Goal: Task Accomplishment & Management: Manage account settings

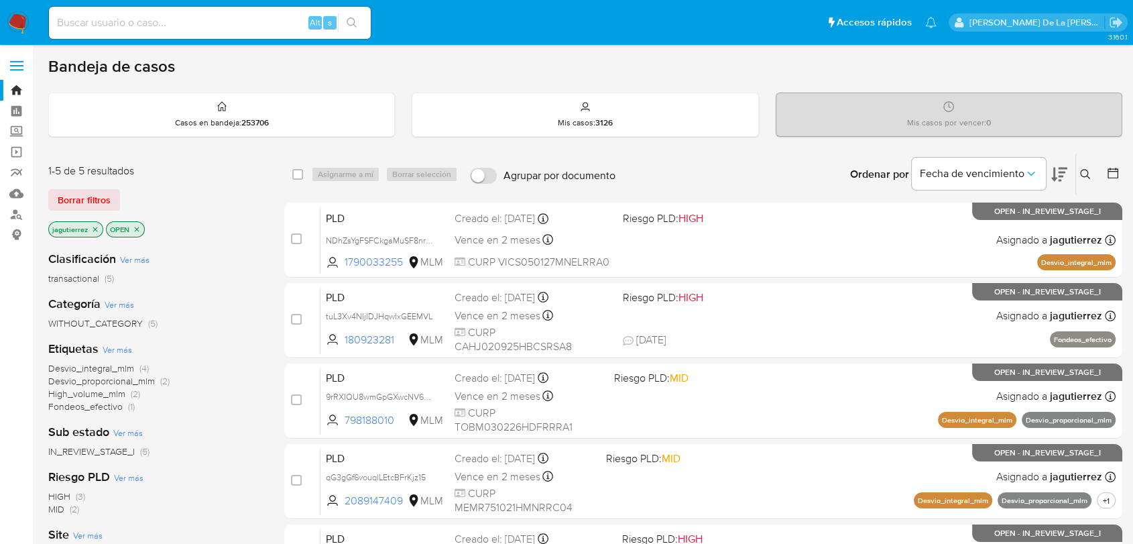
click at [138, 229] on icon "close-filter" at bounding box center [137, 229] width 8 height 8
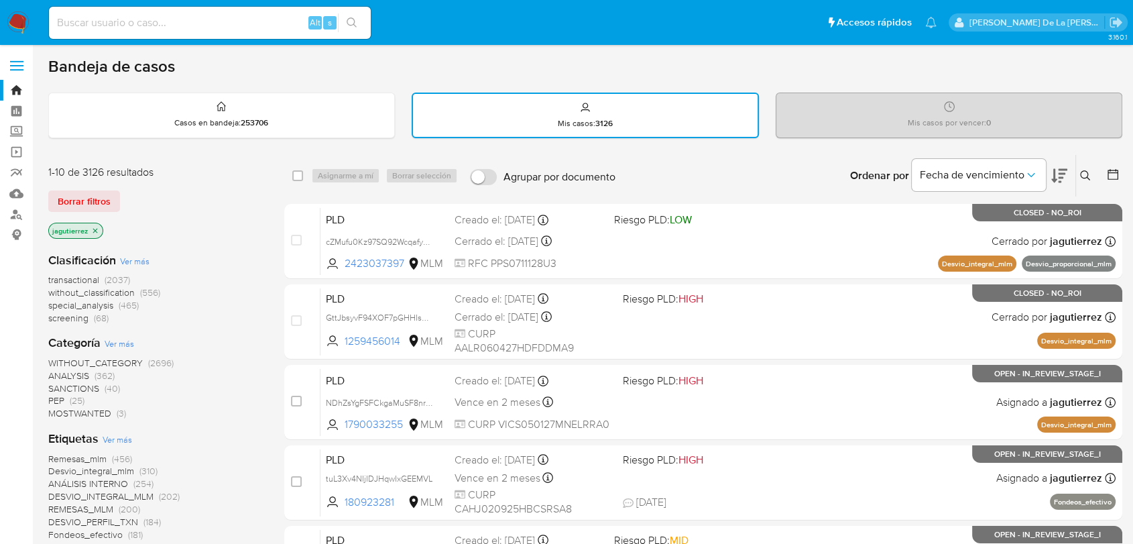
click at [95, 227] on icon "close-filter" at bounding box center [95, 231] width 8 height 8
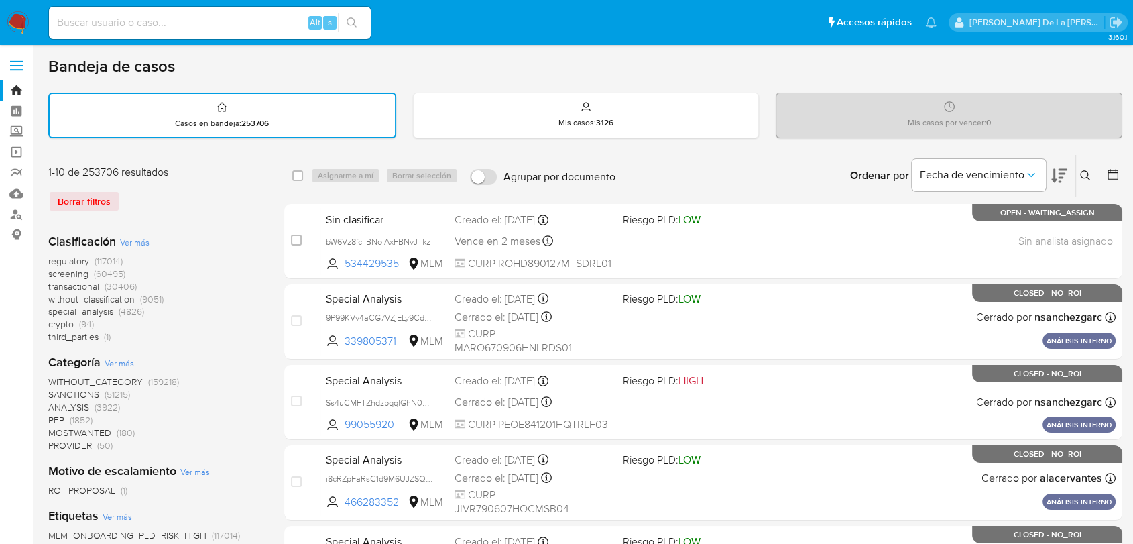
click at [85, 270] on span "screening" at bounding box center [68, 273] width 40 height 13
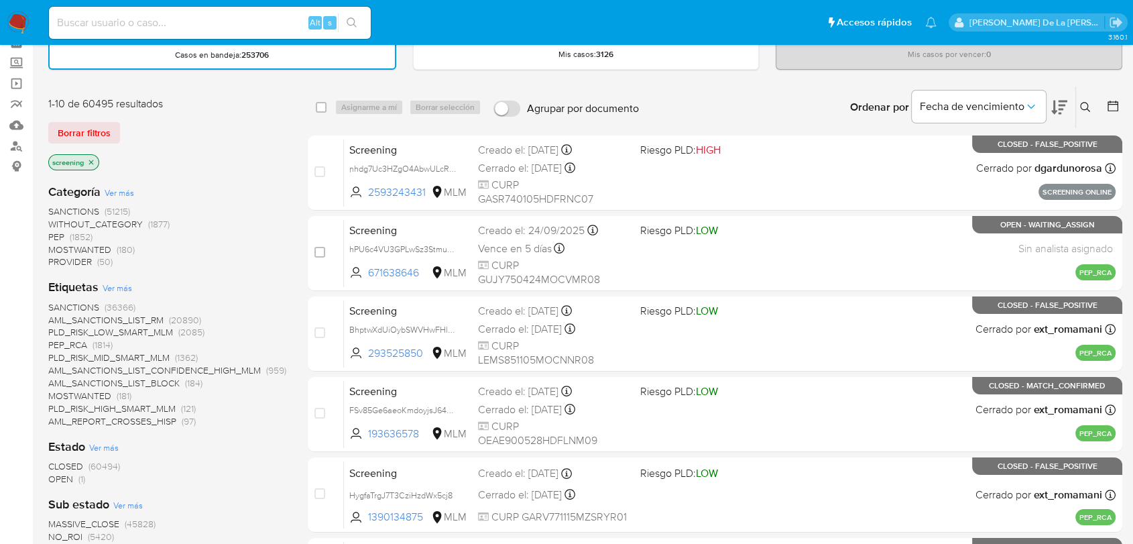
scroll to position [76, 0]
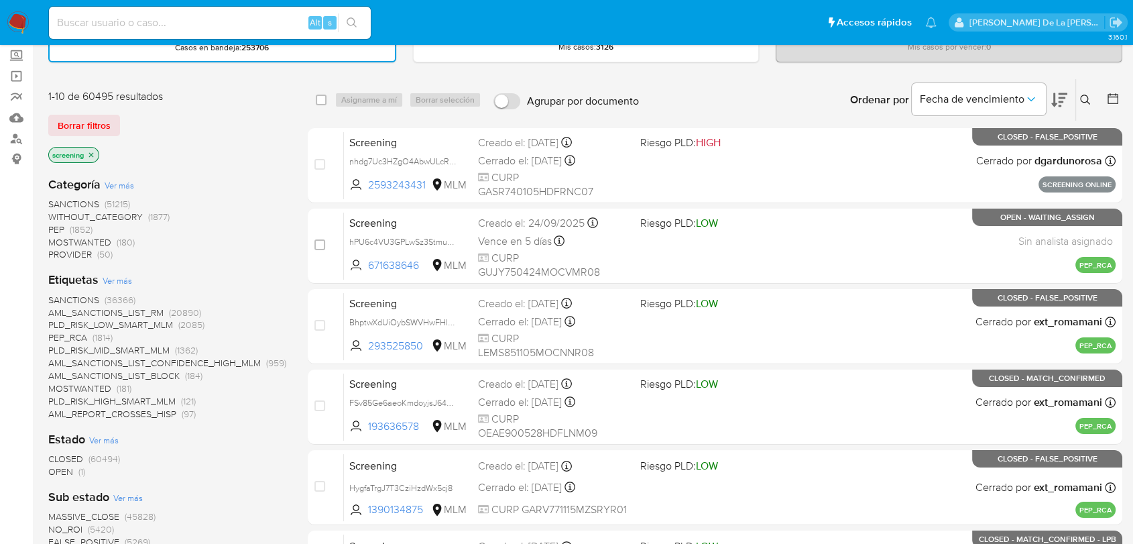
click at [59, 467] on span "OPEN" at bounding box center [60, 471] width 25 height 13
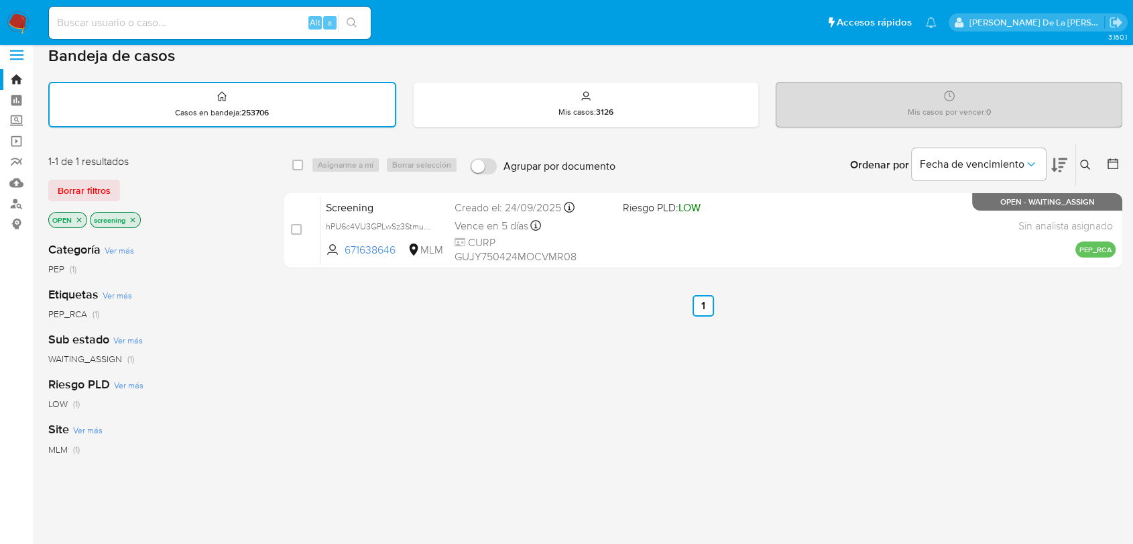
scroll to position [9, 0]
click at [20, 16] on img at bounding box center [18, 22] width 23 height 23
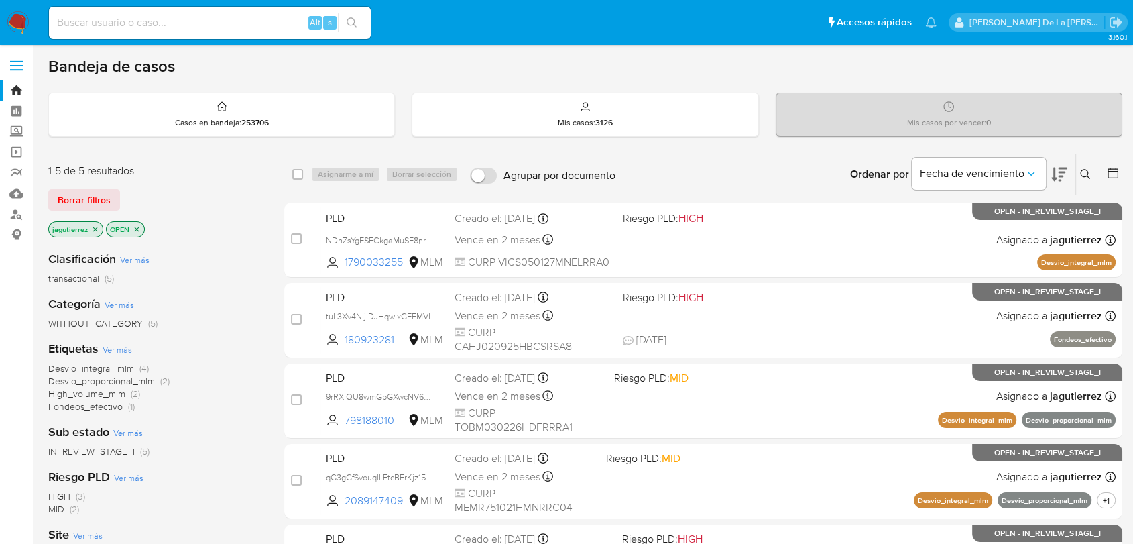
click at [114, 21] on input at bounding box center [210, 22] width 322 height 17
paste input "703467912"
type input "703467912"
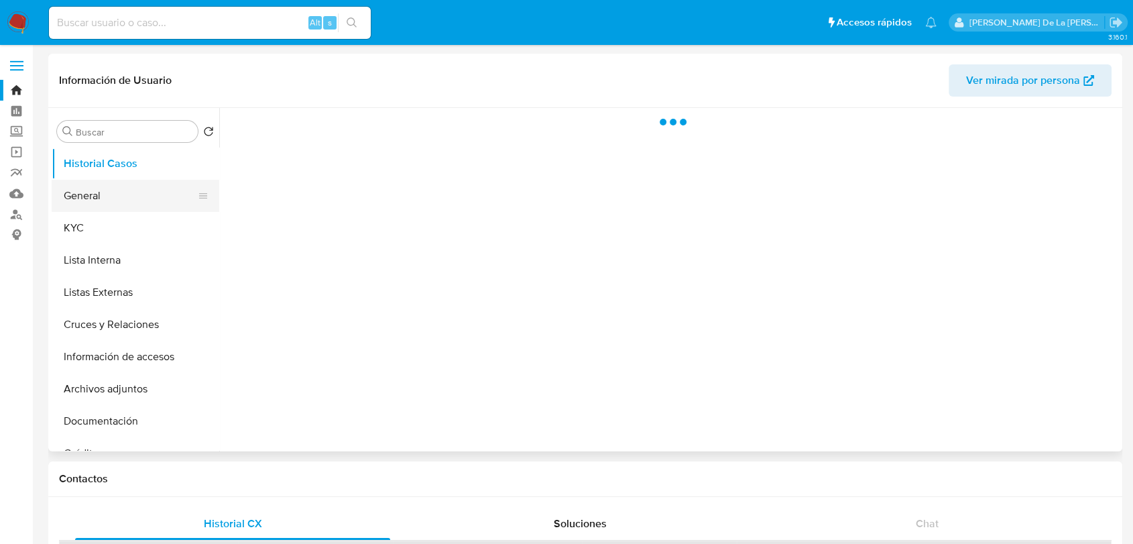
select select "10"
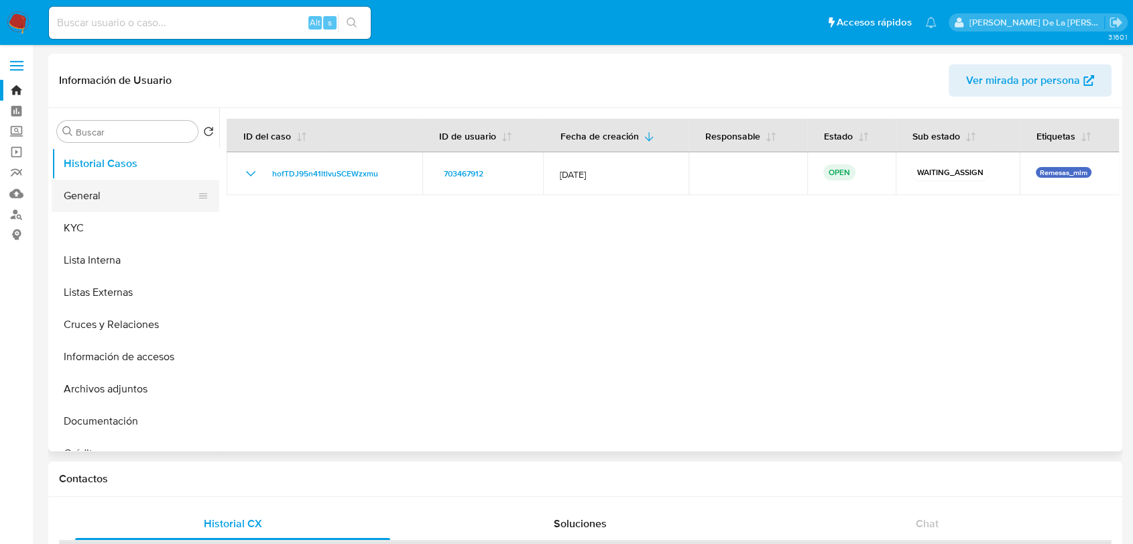
click at [121, 191] on button "General" at bounding box center [130, 196] width 157 height 32
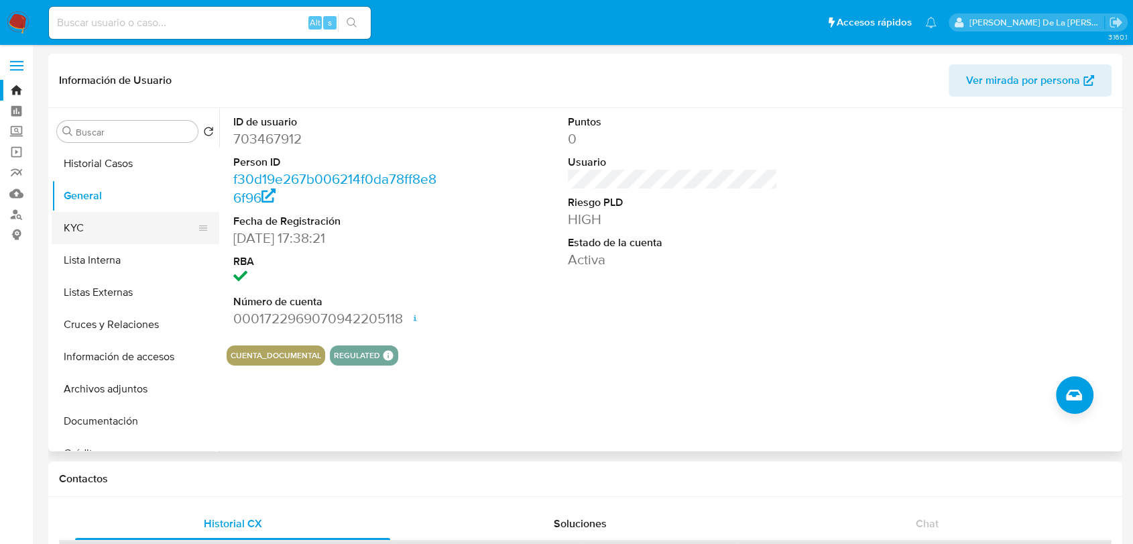
click at [142, 220] on button "KYC" at bounding box center [130, 228] width 157 height 32
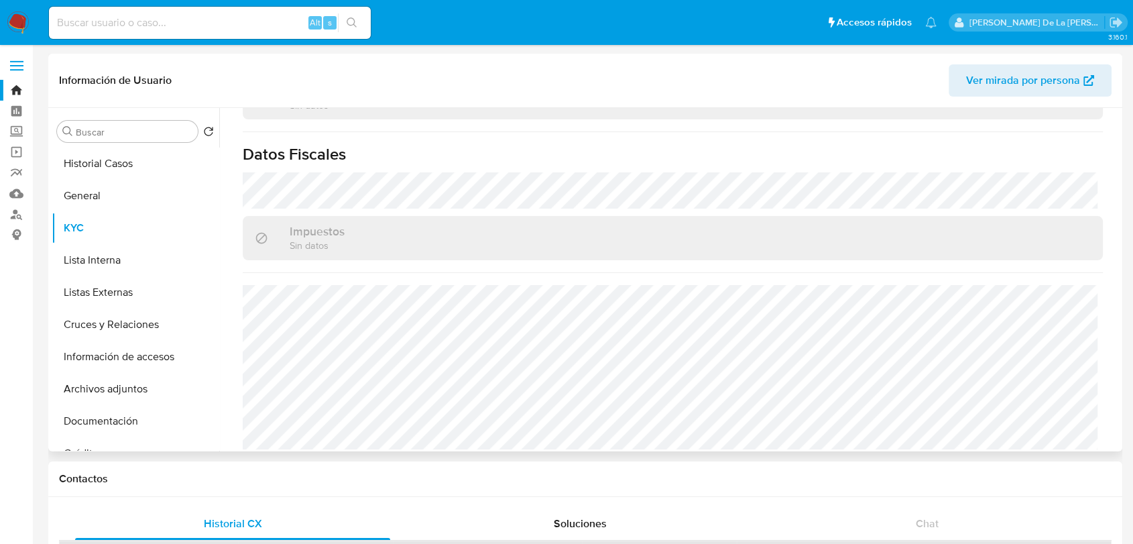
scroll to position [830, 0]
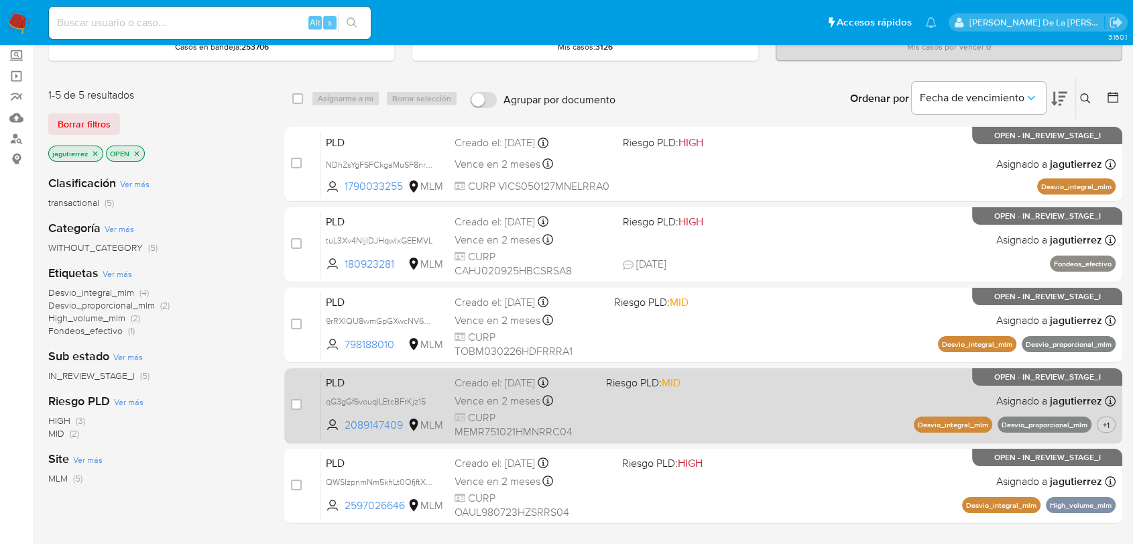
scroll to position [74, 0]
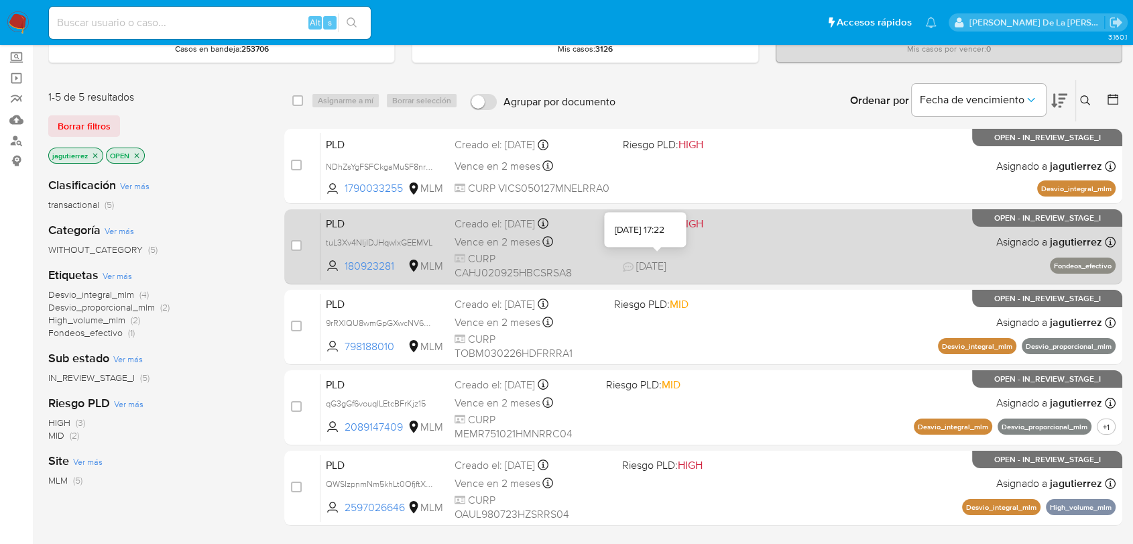
click at [773, 254] on div "PLD tuL3Xv4NIjIDJHqwIxGEEMVL 180923281 MLM Riesgo PLD: HIGH Creado el: 12/09/20…" at bounding box center [718, 247] width 795 height 68
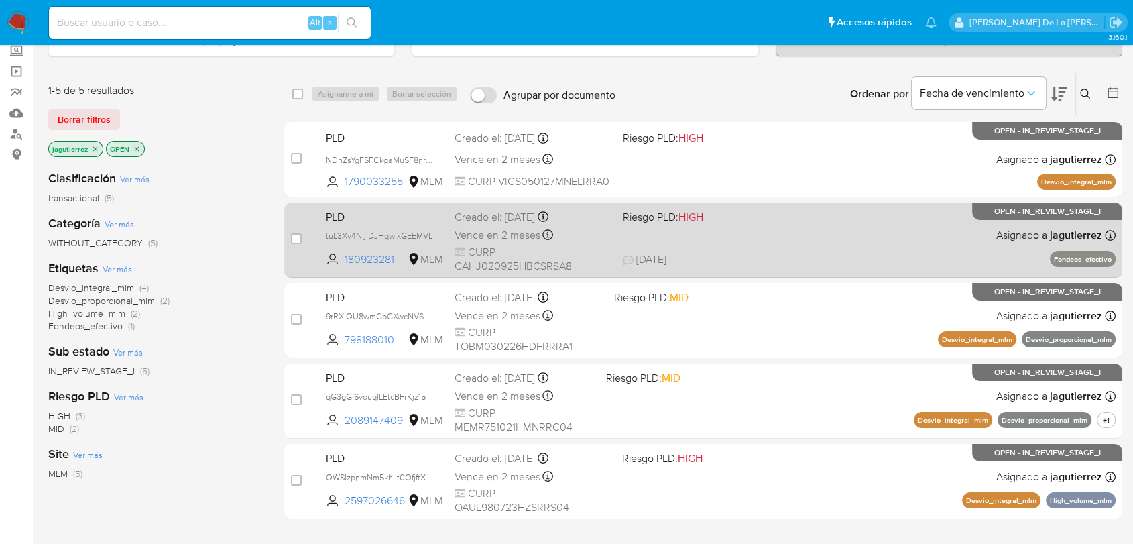
scroll to position [76, 0]
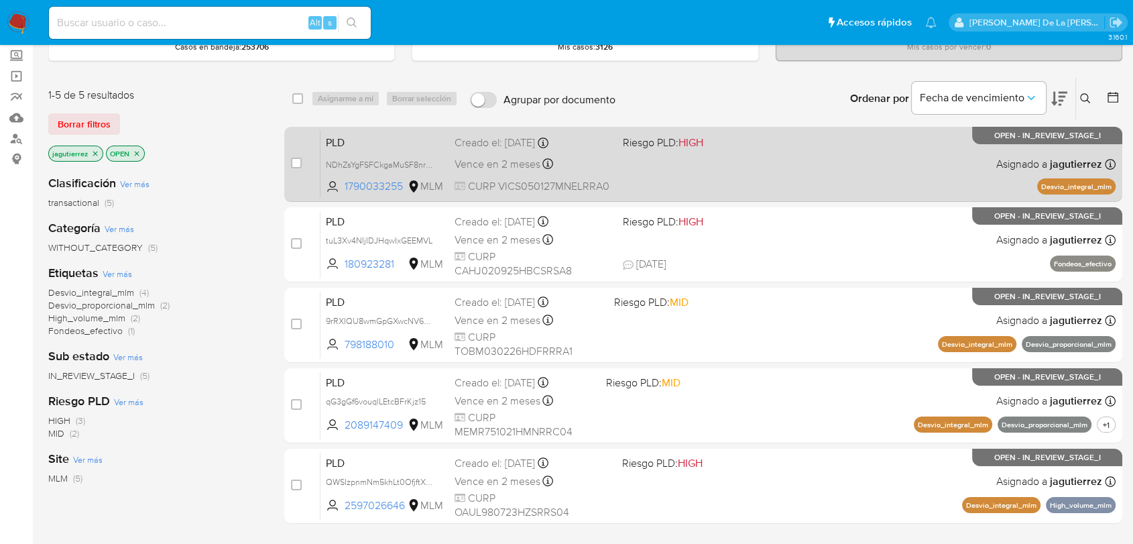
click at [820, 184] on div "PLD NDhZsYgFSFCkgaMuSF8nr5zE 1790033255 MLM Riesgo PLD: HIGH Creado el: 12/09/2…" at bounding box center [718, 164] width 795 height 68
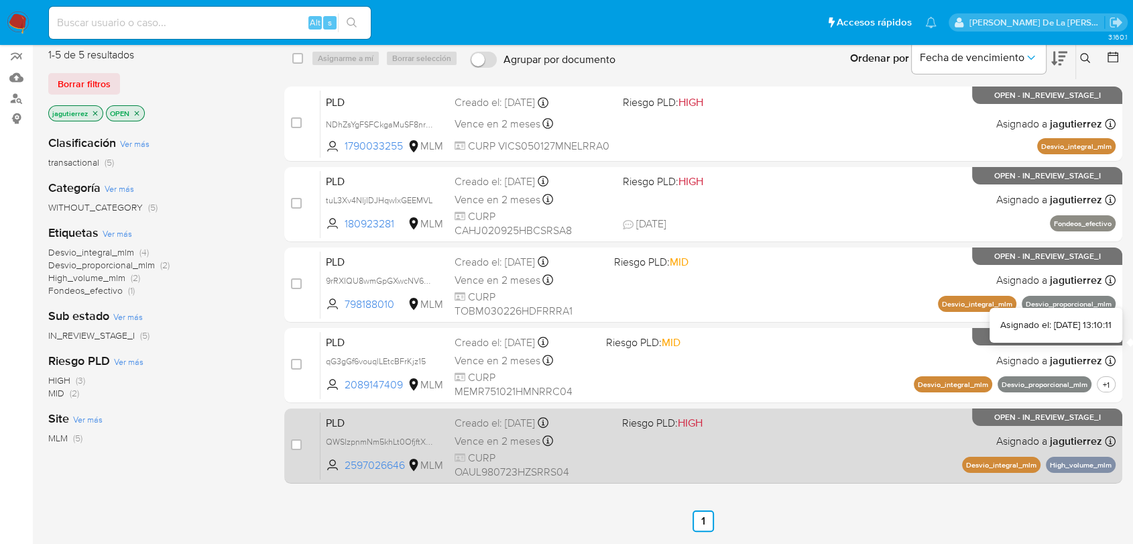
scroll to position [115, 0]
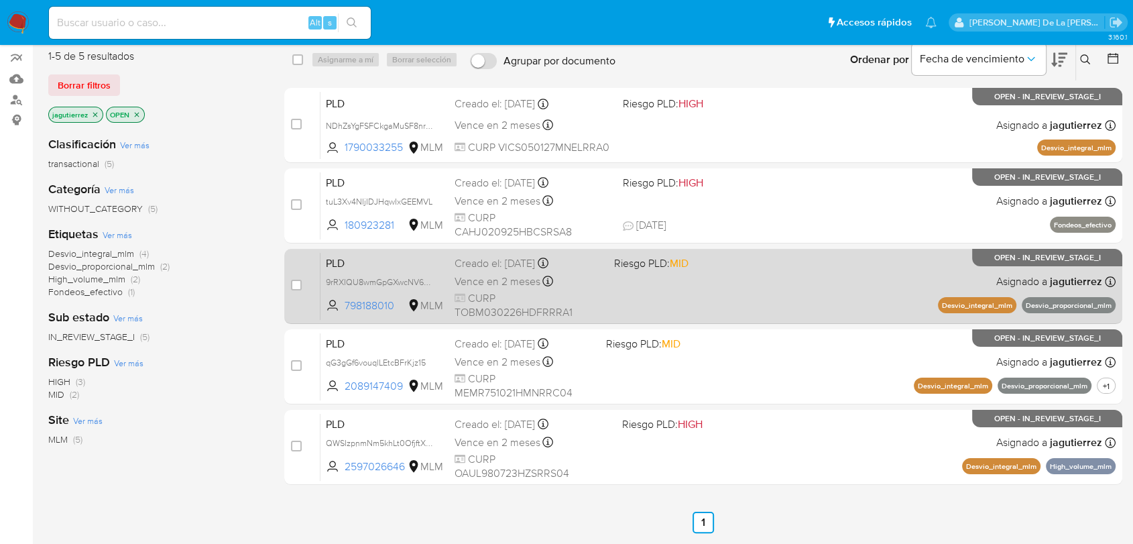
click at [834, 296] on div "PLD 9rRXIQU8wmGpGXwcNV6rQ0wo 798188010 MLM Riesgo PLD: MID Creado el: 12/09/202…" at bounding box center [718, 286] width 795 height 68
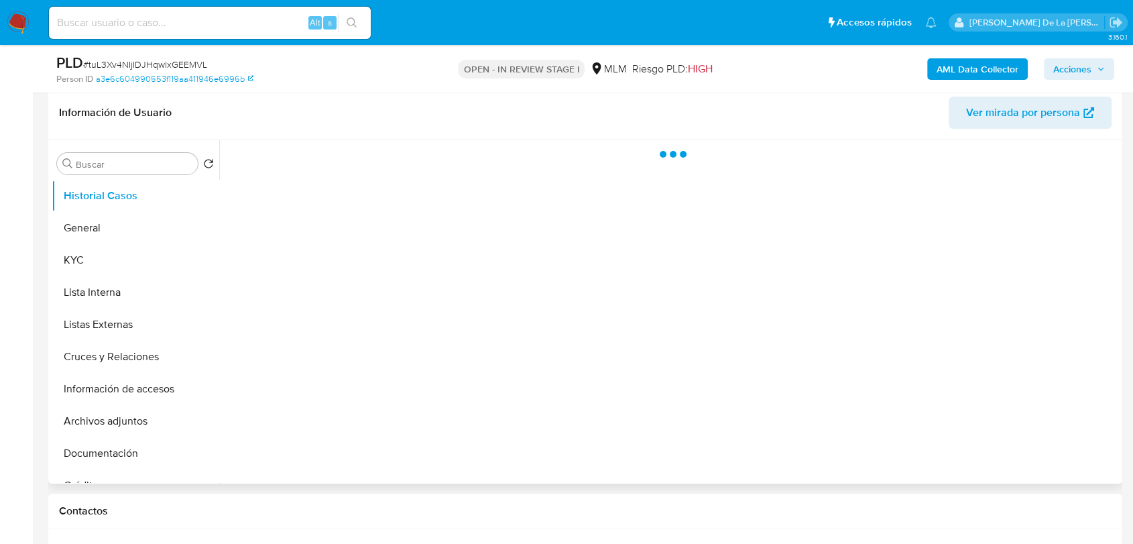
select select "10"
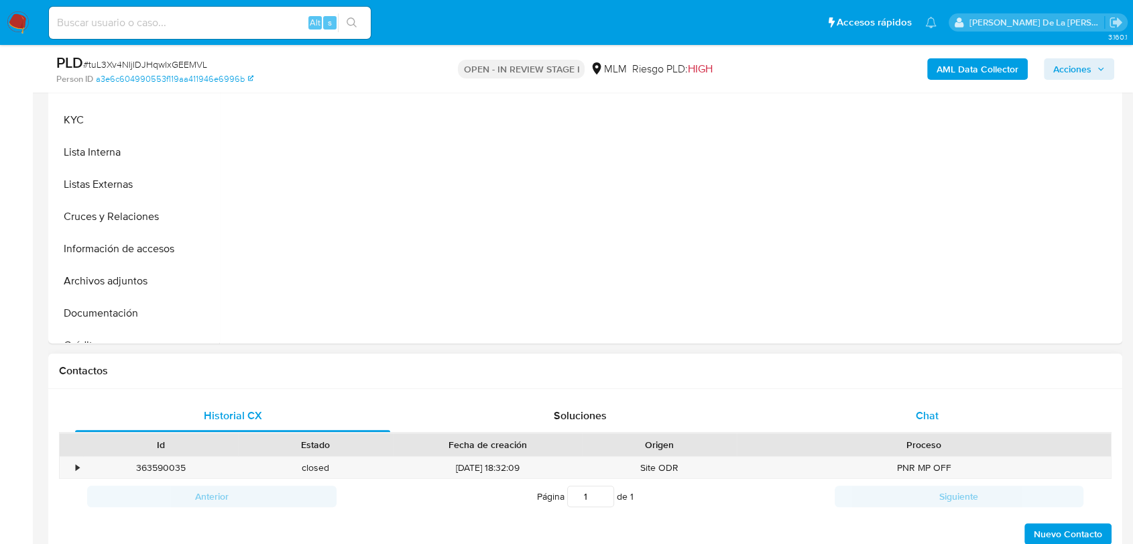
click at [905, 420] on div "Chat" at bounding box center [927, 416] width 315 height 32
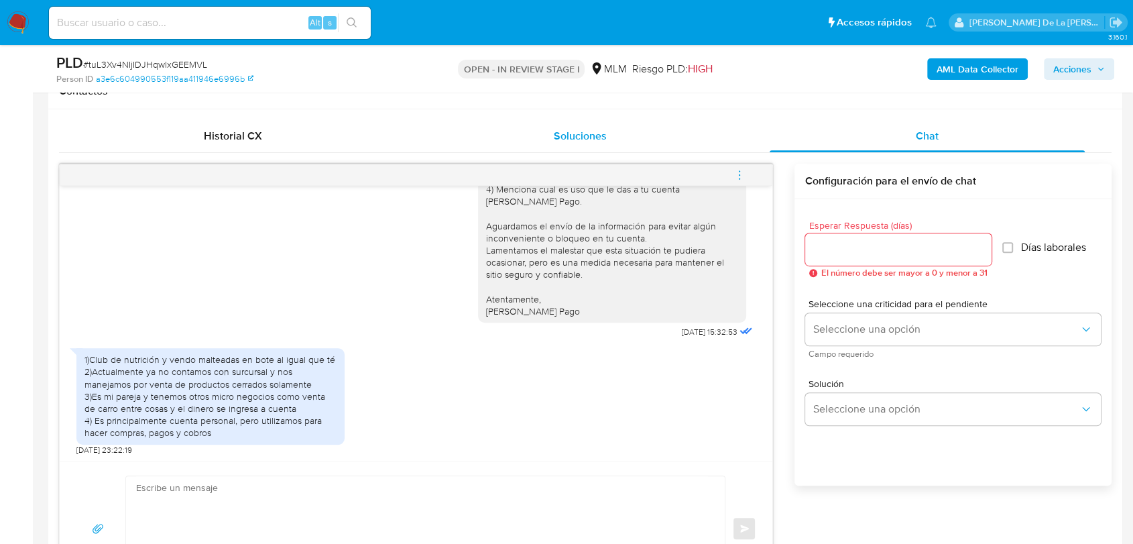
scroll to position [628, 0]
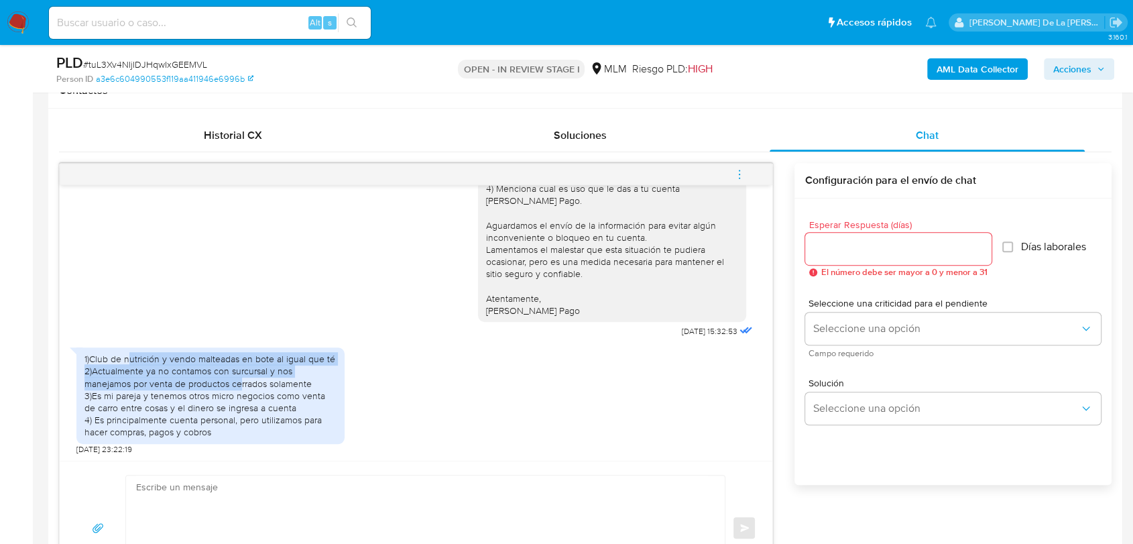
drag, startPoint x: 131, startPoint y: 361, endPoint x: 239, endPoint y: 379, distance: 108.7
click at [239, 379] on div "1)Club de nutrición y vendo malteadas en bote al igual que té 2)Actualmente ya …" at bounding box center [211, 395] width 252 height 85
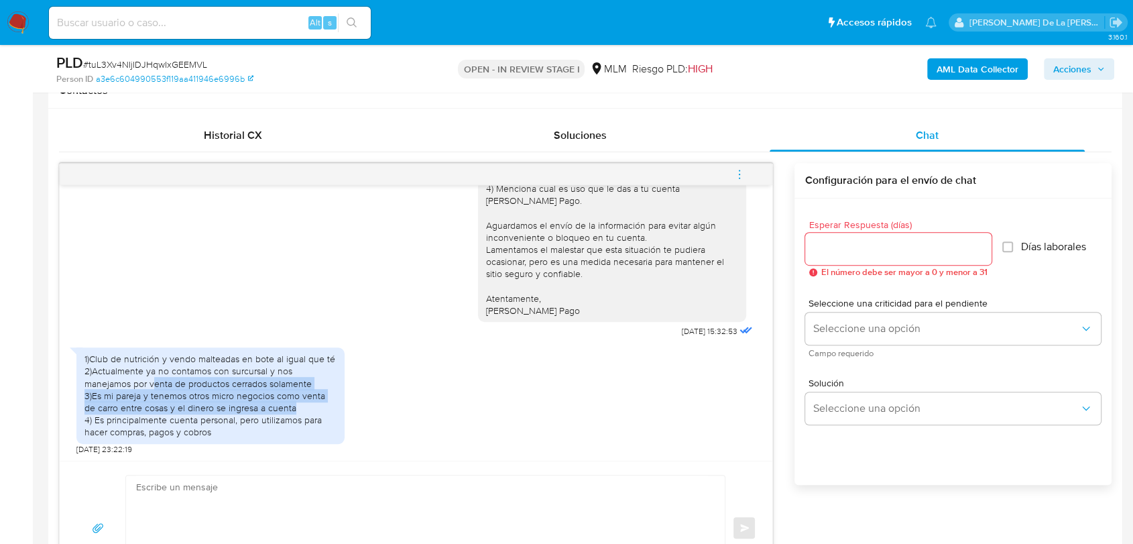
drag, startPoint x: 152, startPoint y: 386, endPoint x: 311, endPoint y: 403, distance: 159.9
click at [311, 403] on div "1)Club de nutrición y vendo malteadas en bote al igual que té 2)Actualmente ya …" at bounding box center [211, 395] width 252 height 85
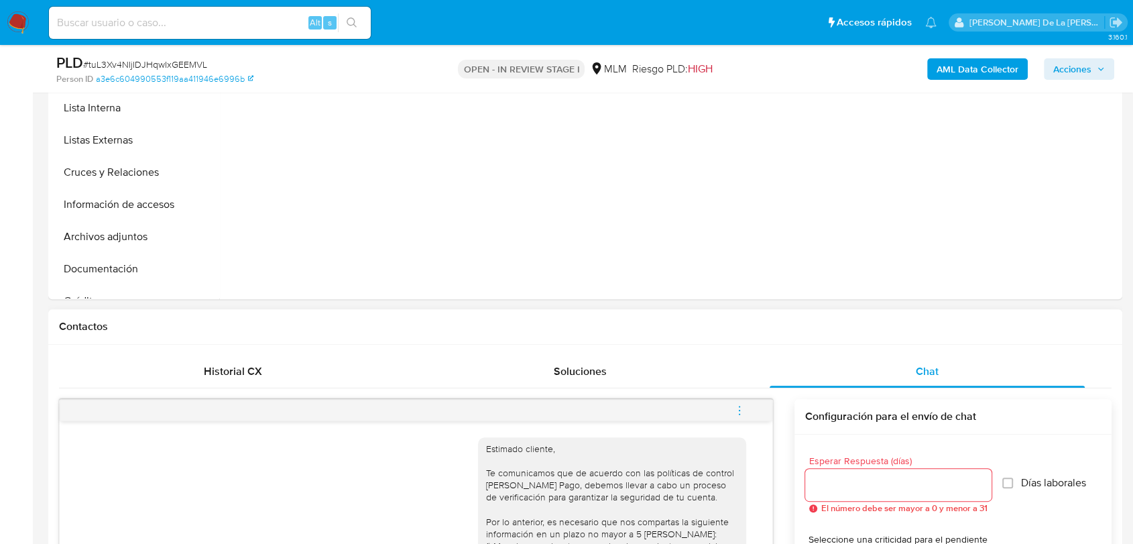
scroll to position [179, 0]
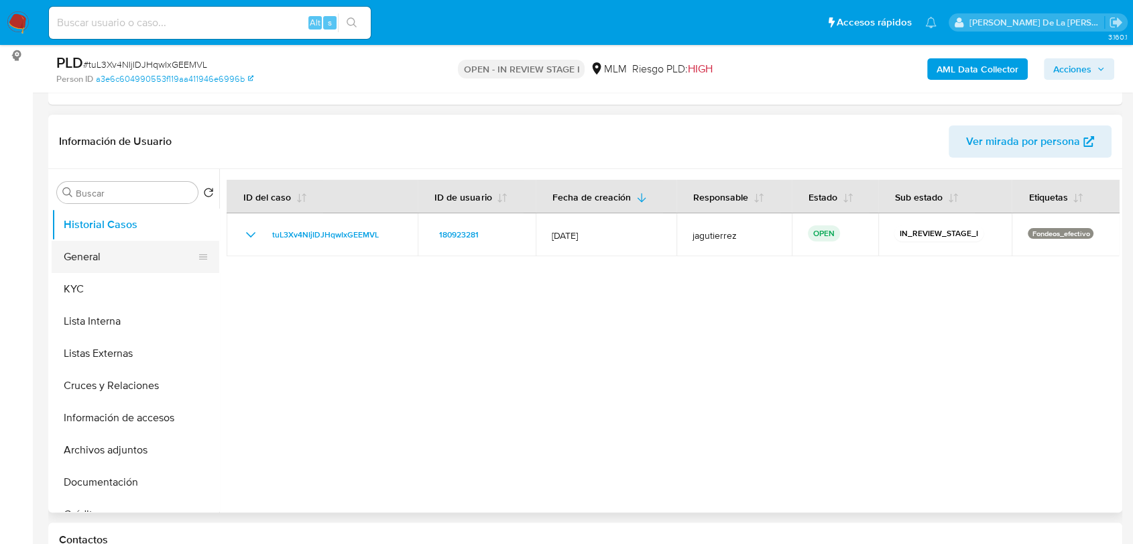
click at [136, 253] on button "General" at bounding box center [130, 257] width 157 height 32
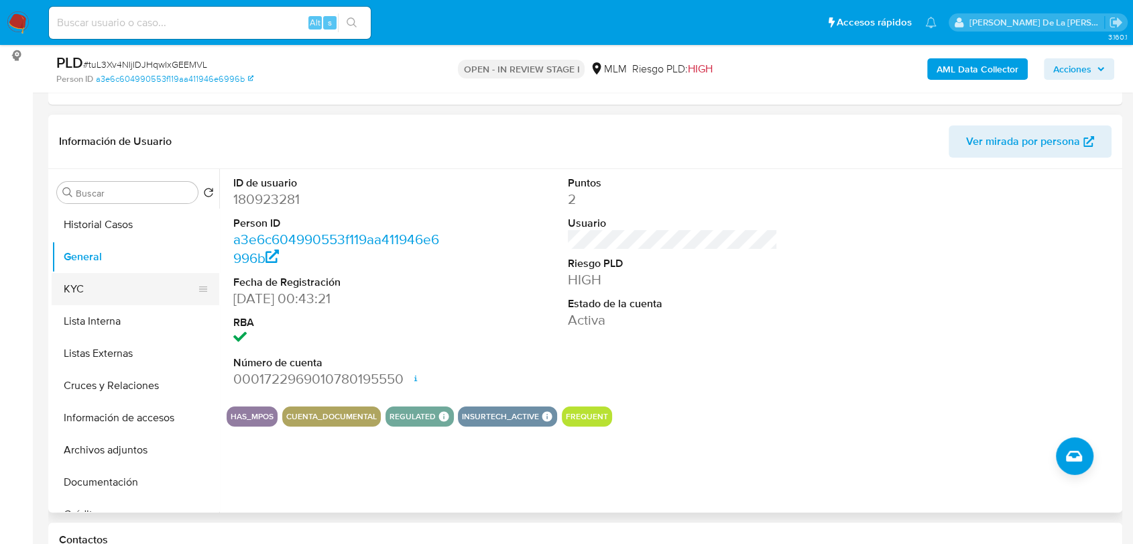
click at [109, 295] on button "KYC" at bounding box center [130, 289] width 157 height 32
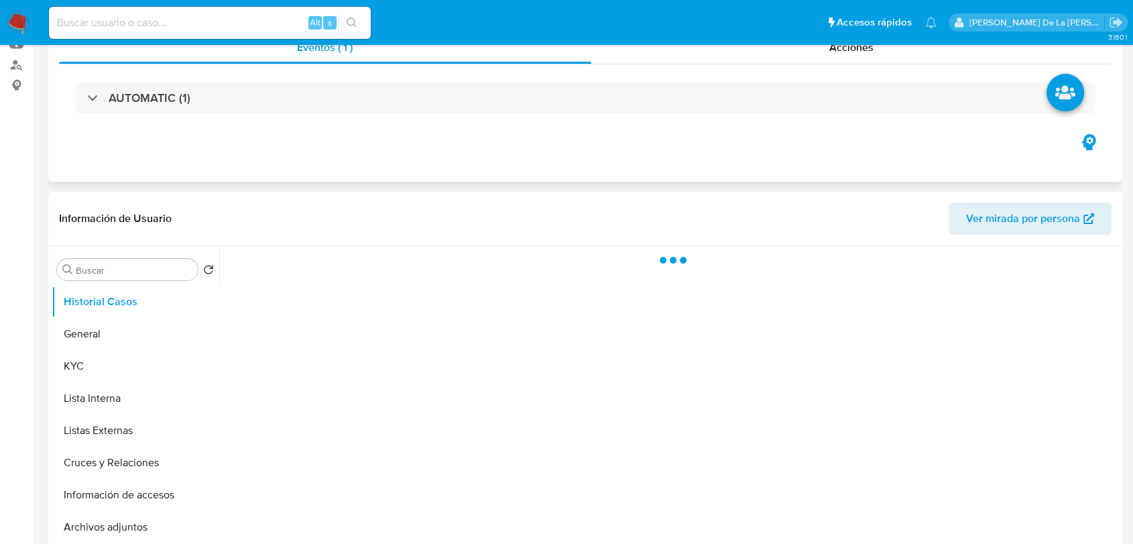
select select "10"
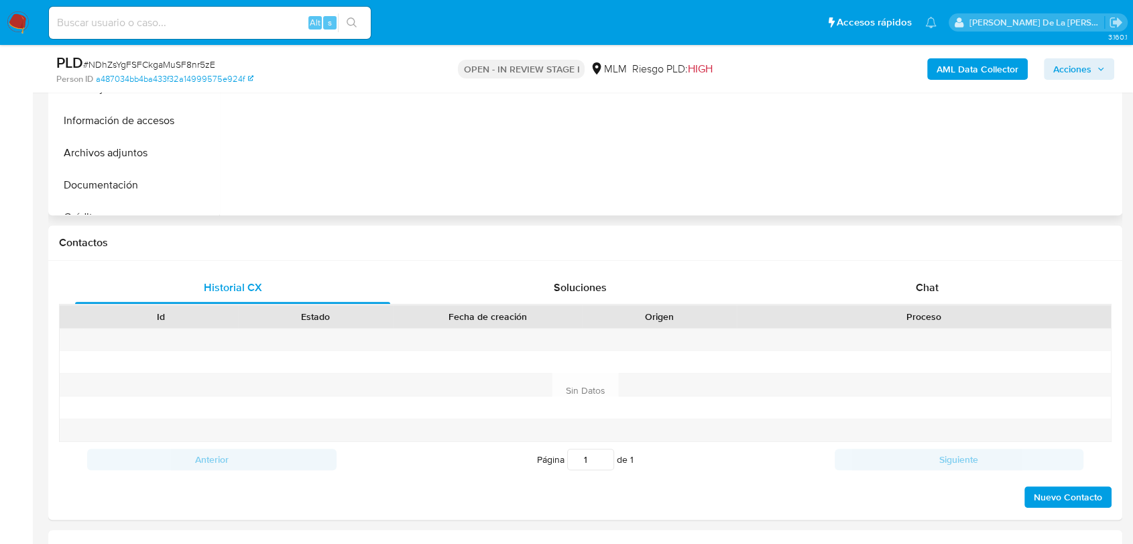
scroll to position [477, 0]
click at [880, 296] on div "Chat" at bounding box center [927, 286] width 315 height 32
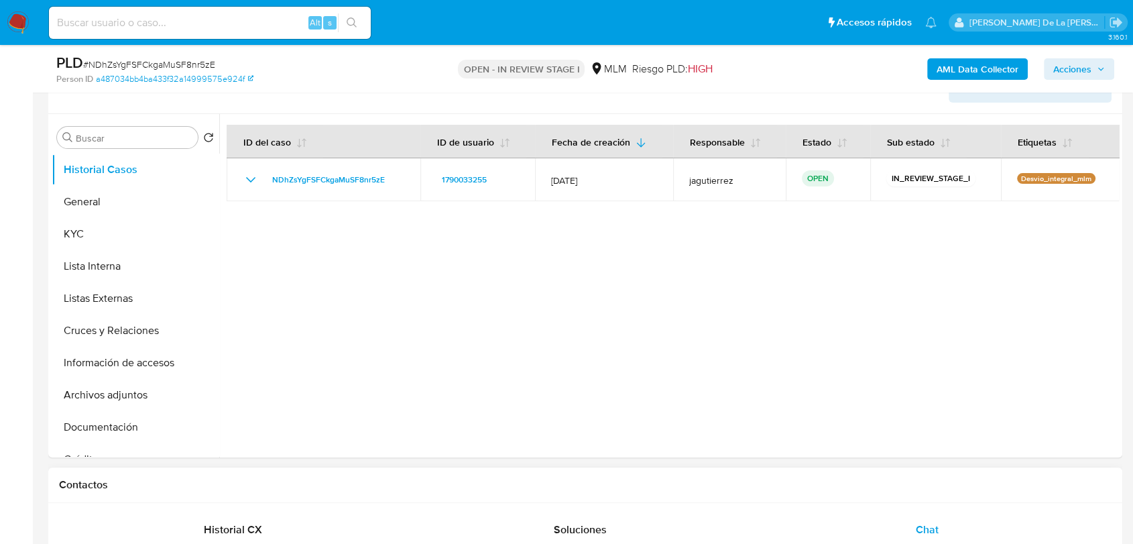
scroll to position [224, 0]
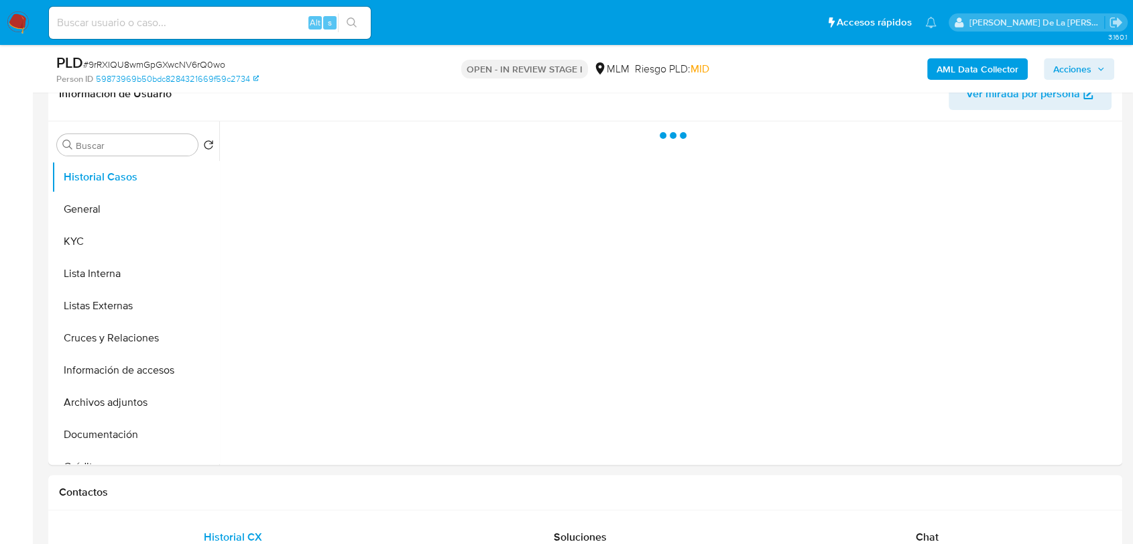
select select "10"
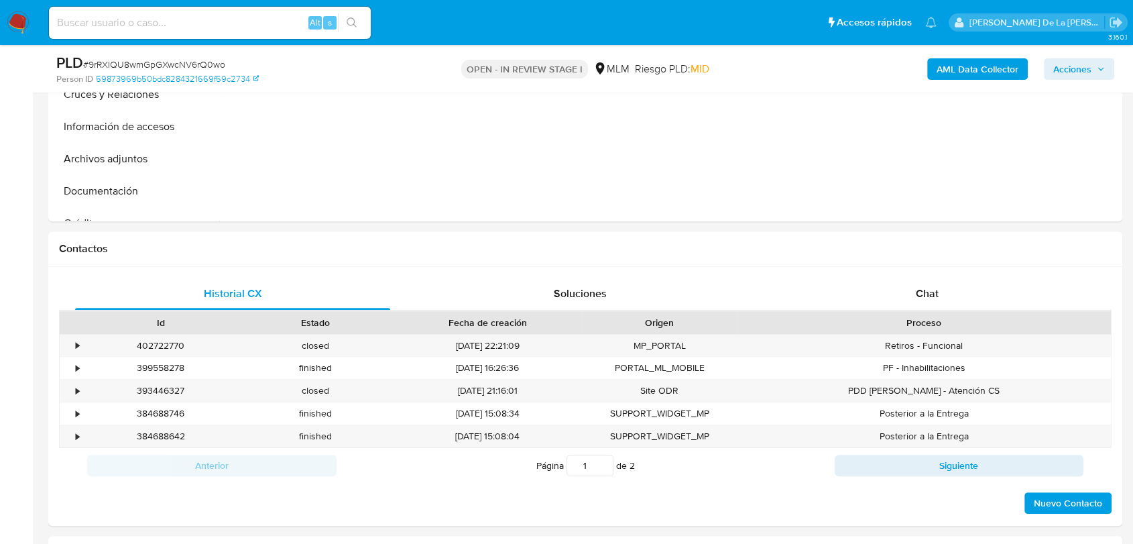
scroll to position [498, 0]
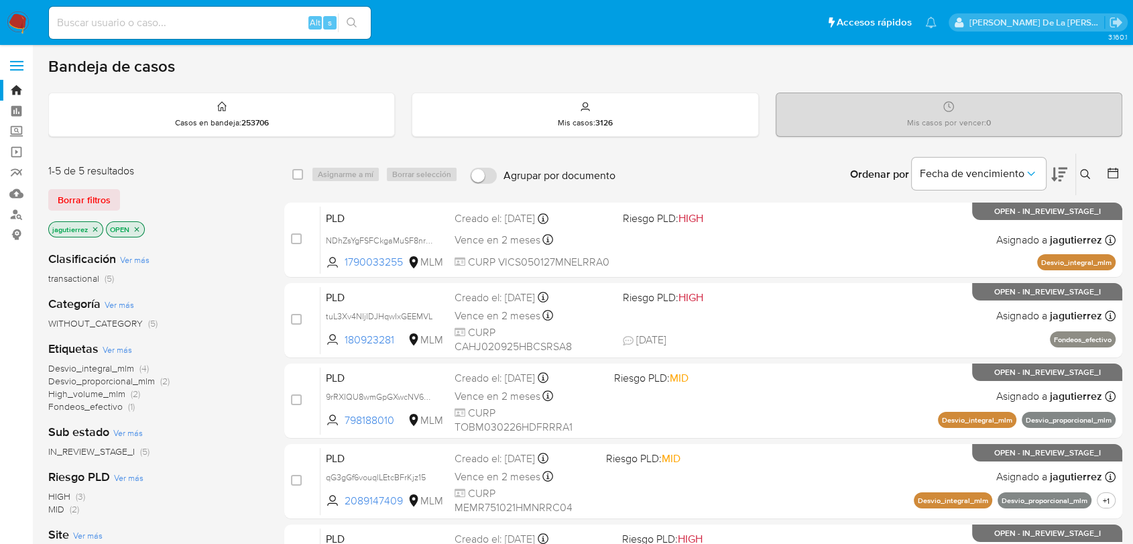
click at [97, 229] on icon "close-filter" at bounding box center [95, 229] width 8 height 8
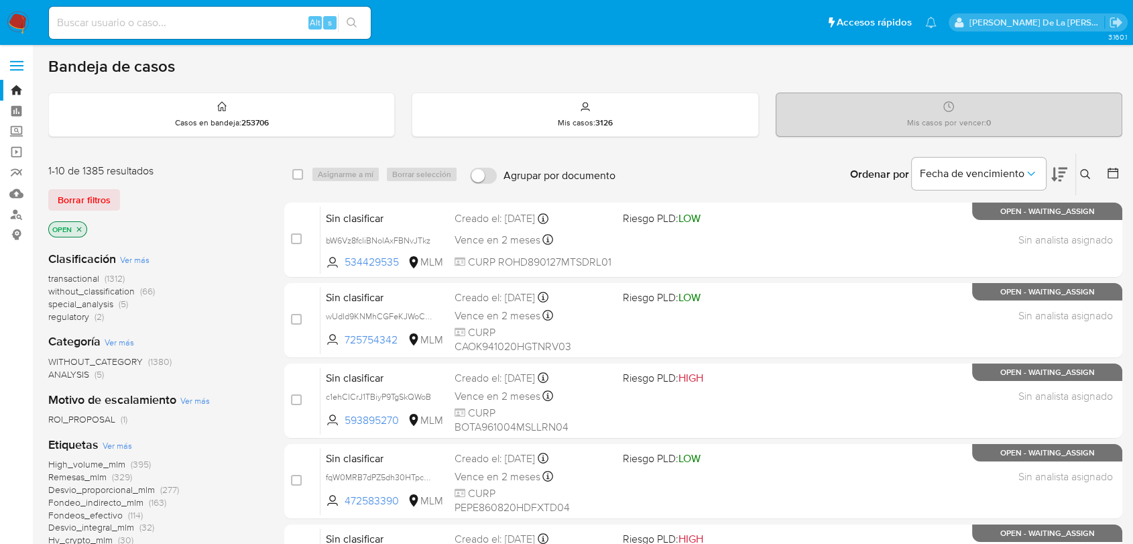
click at [16, 28] on img at bounding box center [18, 22] width 23 height 23
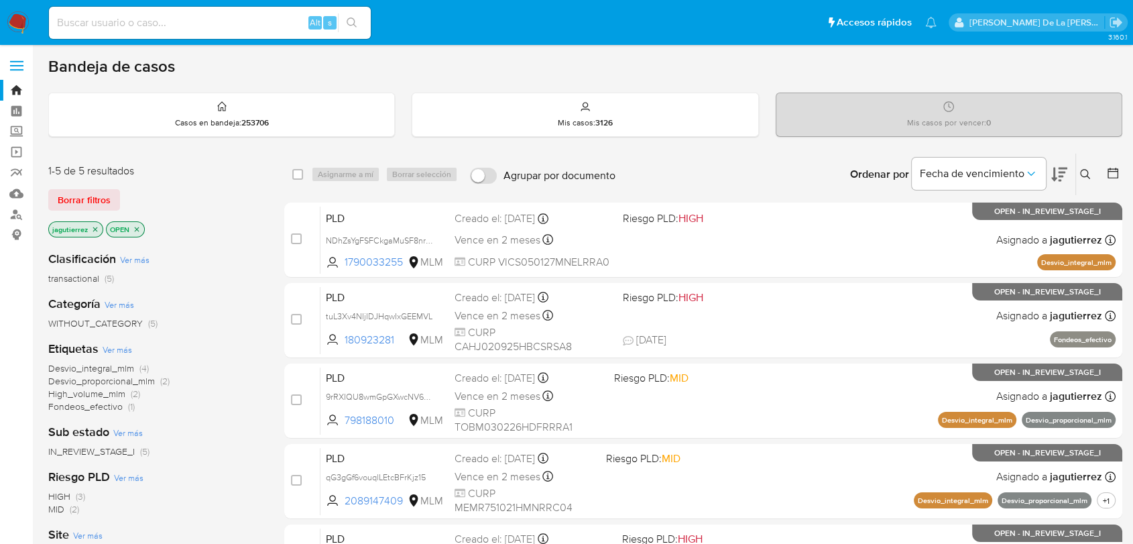
click at [1084, 178] on icon at bounding box center [1085, 174] width 11 height 11
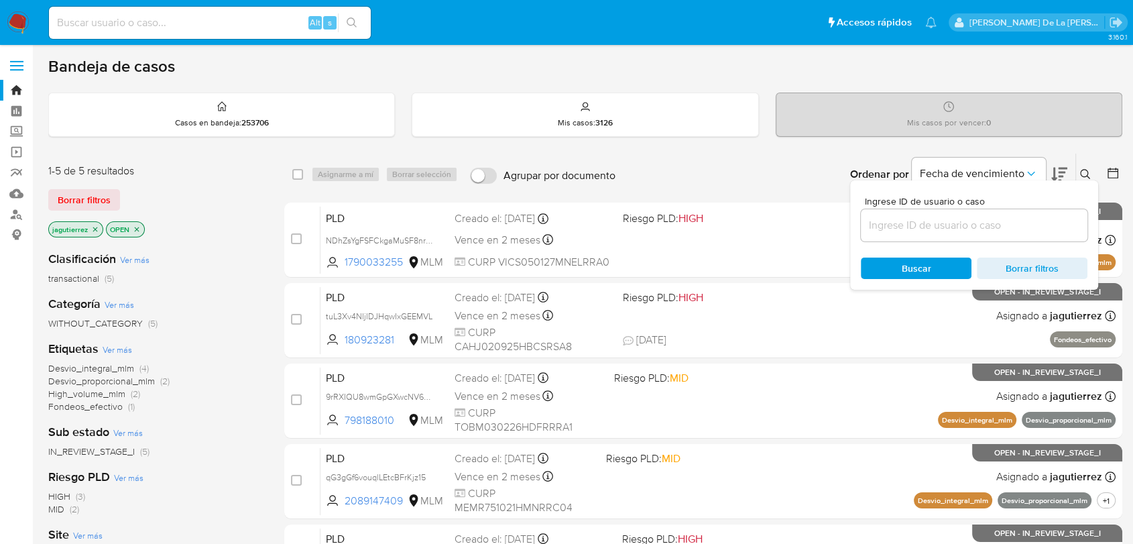
click at [943, 231] on input at bounding box center [974, 225] width 227 height 17
type input "183014653"
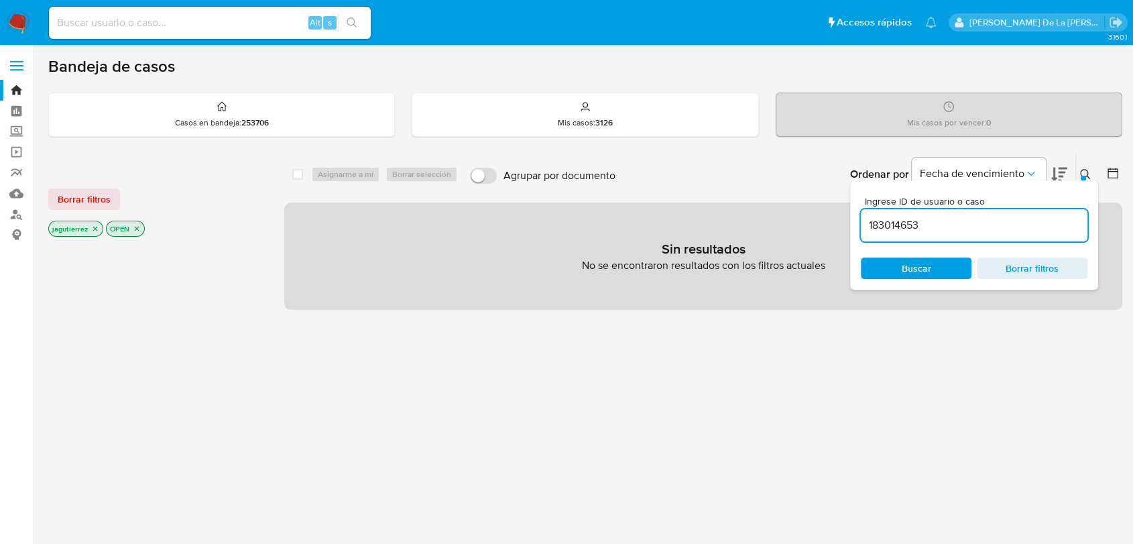
click at [97, 227] on icon "close-filter" at bounding box center [95, 229] width 5 height 5
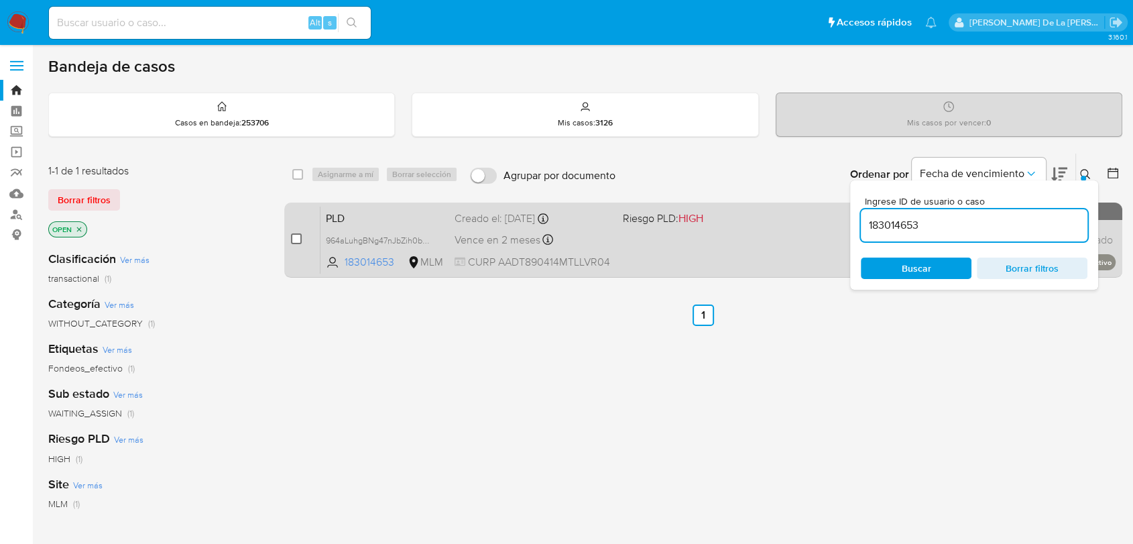
click at [298, 237] on input "checkbox" at bounding box center [296, 238] width 11 height 11
checkbox input "true"
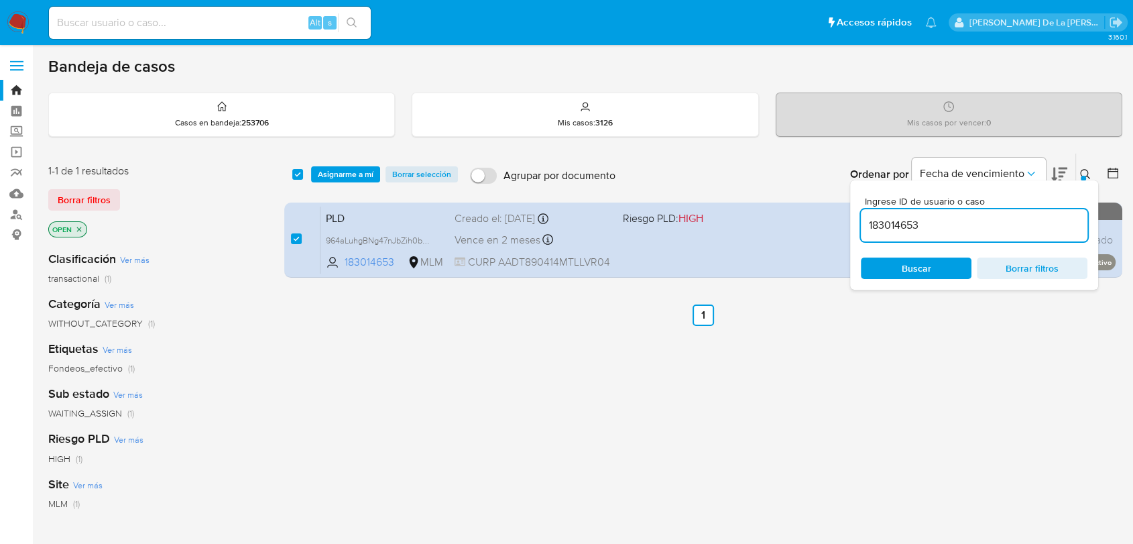
click at [884, 228] on input "183014653" at bounding box center [974, 225] width 227 height 17
type input "1554619715"
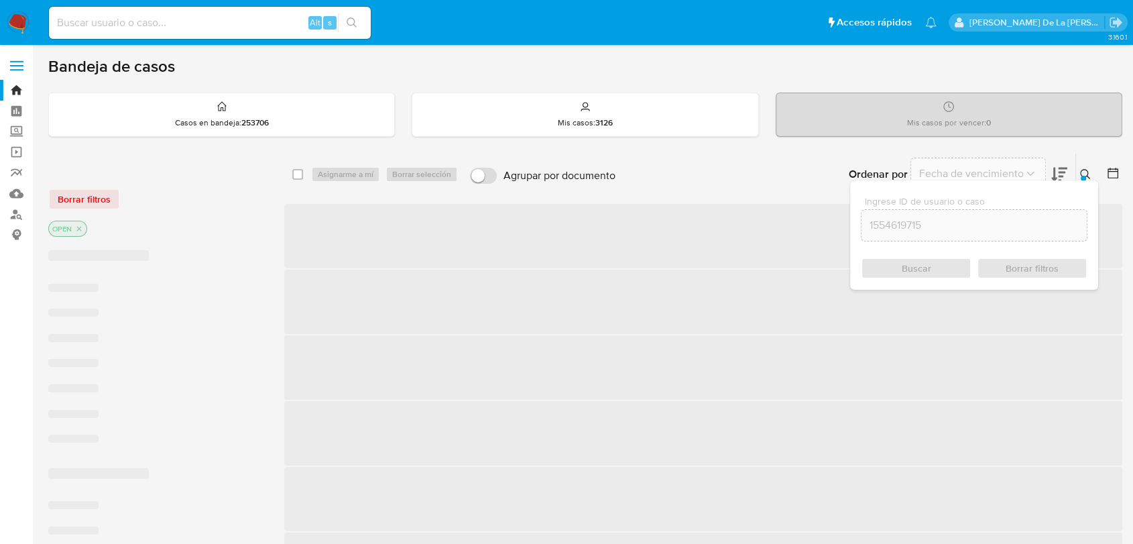
checkbox input "false"
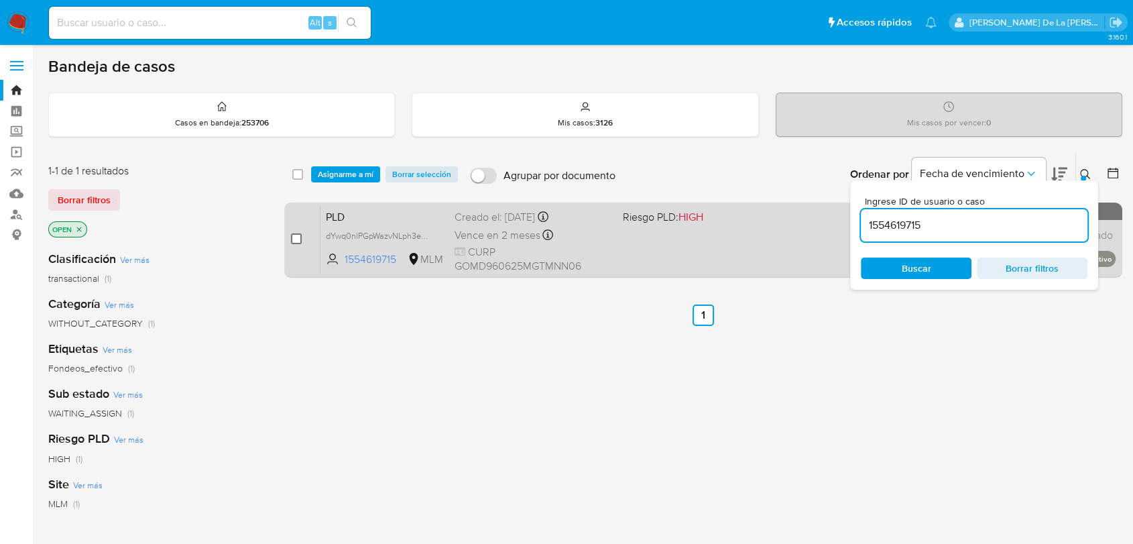
click at [295, 240] on input "checkbox" at bounding box center [296, 238] width 11 height 11
checkbox input "true"
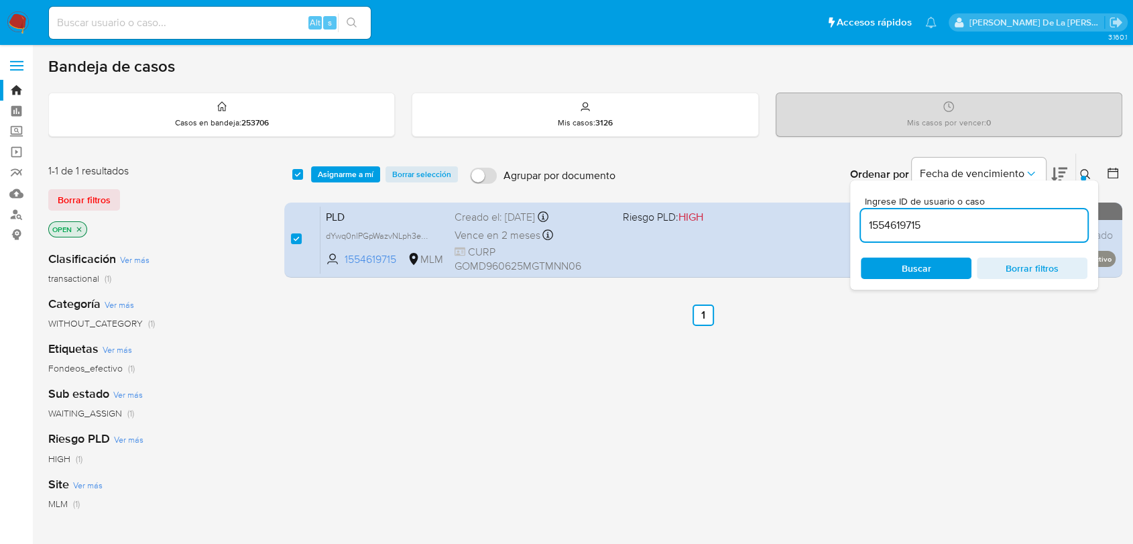
click at [894, 230] on input "1554619715" at bounding box center [974, 225] width 227 height 17
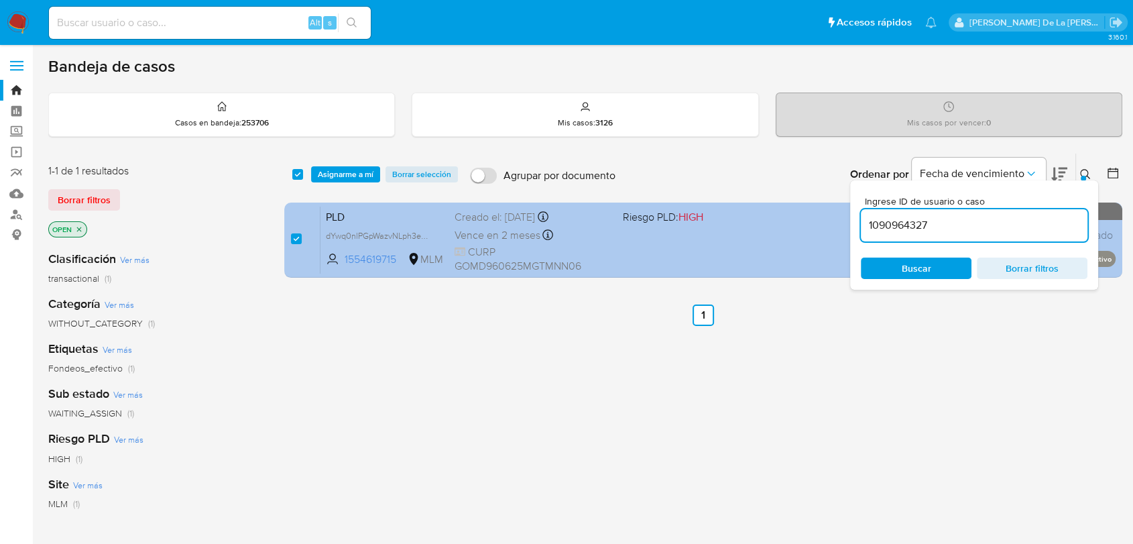
type input "1090964327"
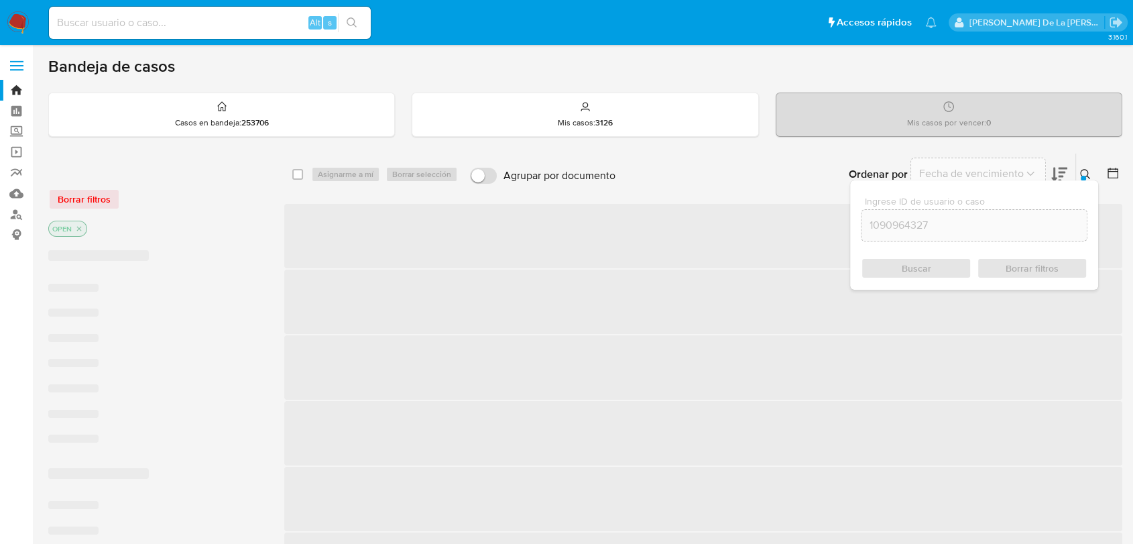
checkbox input "false"
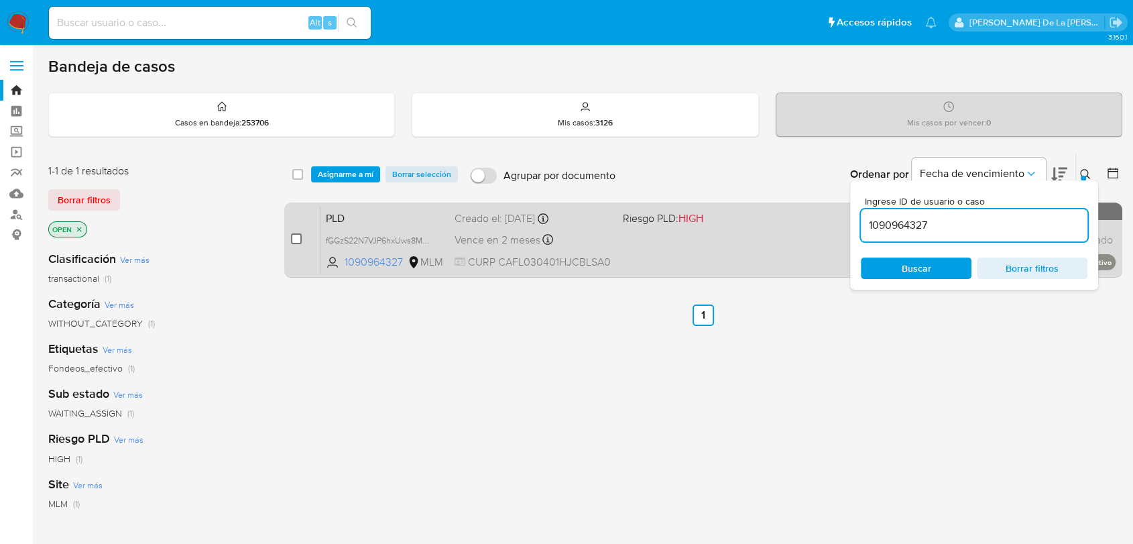
click at [295, 239] on input "checkbox" at bounding box center [296, 238] width 11 height 11
checkbox input "true"
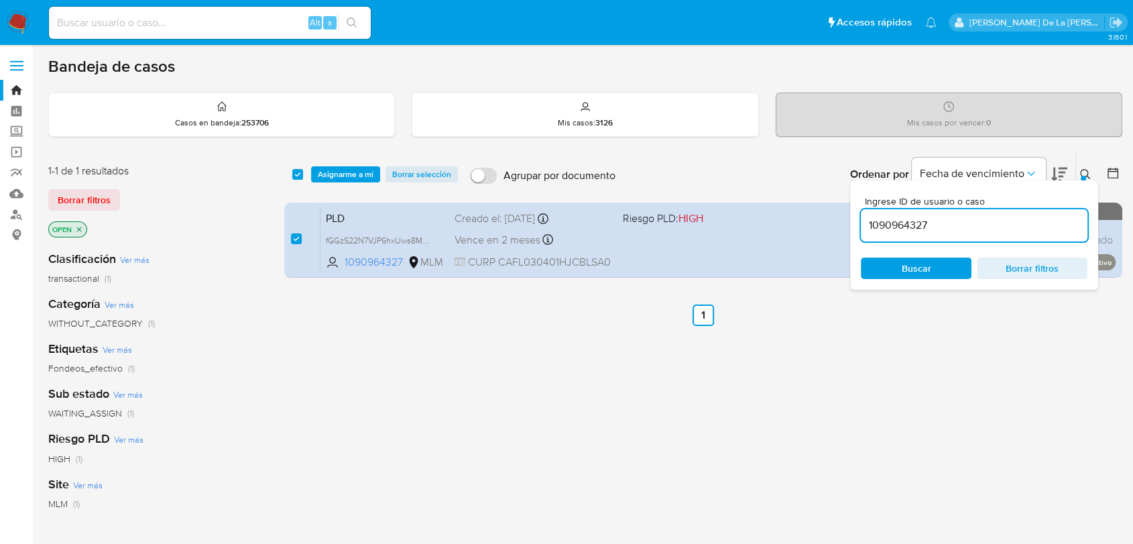
click at [900, 219] on input "1090964327" at bounding box center [974, 225] width 227 height 17
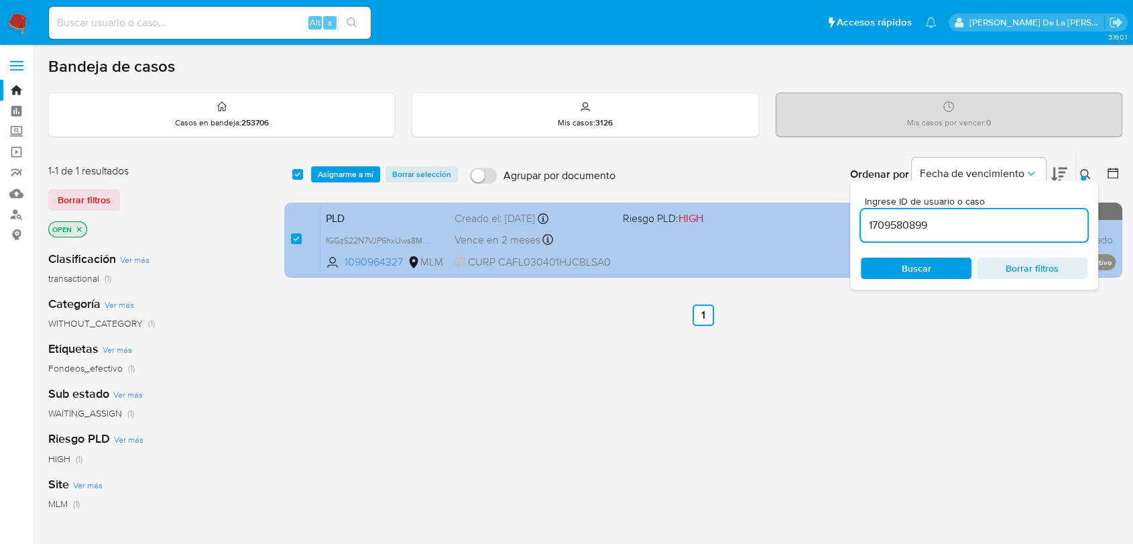
type input "1709580899"
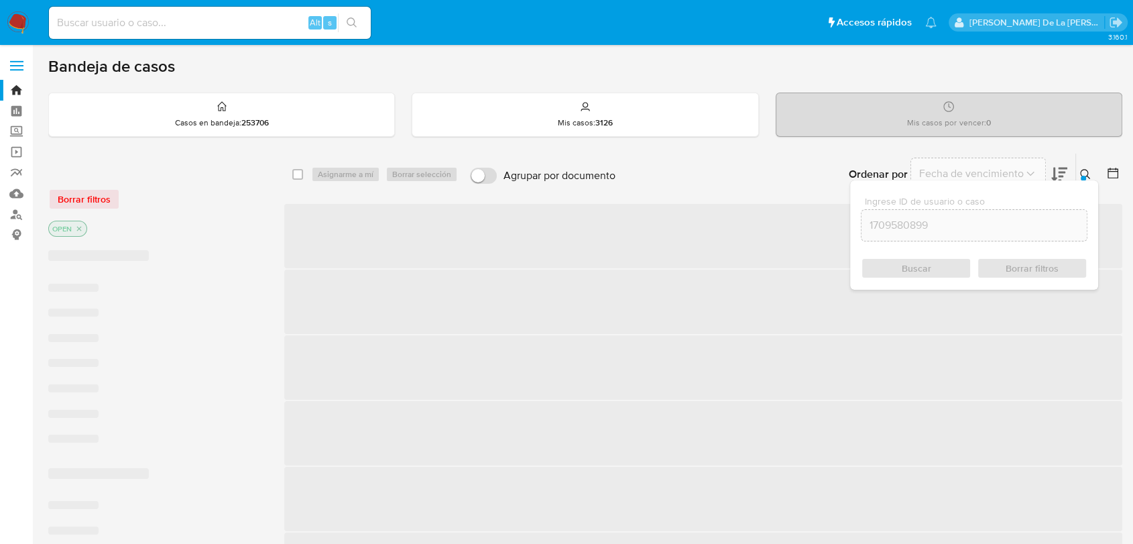
checkbox input "false"
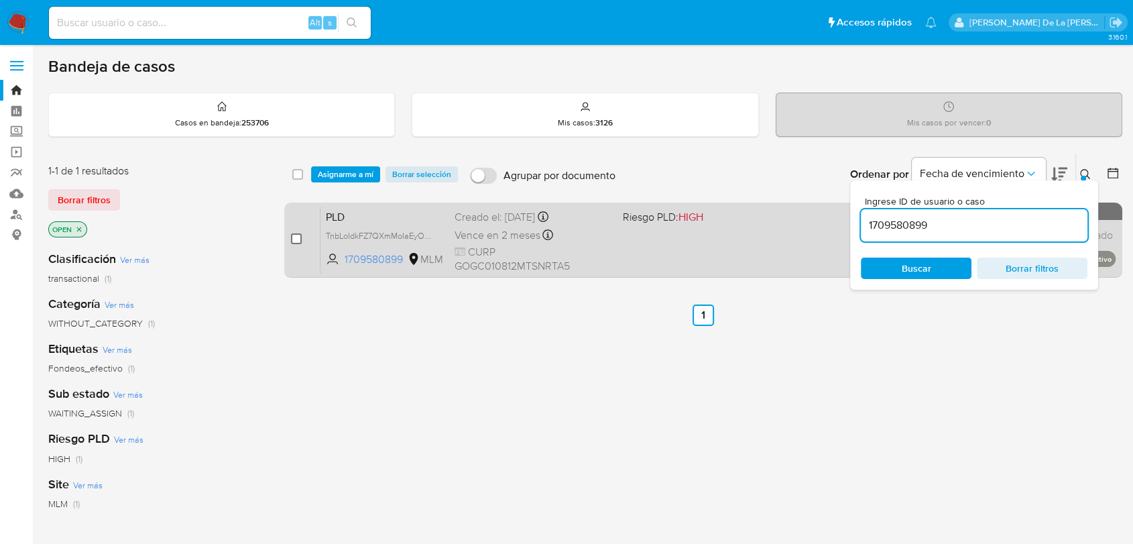
click at [292, 241] on input "checkbox" at bounding box center [296, 238] width 11 height 11
checkbox input "true"
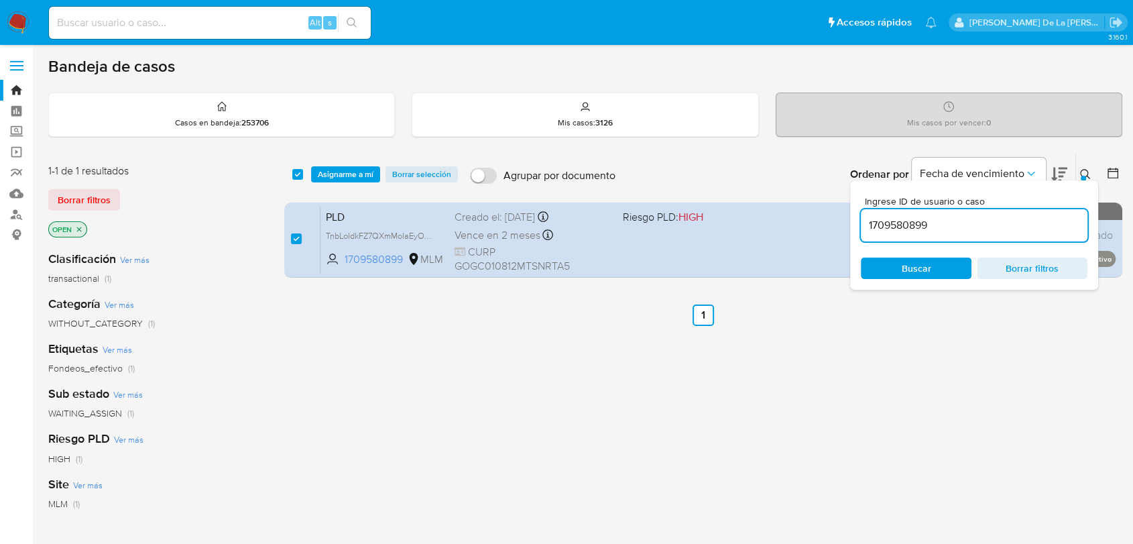
click at [891, 220] on input "1709580899" at bounding box center [974, 225] width 227 height 17
type input "2018881104"
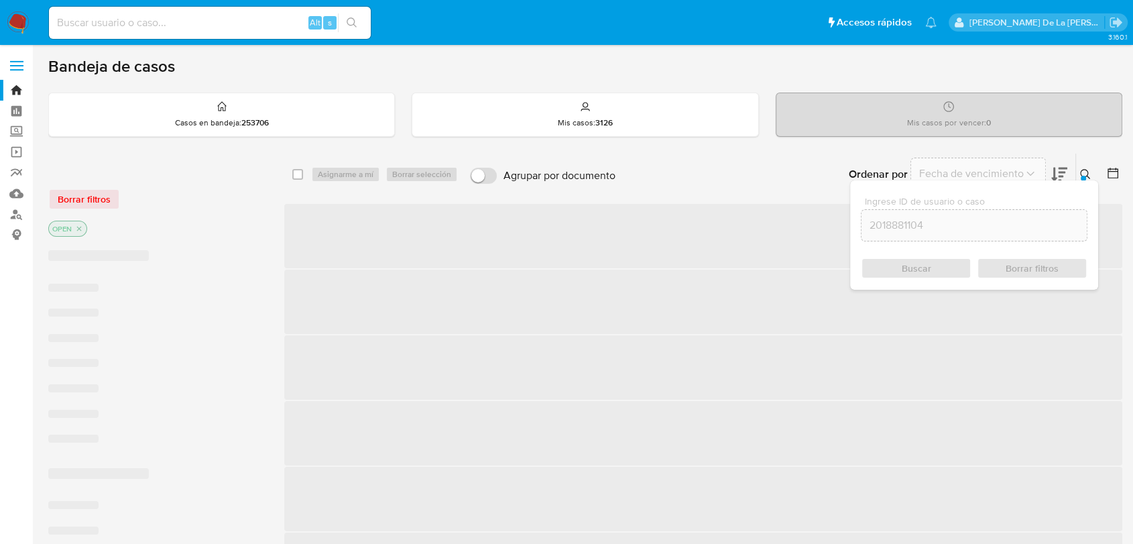
checkbox input "false"
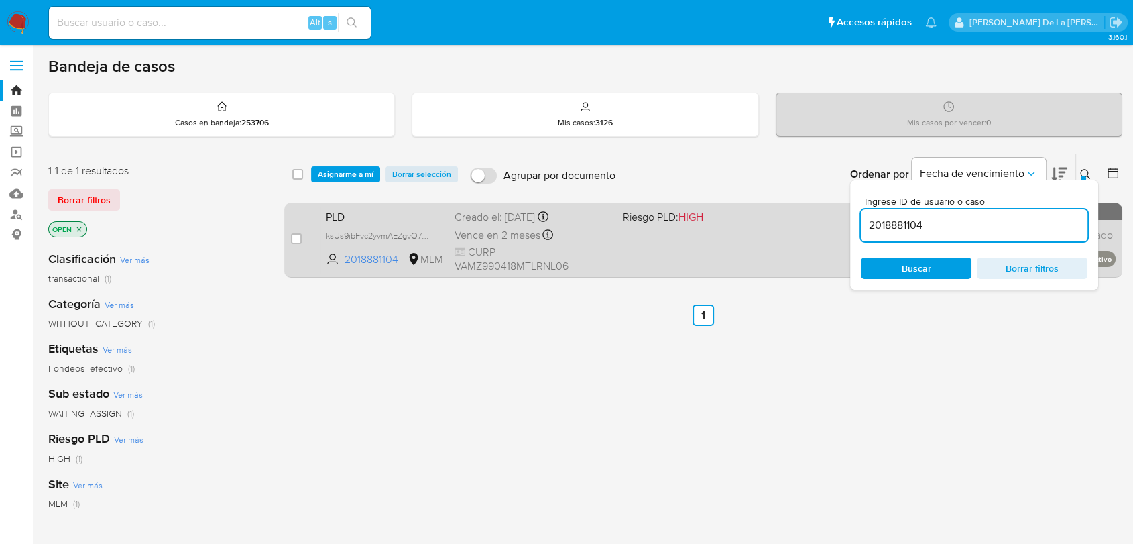
click at [295, 243] on div "case-item-checkbox" at bounding box center [296, 238] width 11 height 13
click at [291, 233] on input "checkbox" at bounding box center [296, 238] width 11 height 11
checkbox input "true"
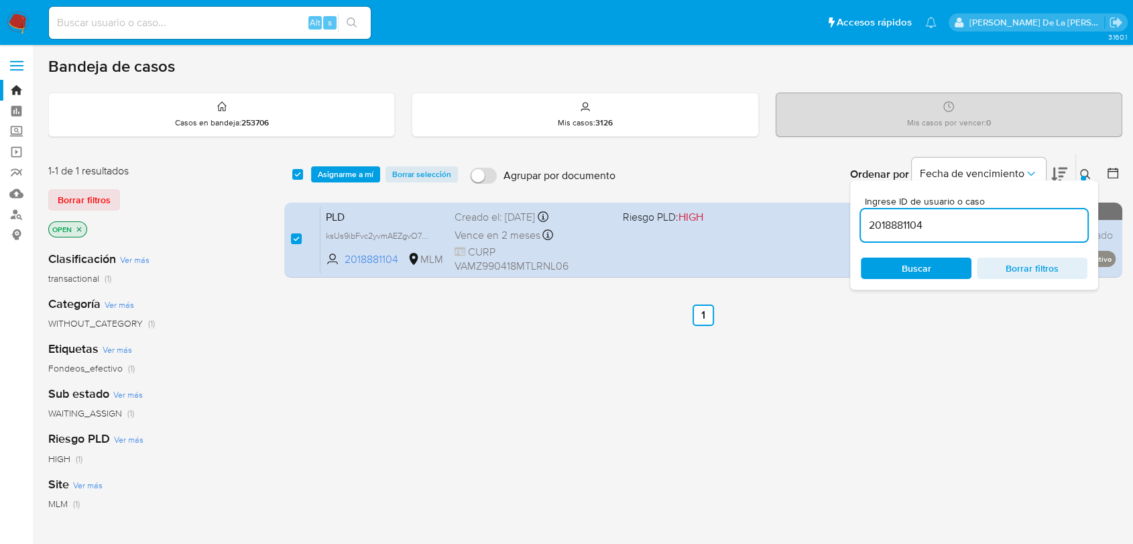
click at [899, 226] on input "2018881104" at bounding box center [974, 225] width 227 height 17
type input "2585306130"
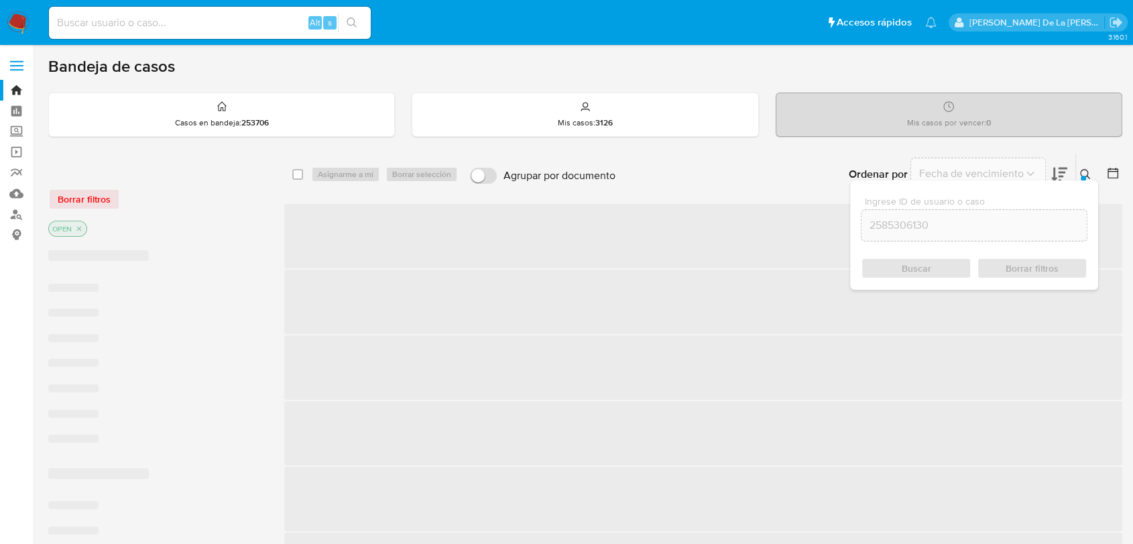
checkbox input "false"
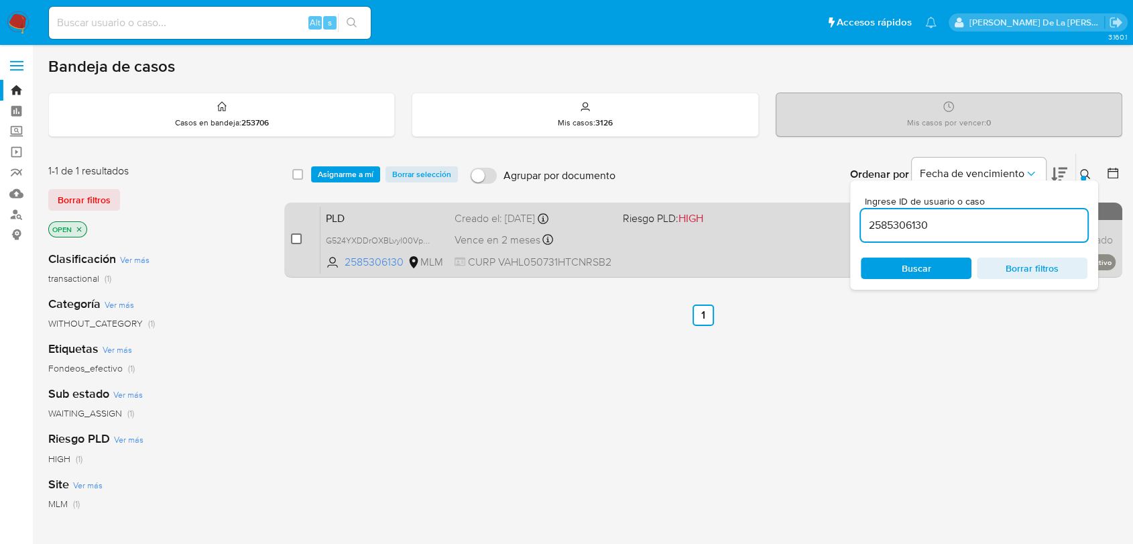
click at [291, 239] on input "checkbox" at bounding box center [296, 238] width 11 height 11
checkbox input "true"
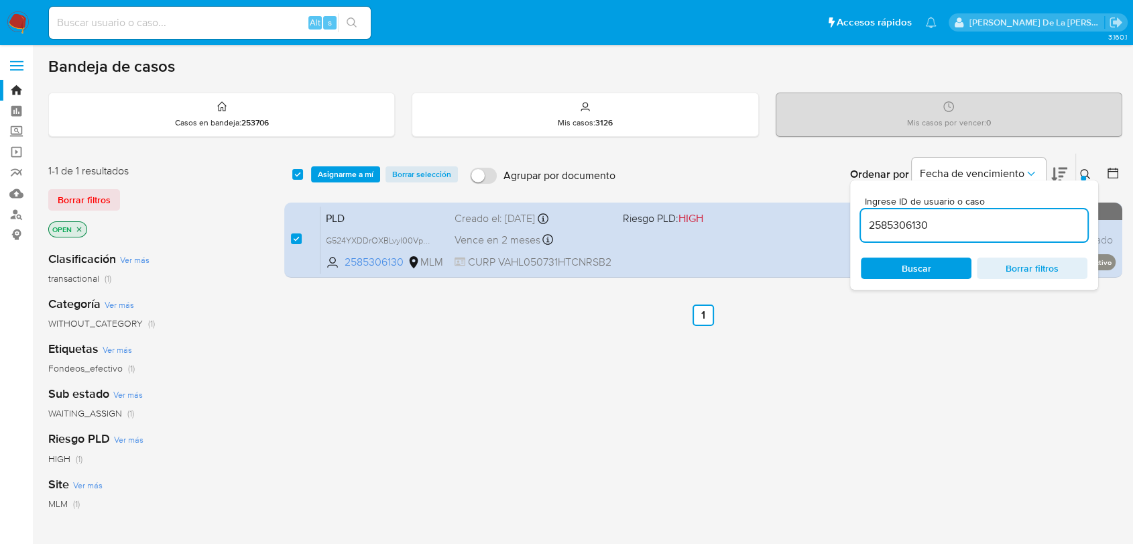
click at [349, 164] on div "select-all-cases-checkbox Asignarme a mí Borrar selección Agrupar por documento…" at bounding box center [703, 175] width 838 height 42
click at [349, 168] on span "Asignarme a mí" at bounding box center [346, 174] width 56 height 13
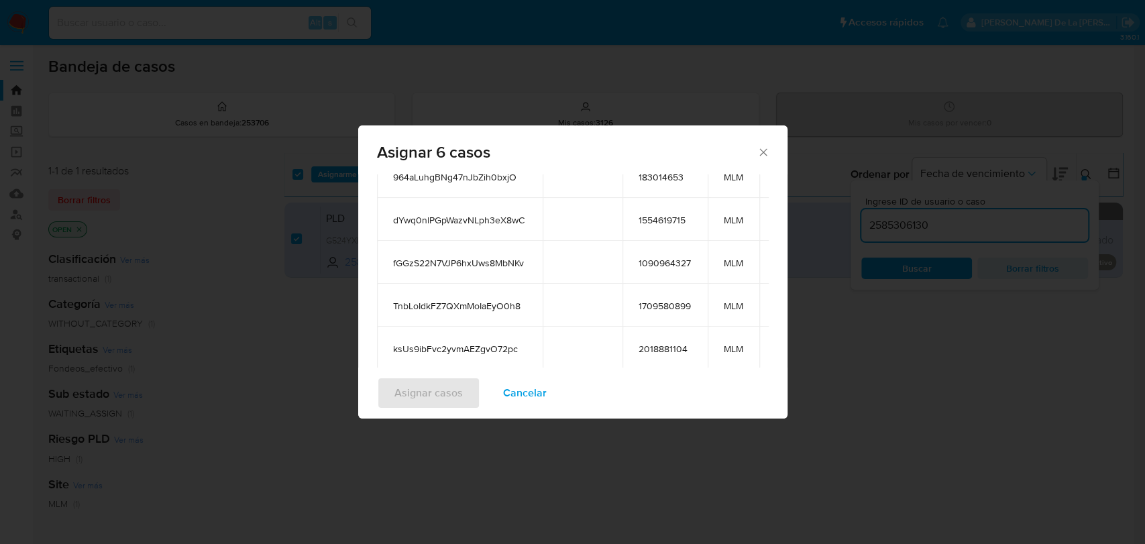
scroll to position [236, 0]
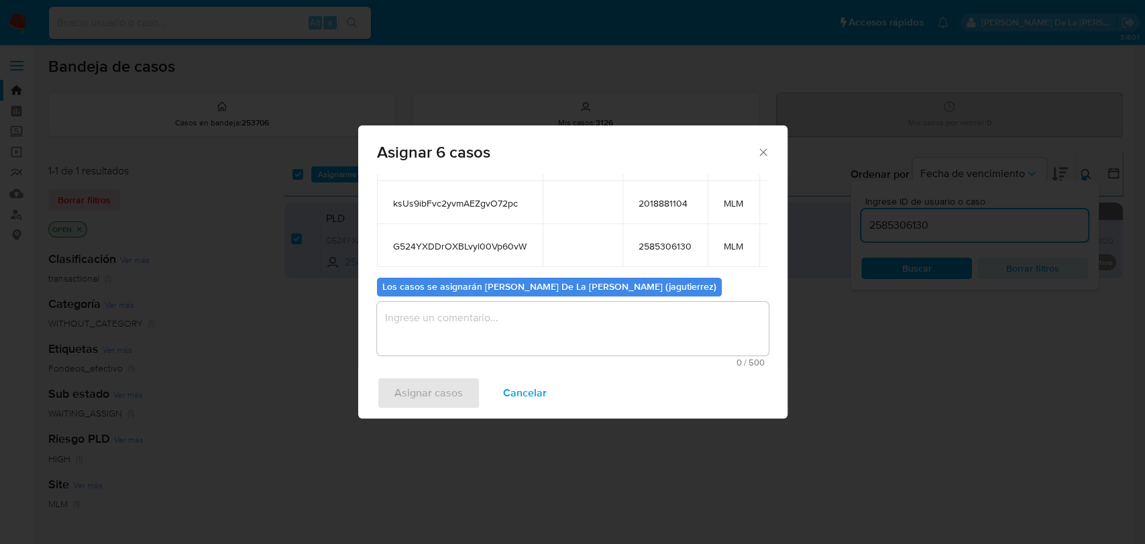
click at [467, 318] on textarea "assign-modal" at bounding box center [573, 329] width 392 height 54
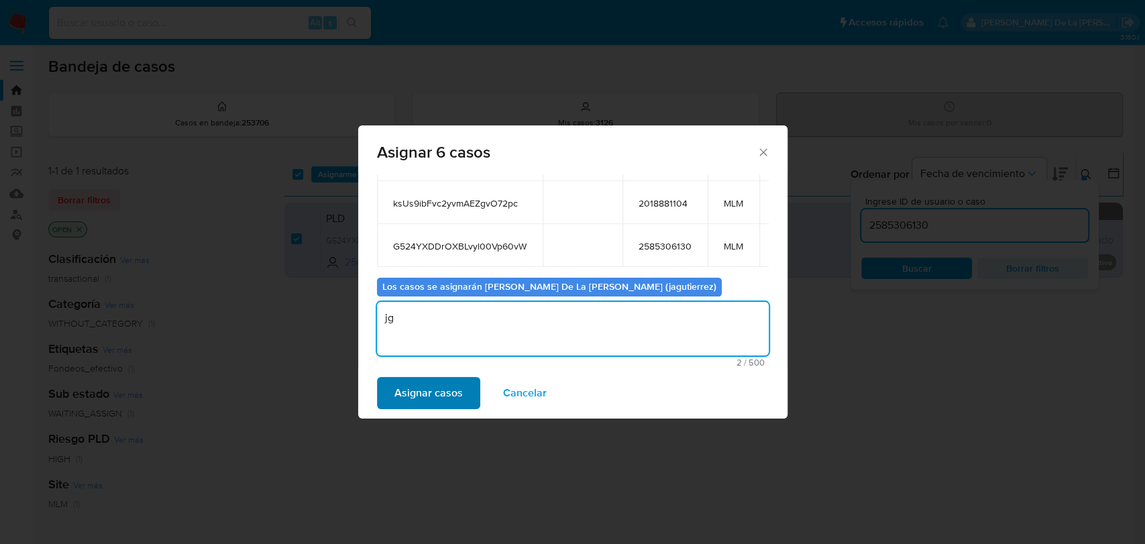
type textarea "jg"
click at [459, 390] on span "Asignar casos" at bounding box center [428, 393] width 68 height 30
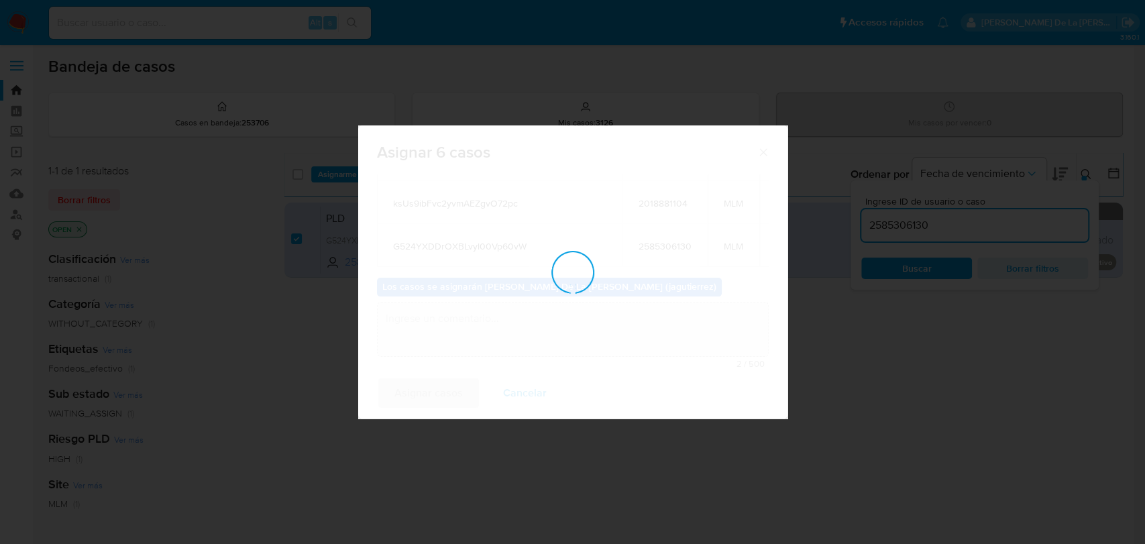
checkbox input "false"
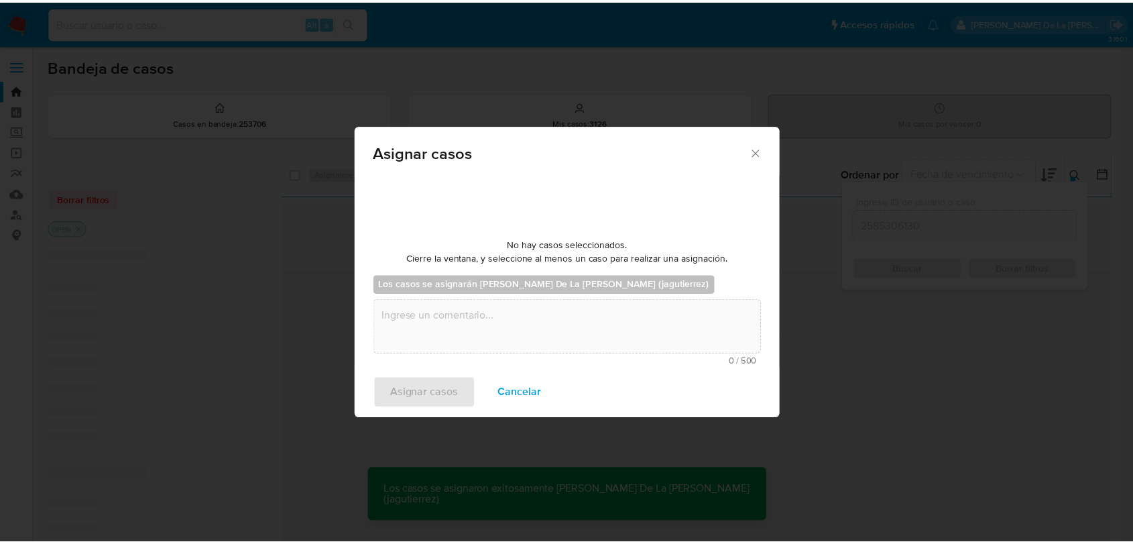
scroll to position [80, 0]
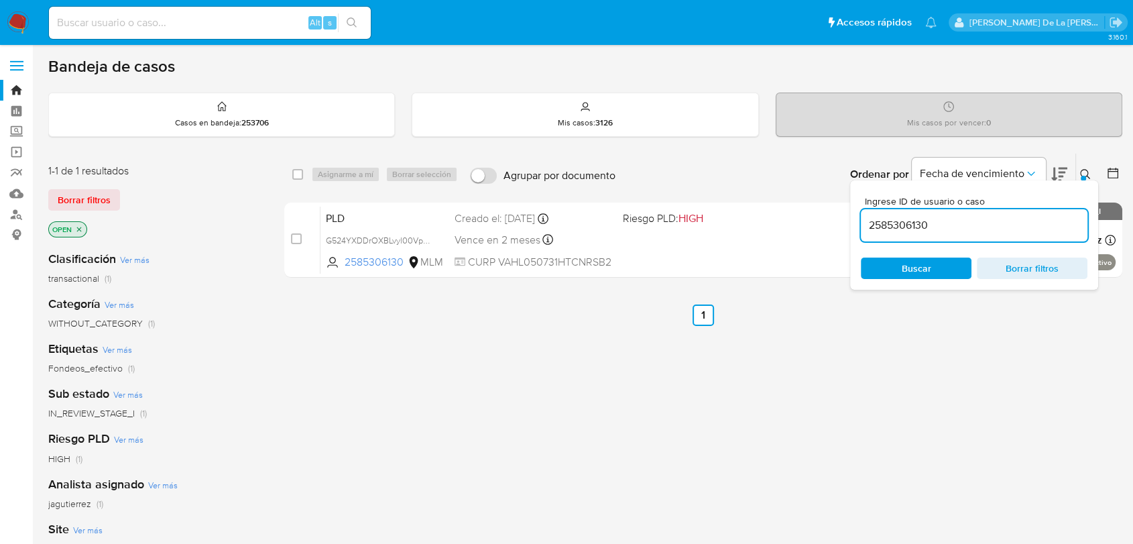
click at [13, 20] on img at bounding box center [18, 22] width 23 height 23
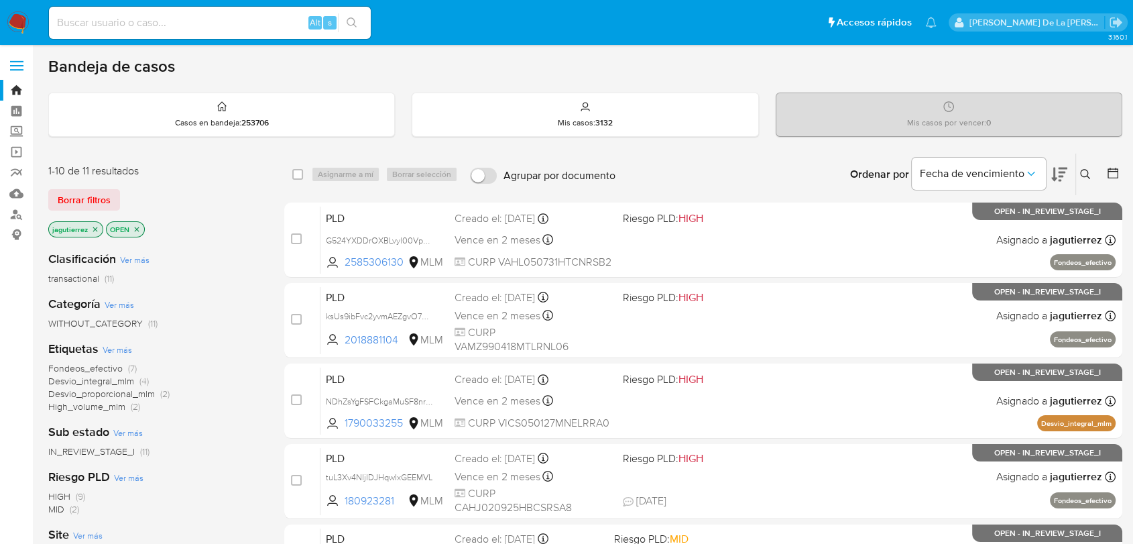
click at [97, 230] on icon "close-filter" at bounding box center [95, 229] width 5 height 5
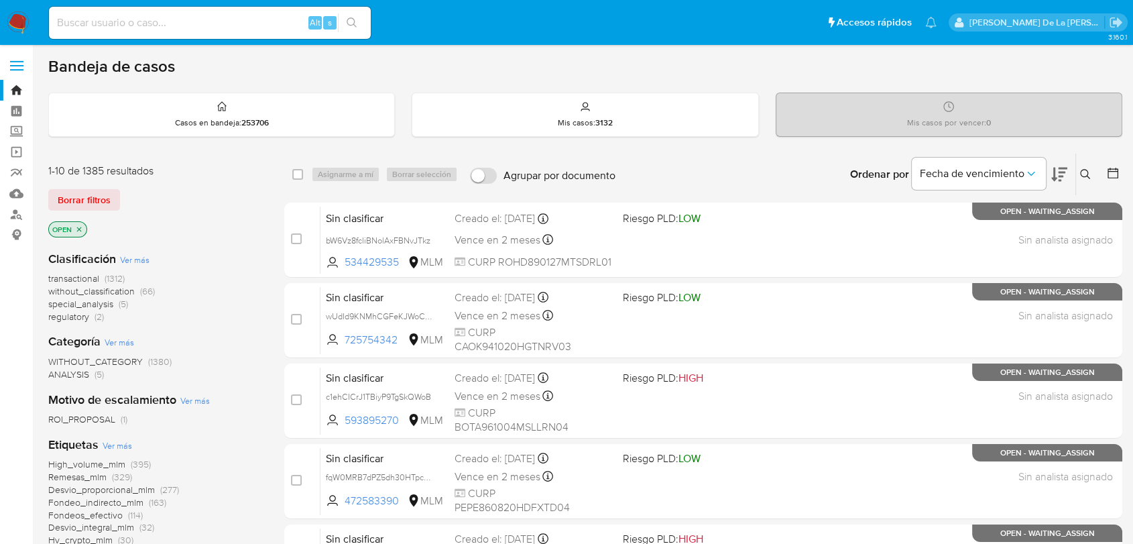
click at [1080, 174] on icon at bounding box center [1085, 174] width 11 height 11
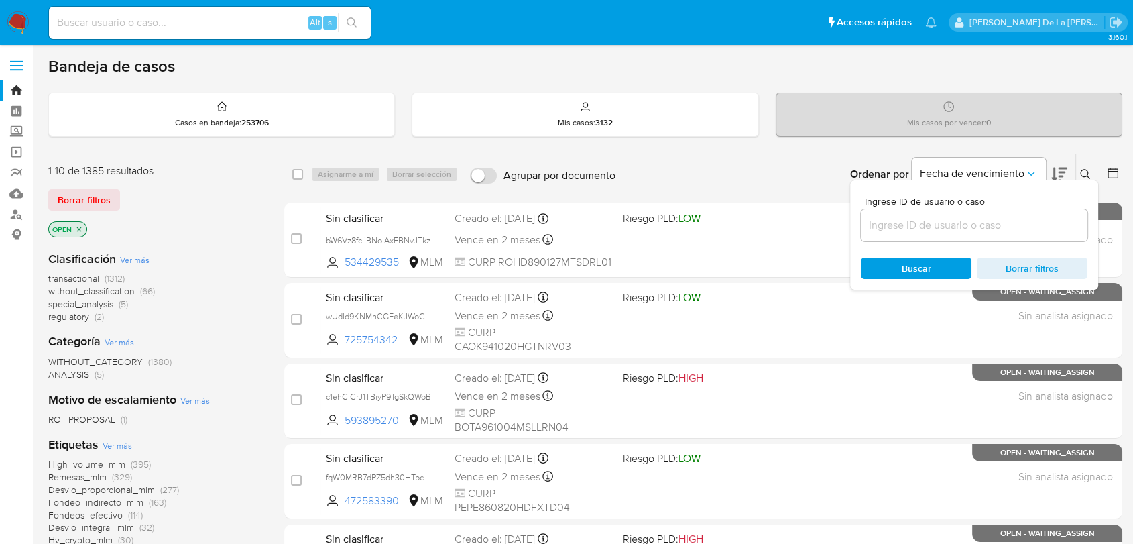
click at [927, 228] on input at bounding box center [974, 225] width 227 height 17
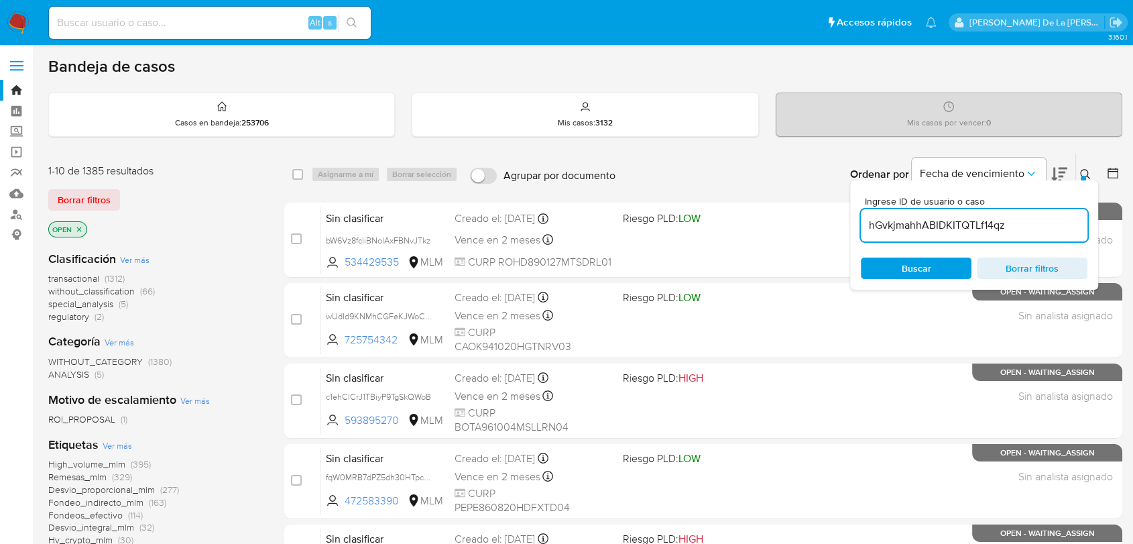
type input "hGvkjmahhABIDKITQTLf14qz"
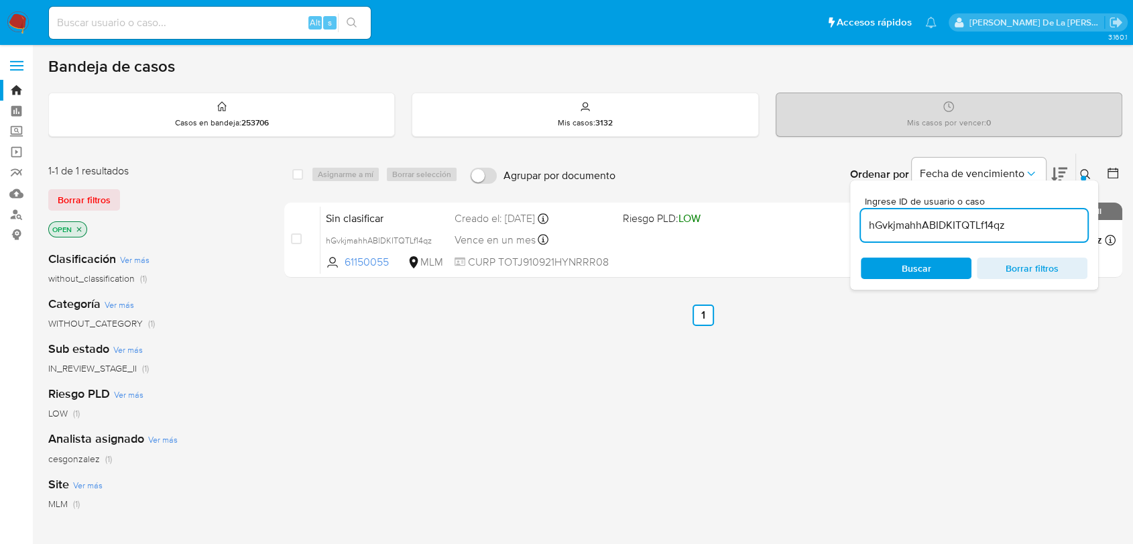
click at [602, 363] on div "select-all-cases-checkbox Asignarme a mí Borrar selección Agrupar por documento…" at bounding box center [703, 457] width 838 height 608
click at [903, 221] on input "hGvkjmahhABIDKITQTLf14qz" at bounding box center [974, 225] width 227 height 17
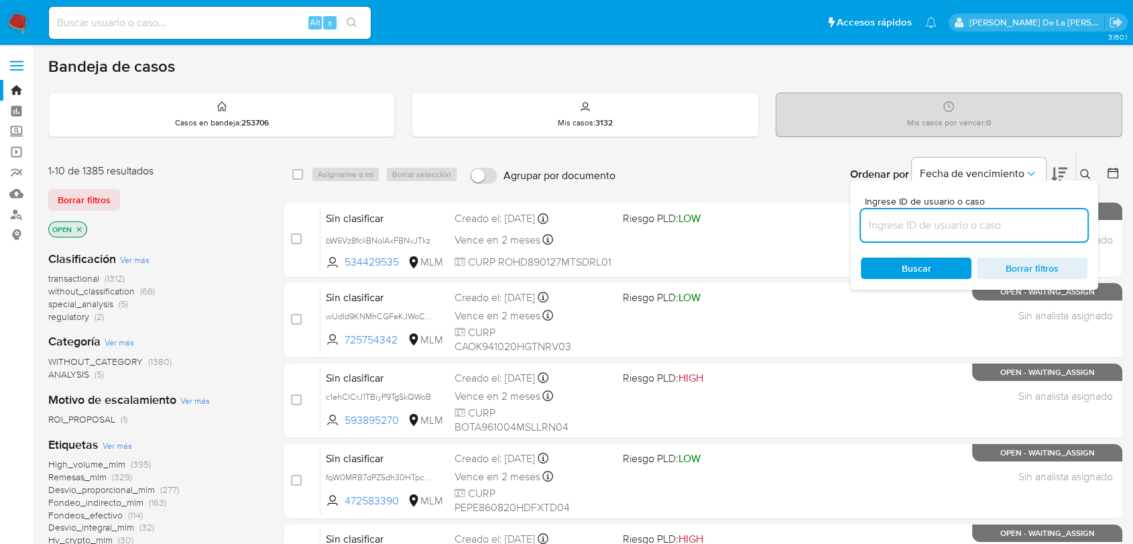
click at [903, 221] on input at bounding box center [974, 225] width 227 height 17
paste input "IJtxiXEO9nFs9FCWvOZXLG7y"
type input "IJtxiXEO9nFs9FCWvOZXLG7y"
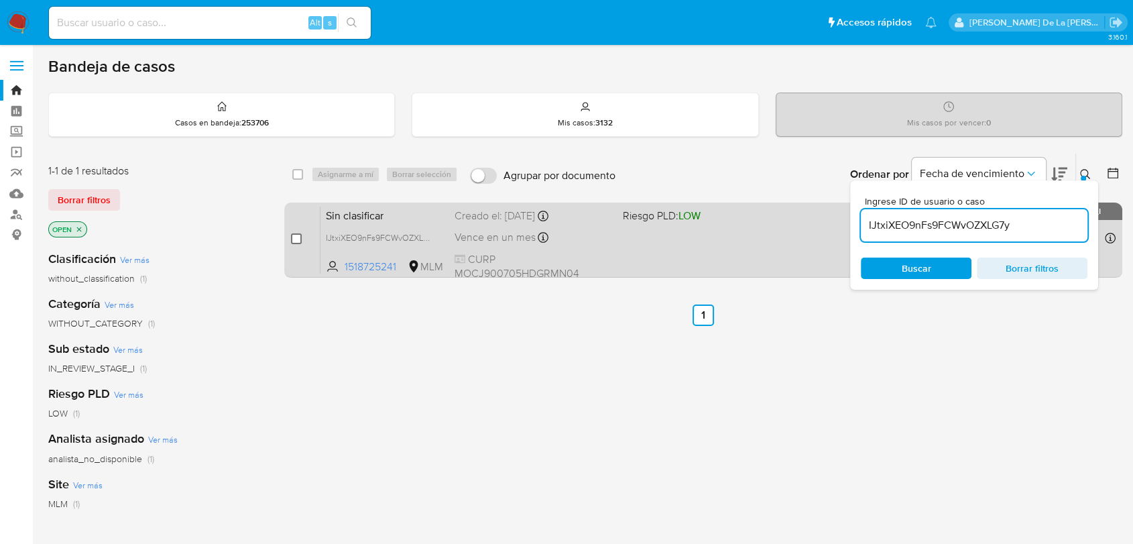
click at [294, 239] on input "checkbox" at bounding box center [296, 238] width 11 height 11
checkbox input "true"
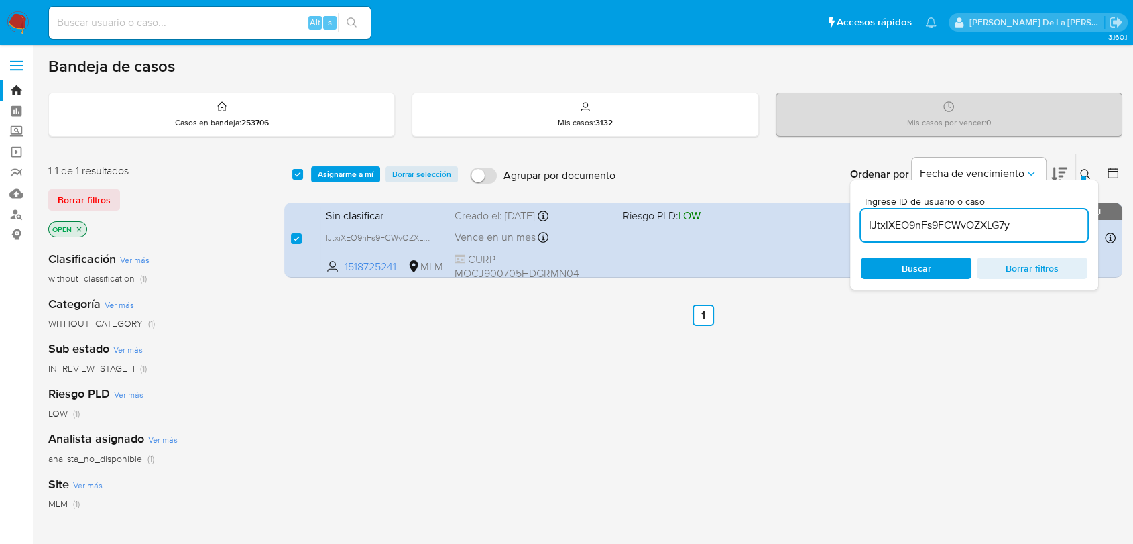
click at [943, 227] on input "IJtxiXEO9nFs9FCWvOZXLG7y" at bounding box center [974, 225] width 227 height 17
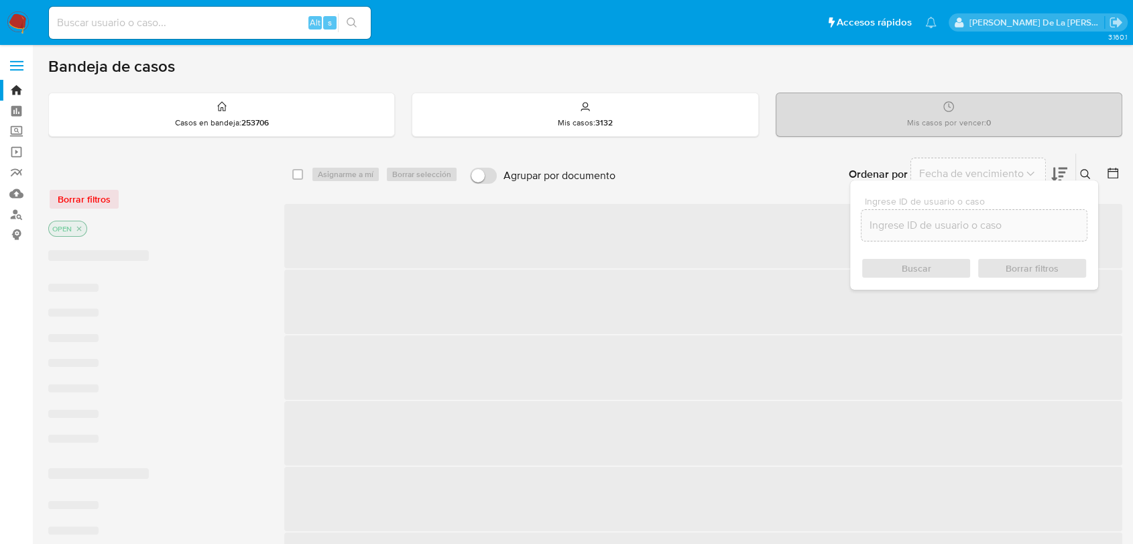
checkbox input "false"
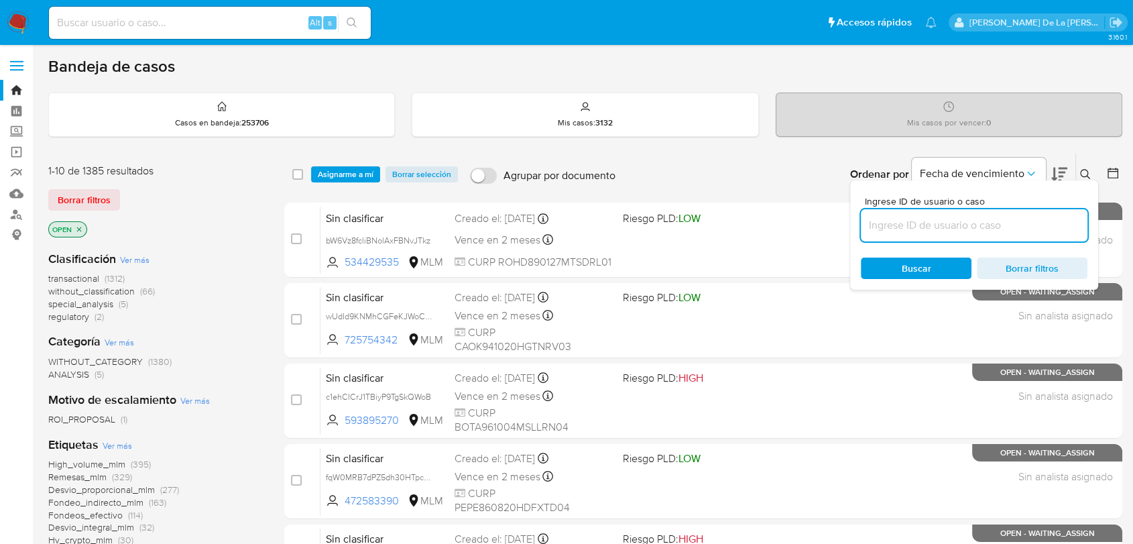
click at [909, 237] on div at bounding box center [974, 225] width 227 height 32
click at [906, 234] on div at bounding box center [974, 225] width 227 height 32
click at [898, 228] on input at bounding box center [974, 225] width 227 height 17
paste input "AgsIMIqhhMVRKYu5L53Ielek"
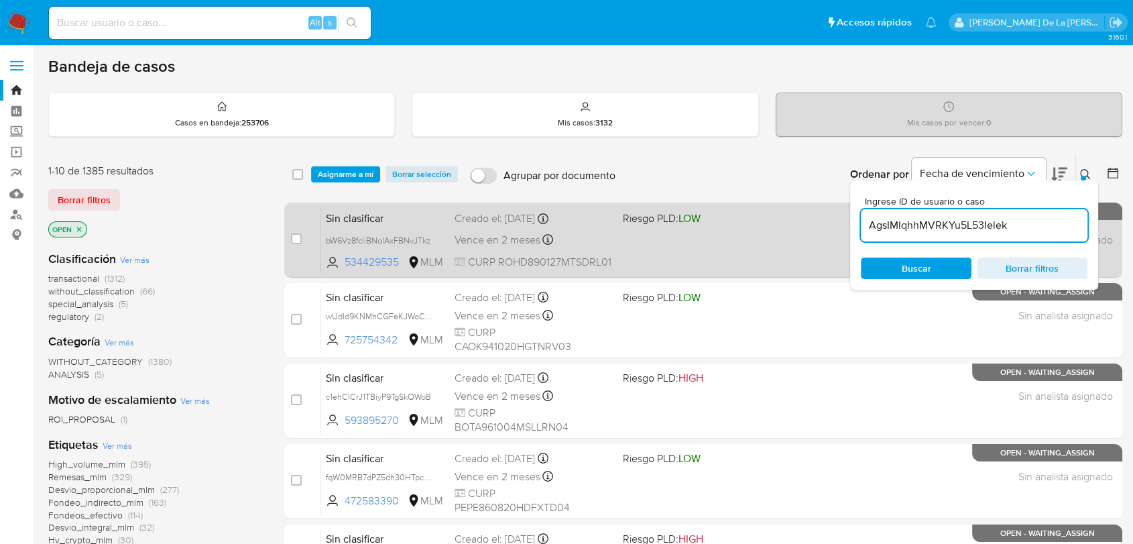
type input "AgsIMIqhhMVRKYu5L53Ielek"
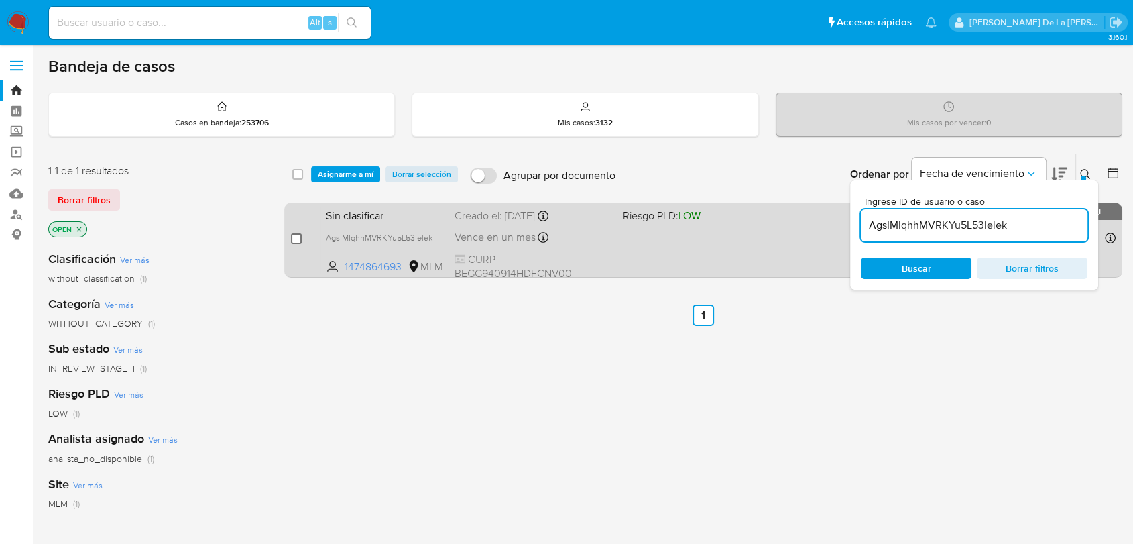
click at [294, 237] on input "checkbox" at bounding box center [296, 238] width 11 height 11
checkbox input "true"
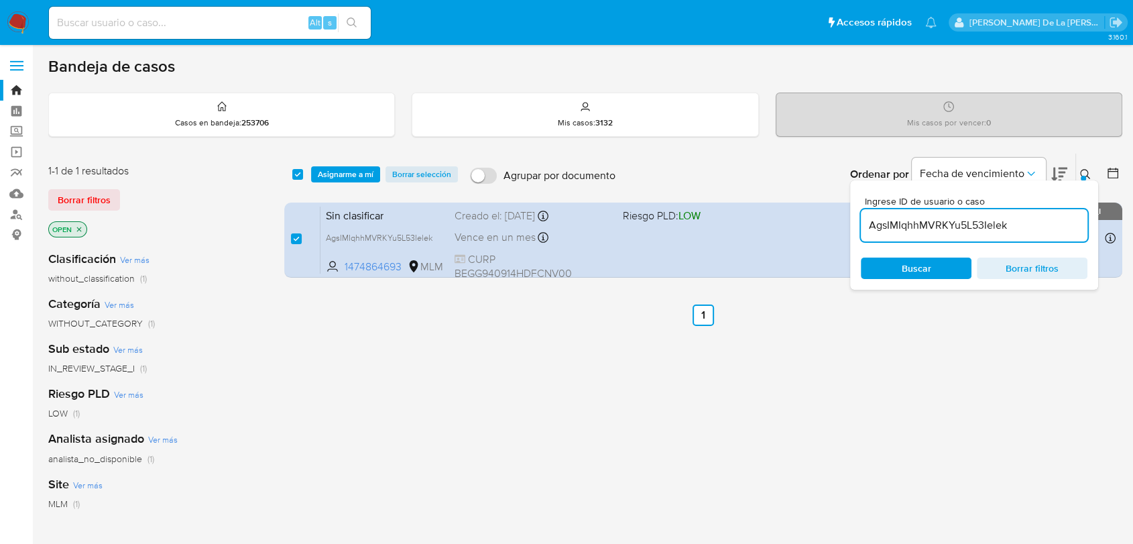
click at [897, 234] on div "AgsIMIqhhMVRKYu5L53Ielek" at bounding box center [974, 225] width 227 height 32
click at [909, 225] on input "AgsIMIqhhMVRKYu5L53Ielek" at bounding box center [974, 225] width 227 height 17
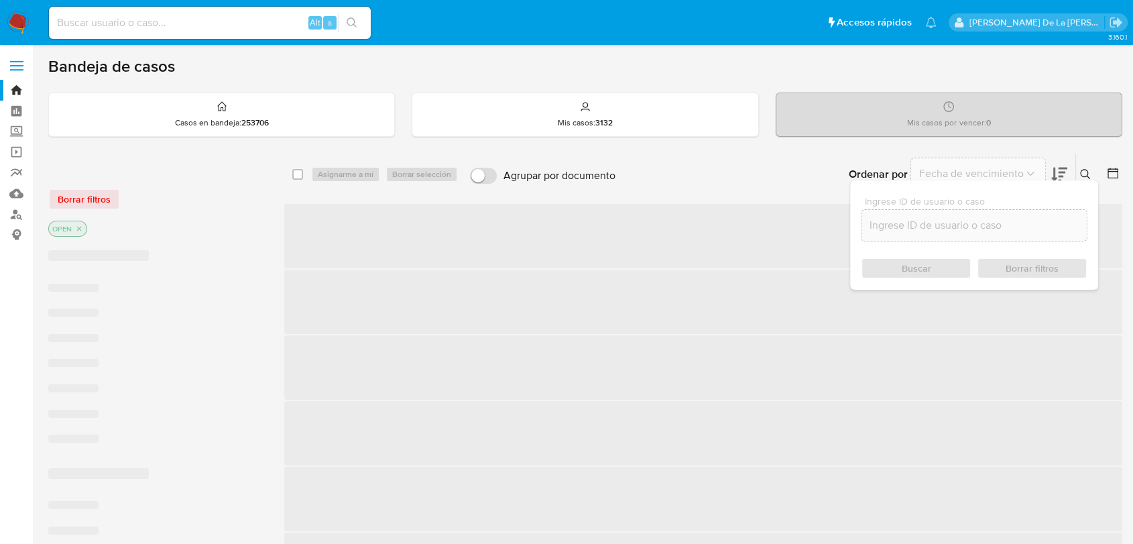
checkbox input "false"
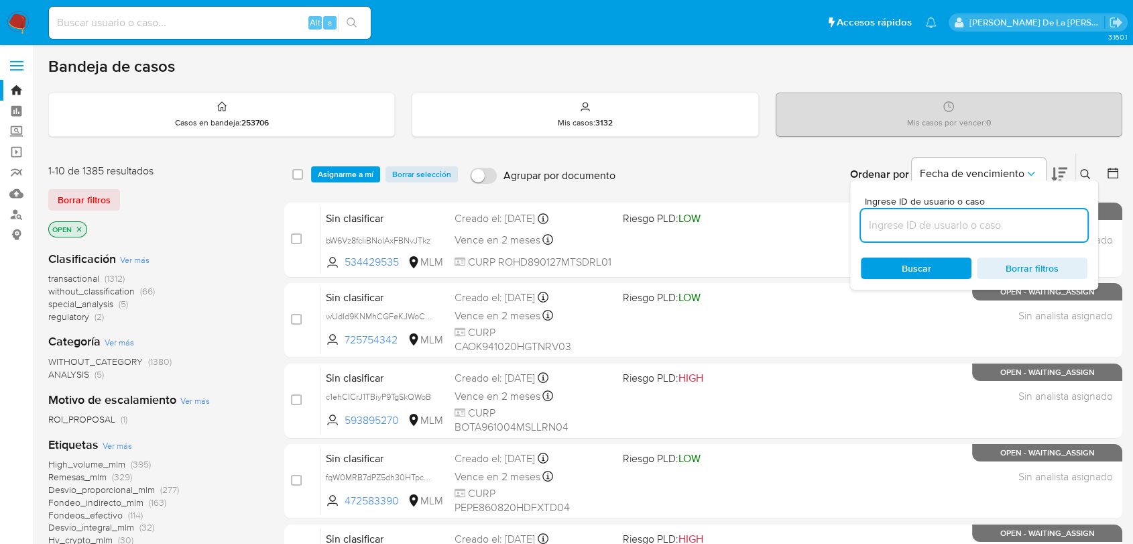
click at [909, 225] on input at bounding box center [974, 225] width 227 height 17
paste input "dUKwuAJ6ZbpgO0BKAmqRu0Ob"
type input "dUKwuAJ6ZbpgO0BKAmqRu0Ob"
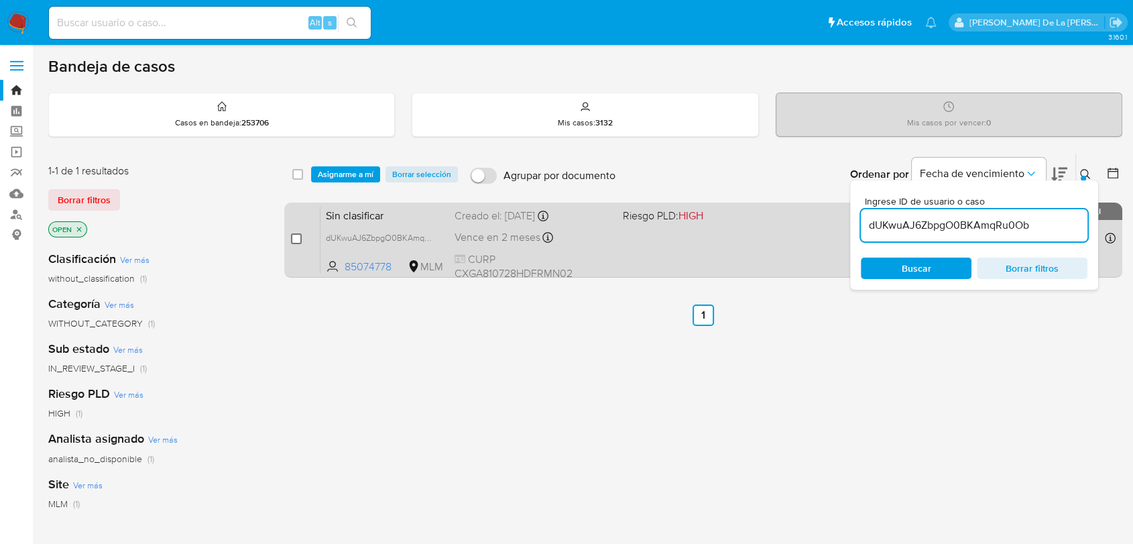
click at [291, 237] on input "checkbox" at bounding box center [296, 238] width 11 height 11
checkbox input "true"
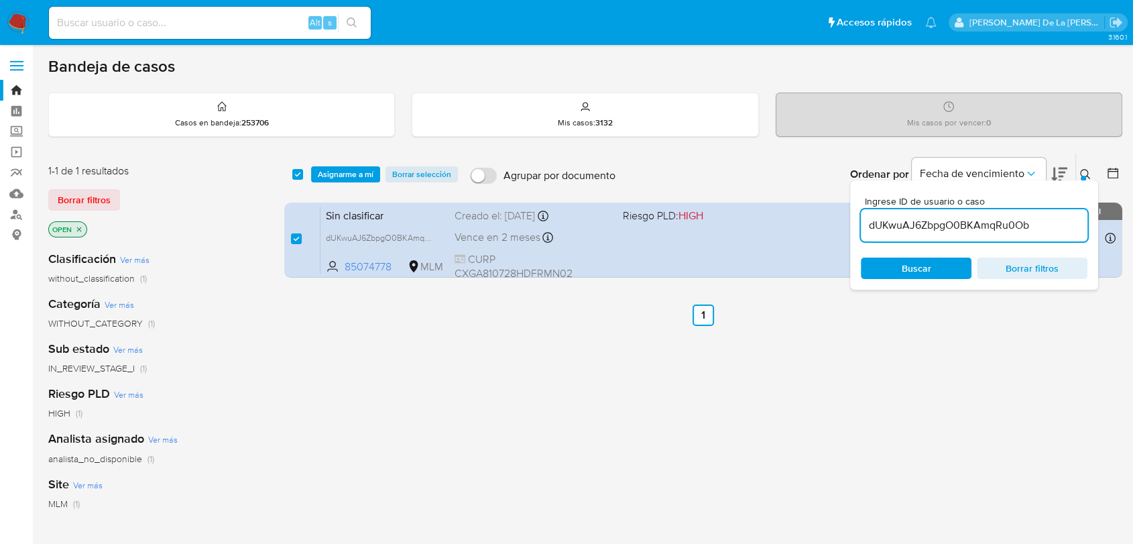
click at [912, 230] on input "dUKwuAJ6ZbpgO0BKAmqRu0Ob" at bounding box center [974, 225] width 227 height 17
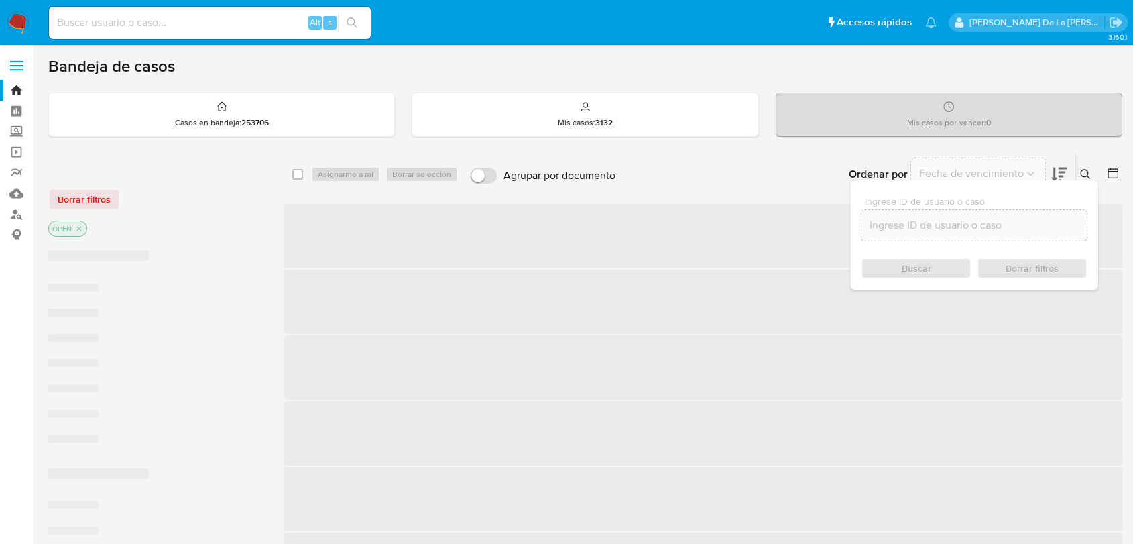
checkbox input "false"
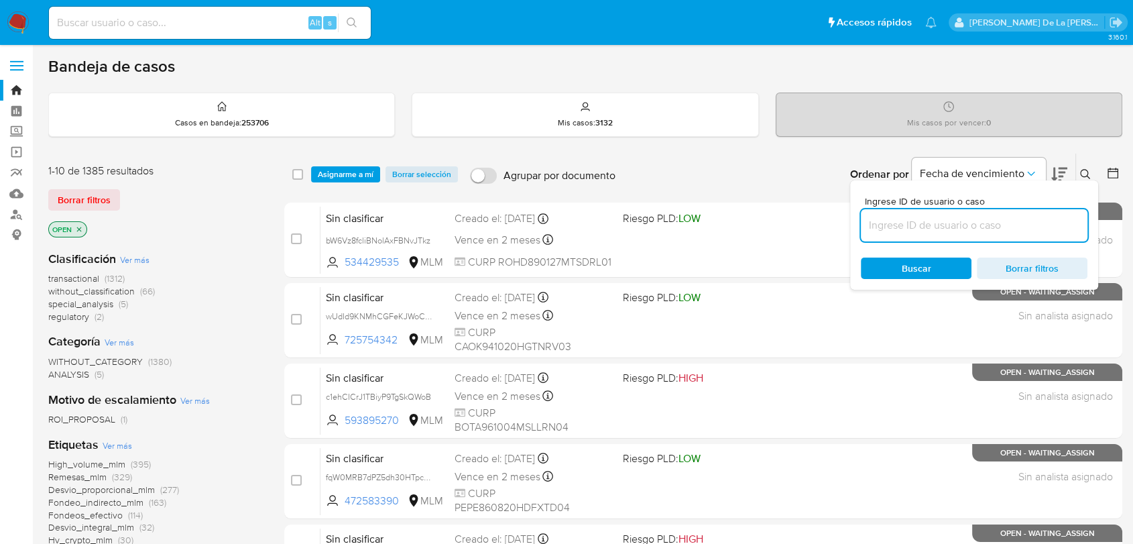
click at [912, 230] on input at bounding box center [974, 225] width 227 height 17
paste input "J2KwZ9uaUIVOLfXQ9d759HO8"
type input "J2KwZ9uaUIVOLfXQ9d759HO8"
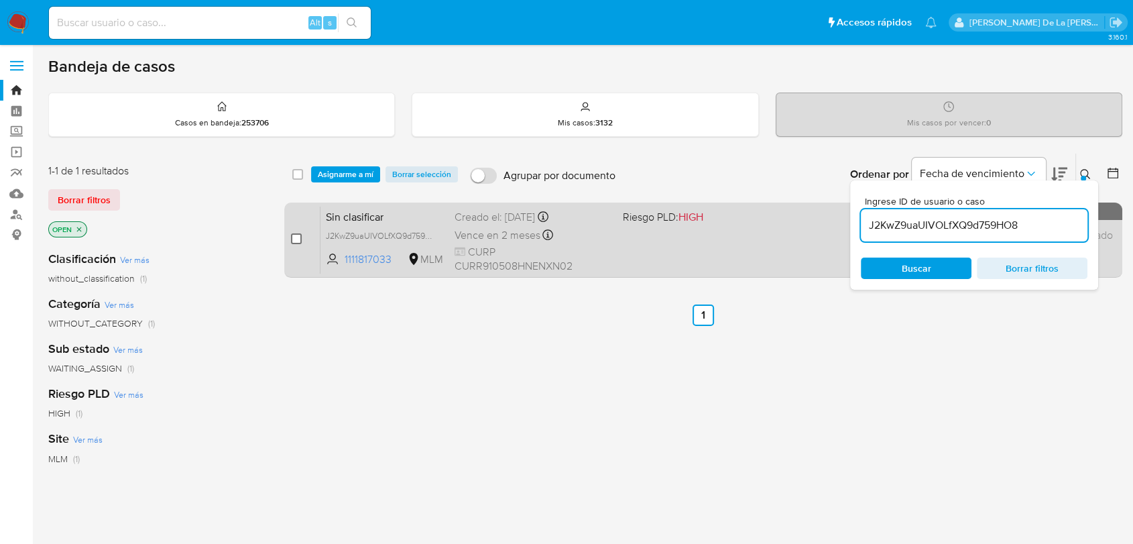
click at [291, 243] on span at bounding box center [296, 238] width 11 height 11
click at [295, 241] on input "checkbox" at bounding box center [296, 238] width 11 height 11
checkbox input "true"
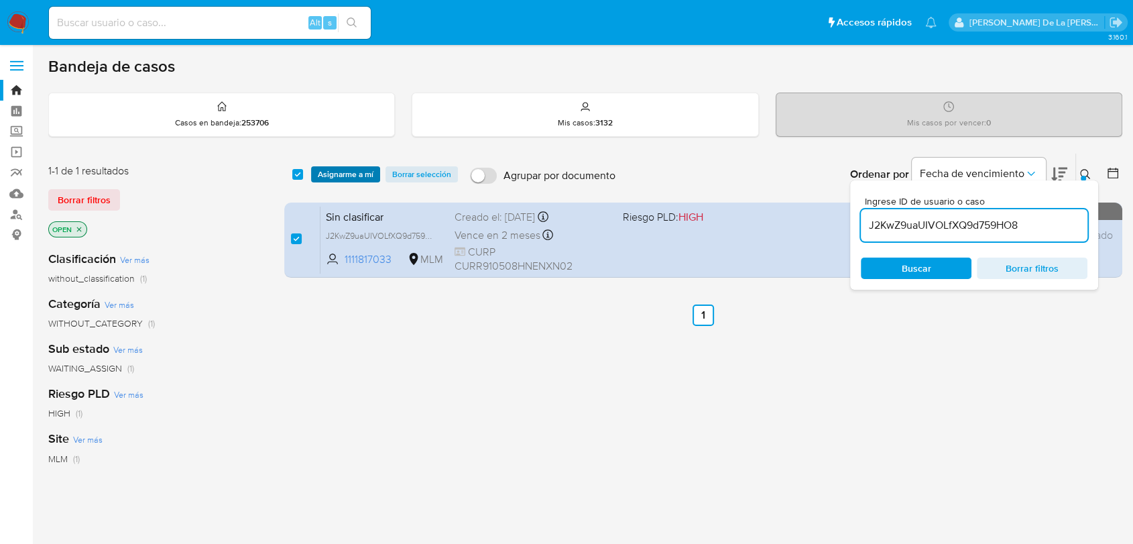
click at [349, 178] on span "Asignarme a mí" at bounding box center [346, 174] width 56 height 13
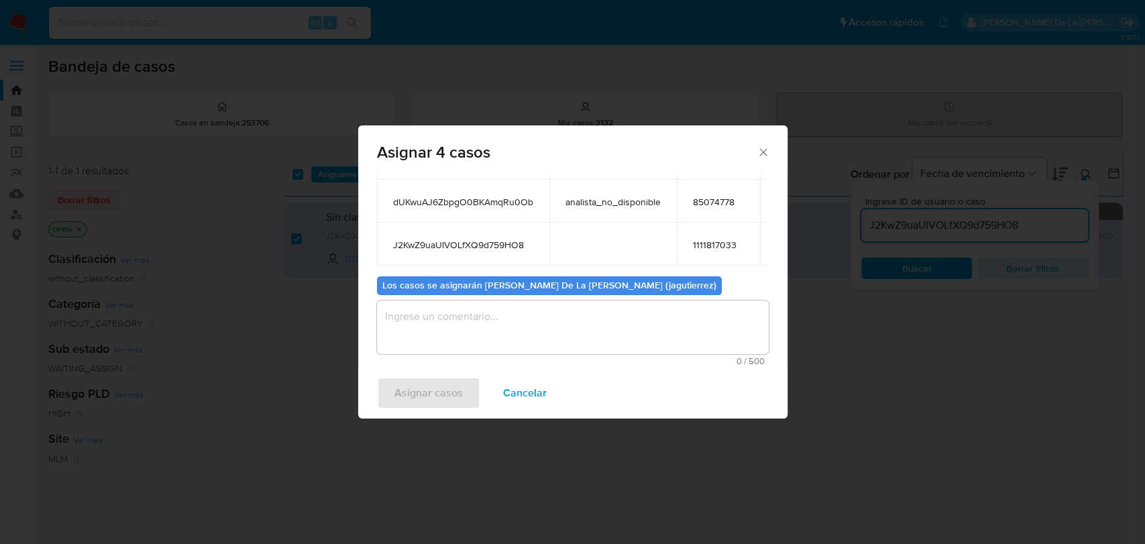
scroll to position [173, 0]
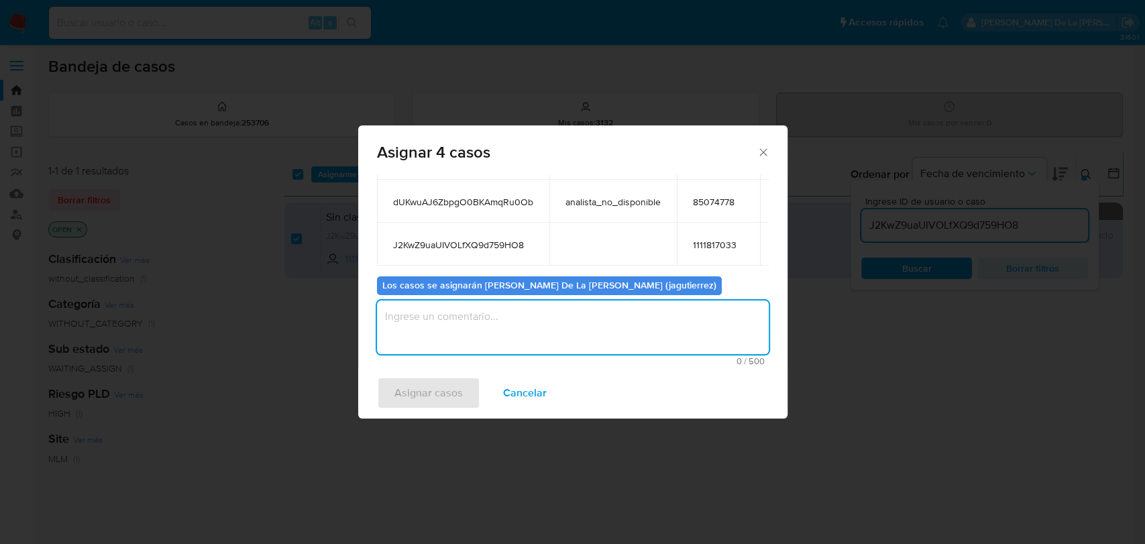
click at [425, 313] on textarea "assign-modal" at bounding box center [573, 327] width 392 height 54
type textarea "jg"
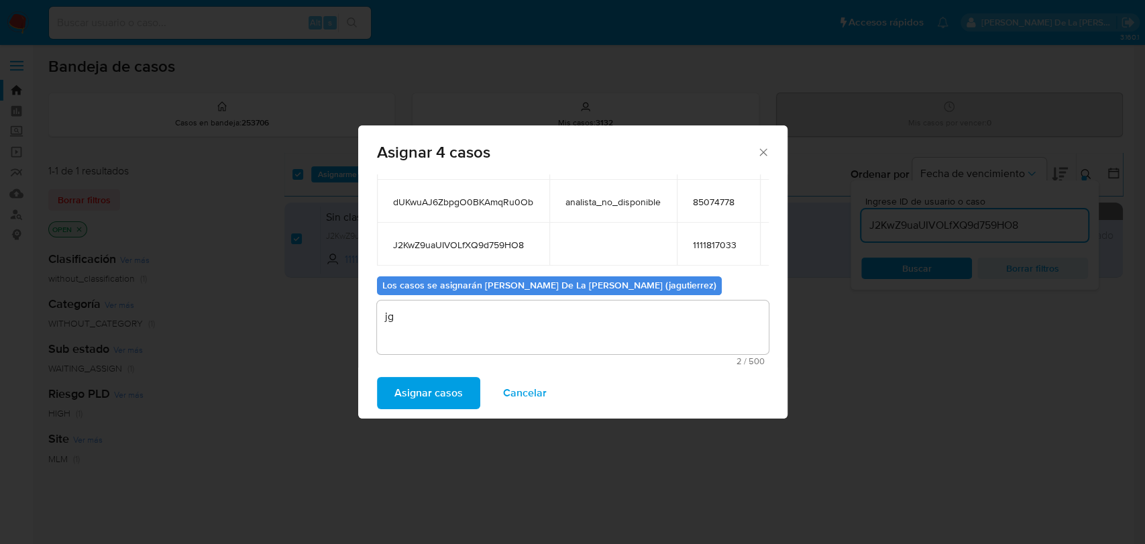
click at [408, 388] on span "Asignar casos" at bounding box center [428, 393] width 68 height 30
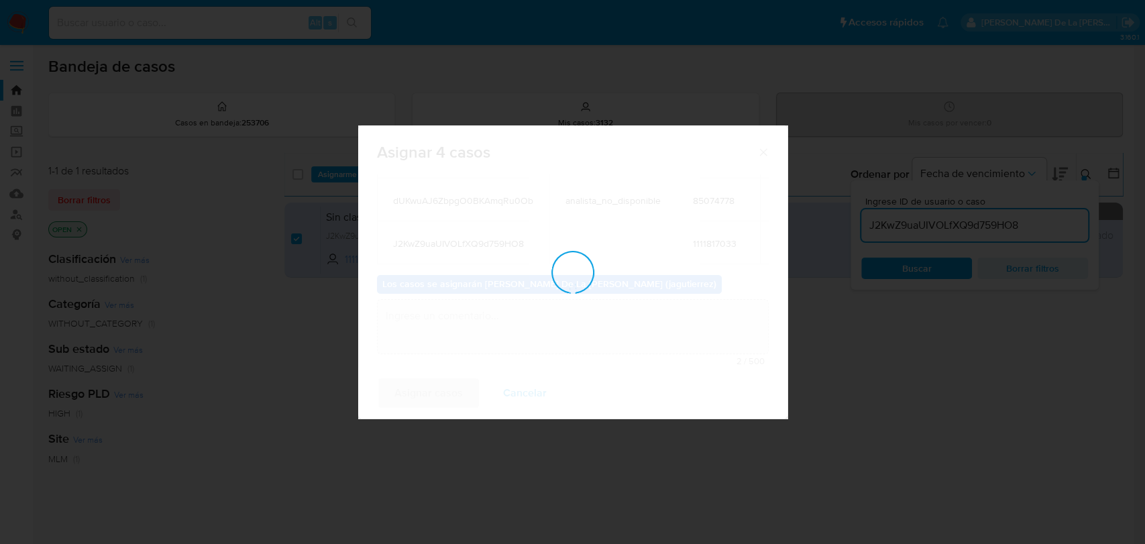
checkbox input "false"
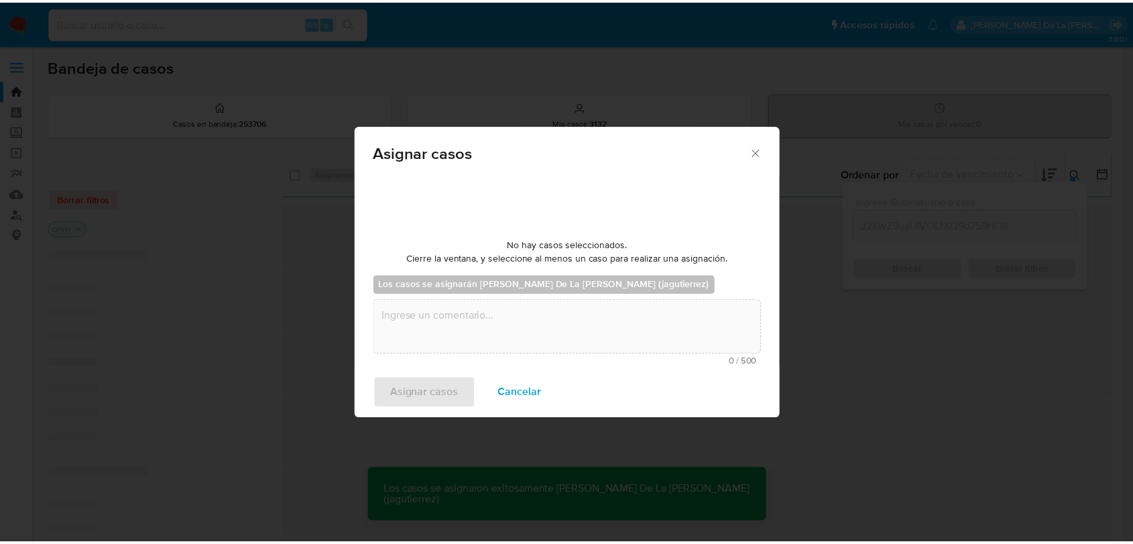
scroll to position [80, 0]
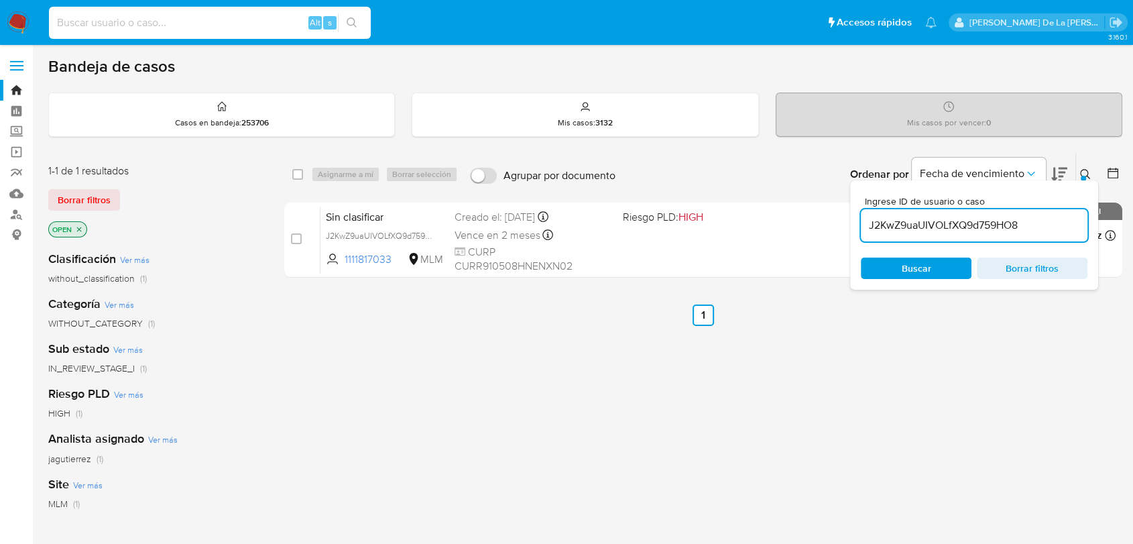
click at [113, 14] on input at bounding box center [210, 22] width 322 height 17
paste input "hGvkjmahhABIDKITQTLf14qz"
type input "hGvkjmahhABIDKITQTLf14qz"
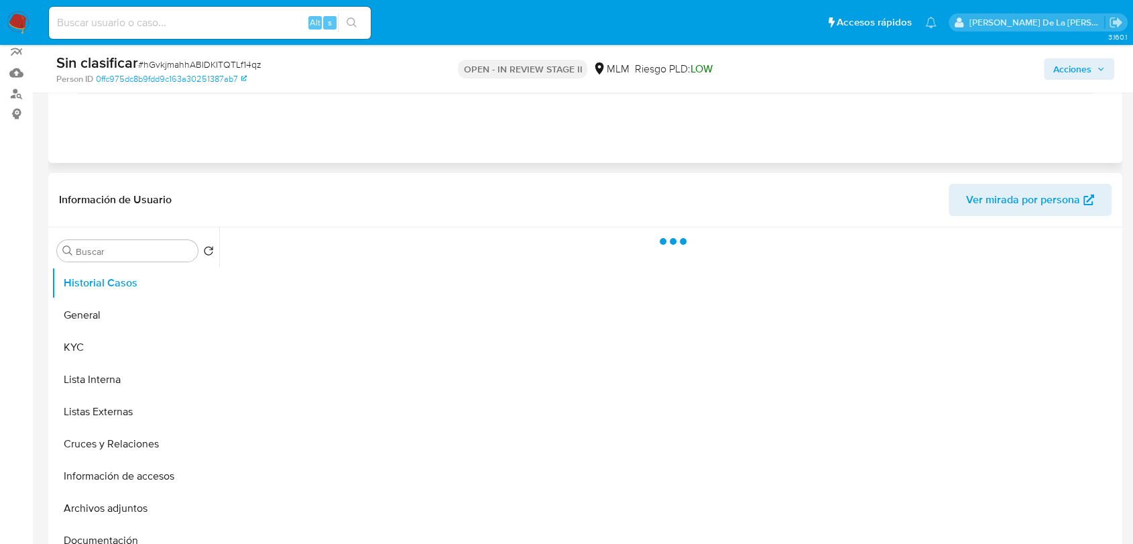
select select "10"
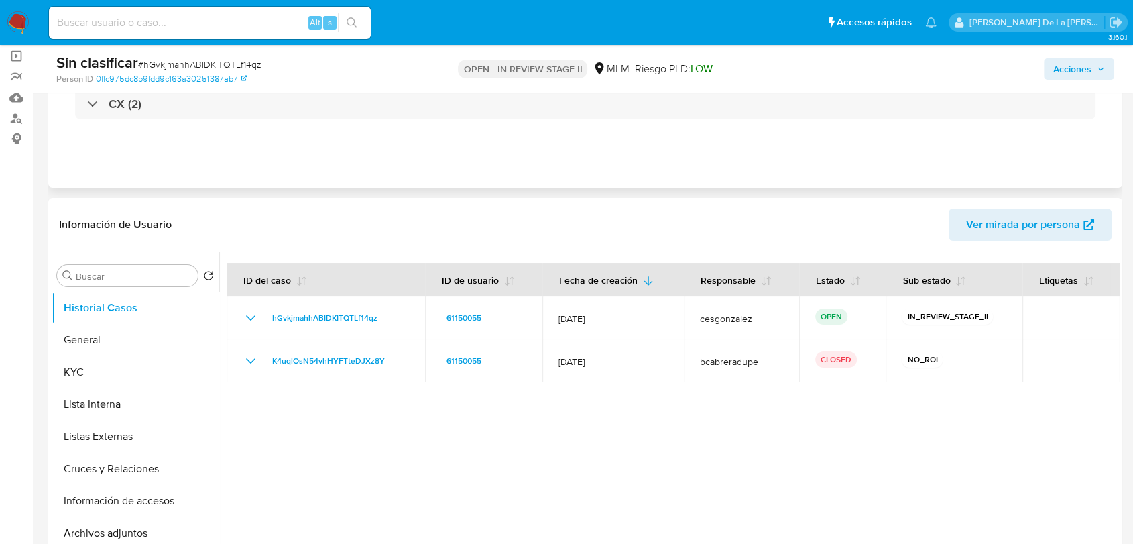
scroll to position [95, 0]
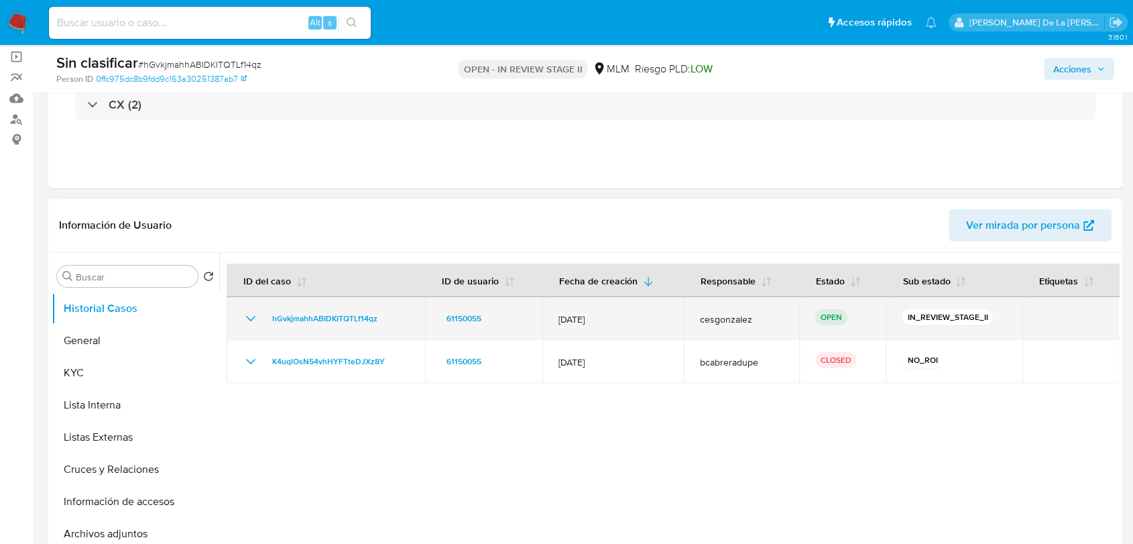
click at [255, 319] on icon "Mostrar/Ocultar" at bounding box center [251, 319] width 16 height 16
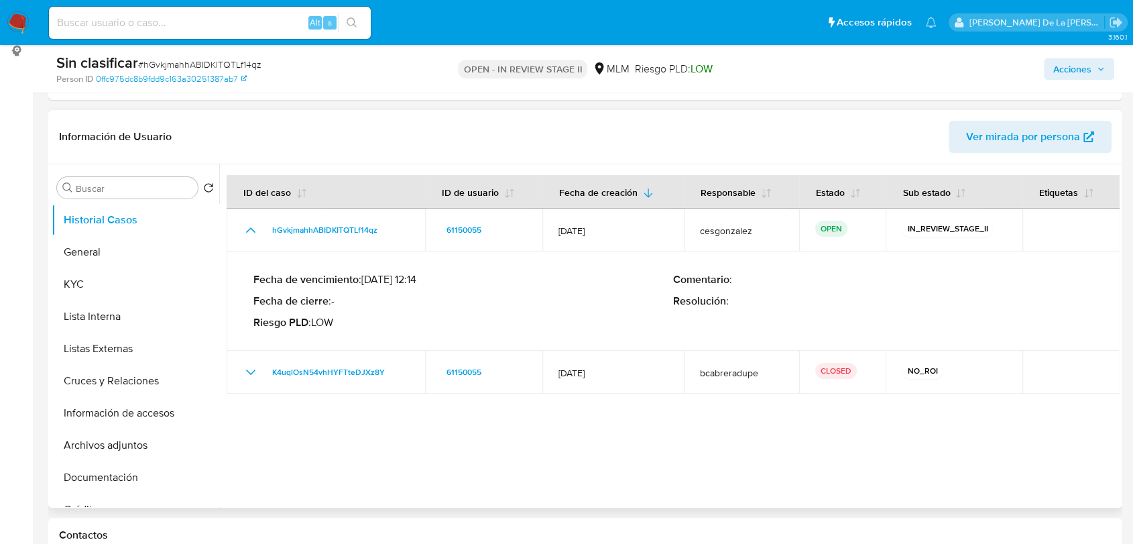
scroll to position [188, 0]
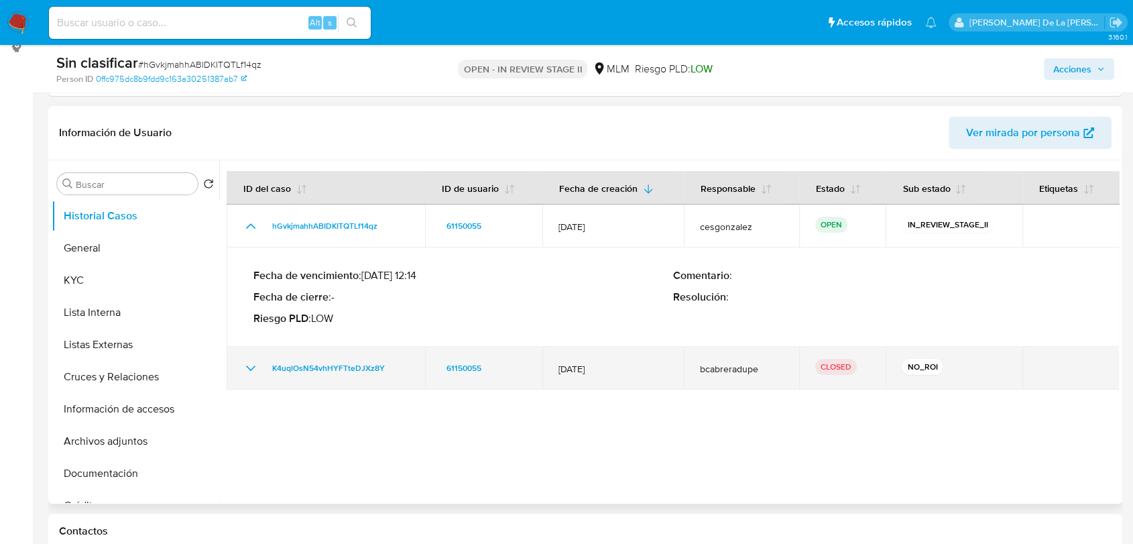
click at [247, 370] on icon "Mostrar/Ocultar" at bounding box center [251, 368] width 16 height 16
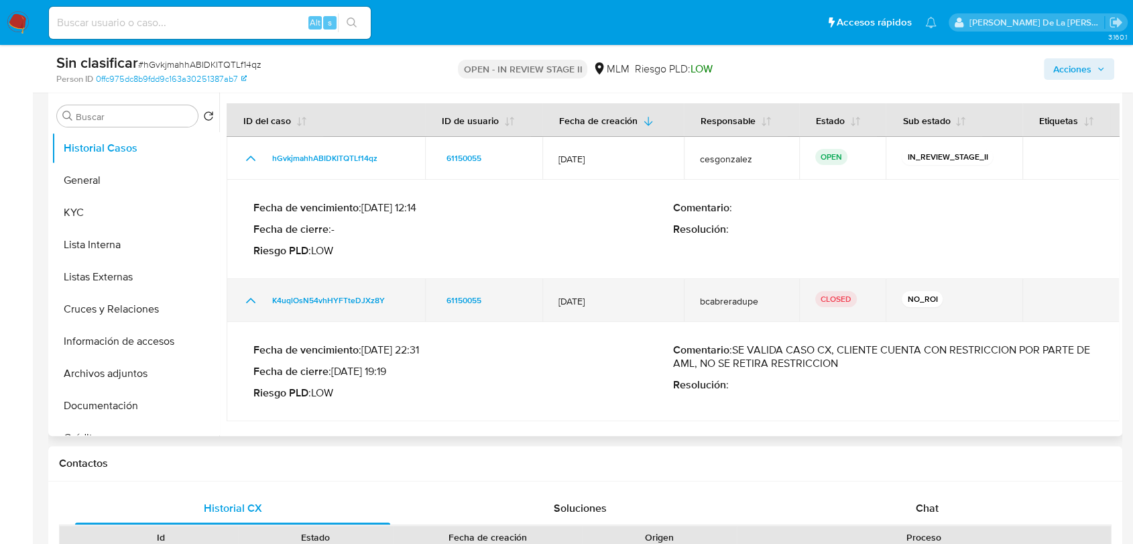
scroll to position [258, 0]
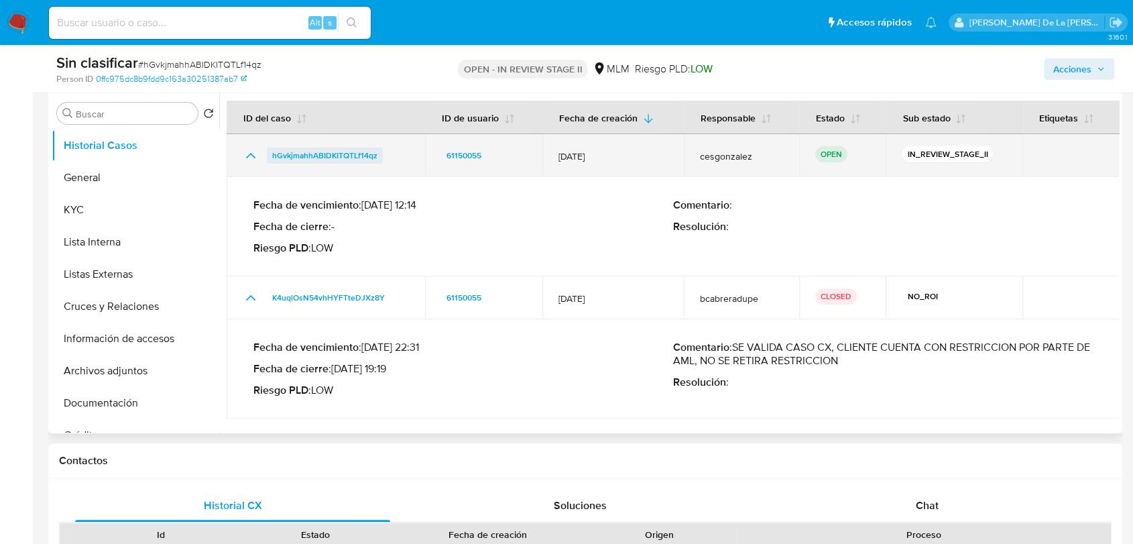
click at [351, 152] on span "hGvkjmahhABIDKITQTLf14qz" at bounding box center [324, 156] width 105 height 16
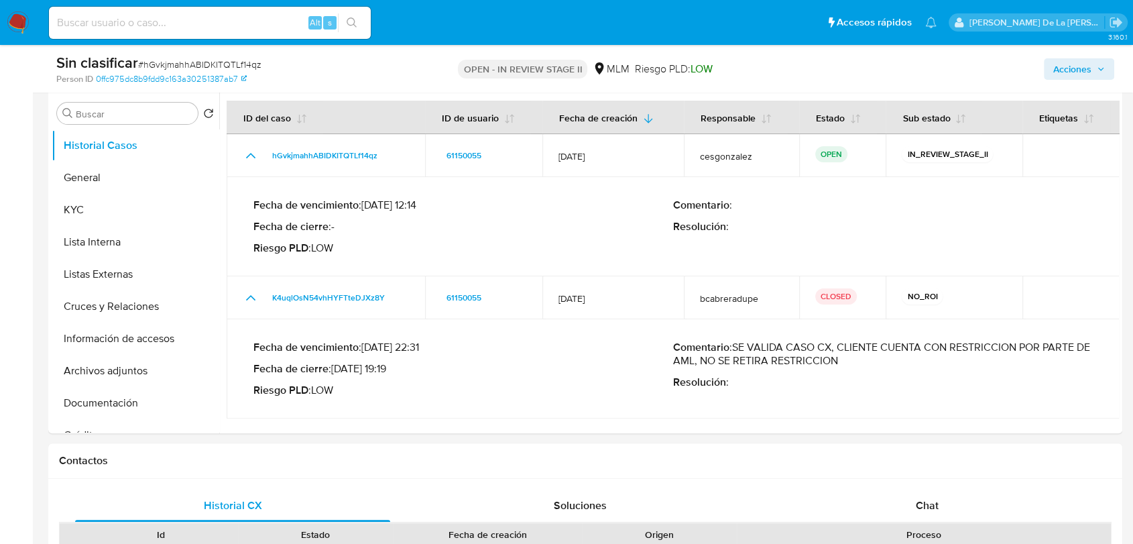
click at [21, 23] on img at bounding box center [18, 22] width 23 height 23
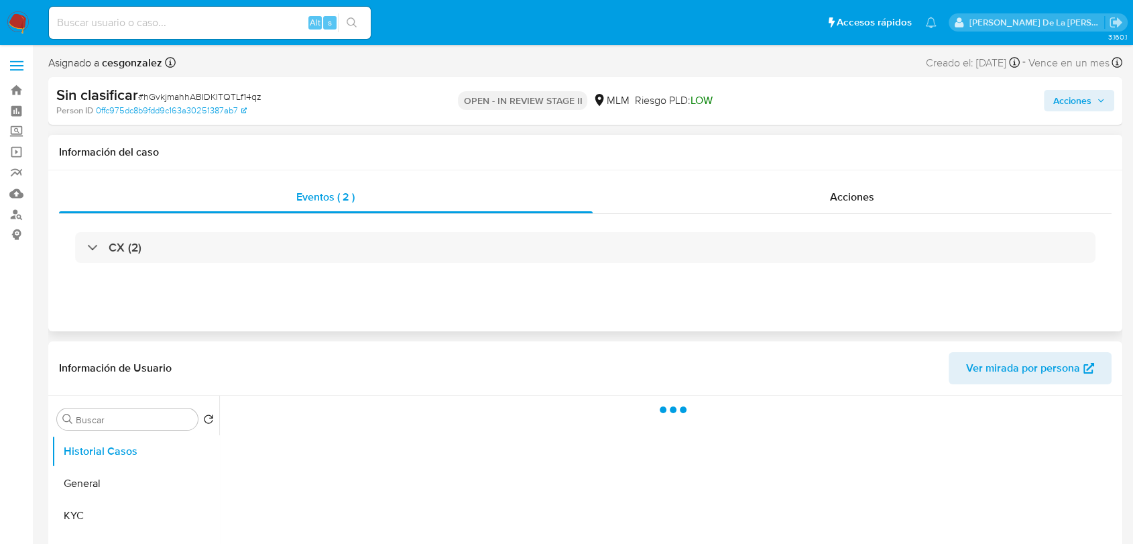
select select "10"
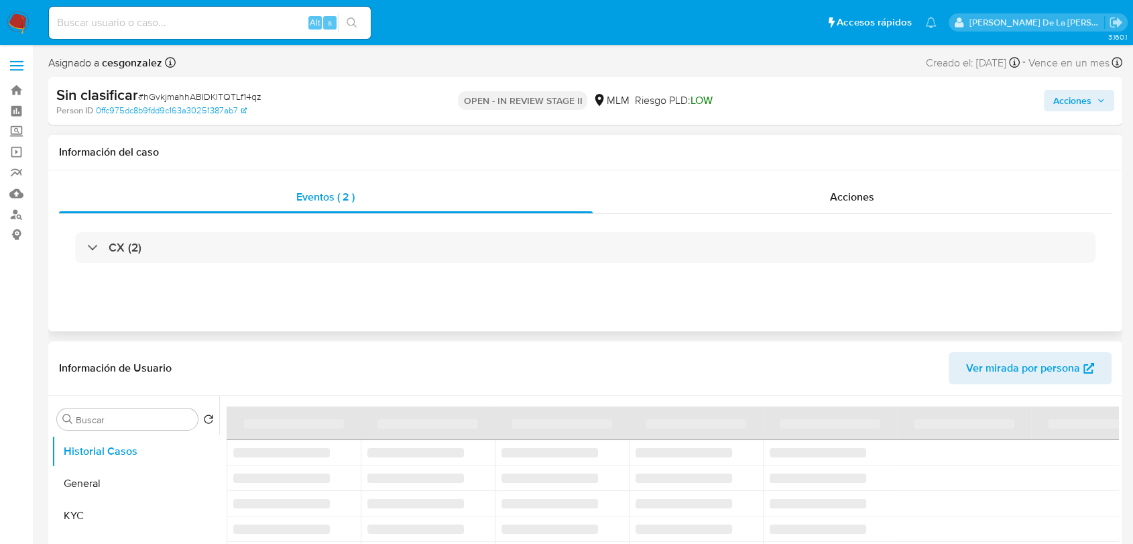
click at [294, 223] on div "CX (2)" at bounding box center [585, 247] width 1053 height 67
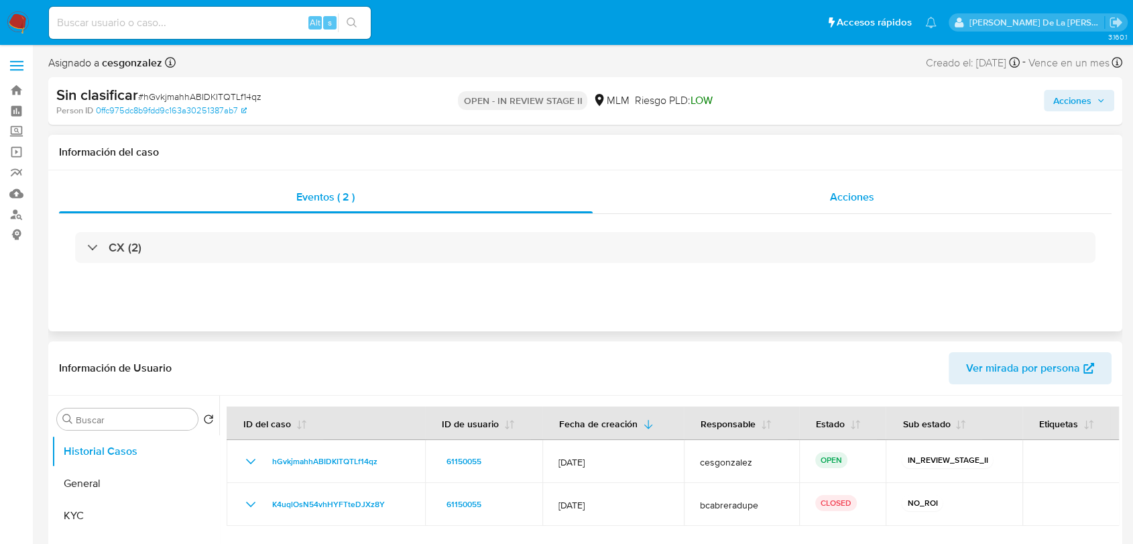
click at [734, 189] on div "Acciones" at bounding box center [853, 197] width 520 height 32
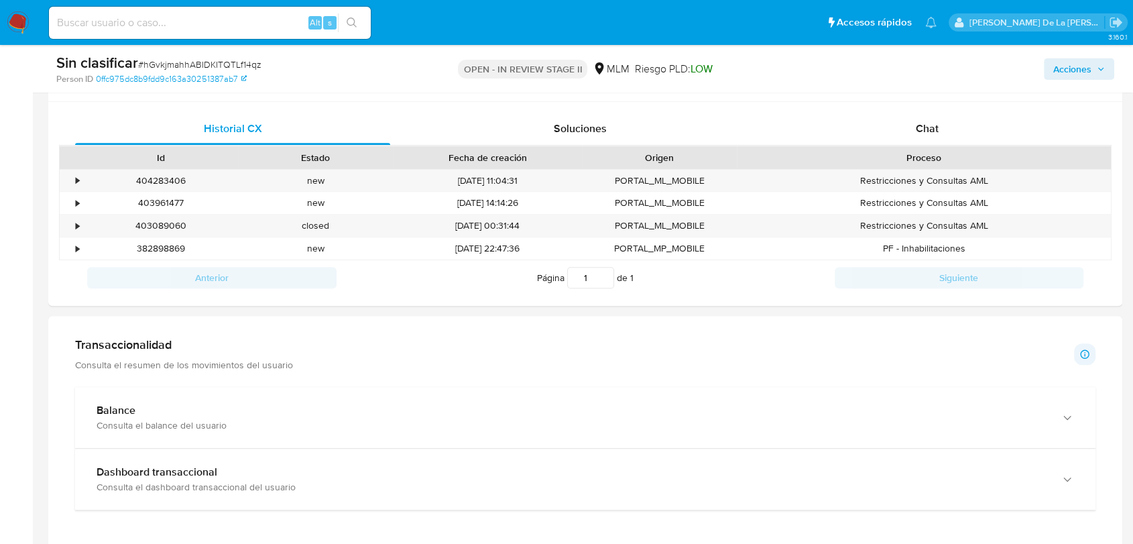
scroll to position [726, 0]
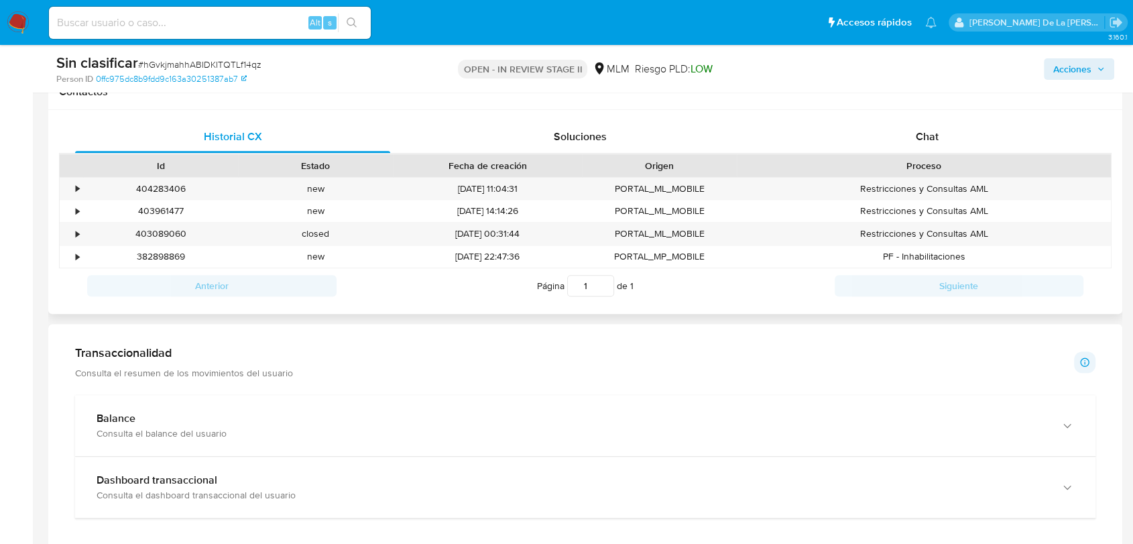
click at [58, 180] on div "Historial CX Soluciones Chat Id Estado Fecha de creación Origen Proceso • 40428…" at bounding box center [585, 212] width 1074 height 205
click at [66, 182] on div "•" at bounding box center [71, 189] width 23 height 22
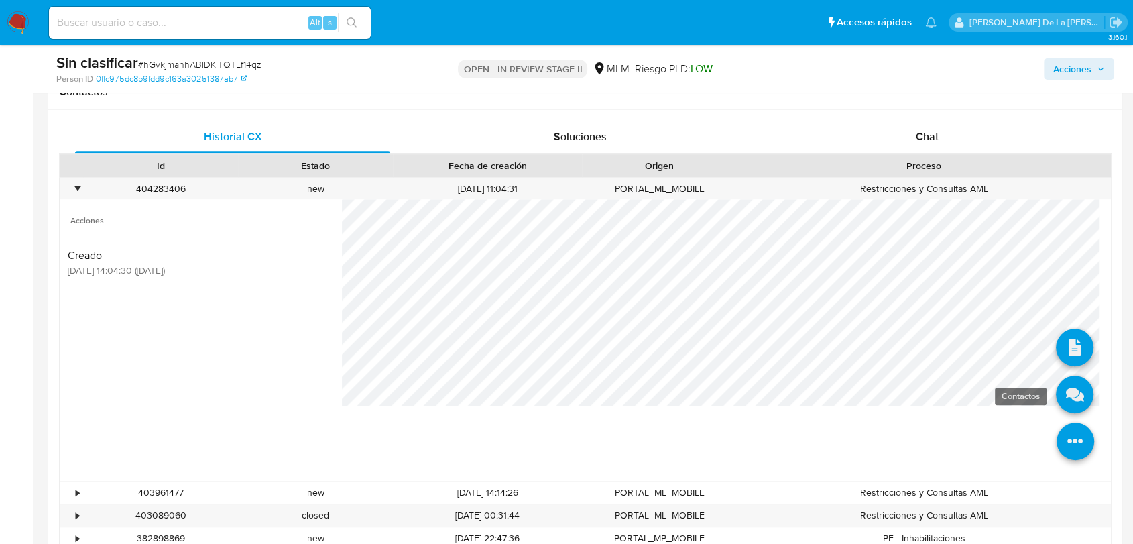
click at [1069, 381] on icon at bounding box center [1075, 395] width 38 height 38
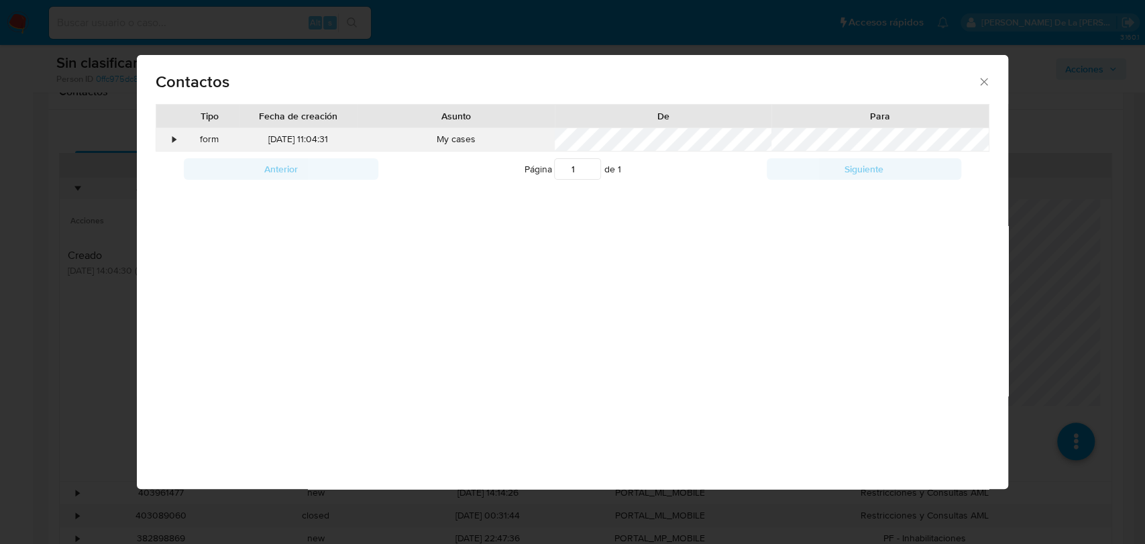
click at [177, 140] on div "•" at bounding box center [167, 139] width 23 height 23
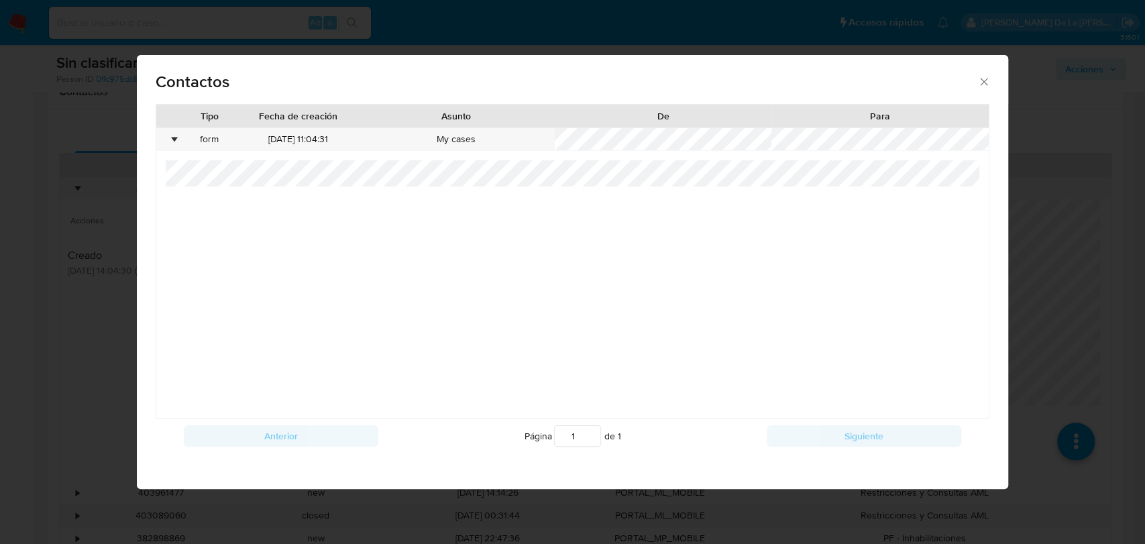
click at [96, 272] on div "Contactos Tipo Fecha de creación Asunto De Para • form [DATE] 11:04:31 My cases…" at bounding box center [572, 272] width 1145 height 544
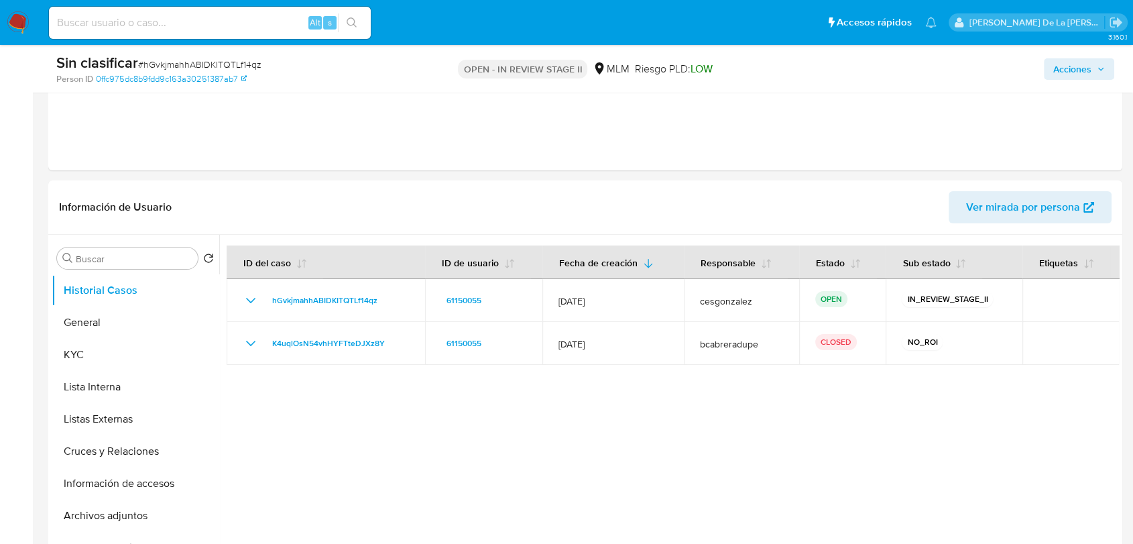
scroll to position [243, 0]
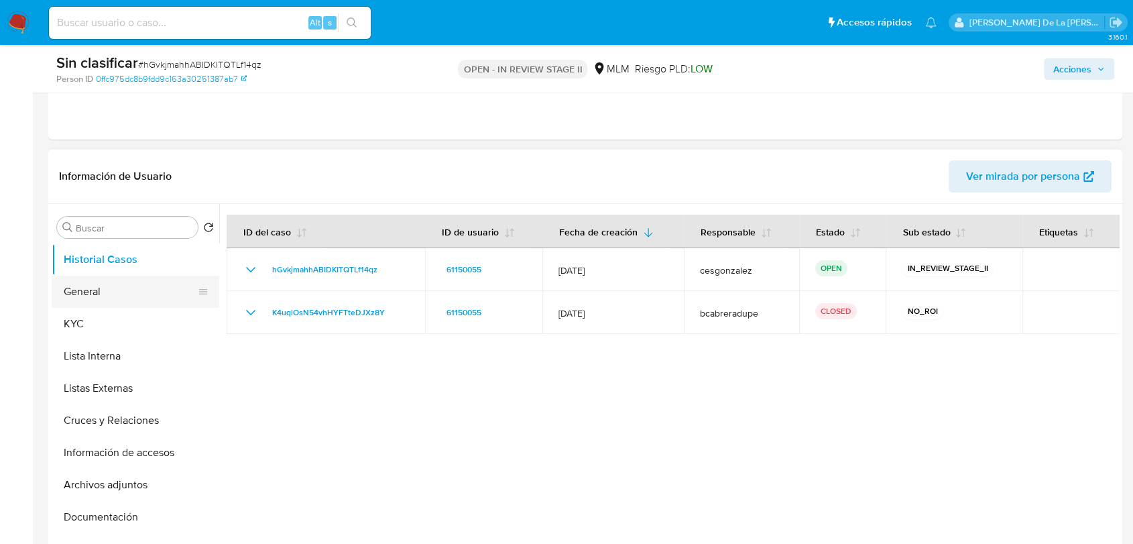
click at [83, 282] on button "General" at bounding box center [130, 292] width 157 height 32
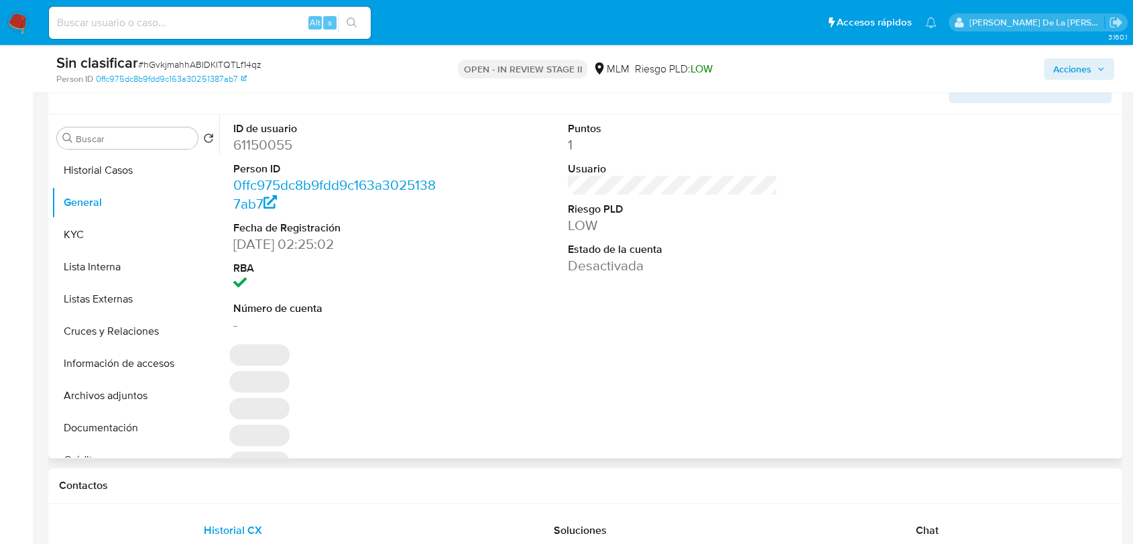
scroll to position [338, 0]
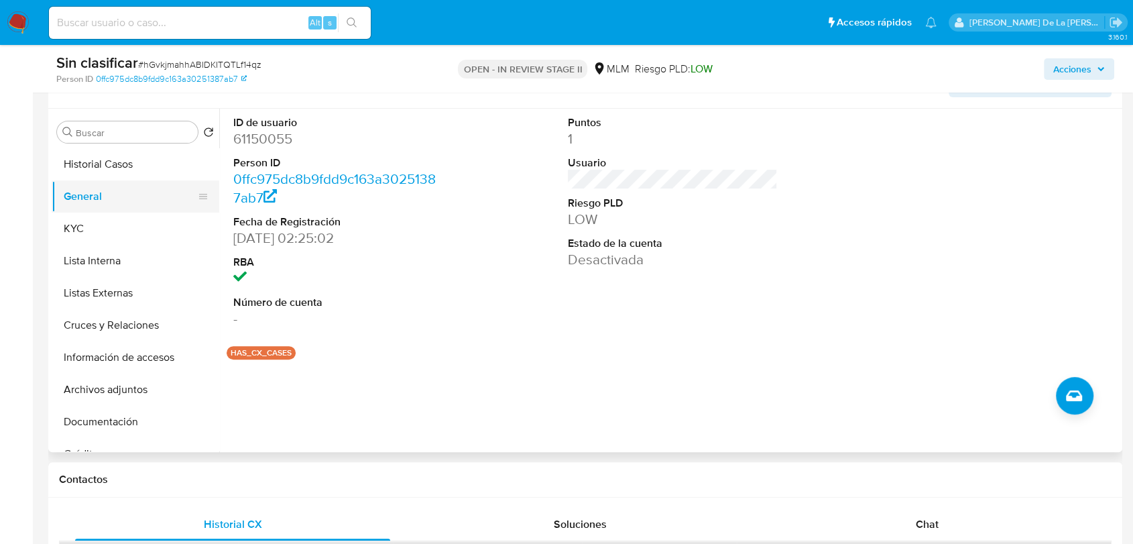
click at [75, 210] on button "General" at bounding box center [130, 196] width 157 height 32
click at [70, 214] on button "KYC" at bounding box center [130, 229] width 157 height 32
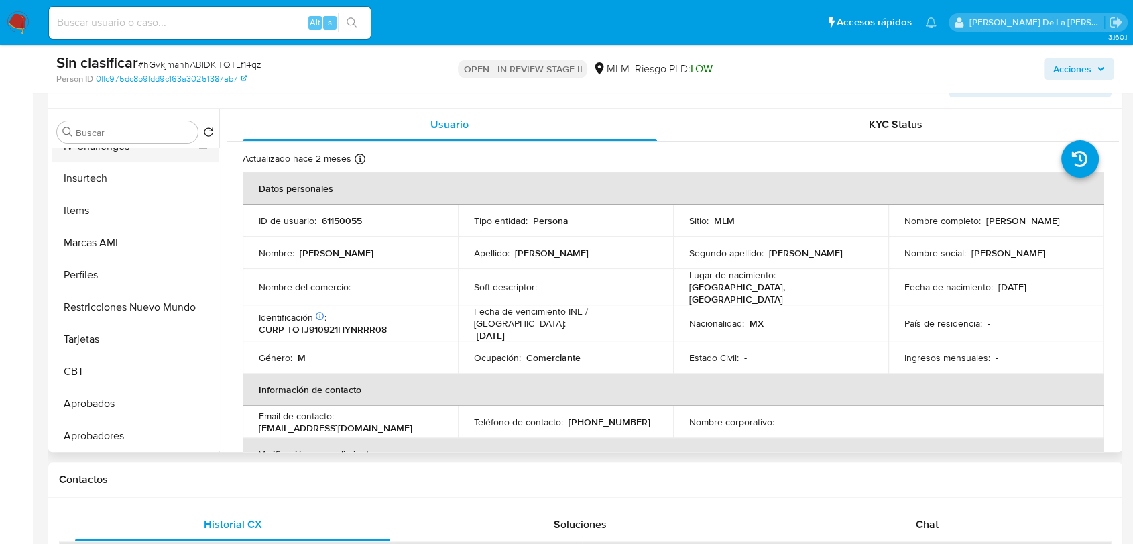
scroll to position [628, 0]
click at [105, 311] on button "Restricciones Nuevo Mundo" at bounding box center [130, 309] width 157 height 32
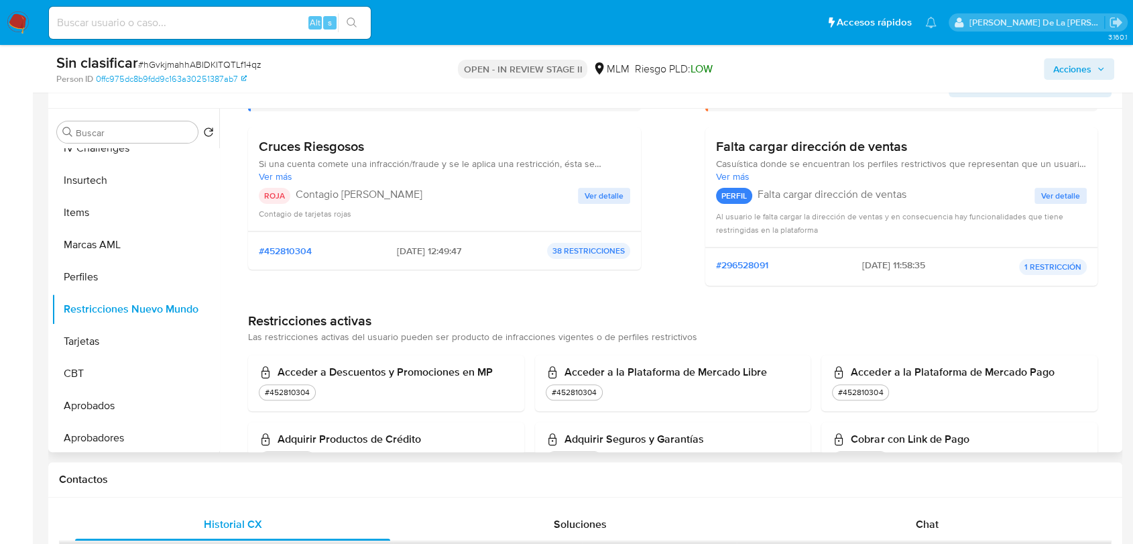
scroll to position [116, 0]
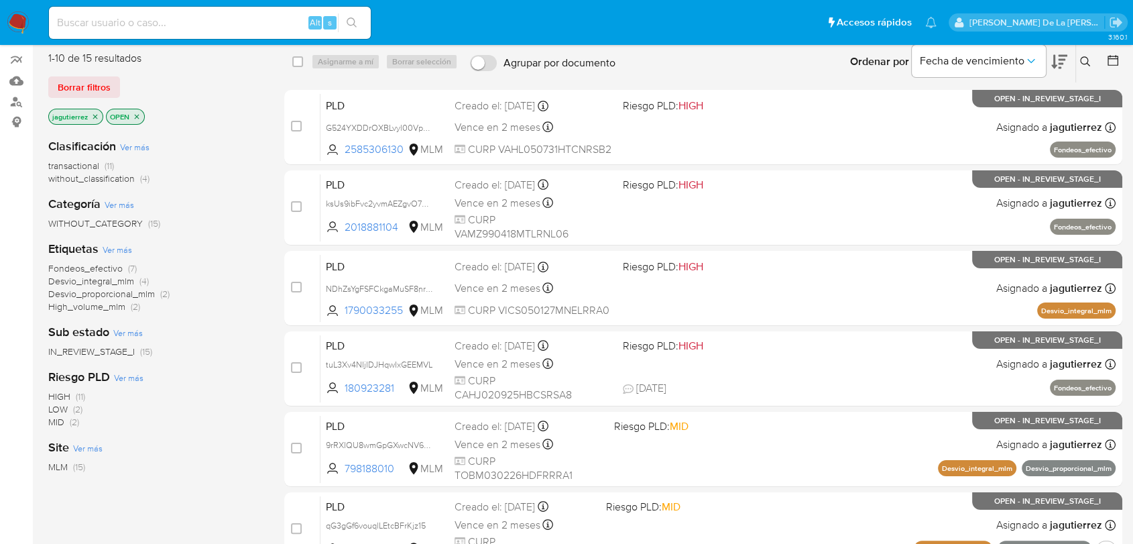
scroll to position [119, 0]
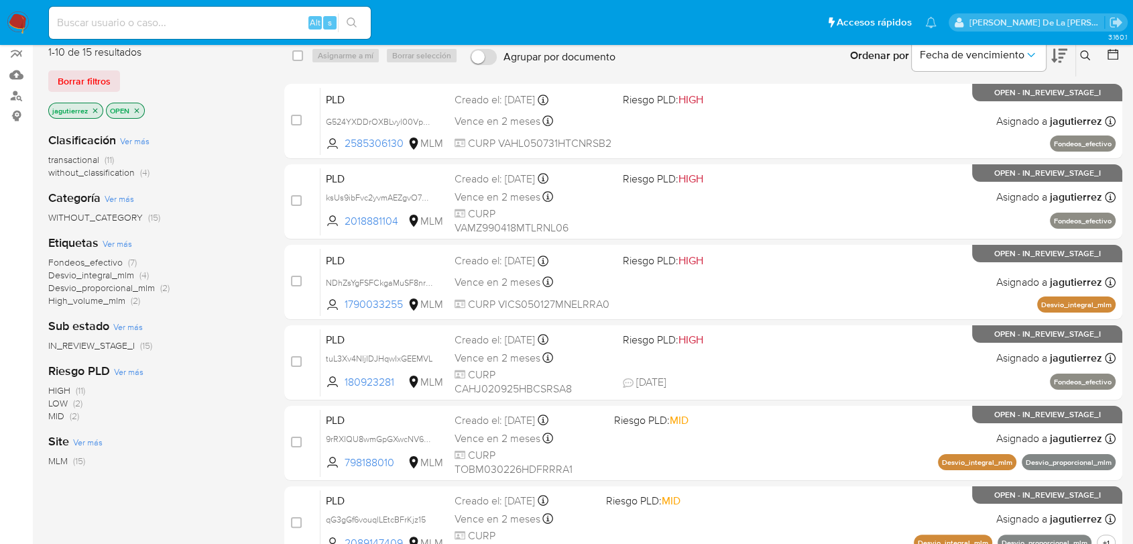
click at [104, 163] on span "transactional (11)" at bounding box center [81, 160] width 66 height 13
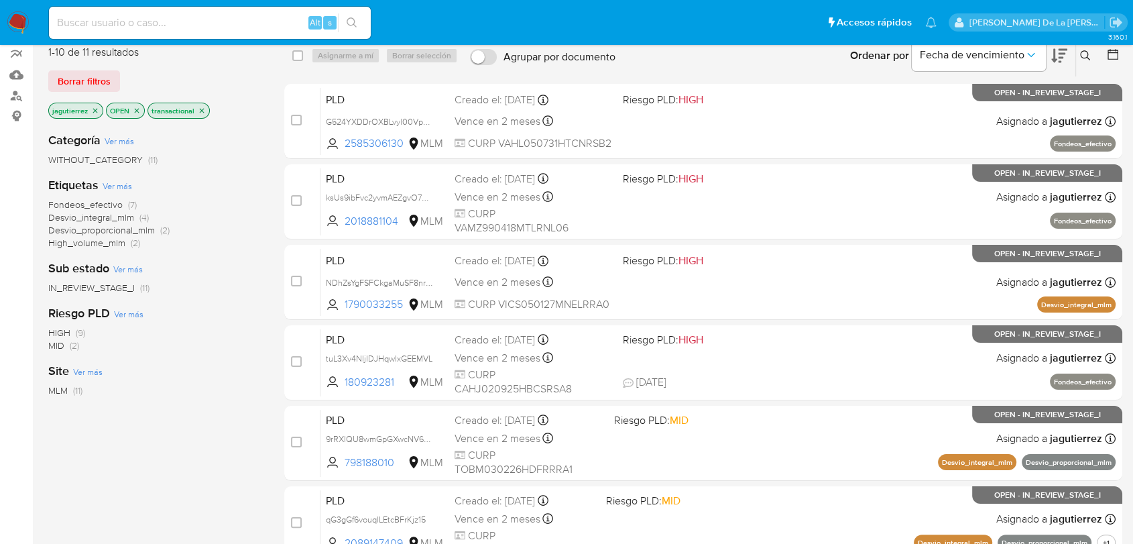
click at [202, 108] on icon "close-filter" at bounding box center [202, 110] width 5 height 5
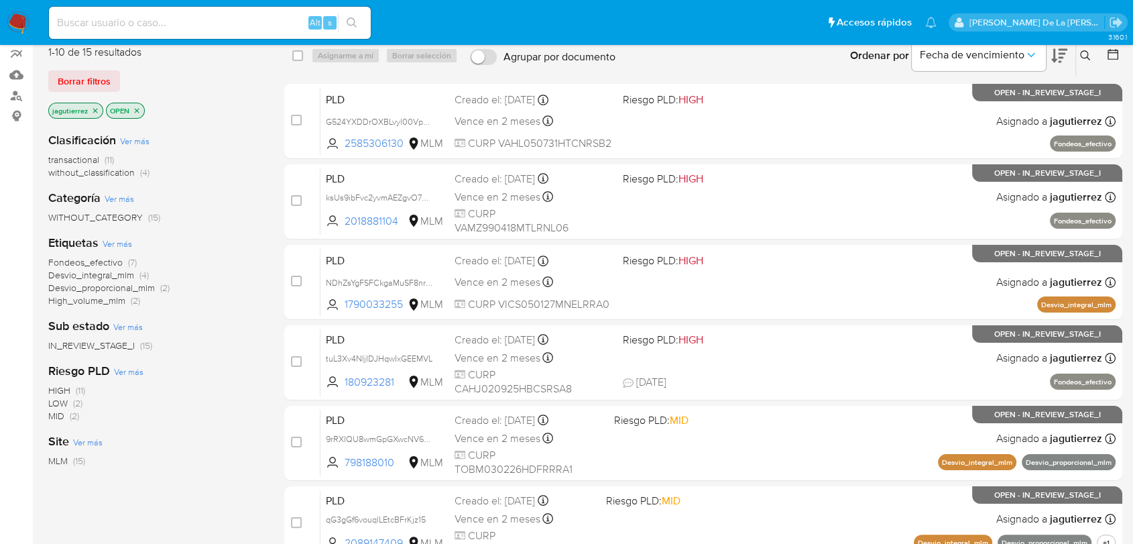
click at [82, 172] on span "without_classification" at bounding box center [91, 172] width 87 height 13
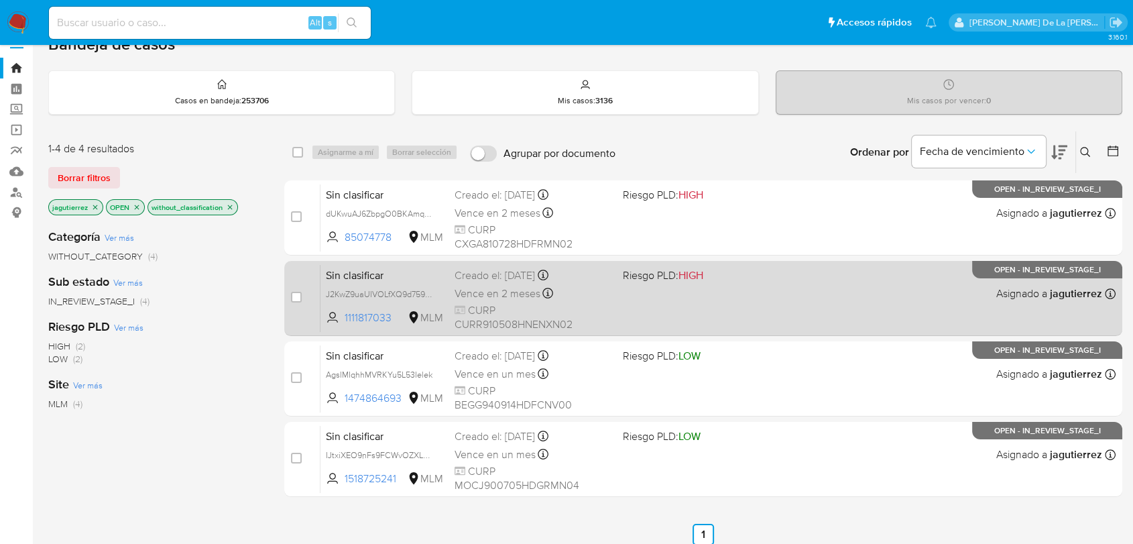
scroll to position [21, 0]
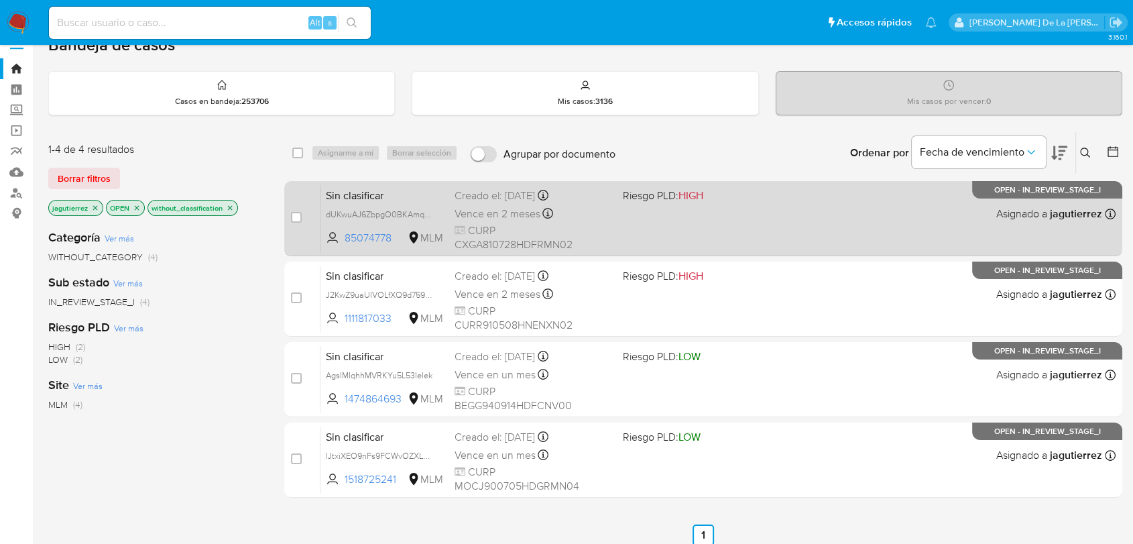
click at [671, 212] on span at bounding box center [701, 213] width 157 height 3
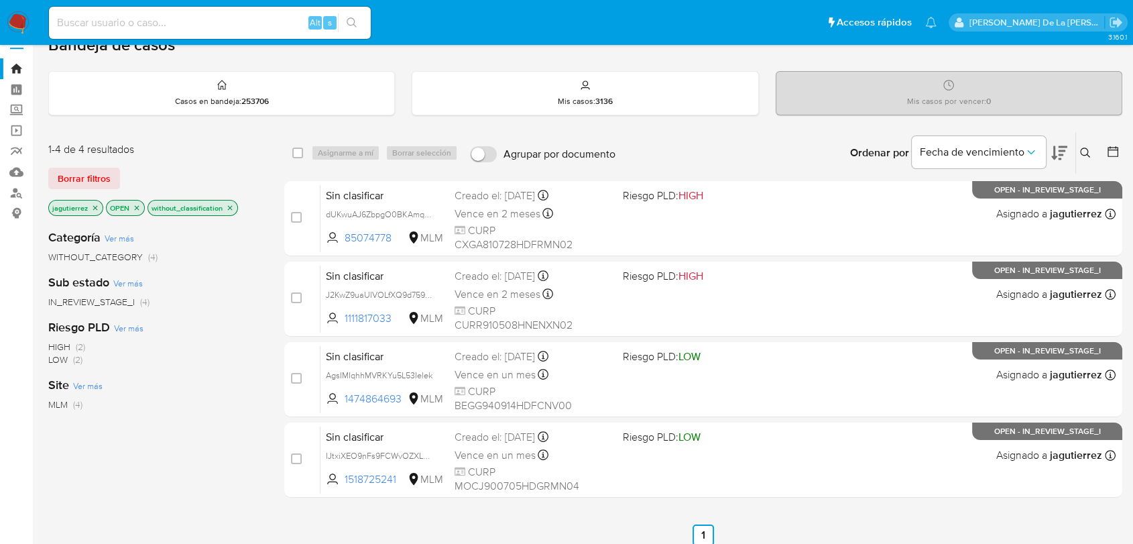
click at [82, 34] on div "Alt s" at bounding box center [210, 23] width 322 height 32
click at [74, 25] on input at bounding box center [210, 22] width 322 height 17
paste input "592714290"
type input "592714290"
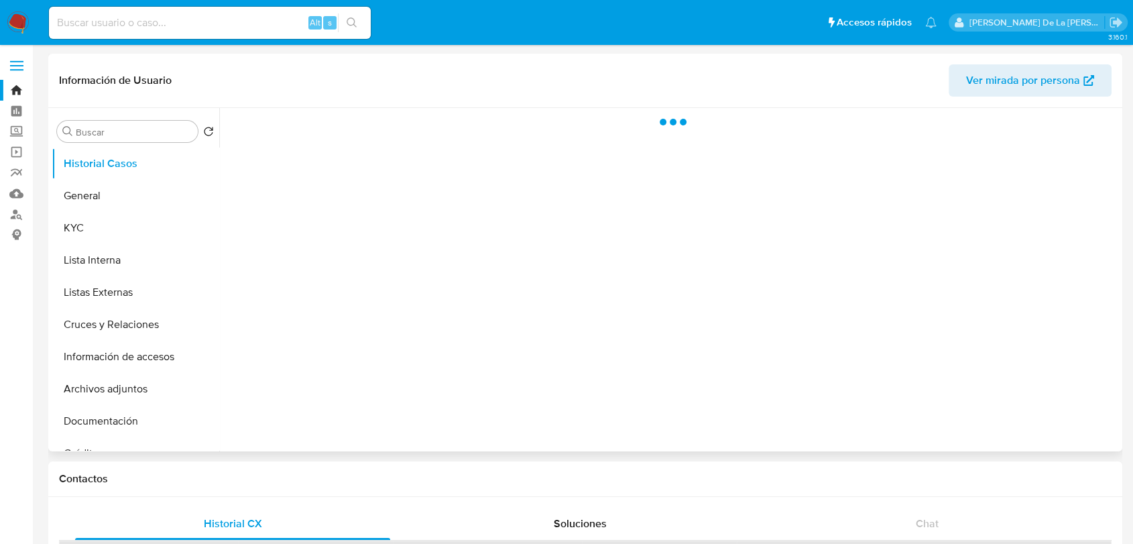
select select "10"
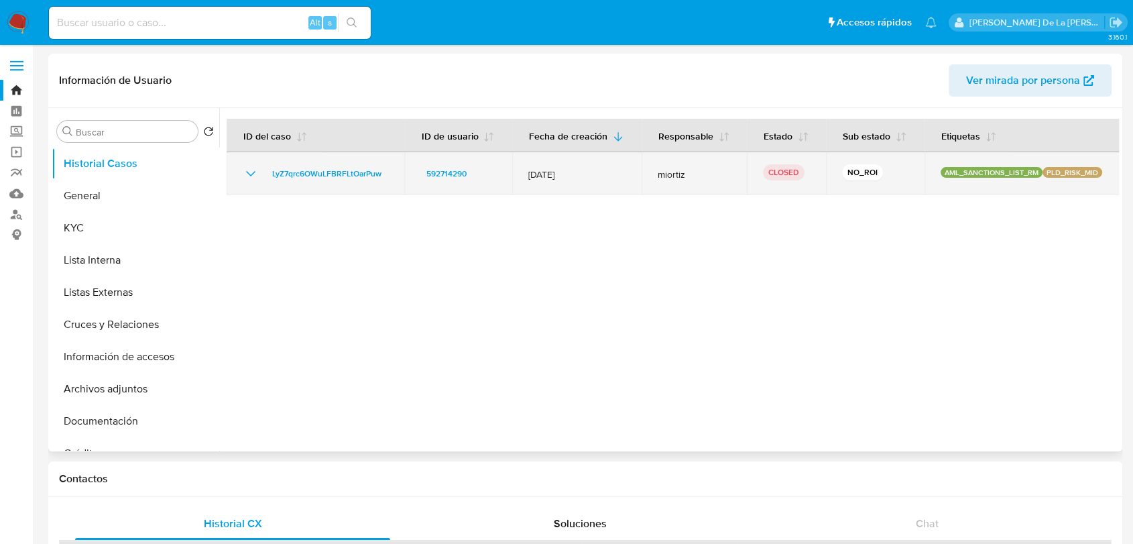
click at [247, 167] on icon "Mostrar/Ocultar" at bounding box center [251, 174] width 16 height 16
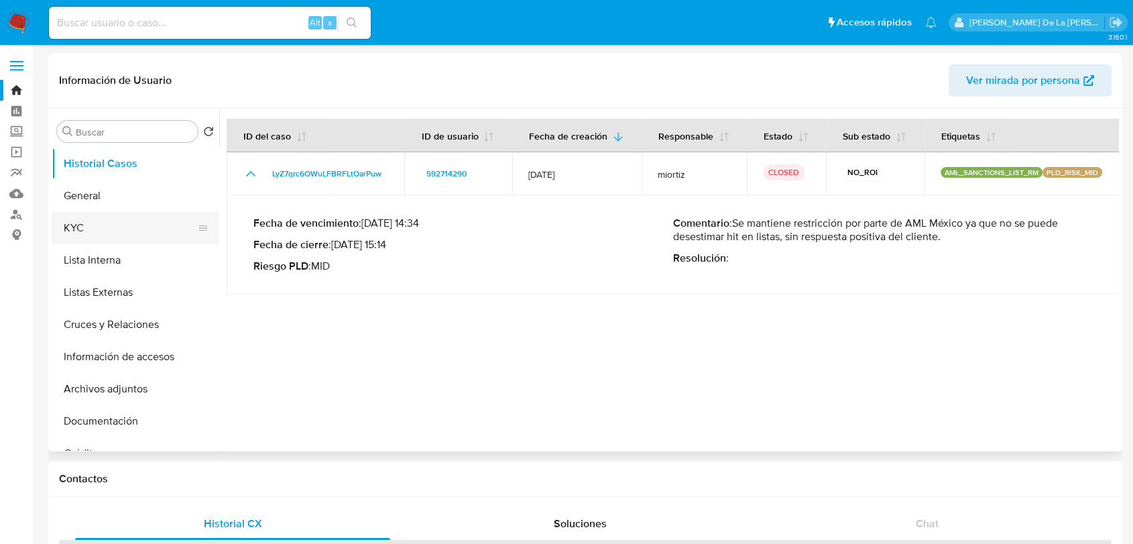
click at [159, 224] on button "KYC" at bounding box center [130, 228] width 157 height 32
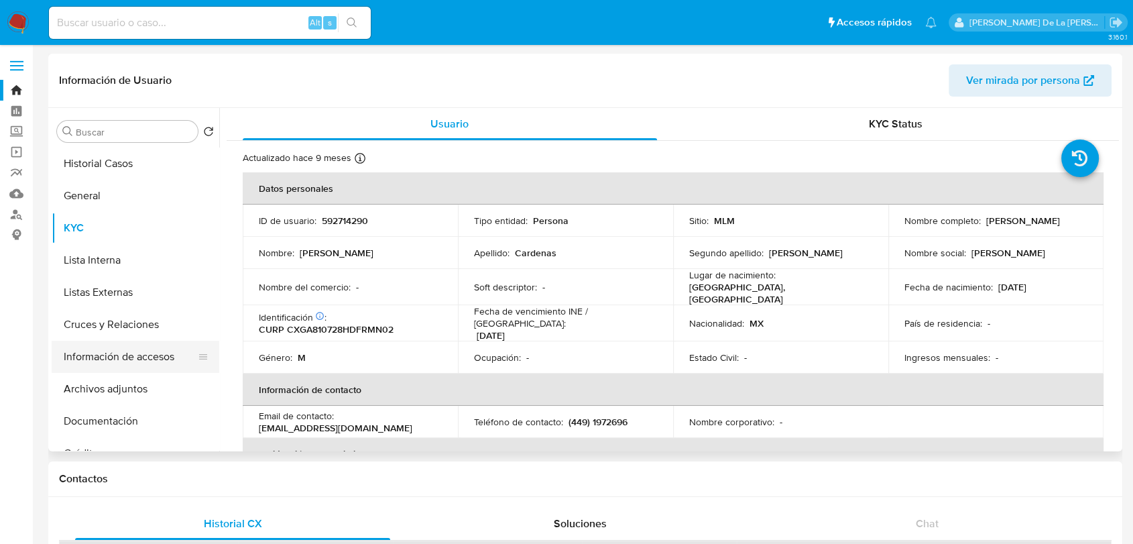
click at [145, 355] on button "Información de accesos" at bounding box center [130, 357] width 157 height 32
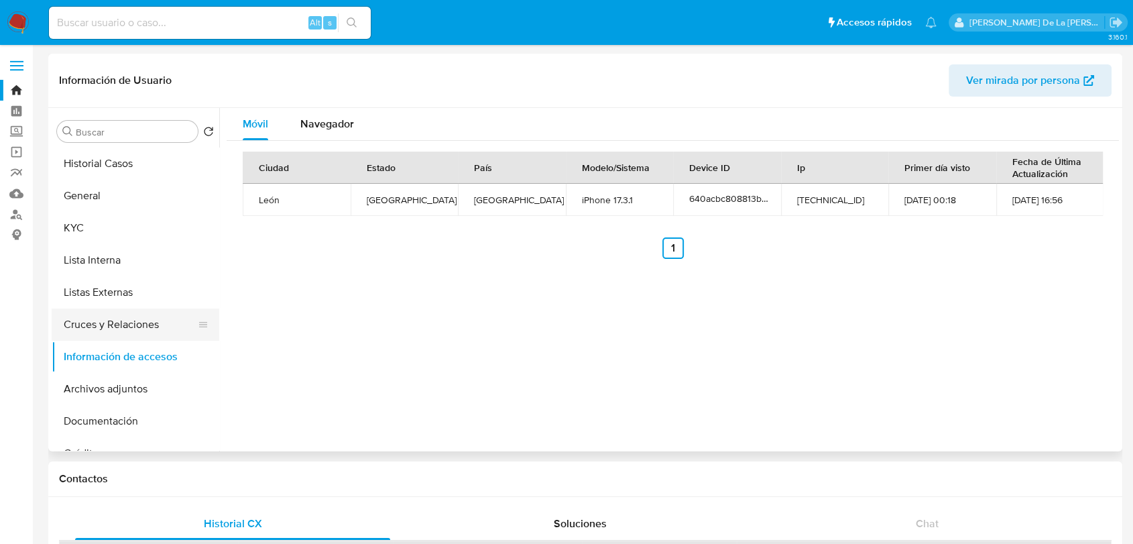
click at [125, 323] on button "Cruces y Relaciones" at bounding box center [130, 324] width 157 height 32
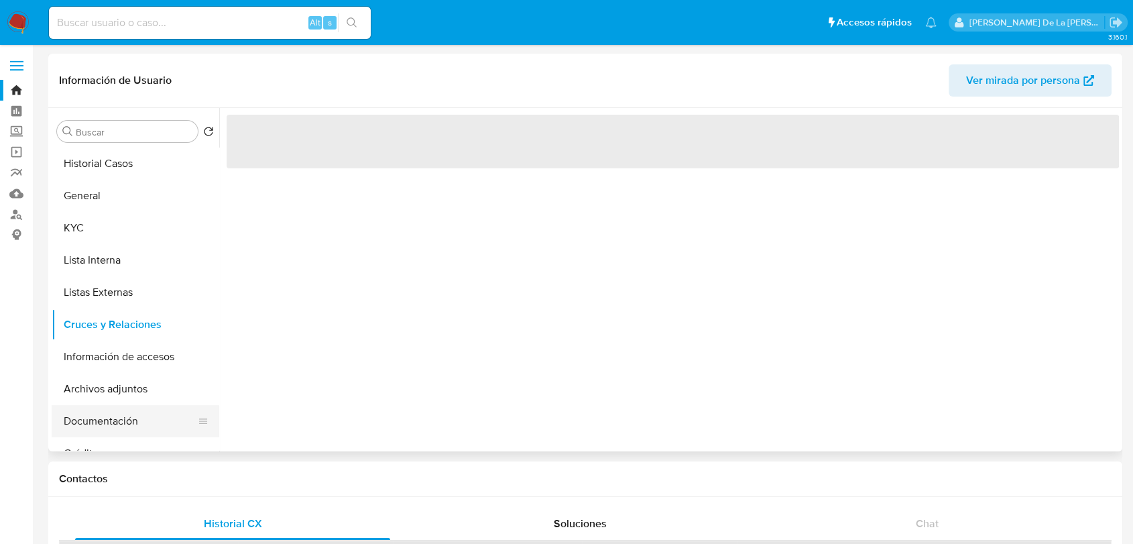
click at [120, 405] on button "Documentación" at bounding box center [130, 421] width 157 height 32
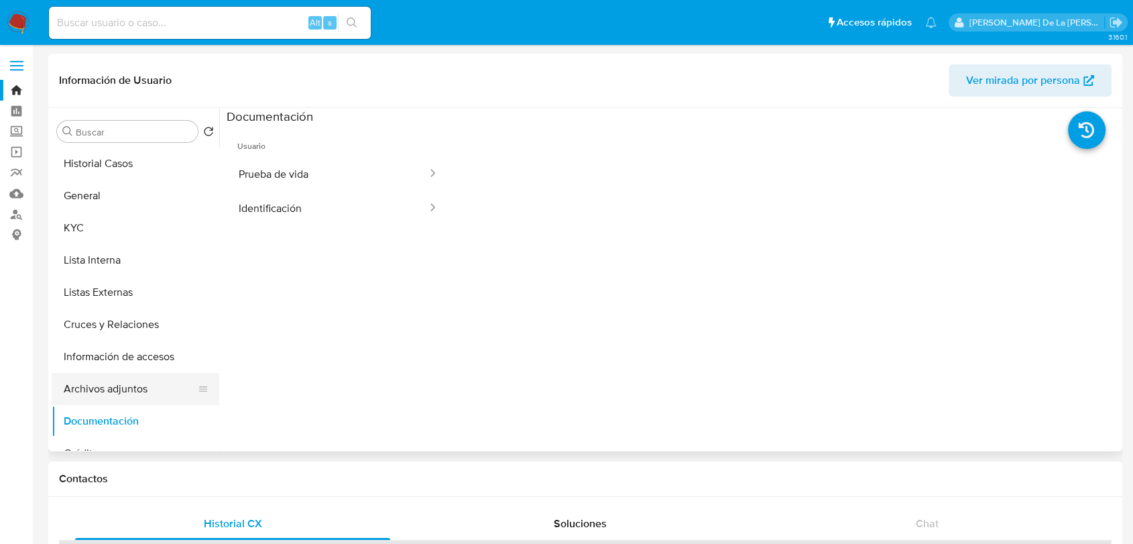
click at [120, 378] on button "Archivos adjuntos" at bounding box center [130, 389] width 157 height 32
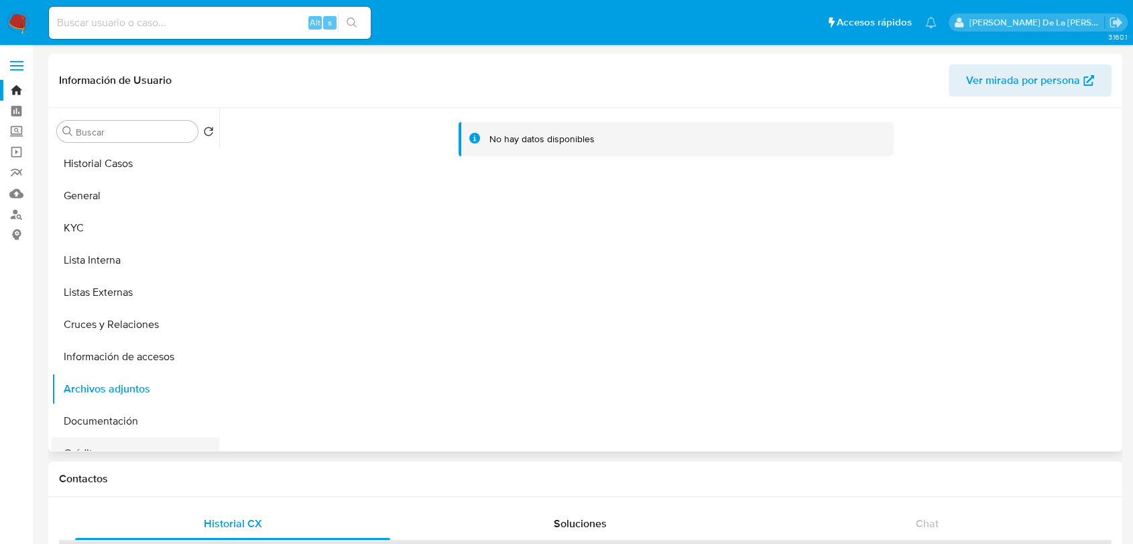
click at [107, 449] on button "Créditos" at bounding box center [130, 453] width 157 height 32
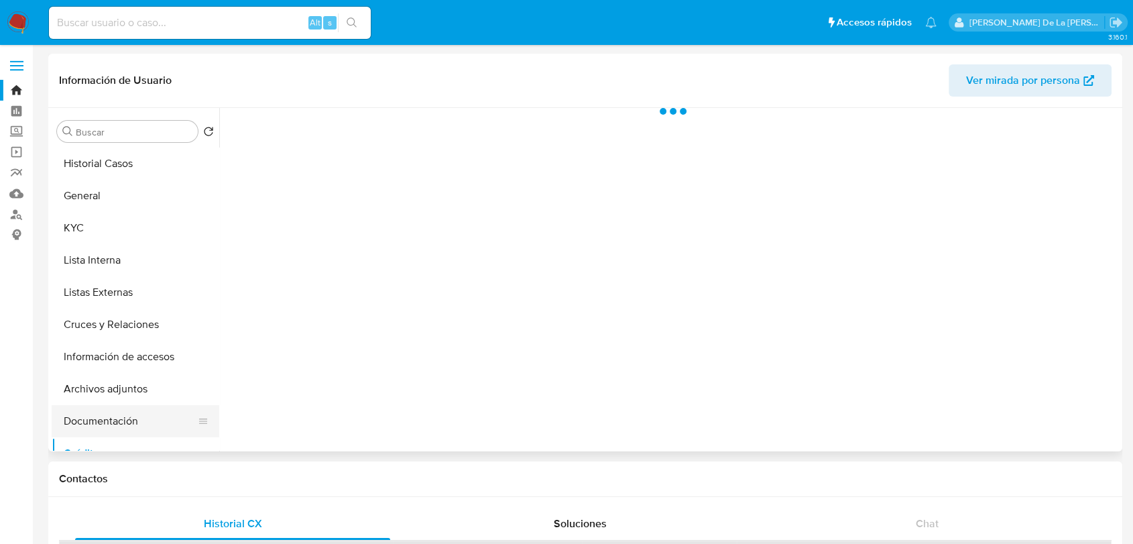
click at [102, 410] on button "Documentación" at bounding box center [130, 421] width 157 height 32
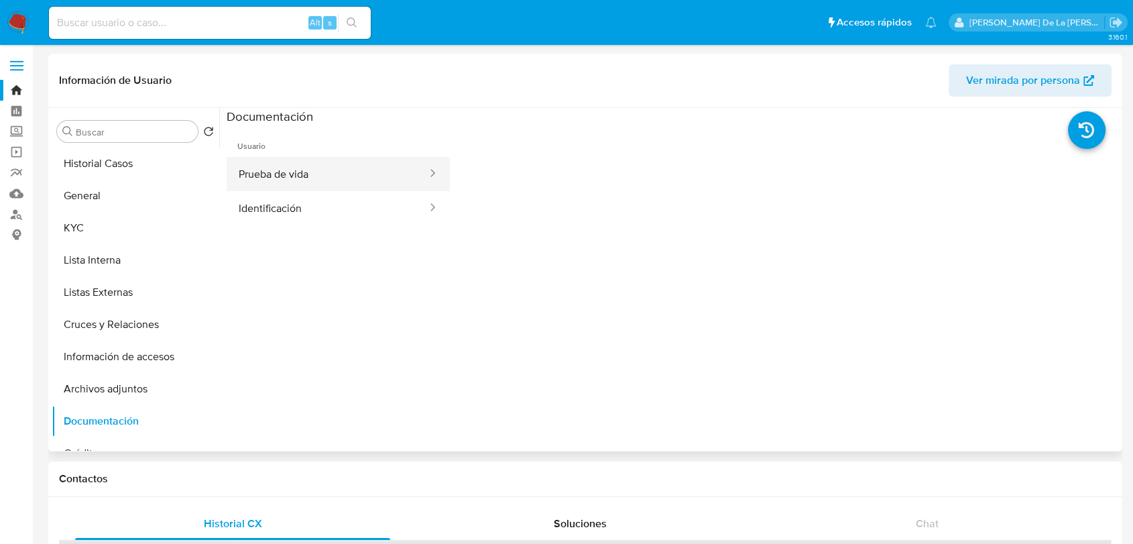
click at [280, 165] on button "Prueba de vida" at bounding box center [328, 174] width 202 height 34
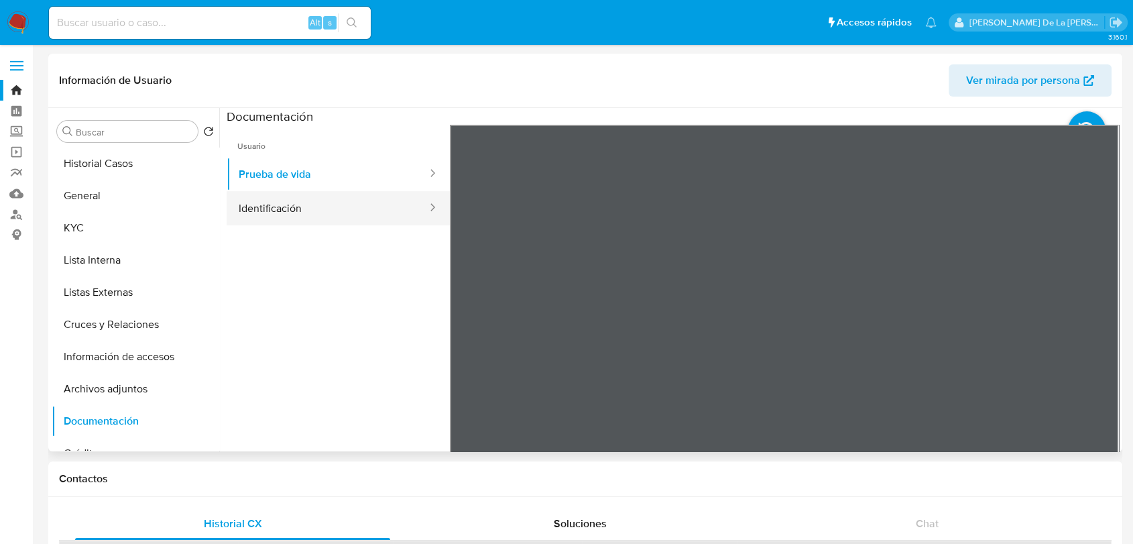
click at [402, 201] on button "Identificación" at bounding box center [328, 208] width 202 height 34
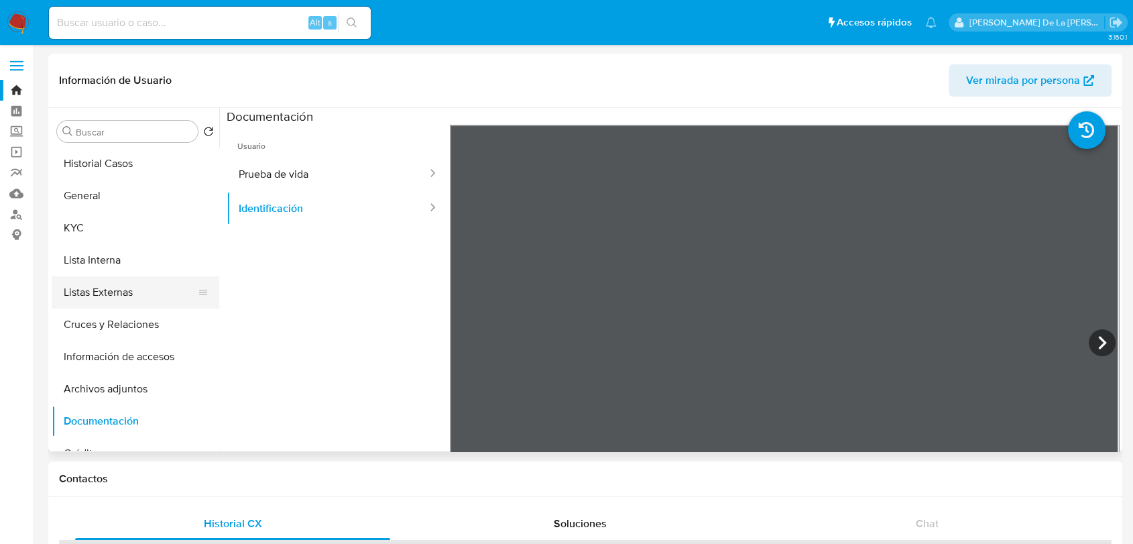
click at [120, 282] on button "Listas Externas" at bounding box center [130, 292] width 157 height 32
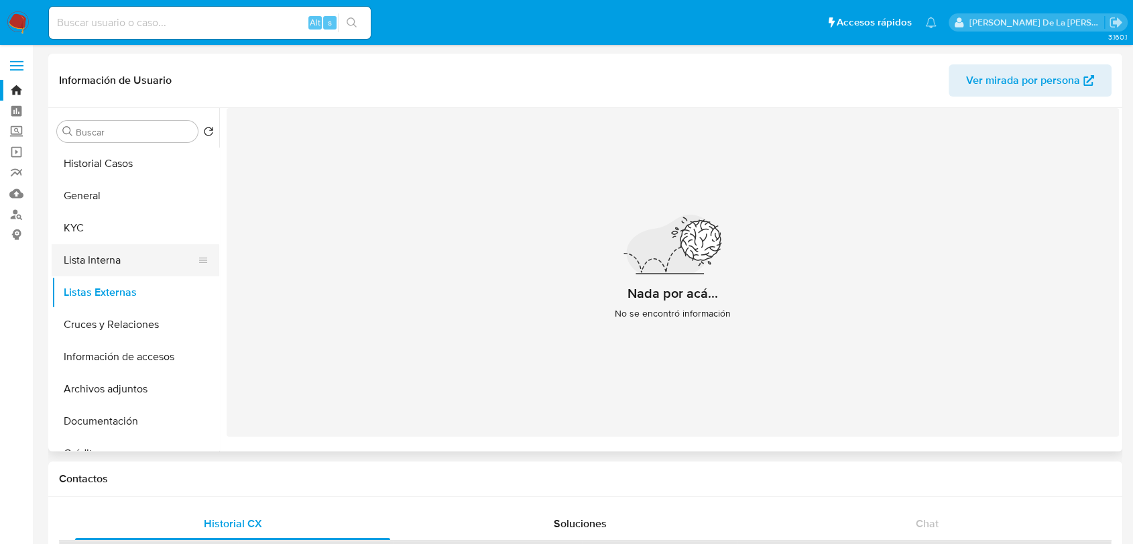
click at [131, 260] on button "Lista Interna" at bounding box center [130, 260] width 157 height 32
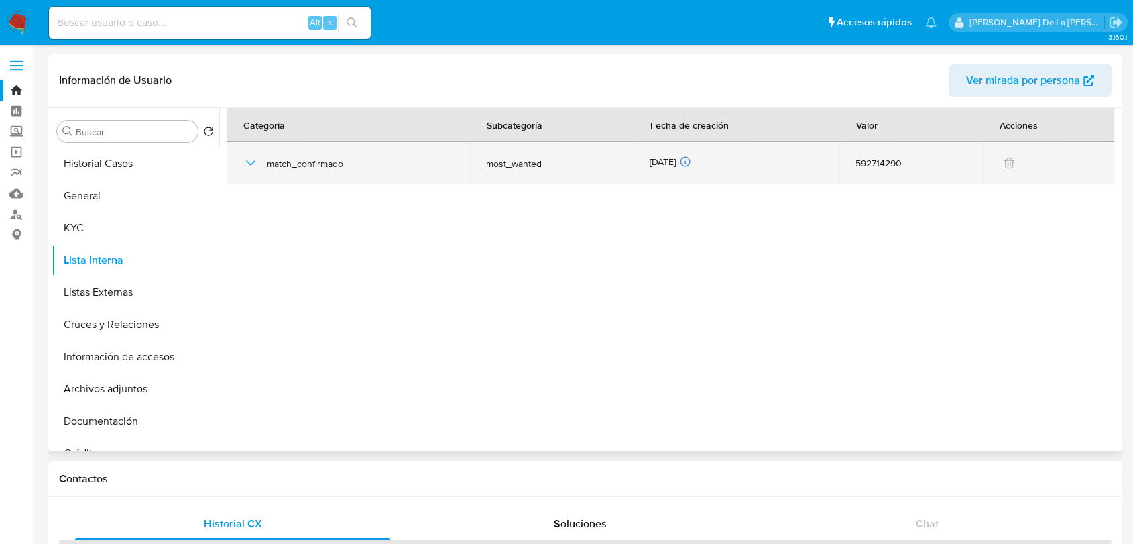
click at [249, 160] on icon "button" at bounding box center [251, 163] width 16 height 16
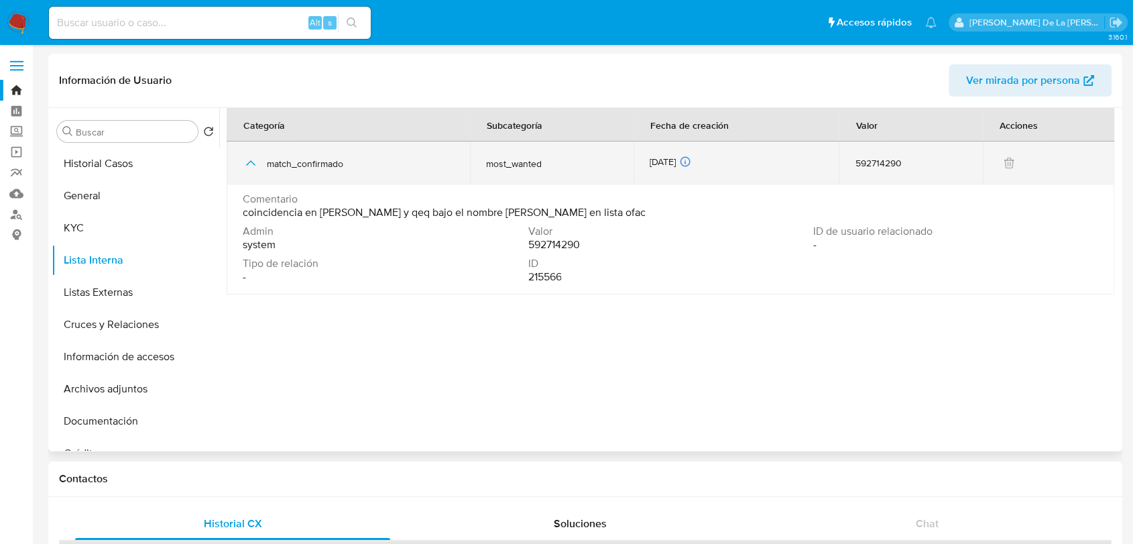
click at [249, 160] on icon "button" at bounding box center [251, 163] width 16 height 16
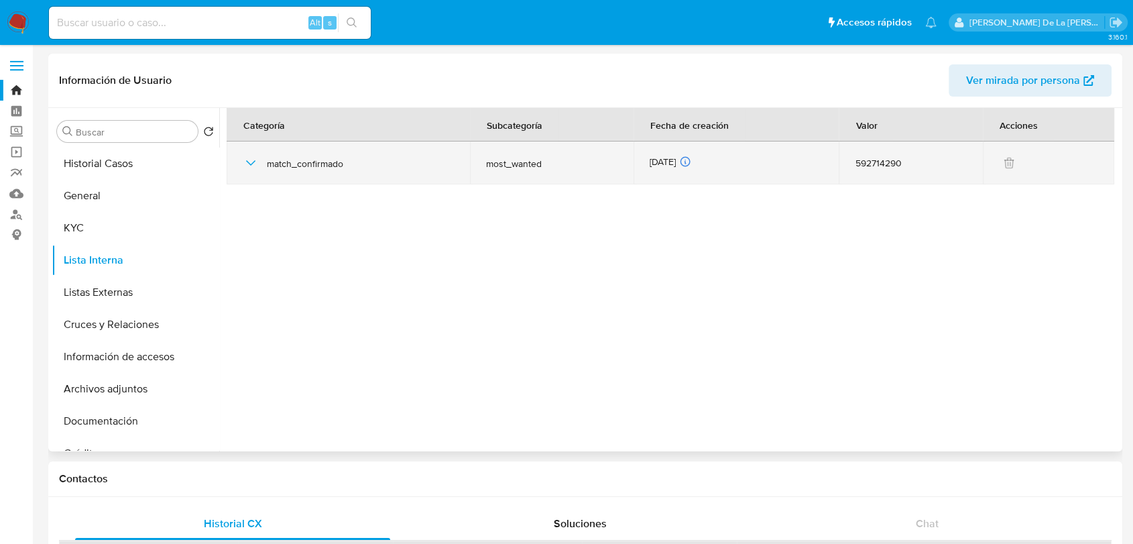
click at [247, 161] on icon "button" at bounding box center [250, 162] width 9 height 5
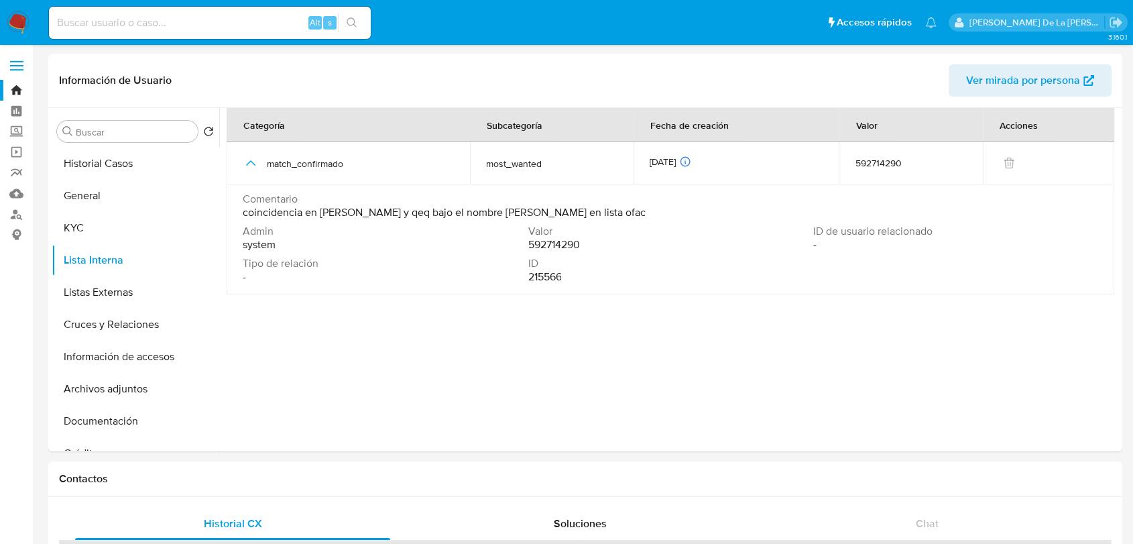
click at [17, 27] on img at bounding box center [18, 22] width 23 height 23
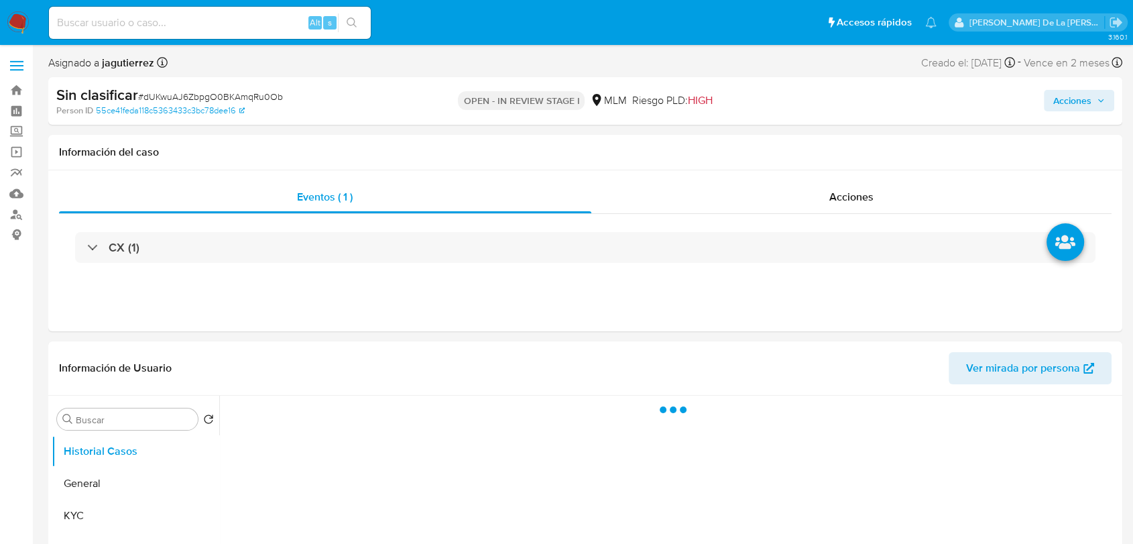
select select "10"
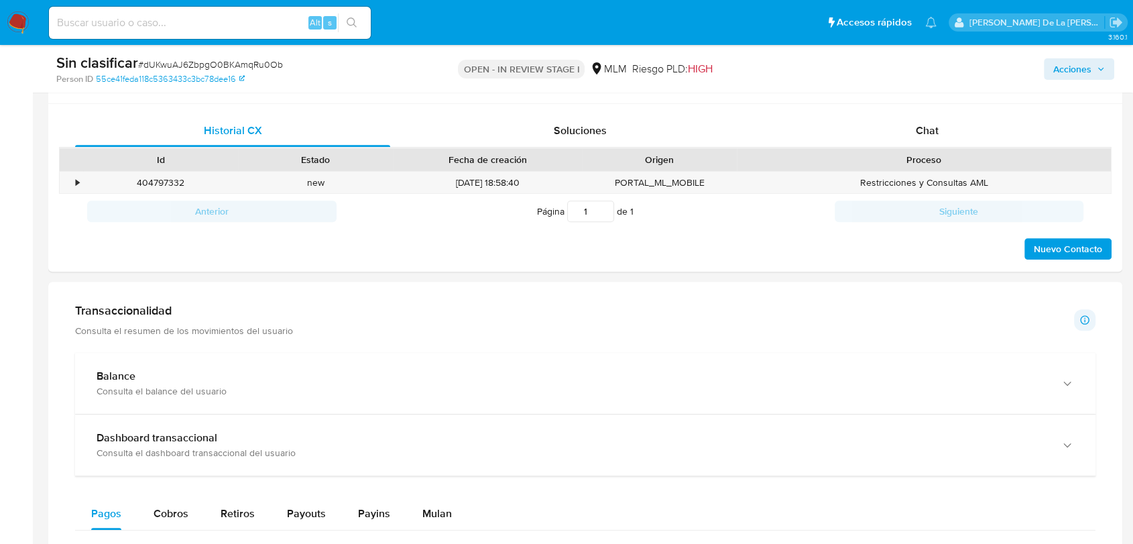
scroll to position [619, 0]
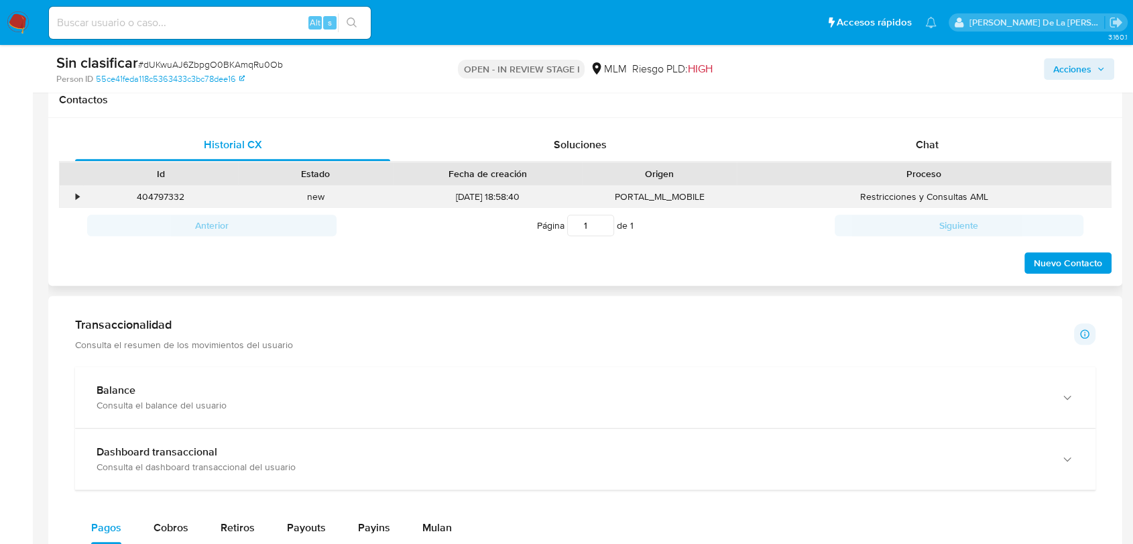
click at [77, 192] on div "•" at bounding box center [77, 196] width 3 height 13
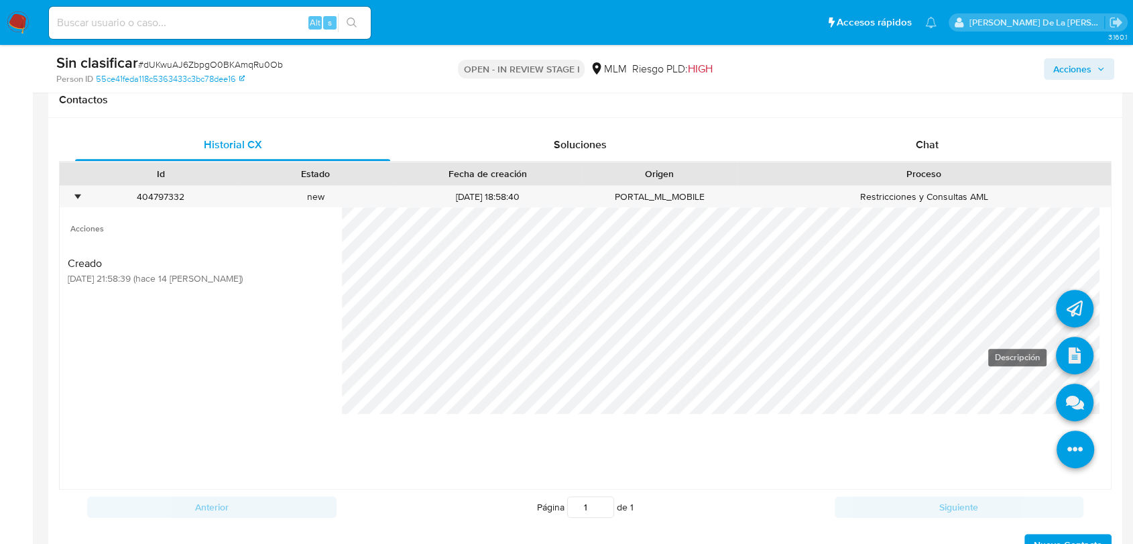
click at [1067, 355] on icon at bounding box center [1075, 356] width 38 height 38
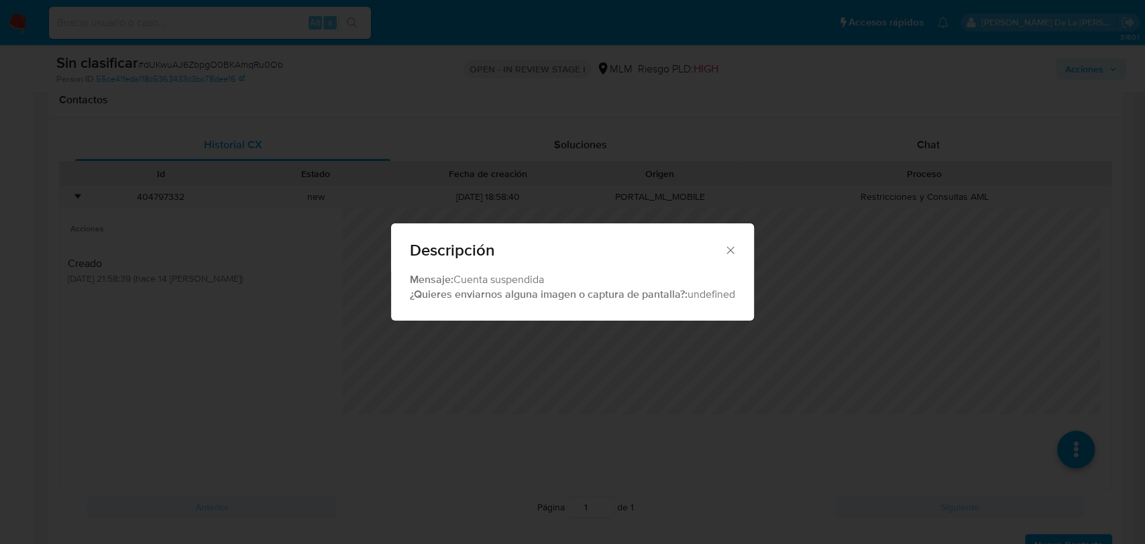
click at [734, 243] on icon "Cerrar" at bounding box center [730, 249] width 13 height 13
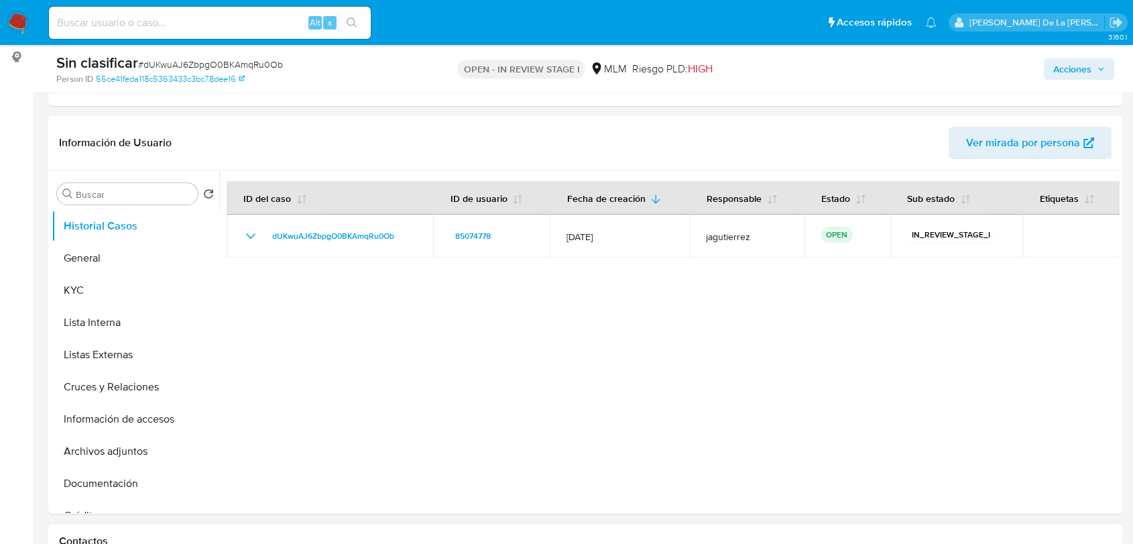
scroll to position [180, 0]
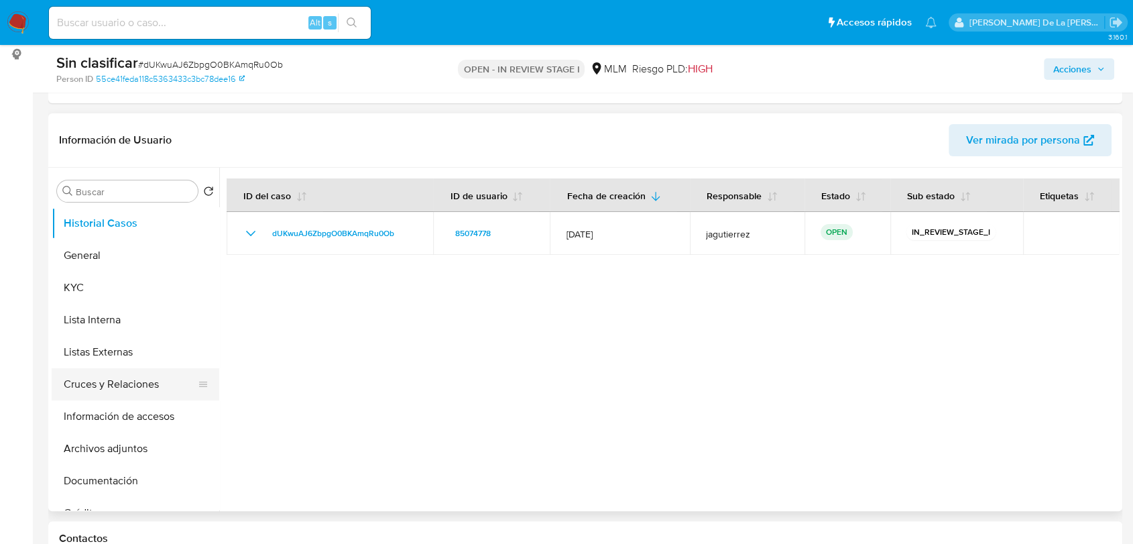
click at [117, 378] on button "Cruces y Relaciones" at bounding box center [130, 384] width 157 height 32
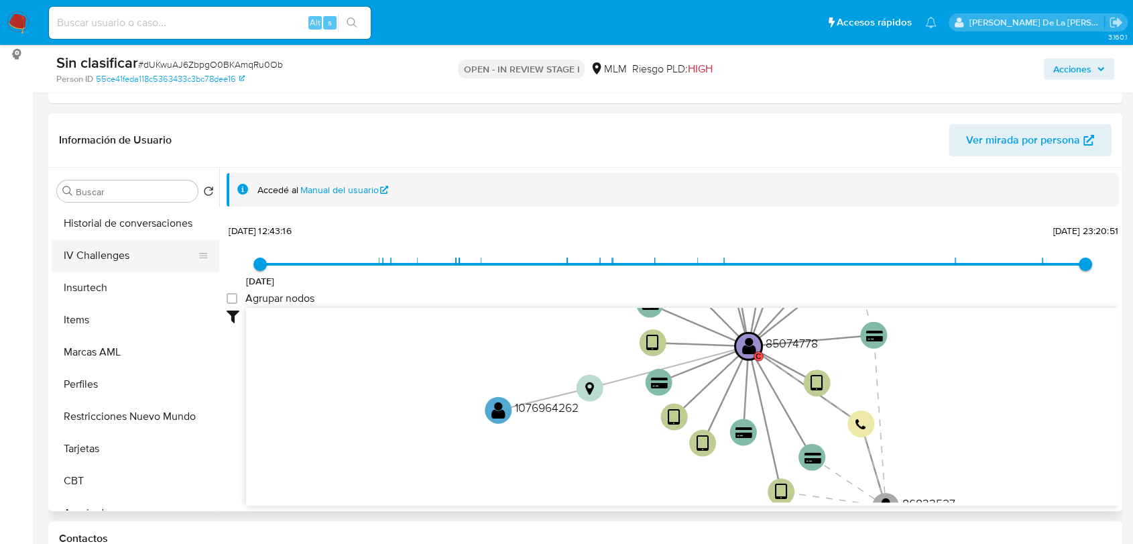
scroll to position [592, 0]
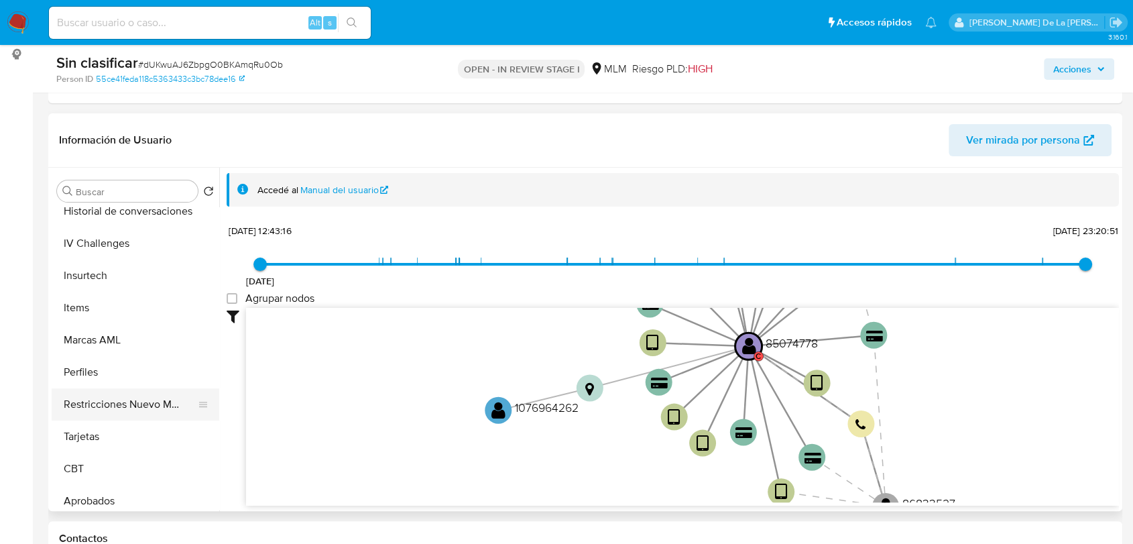
click at [123, 388] on button "Restricciones Nuevo Mundo" at bounding box center [130, 404] width 157 height 32
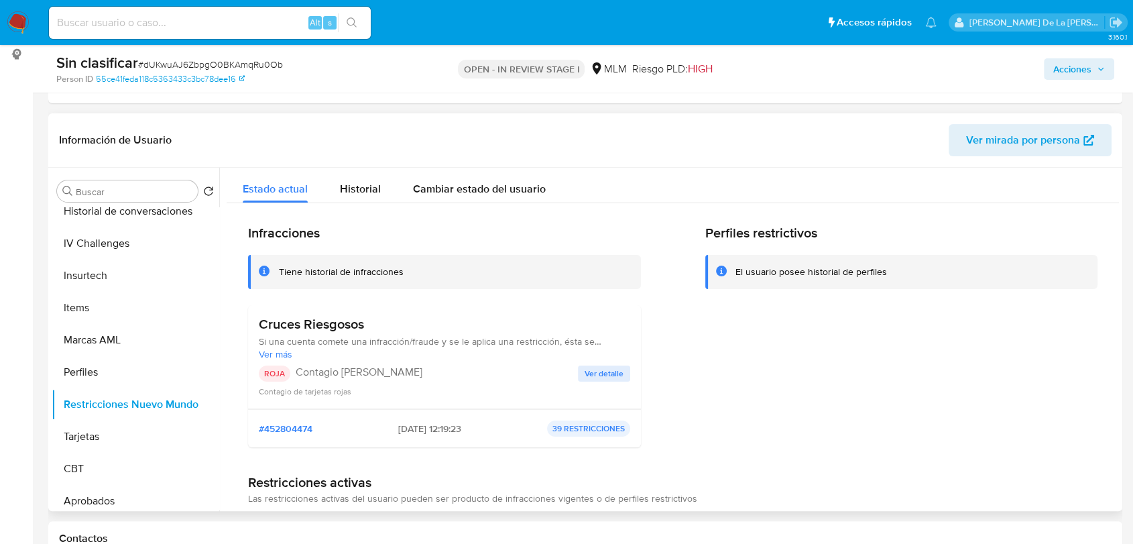
click at [598, 378] on span "Ver detalle" at bounding box center [604, 373] width 39 height 13
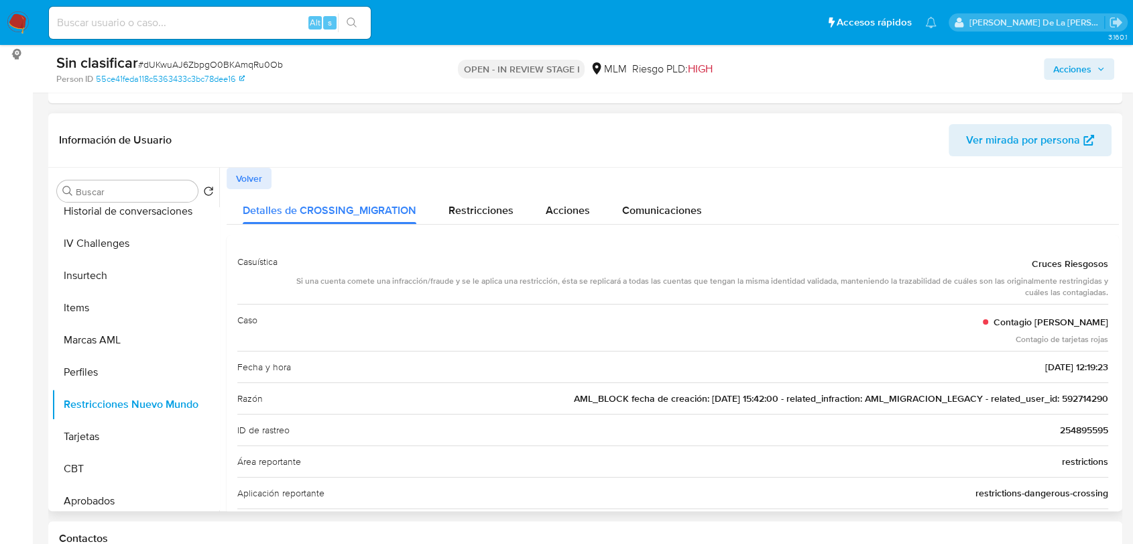
click at [1086, 393] on span "AML_BLOCK fecha de creación: [DATE] 15:42:00 - related_infraction: AML_MIGRACIO…" at bounding box center [841, 398] width 535 height 13
click at [1086, 393] on span "AML_BLOCK fecha de creación: 25/06/2020 15:42:00 - related_infraction: AML_MIGR…" at bounding box center [841, 398] width 535 height 13
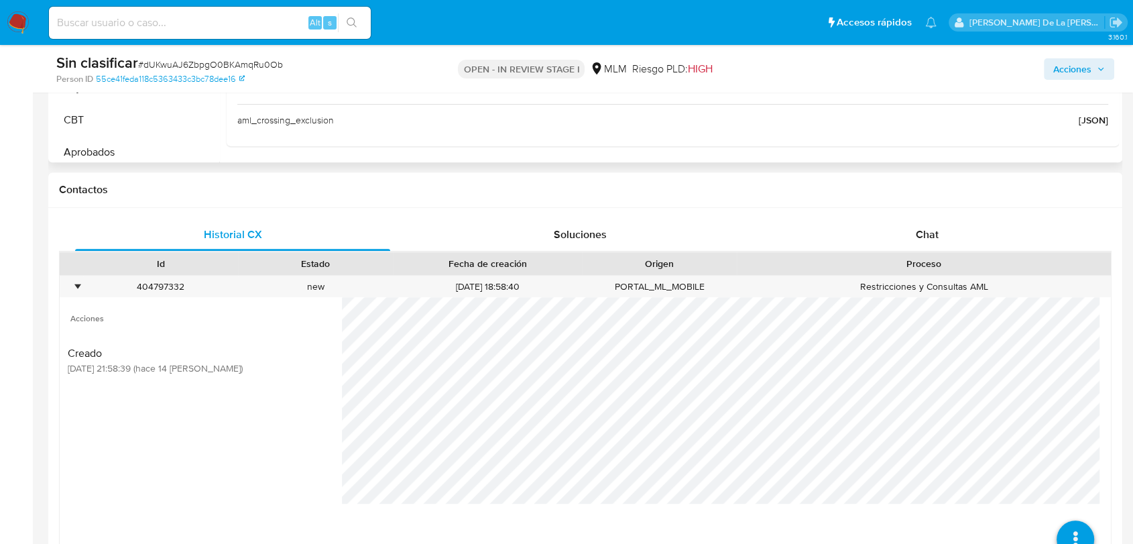
scroll to position [604, 0]
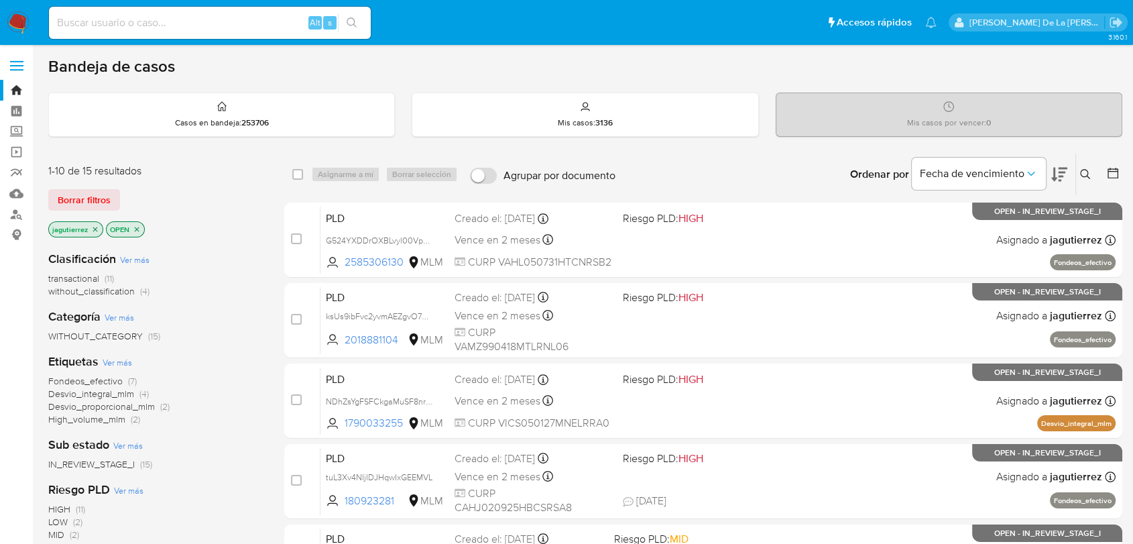
click at [87, 382] on span "Fondeos_efectivo" at bounding box center [85, 380] width 74 height 13
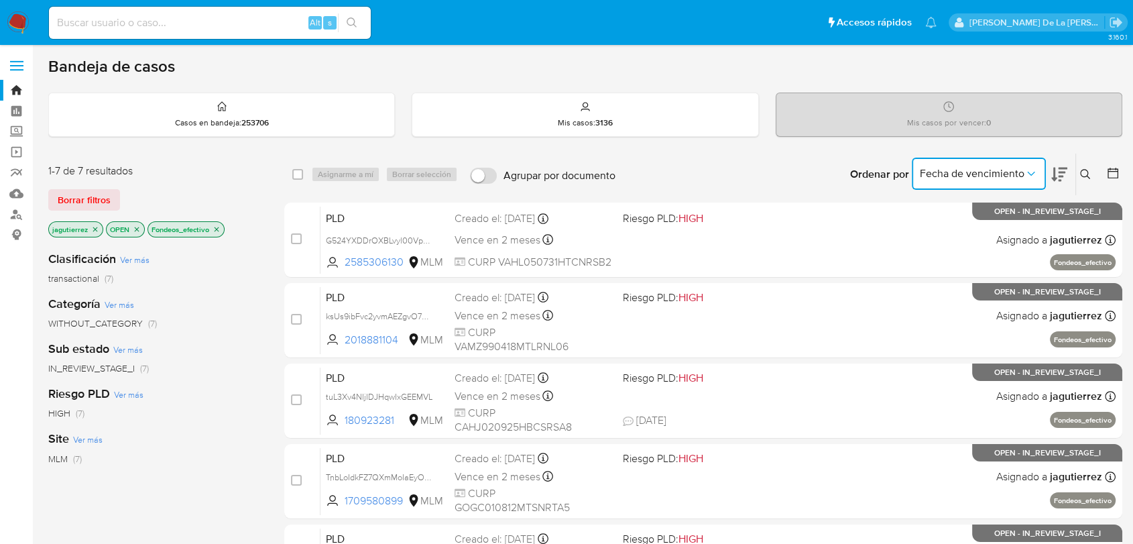
click at [1023, 171] on span "Fecha de vencimiento" at bounding box center [972, 173] width 105 height 13
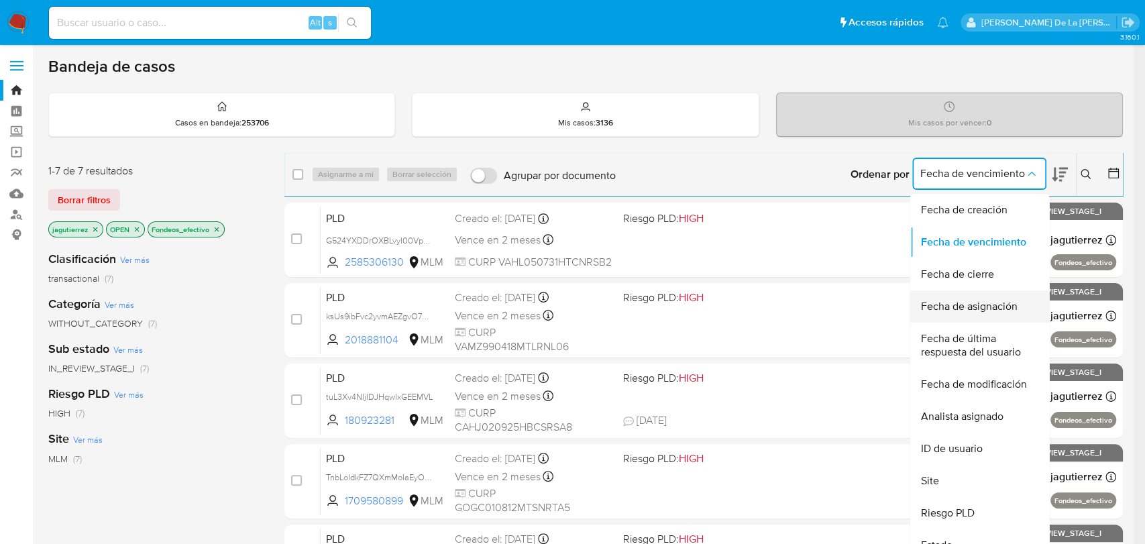
click at [977, 300] on span "Fecha de asignación" at bounding box center [968, 306] width 97 height 13
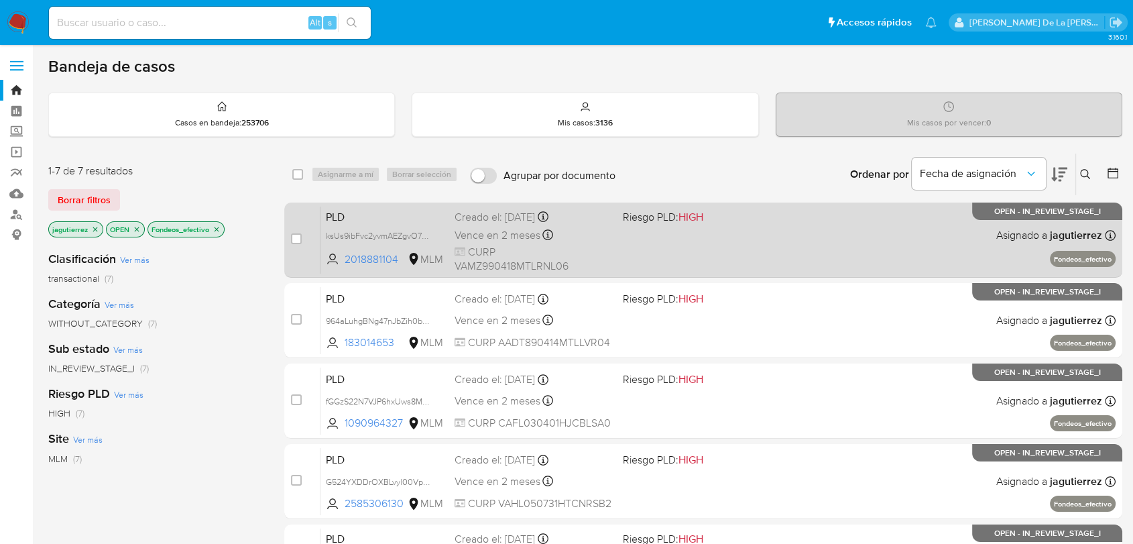
click at [679, 226] on div "PLD ksUs9ibFvc2yvmAEZgvO72pc 2018881104 MLM Riesgo PLD: HIGH Creado el: [DATE] …" at bounding box center [718, 240] width 795 height 68
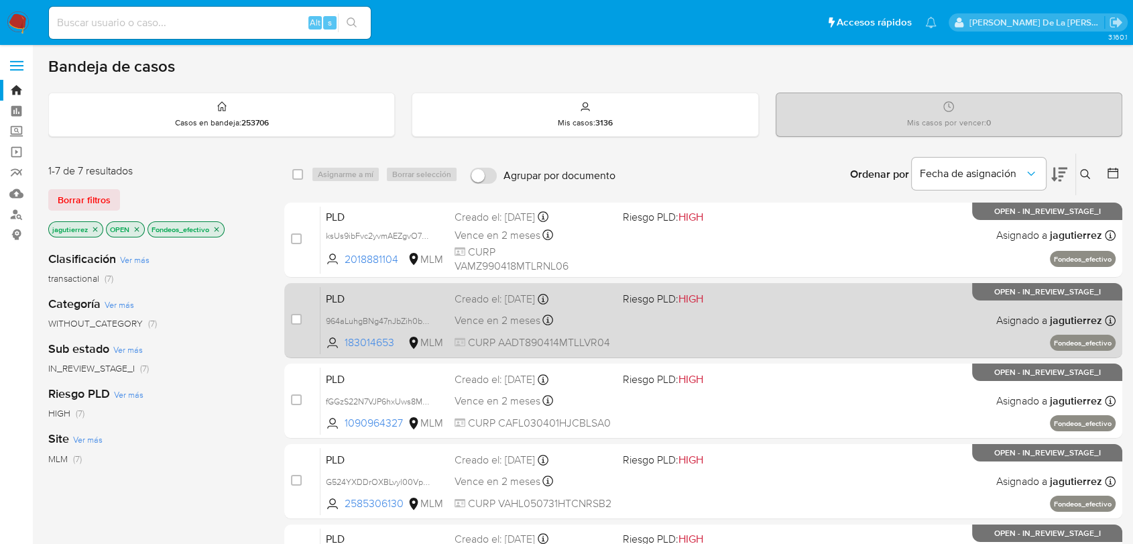
click at [636, 313] on div "PLD 964aLuhgBNg47nJbZih0bxjO 183014653 MLM Riesgo PLD: HIGH Creado el: [DATE] C…" at bounding box center [718, 320] width 795 height 68
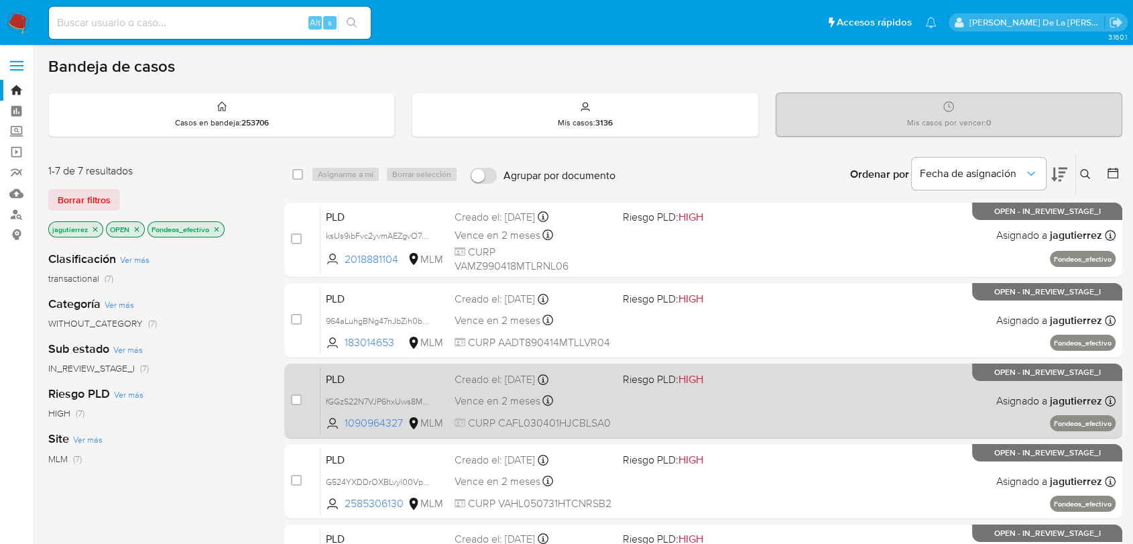
click at [675, 403] on div "PLD fGGzS22N7VJP6hxUws8MbNKv 1090964327 MLM Riesgo PLD: HIGH Creado el: [DATE] …" at bounding box center [718, 401] width 795 height 68
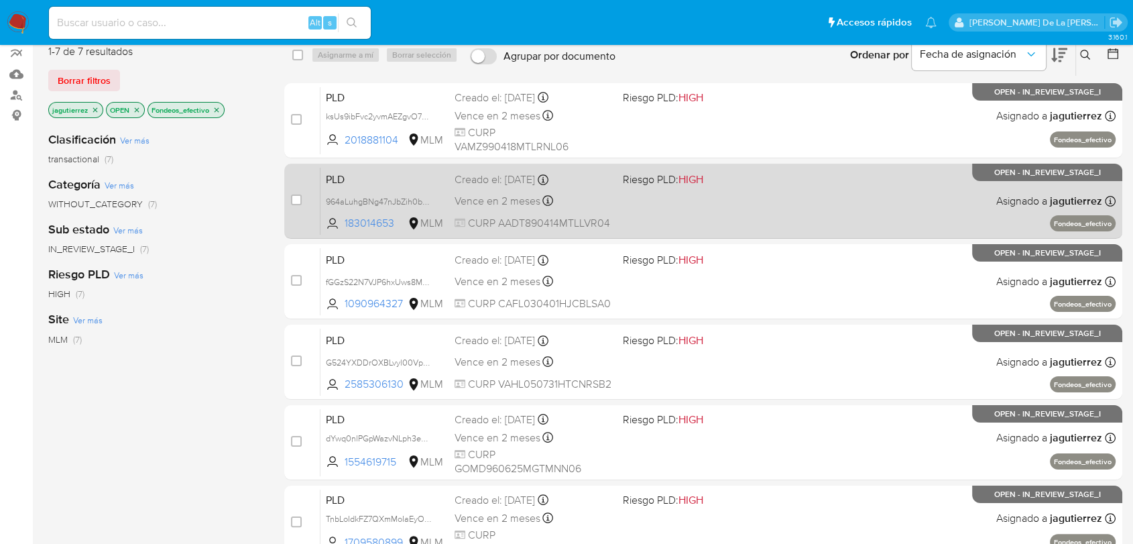
scroll to position [121, 0]
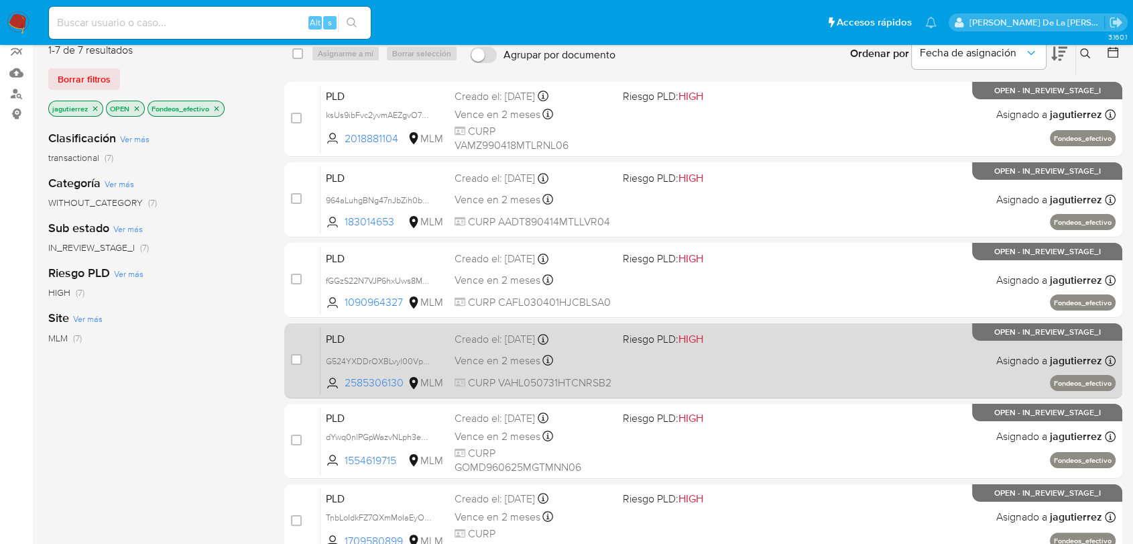
click at [659, 349] on div "PLD G524YXDDrOXBLvyl00Vp60vW 2585306130 MLM Riesgo PLD: HIGH Creado el: [DATE] …" at bounding box center [718, 361] width 795 height 68
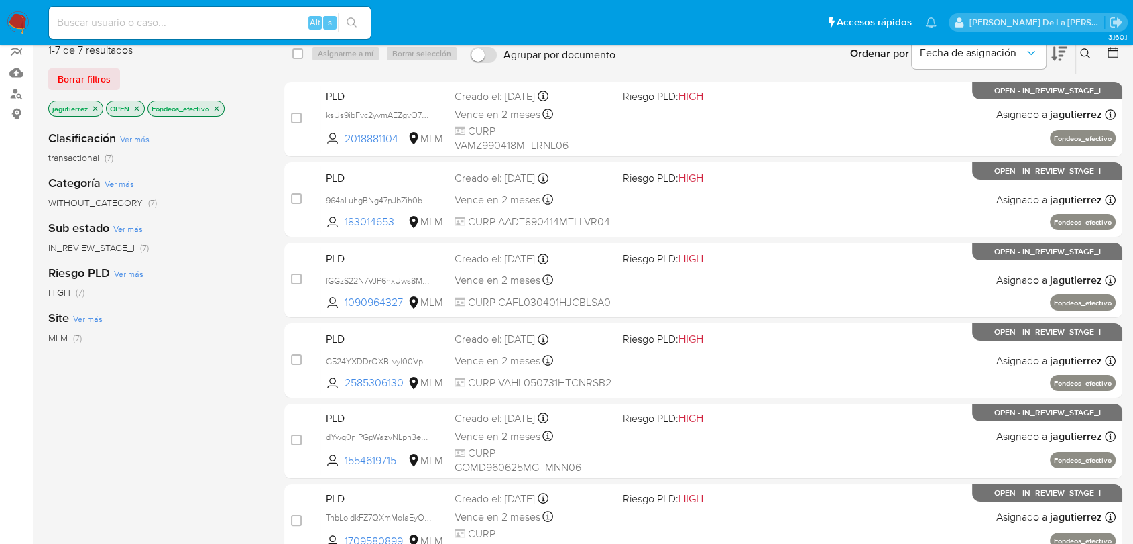
click at [16, 30] on img at bounding box center [18, 22] width 23 height 23
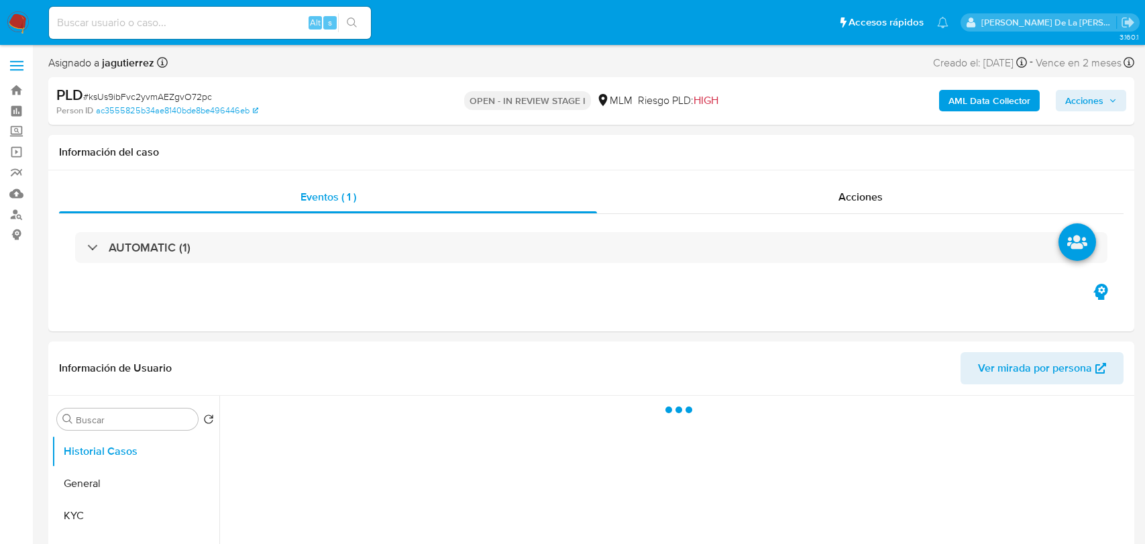
select select "10"
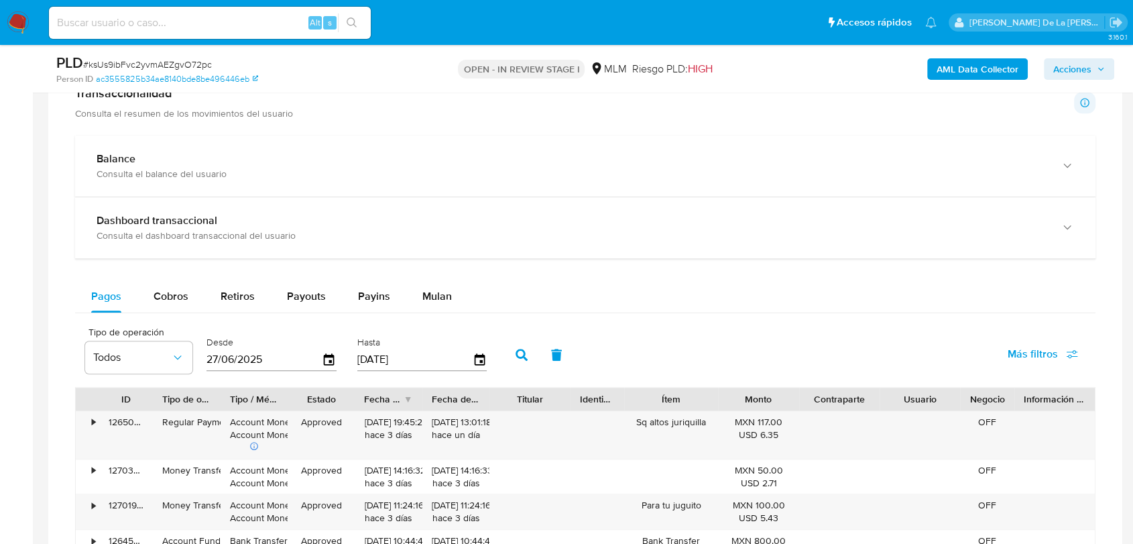
scroll to position [1003, 0]
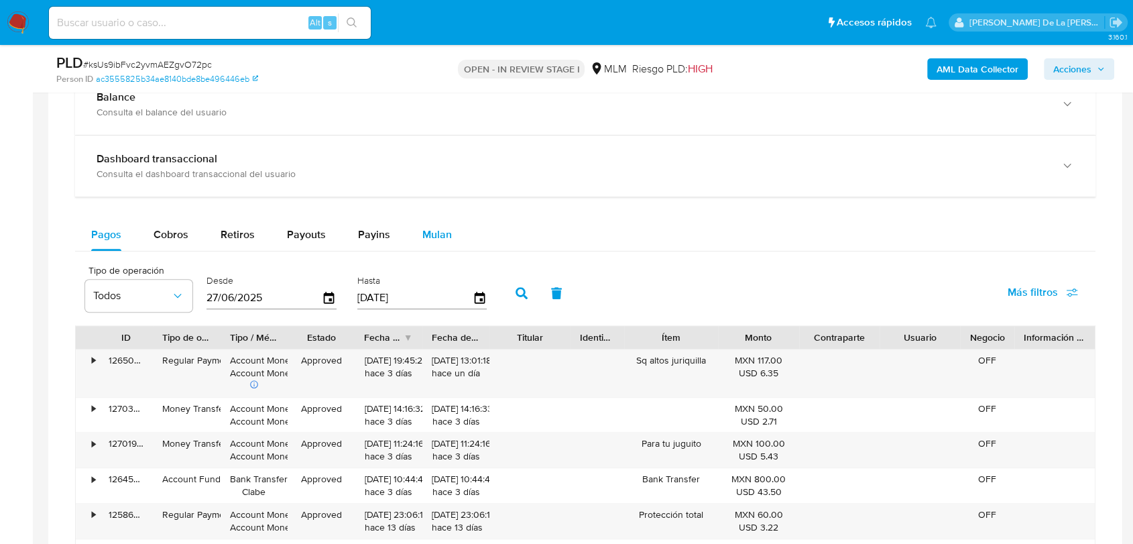
click at [440, 232] on span "Mulan" at bounding box center [438, 234] width 30 height 15
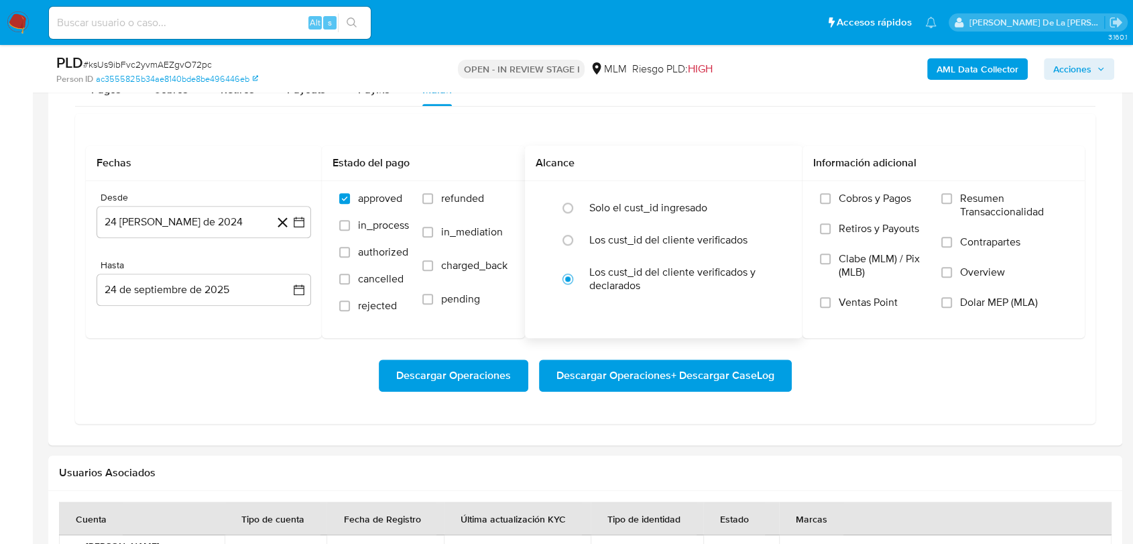
scroll to position [1147, 0]
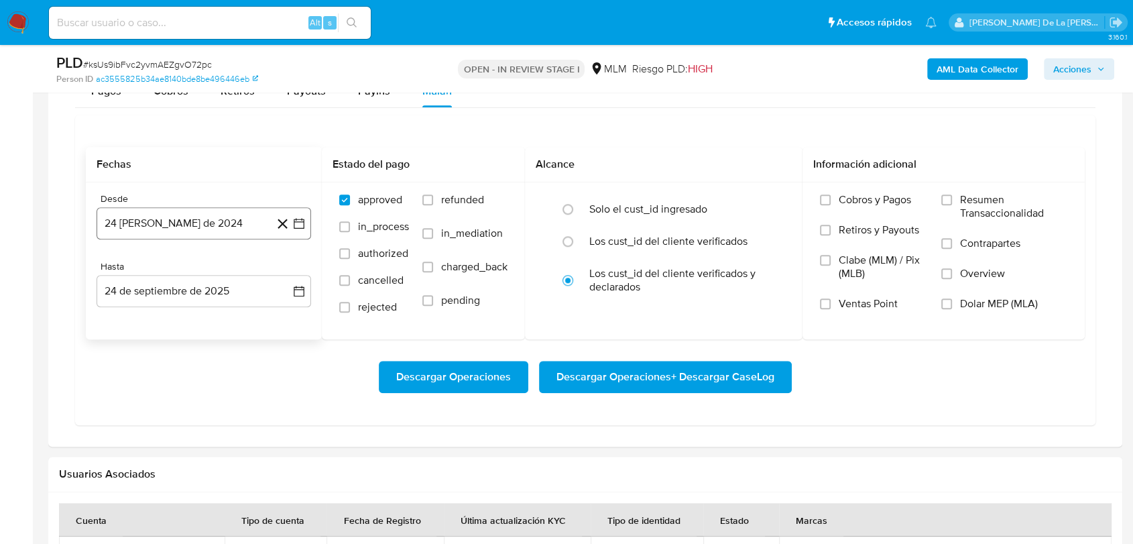
click at [300, 222] on icon "button" at bounding box center [298, 223] width 13 height 13
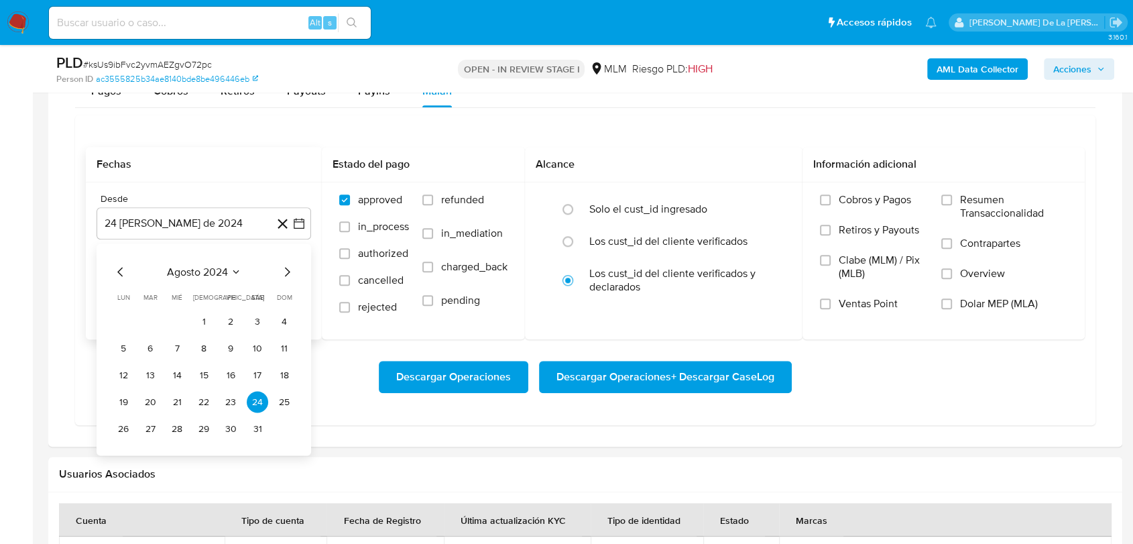
click at [286, 272] on icon "Mes siguiente" at bounding box center [287, 272] width 16 height 16
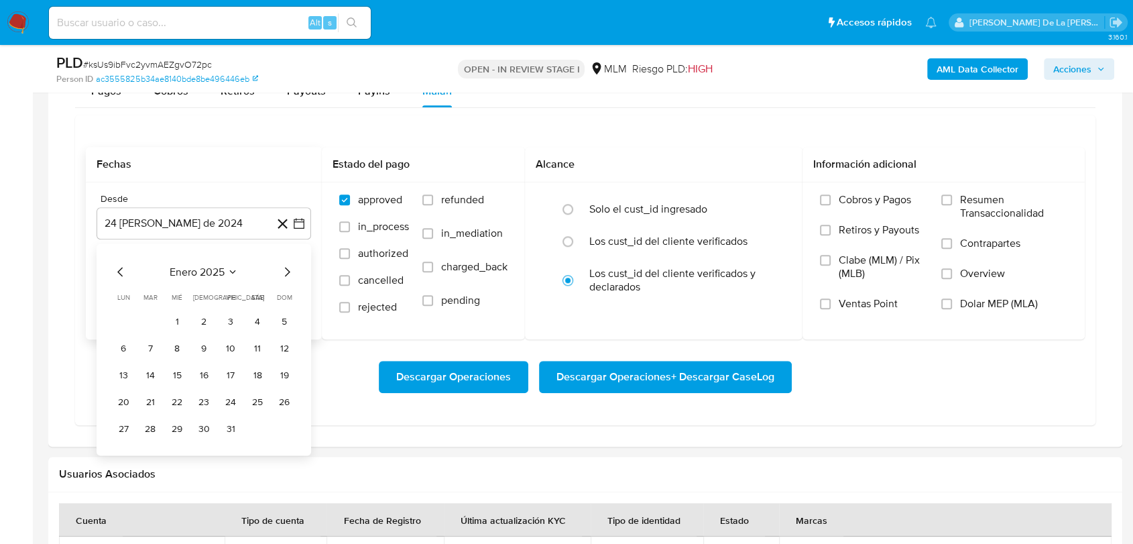
click at [286, 272] on icon "Mes siguiente" at bounding box center [287, 272] width 16 height 16
click at [204, 319] on button "1" at bounding box center [203, 321] width 21 height 21
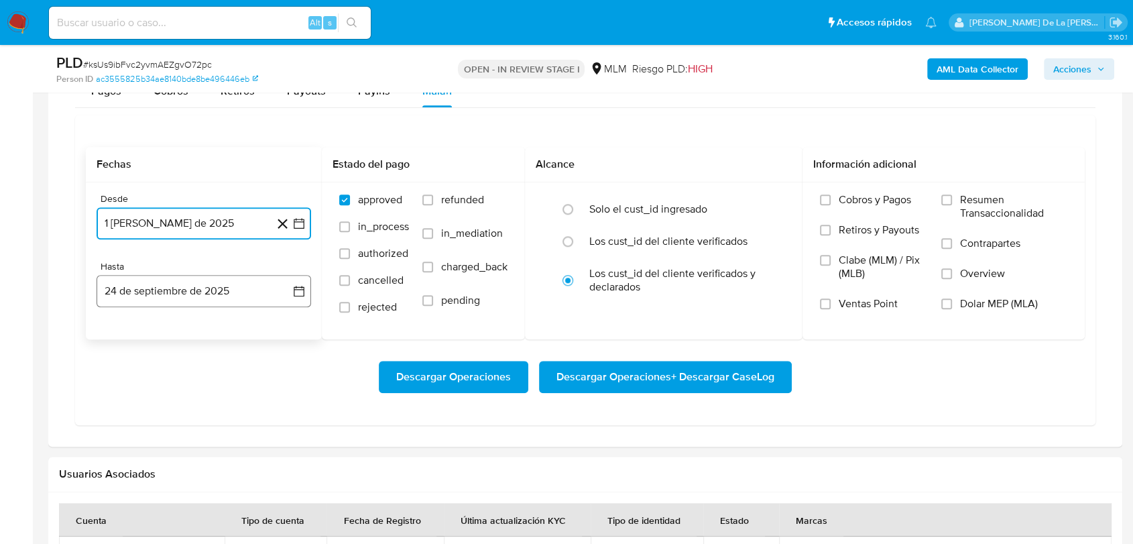
click at [177, 275] on button "24 de septiembre de 2025" at bounding box center [204, 291] width 215 height 32
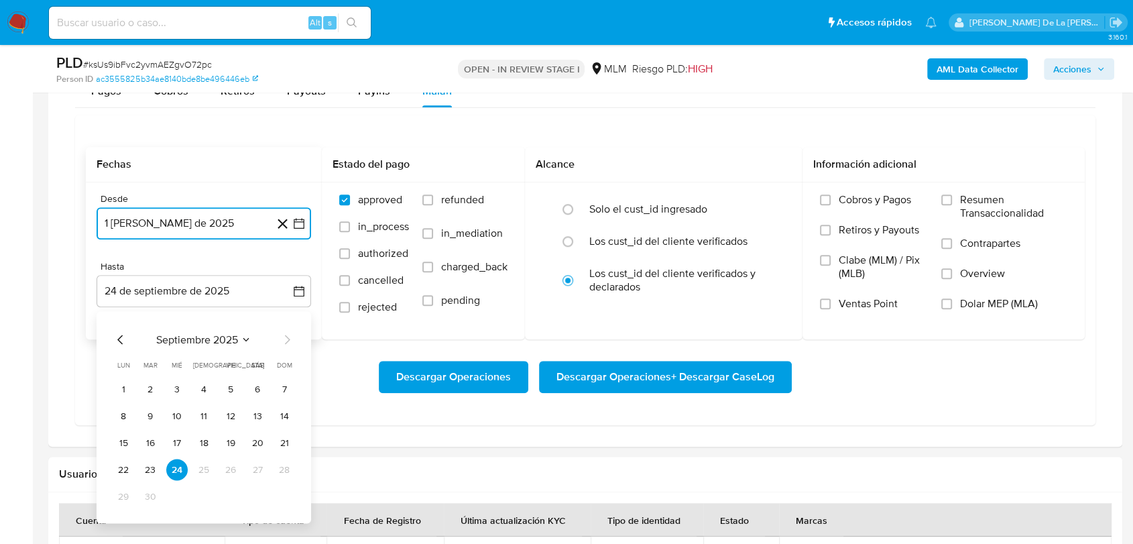
click at [117, 335] on icon "Mes anterior" at bounding box center [121, 339] width 16 height 16
click at [284, 488] on button "31" at bounding box center [284, 496] width 21 height 21
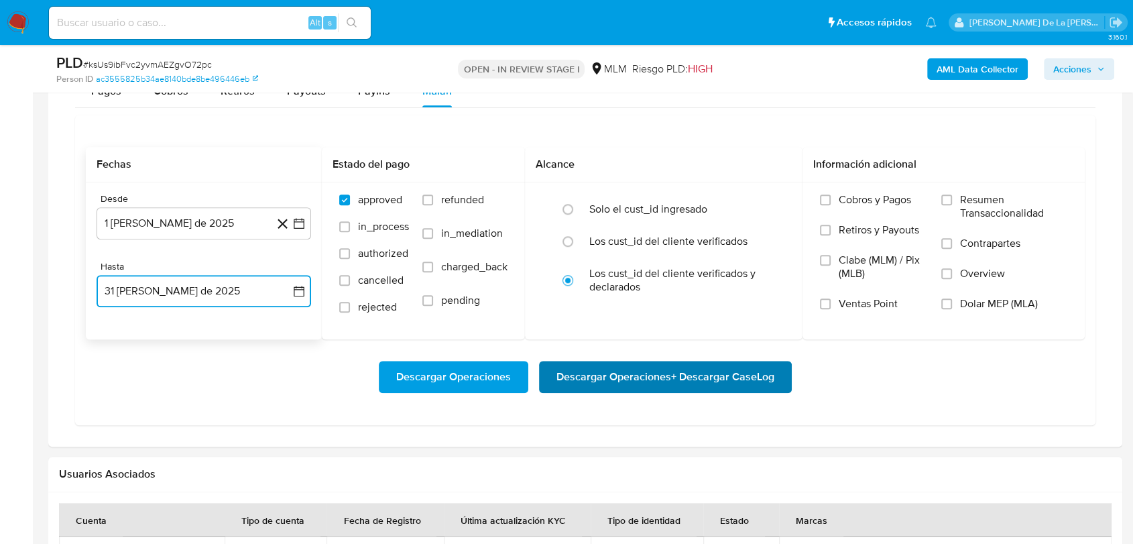
click at [601, 383] on span "Descargar Operaciones + Descargar CaseLog" at bounding box center [666, 377] width 218 height 30
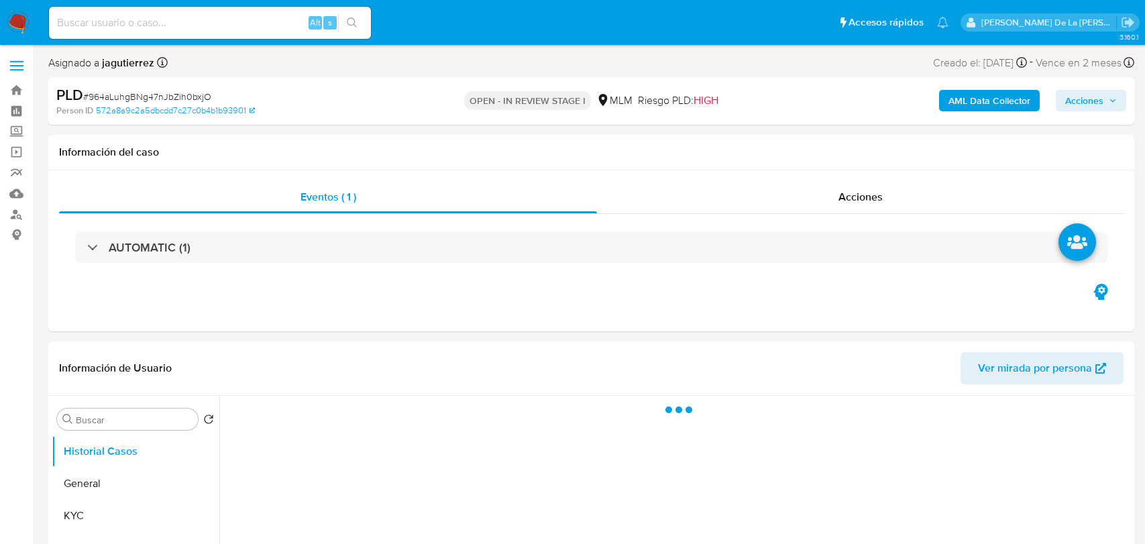
select select "10"
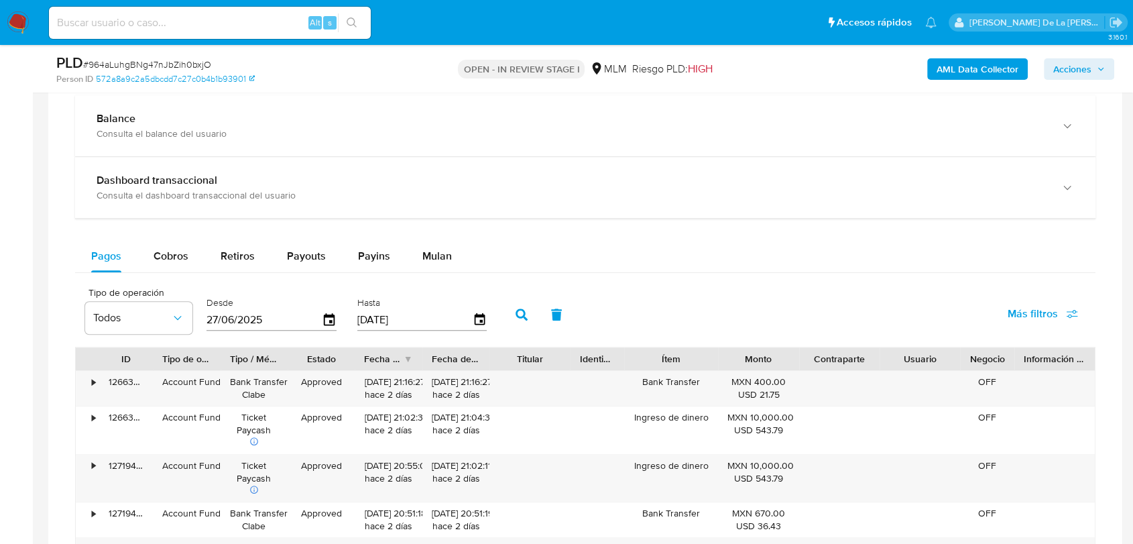
scroll to position [998, 0]
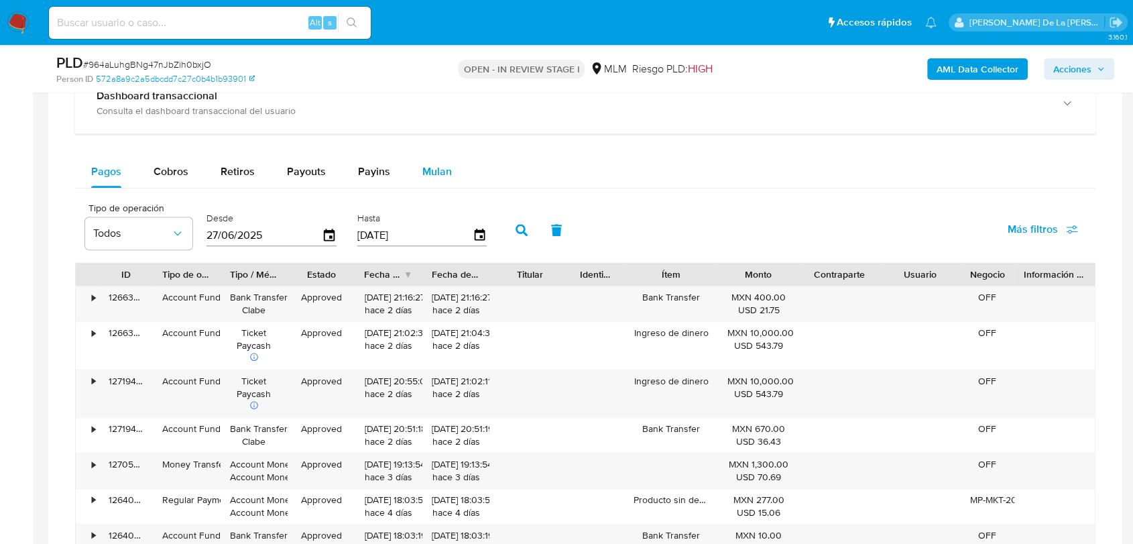
click at [437, 167] on span "Mulan" at bounding box center [438, 171] width 30 height 15
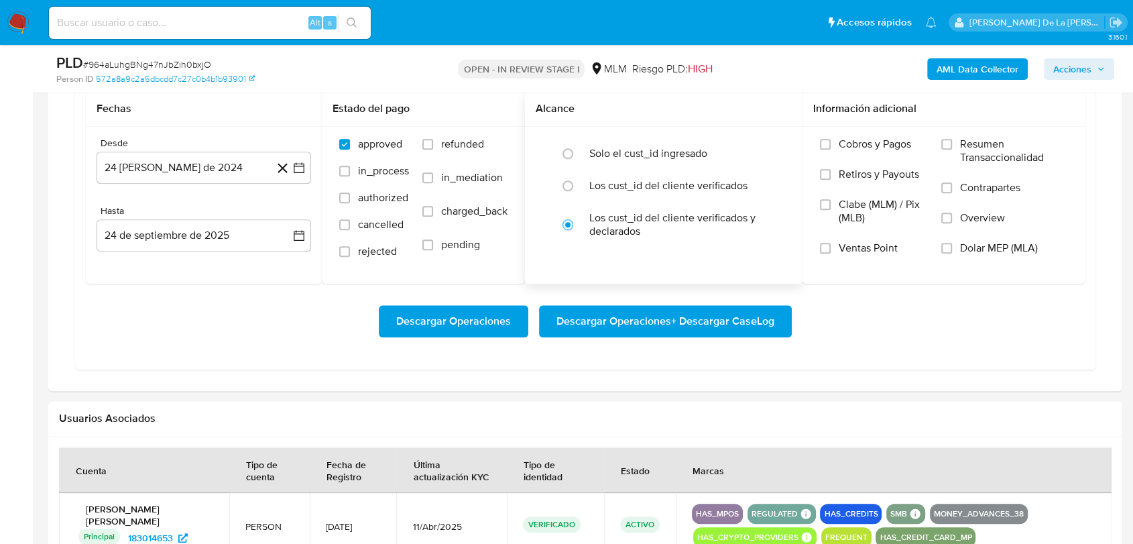
scroll to position [1130, 0]
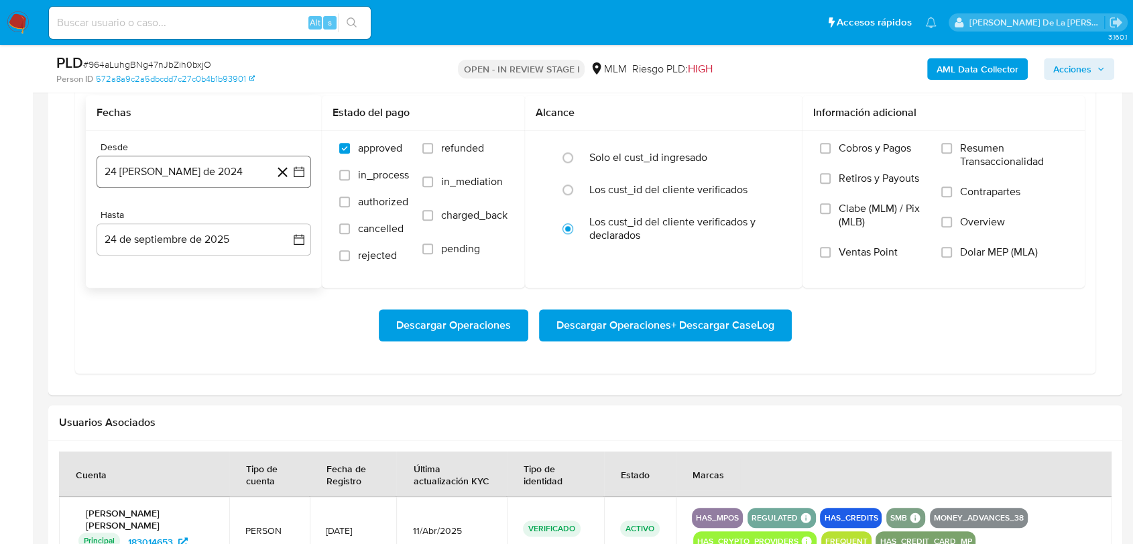
click at [298, 172] on icon "button" at bounding box center [298, 171] width 13 height 13
click at [286, 223] on icon "Mes siguiente" at bounding box center [287, 219] width 5 height 9
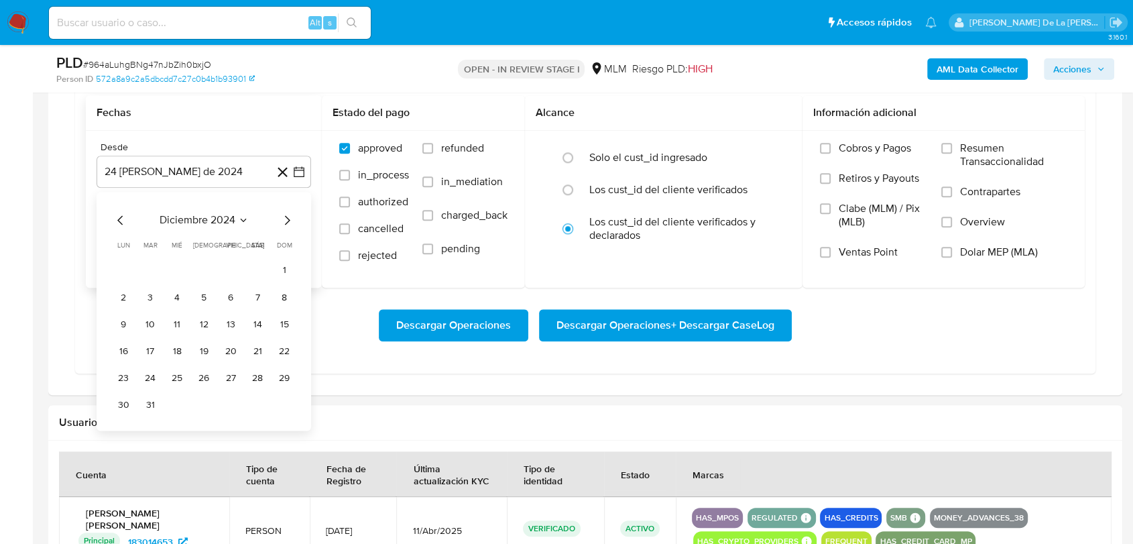
click at [286, 223] on icon "Mes siguiente" at bounding box center [287, 219] width 5 height 9
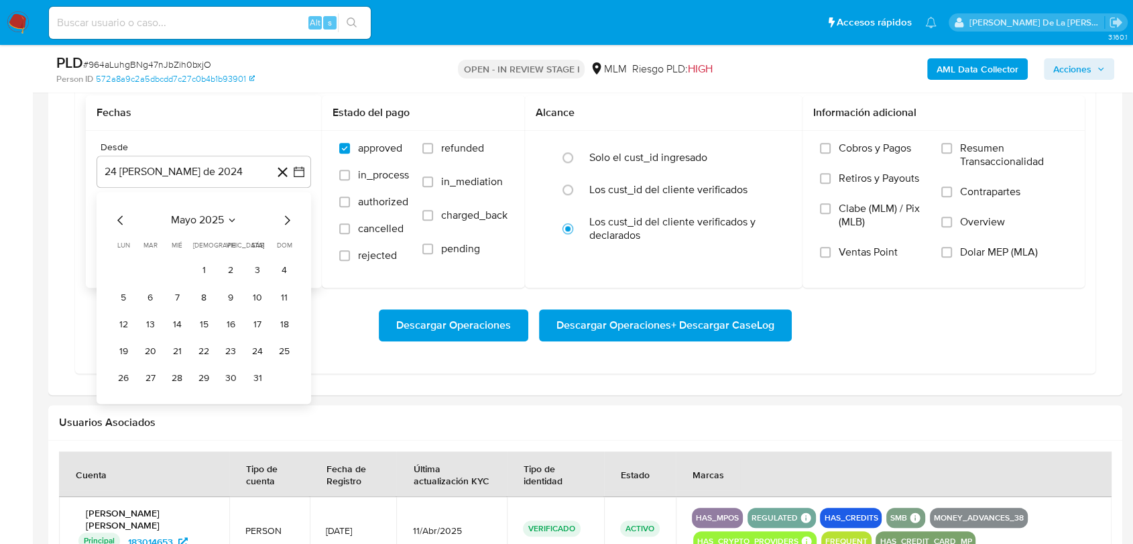
click at [286, 223] on icon "Mes siguiente" at bounding box center [287, 219] width 5 height 9
click at [123, 217] on icon "Mes anterior" at bounding box center [121, 221] width 16 height 16
click at [202, 275] on button "1" at bounding box center [203, 270] width 21 height 21
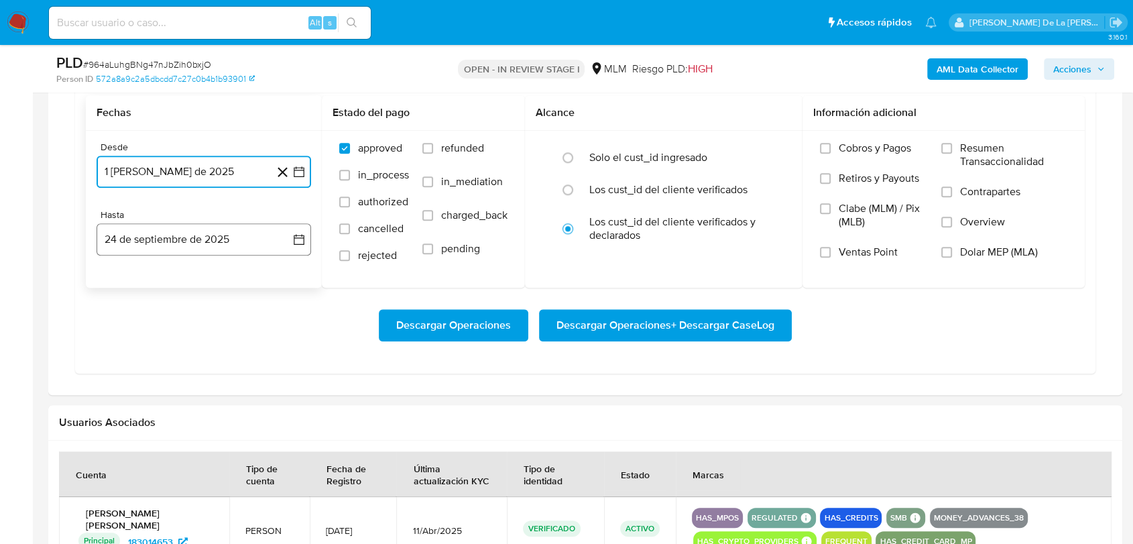
click at [155, 235] on button "24 de septiembre de 2025" at bounding box center [204, 239] width 215 height 32
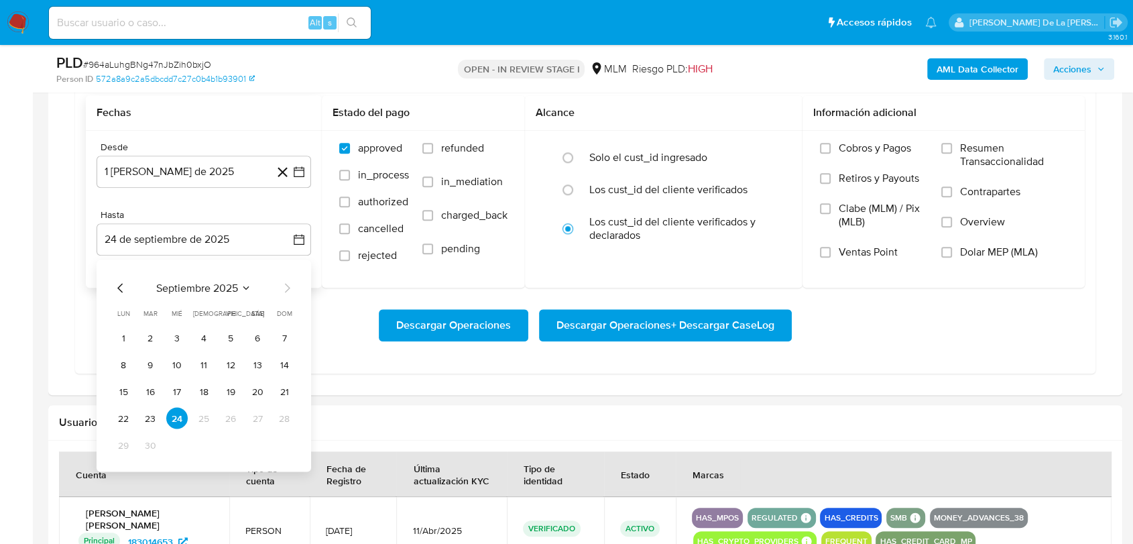
click at [125, 274] on div "septiembre 2025 septiembre 2025 lun lunes mar martes mié miércoles jue jueves v…" at bounding box center [204, 366] width 215 height 212
click at [121, 280] on icon "Mes anterior" at bounding box center [121, 288] width 16 height 16
click at [284, 437] on button "31" at bounding box center [284, 445] width 21 height 21
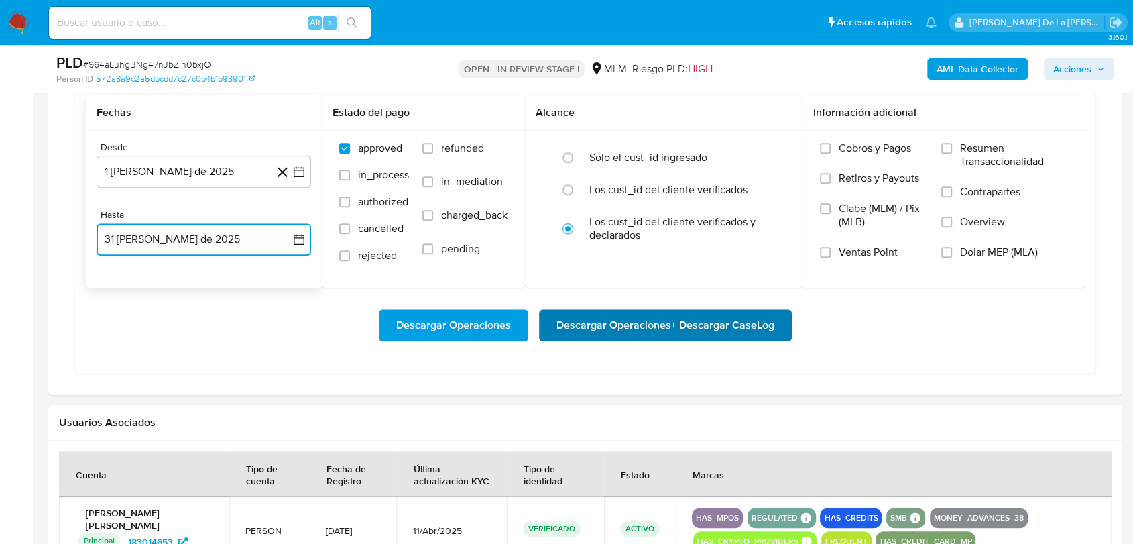
click at [652, 311] on span "Descargar Operaciones + Descargar CaseLog" at bounding box center [666, 326] width 218 height 30
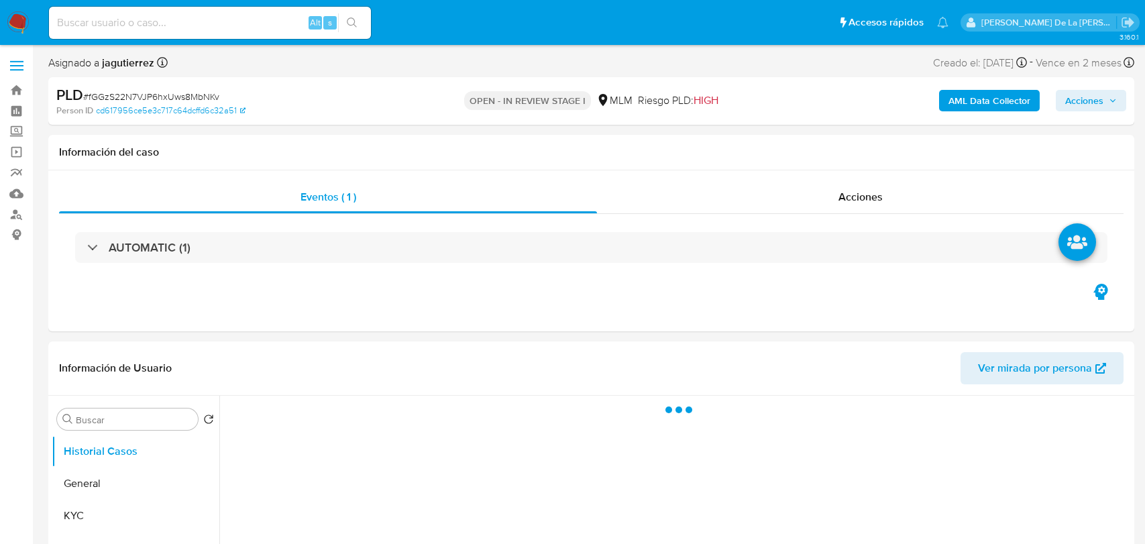
select select "10"
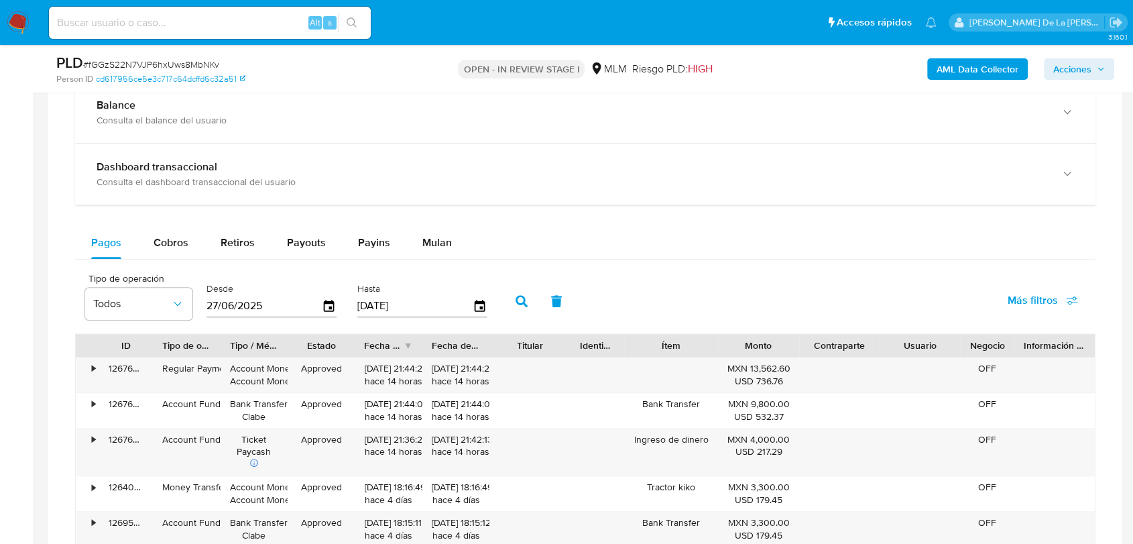
scroll to position [997, 0]
click at [445, 239] on span "Mulan" at bounding box center [438, 240] width 30 height 15
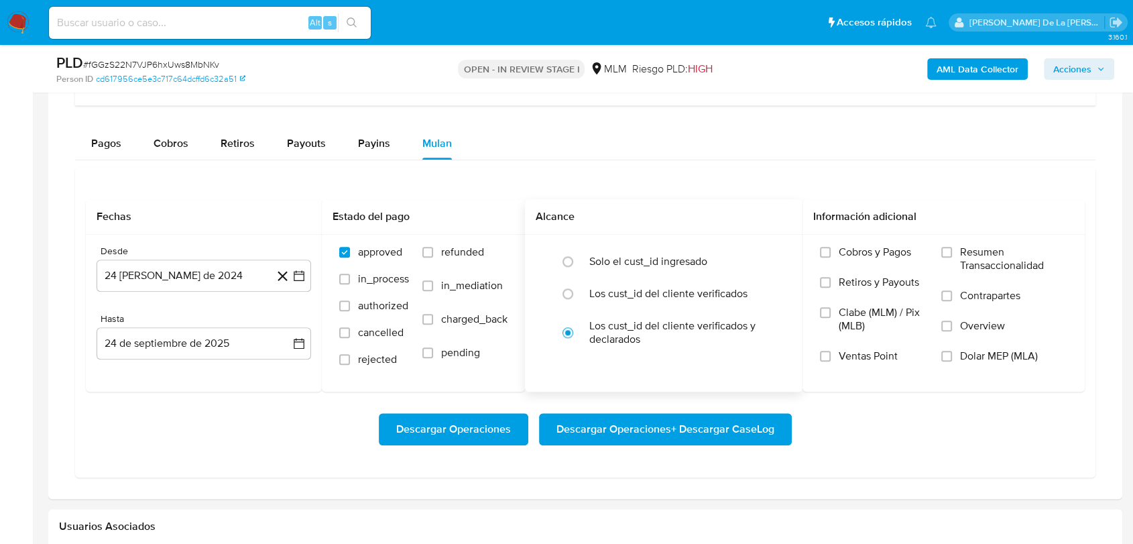
scroll to position [1171, 0]
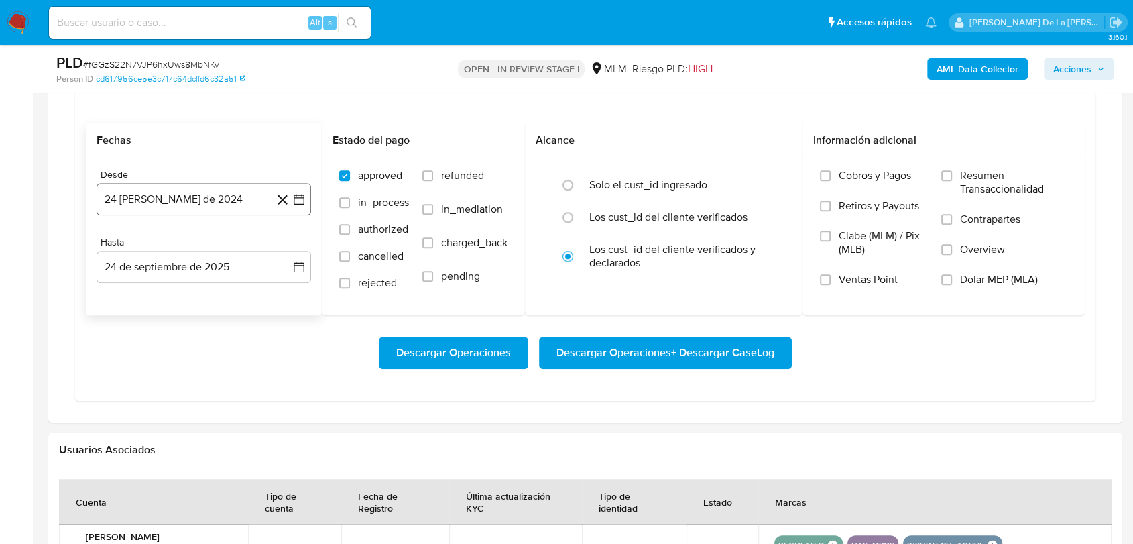
click at [296, 200] on icon "button" at bounding box center [298, 198] width 13 height 13
click at [288, 250] on icon "Mes siguiente" at bounding box center [287, 247] width 16 height 16
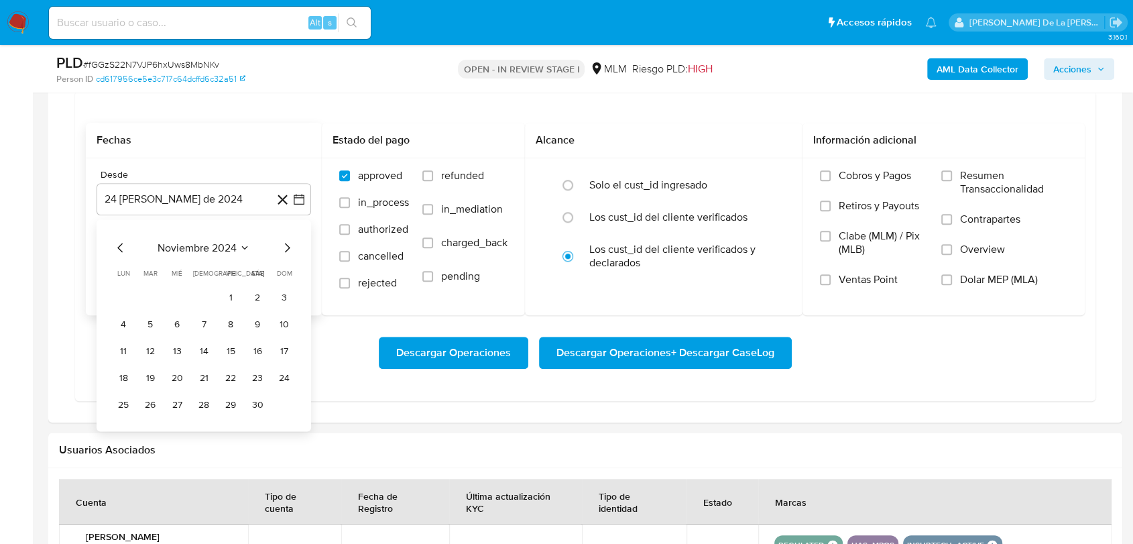
click at [288, 250] on icon "Mes siguiente" at bounding box center [287, 247] width 16 height 16
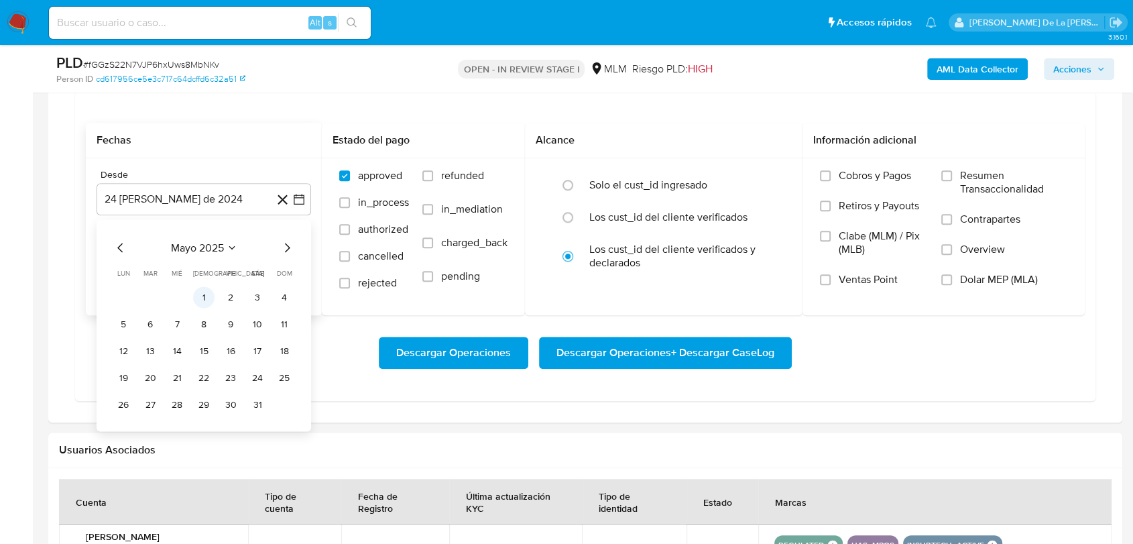
click at [211, 293] on button "1" at bounding box center [203, 296] width 21 height 21
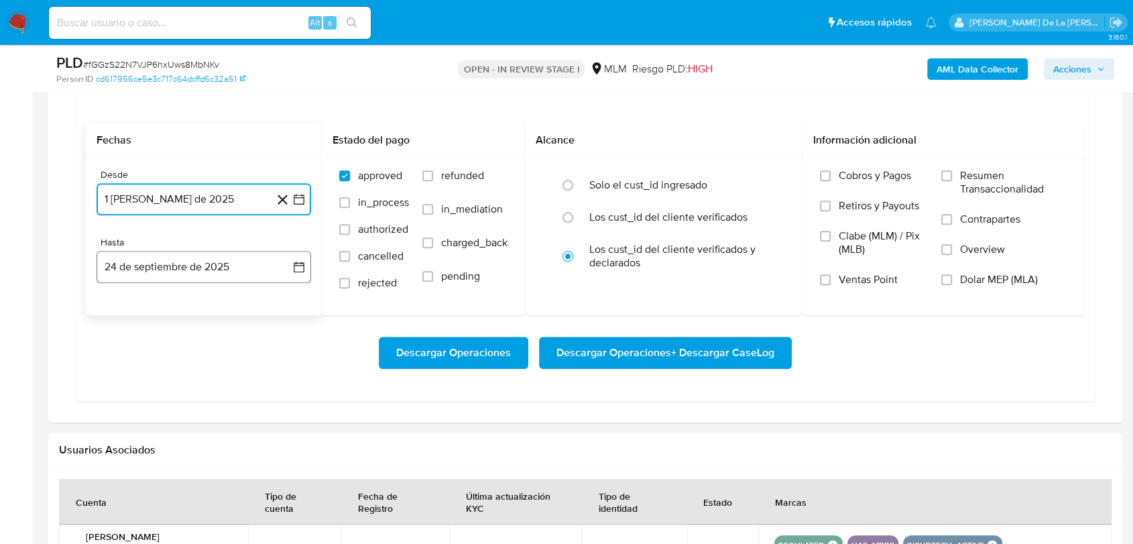
click at [164, 254] on button "24 de septiembre de 2025" at bounding box center [204, 267] width 215 height 32
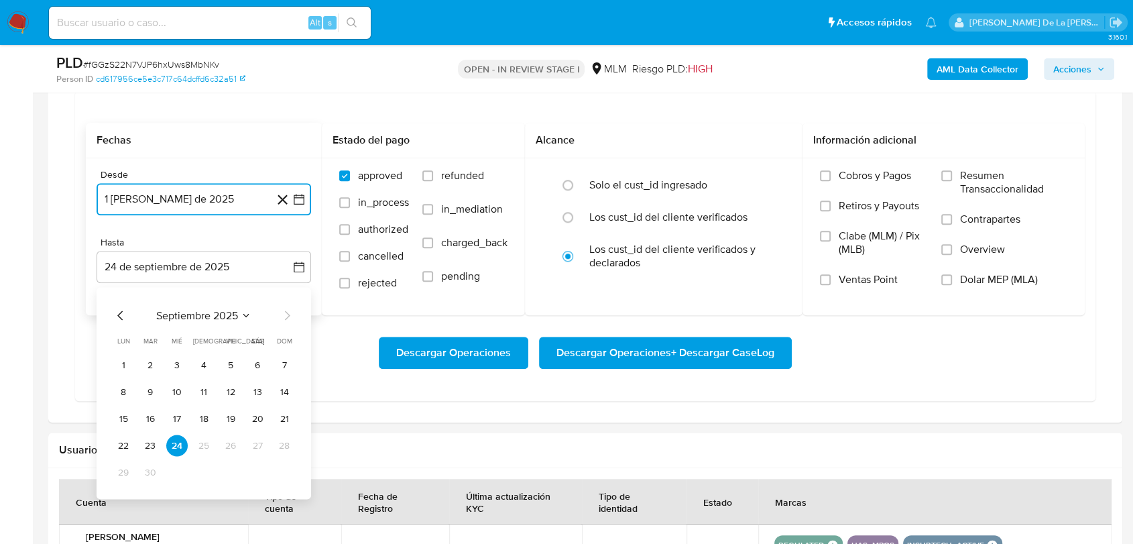
click at [117, 317] on icon "Mes anterior" at bounding box center [121, 315] width 16 height 16
click at [285, 467] on button "31" at bounding box center [284, 471] width 21 height 21
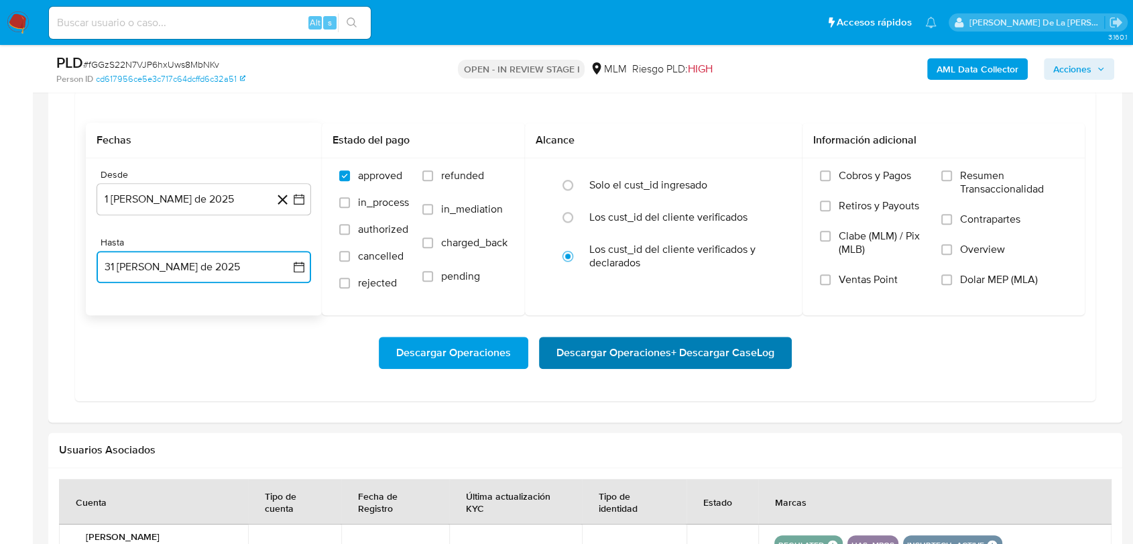
click at [658, 346] on span "Descargar Operaciones + Descargar CaseLog" at bounding box center [666, 353] width 218 height 30
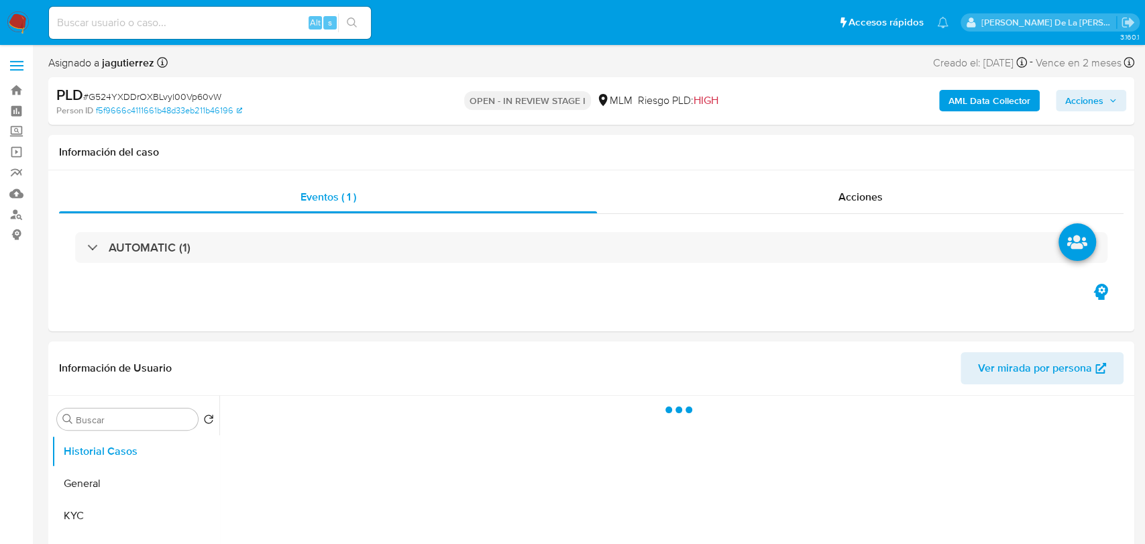
select select "10"
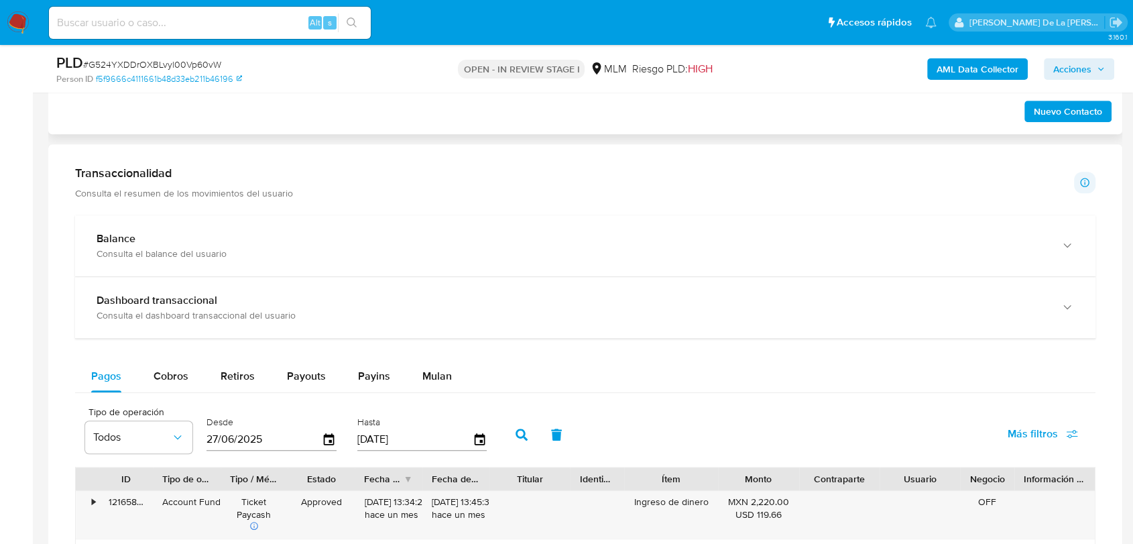
scroll to position [864, 0]
click at [438, 360] on div "Mulan" at bounding box center [438, 374] width 30 height 32
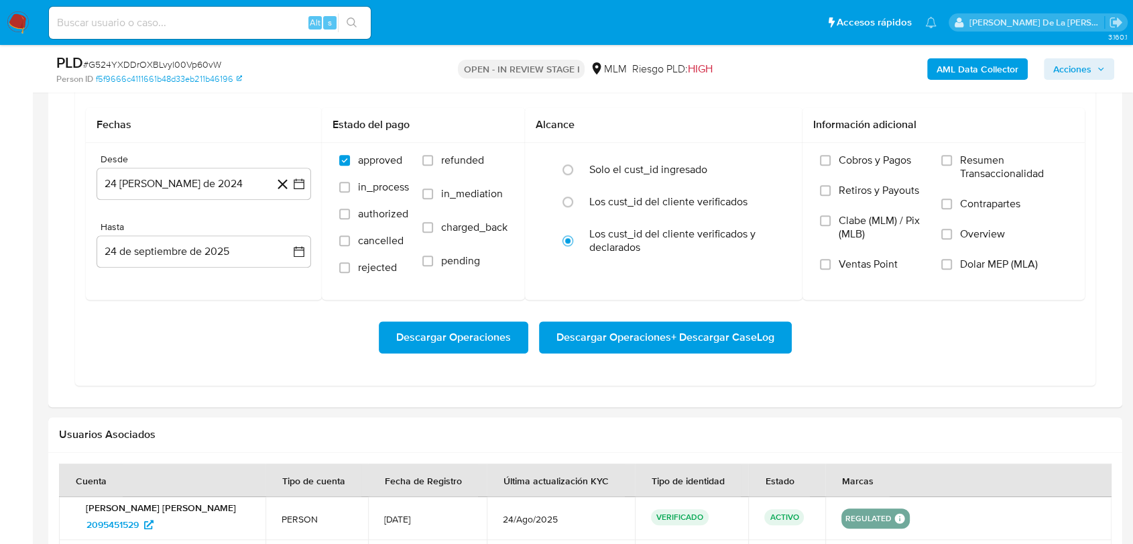
scroll to position [1184, 0]
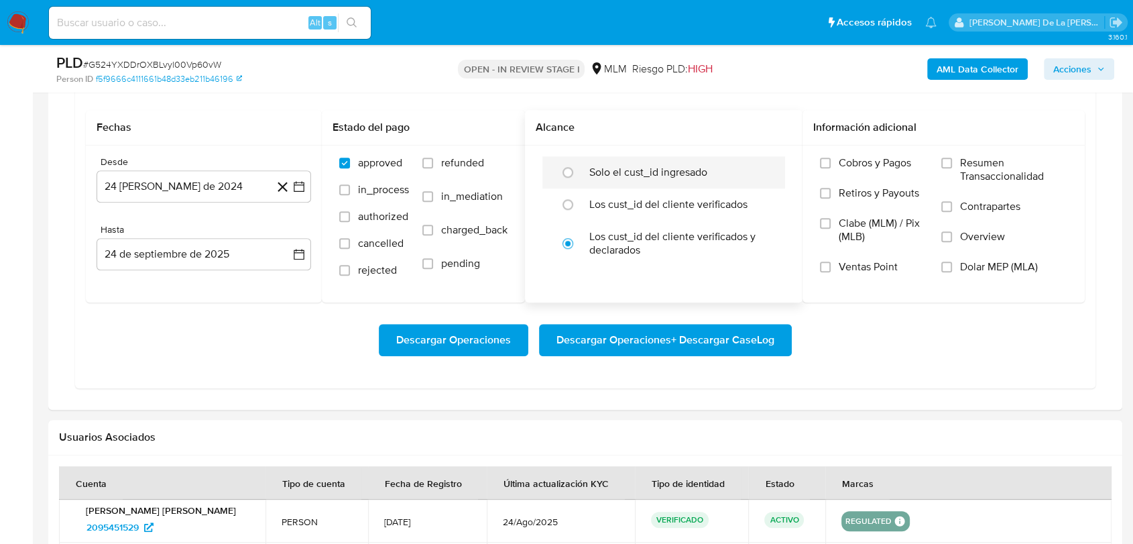
click at [600, 178] on div "Solo el cust_id ingresado" at bounding box center [677, 172] width 177 height 32
radio input "true"
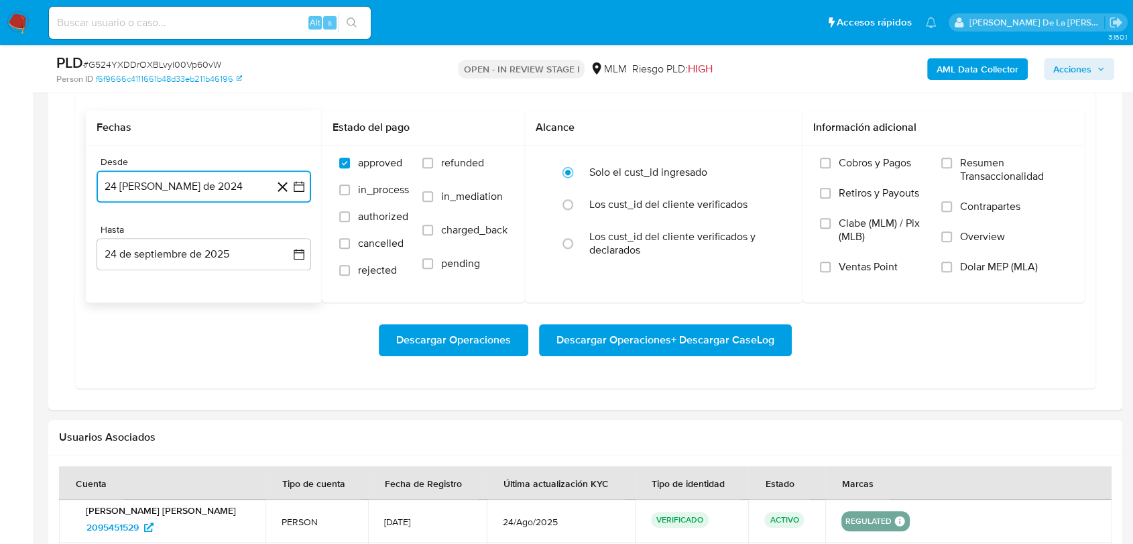
click at [299, 180] on icon "button" at bounding box center [298, 186] width 13 height 13
click at [282, 237] on icon "Mes siguiente" at bounding box center [287, 235] width 16 height 16
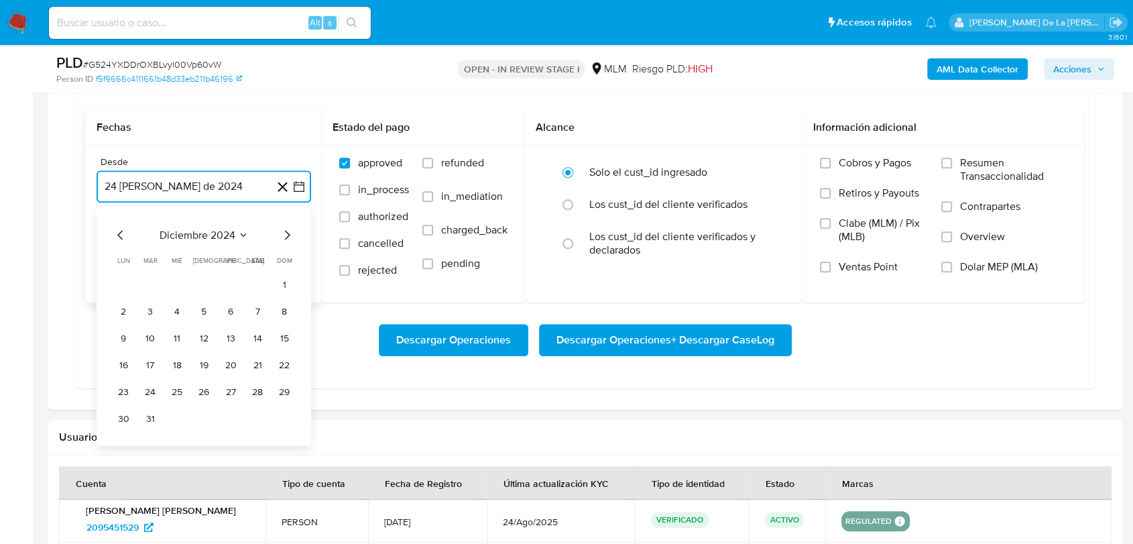
click at [282, 237] on icon "Mes siguiente" at bounding box center [287, 235] width 16 height 16
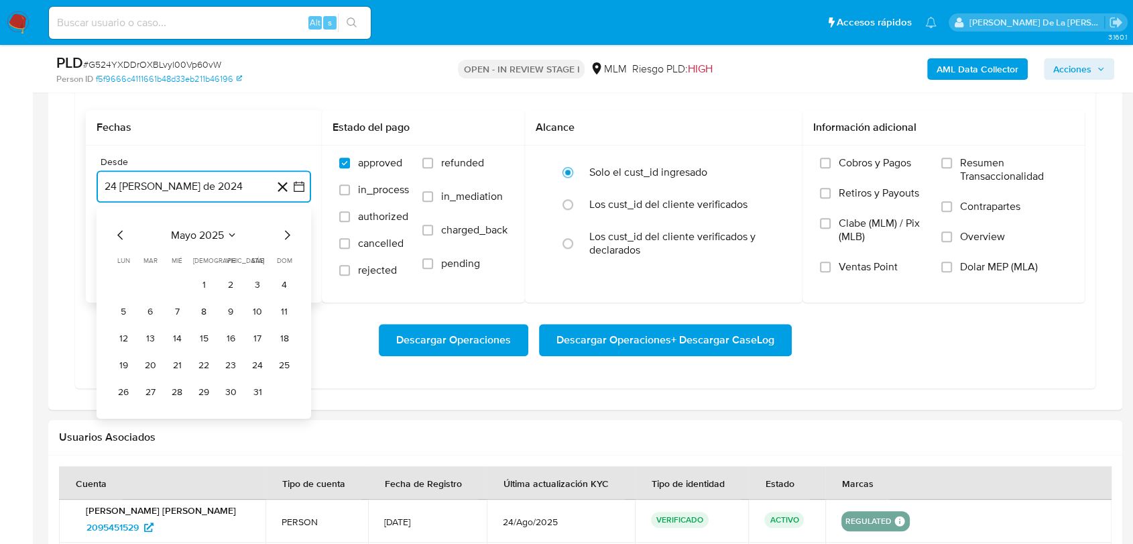
click at [282, 237] on icon "Mes siguiente" at bounding box center [287, 235] width 16 height 16
click at [118, 233] on icon "Mes anterior" at bounding box center [119, 234] width 5 height 9
click at [199, 276] on button "1" at bounding box center [203, 284] width 21 height 21
click at [179, 269] on button "24 de septiembre de 2025" at bounding box center [204, 254] width 215 height 32
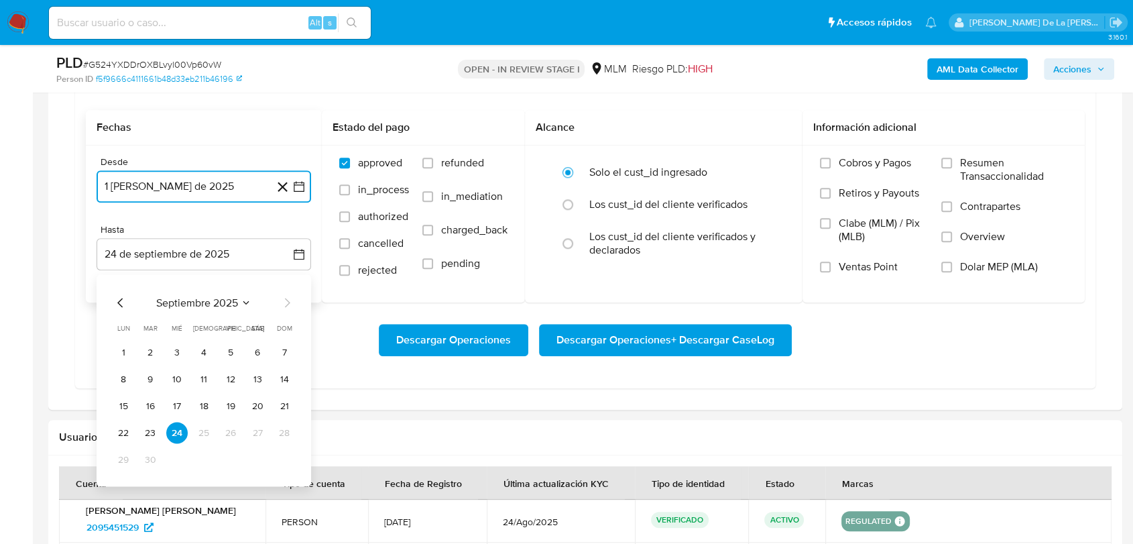
click at [121, 307] on icon "Mes anterior" at bounding box center [121, 302] width 16 height 16
click at [287, 457] on button "31" at bounding box center [284, 459] width 21 height 21
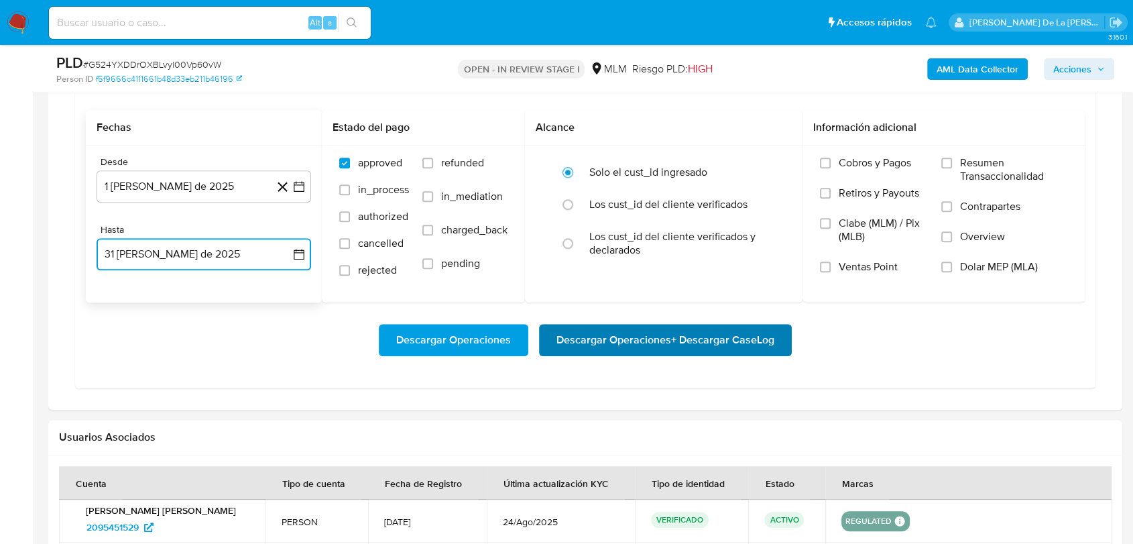
click at [612, 341] on span "Descargar Operaciones + Descargar CaseLog" at bounding box center [666, 340] width 218 height 30
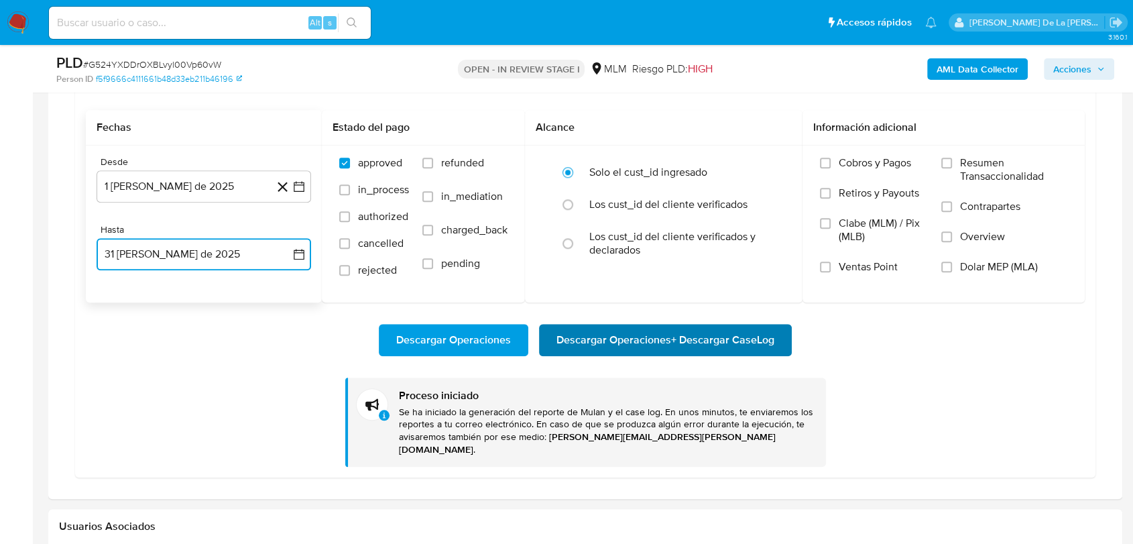
scroll to position [1258, 0]
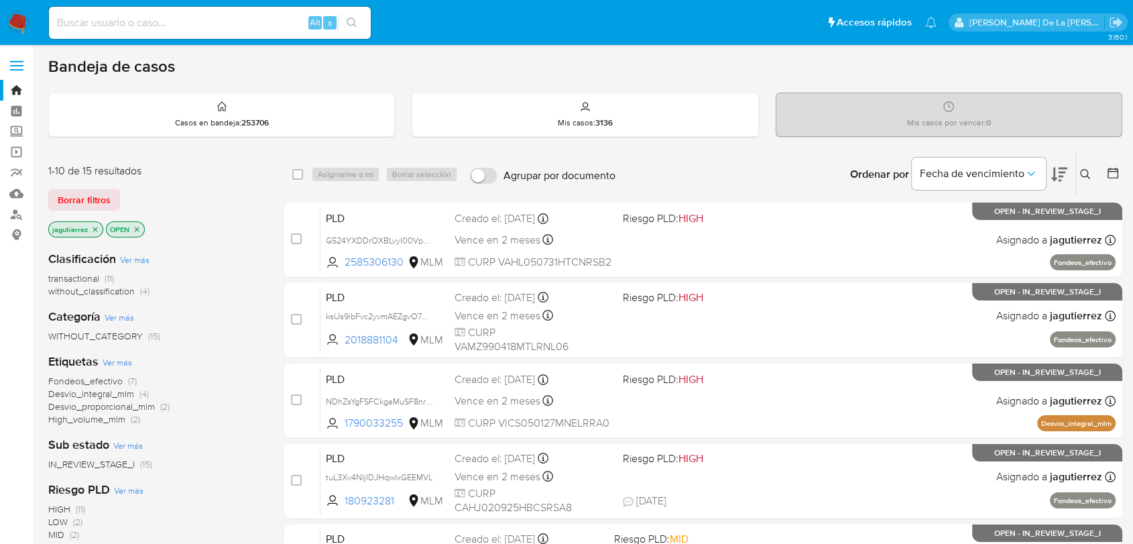
click at [96, 227] on icon "close-filter" at bounding box center [95, 229] width 5 height 5
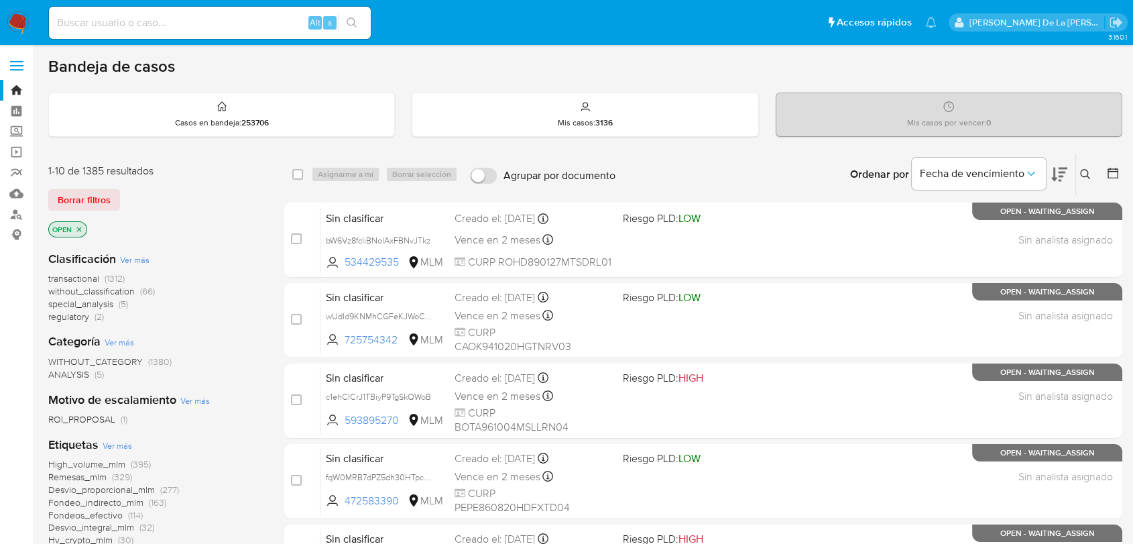
click at [17, 20] on img at bounding box center [18, 22] width 23 height 23
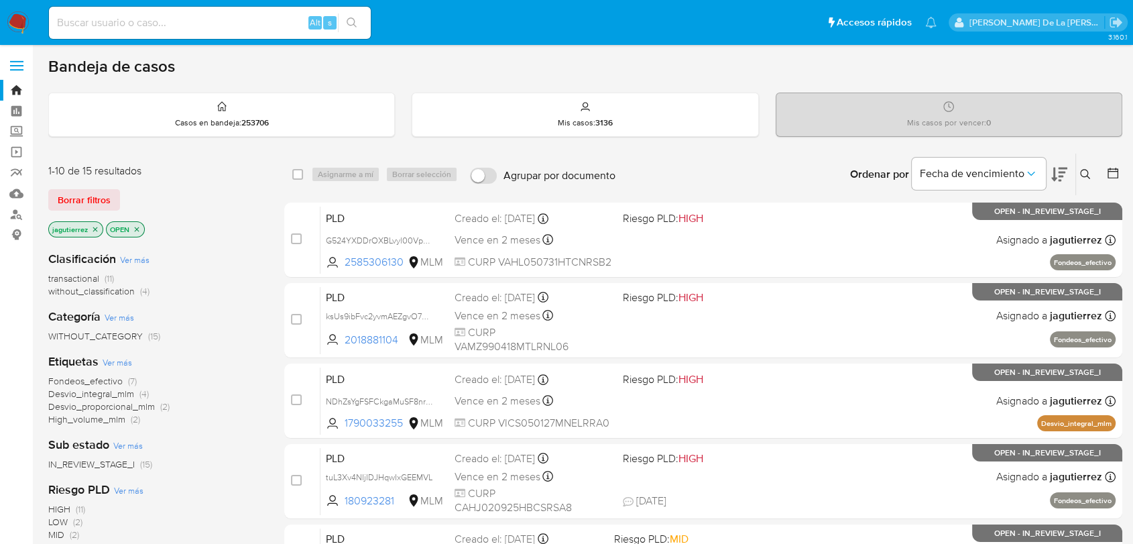
click at [75, 291] on span "without_classification" at bounding box center [91, 290] width 87 height 13
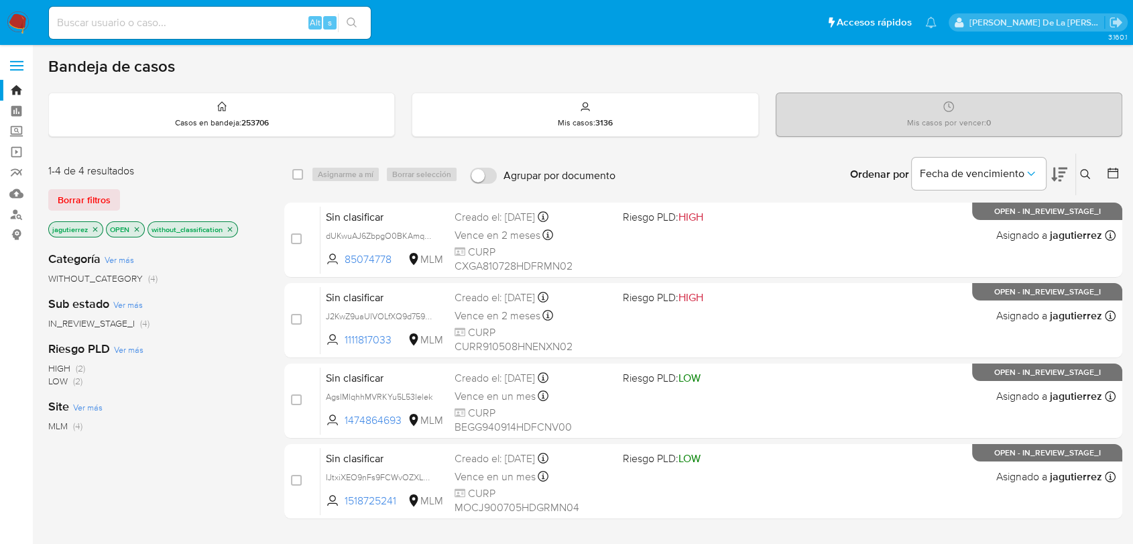
scroll to position [64, 0]
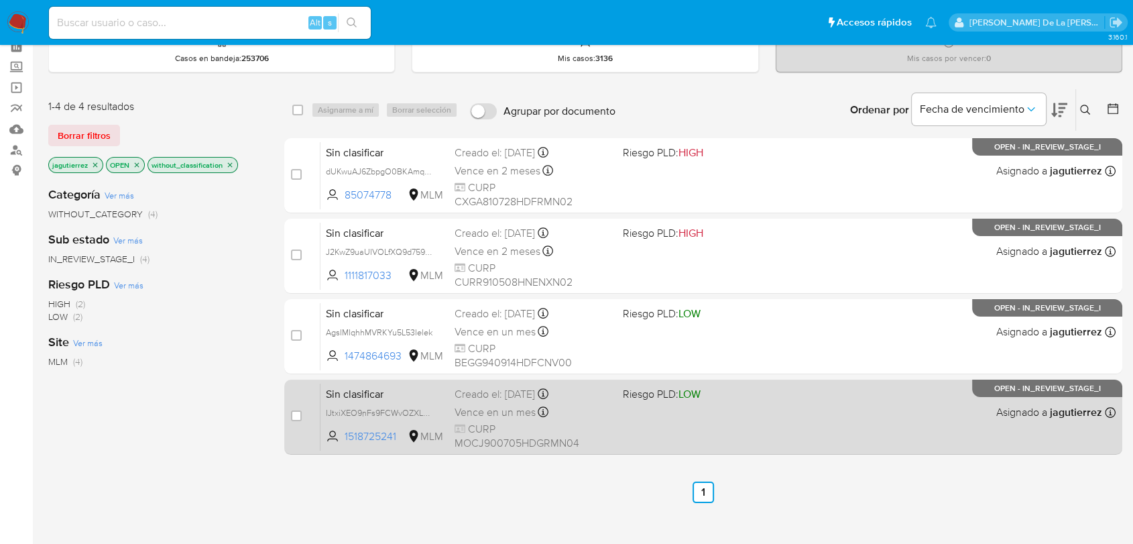
click at [649, 427] on div "Sin clasificar IJtxiXEO9nFs9FCWvOZXLG7y 1518725241 MLM Riesgo PLD: LOW Creado e…" at bounding box center [718, 417] width 795 height 68
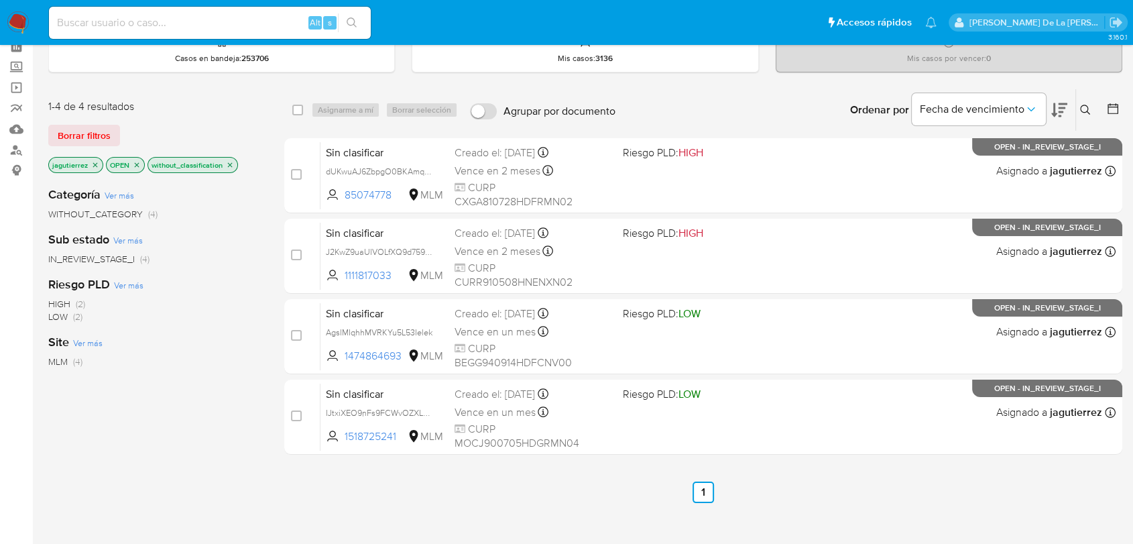
click at [86, 37] on div "Alt s" at bounding box center [210, 23] width 322 height 32
click at [80, 26] on input at bounding box center [210, 22] width 322 height 17
paste input "310831698"
type input "310831698"
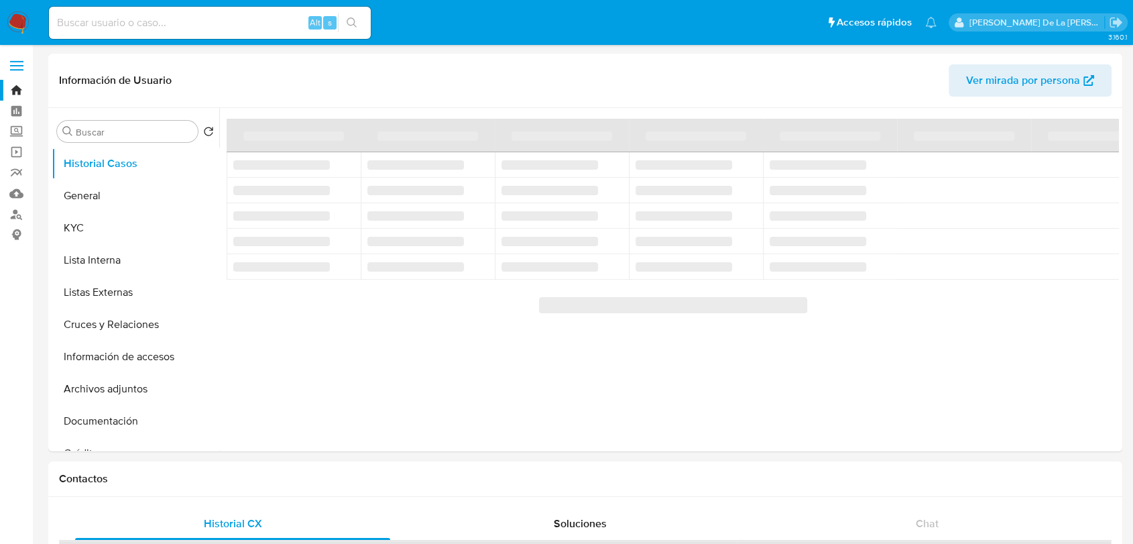
select select "10"
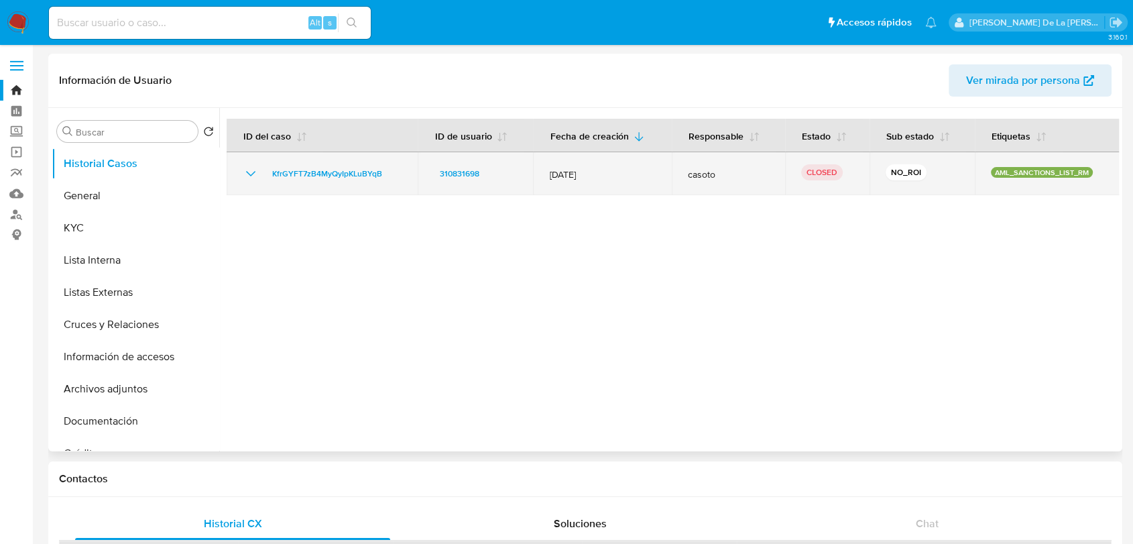
click at [248, 176] on icon "Mostrar/Ocultar" at bounding box center [251, 174] width 16 height 16
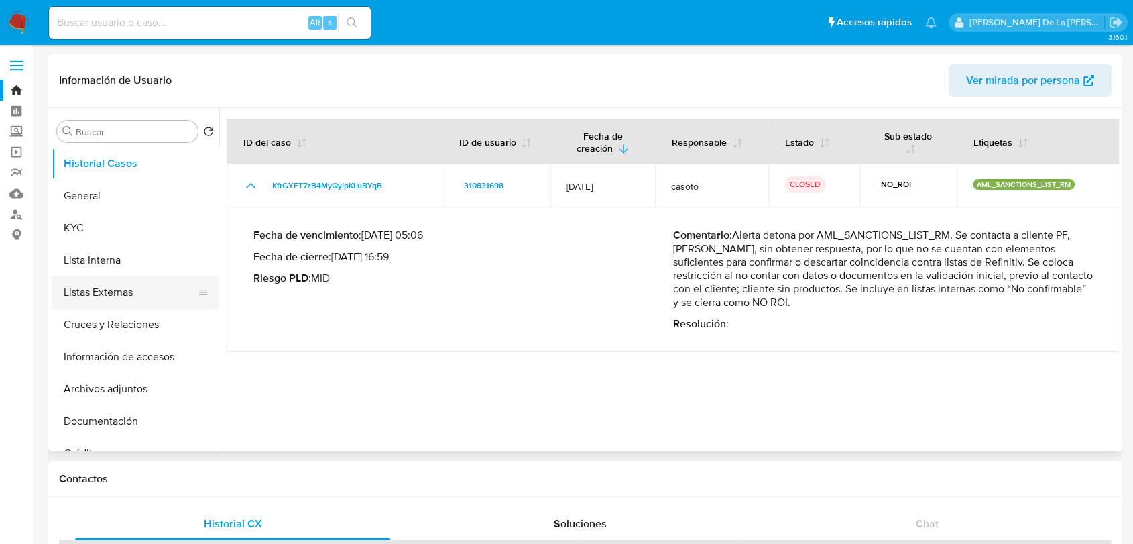
click at [118, 289] on button "Listas Externas" at bounding box center [130, 292] width 157 height 32
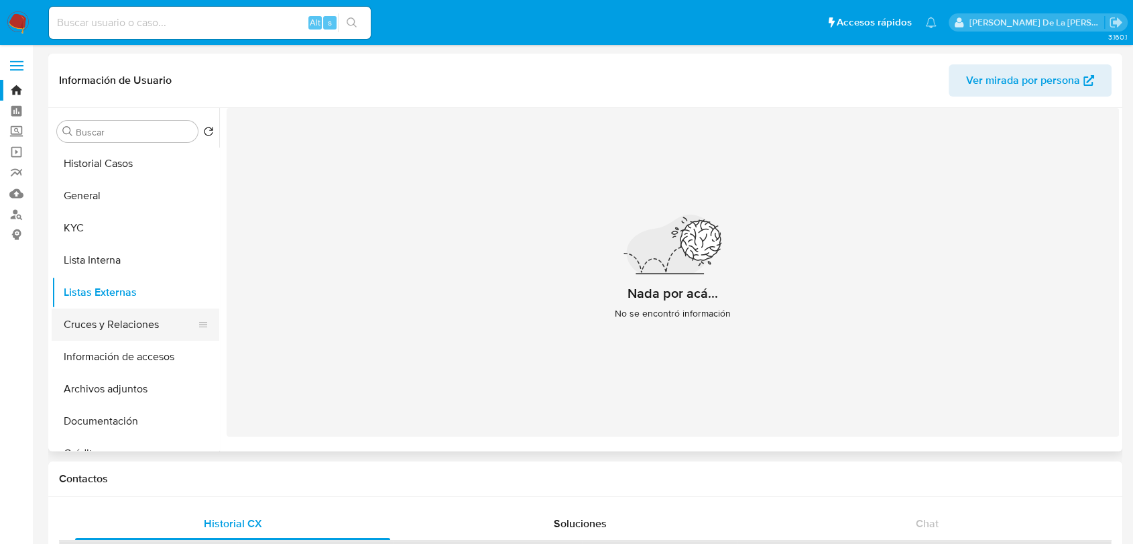
click at [144, 332] on button "Cruces y Relaciones" at bounding box center [130, 324] width 157 height 32
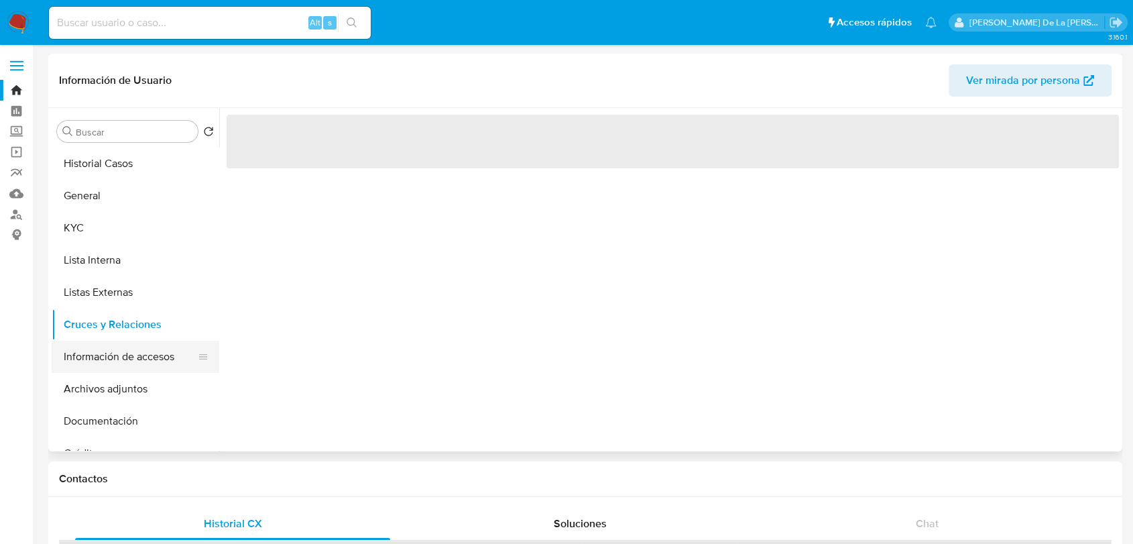
click at [121, 355] on button "Información de accesos" at bounding box center [130, 357] width 157 height 32
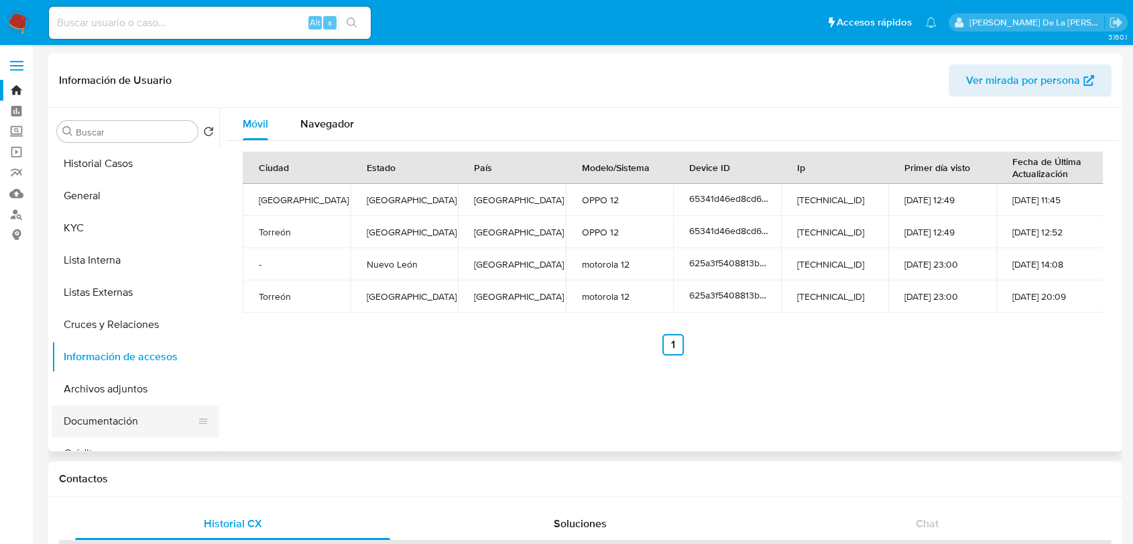
click at [99, 431] on button "Documentación" at bounding box center [130, 421] width 157 height 32
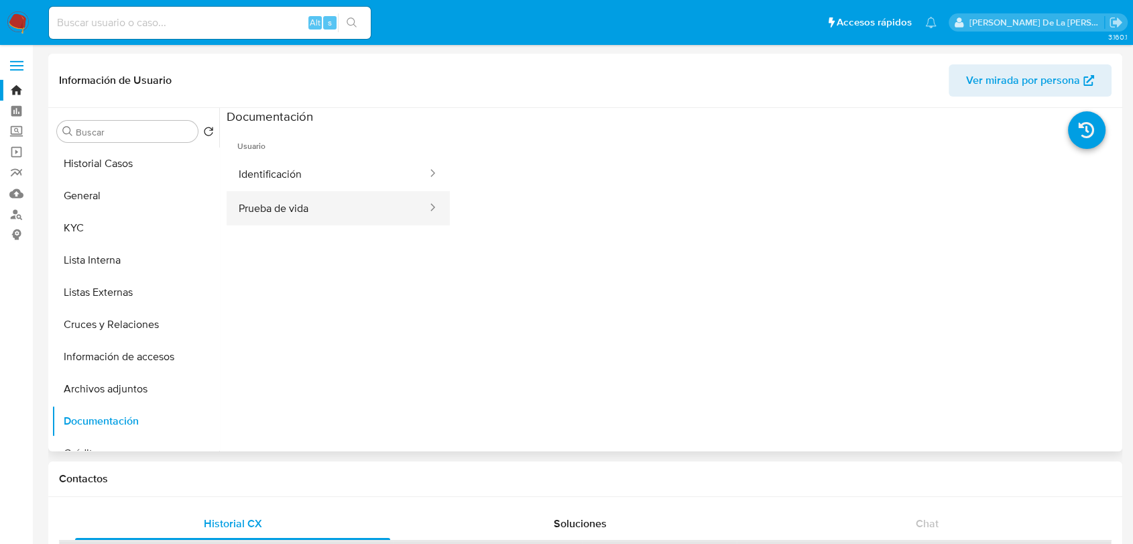
click at [306, 215] on button "Prueba de vida" at bounding box center [328, 208] width 202 height 34
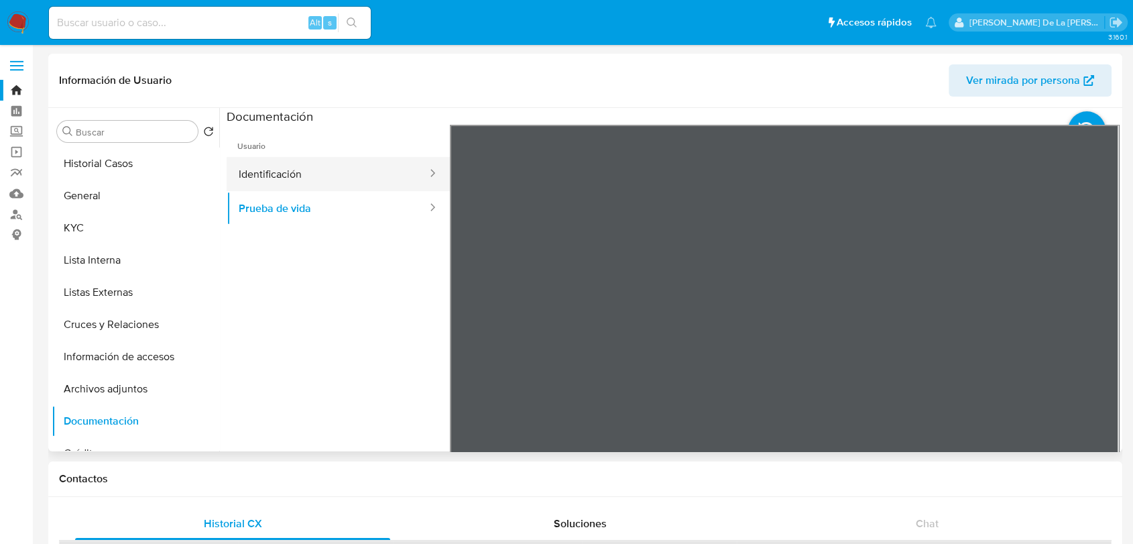
click at [331, 174] on button "Identificación" at bounding box center [328, 174] width 202 height 34
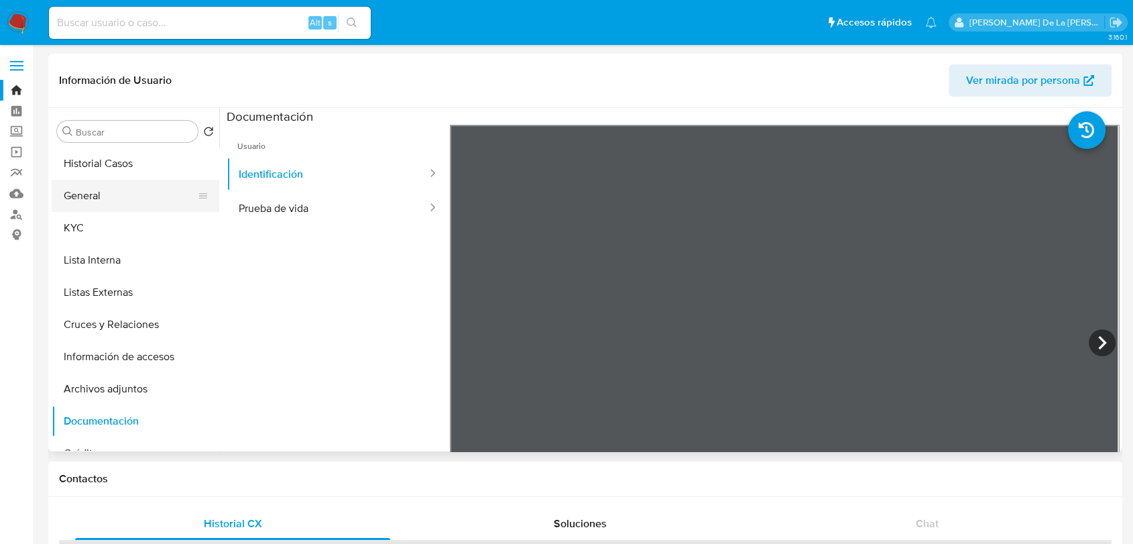
click at [90, 190] on button "General" at bounding box center [130, 196] width 157 height 32
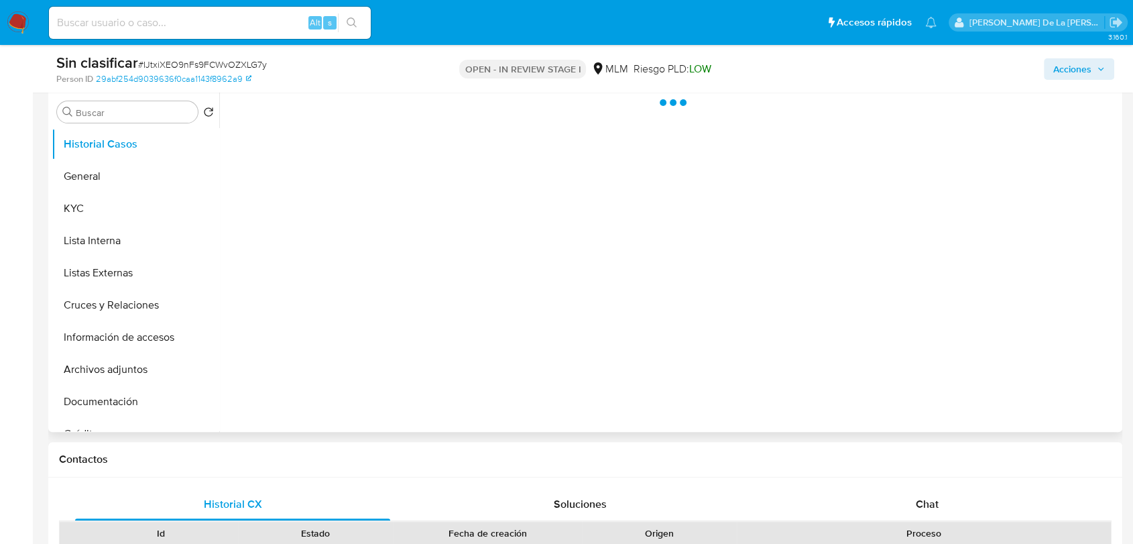
select select "10"
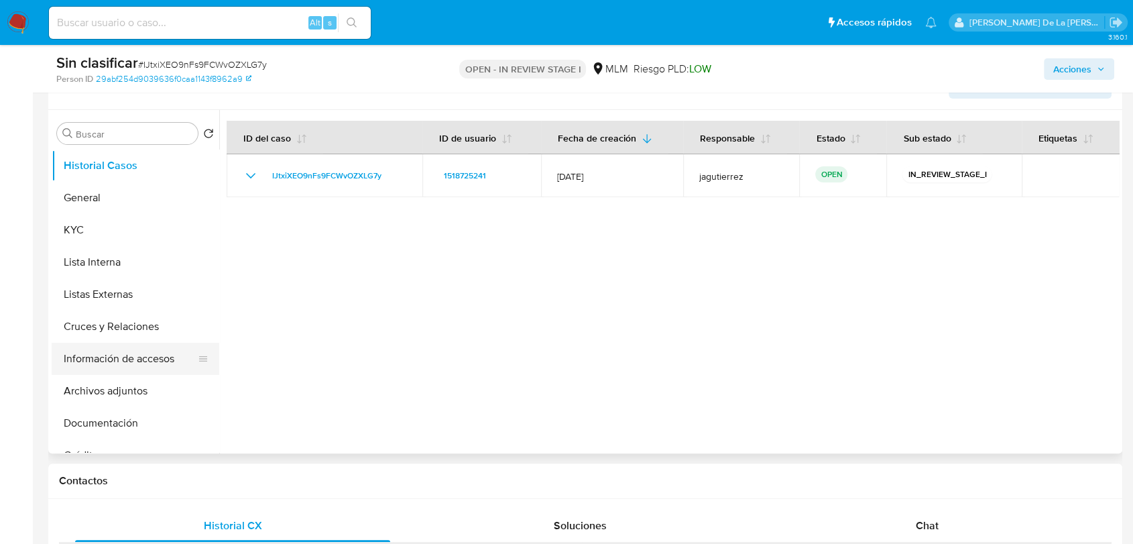
scroll to position [631, 0]
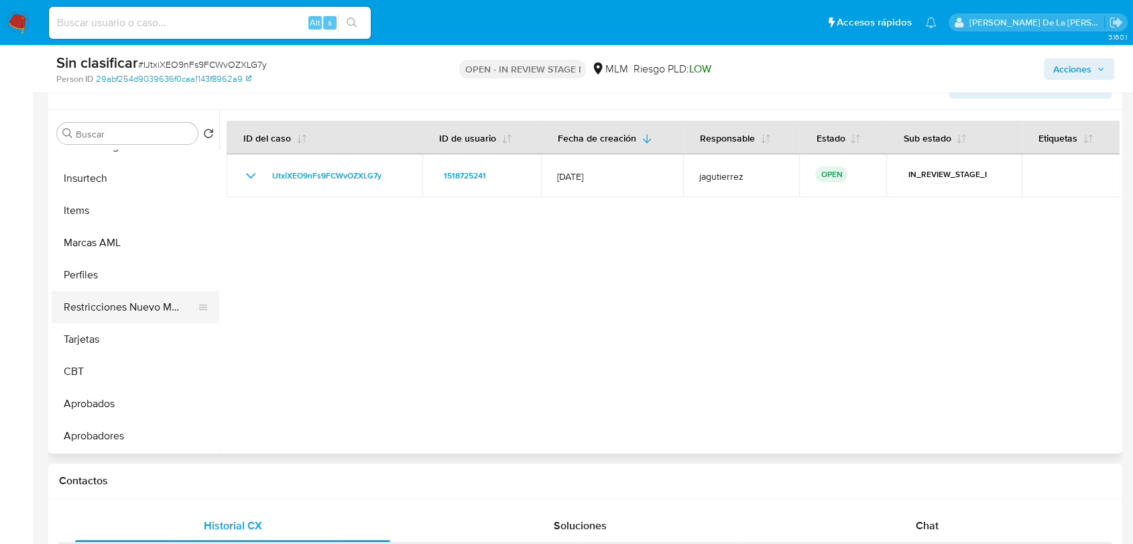
click at [134, 311] on button "Restricciones Nuevo Mundo" at bounding box center [130, 307] width 157 height 32
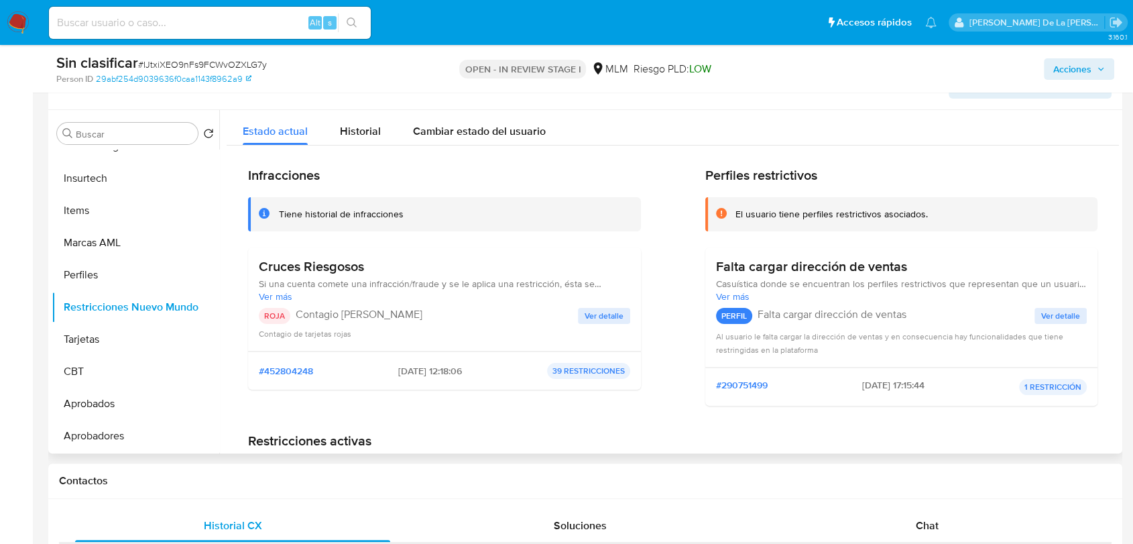
click at [590, 313] on span "Ver detalle" at bounding box center [604, 315] width 39 height 13
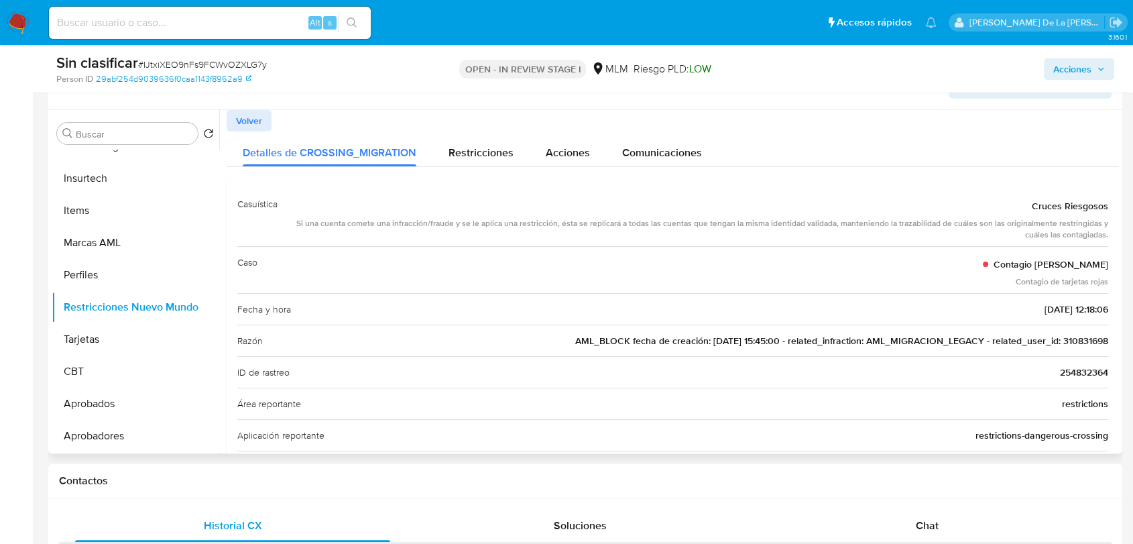
click at [1084, 339] on span "AML_BLOCK fecha de creación: 14/02/2022 15:45:00 - related_infraction: AML_MIGR…" at bounding box center [841, 340] width 533 height 13
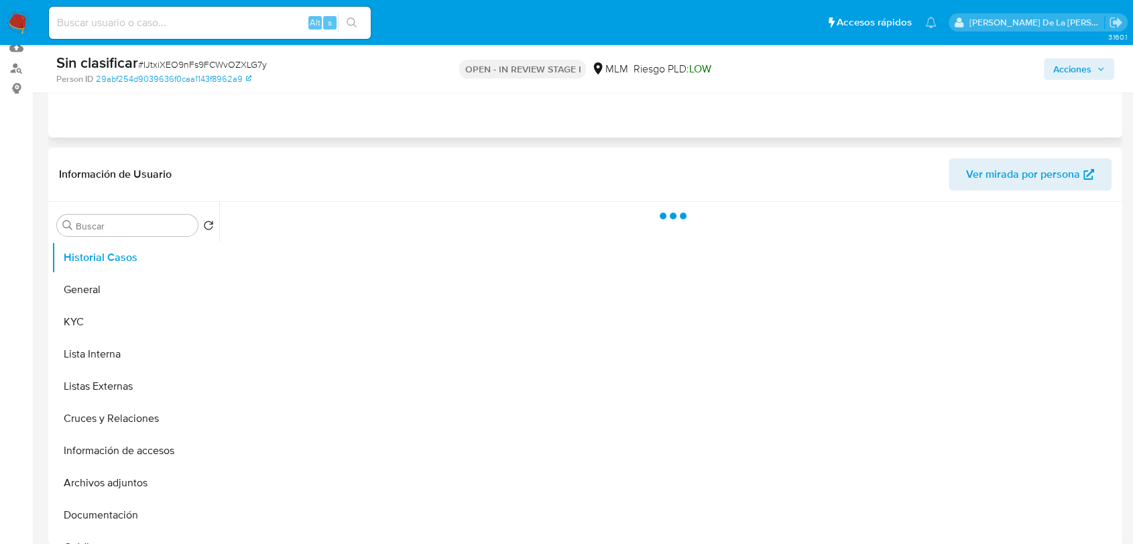
scroll to position [149, 0]
select select "10"
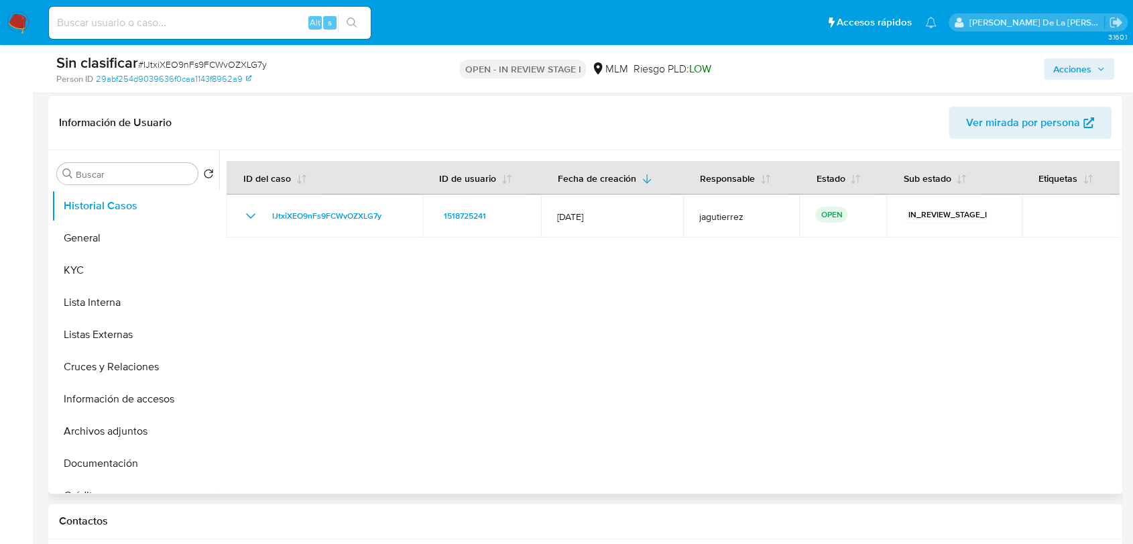
scroll to position [223, 0]
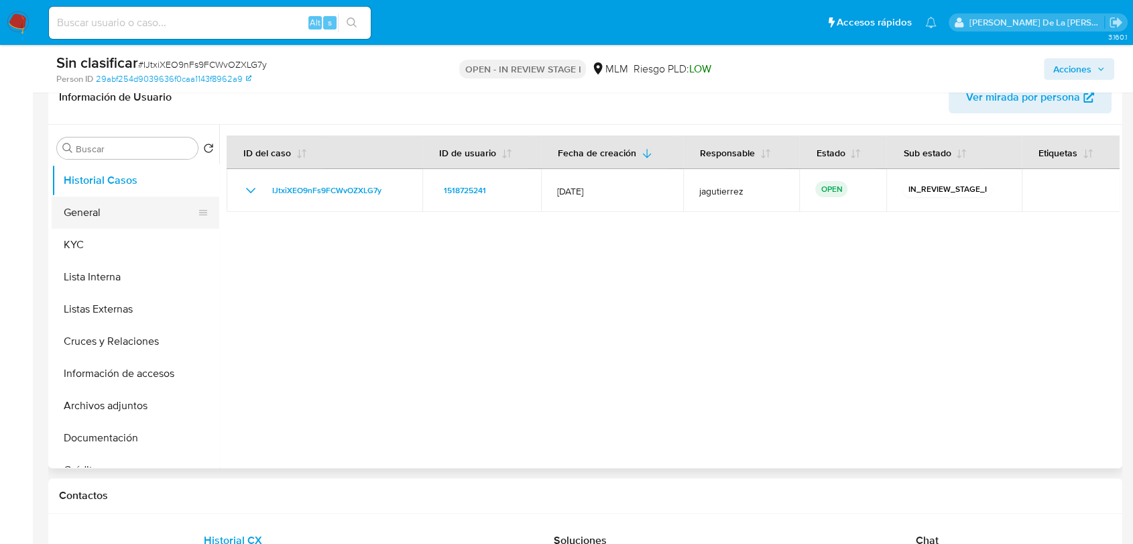
click at [118, 207] on button "General" at bounding box center [130, 212] width 157 height 32
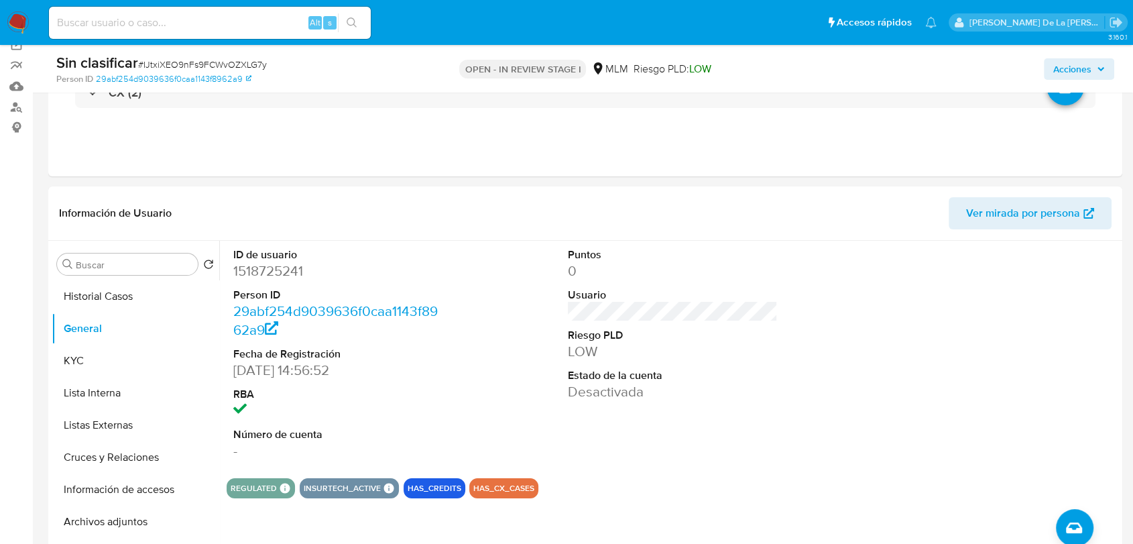
scroll to position [0, 0]
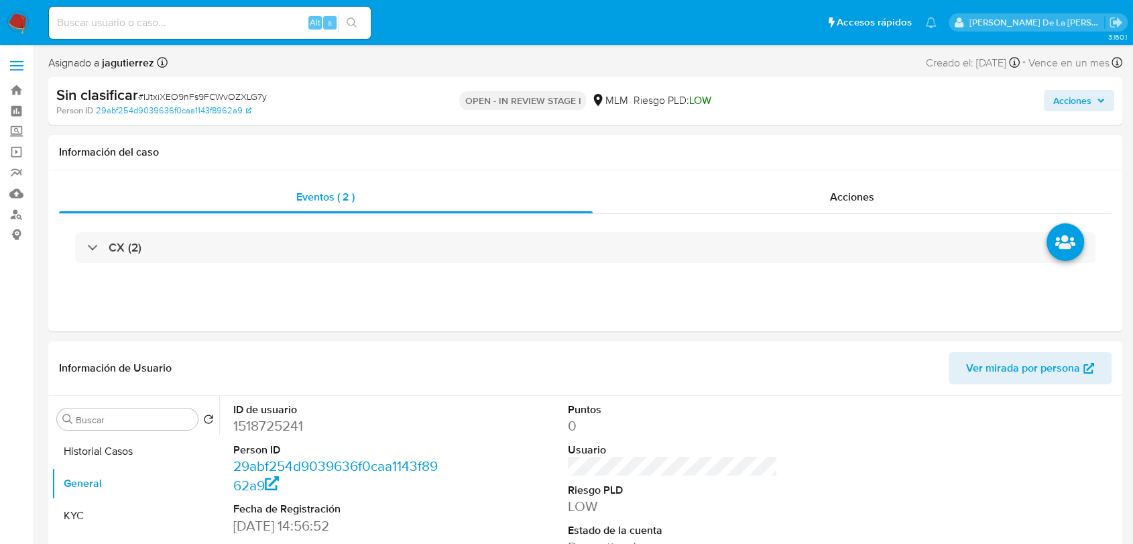
click at [1069, 103] on span "Acciones" at bounding box center [1073, 100] width 38 height 21
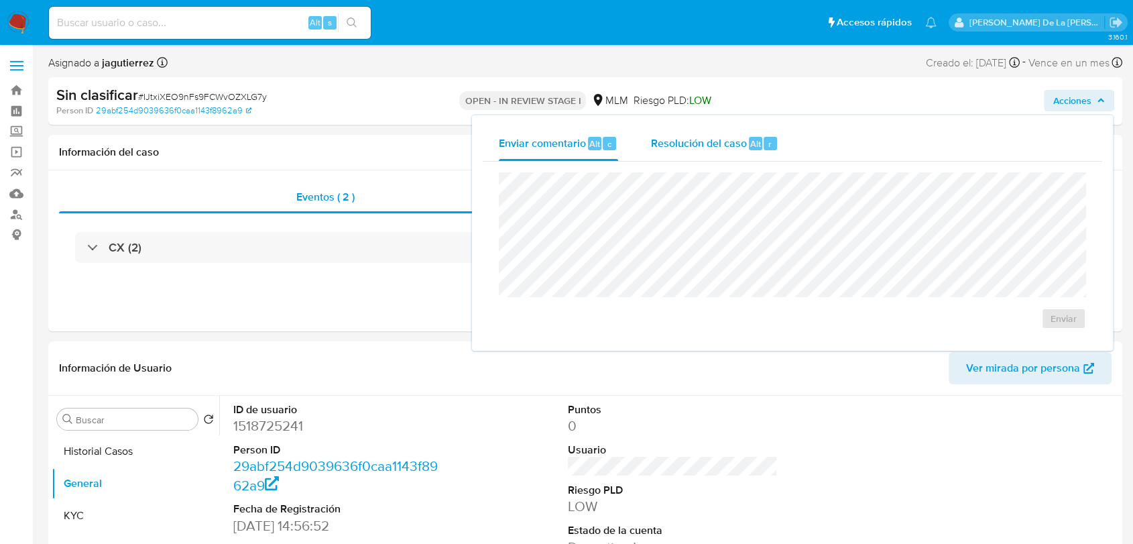
click at [732, 141] on span "Resolución del caso" at bounding box center [699, 142] width 96 height 15
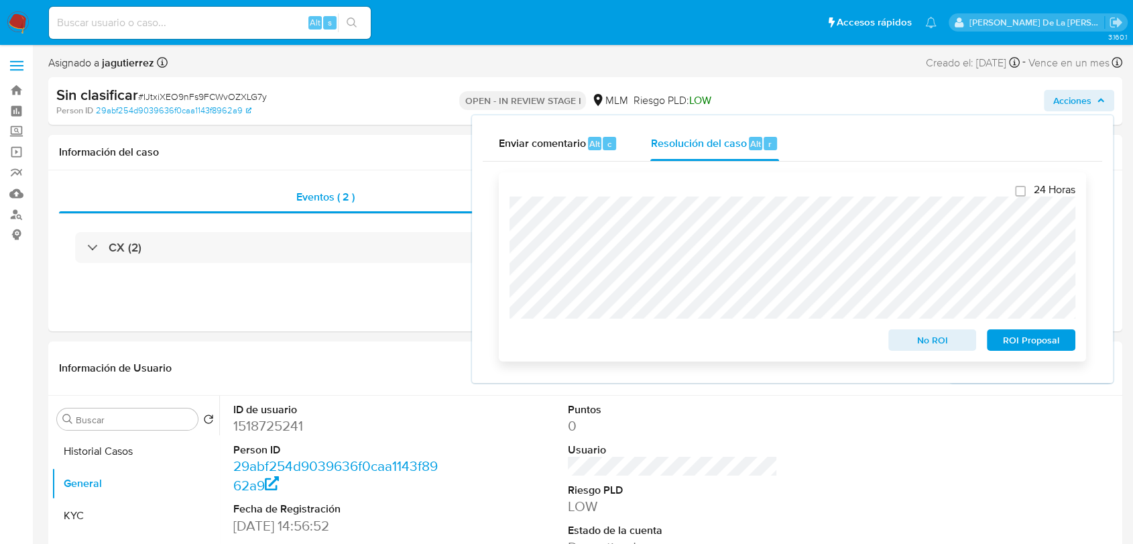
click at [940, 355] on div "24 Horas No ROI ROI Proposal" at bounding box center [792, 266] width 587 height 189
click at [942, 348] on span "No ROI" at bounding box center [933, 340] width 70 height 19
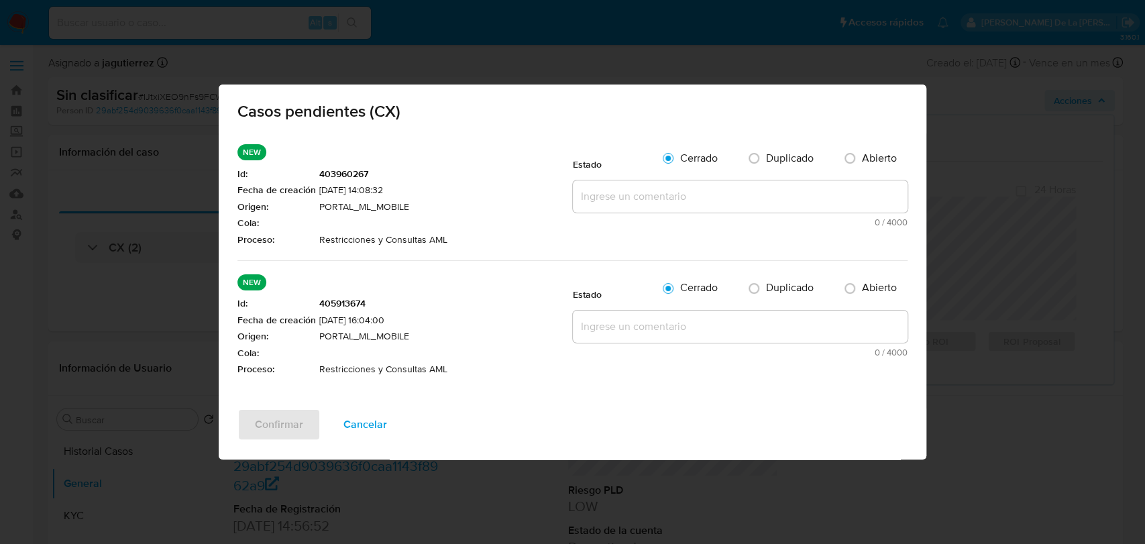
drag, startPoint x: 361, startPoint y: 428, endPoint x: 693, endPoint y: 248, distance: 377.5
click at [692, 255] on div "Casos pendientes (CX) NEW Id : 403960267 Fecha de creación [DATE] 14:08:32 Orig…" at bounding box center [573, 272] width 708 height 375
click at [681, 186] on textarea at bounding box center [740, 196] width 335 height 32
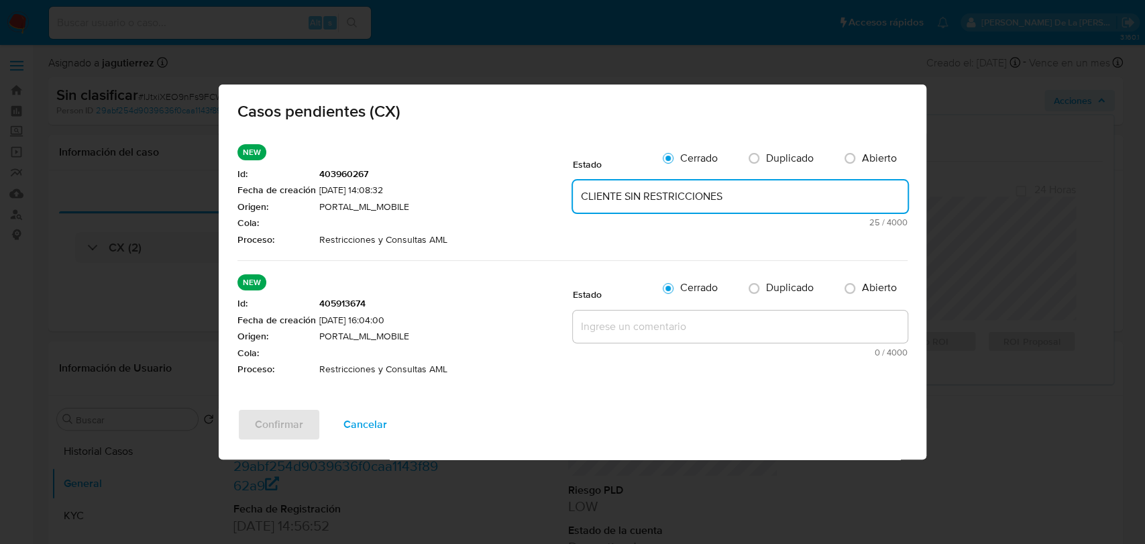
type textarea "CLIENTE SIN RESTRICCIONES"
click at [651, 318] on textarea at bounding box center [740, 327] width 335 height 32
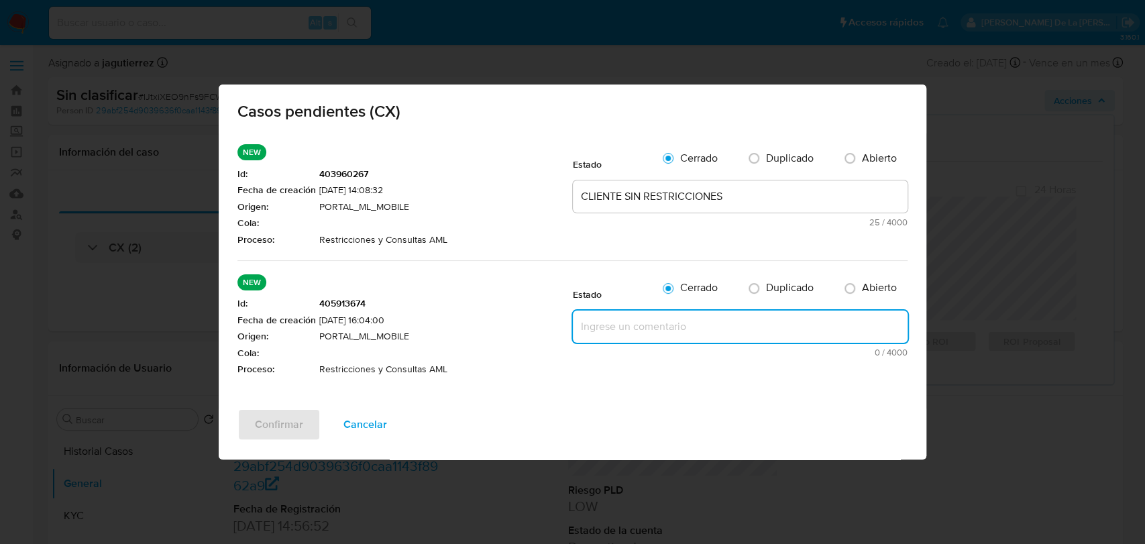
paste textarea "CLIENTE SIN RESTRICCIONES"
type textarea "CLIENTE SIN RESTRICCIONES"
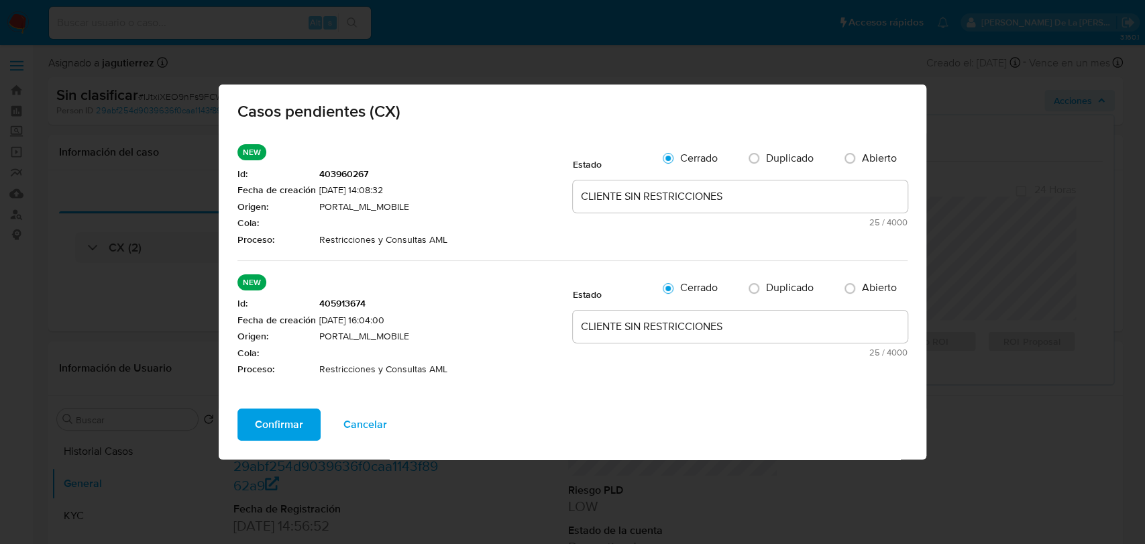
click at [296, 430] on span "Confirmar" at bounding box center [279, 425] width 48 height 30
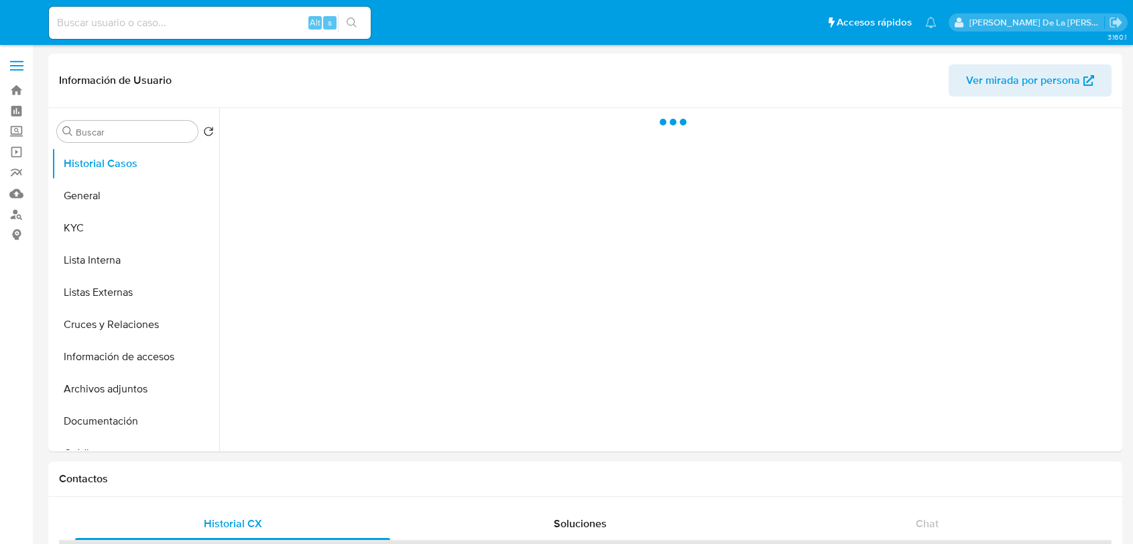
select select "10"
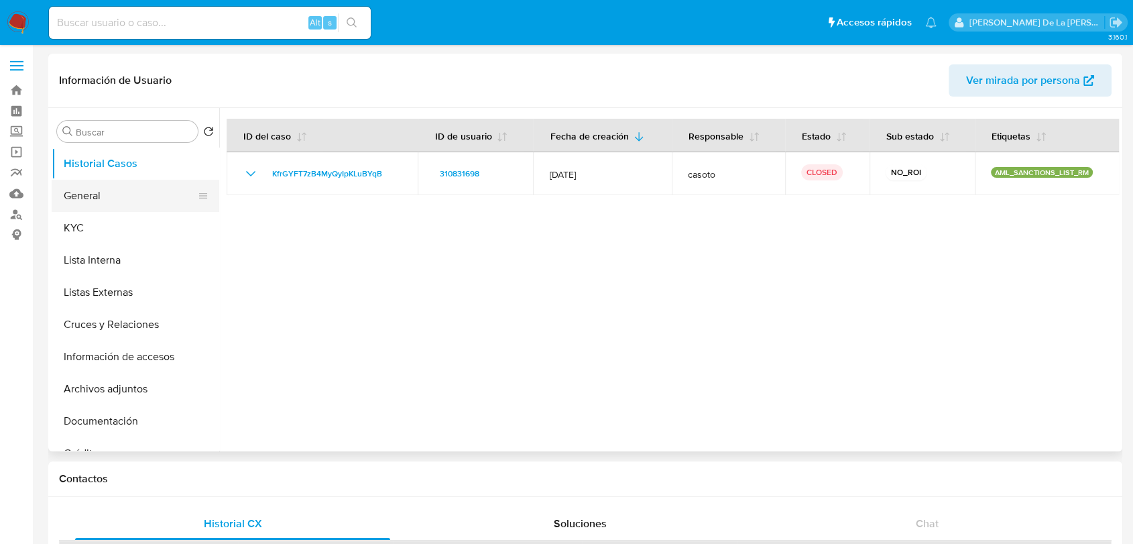
click at [102, 192] on button "General" at bounding box center [130, 196] width 157 height 32
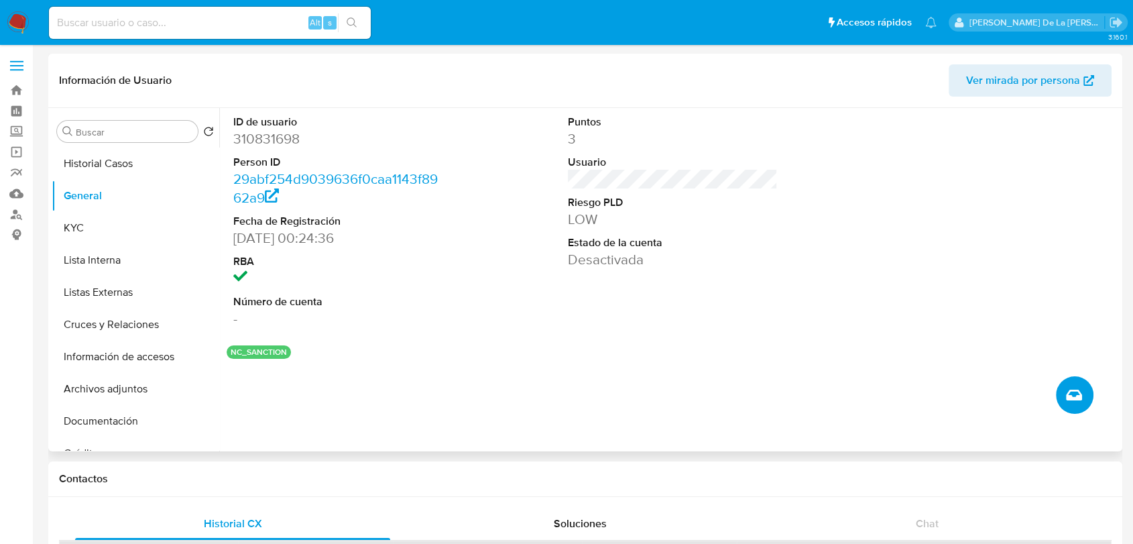
click at [1082, 384] on button "Crear caso manual" at bounding box center [1075, 395] width 38 height 38
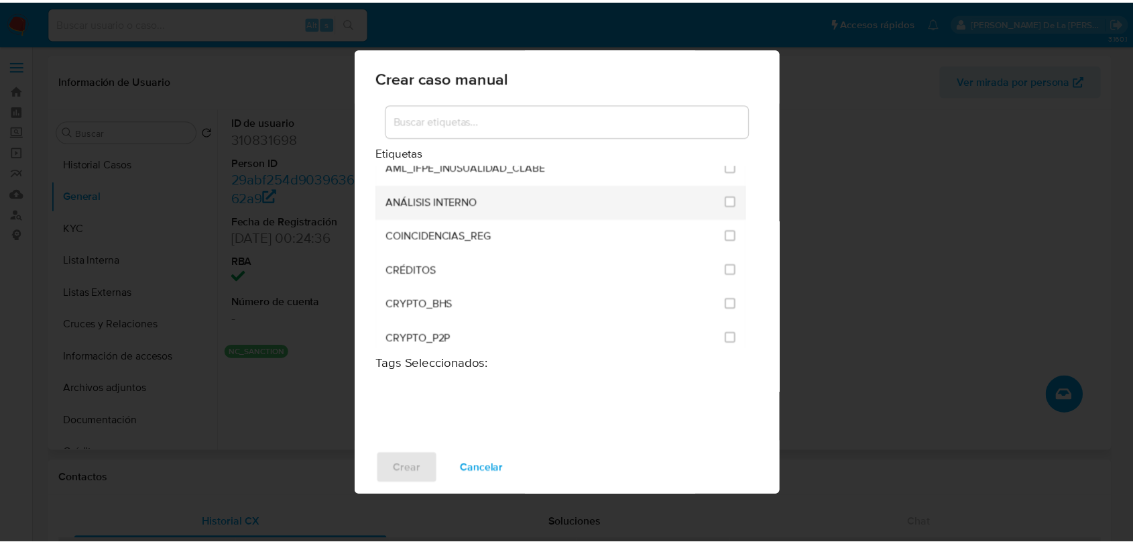
scroll to position [74, 0]
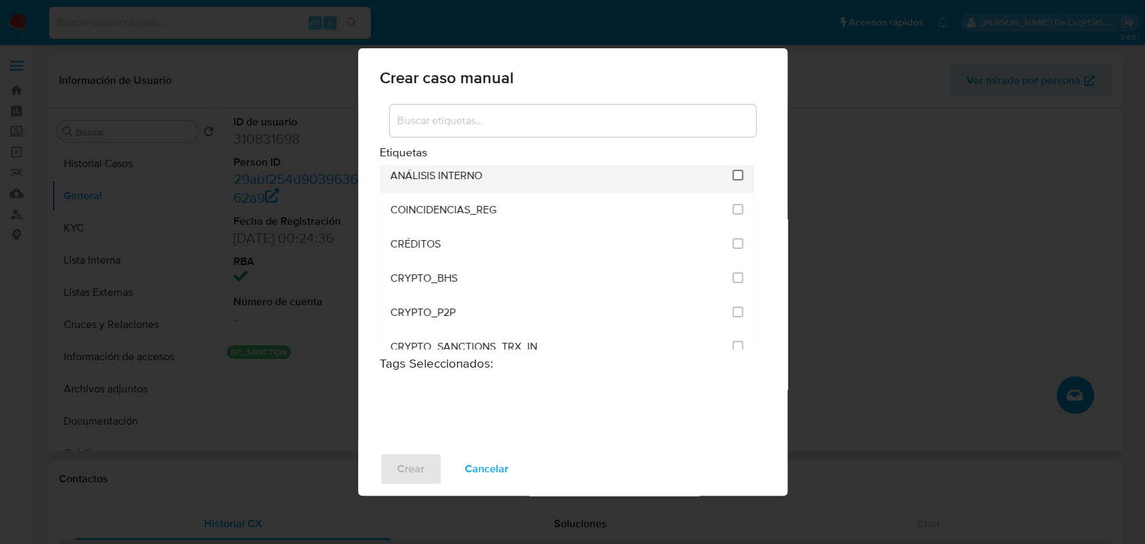
click at [737, 173] on input "1888" at bounding box center [737, 175] width 11 height 11
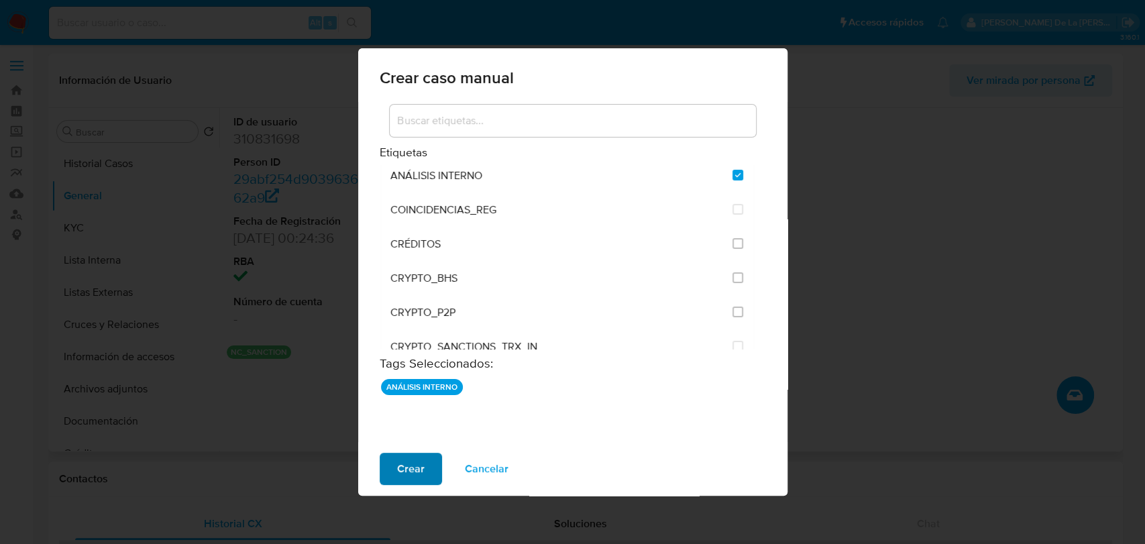
click at [416, 457] on span "Crear" at bounding box center [410, 469] width 27 height 30
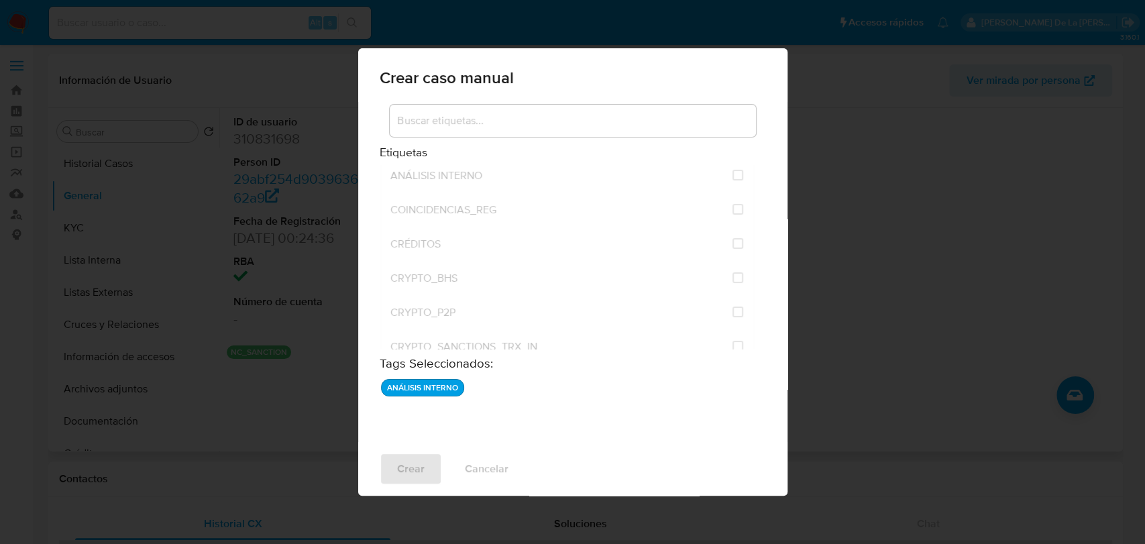
checkbox input "false"
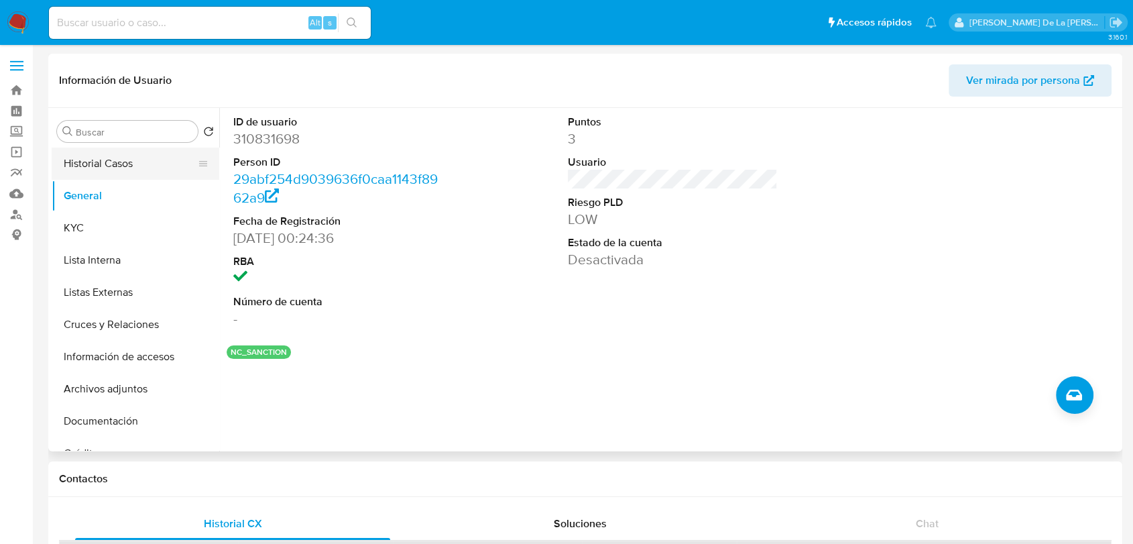
click at [121, 156] on button "Historial Casos" at bounding box center [130, 164] width 157 height 32
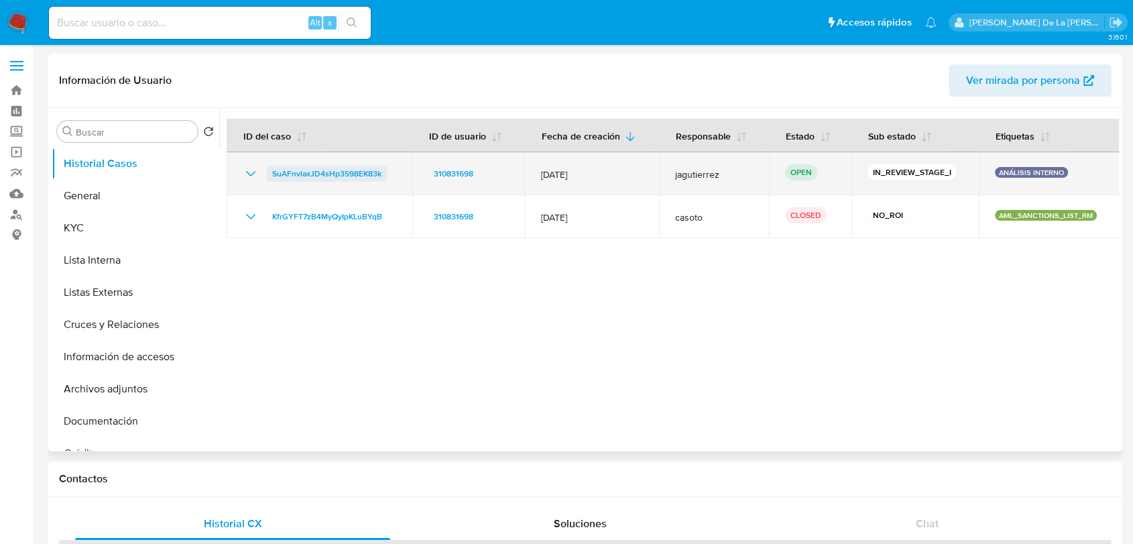
click at [317, 170] on span "SuAFnvlaxJD4sHp3598EK83k" at bounding box center [326, 174] width 109 height 16
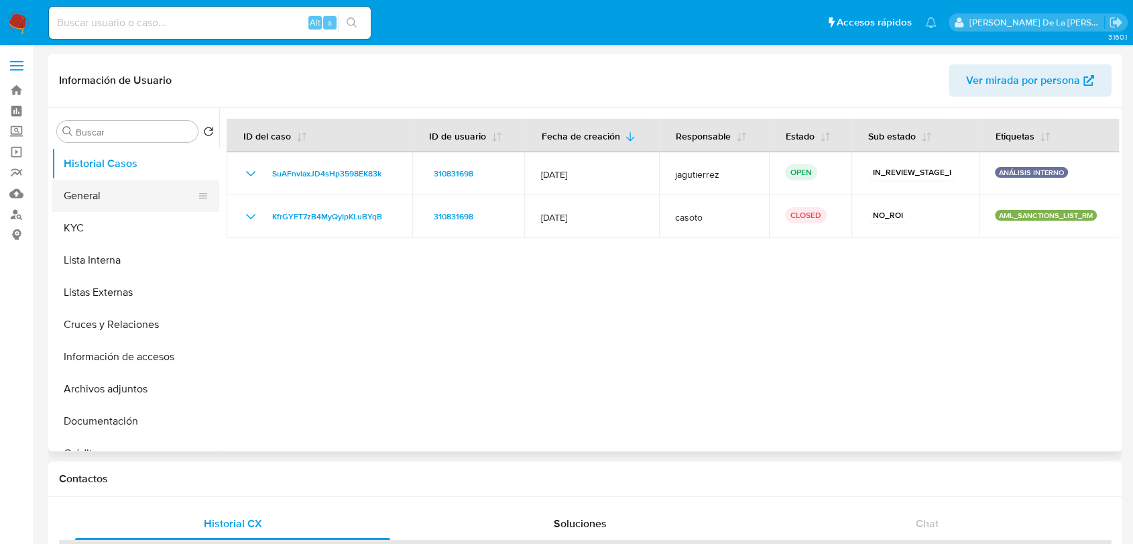
click at [105, 202] on button "General" at bounding box center [130, 196] width 157 height 32
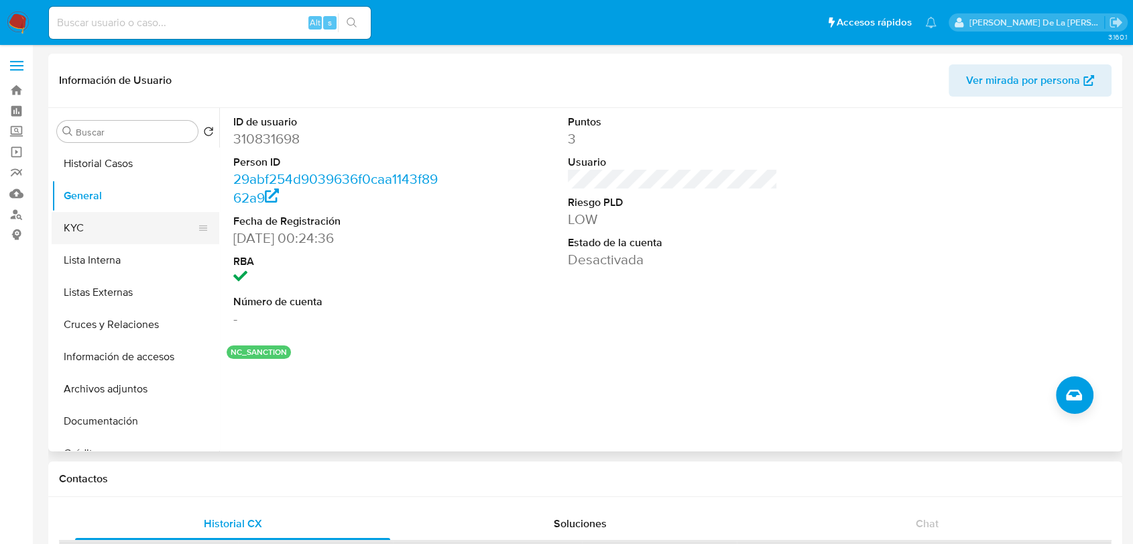
click at [103, 221] on button "KYC" at bounding box center [130, 228] width 157 height 32
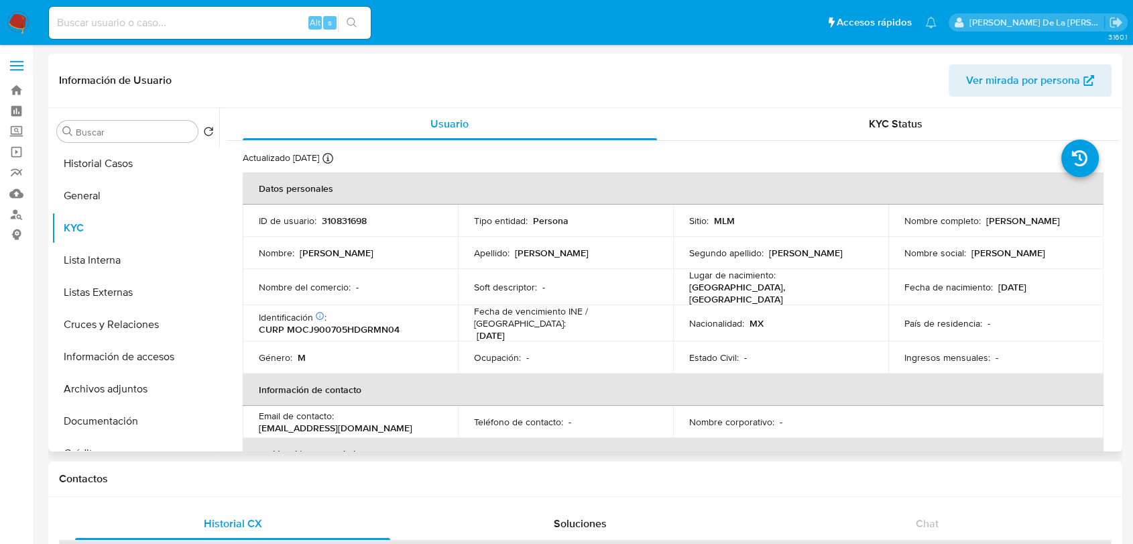
drag, startPoint x: 1046, startPoint y: 223, endPoint x: 892, endPoint y: 229, distance: 153.7
click at [892, 229] on td "Nombre completo : Juan Manuel Morales Camacho" at bounding box center [996, 221] width 215 height 32
copy p "[PERSON_NAME]"
click at [10, 27] on img at bounding box center [18, 22] width 23 height 23
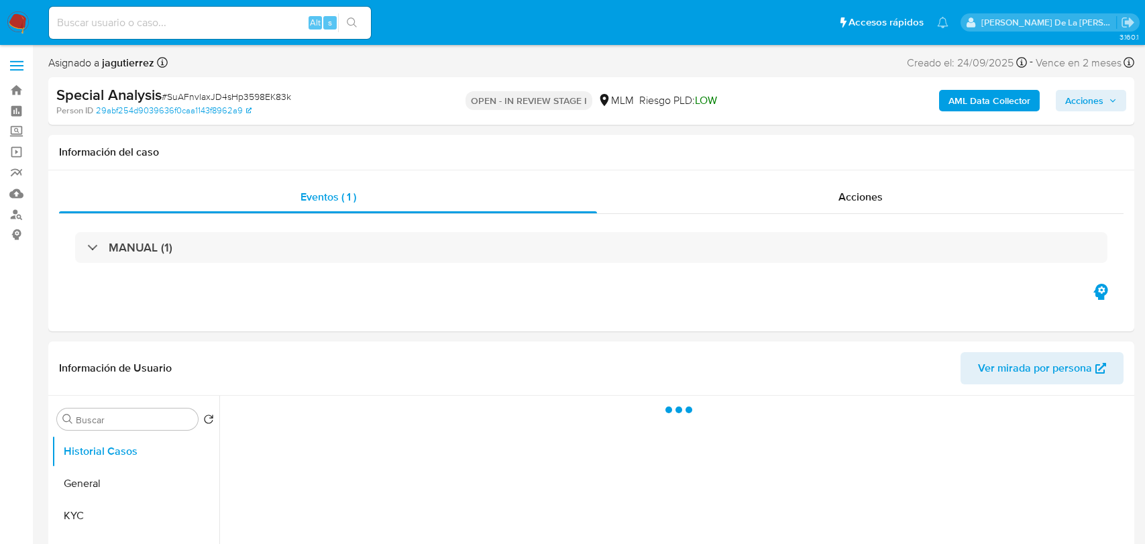
select select "10"
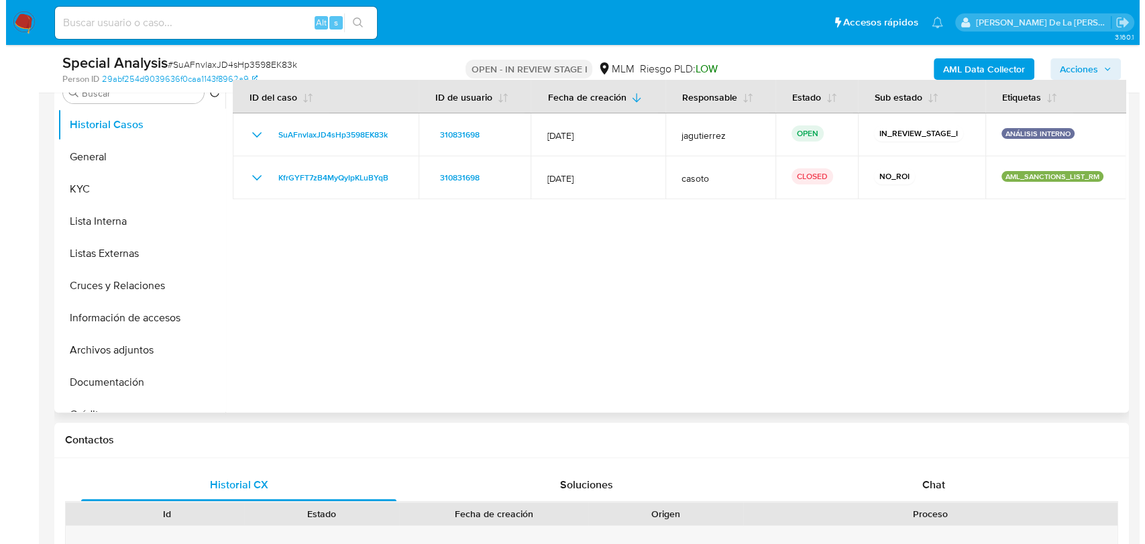
scroll to position [223, 0]
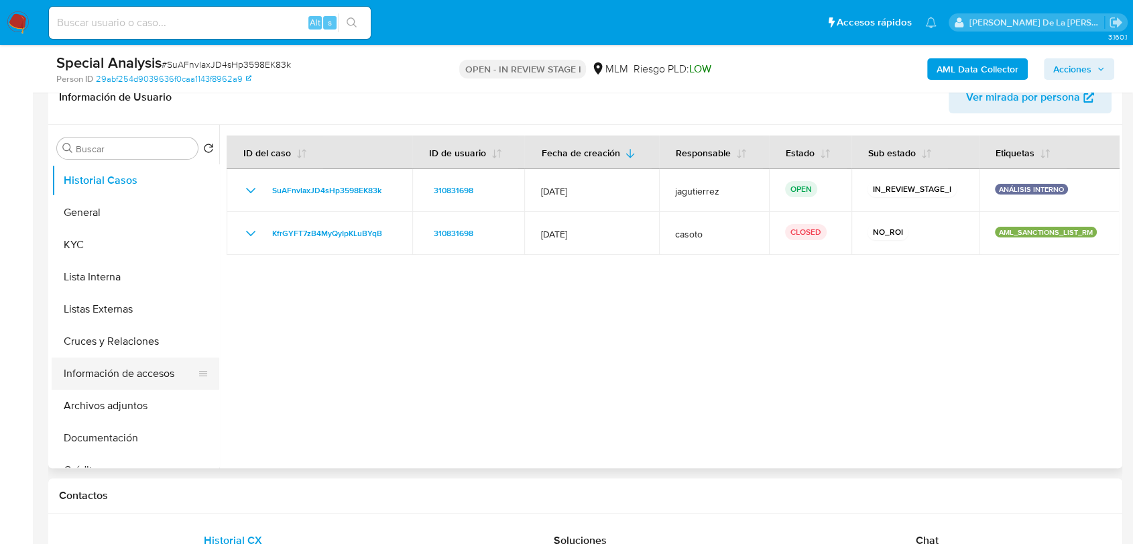
click at [129, 365] on button "Información de accesos" at bounding box center [130, 373] width 157 height 32
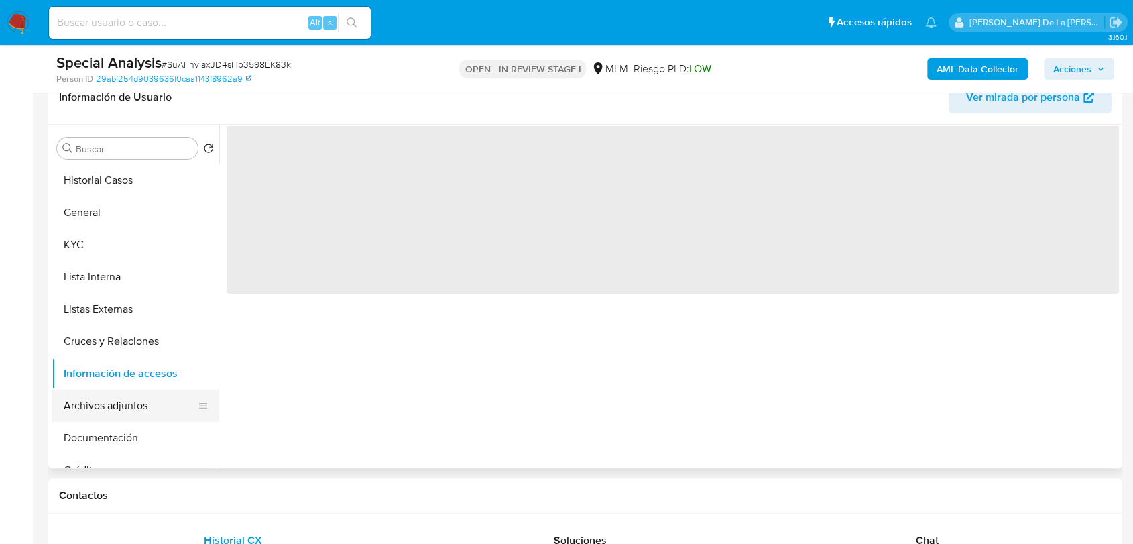
click at [135, 403] on button "Archivos adjuntos" at bounding box center [130, 406] width 157 height 32
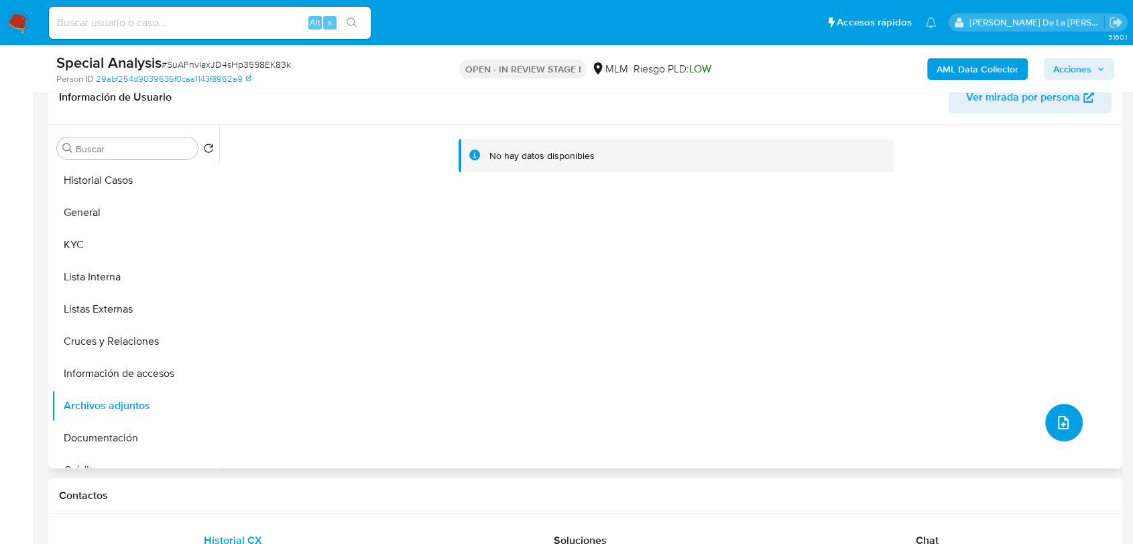
click at [1063, 423] on icon "upload-file" at bounding box center [1064, 422] width 16 height 16
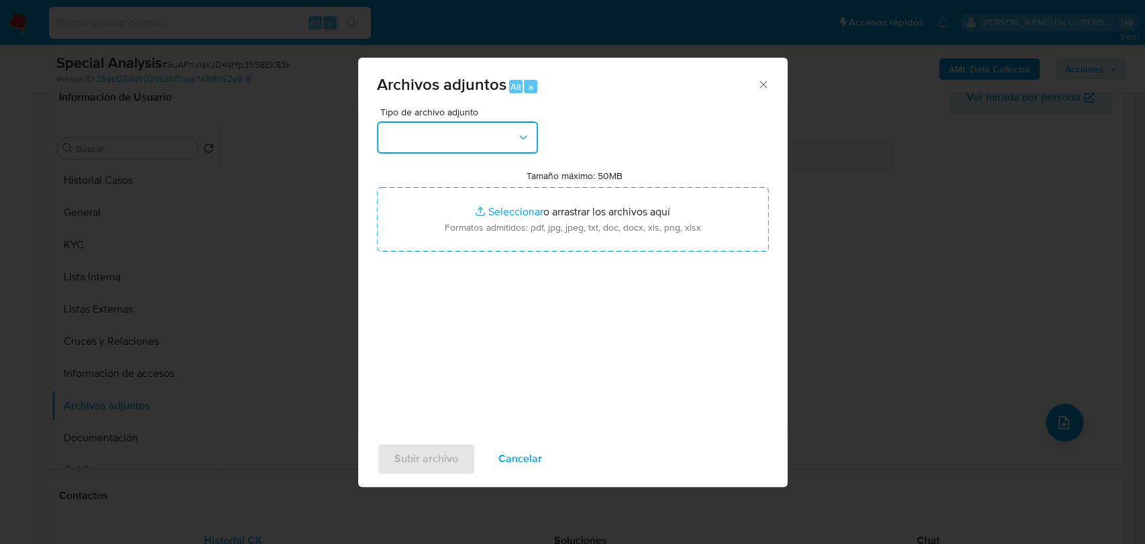
click at [504, 137] on button "button" at bounding box center [457, 137] width 161 height 32
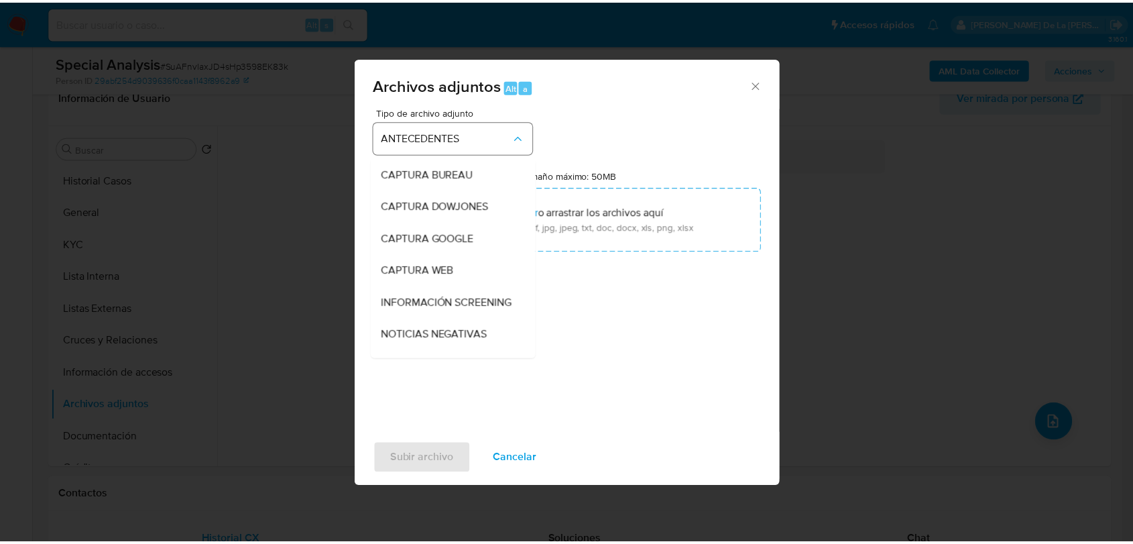
scroll to position [186, 0]
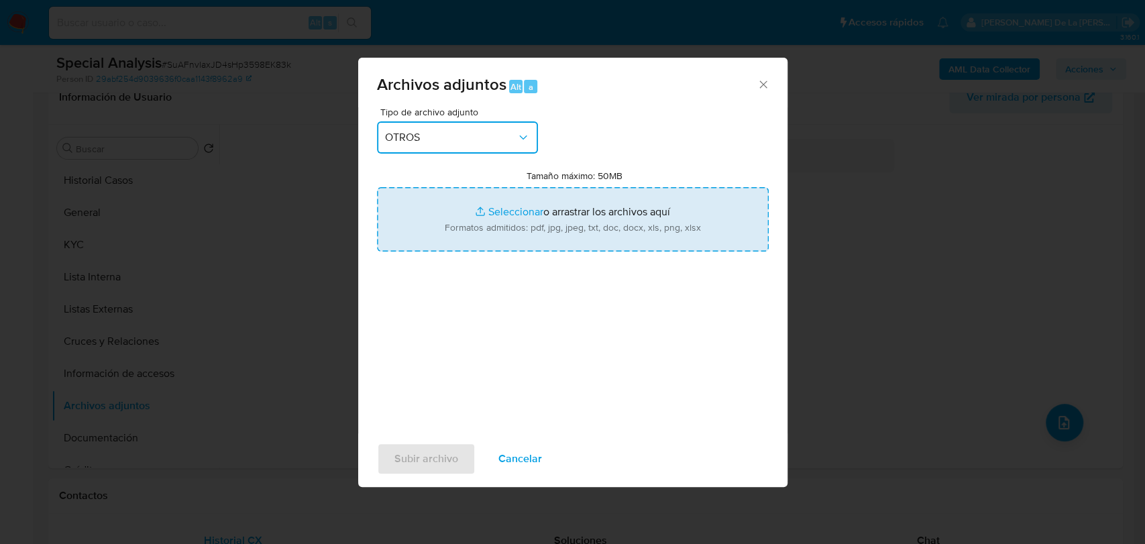
type input "C:\fakepath\CaseDossierReport_5jb89t9ots4n1k1lfnnmsige7.pdf"
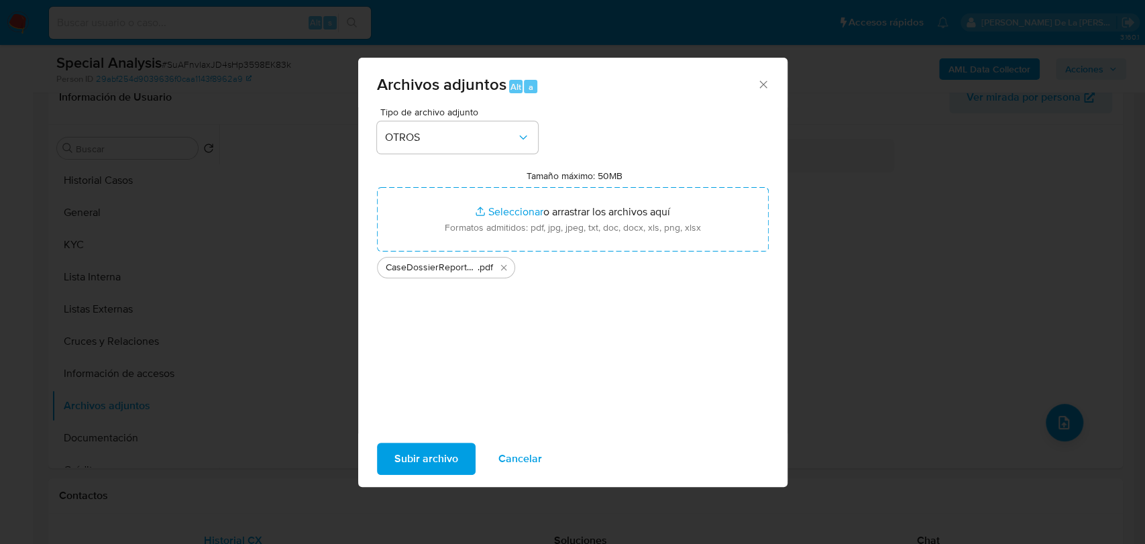
click at [431, 465] on span "Subir archivo" at bounding box center [426, 459] width 64 height 30
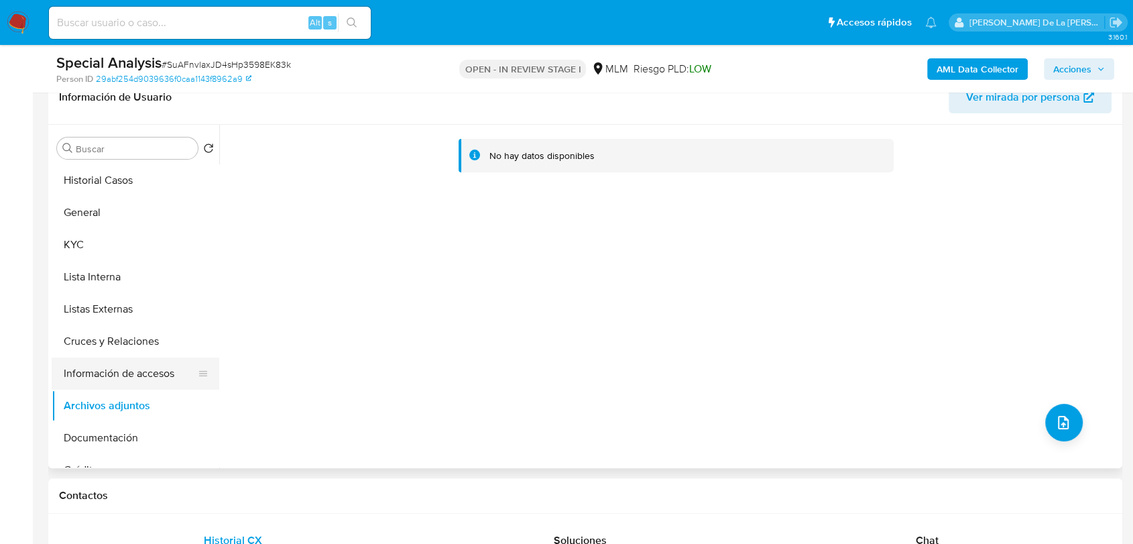
click at [177, 372] on button "Información de accesos" at bounding box center [130, 373] width 157 height 32
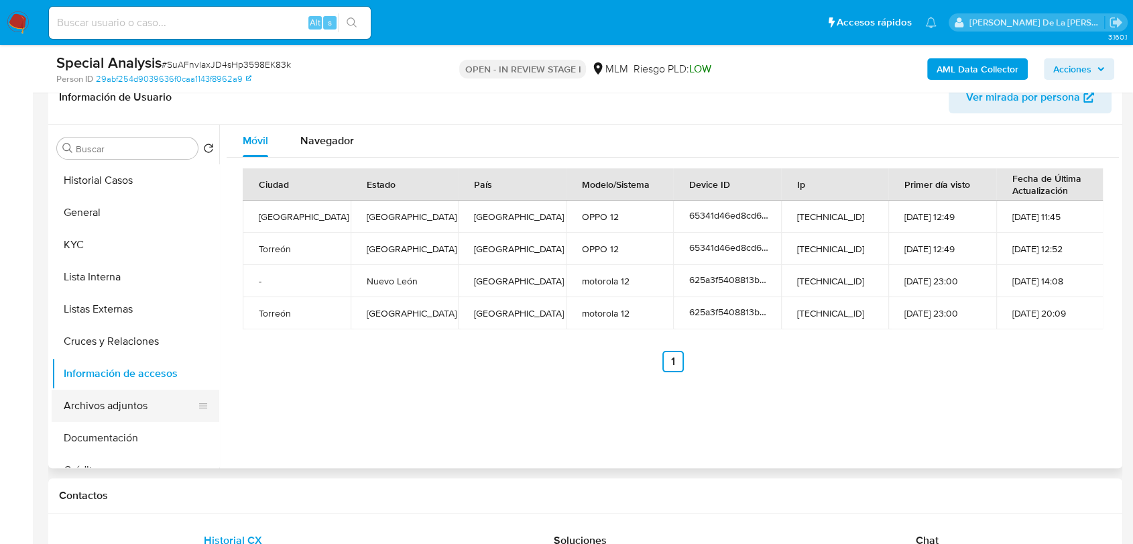
click at [103, 393] on button "Archivos adjuntos" at bounding box center [130, 406] width 157 height 32
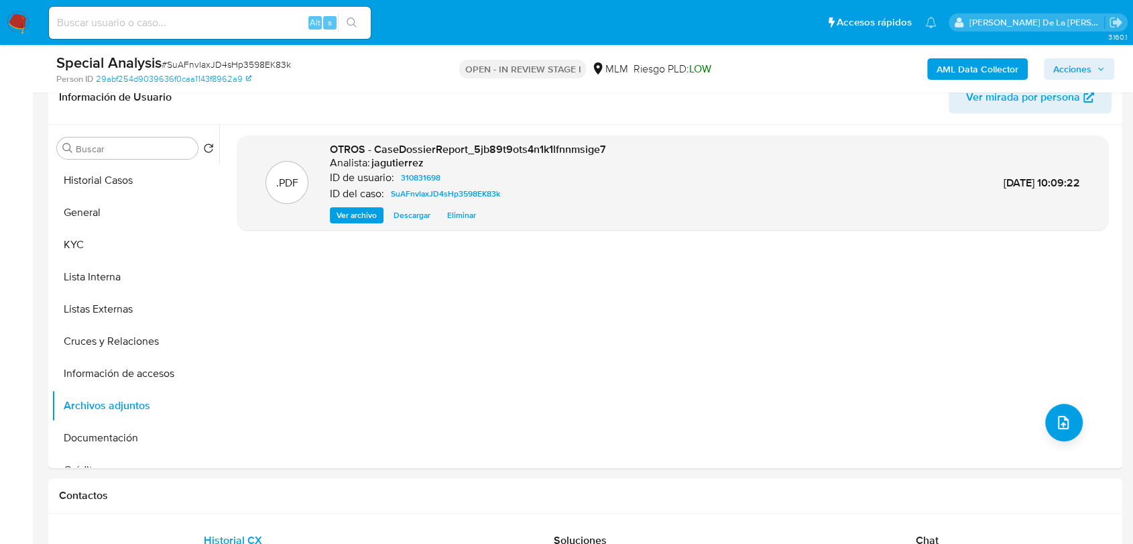
click at [1076, 64] on span "Acciones" at bounding box center [1073, 68] width 38 height 21
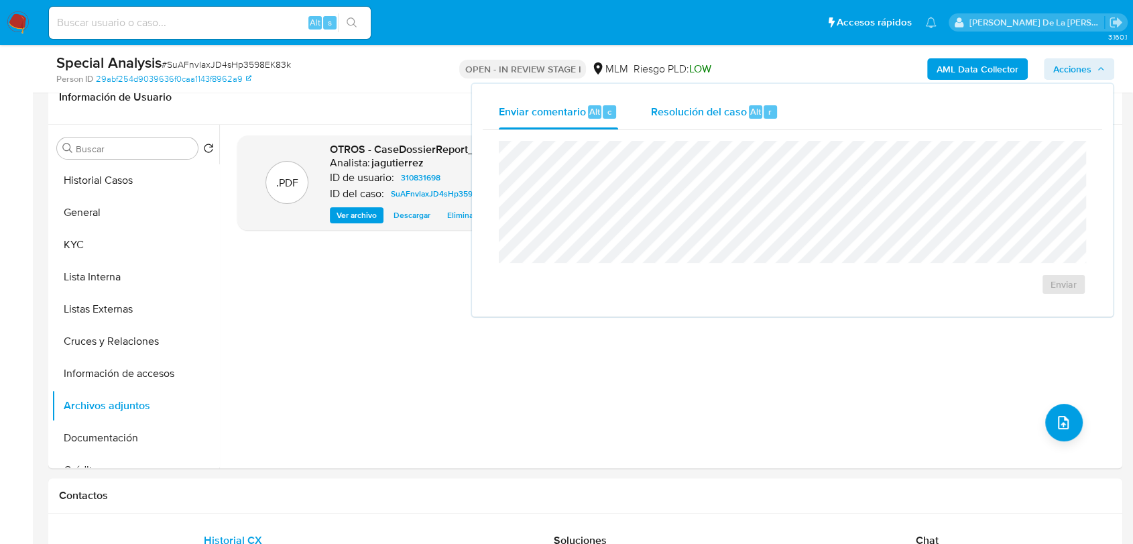
click at [682, 107] on span "Resolución del caso" at bounding box center [699, 110] width 96 height 15
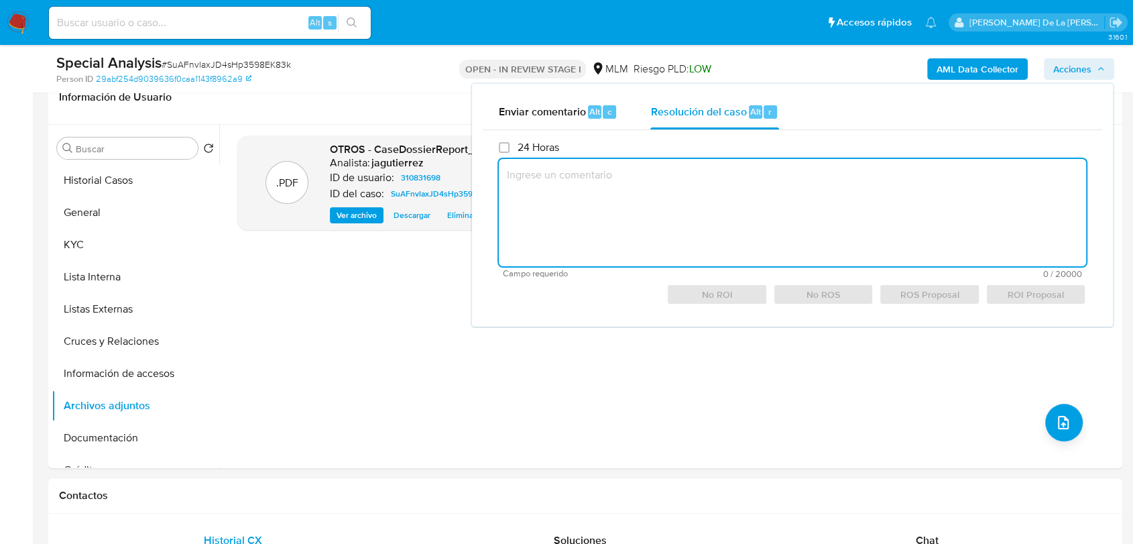
click at [648, 236] on textarea at bounding box center [792, 212] width 587 height 107
drag, startPoint x: 319, startPoint y: 344, endPoint x: 427, endPoint y: 366, distance: 110.2
click at [320, 344] on div ".PDF OTROS - CaseDossierReport_5jb89t9ots4n1k1lfnnmsige7 Analista: jagutierrez …" at bounding box center [672, 296] width 871 height 322
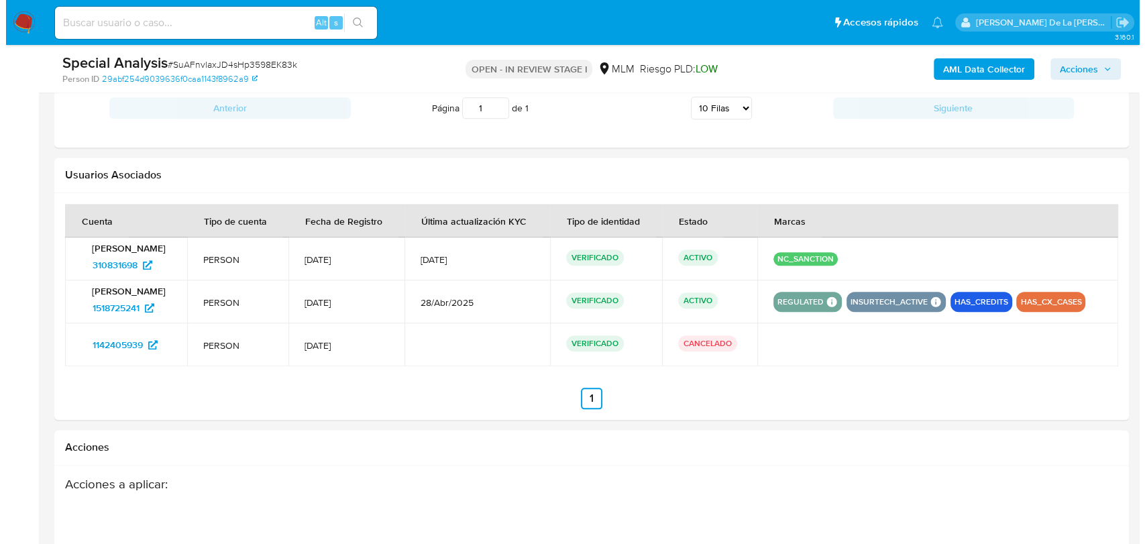
scroll to position [1803, 0]
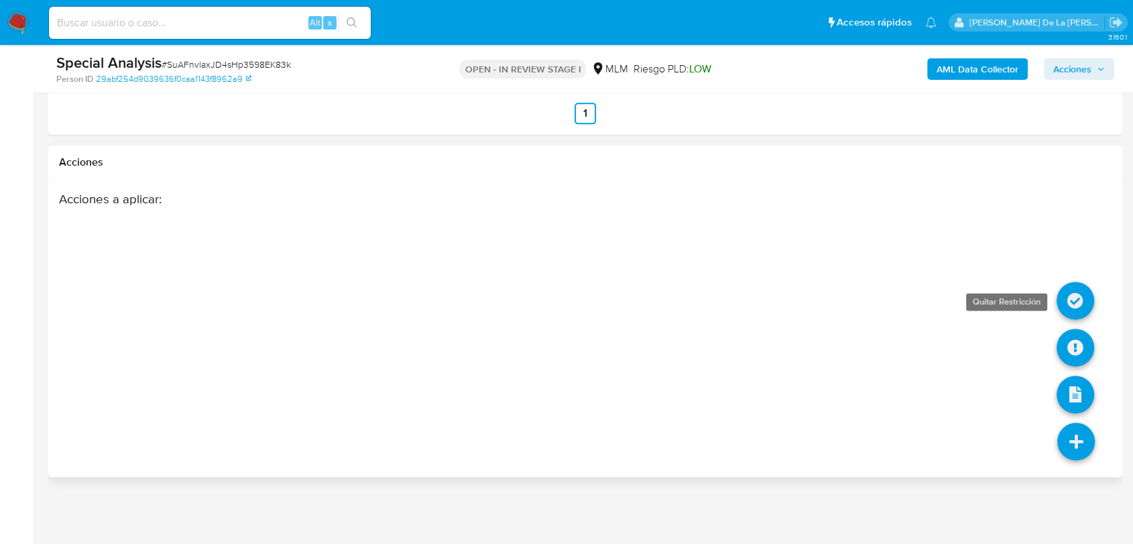
click at [1069, 303] on icon at bounding box center [1076, 301] width 38 height 38
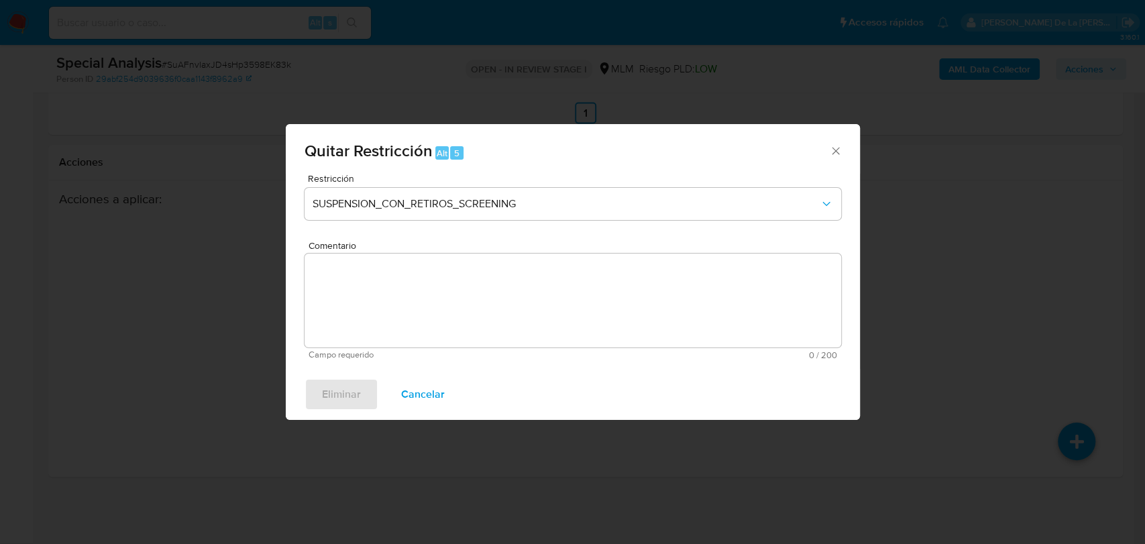
click at [584, 221] on div "Restricción SUSPENSION_CON_RETIROS_SCREENING" at bounding box center [572, 206] width 537 height 64
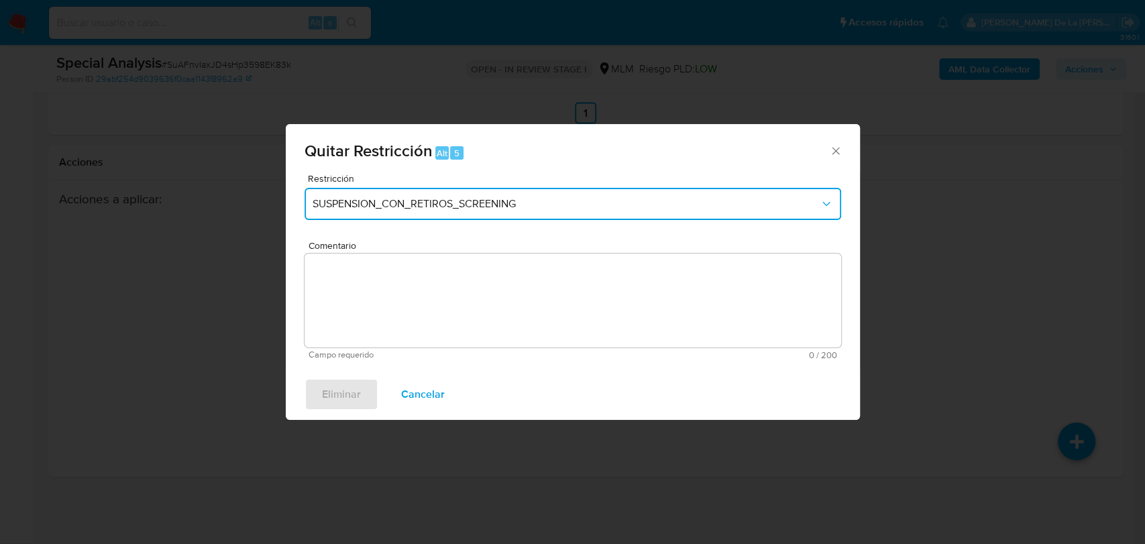
click at [581, 205] on span "SUSPENSION_CON_RETIROS_SCREENING" at bounding box center [566, 203] width 507 height 13
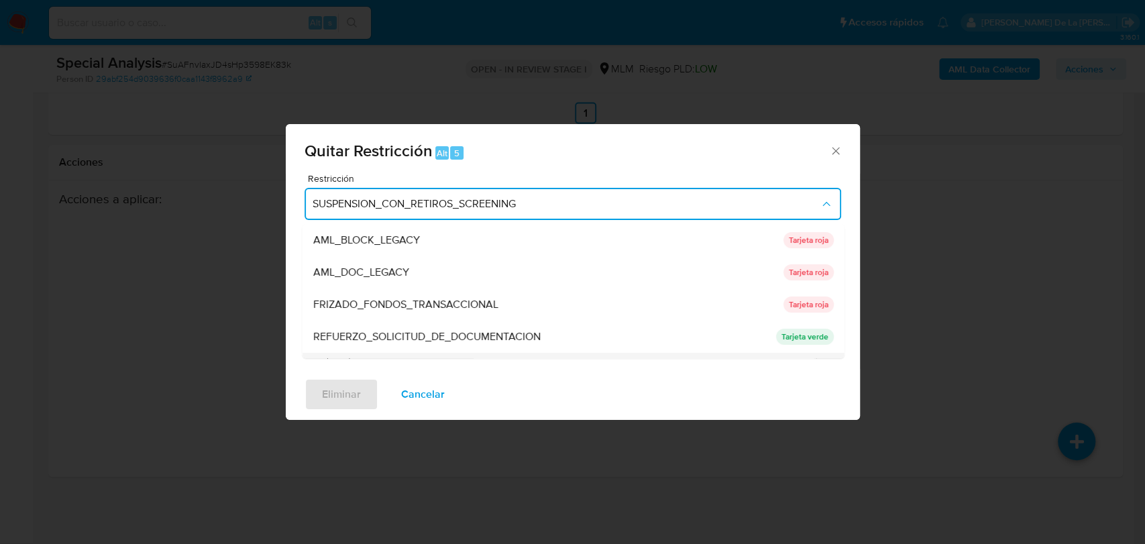
scroll to position [38, 0]
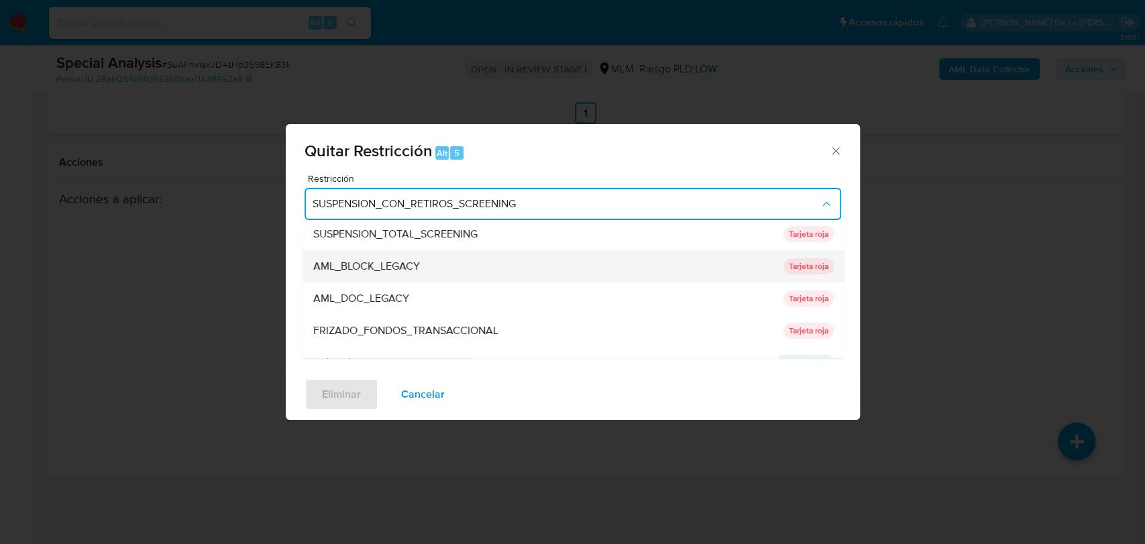
click at [457, 262] on div "AML_BLOCK_LEGACY" at bounding box center [544, 266] width 462 height 32
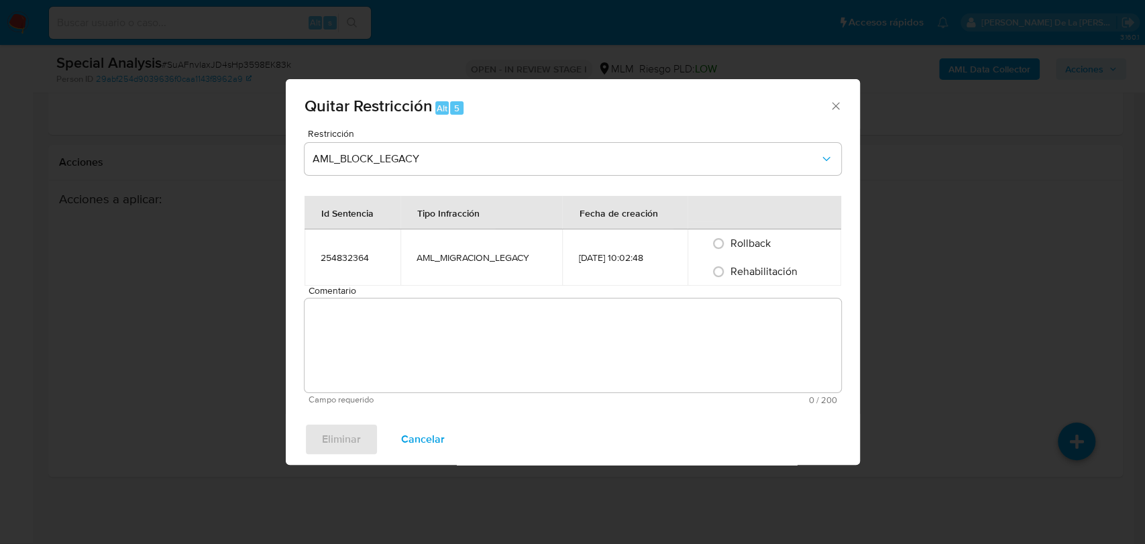
click at [744, 270] on span "Rehabilitación" at bounding box center [763, 271] width 67 height 15
click at [729, 270] on input "Rehabilitación" at bounding box center [718, 271] width 21 height 21
radio input "true"
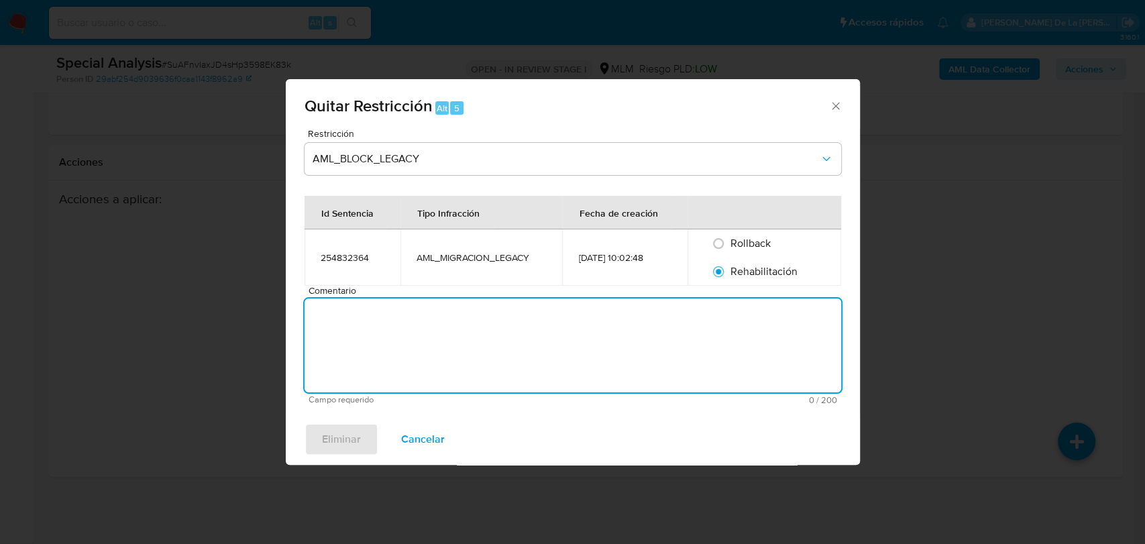
click at [577, 323] on textarea "Comentario" at bounding box center [572, 345] width 537 height 94
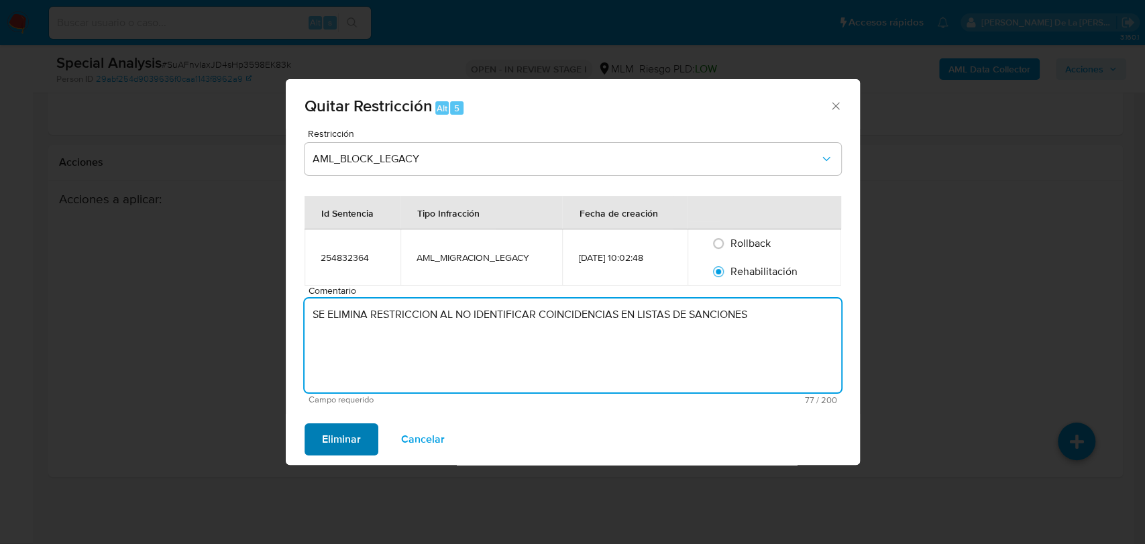
type textarea "SE ELIMINA RESTRICCION AL NO IDENTIFICAR COINCIDENCIAS EN LISTAS DE SANCIONES"
click at [313, 442] on button "Eliminar" at bounding box center [341, 439] width 74 height 32
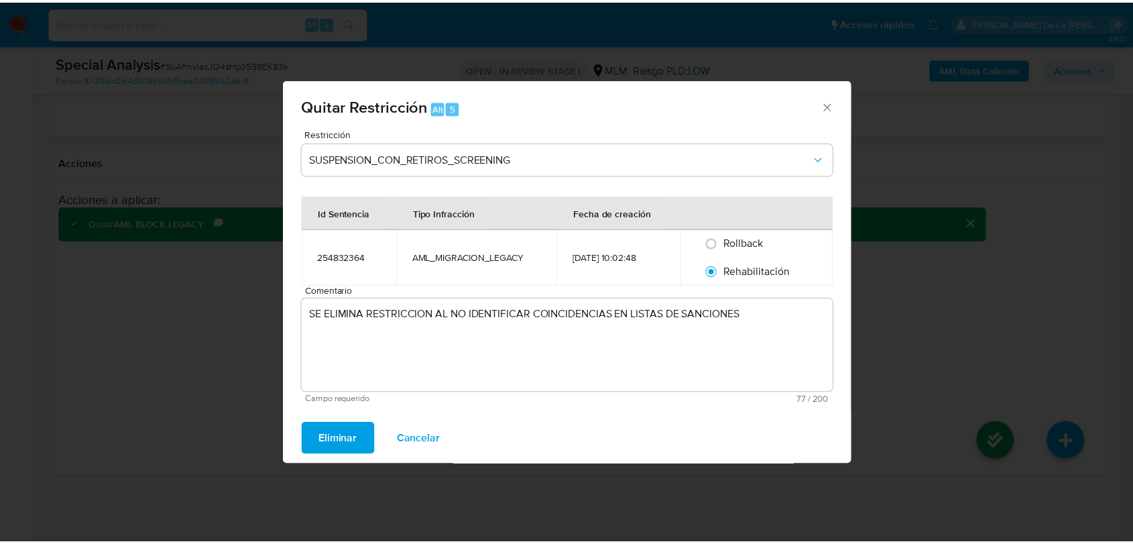
scroll to position [1774, 0]
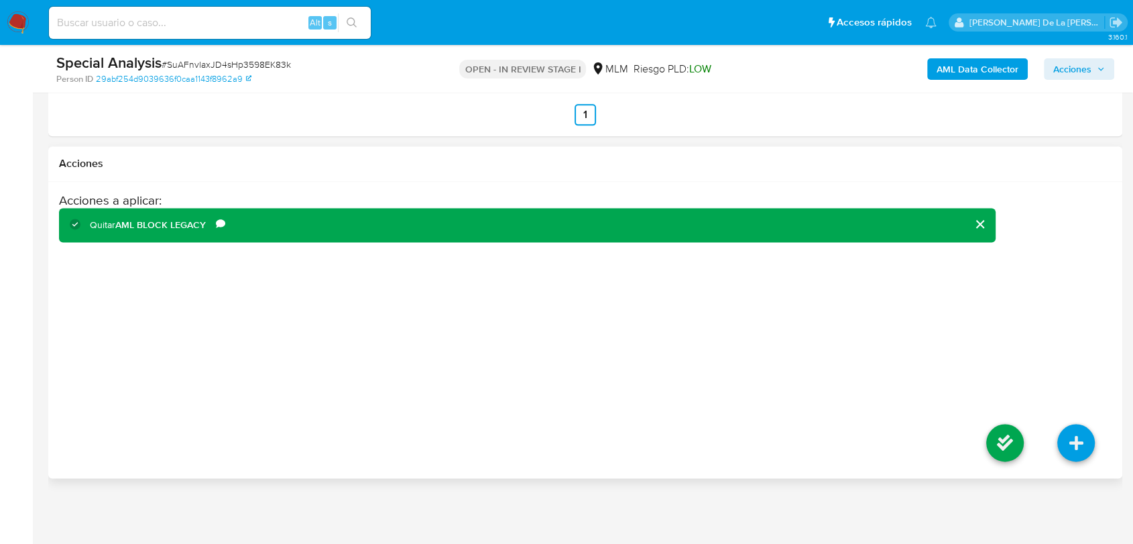
click at [1030, 476] on li at bounding box center [1005, 444] width 71 height 75
click at [1003, 461] on icon at bounding box center [1006, 443] width 38 height 38
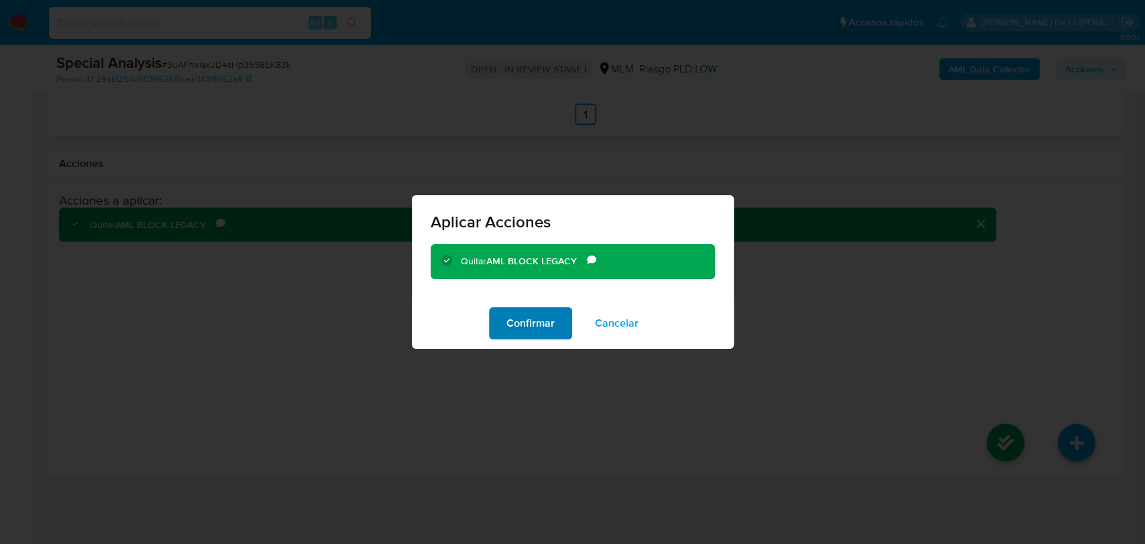
click at [547, 329] on span "Confirmar" at bounding box center [530, 323] width 48 height 30
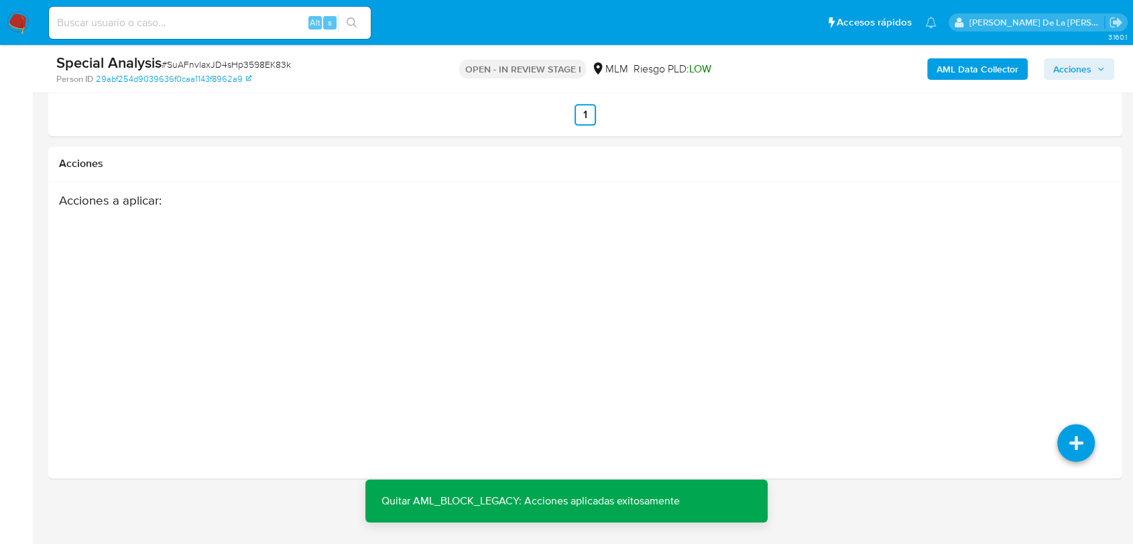
click at [1076, 72] on span "Acciones" at bounding box center [1073, 68] width 38 height 21
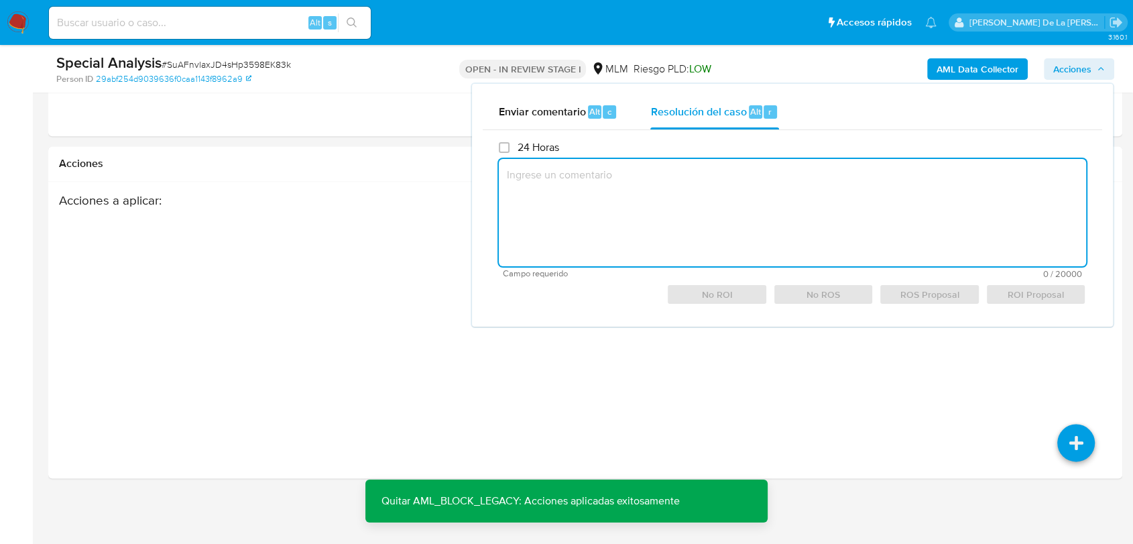
click at [585, 205] on textarea at bounding box center [792, 212] width 587 height 107
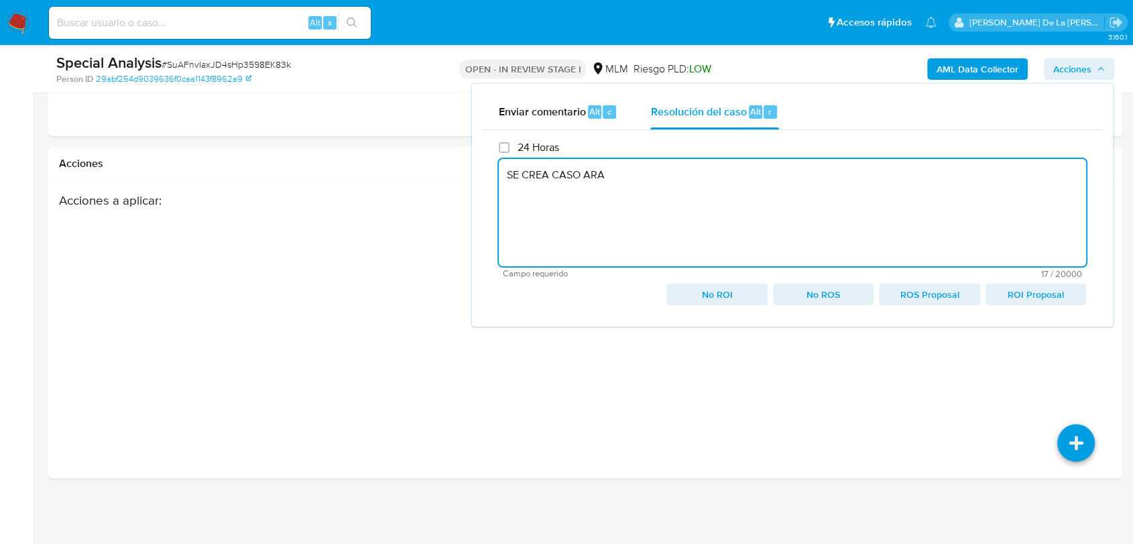
drag, startPoint x: 614, startPoint y: 186, endPoint x: 577, endPoint y: 174, distance: 39.4
click at [577, 174] on textarea "SE CREA CASO ARA" at bounding box center [792, 212] width 587 height 107
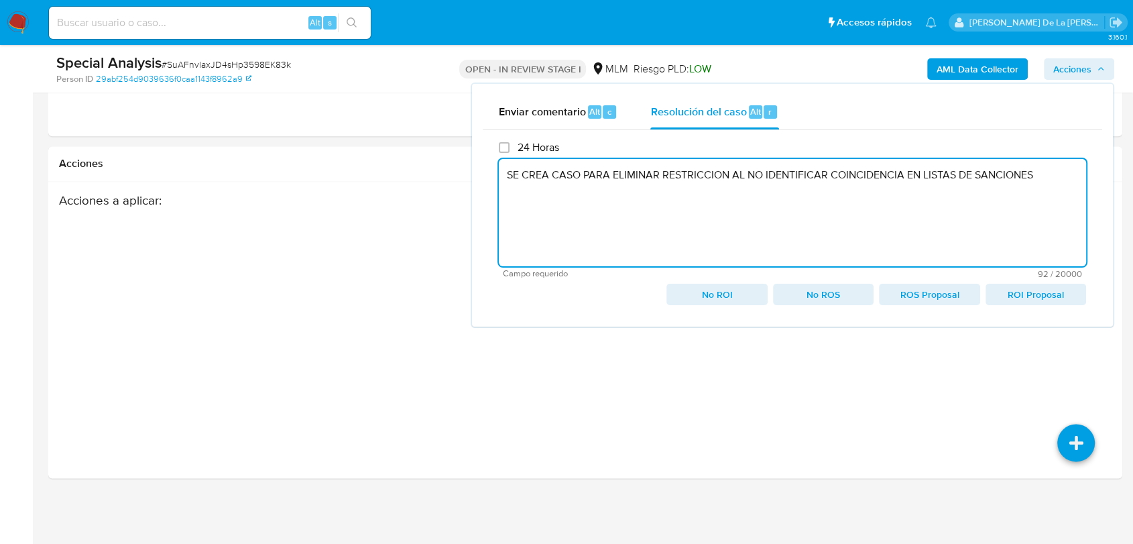
click at [714, 290] on span "No ROI" at bounding box center [717, 294] width 82 height 19
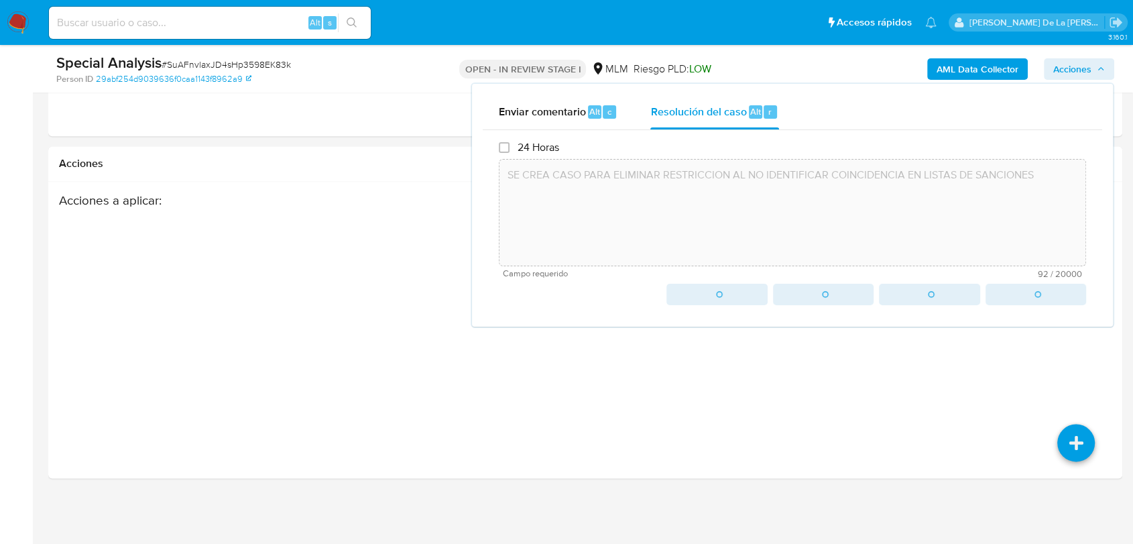
type textarea "SE CREA CASO PARA ELIMINAR RESTRICCION AL NO IDENTIFICAR COINCIDENCIA EN LISTAS…"
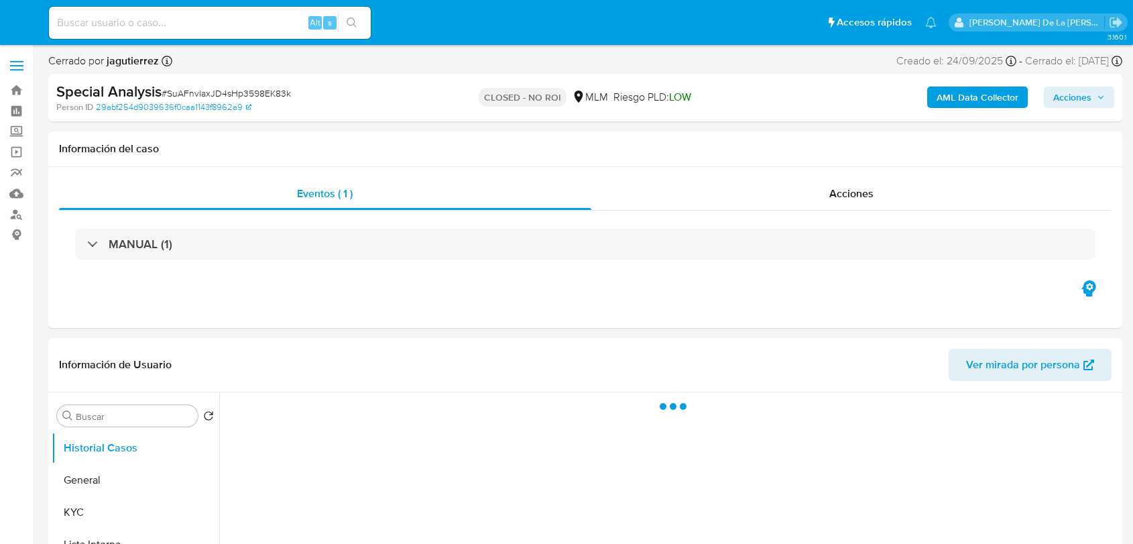
select select "10"
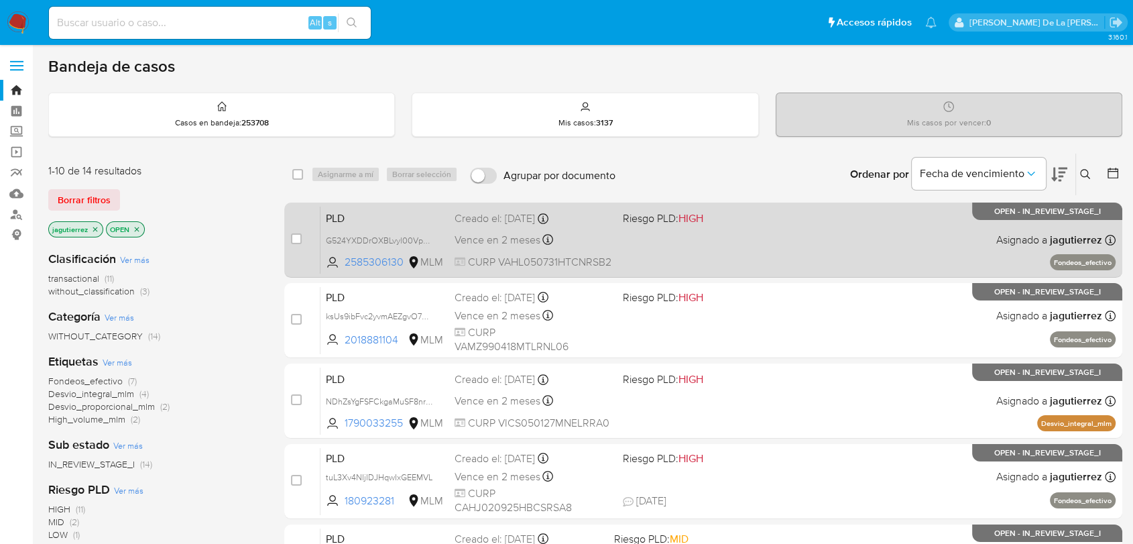
click at [760, 248] on div "PLD G524YXDDrOXBLvyl00Vp60vW 2585306130 MLM Riesgo PLD: HIGH Creado el: [DATE] …" at bounding box center [718, 240] width 795 height 68
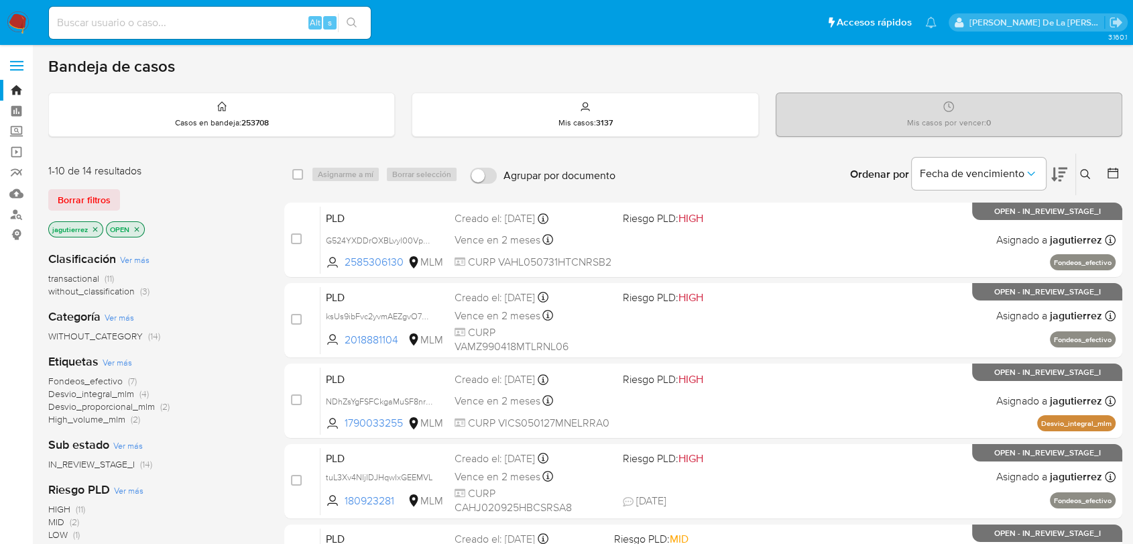
click at [107, 291] on span "without_classification" at bounding box center [91, 290] width 87 height 13
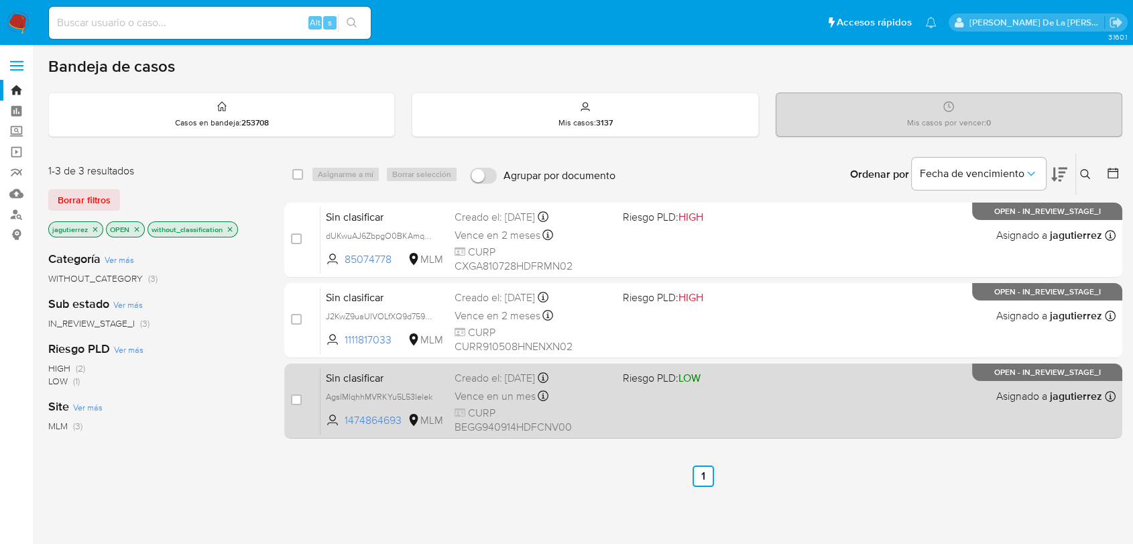
click at [586, 382] on div "Creado el: [DATE] Creado el: [DATE] 20:38:47" at bounding box center [533, 378] width 157 height 15
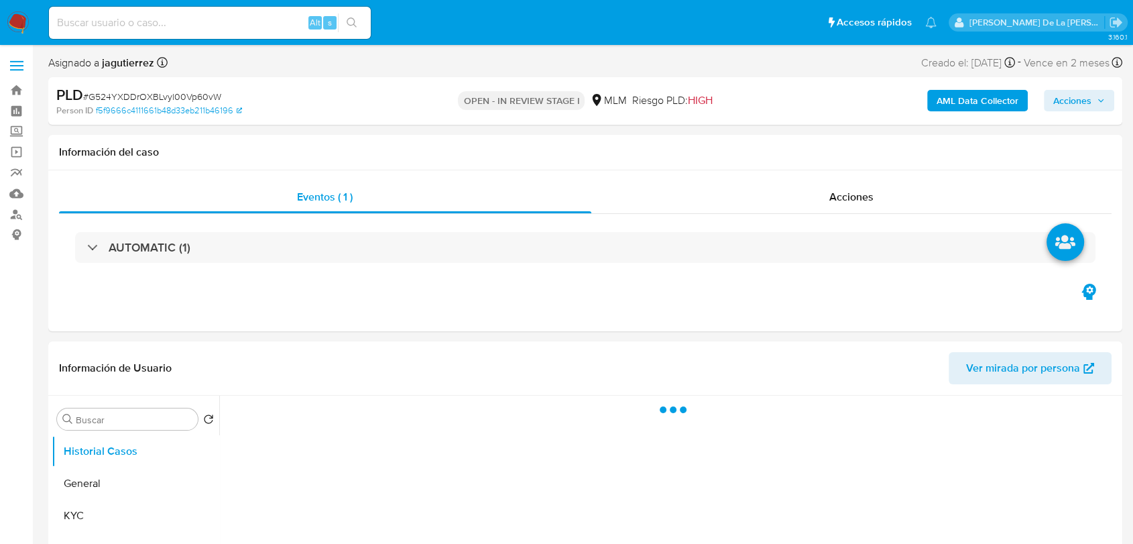
click at [1082, 103] on span "Acciones" at bounding box center [1073, 100] width 38 height 21
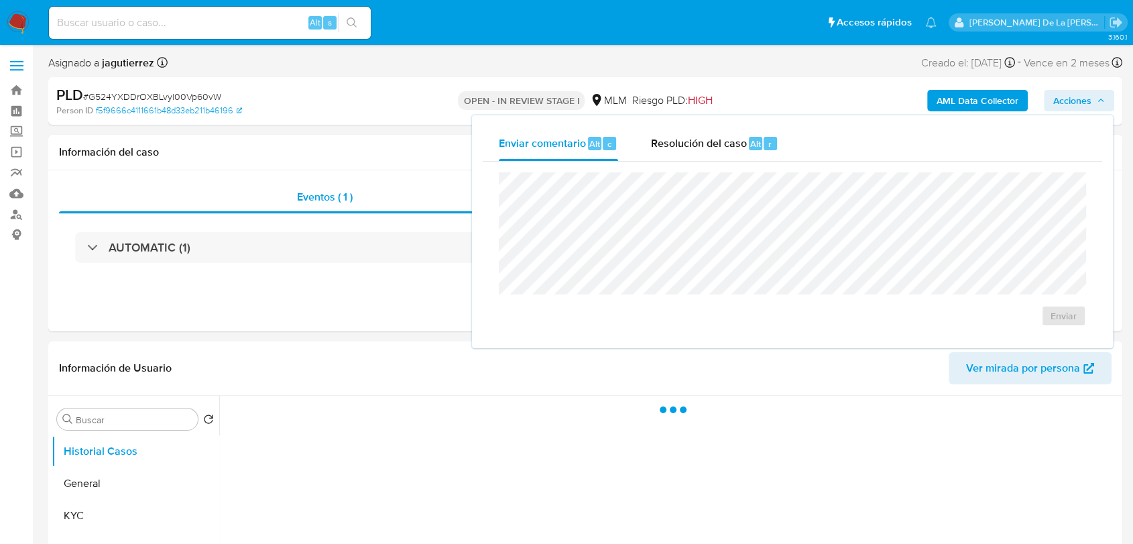
select select "10"
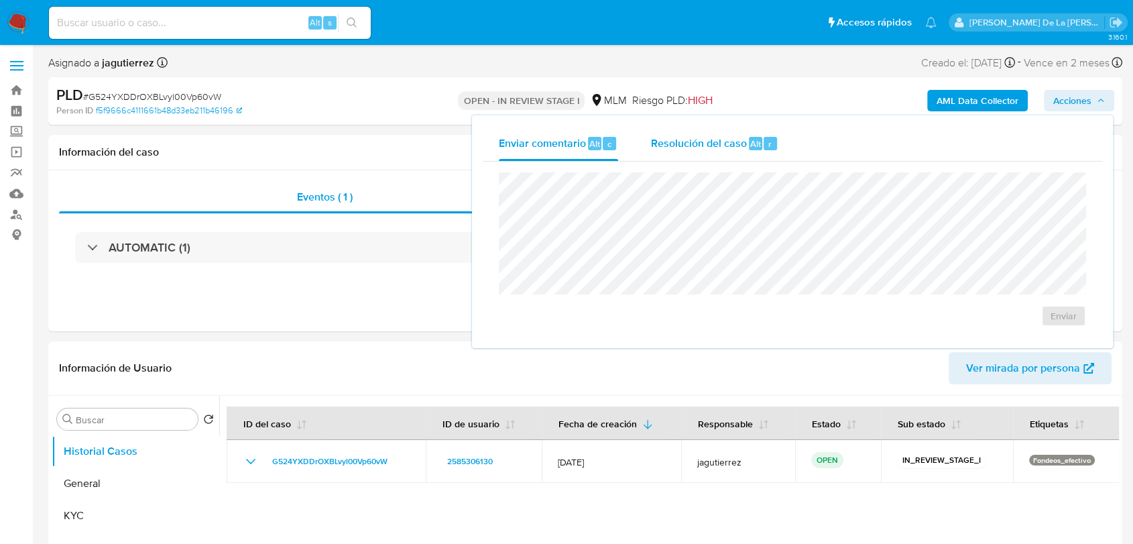
click at [711, 150] on span "Resolución del caso" at bounding box center [699, 142] width 96 height 15
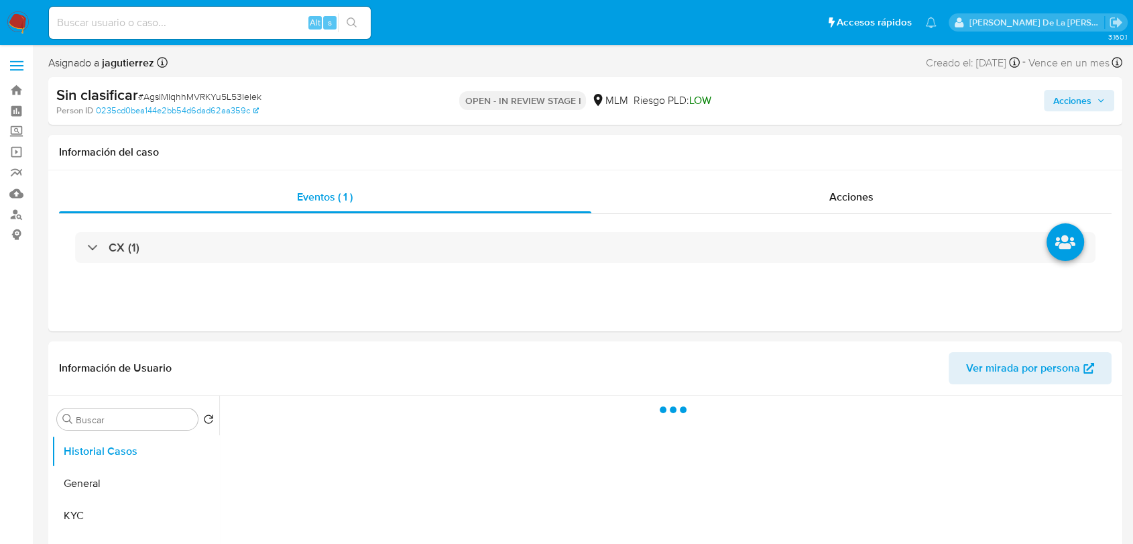
select select "10"
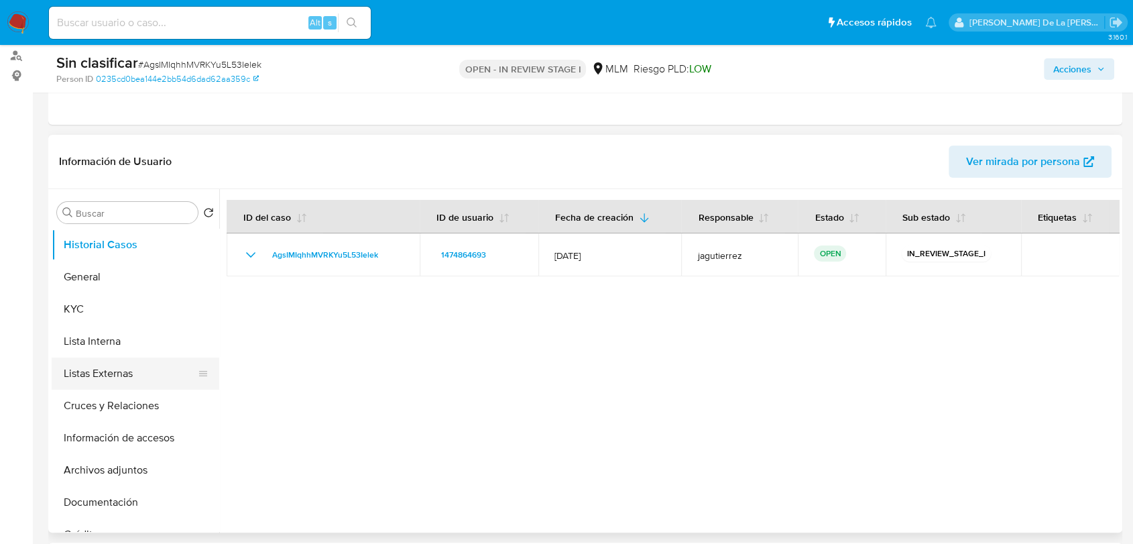
scroll to position [223, 0]
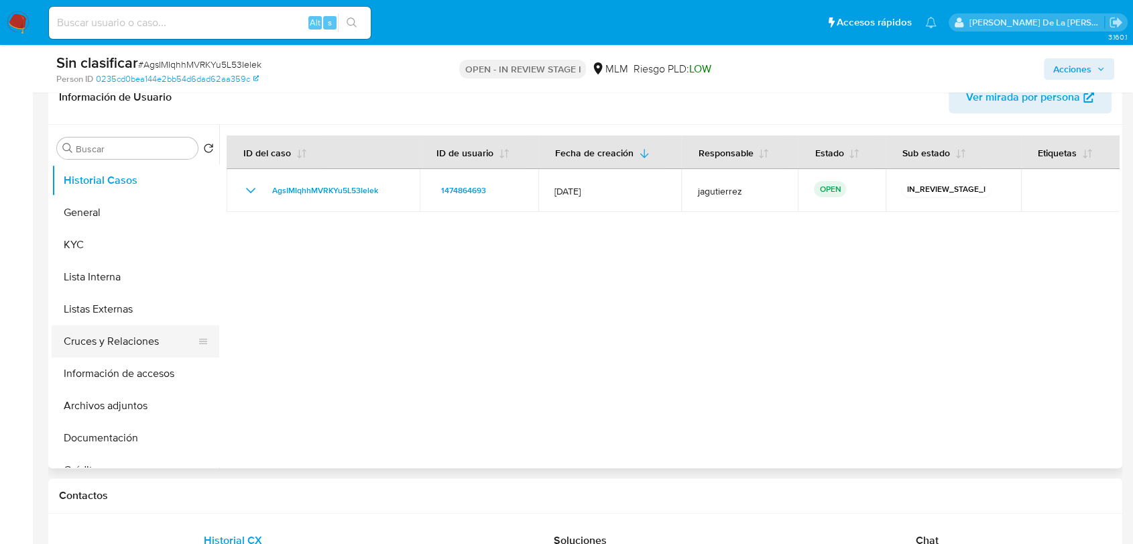
click at [115, 337] on button "Cruces y Relaciones" at bounding box center [130, 341] width 157 height 32
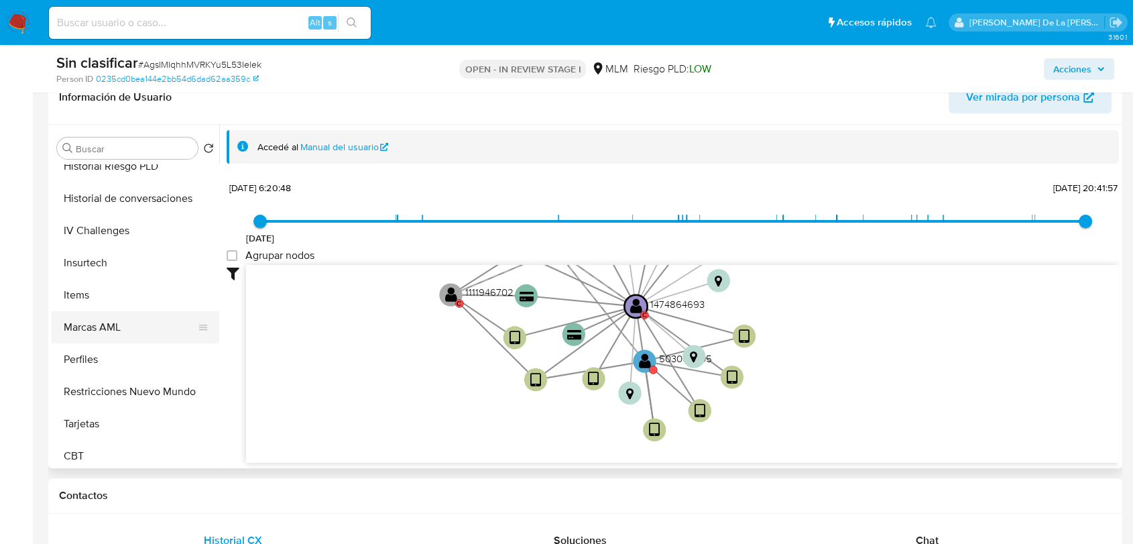
scroll to position [596, 0]
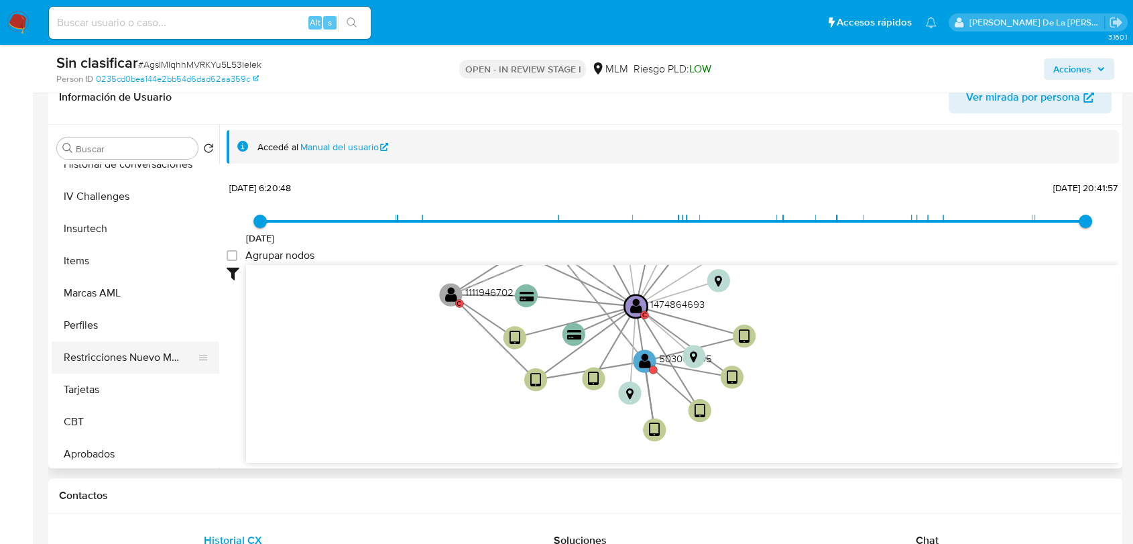
click at [144, 356] on button "Restricciones Nuevo Mundo" at bounding box center [130, 357] width 157 height 32
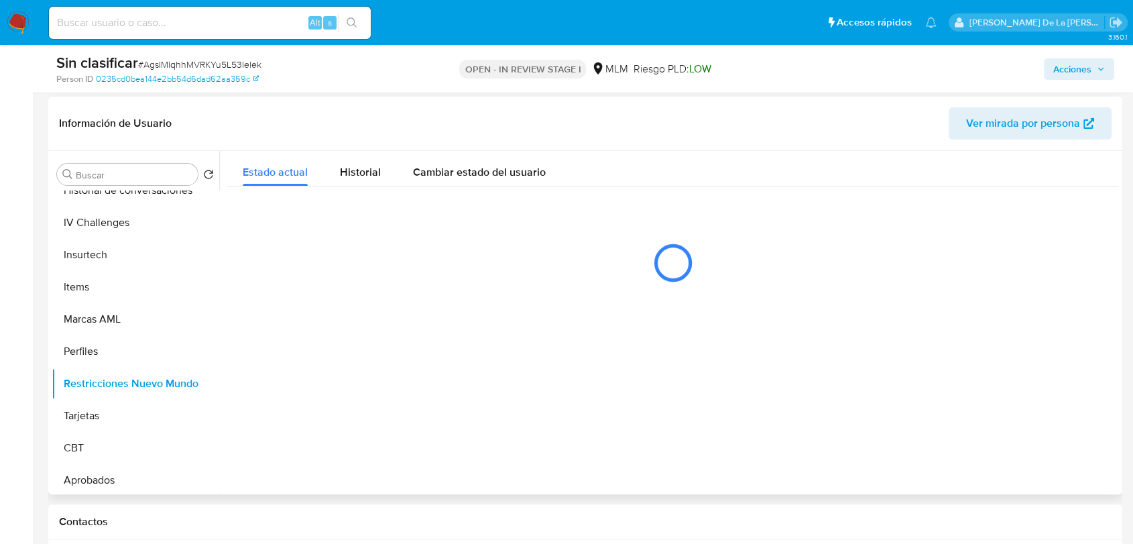
scroll to position [223, 0]
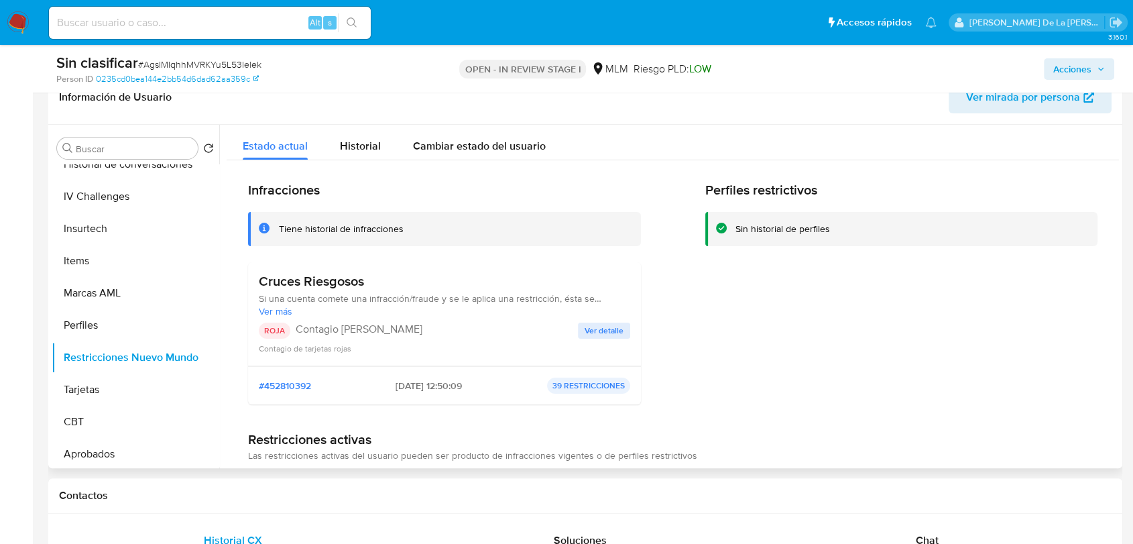
click at [597, 328] on span "Ver detalle" at bounding box center [604, 330] width 39 height 13
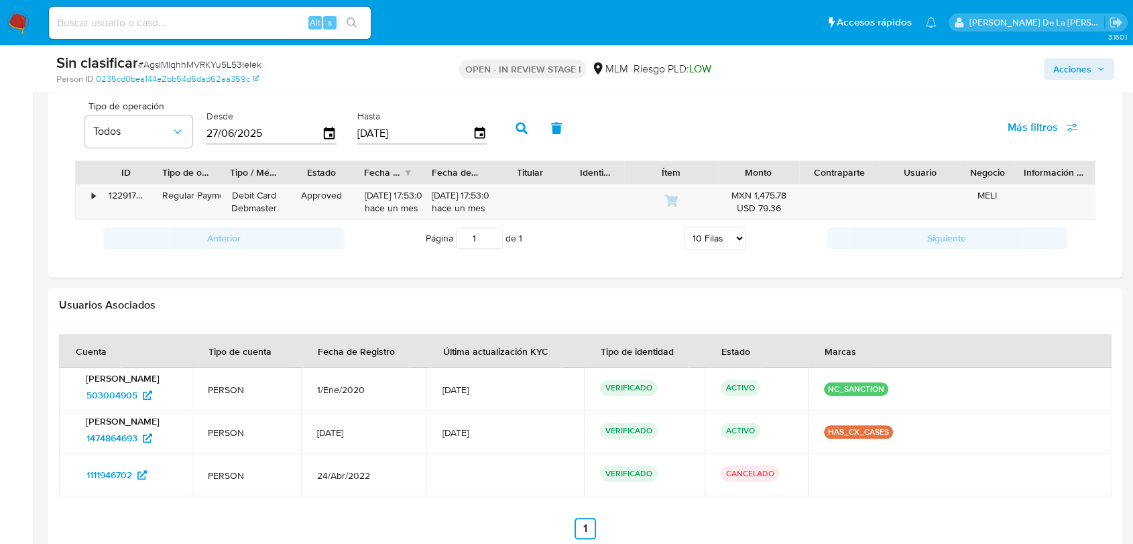
scroll to position [1192, 0]
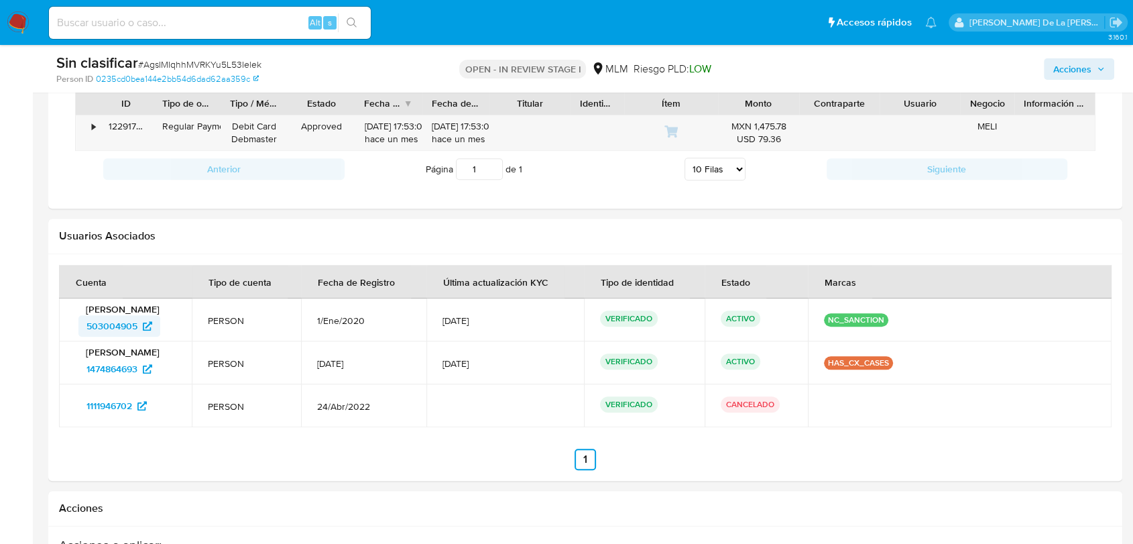
click at [107, 319] on span "503004905" at bounding box center [112, 325] width 51 height 21
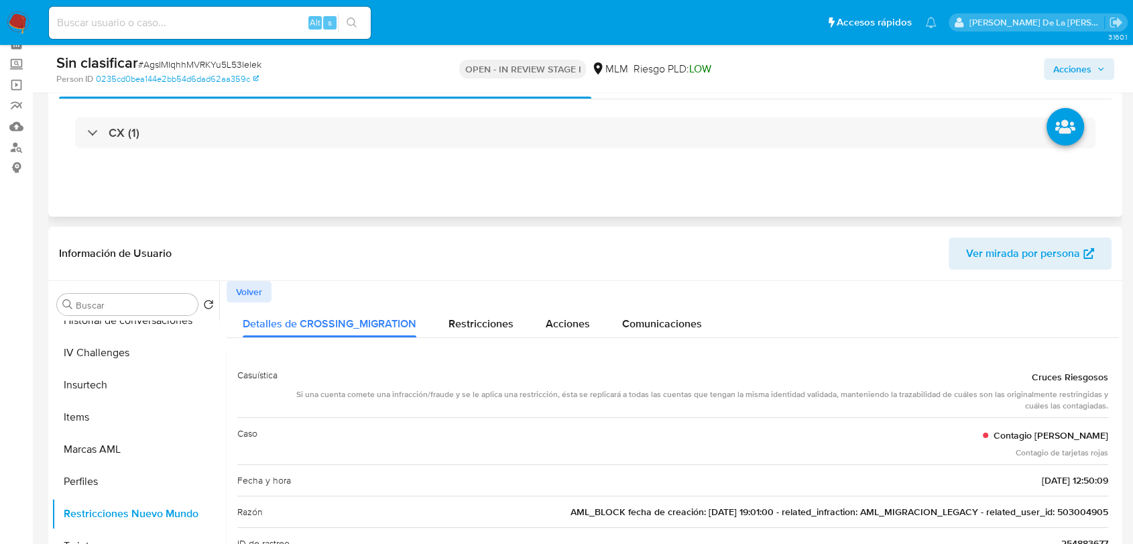
scroll to position [0, 0]
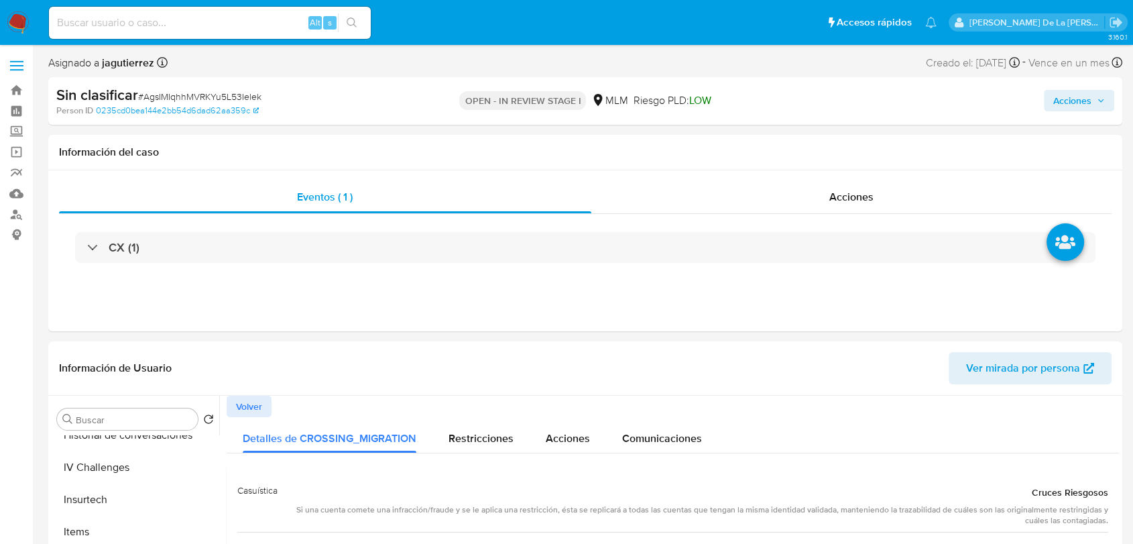
click at [1086, 108] on span "Acciones" at bounding box center [1073, 100] width 38 height 21
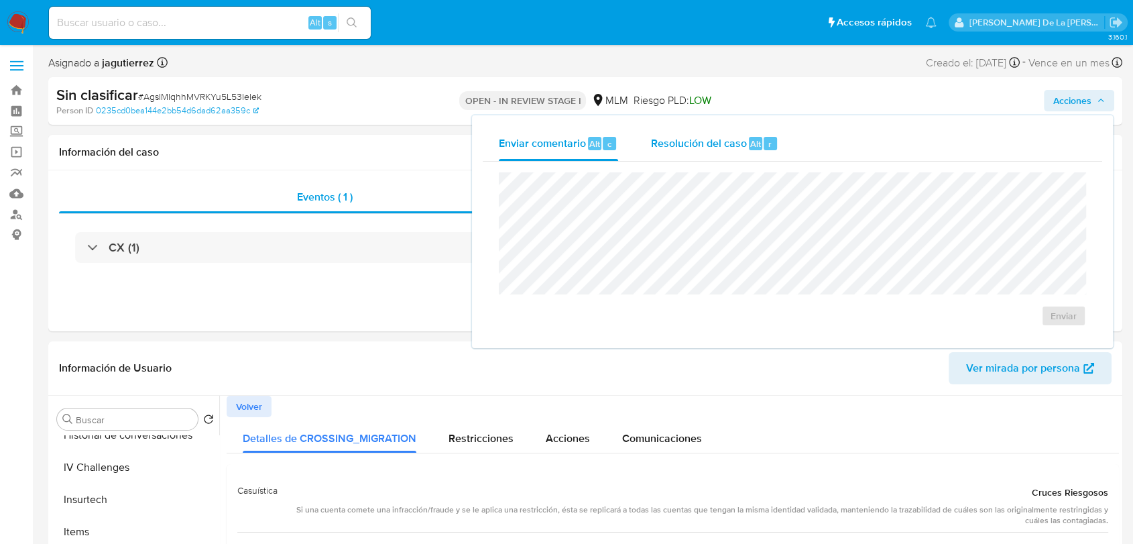
click at [687, 146] on span "Resolución del caso" at bounding box center [699, 142] width 96 height 15
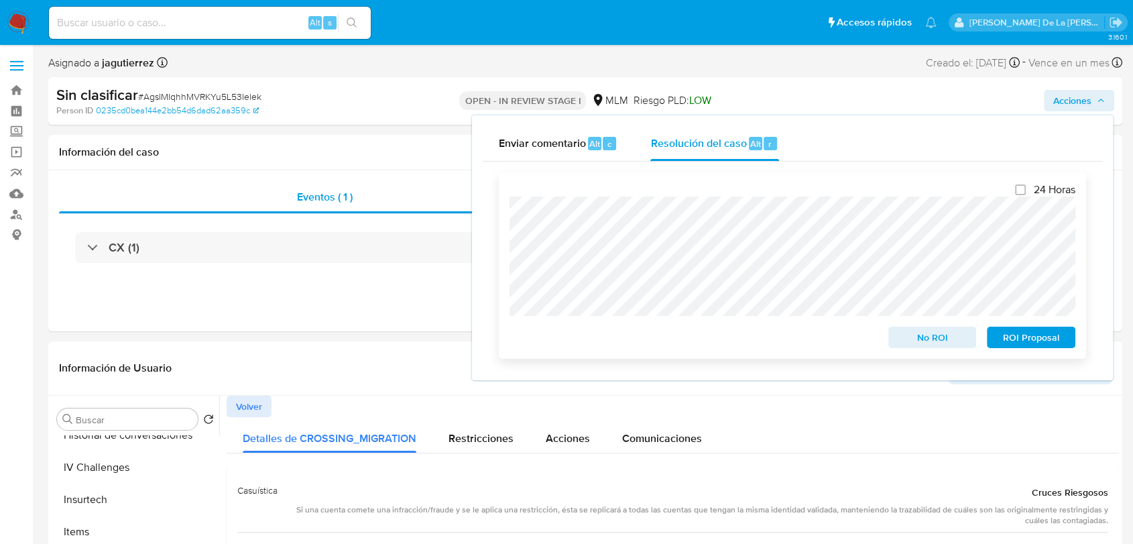
click at [935, 341] on span "No ROI" at bounding box center [933, 337] width 70 height 19
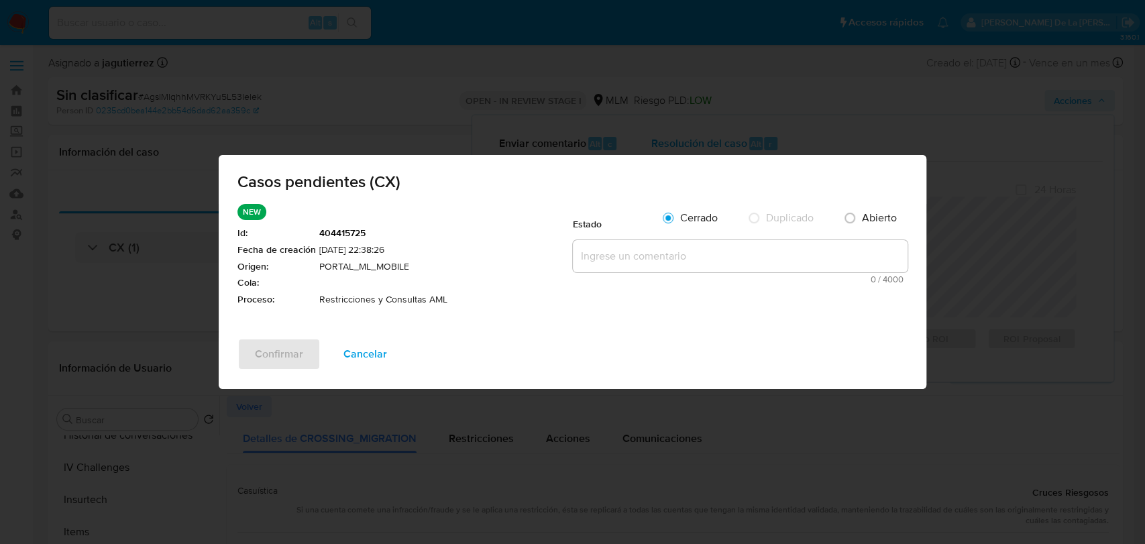
click at [648, 256] on textarea at bounding box center [740, 256] width 335 height 32
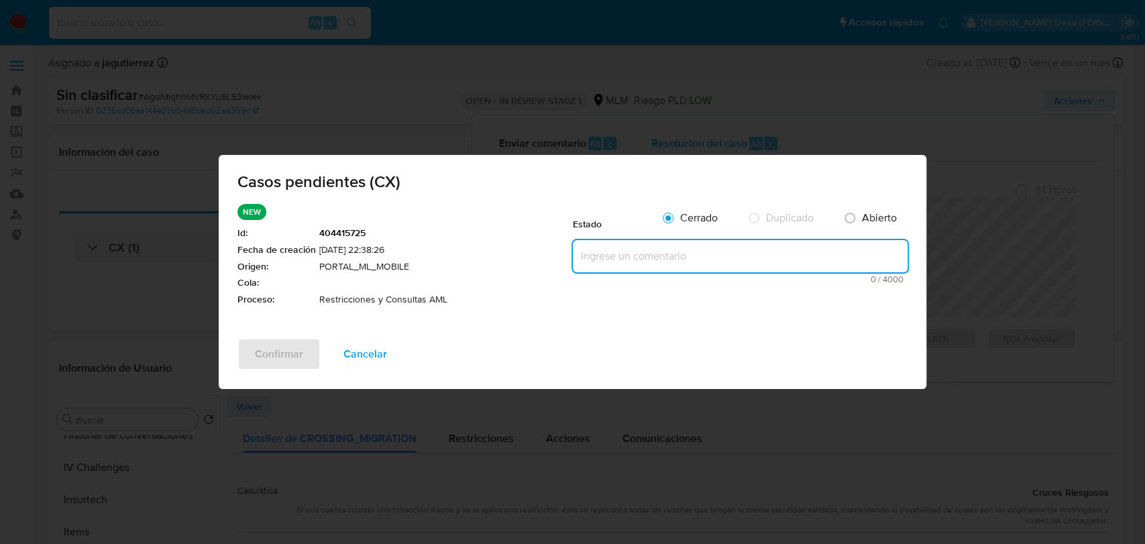
paste textarea "CLIENTE CON RESTRICCION POR CRUCES, SE CREA CASO PARA ELIMINAR RESTRICCION YA Q…"
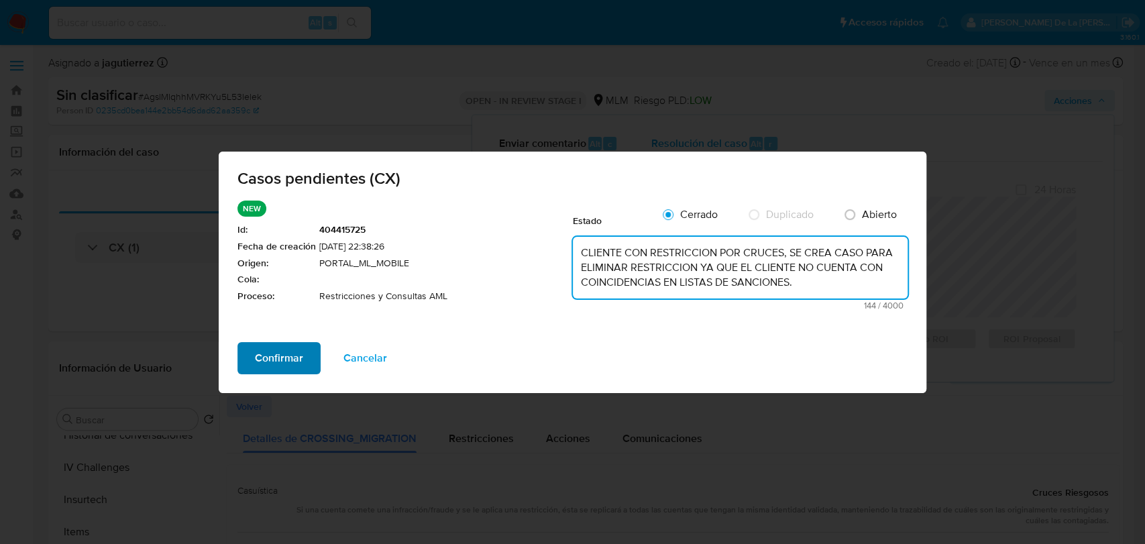
type textarea "CLIENTE CON RESTRICCION POR CRUCES, SE CREA CASO PARA ELIMINAR RESTRICCION YA Q…"
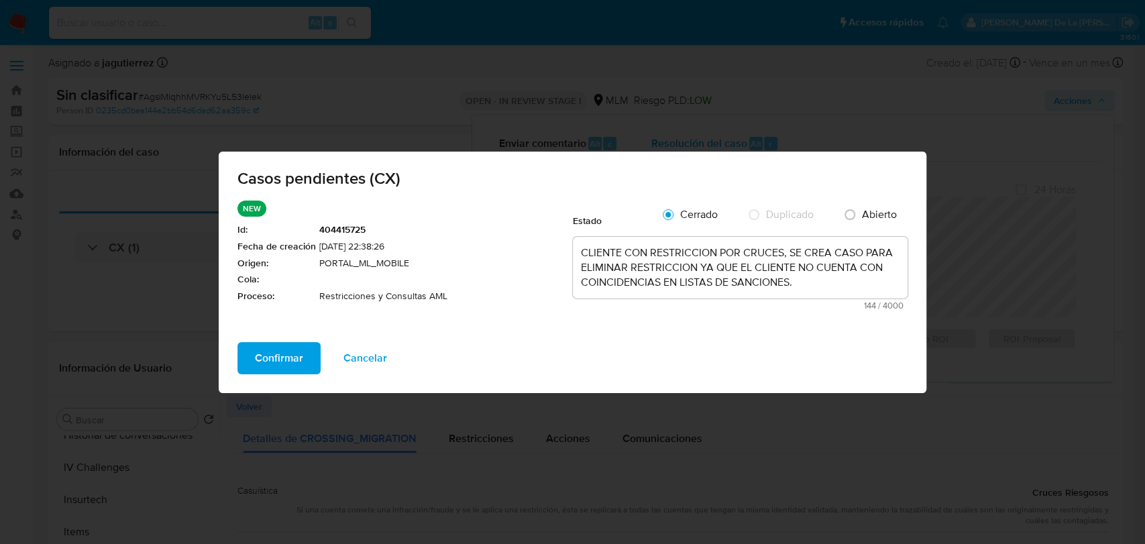
click at [269, 367] on span "Confirmar" at bounding box center [279, 358] width 48 height 30
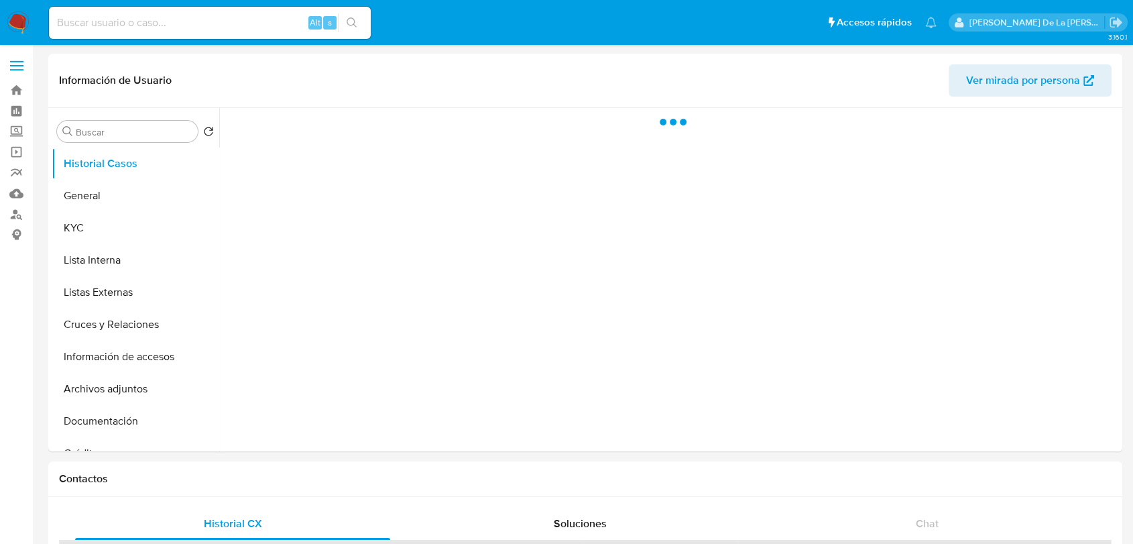
select select "10"
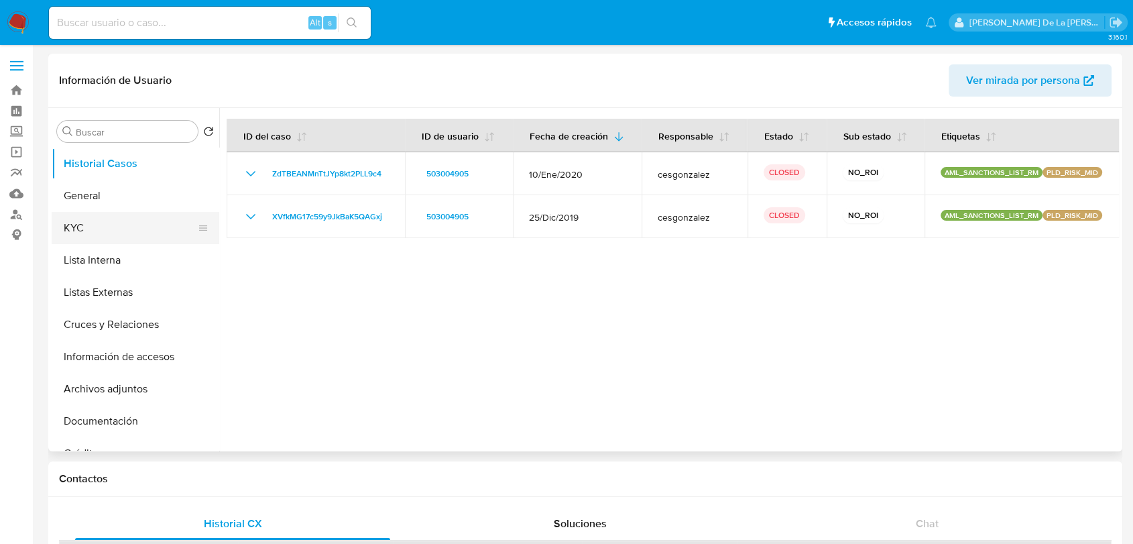
click at [96, 231] on button "KYC" at bounding box center [130, 228] width 157 height 32
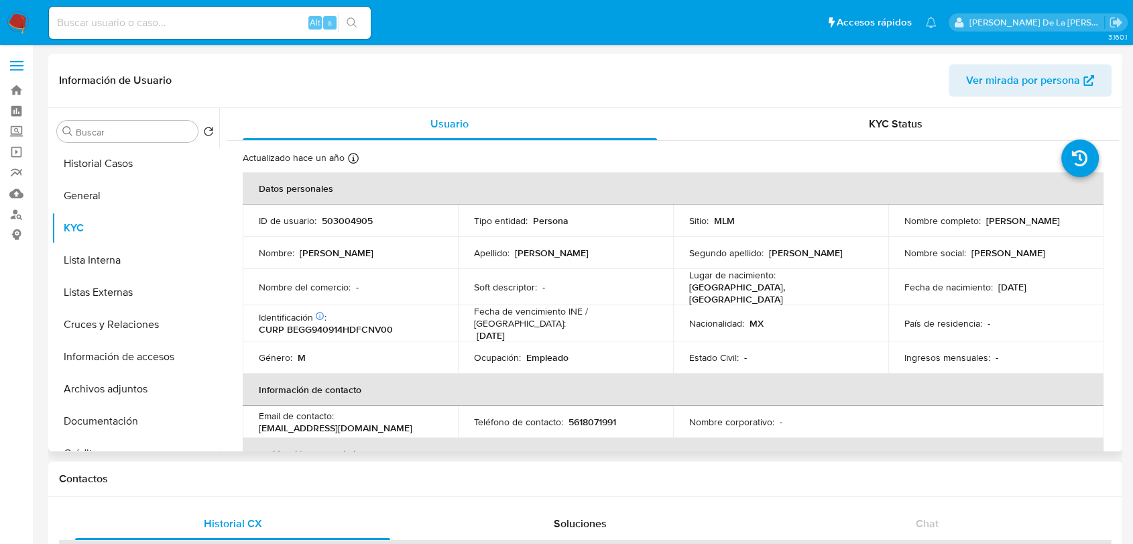
drag, startPoint x: 897, startPoint y: 227, endPoint x: 1030, endPoint y: 226, distance: 132.8
click at [1030, 226] on td "Nombre completo : [PERSON_NAME]" at bounding box center [996, 221] width 215 height 32
copy p "[PERSON_NAME]"
drag, startPoint x: 80, startPoint y: 192, endPoint x: 132, endPoint y: 200, distance: 52.8
click at [80, 192] on button "General" at bounding box center [130, 196] width 157 height 32
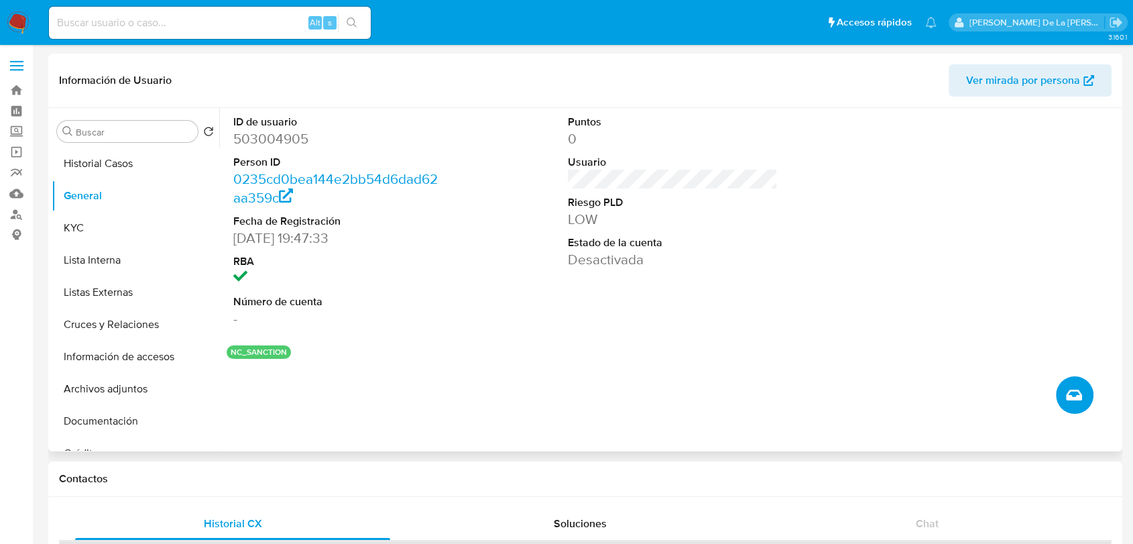
click at [1073, 403] on icon "Crear caso manual" at bounding box center [1074, 395] width 16 height 16
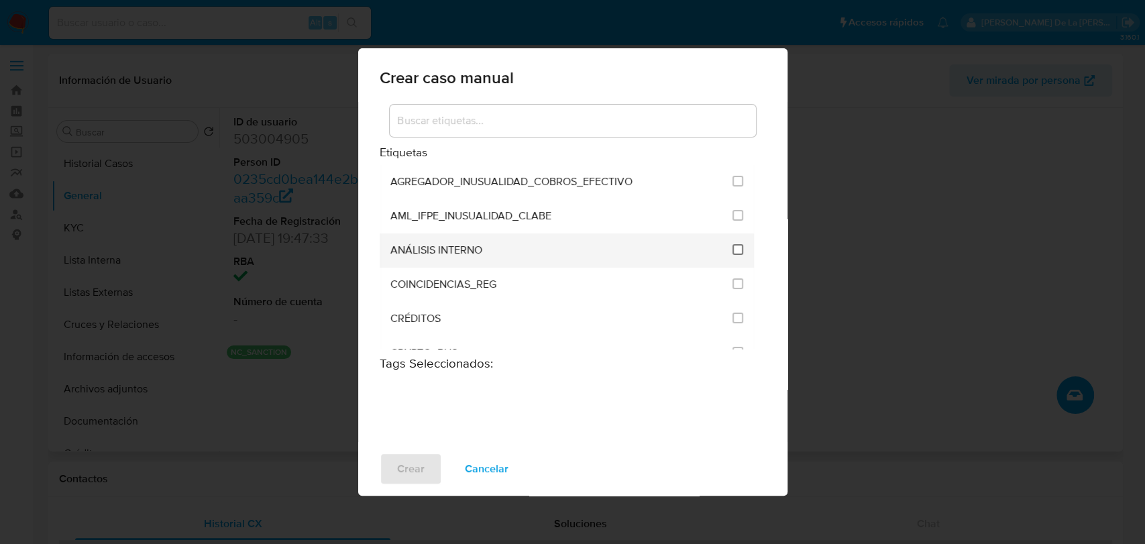
drag, startPoint x: 724, startPoint y: 249, endPoint x: 732, endPoint y: 248, distance: 8.7
click at [724, 249] on li "ANÁLISIS INTERNO" at bounding box center [567, 250] width 375 height 34
click at [734, 248] on input "1888" at bounding box center [737, 249] width 11 height 11
checkbox input "true"
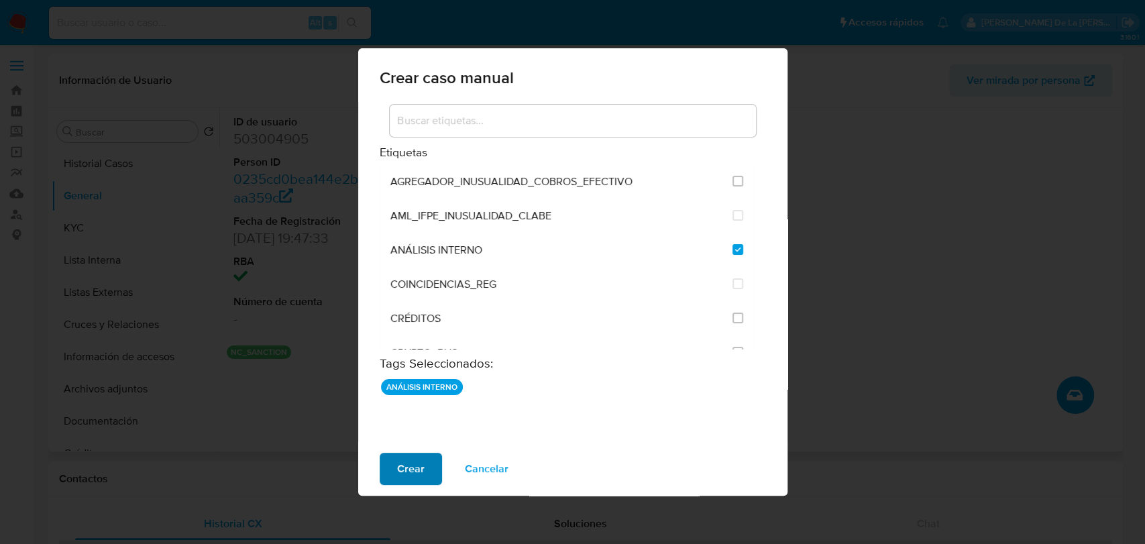
click at [408, 471] on span "Crear" at bounding box center [410, 469] width 27 height 30
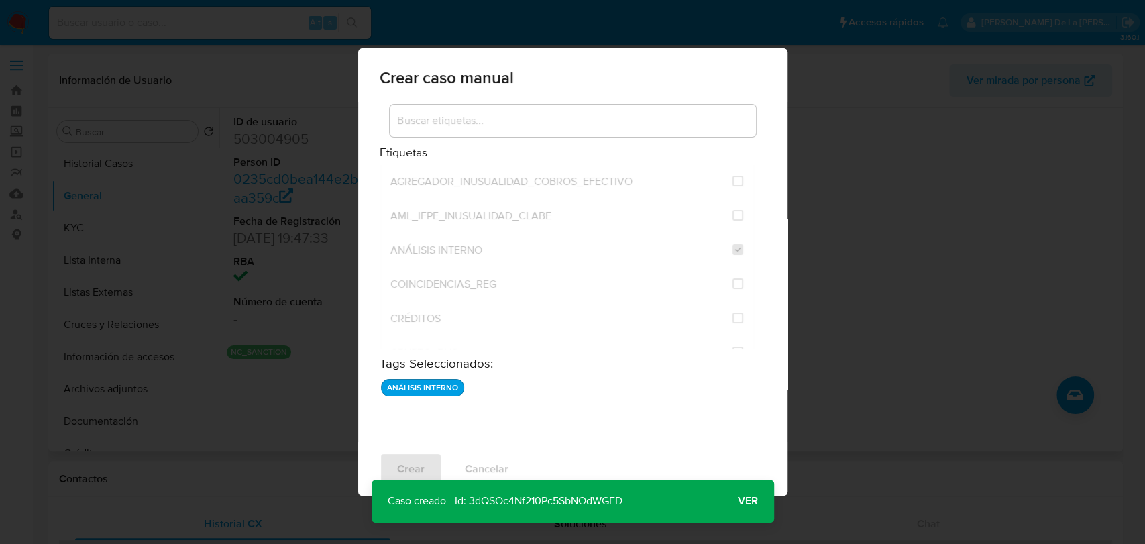
click at [744, 501] on span "Ver" at bounding box center [748, 501] width 20 height 0
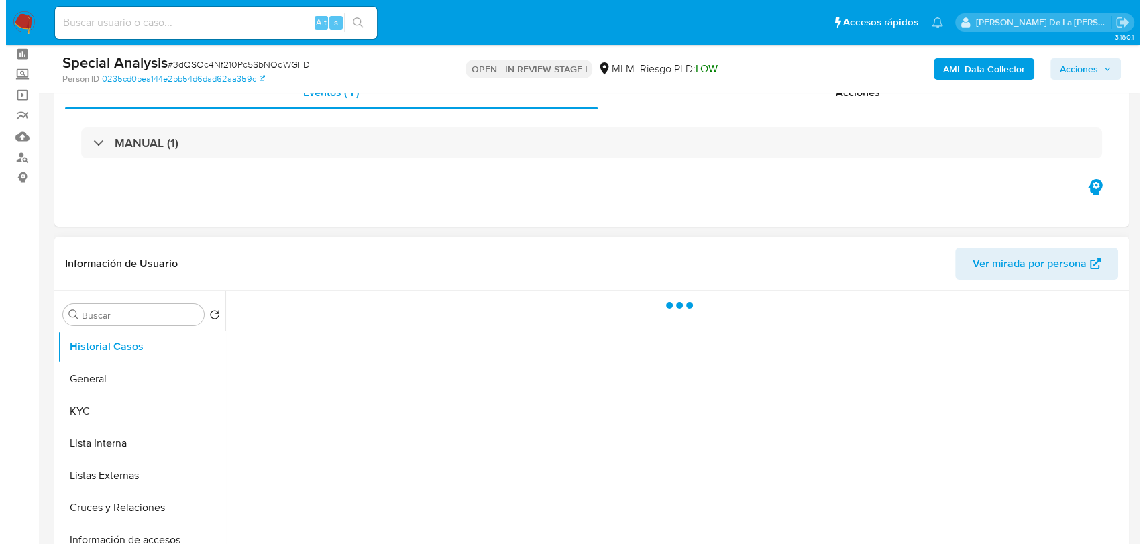
scroll to position [149, 0]
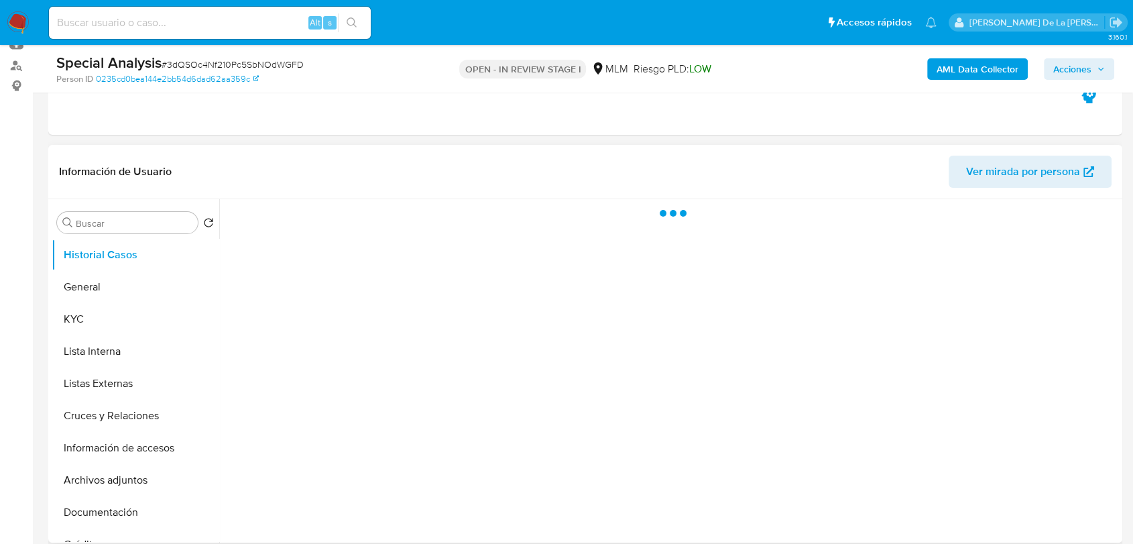
select select "10"
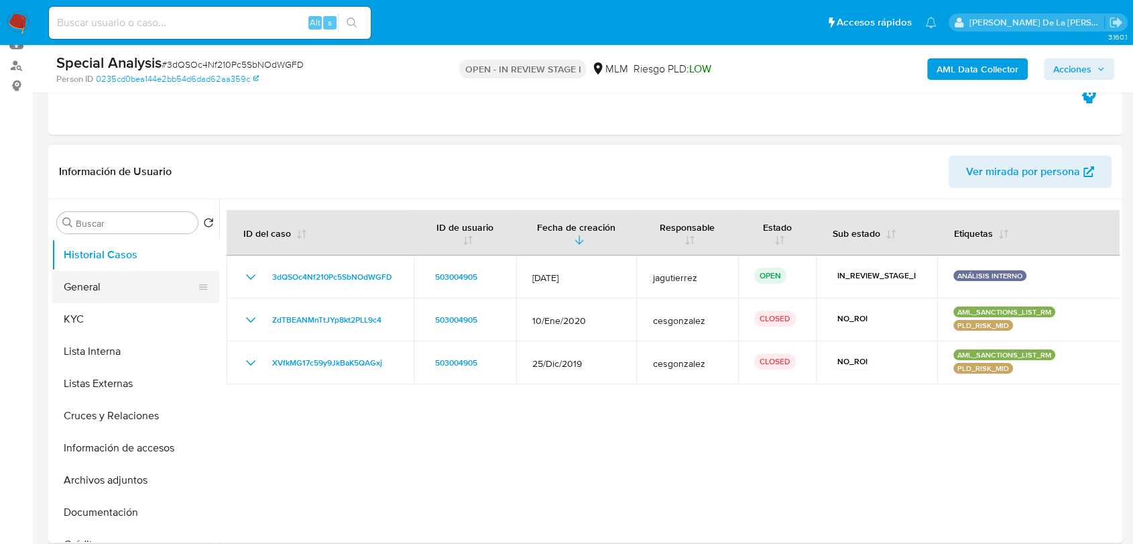
click at [110, 283] on button "General" at bounding box center [130, 287] width 157 height 32
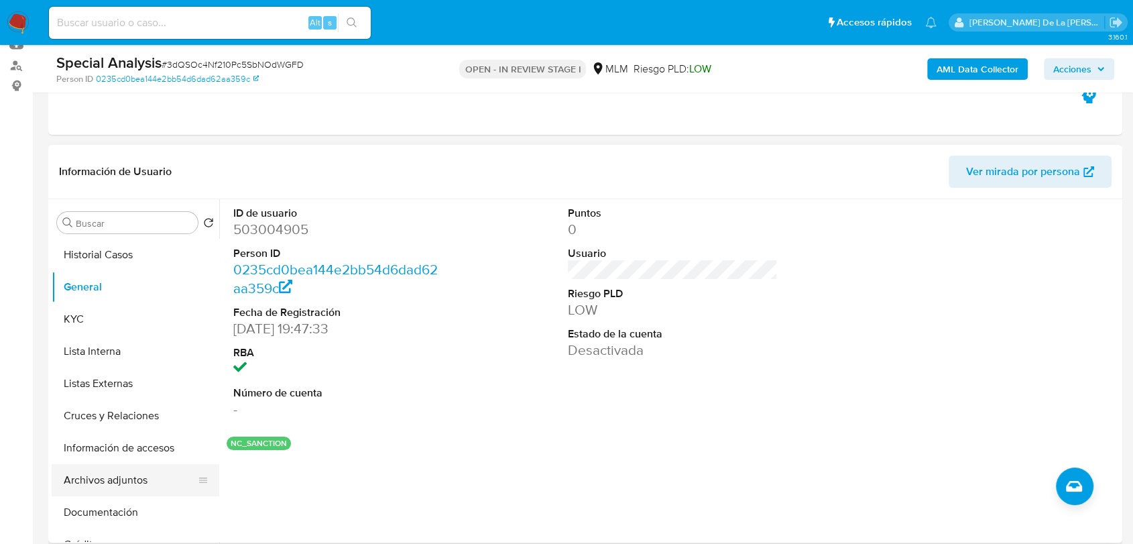
click at [75, 482] on button "Archivos adjuntos" at bounding box center [130, 480] width 157 height 32
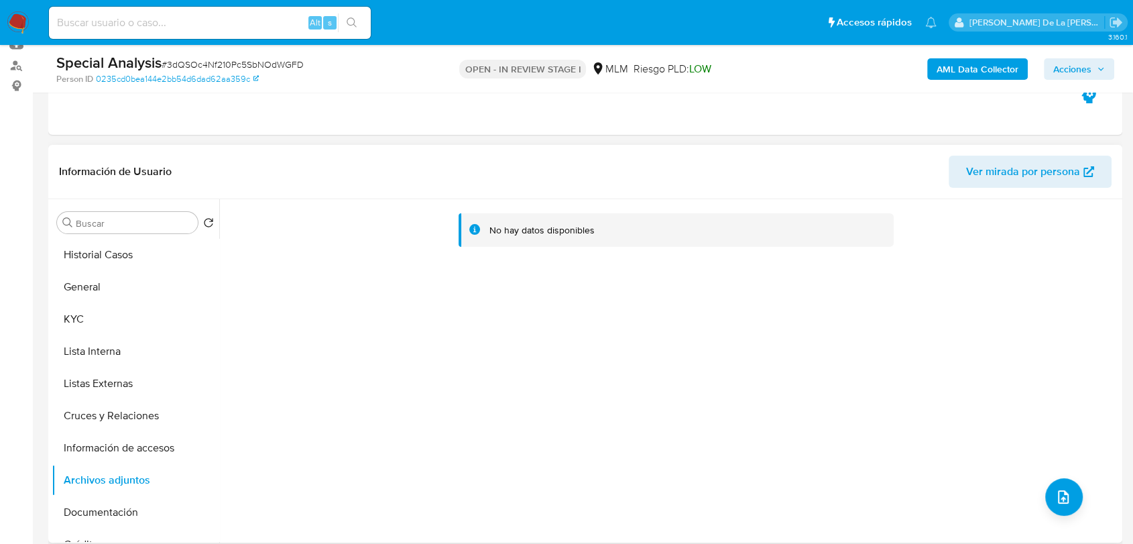
click at [1035, 479] on div "No hay datos disponibles" at bounding box center [669, 370] width 900 height 343
click at [1058, 486] on button "upload-file" at bounding box center [1065, 497] width 38 height 38
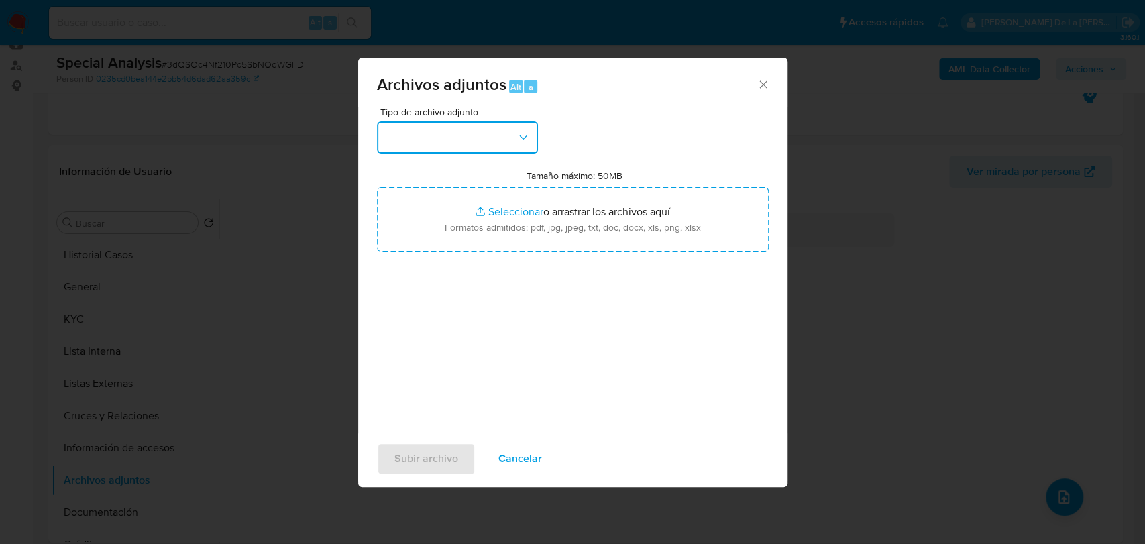
click at [511, 149] on button "button" at bounding box center [457, 137] width 161 height 32
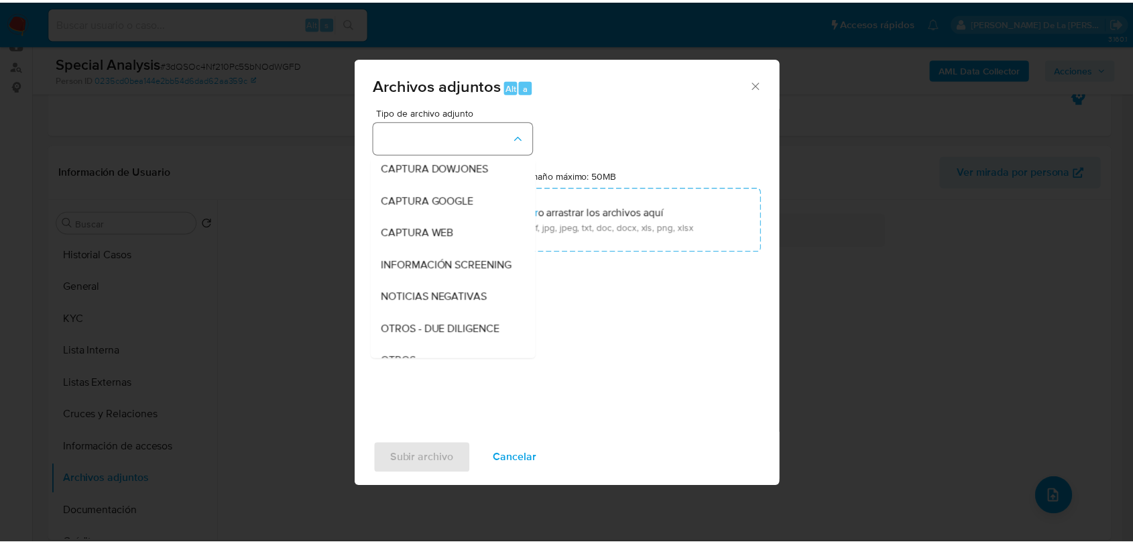
scroll to position [70, 0]
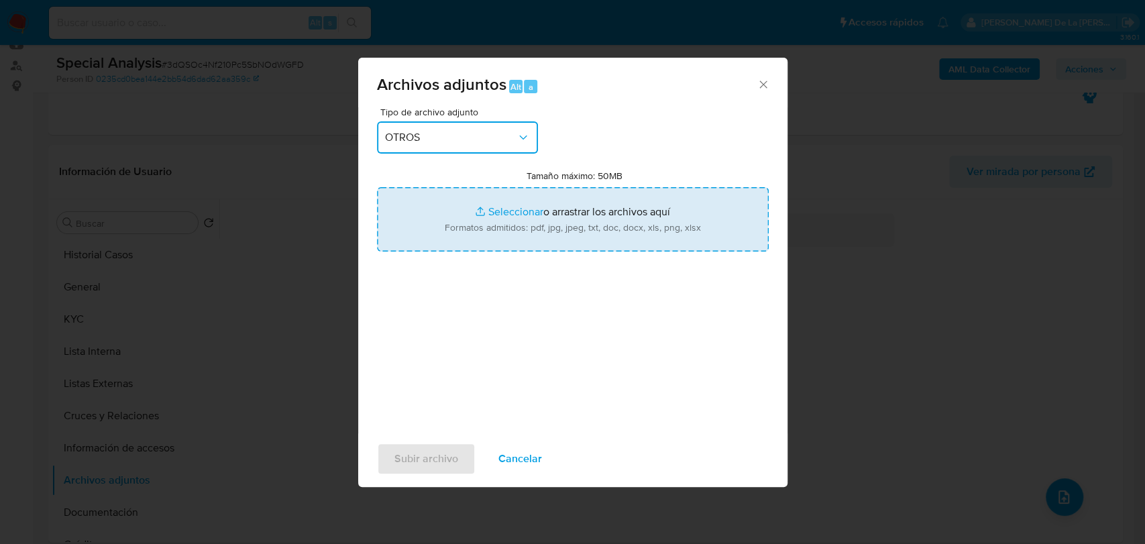
type input "C:\fakepath\CaseDossierReport_5jb8a72wm5y61k1lg4df7ttoq.pdf"
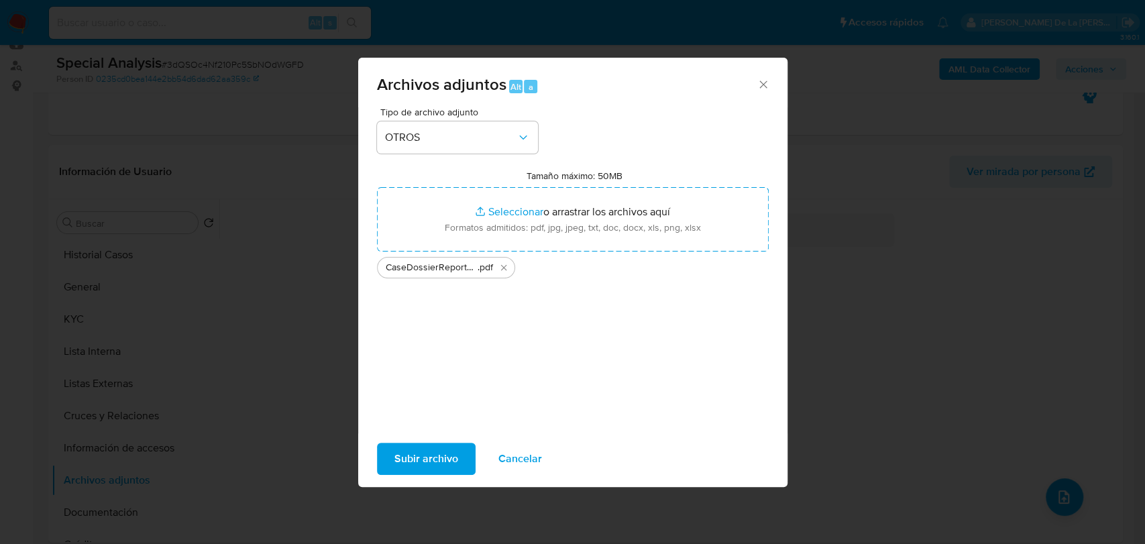
click at [416, 457] on span "Subir archivo" at bounding box center [426, 459] width 64 height 30
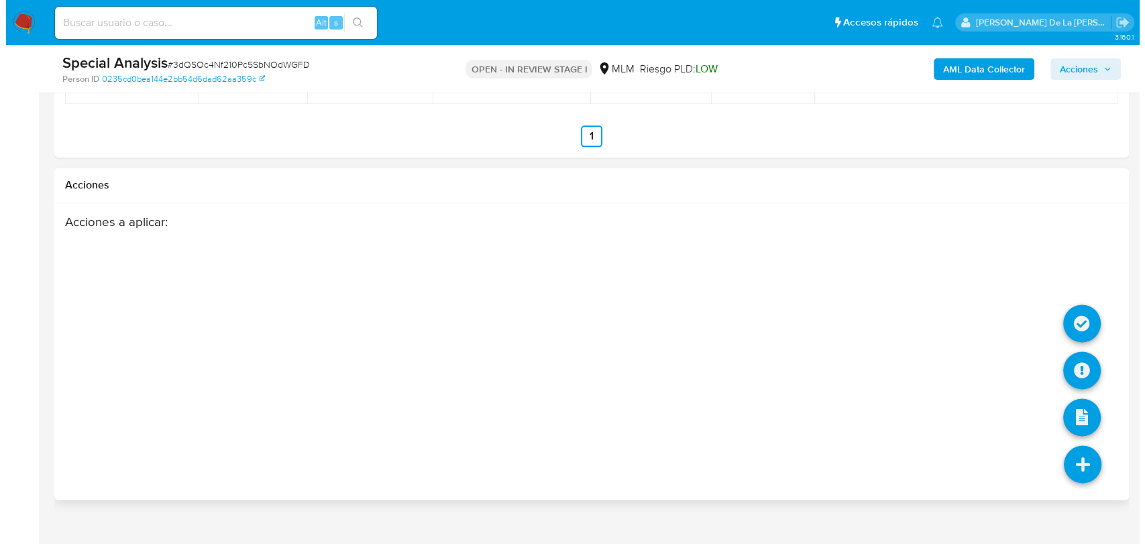
scroll to position [1774, 0]
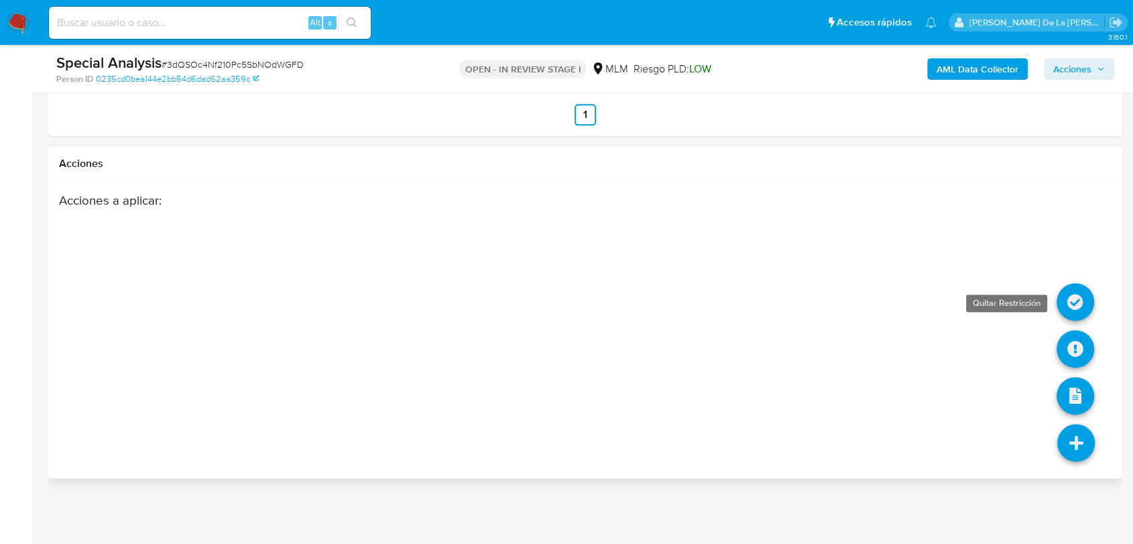
click at [1080, 309] on icon at bounding box center [1076, 302] width 38 height 38
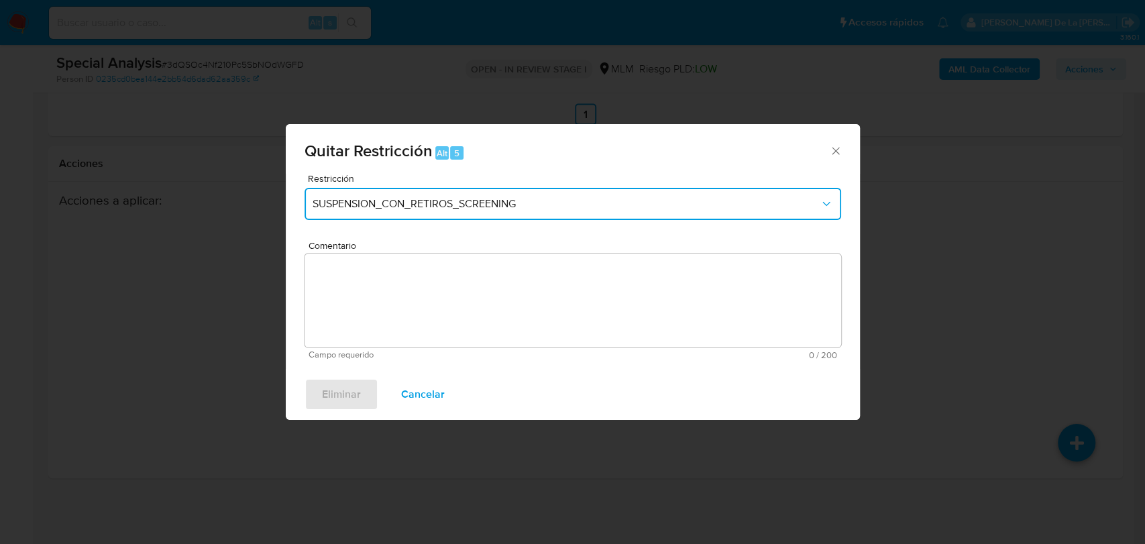
click at [459, 197] on span "SUSPENSION_CON_RETIROS_SCREENING" at bounding box center [566, 203] width 507 height 13
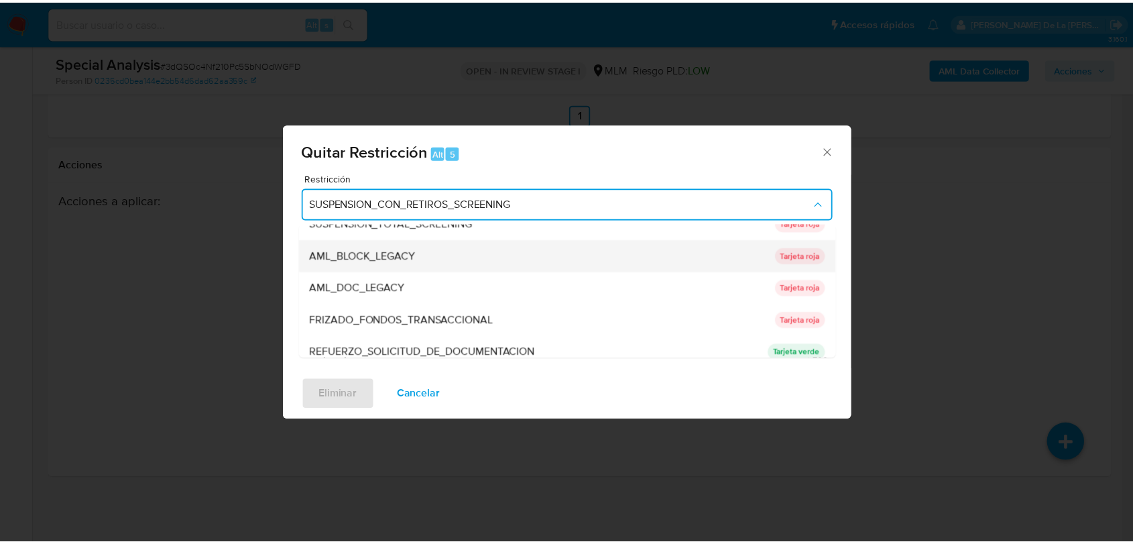
scroll to position [74, 0]
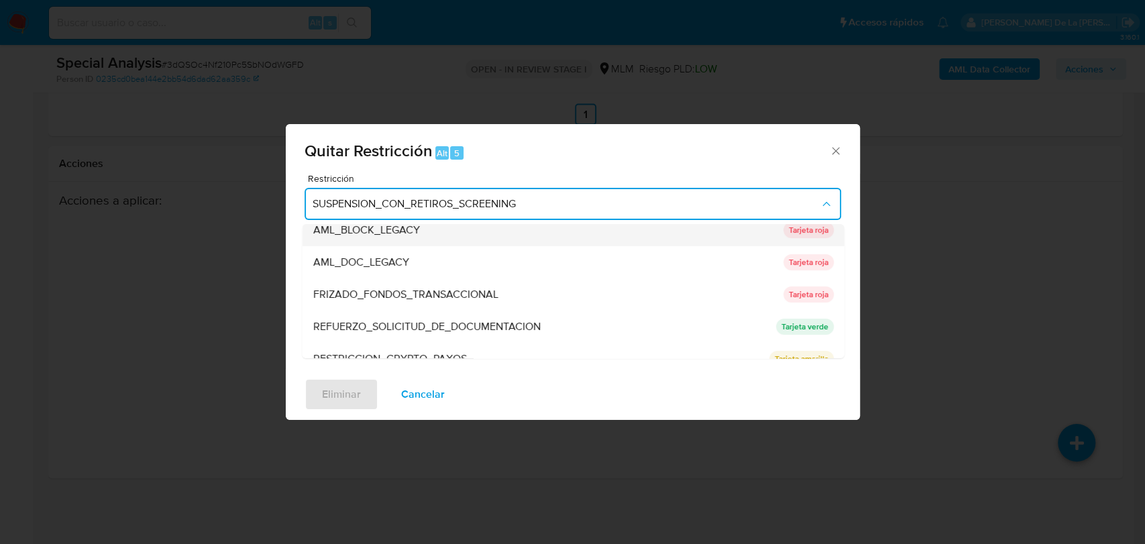
click at [467, 237] on div "AML_BLOCK_LEGACY" at bounding box center [544, 230] width 462 height 32
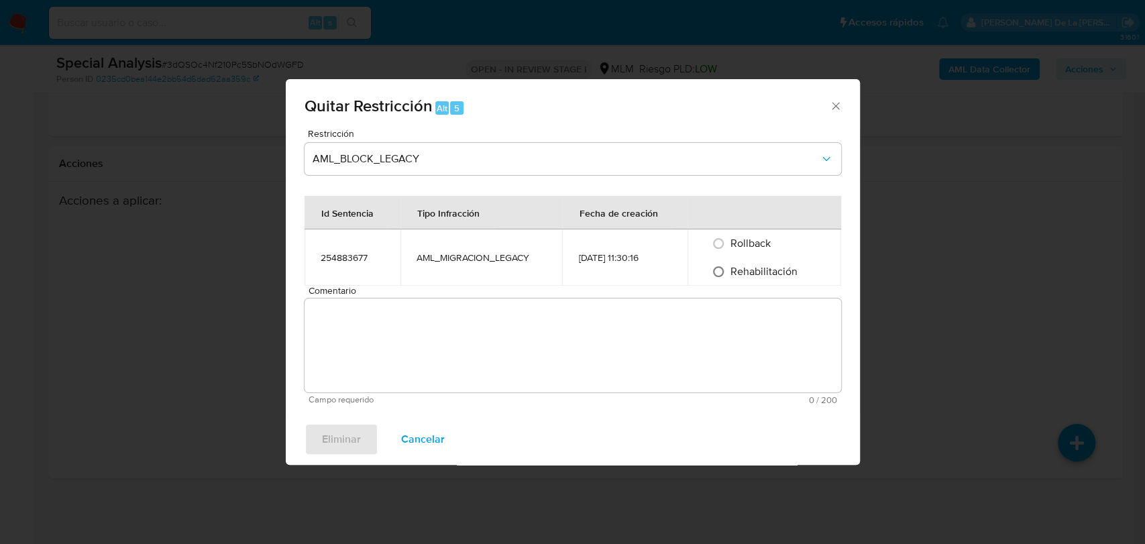
click at [719, 272] on input "Rehabilitación" at bounding box center [718, 271] width 21 height 21
radio input "true"
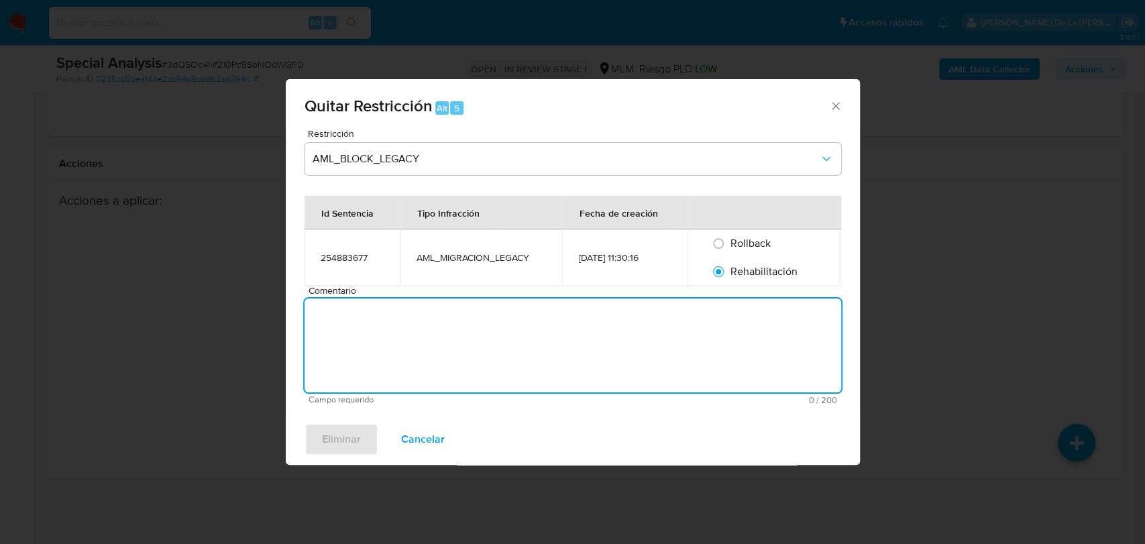
click at [690, 322] on textarea "Comentario" at bounding box center [572, 345] width 537 height 94
type textarea "c"
type textarea "CLIENTE SIN COINCIDENCIAS EN LISTAS DE SANCIONES"
click at [338, 431] on span "Eliminar" at bounding box center [341, 440] width 39 height 30
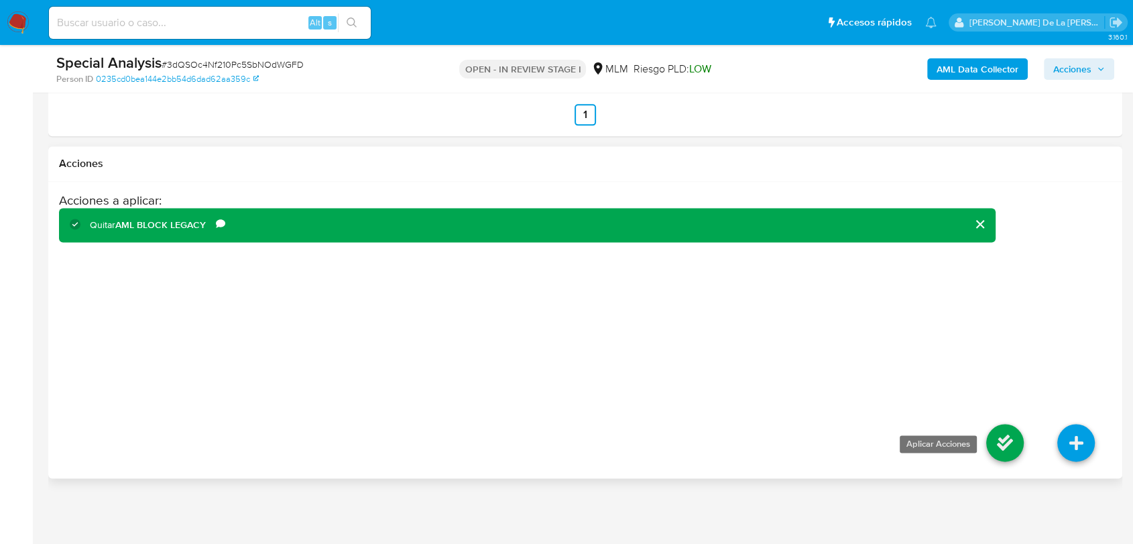
click at [1001, 443] on icon at bounding box center [1006, 443] width 38 height 38
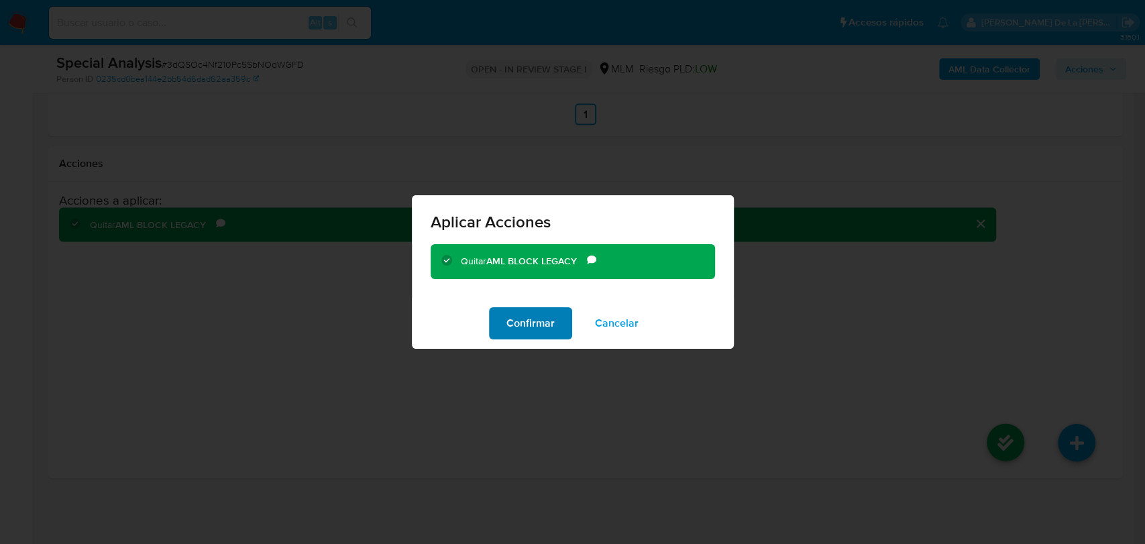
click at [541, 327] on span "Confirmar" at bounding box center [530, 323] width 48 height 30
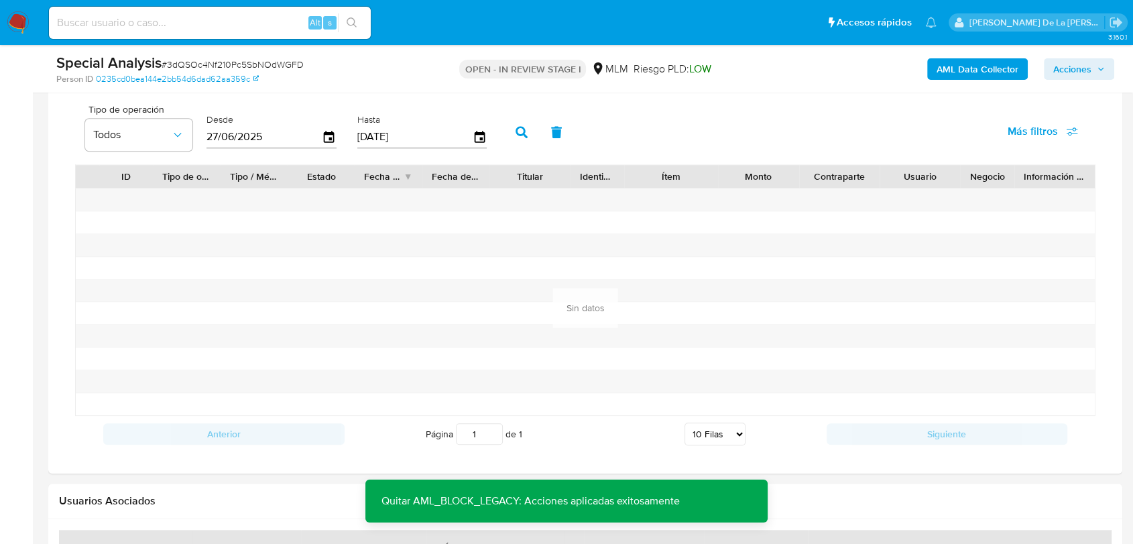
scroll to position [1103, 0]
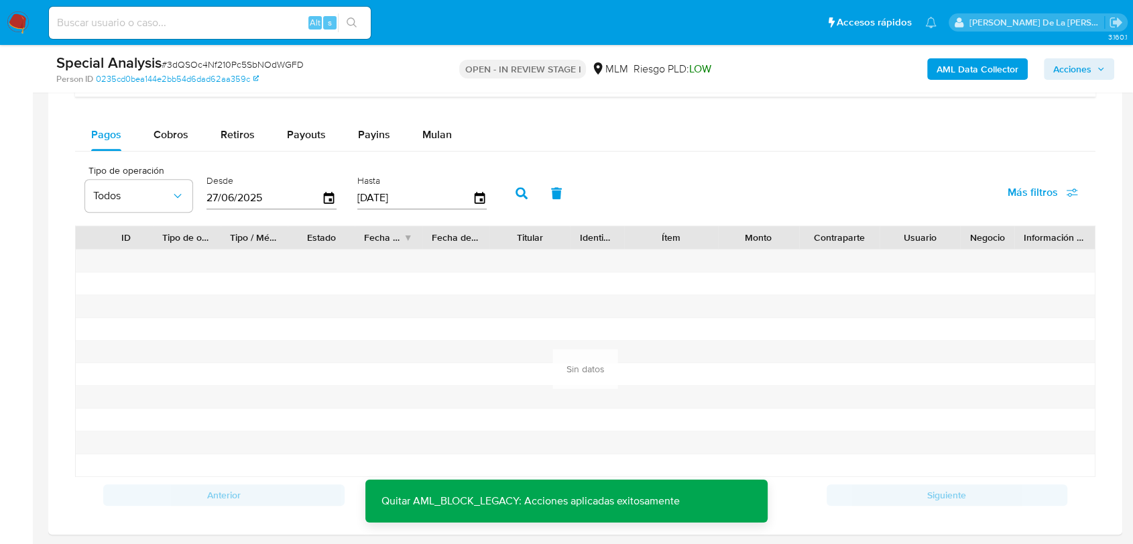
click at [1055, 78] on span "Acciones" at bounding box center [1073, 68] width 38 height 21
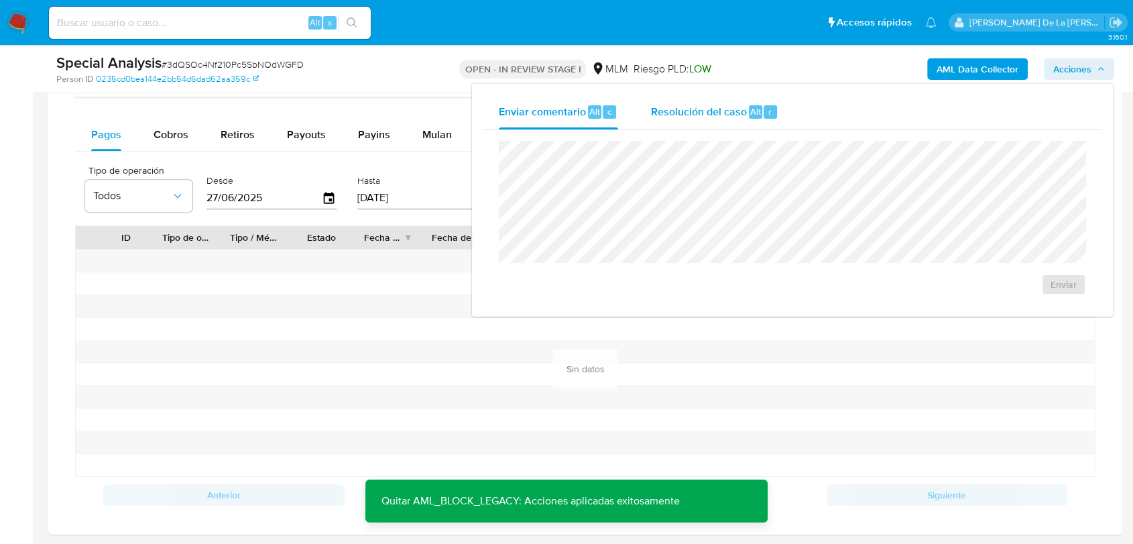
click at [751, 121] on div "Resolución del caso Alt r" at bounding box center [715, 112] width 128 height 35
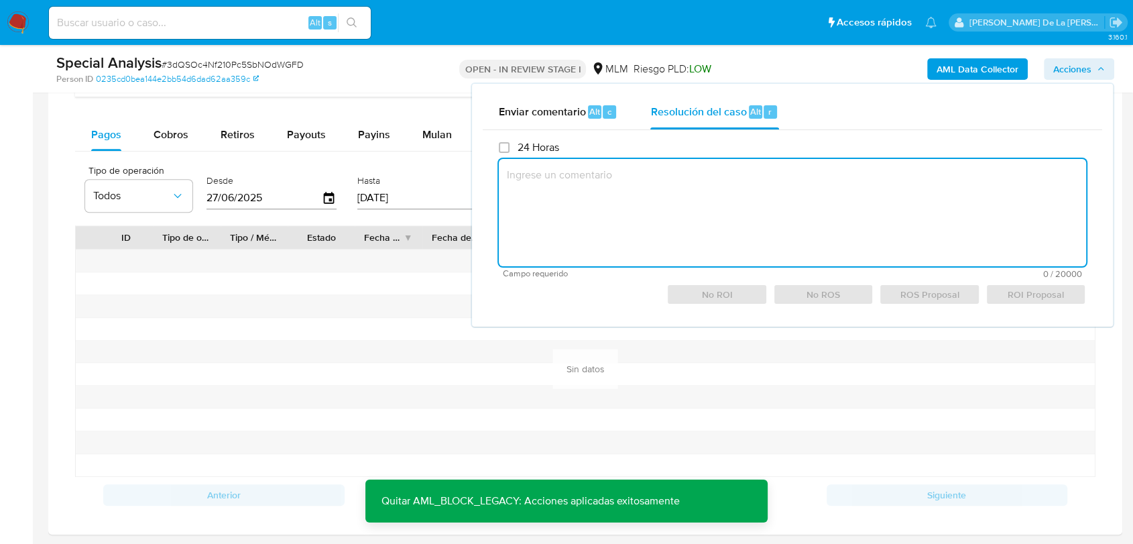
click at [624, 199] on textarea at bounding box center [792, 212] width 587 height 107
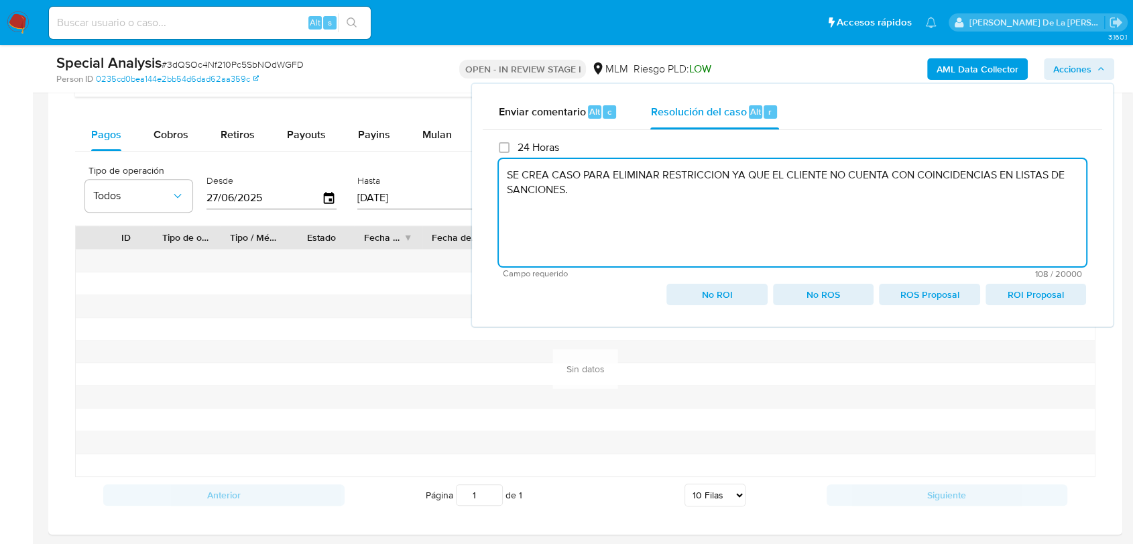
click at [711, 292] on span "No ROI" at bounding box center [717, 294] width 82 height 19
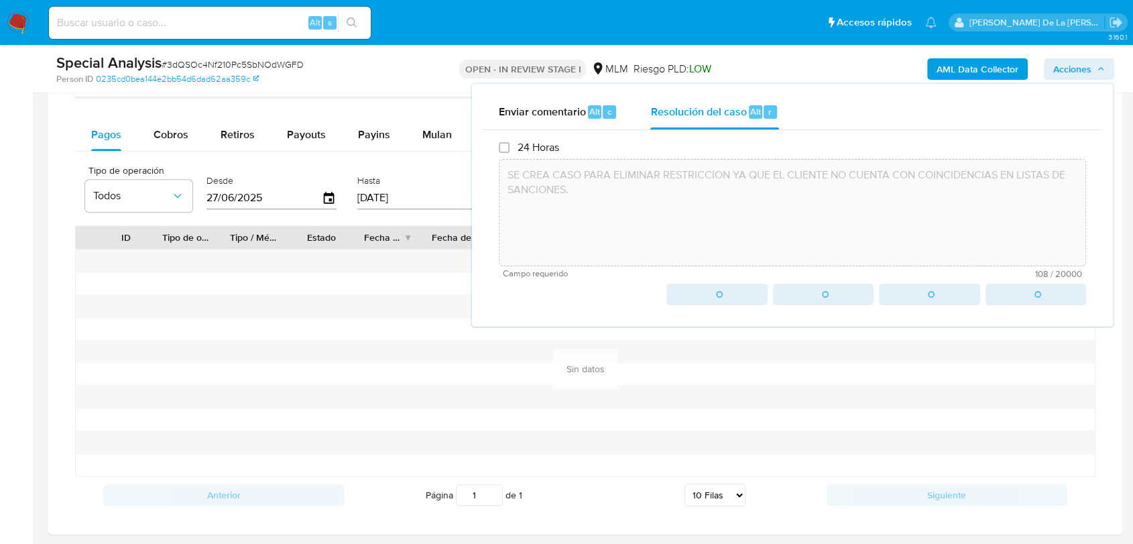
type textarea "SE CREA CASO PARA ELIMINAR RESTRICCION YA QUE EL CLIENTE NO CUENTA CON COINCIDE…"
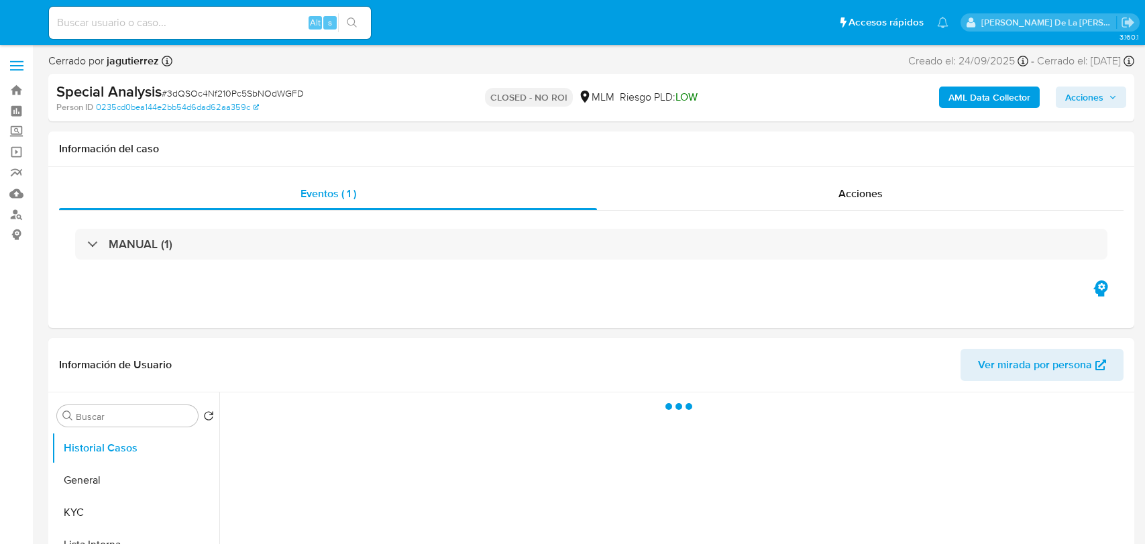
select select "10"
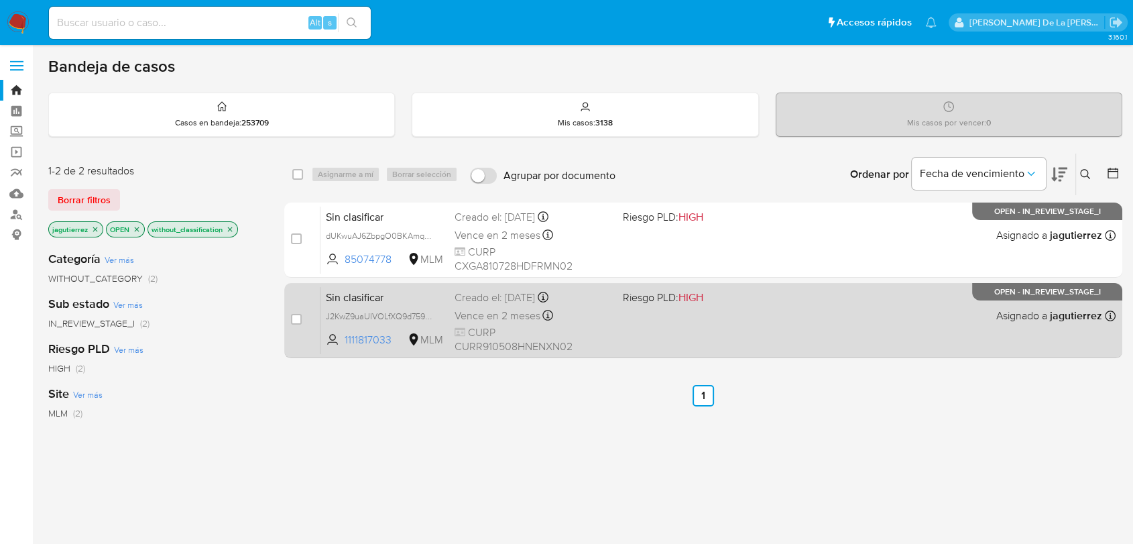
click at [765, 339] on div "Sin clasificar J2KwZ9uaUIVOLfXQ9d759HO8 1111817033 MLM Riesgo PLD: HIGH Creado …" at bounding box center [718, 320] width 795 height 68
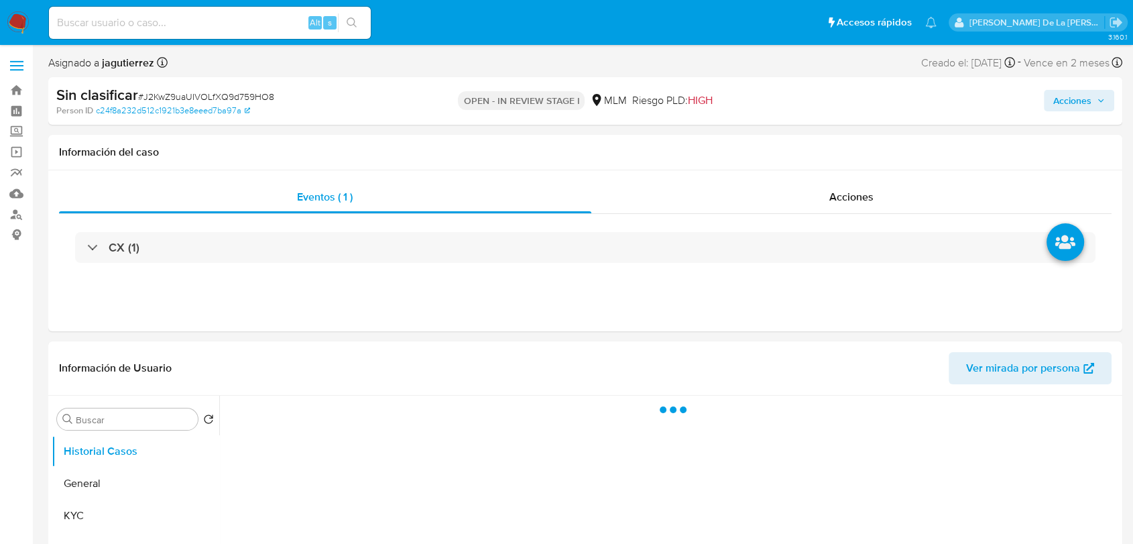
select select "10"
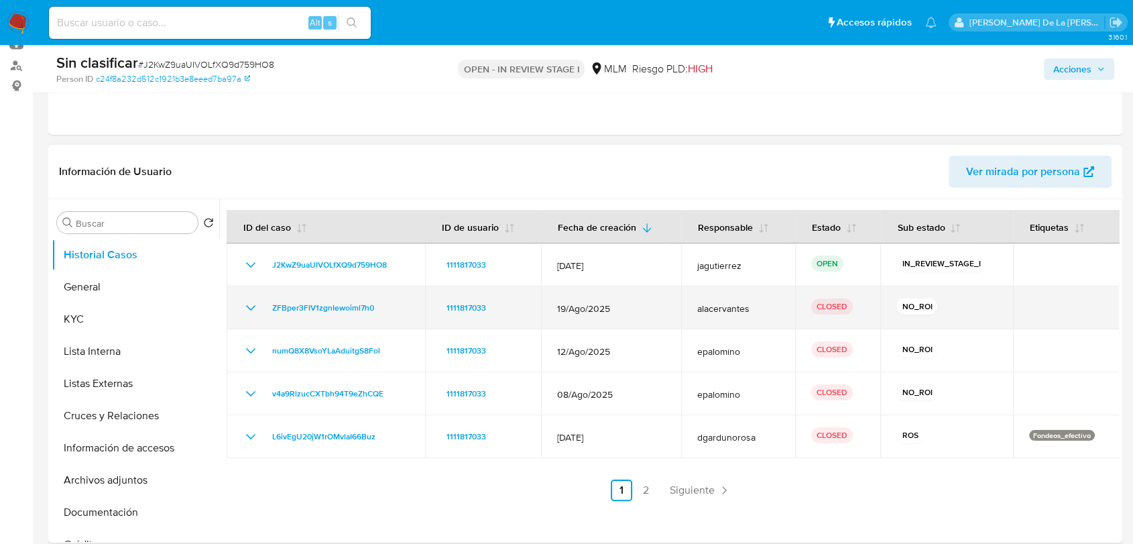
scroll to position [223, 0]
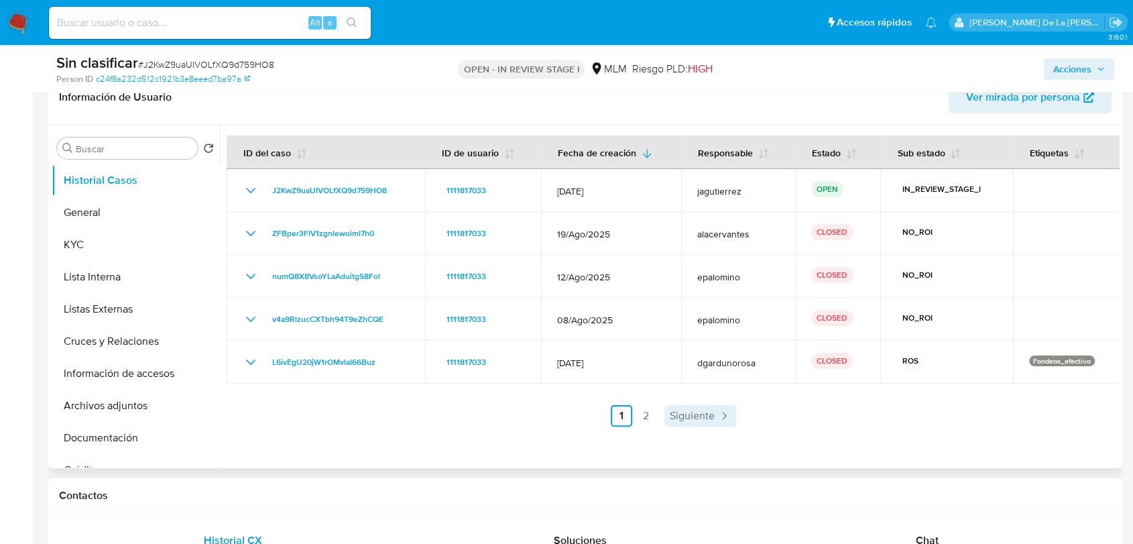
click at [728, 412] on icon "Paginación" at bounding box center [724, 415] width 13 height 13
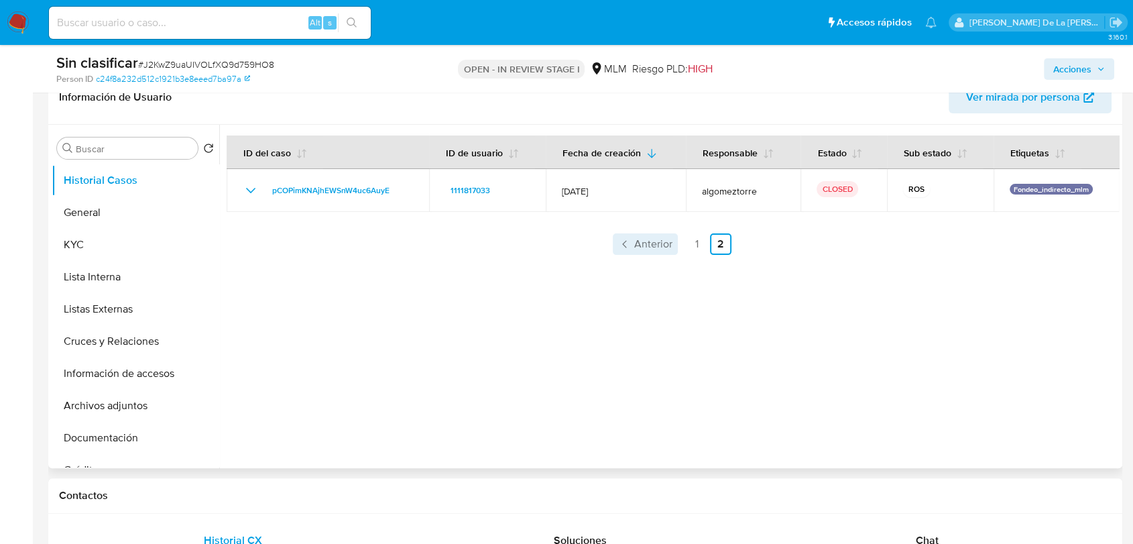
click at [623, 243] on icon "Paginación" at bounding box center [624, 243] width 13 height 13
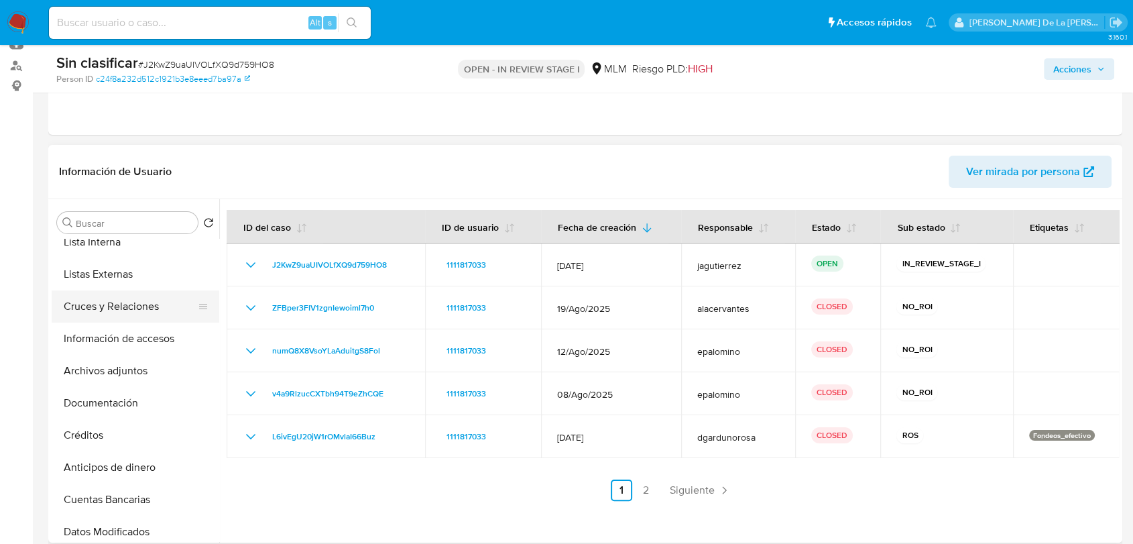
scroll to position [149, 0]
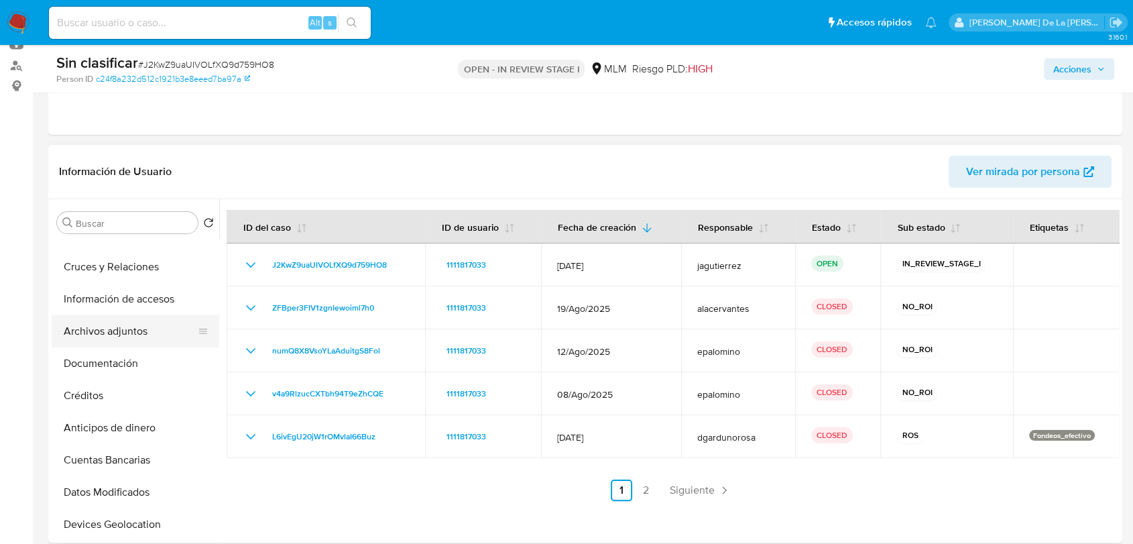
click at [116, 334] on button "Archivos adjuntos" at bounding box center [130, 331] width 157 height 32
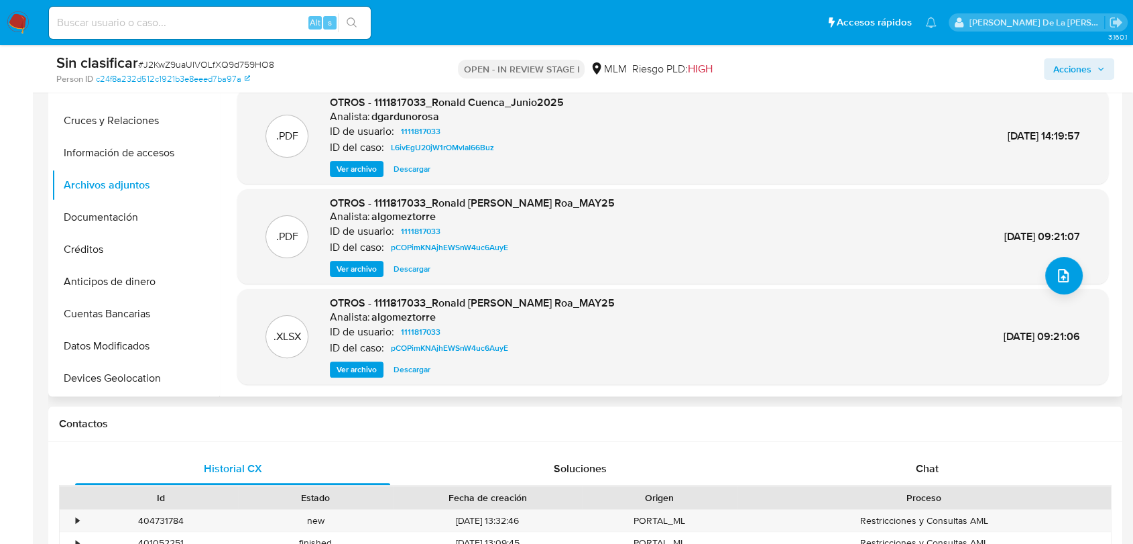
scroll to position [298, 0]
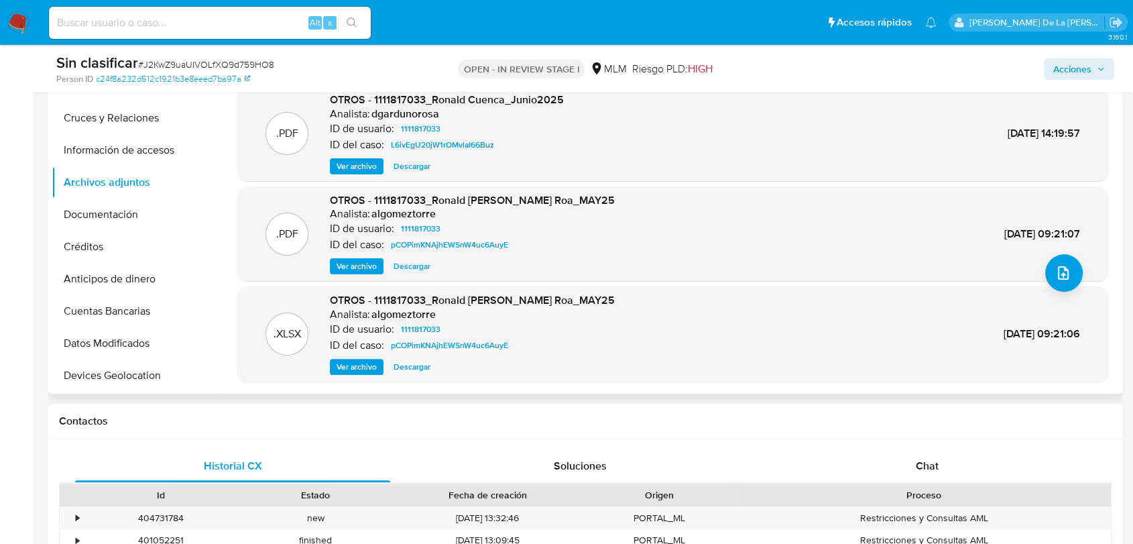
click at [345, 265] on span "Ver archivo" at bounding box center [357, 266] width 40 height 13
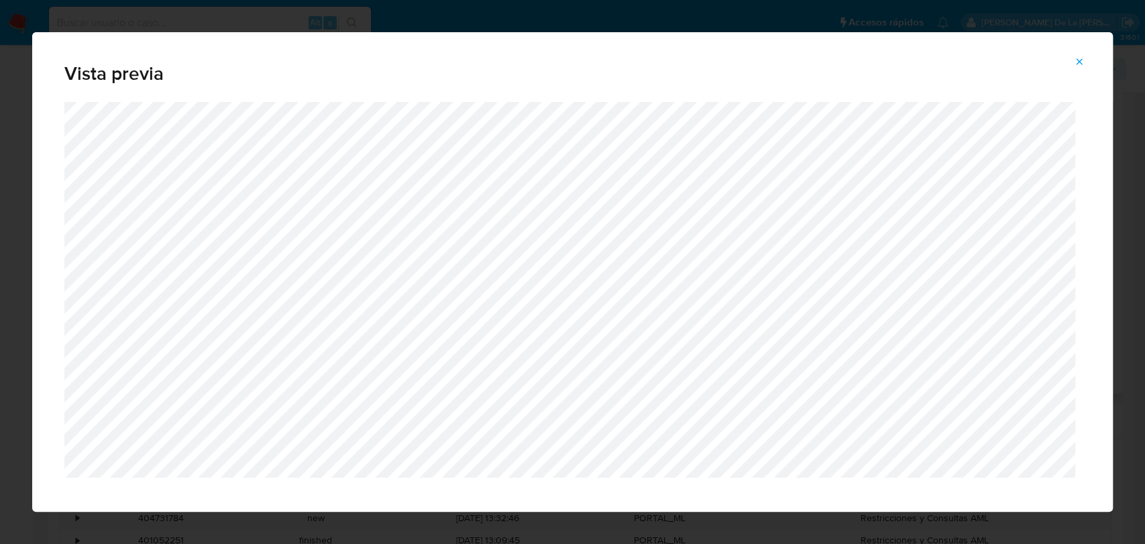
click at [1126, 218] on div "Vista previa" at bounding box center [572, 272] width 1145 height 544
click at [1080, 55] on span "Attachment preview" at bounding box center [1079, 61] width 11 height 19
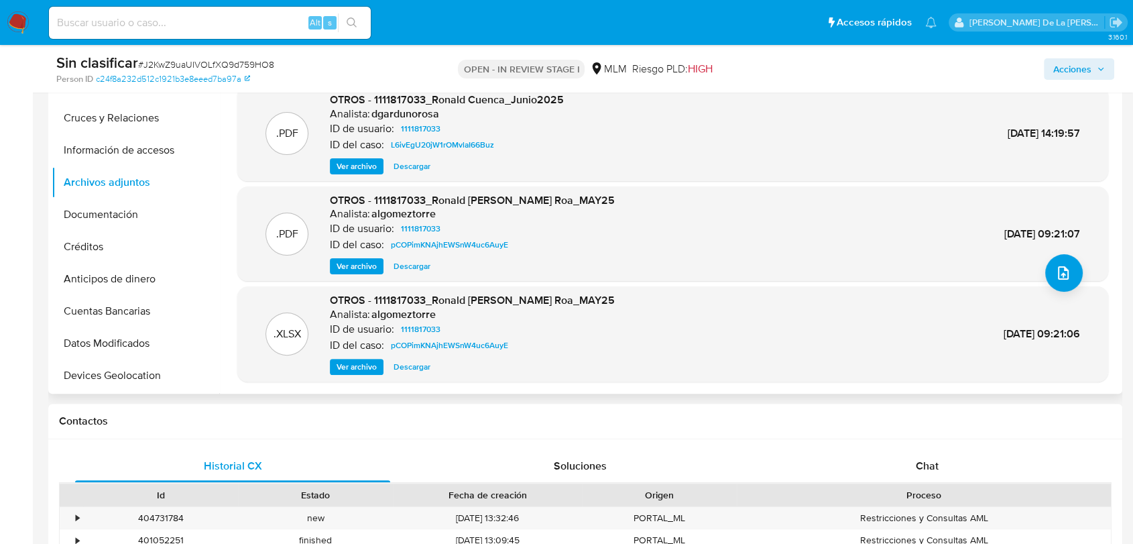
click at [1093, 68] on span "Acciones" at bounding box center [1080, 69] width 52 height 19
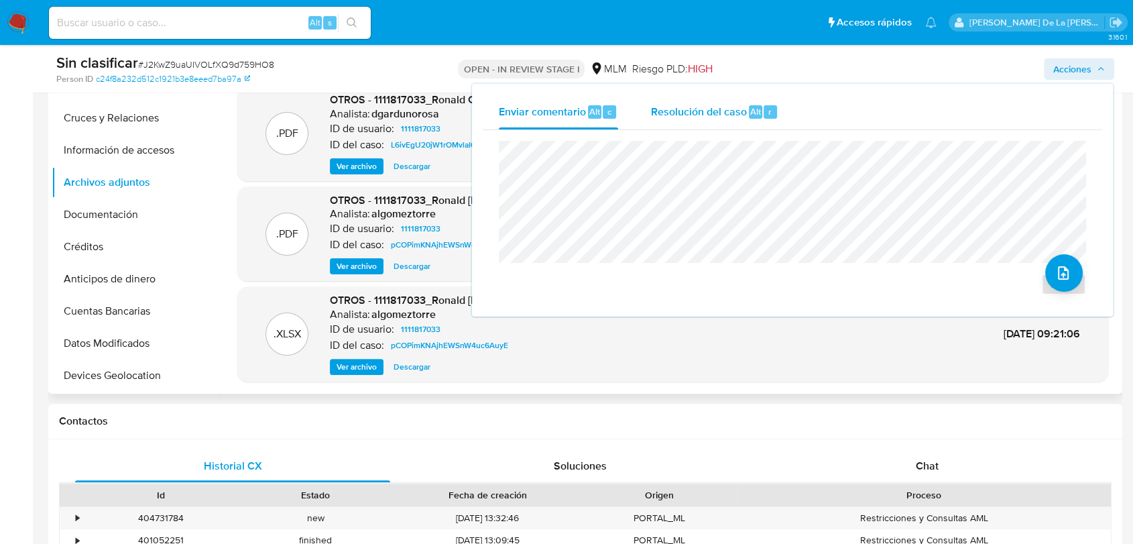
click at [726, 104] on span "Resolución del caso" at bounding box center [699, 110] width 96 height 15
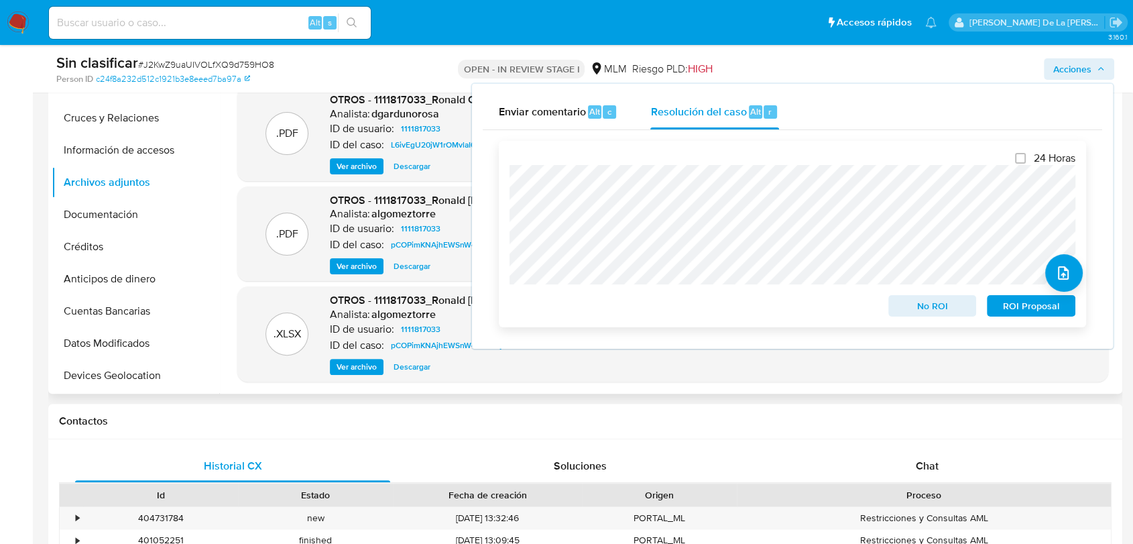
click at [934, 304] on span "No ROI" at bounding box center [933, 305] width 70 height 19
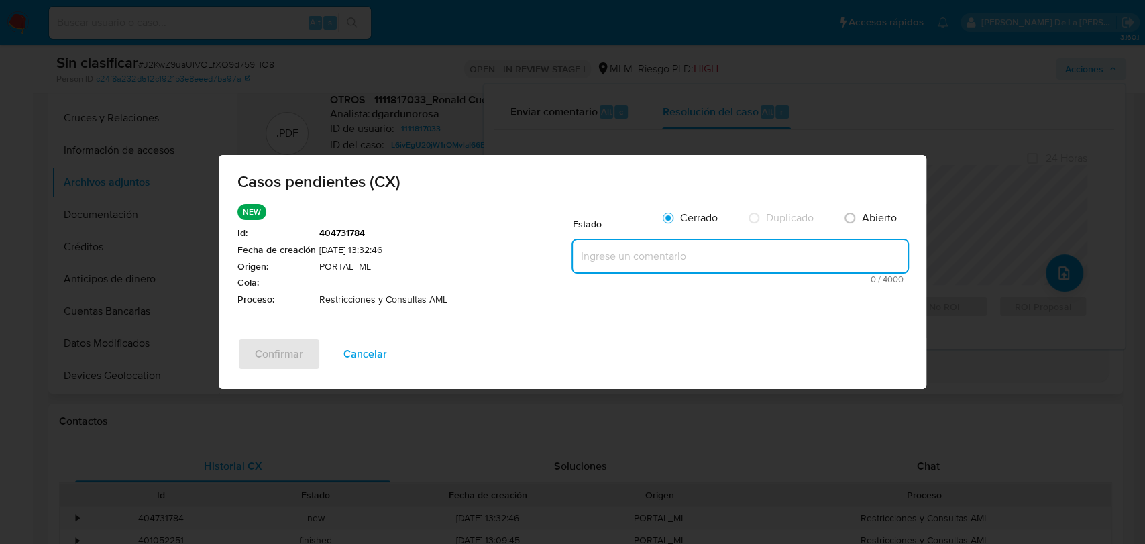
click at [716, 256] on textarea at bounding box center [740, 256] width 335 height 32
paste textarea "CLIENTE CUENTA CON DOS REPORTES AL REGULADOR, NO SE ELIMINA RESTRICCION"
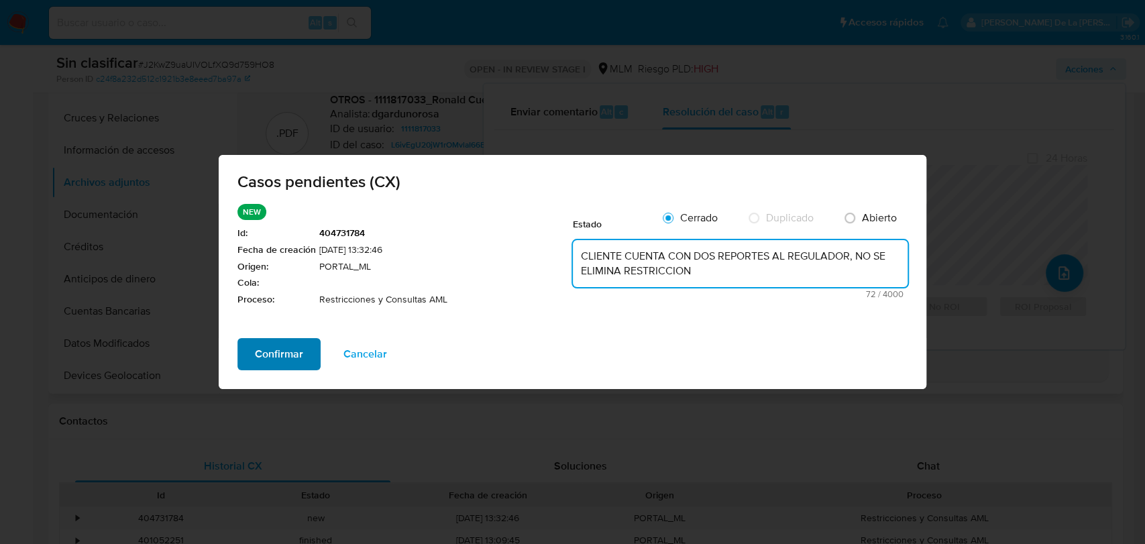
type textarea "CLIENTE CUENTA CON DOS REPORTES AL REGULADOR, NO SE ELIMINA RESTRICCION"
click at [239, 355] on button "Confirmar" at bounding box center [278, 354] width 83 height 32
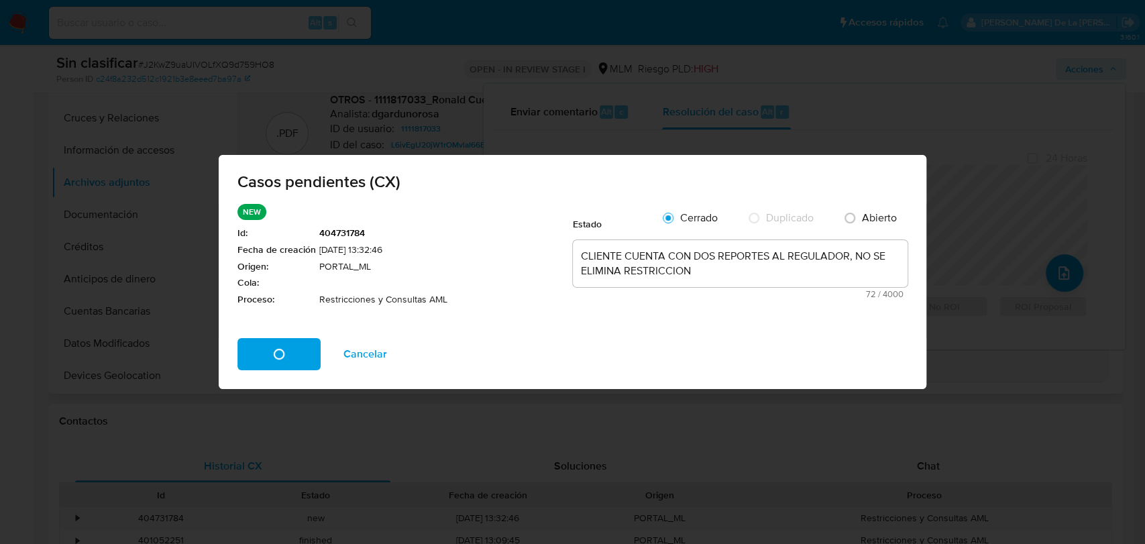
click at [258, 350] on div "Confirmar Cancelar" at bounding box center [573, 363] width 708 height 51
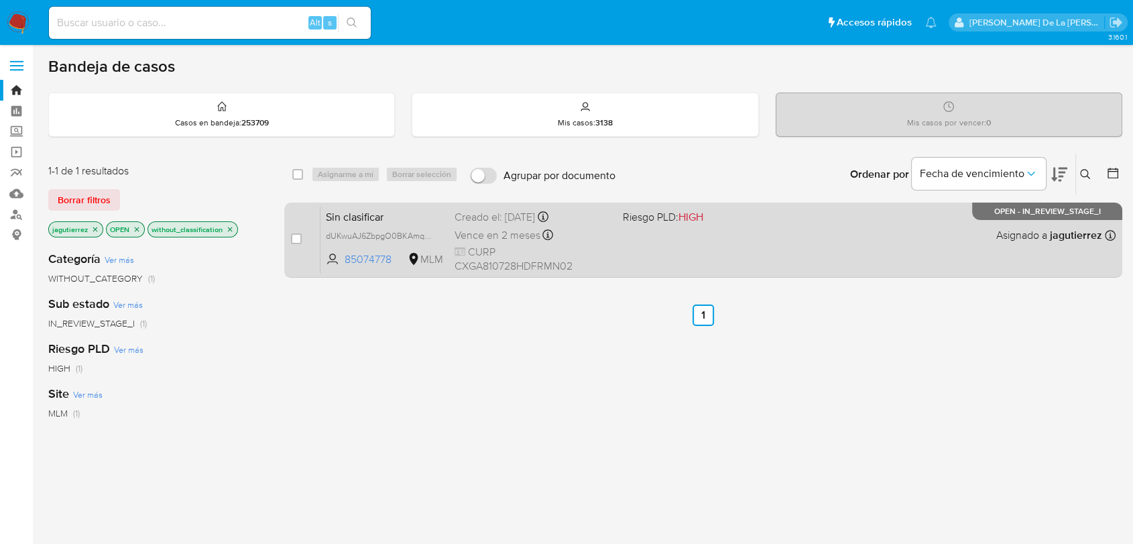
click at [913, 221] on div "Sin clasificar dUKwuAJ6ZbpgO0BKAmqRu0Ob 85074778 MLM Riesgo PLD: HIGH Creado el…" at bounding box center [718, 240] width 795 height 68
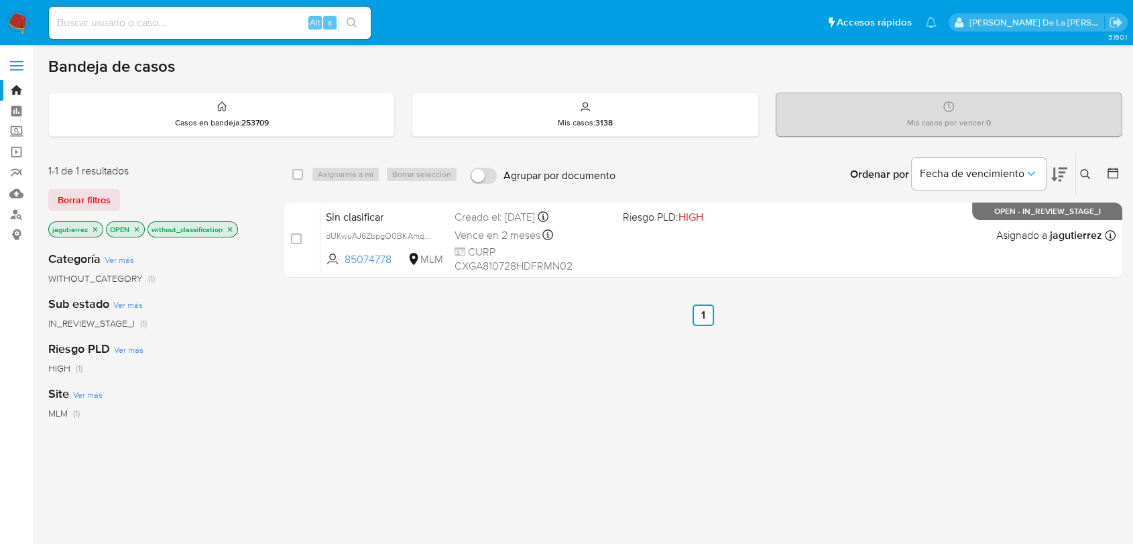
click at [14, 19] on img at bounding box center [18, 22] width 23 height 23
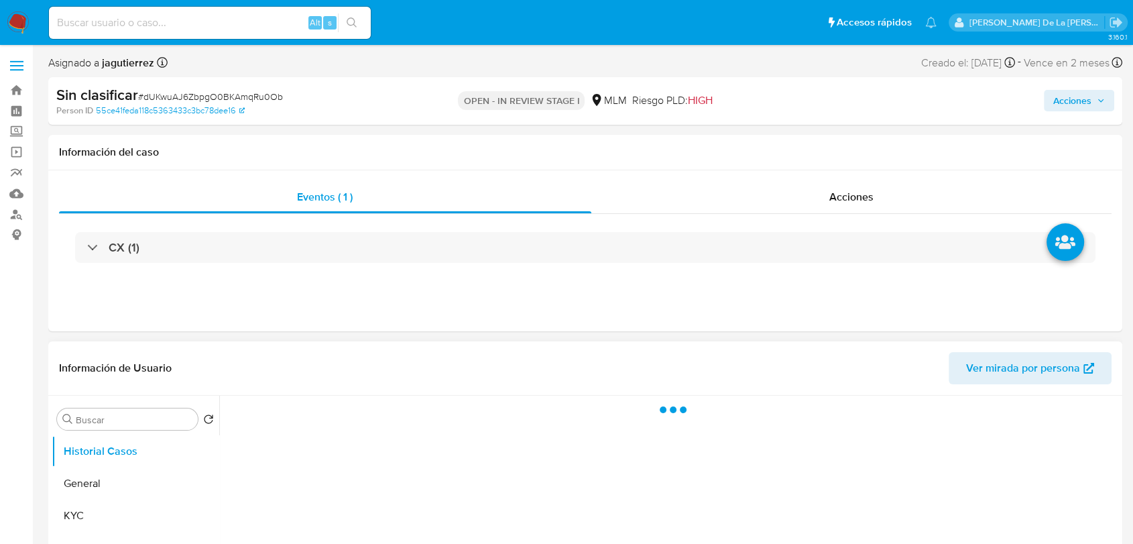
scroll to position [149, 0]
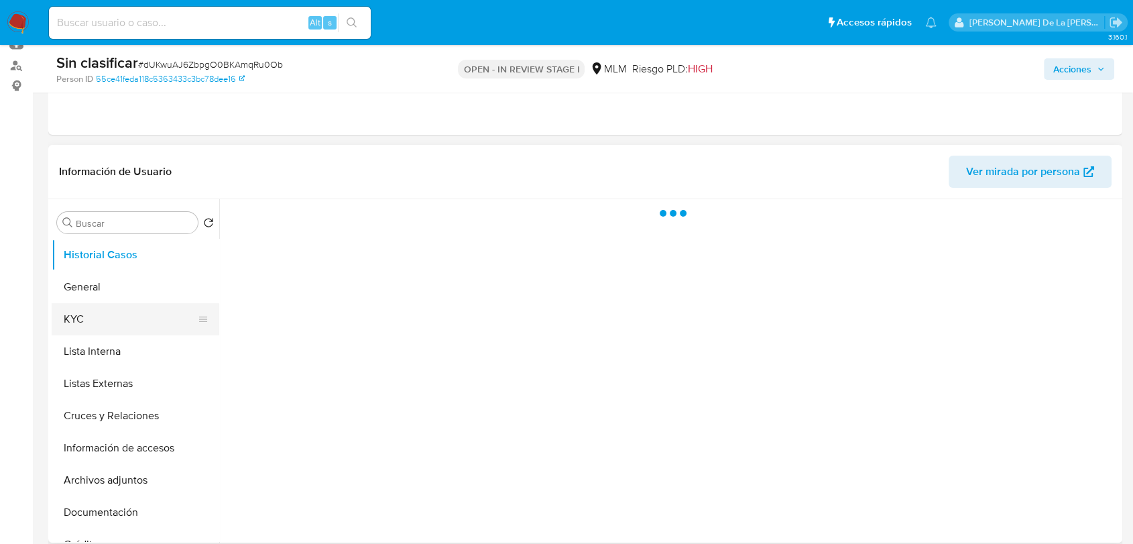
select select "10"
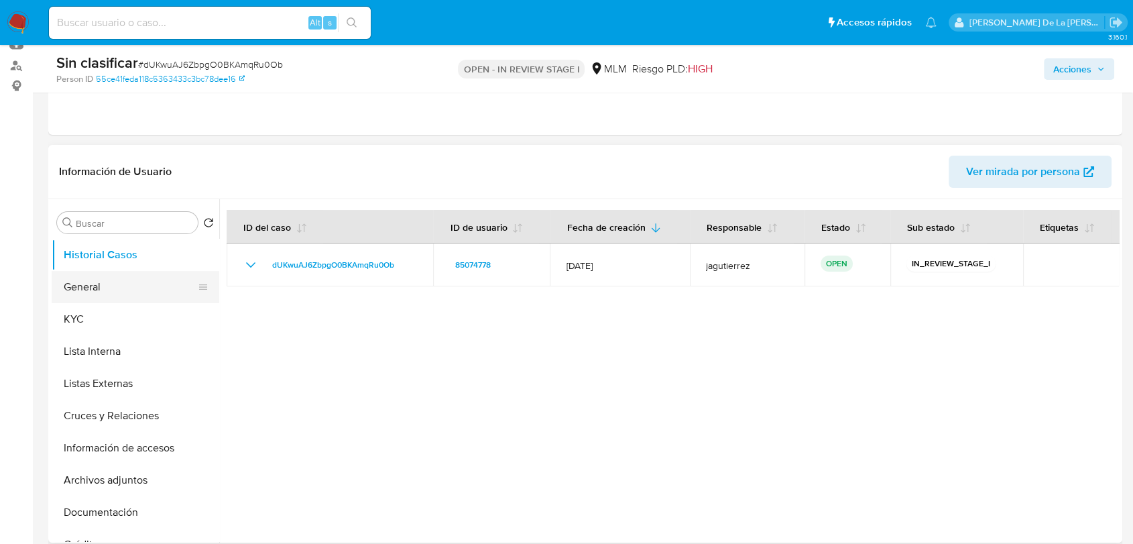
click at [87, 280] on button "General" at bounding box center [130, 287] width 157 height 32
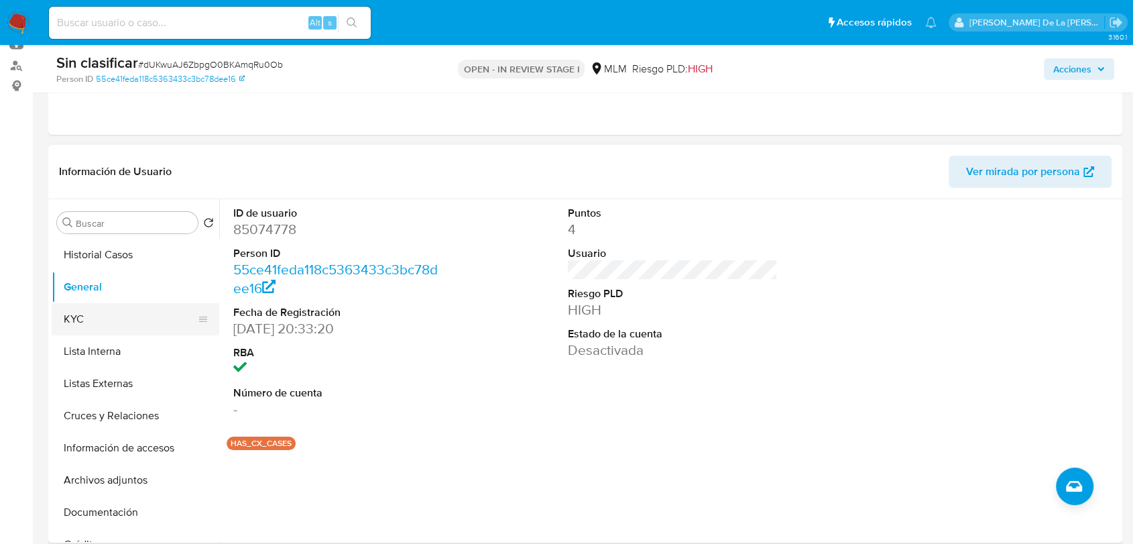
click at [75, 321] on button "KYC" at bounding box center [130, 319] width 157 height 32
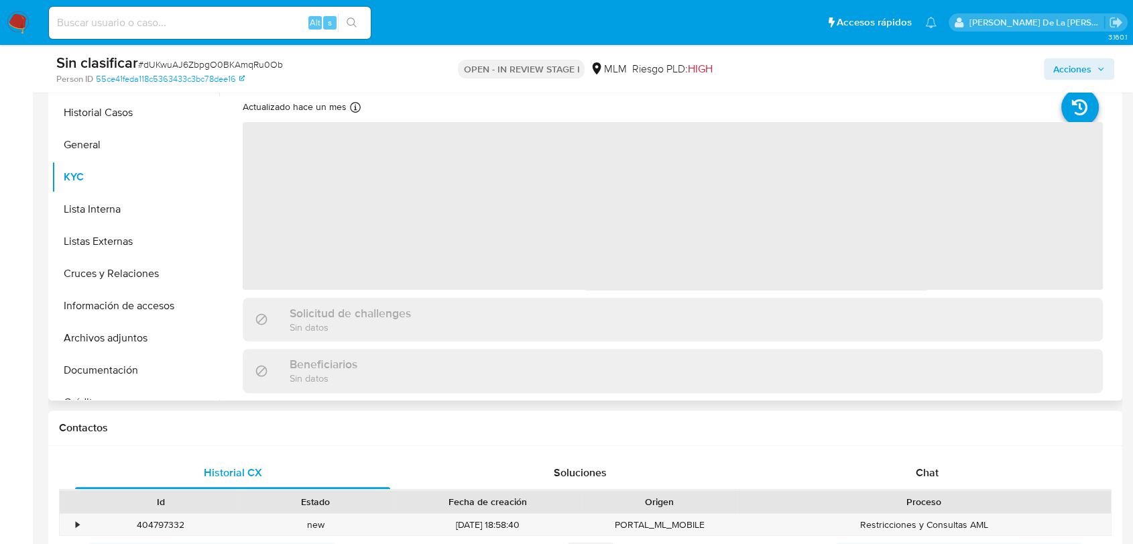
scroll to position [298, 0]
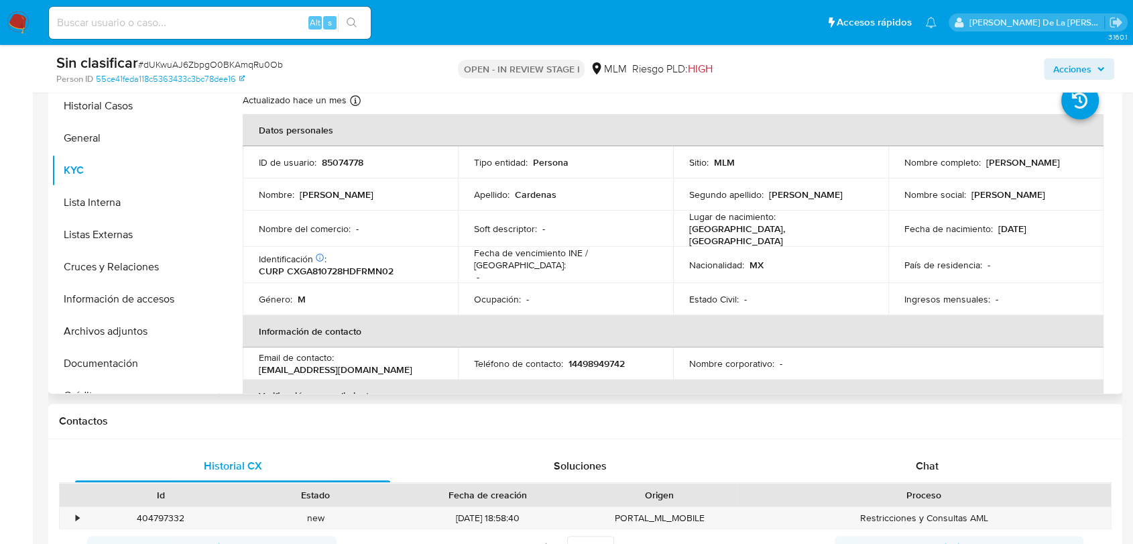
drag, startPoint x: 897, startPoint y: 171, endPoint x: 1033, endPoint y: 173, distance: 136.2
click at [1033, 173] on td "Nombre completo : Jose Antonio Cardenas Gomez" at bounding box center [996, 162] width 215 height 32
copy p "[PERSON_NAME] [PERSON_NAME]"
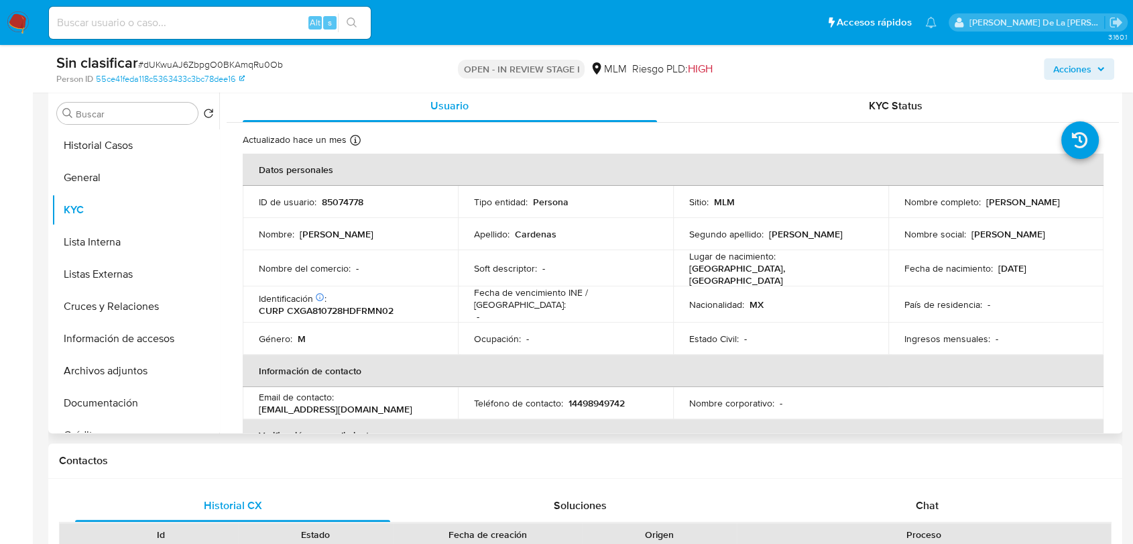
scroll to position [223, 0]
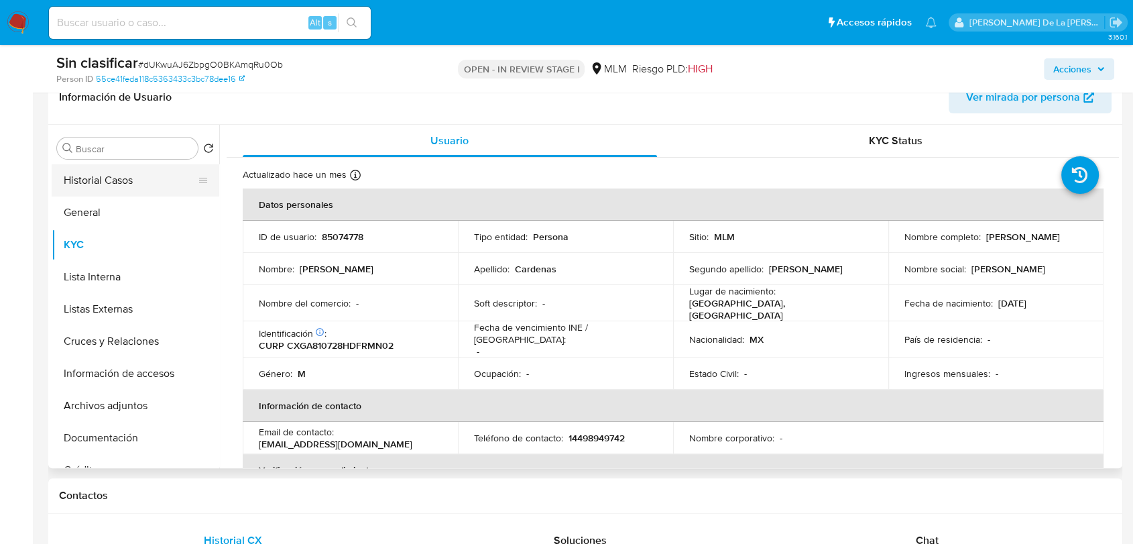
click at [123, 179] on button "Historial Casos" at bounding box center [130, 180] width 157 height 32
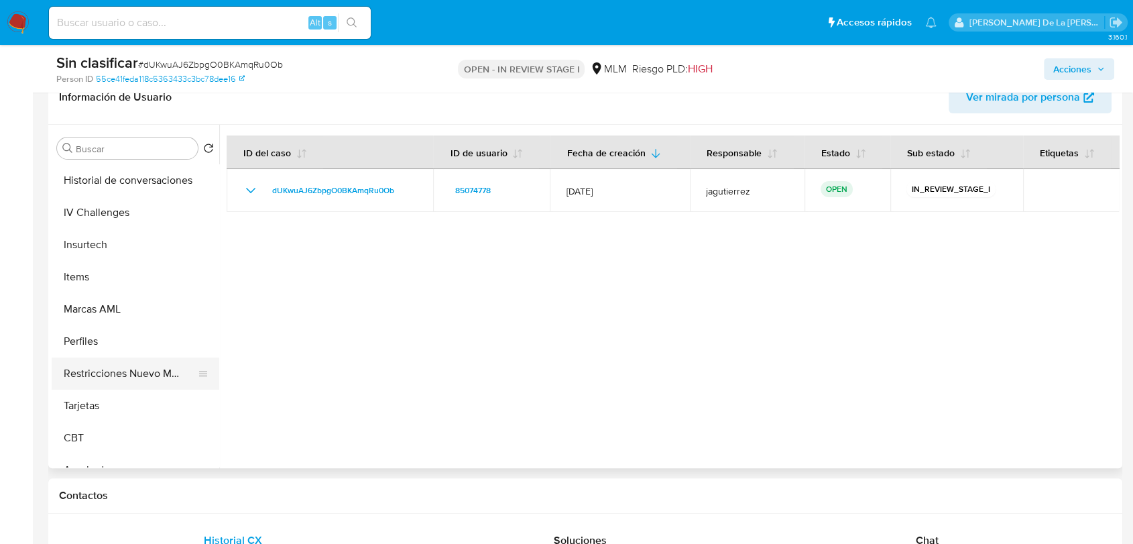
scroll to position [596, 0]
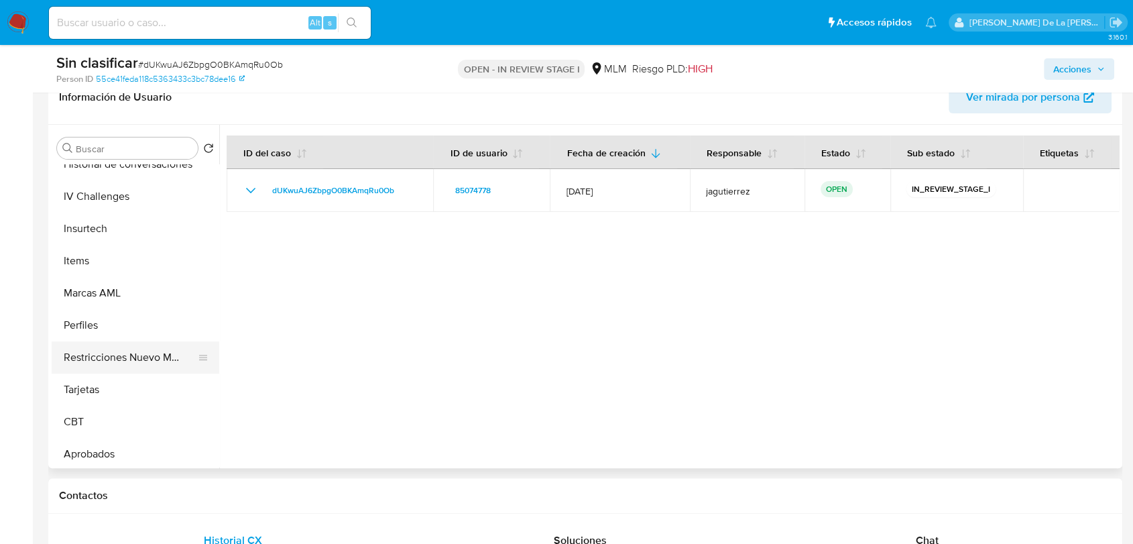
click at [119, 350] on button "Restricciones Nuevo Mundo" at bounding box center [130, 357] width 157 height 32
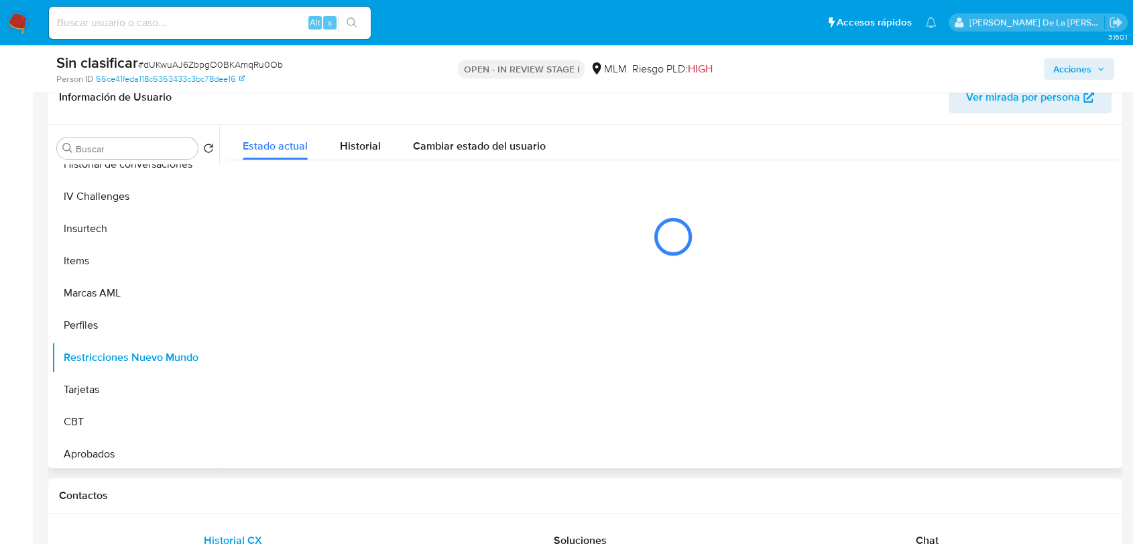
click at [594, 288] on div at bounding box center [669, 296] width 900 height 343
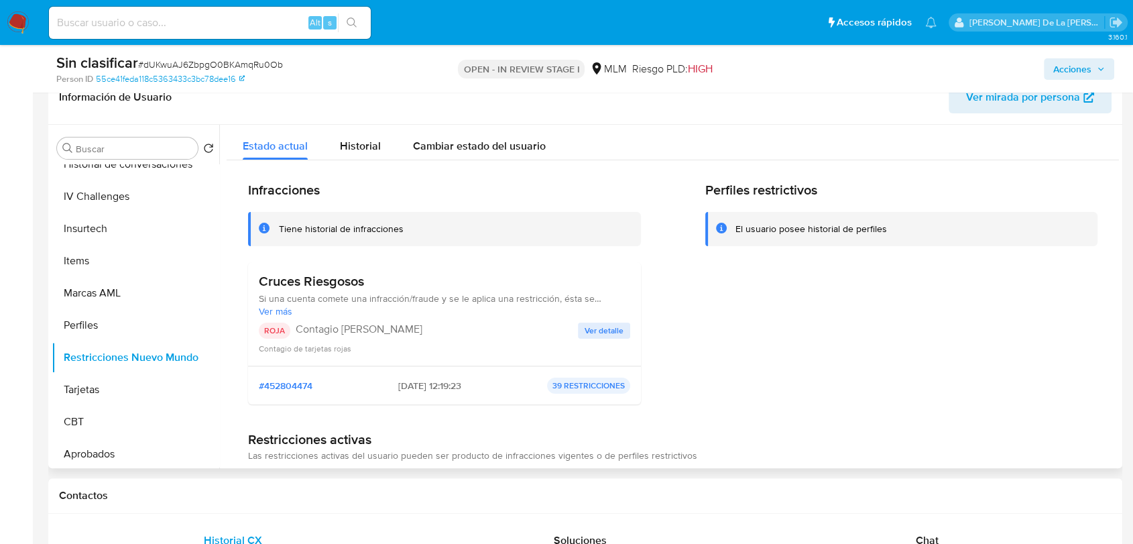
click at [608, 317] on div "Cruces Riesgosos Si una cuenta comete una infracción/fraude y se le aplica una …" at bounding box center [445, 314] width 372 height 82
click at [606, 320] on div "Cruces Riesgosos Si una cuenta comete una infracción/fraude y se le aplica una …" at bounding box center [445, 314] width 372 height 82
click at [610, 334] on span "Ver detalle" at bounding box center [604, 330] width 39 height 13
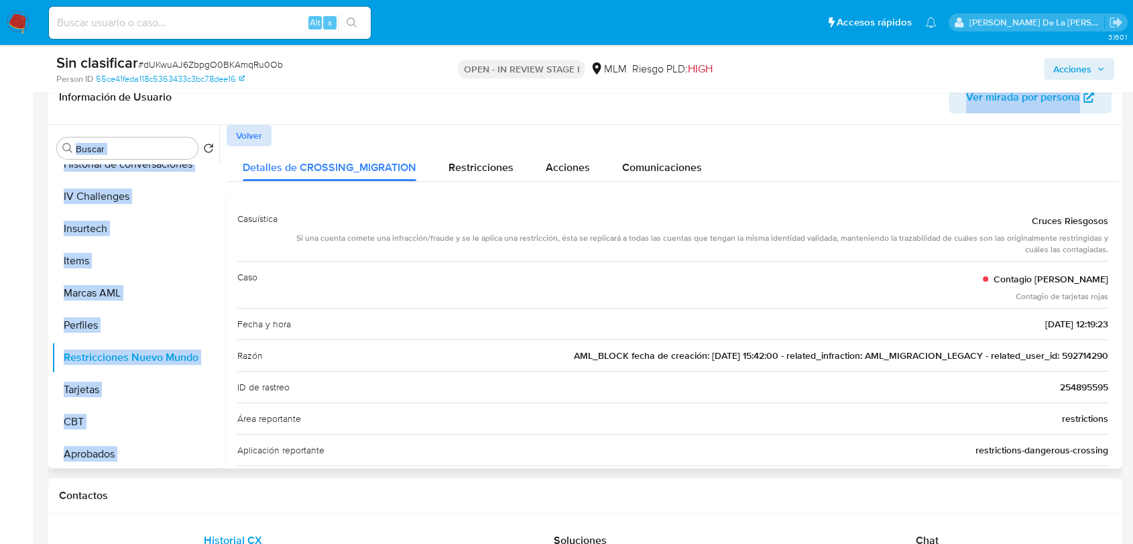
click at [247, 129] on div "Información de Usuario Ver mirada por persona Buscar Volver al orden por defect…" at bounding box center [585, 269] width 1074 height 398
click at [249, 135] on span "Volver" at bounding box center [249, 135] width 26 height 19
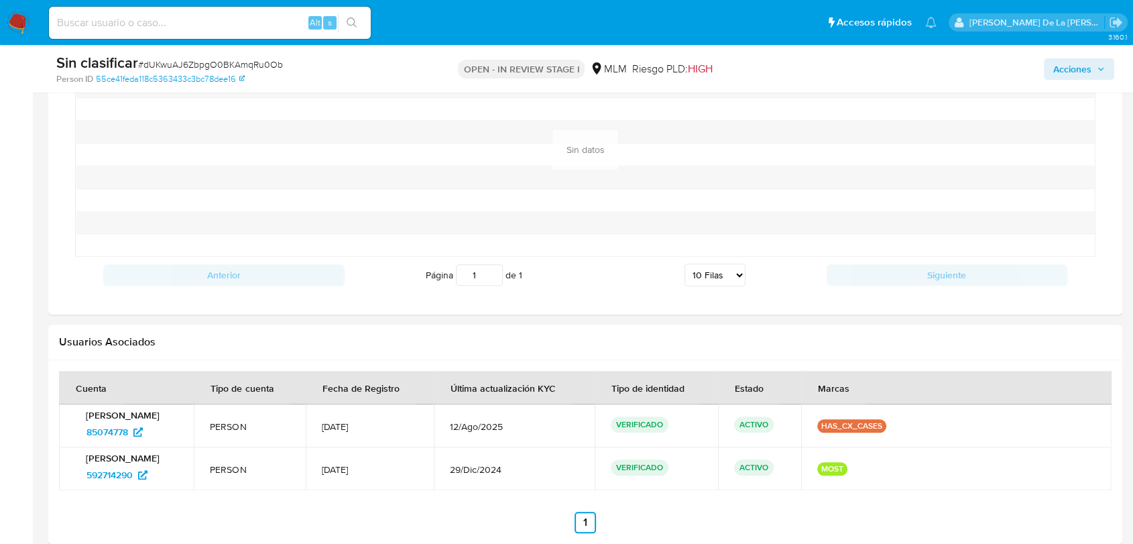
scroll to position [1266, 0]
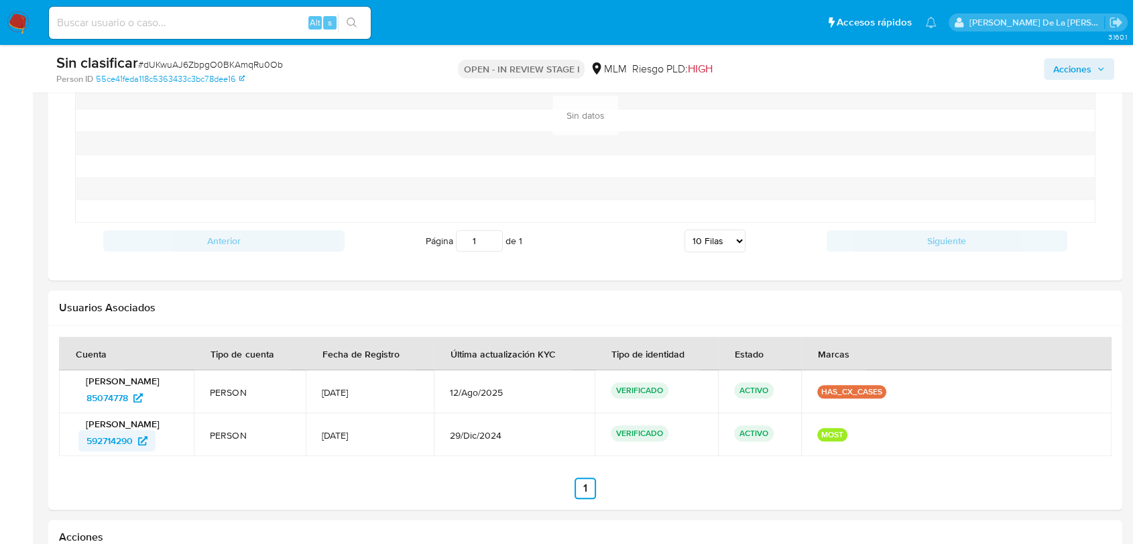
click at [117, 438] on span "592714290" at bounding box center [110, 440] width 46 height 21
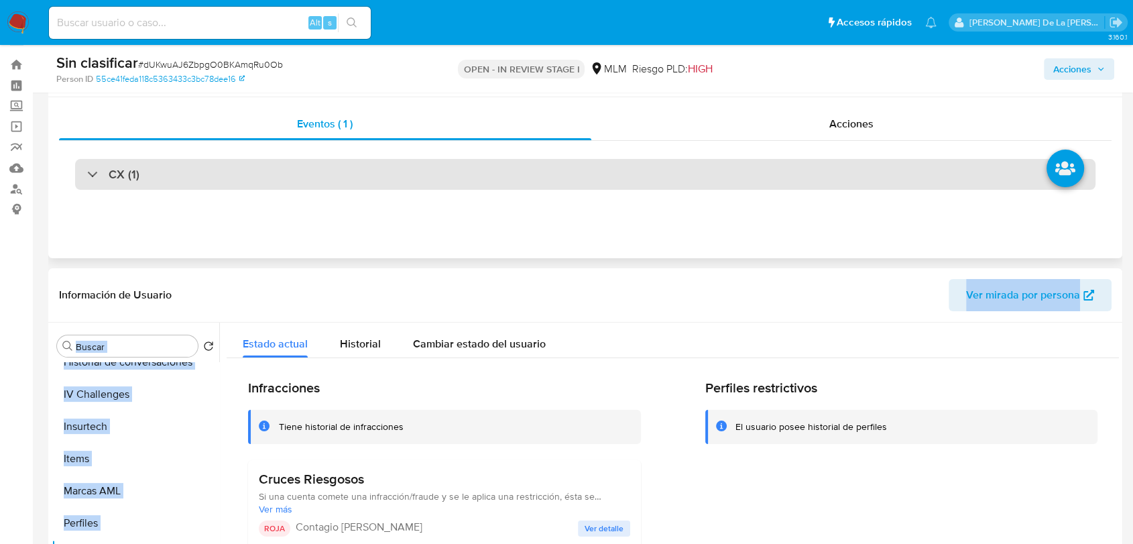
scroll to position [0, 0]
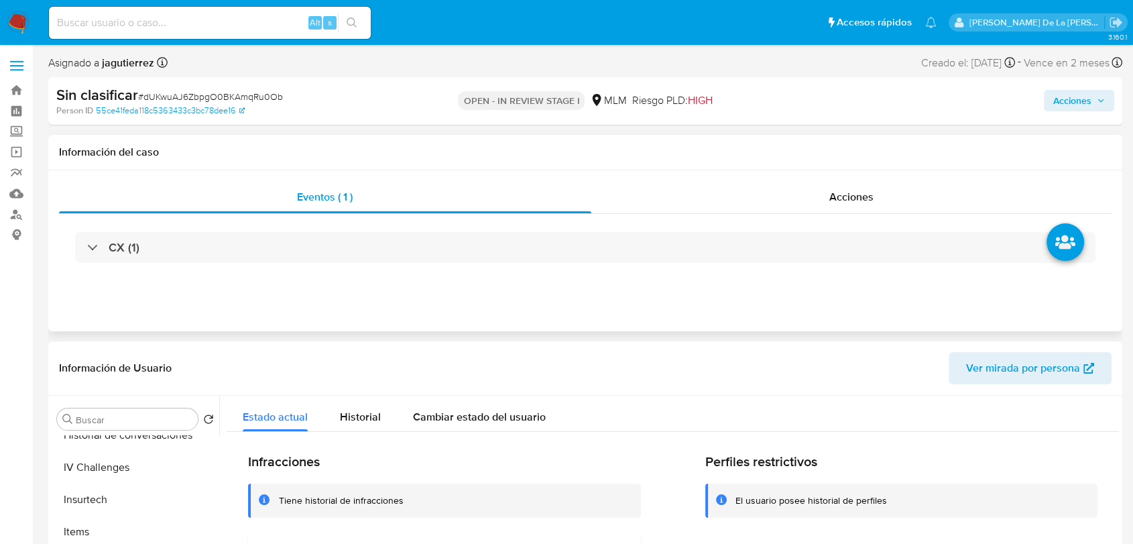
click at [494, 292] on div "Eventos ( 1 ) Acciones CX (1)" at bounding box center [585, 250] width 1074 height 161
click at [1100, 101] on icon "button" at bounding box center [1101, 100] width 5 height 3
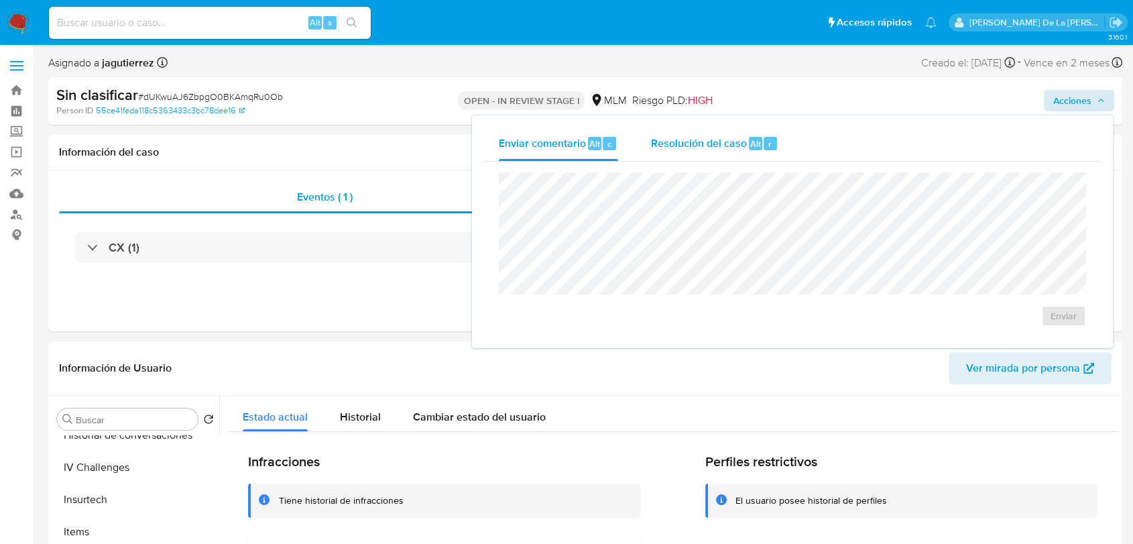
click at [692, 136] on span "Resolución del caso" at bounding box center [699, 142] width 96 height 15
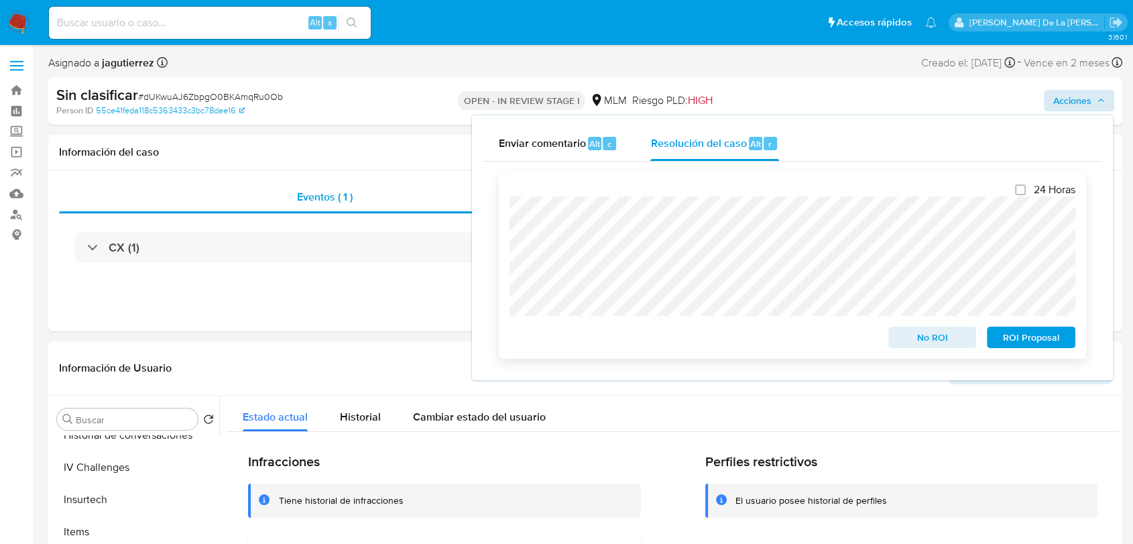
click at [902, 335] on span "No ROI" at bounding box center [933, 337] width 70 height 19
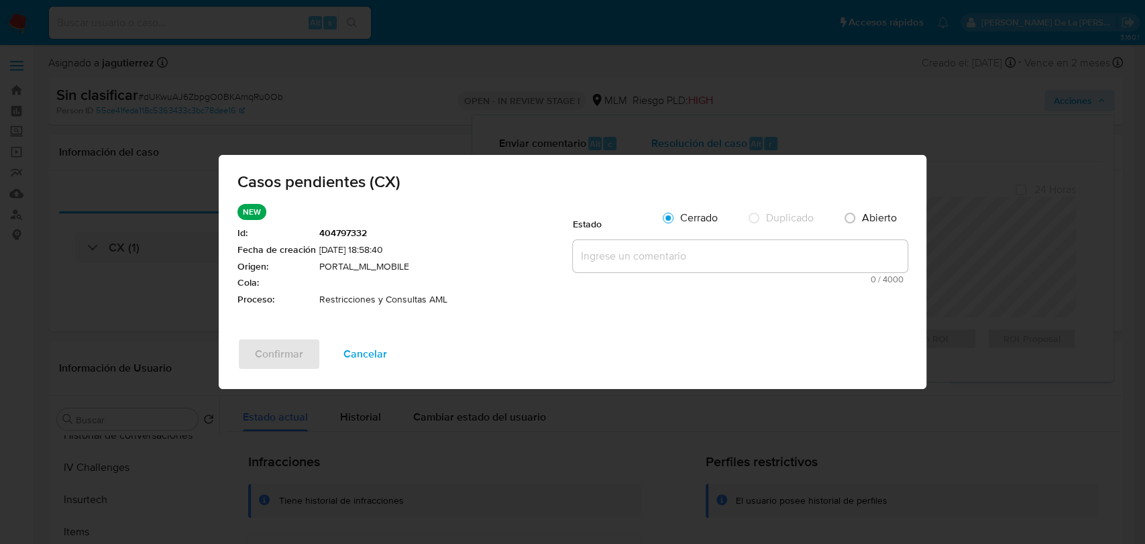
click at [683, 254] on textarea at bounding box center [740, 256] width 335 height 32
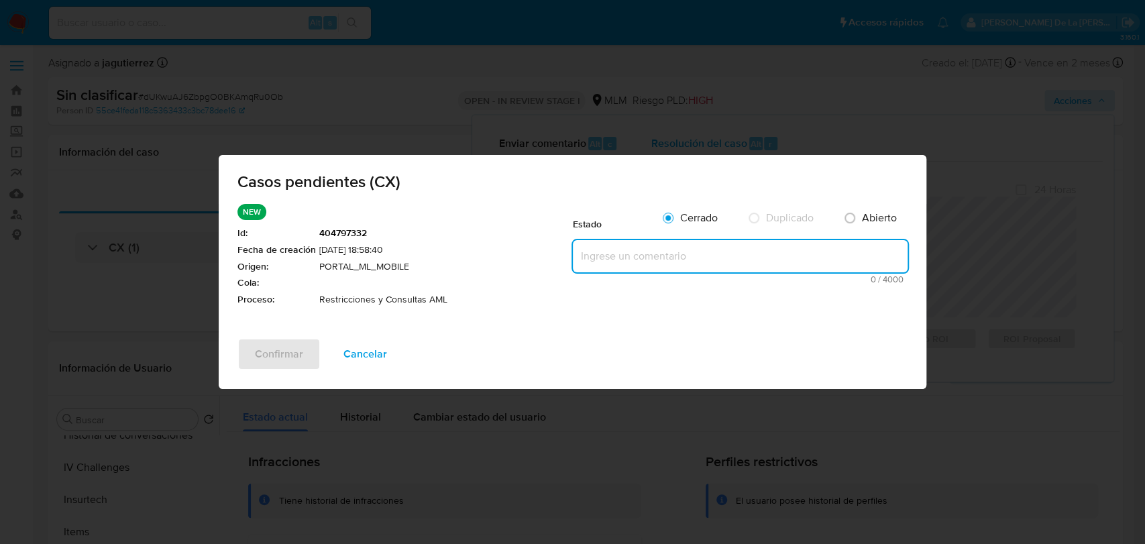
paste textarea "CLIENTE CON RESTRICCION POR CRUCES, SE CREA CASO PARA ELIMINAR RESTRICCIONES EN…"
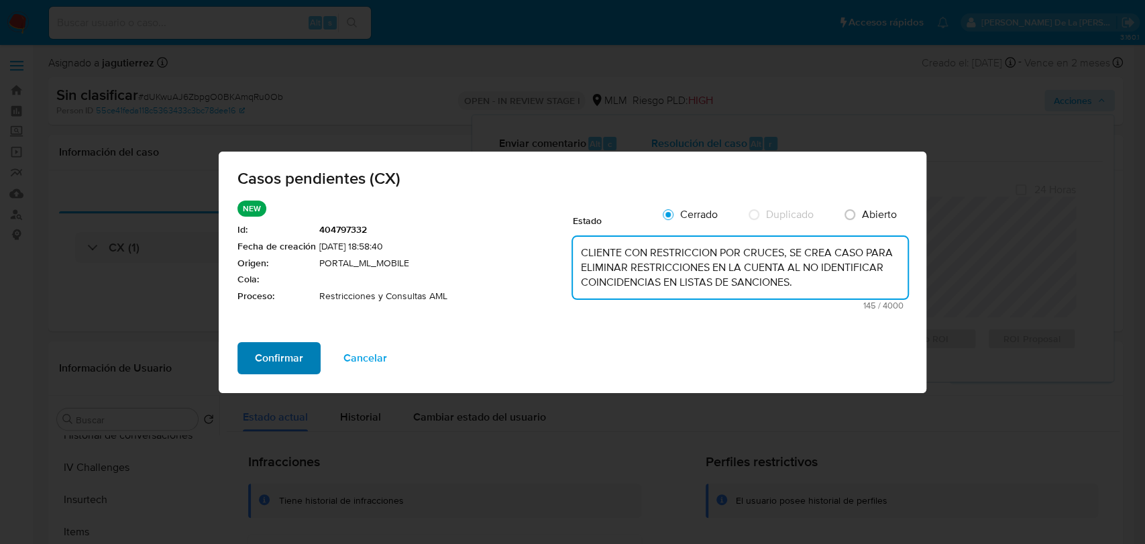
type textarea "CLIENTE CON RESTRICCION POR CRUCES, SE CREA CASO PARA ELIMINAR RESTRICCIONES EN…"
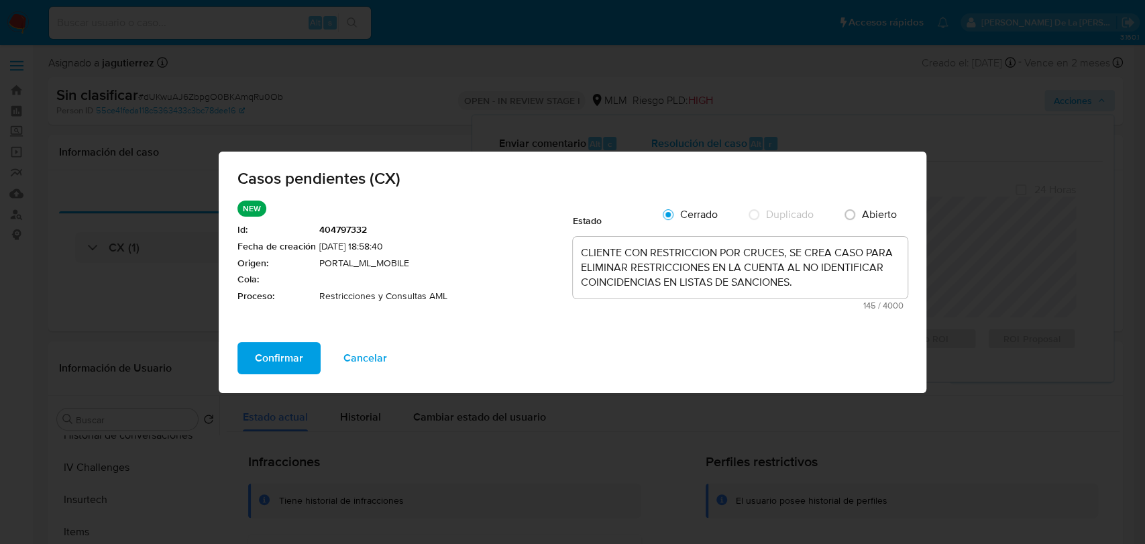
click at [274, 363] on span "Confirmar" at bounding box center [279, 358] width 48 height 30
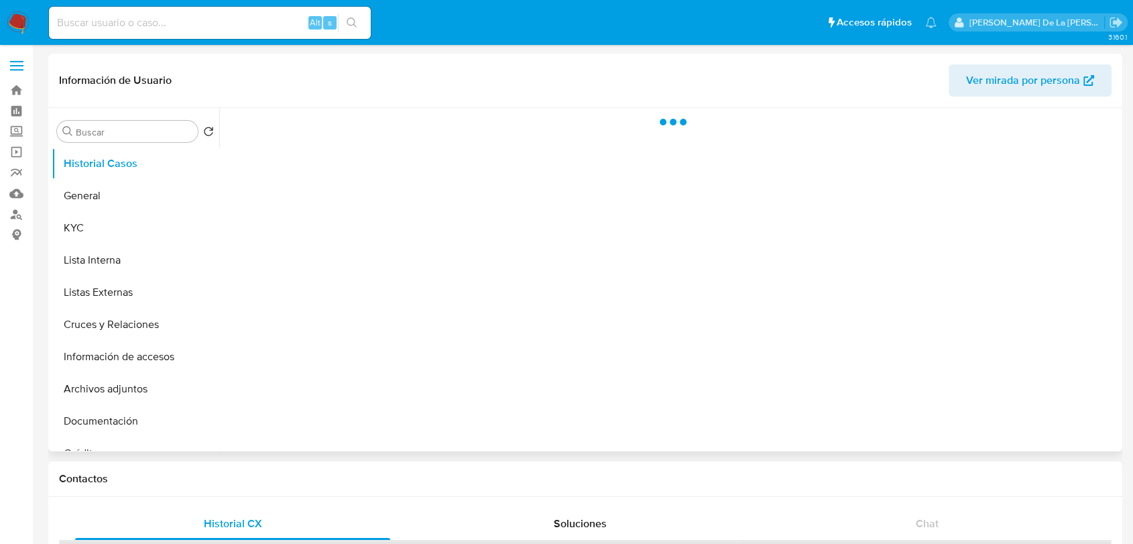
select select "10"
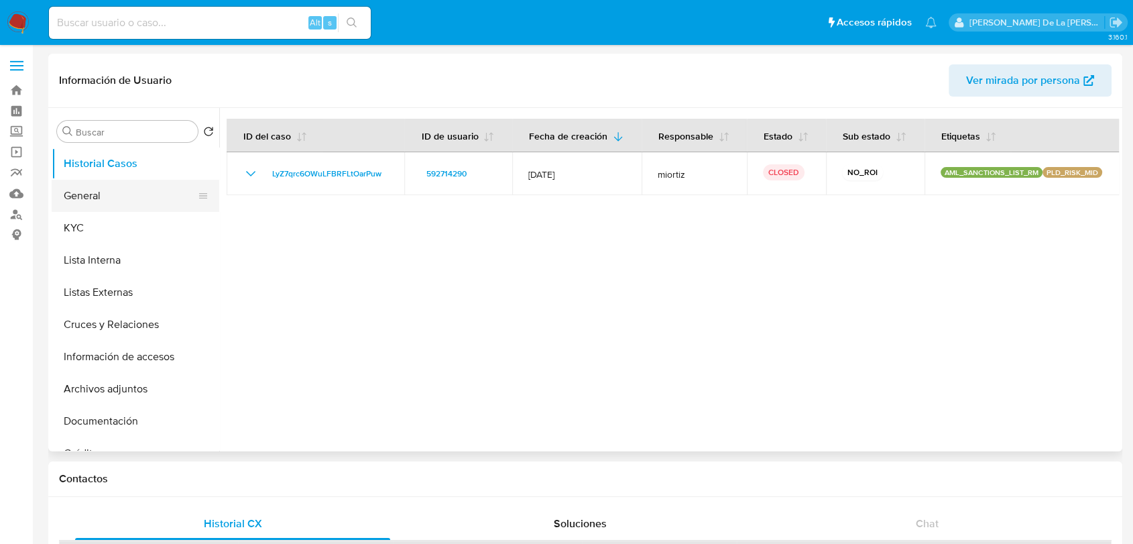
click at [118, 187] on button "General" at bounding box center [130, 196] width 157 height 32
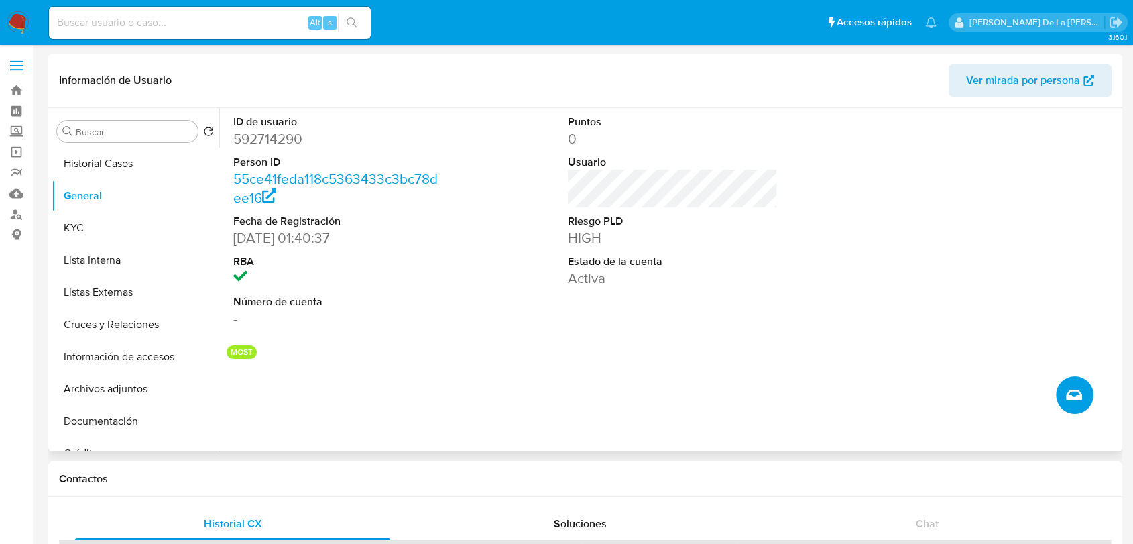
click at [1068, 396] on icon "Crear caso manual" at bounding box center [1074, 395] width 16 height 16
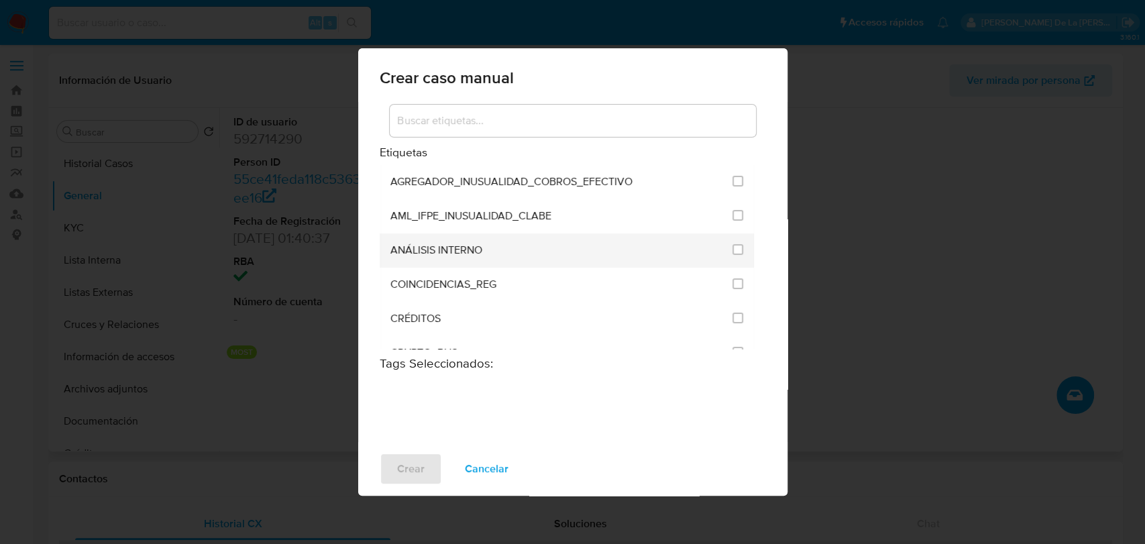
click at [471, 251] on span "ANÁLISIS INTERNO" at bounding box center [436, 249] width 92 height 13
click at [732, 249] on input "1888" at bounding box center [737, 249] width 11 height 11
checkbox input "true"
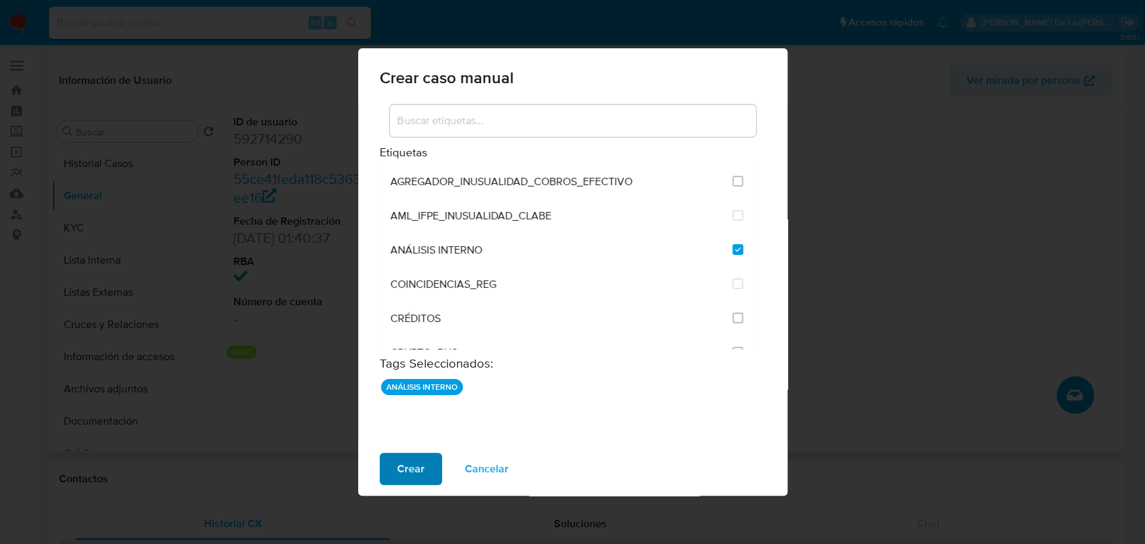
click at [424, 474] on button "Crear" at bounding box center [411, 469] width 62 height 32
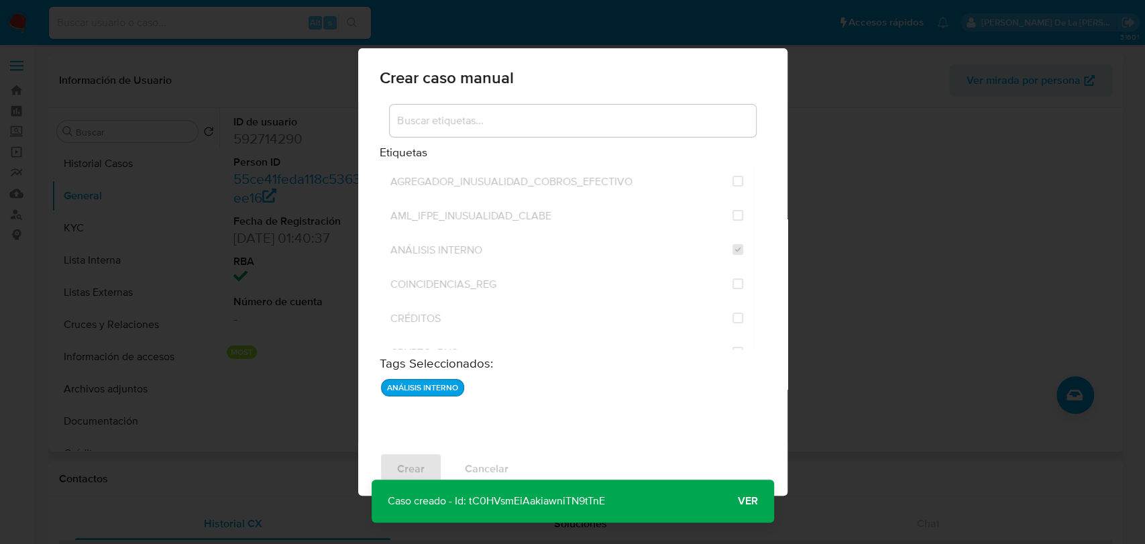
click at [752, 501] on span "Ver" at bounding box center [748, 501] width 20 height 0
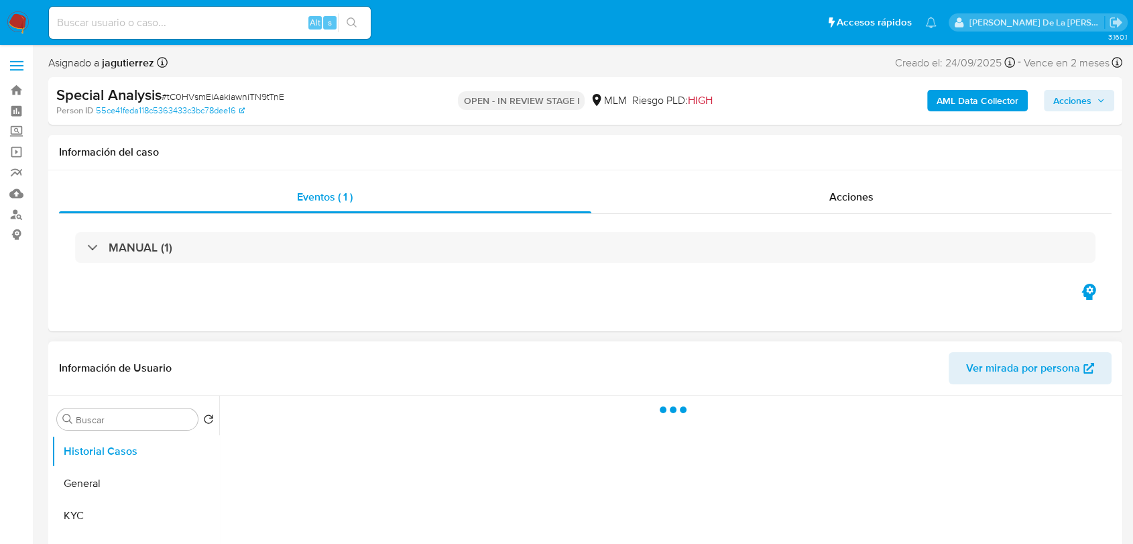
select select "10"
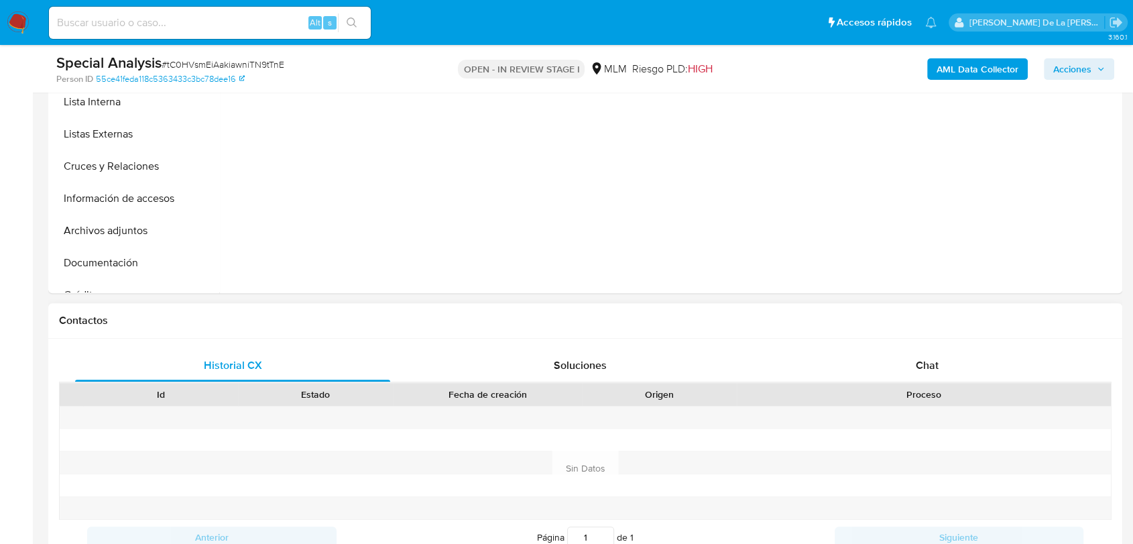
scroll to position [521, 0]
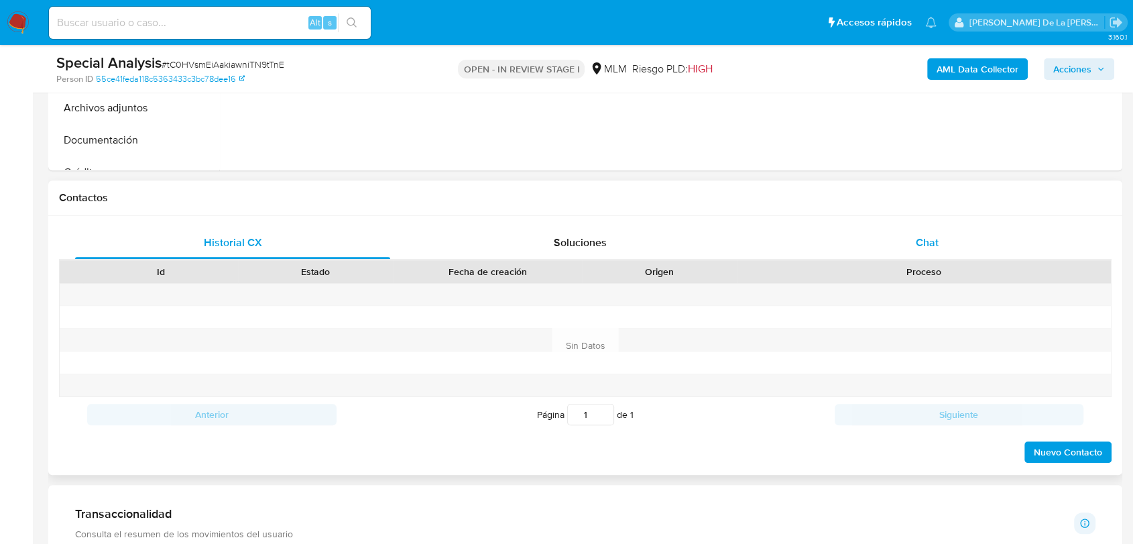
click at [907, 234] on div "Chat" at bounding box center [927, 243] width 315 height 32
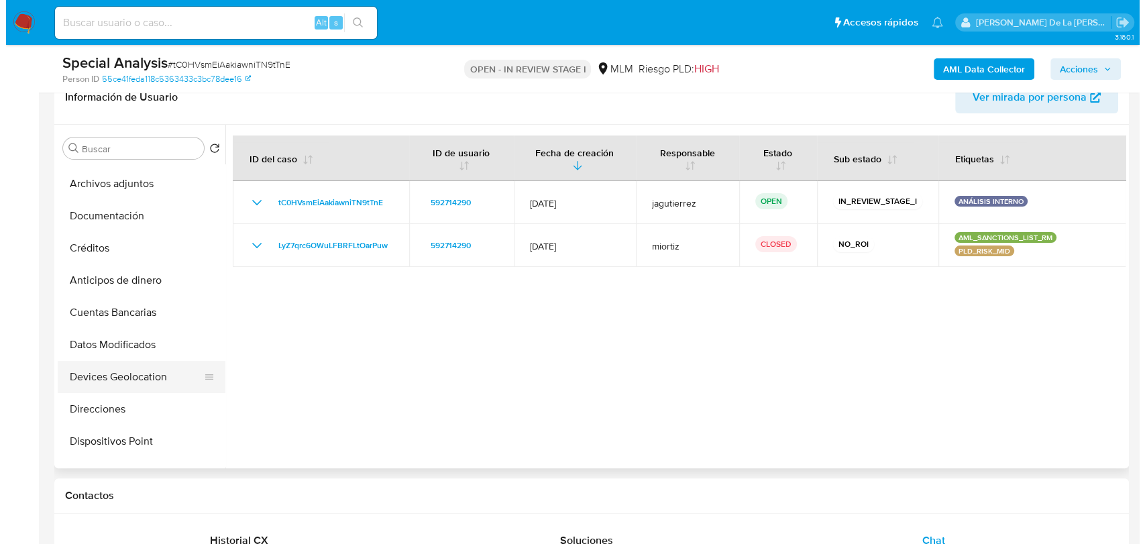
scroll to position [74, 0]
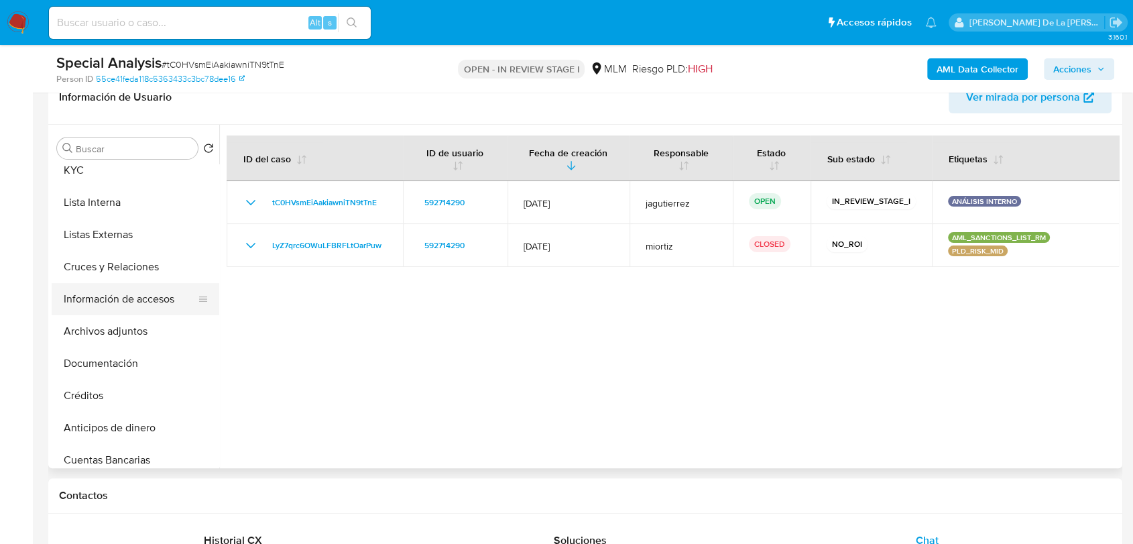
click at [131, 298] on button "Información de accesos" at bounding box center [130, 299] width 157 height 32
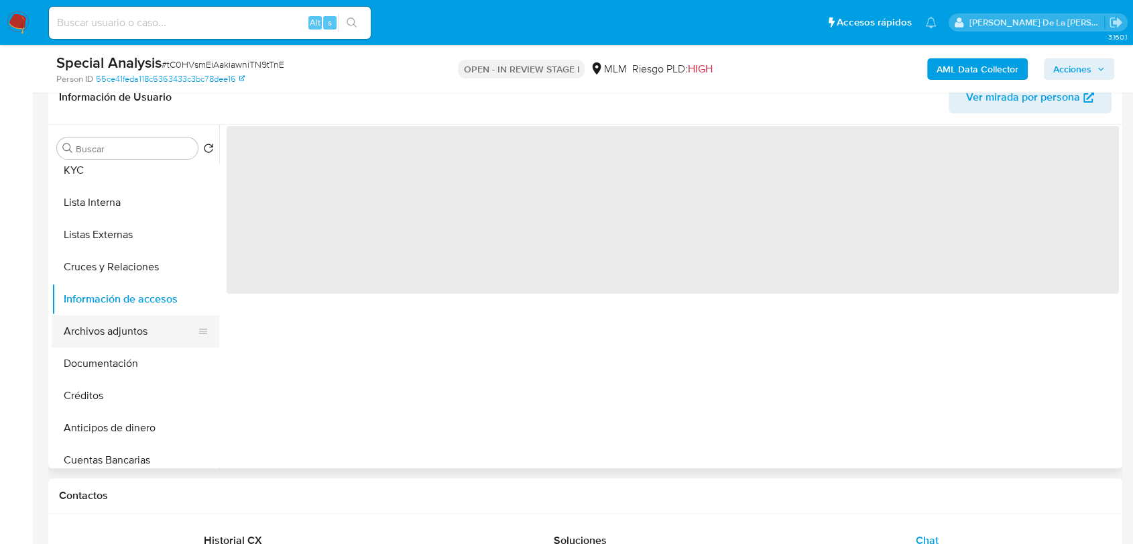
click at [131, 323] on button "Archivos adjuntos" at bounding box center [130, 331] width 157 height 32
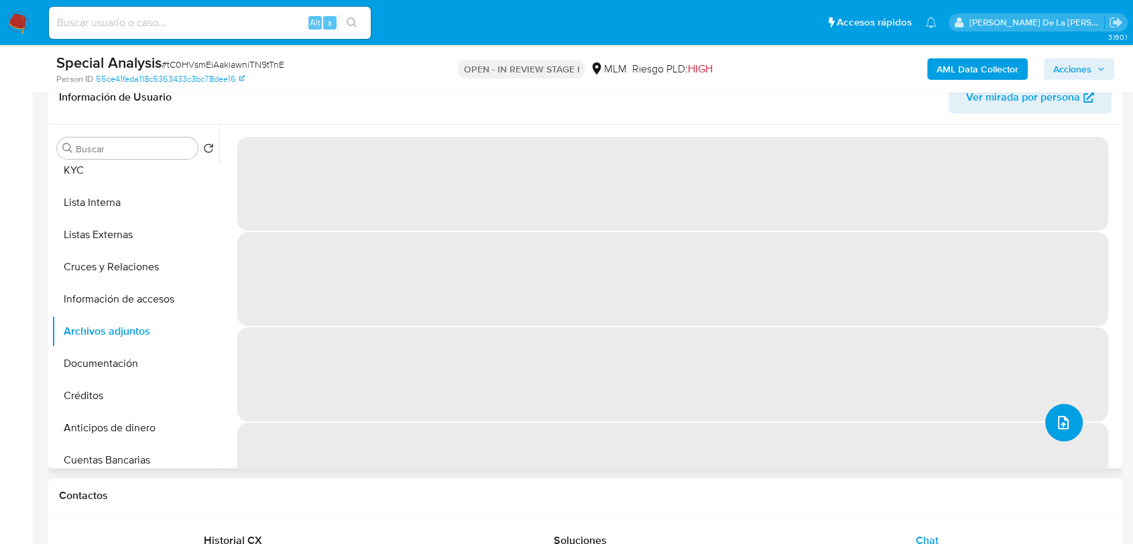
click at [1056, 423] on icon "upload-file" at bounding box center [1064, 422] width 16 height 16
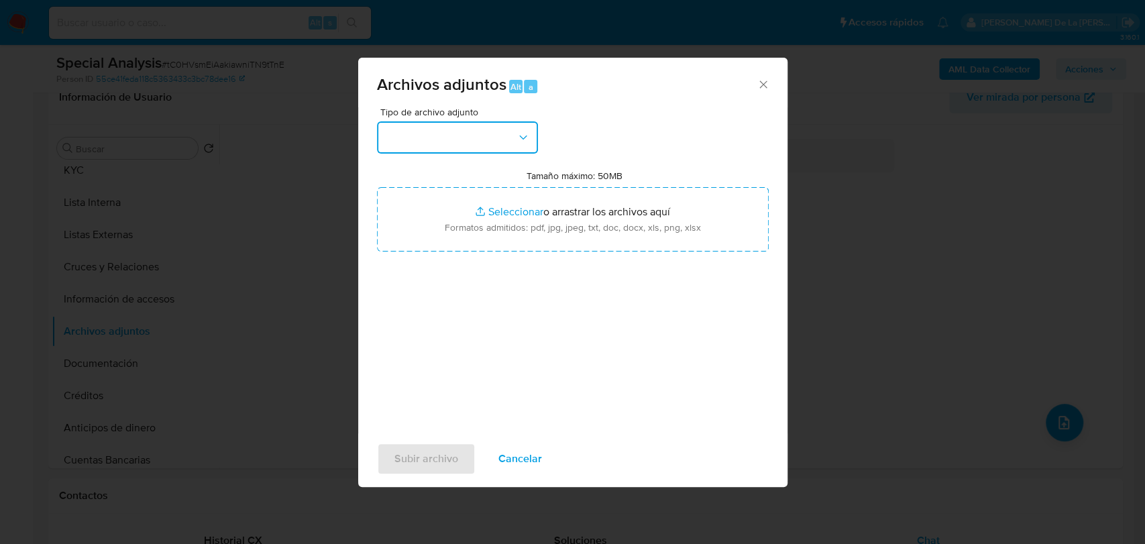
click at [511, 142] on button "button" at bounding box center [457, 137] width 161 height 32
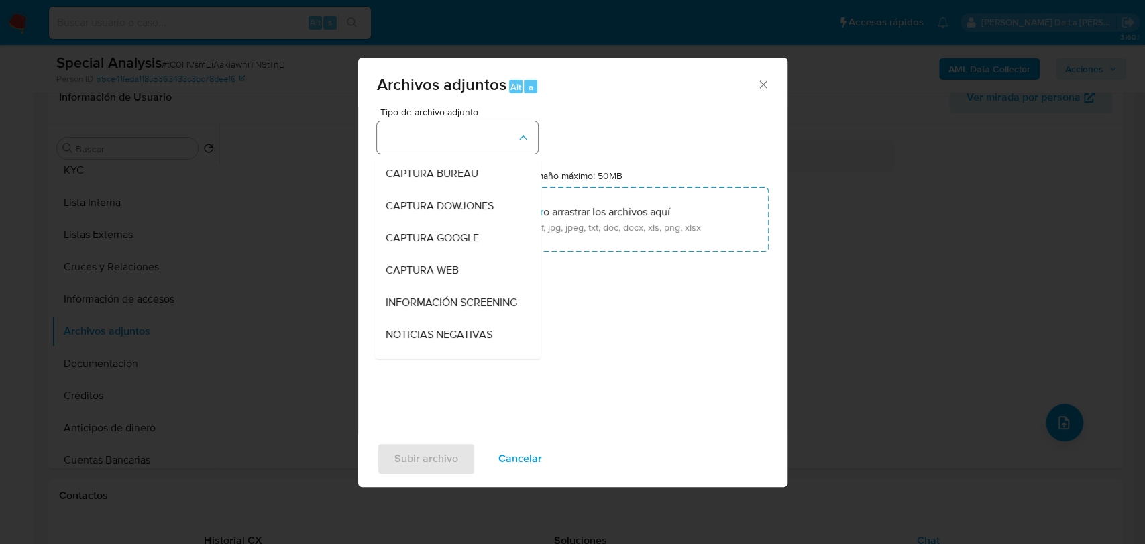
scroll to position [38, 0]
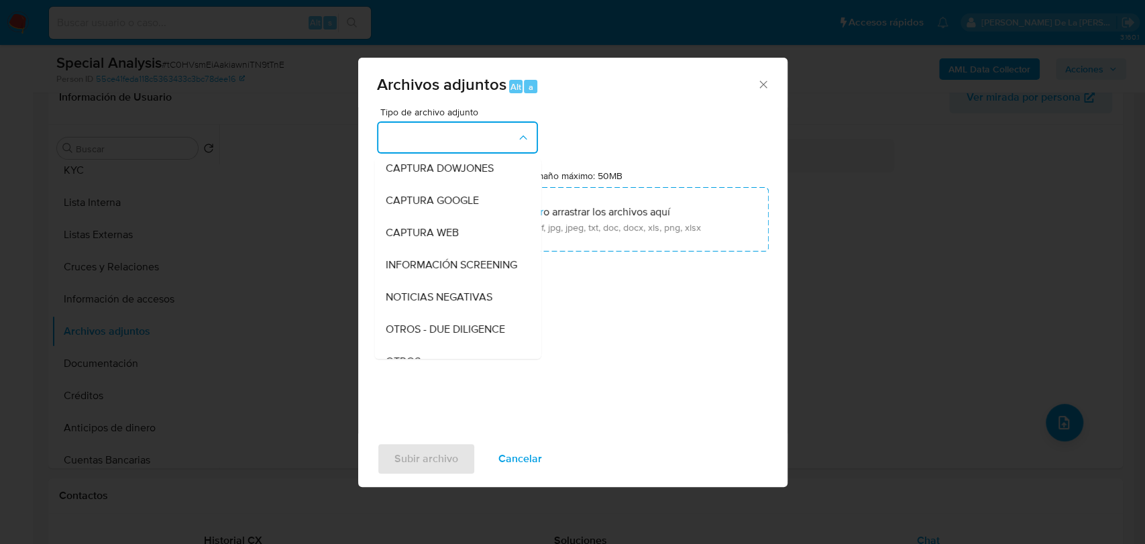
click at [805, 465] on div "Archivos adjuntos Alt a Tipo de archivo adjunto CAPTURA BUREAU CAPTURA DOWJONES…" at bounding box center [572, 272] width 1145 height 544
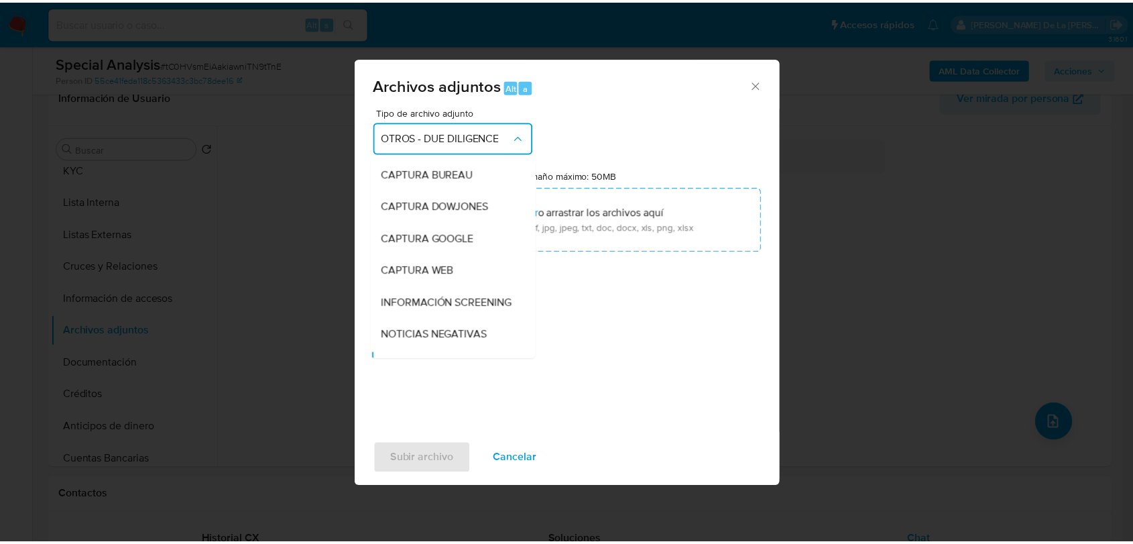
scroll to position [122, 0]
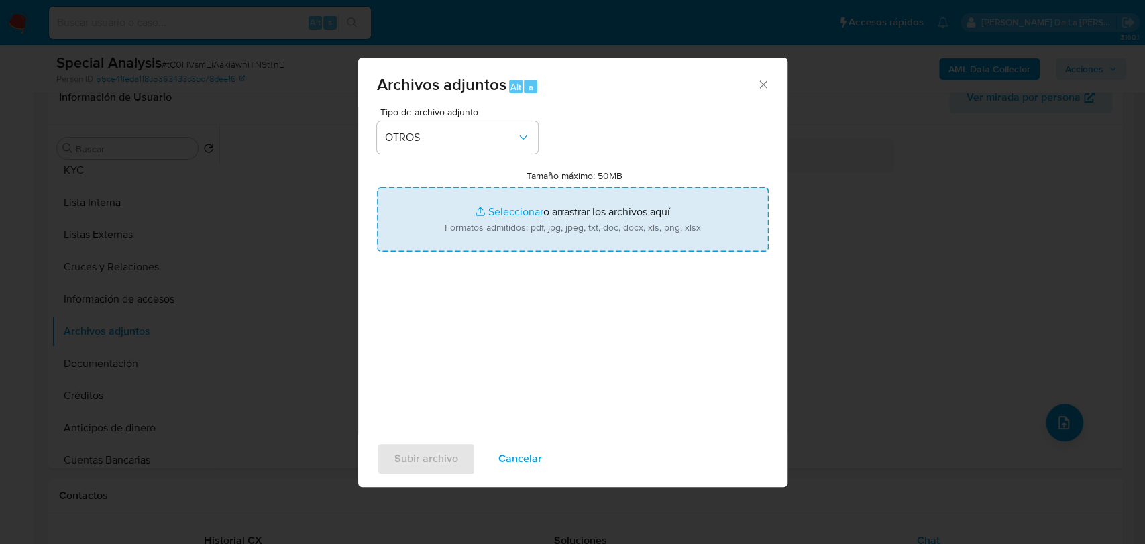
type input "C:\fakepath\CaseDossierReport_5jb8a72wm5y61k1lgtn0gr65r.pdf"
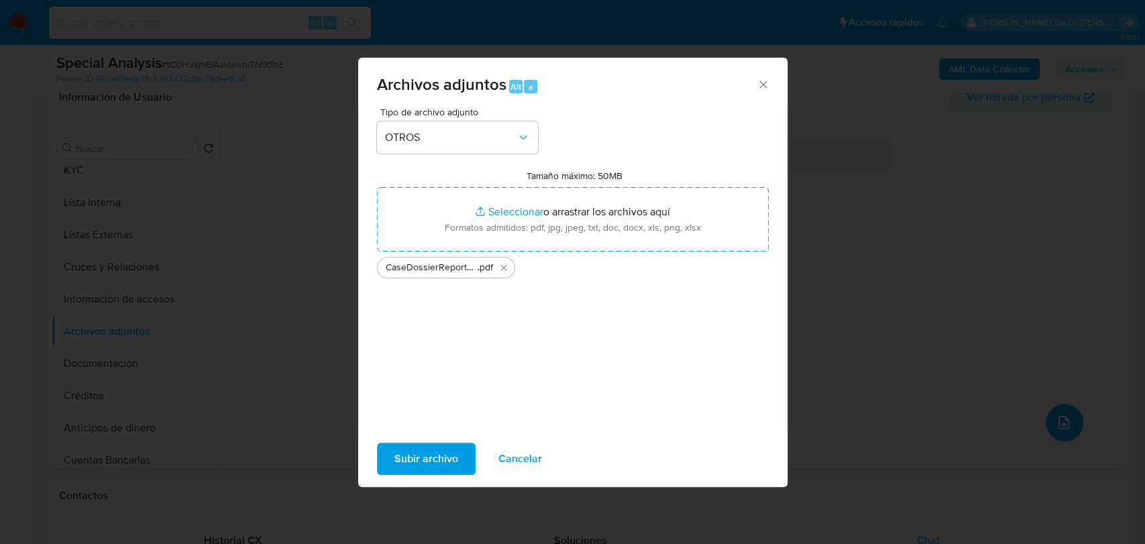
click at [427, 447] on span "Subir archivo" at bounding box center [426, 459] width 64 height 30
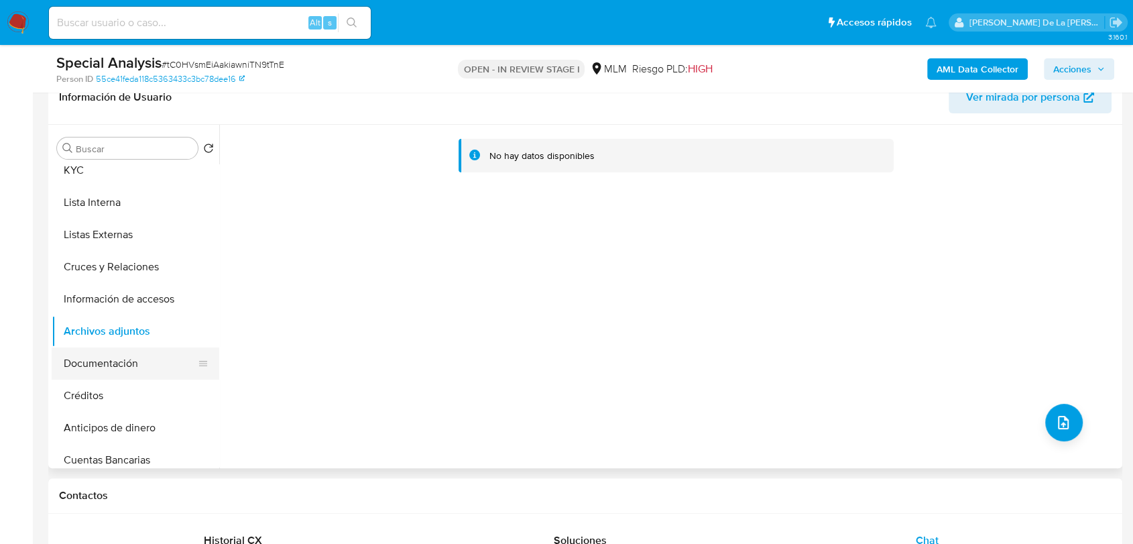
click at [129, 356] on button "Documentación" at bounding box center [130, 363] width 157 height 32
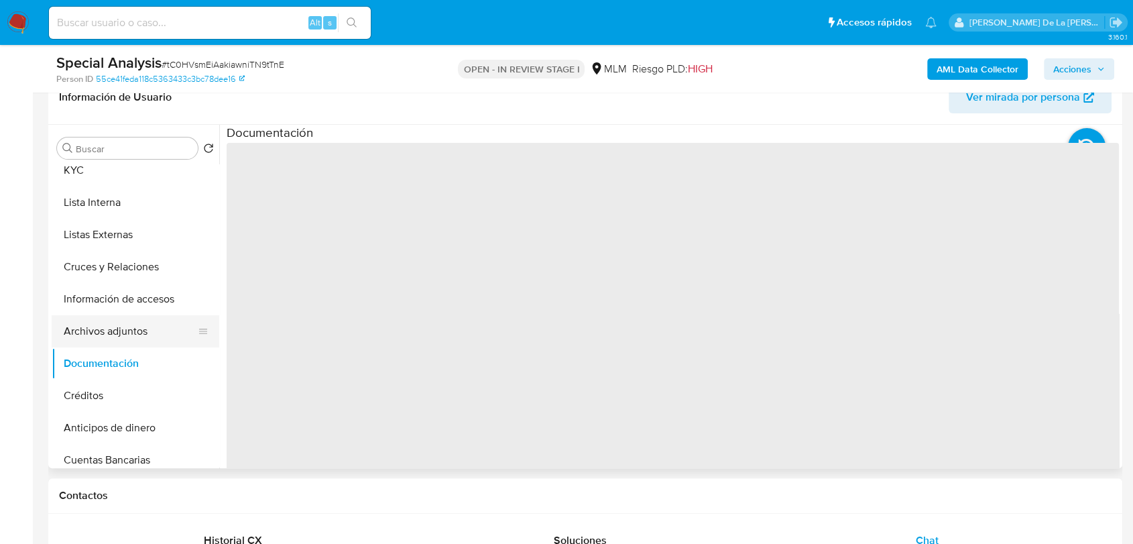
click at [135, 333] on button "Archivos adjuntos" at bounding box center [130, 331] width 157 height 32
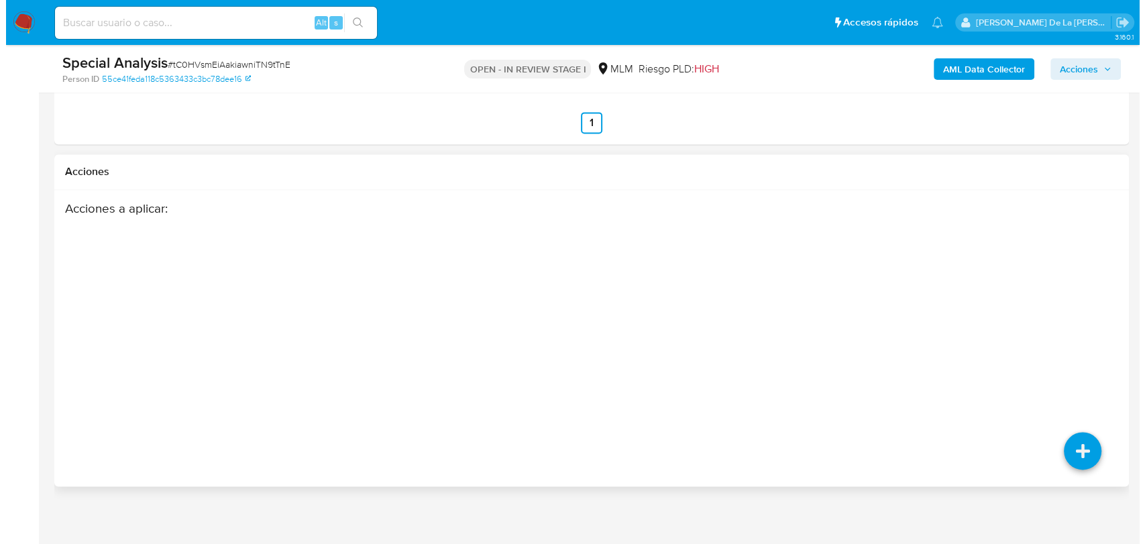
scroll to position [1969, 0]
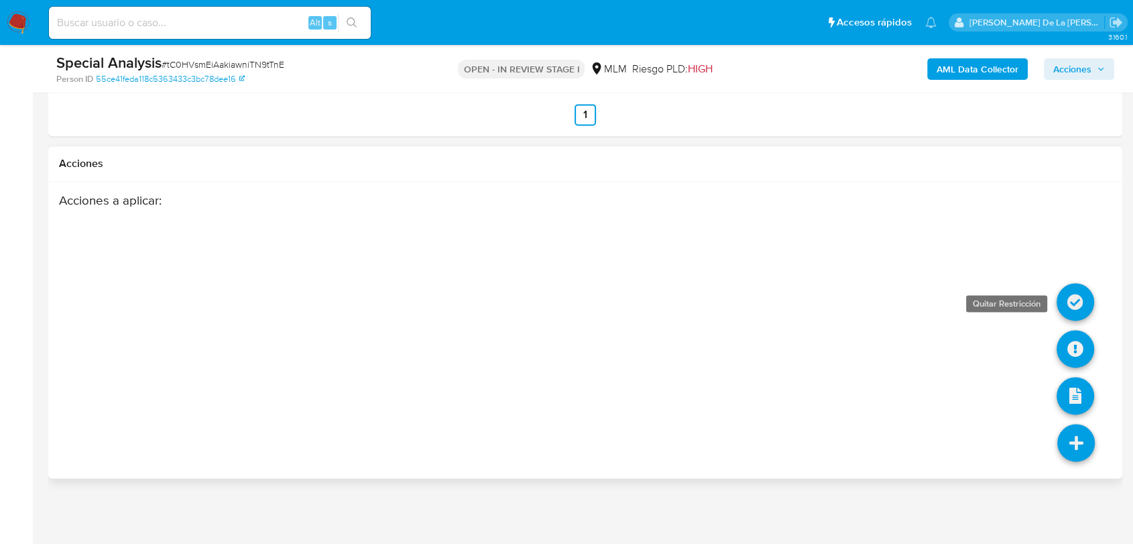
click at [1082, 286] on icon at bounding box center [1076, 302] width 38 height 38
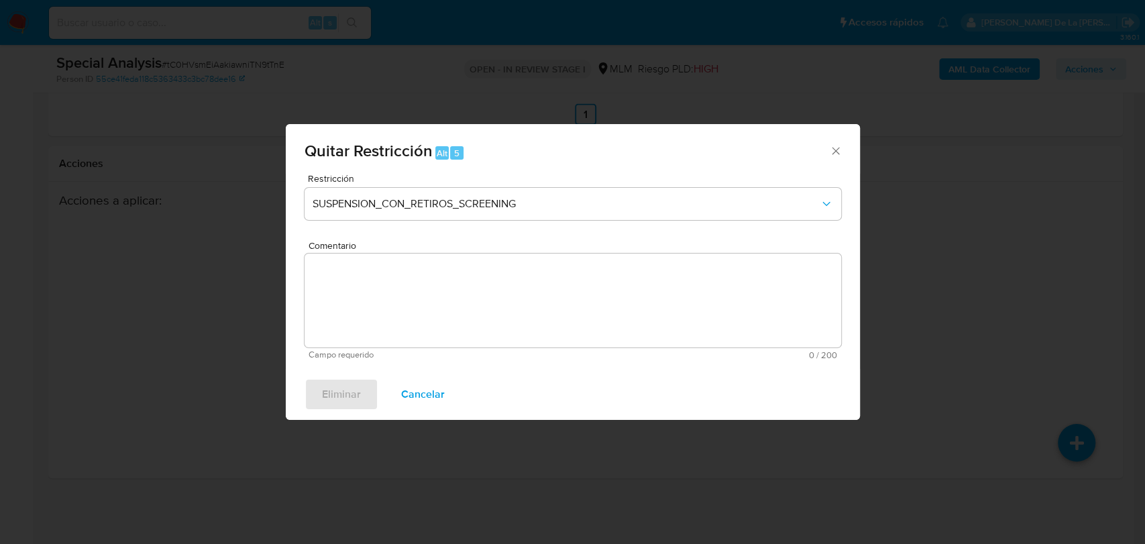
click at [492, 184] on div "Restricción SUSPENSION_CON_RETIROS_SCREENING" at bounding box center [572, 206] width 537 height 64
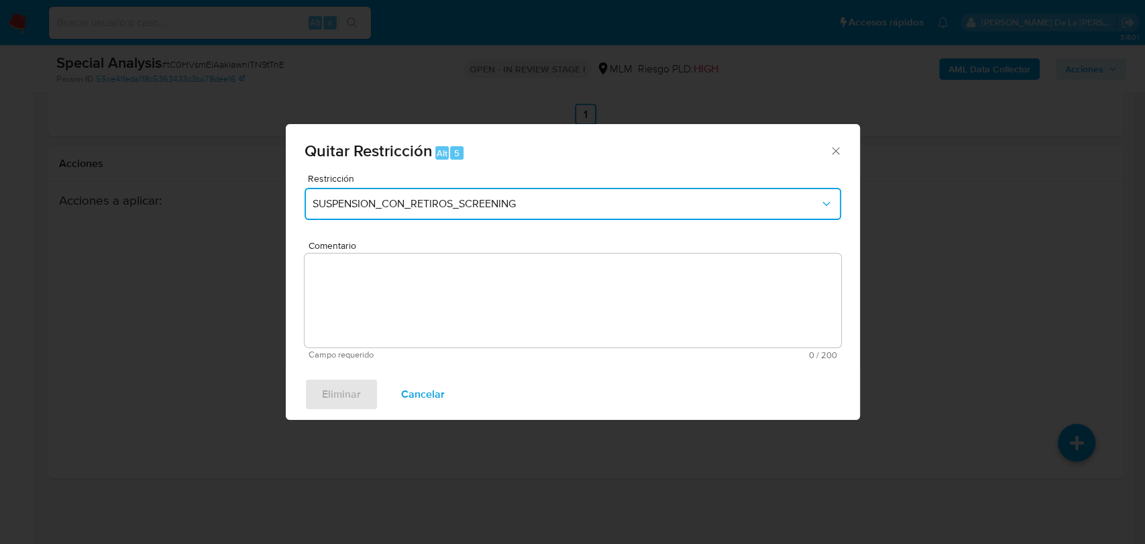
click at [470, 213] on button "SUSPENSION_CON_RETIROS_SCREENING" at bounding box center [572, 204] width 537 height 32
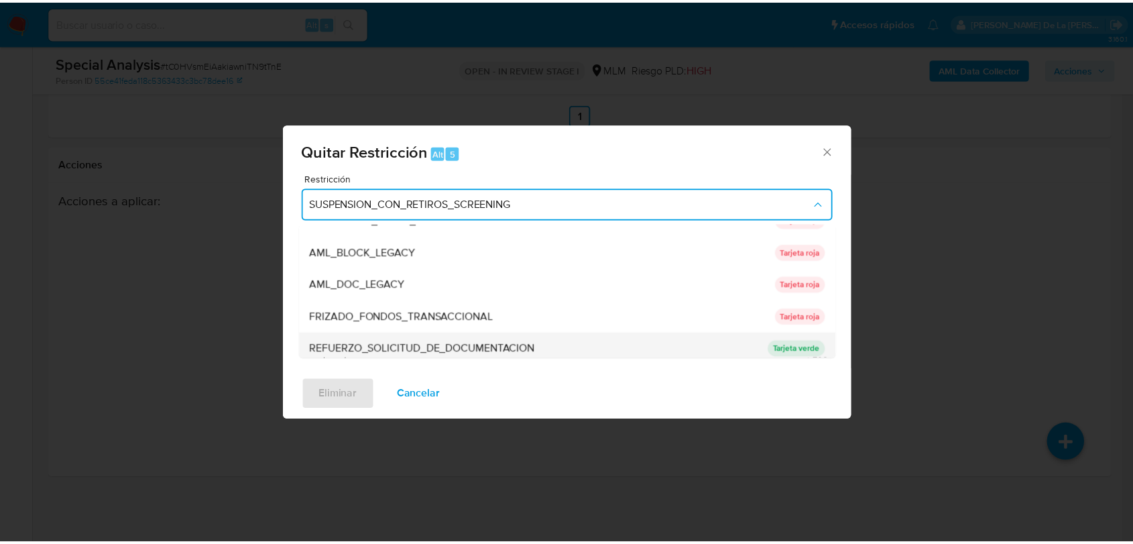
scroll to position [74, 0]
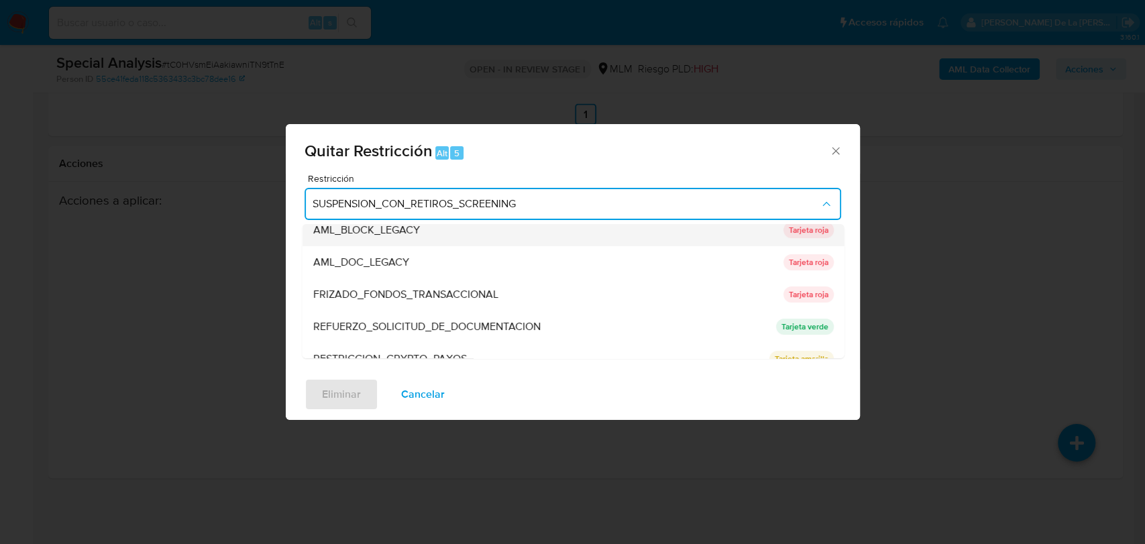
click at [537, 241] on div "AML_BLOCK_LEGACY" at bounding box center [544, 230] width 462 height 32
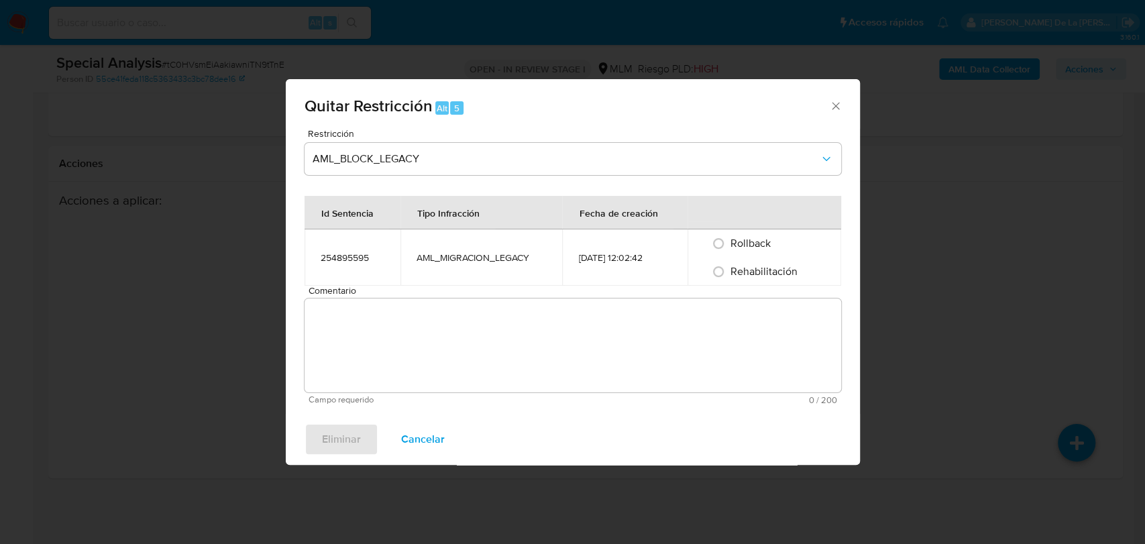
click at [767, 277] on span "Rehabilitación" at bounding box center [763, 271] width 67 height 15
click at [729, 277] on input "Rehabilitación" at bounding box center [718, 271] width 21 height 21
radio input "true"
click at [601, 323] on textarea "Comentario" at bounding box center [572, 345] width 537 height 94
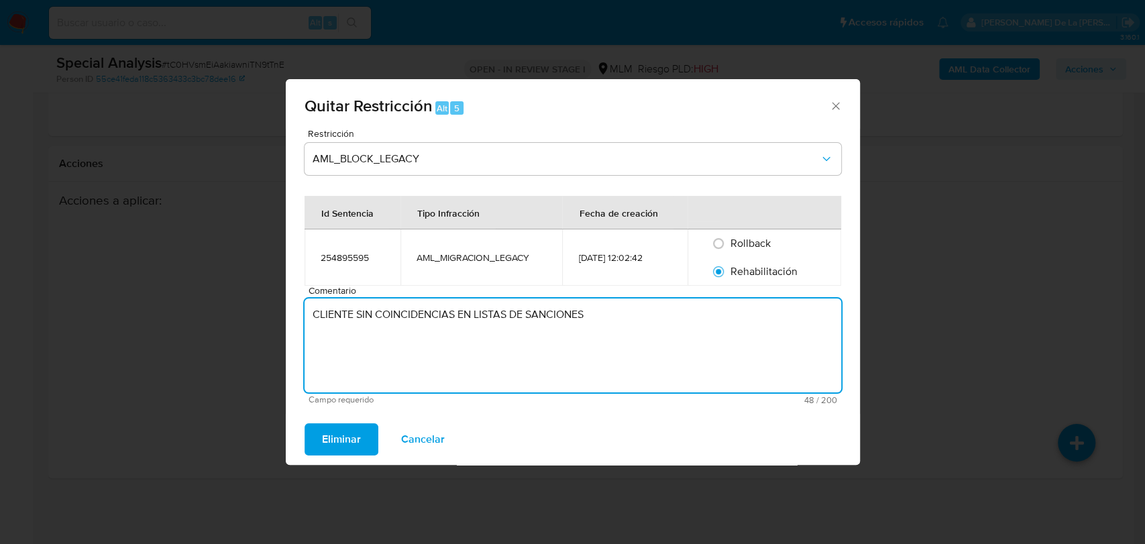
type textarea "CLIENTE SIN COINCIDENCIAS EN LISTAS DE SANCIONES"
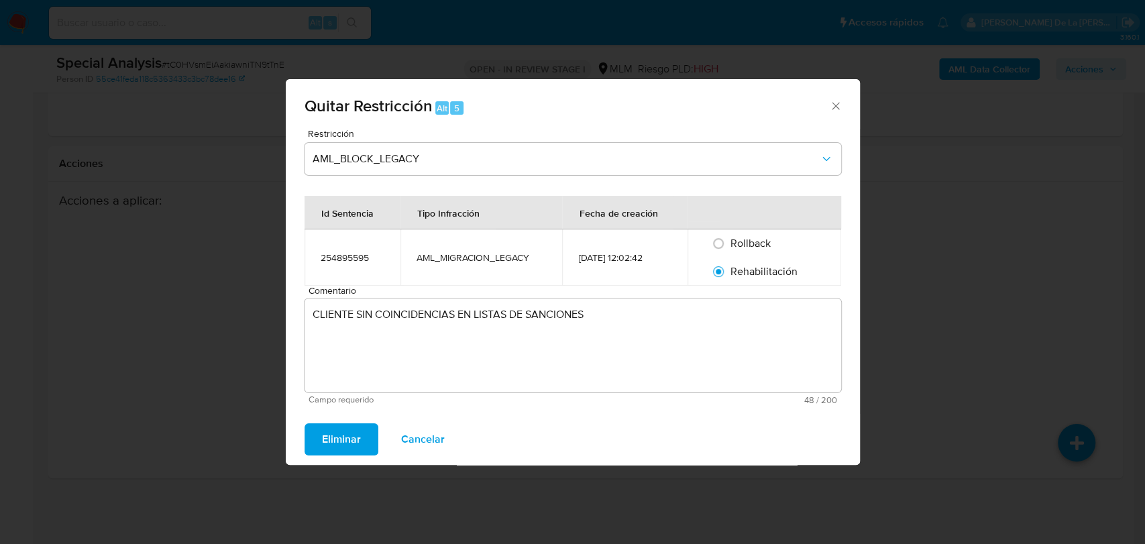
click at [322, 416] on div "Eliminar Cancelar" at bounding box center [573, 439] width 574 height 51
click at [326, 427] on span "Eliminar" at bounding box center [341, 440] width 39 height 30
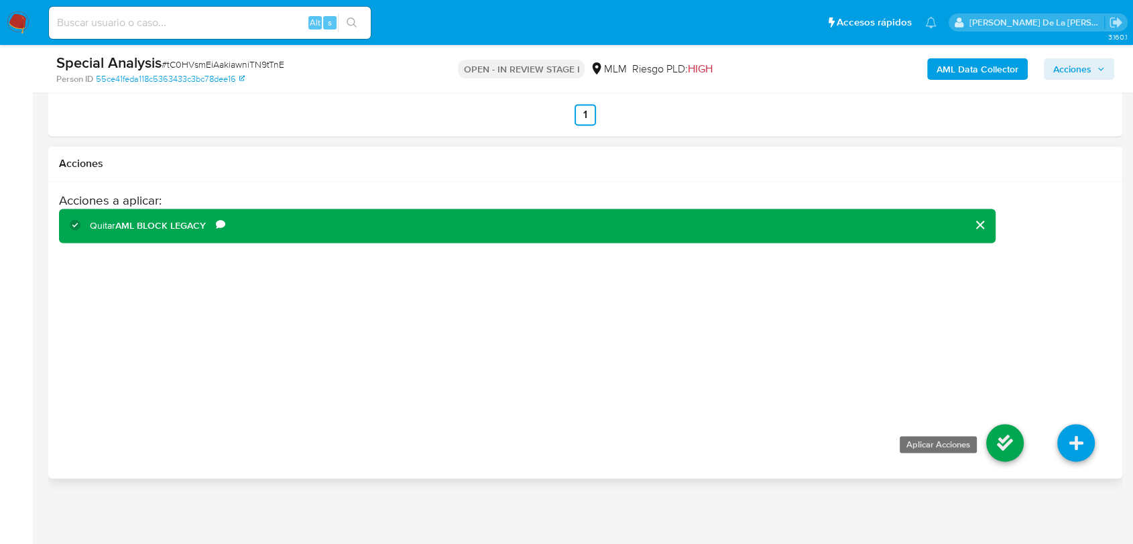
click at [1002, 441] on icon at bounding box center [1006, 443] width 38 height 38
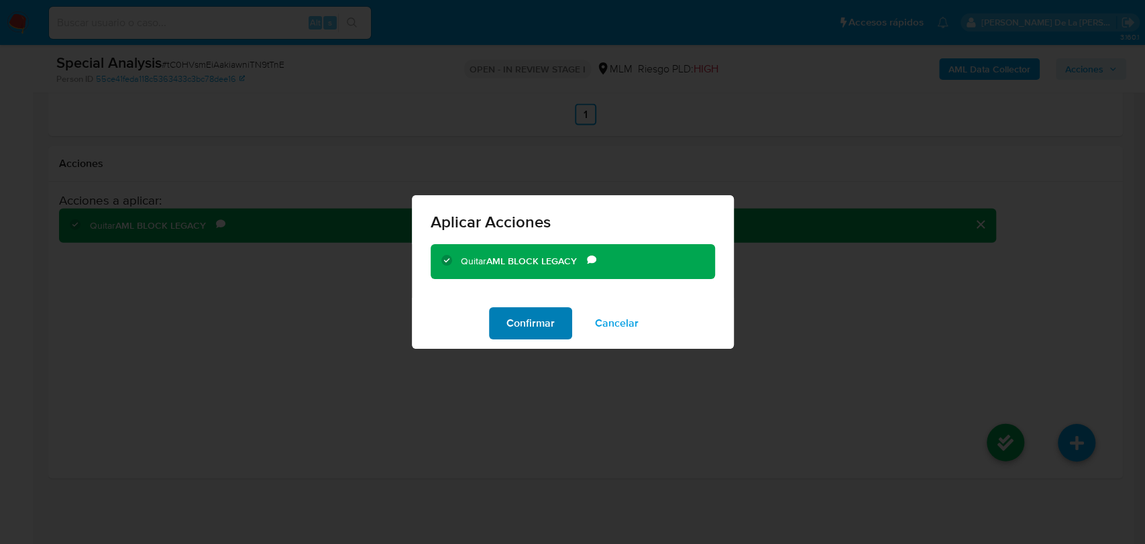
click at [535, 318] on span "Confirmar" at bounding box center [530, 323] width 48 height 30
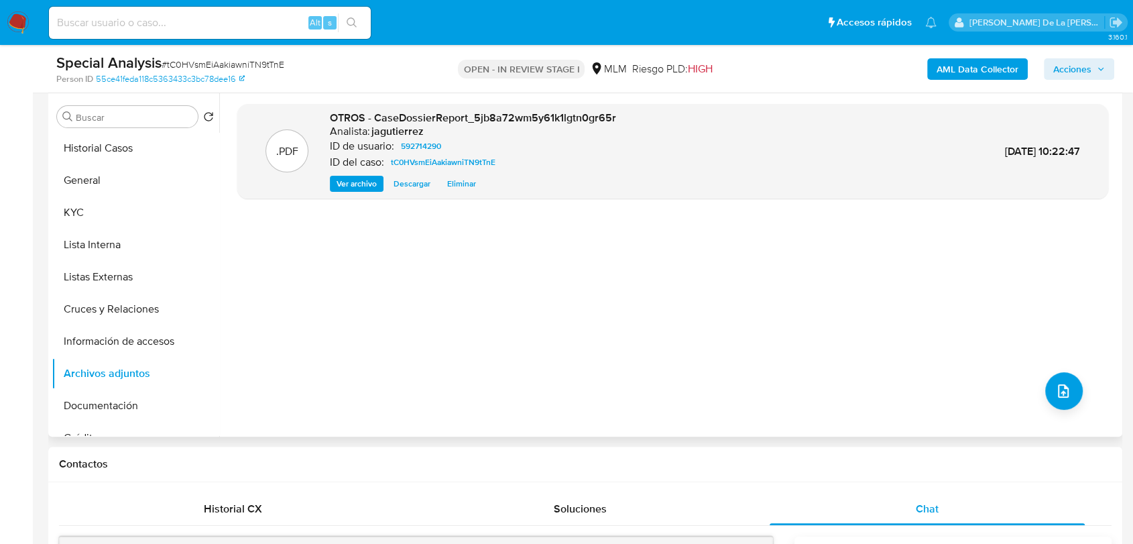
scroll to position [521, 0]
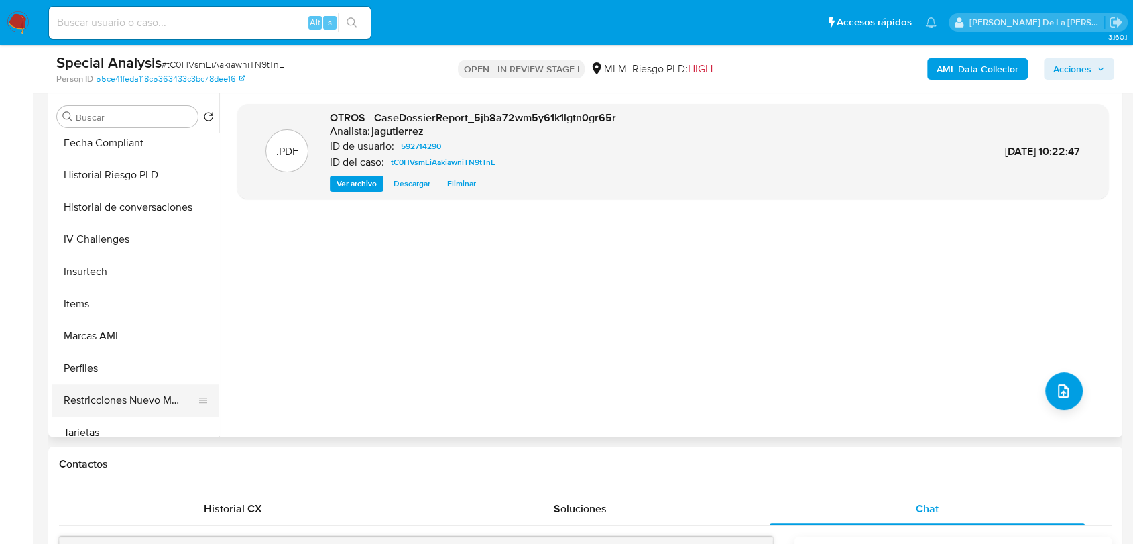
click at [132, 408] on button "Restricciones Nuevo Mundo" at bounding box center [130, 400] width 157 height 32
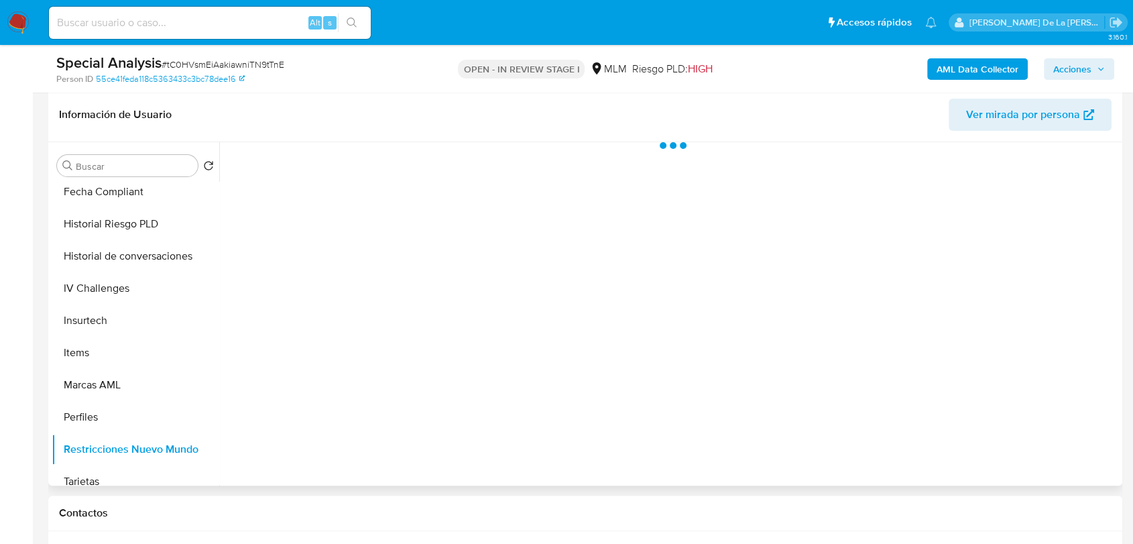
scroll to position [180, 0]
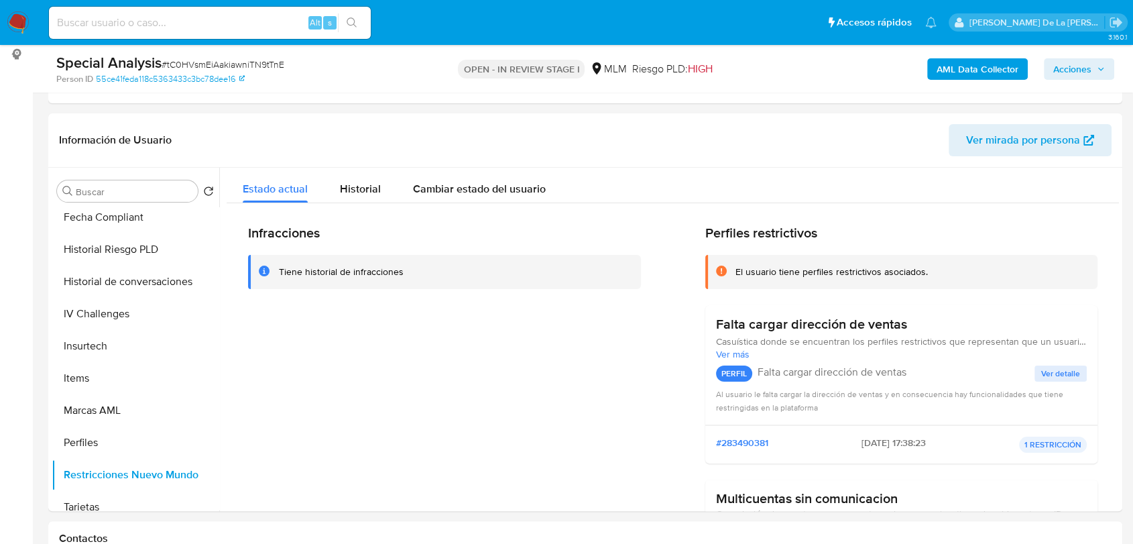
click at [1062, 66] on span "Acciones" at bounding box center [1073, 68] width 38 height 21
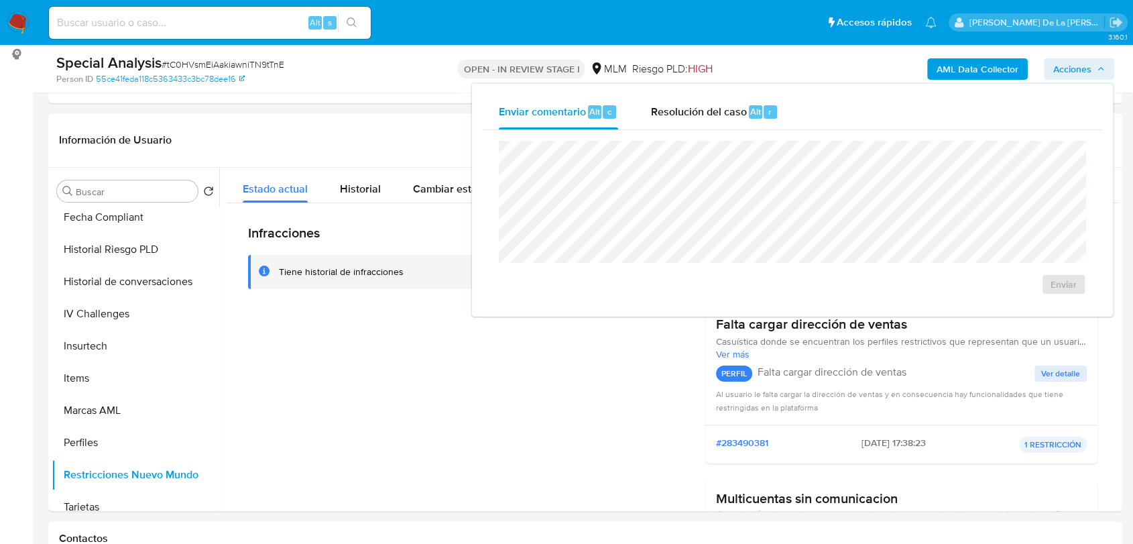
click at [691, 130] on div "Enviar" at bounding box center [793, 218] width 620 height 176
click at [692, 123] on div "Resolución del caso Alt r" at bounding box center [715, 112] width 128 height 35
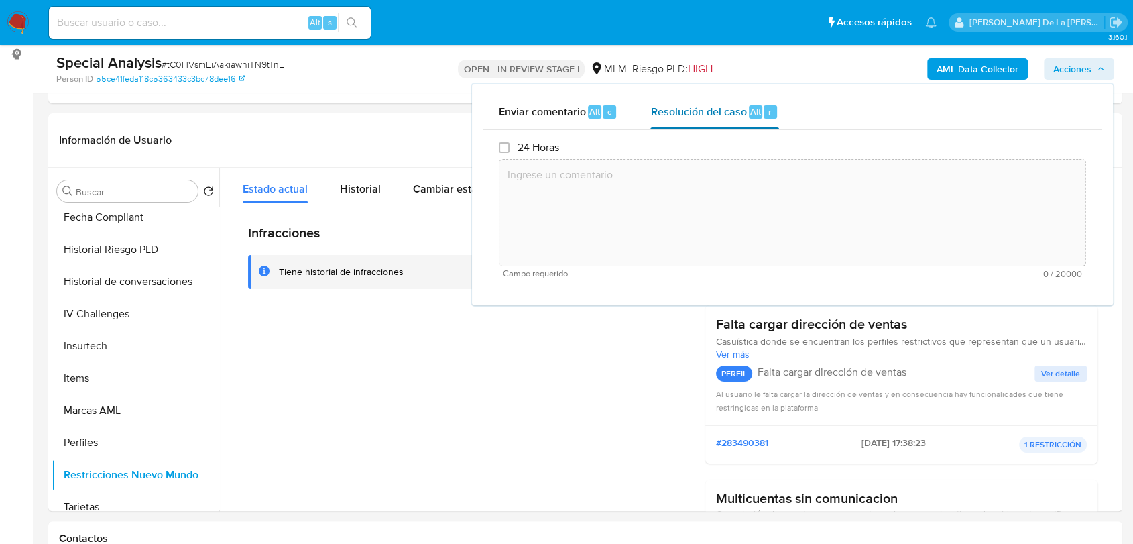
click at [667, 188] on textarea at bounding box center [793, 212] width 586 height 107
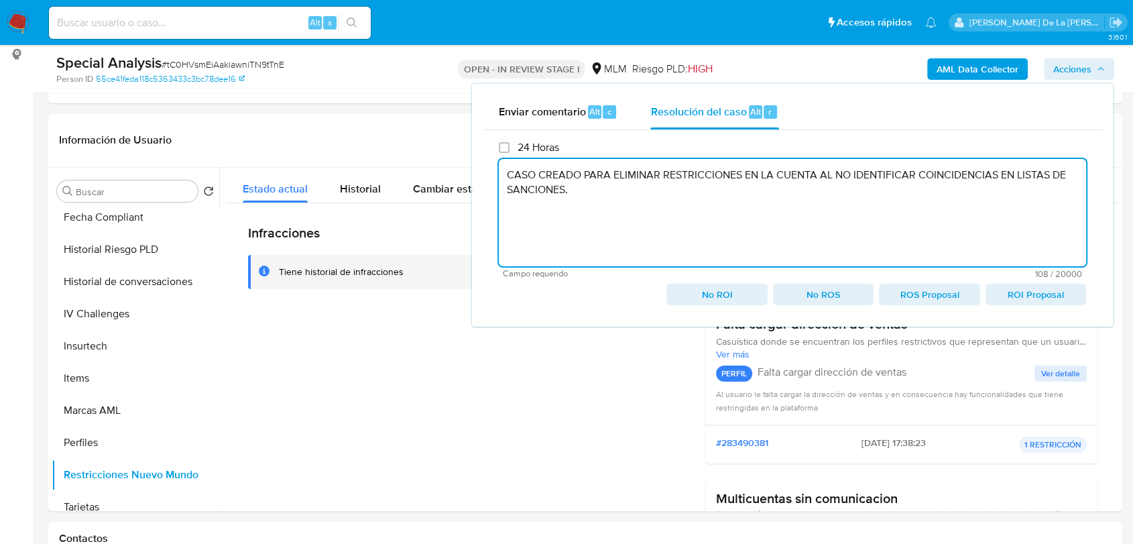
click at [730, 306] on div "24 Horas CASO CREADO PARA ELIMINAR RESTRICCIONES EN LA CUENTA AL NO IDENTIFICAR…" at bounding box center [793, 223] width 620 height 186
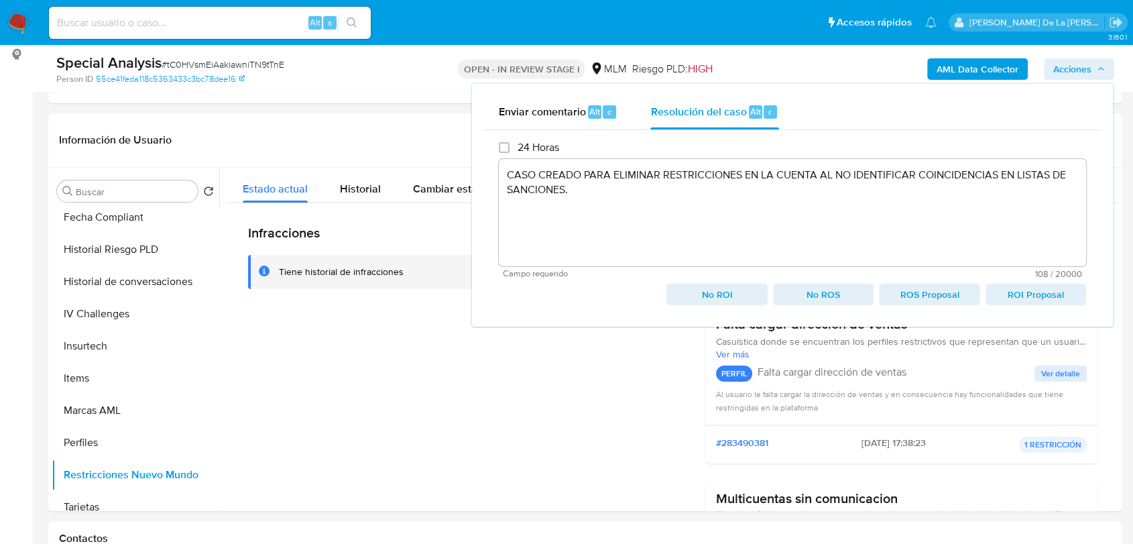
click at [731, 299] on span "No ROI" at bounding box center [717, 294] width 82 height 19
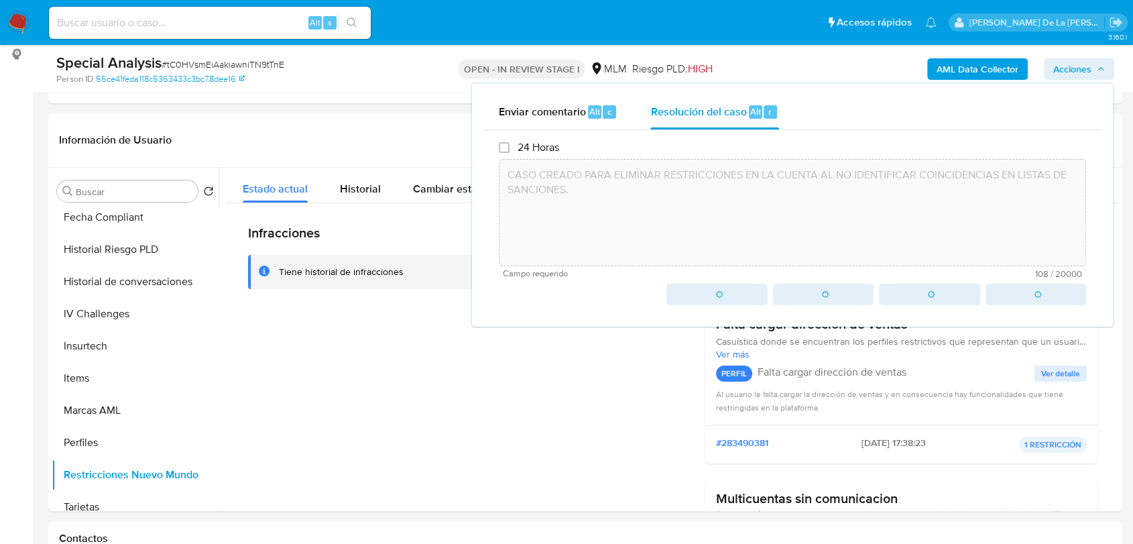
type textarea "CASO CREADO PARA ELIMINAR RESTRICCIONES EN LA CUENTA AL NO IDENTIFICAR COINCIDE…"
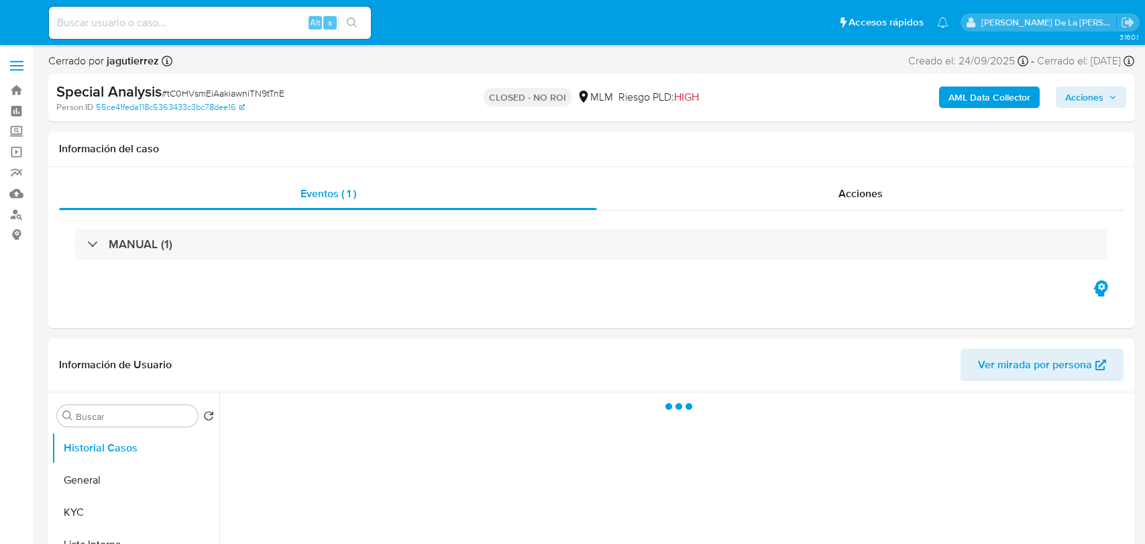
select select "10"
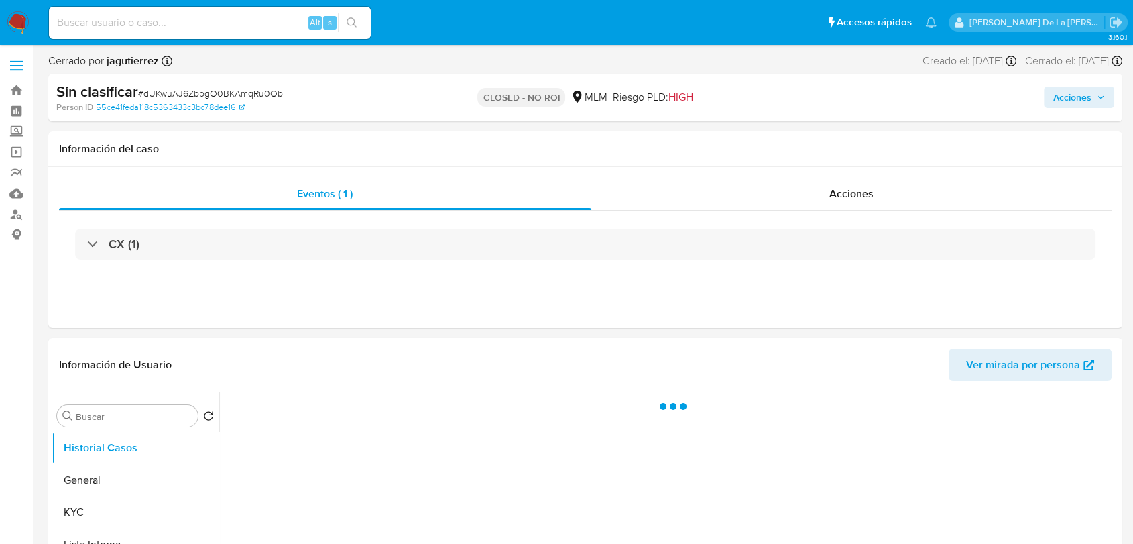
select select "10"
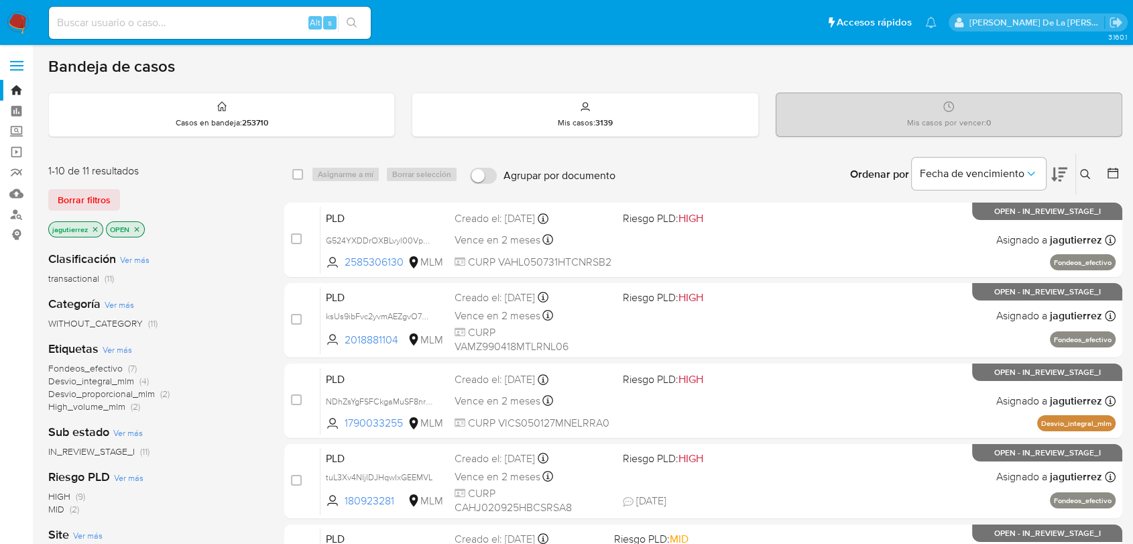
click at [166, 25] on input at bounding box center [210, 22] width 322 height 17
paste input "1941398371"
type input "1941398371"
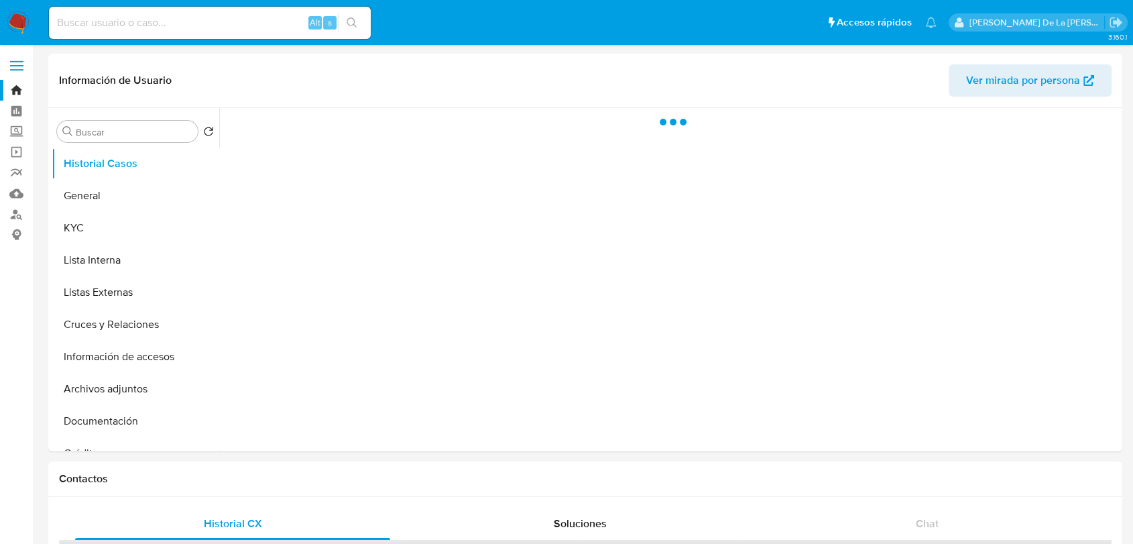
select select "10"
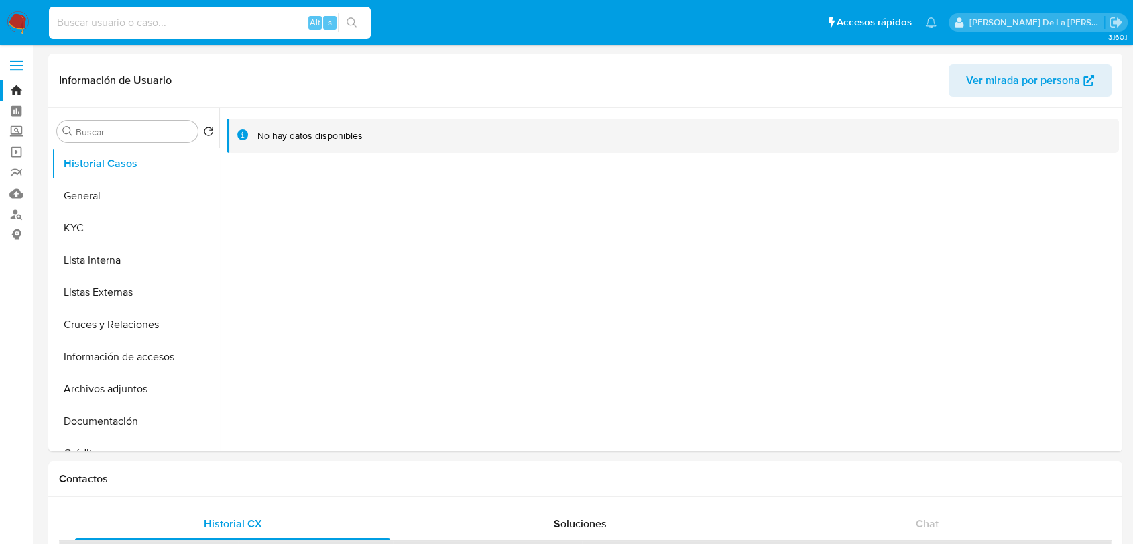
click at [125, 28] on input at bounding box center [210, 22] width 322 height 17
paste input "1941398371"
type input "1941398371"
click at [103, 186] on button "General" at bounding box center [130, 196] width 157 height 32
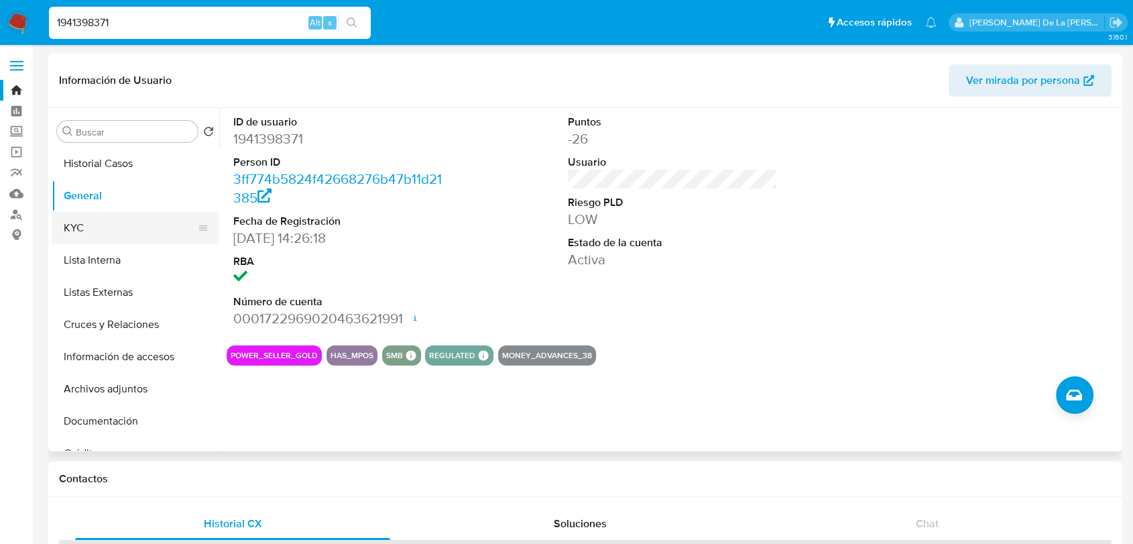
click at [80, 213] on button "KYC" at bounding box center [130, 228] width 157 height 32
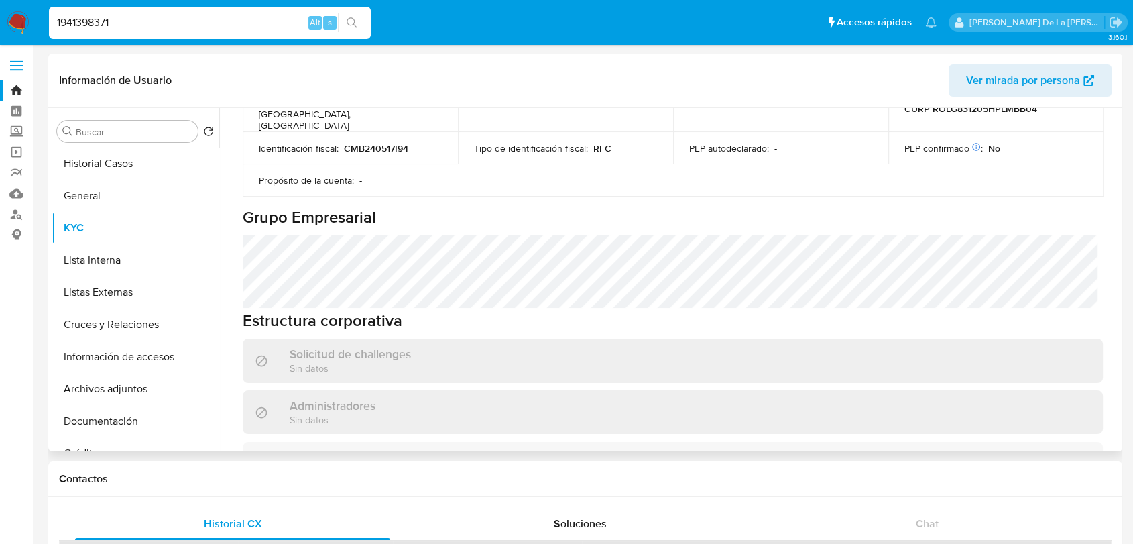
scroll to position [671, 0]
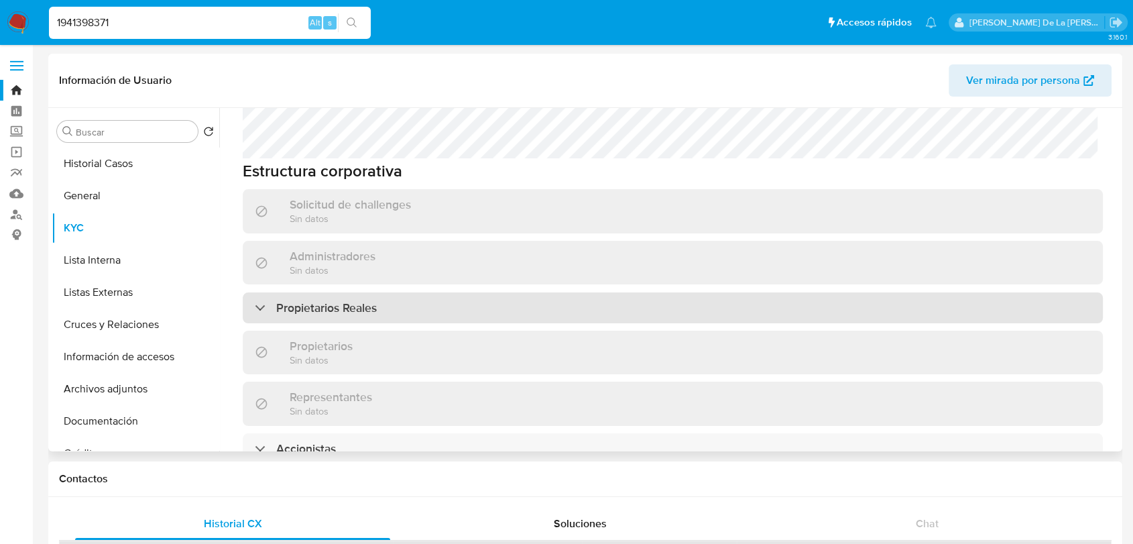
click at [333, 300] on h3 "Propietarios Reales" at bounding box center [326, 307] width 101 height 15
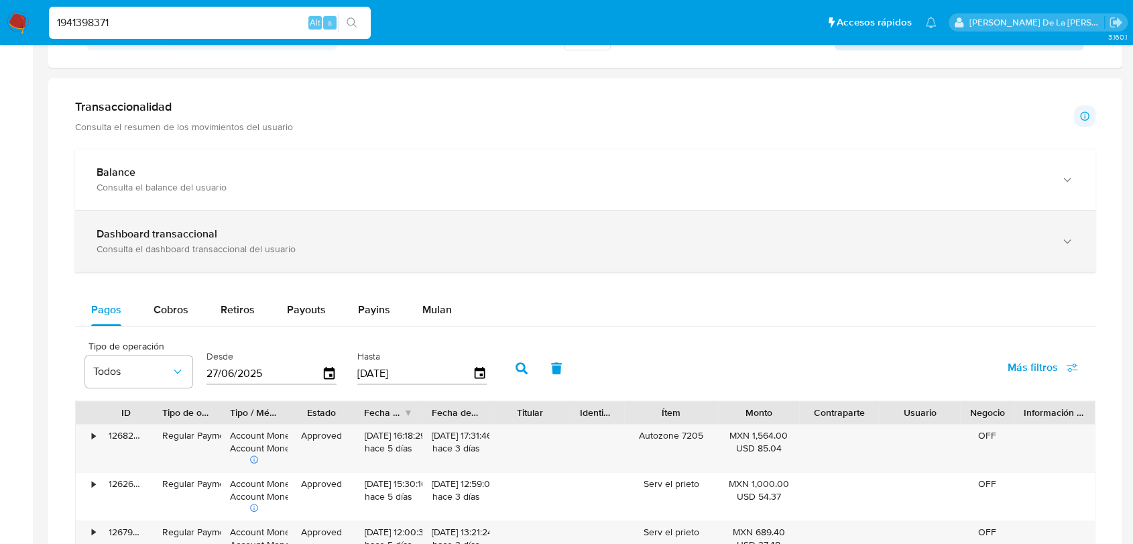
scroll to position [745, 0]
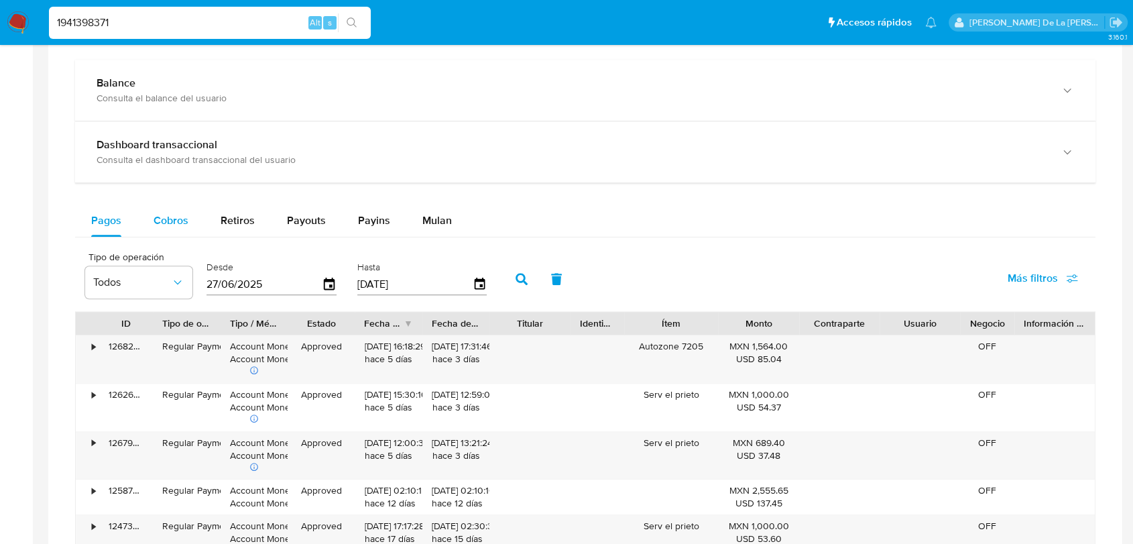
click at [177, 205] on div "Cobros" at bounding box center [171, 221] width 35 height 32
select select "10"
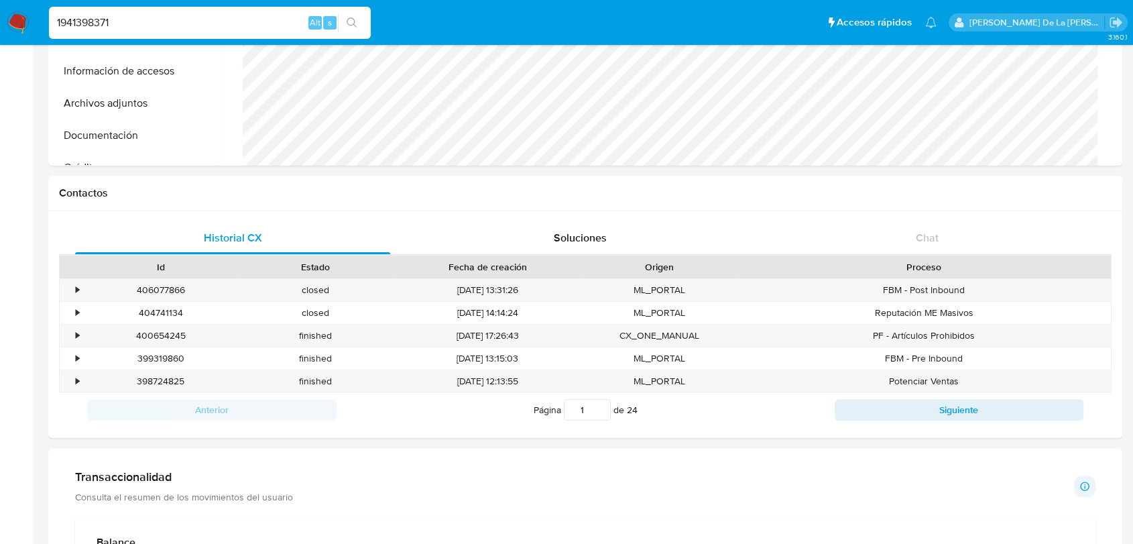
scroll to position [372, 0]
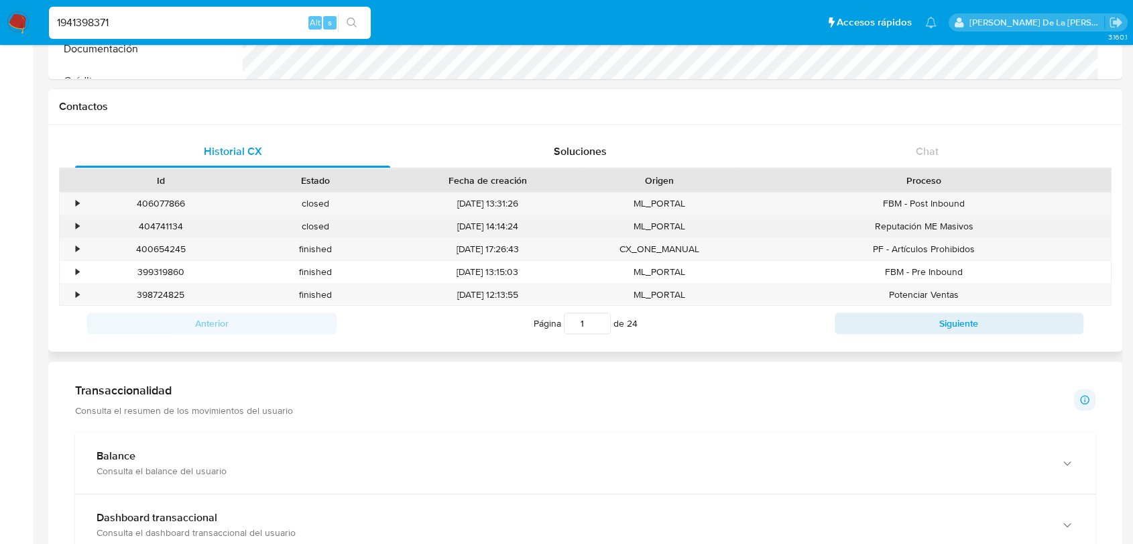
click at [70, 223] on div "•" at bounding box center [71, 226] width 23 height 22
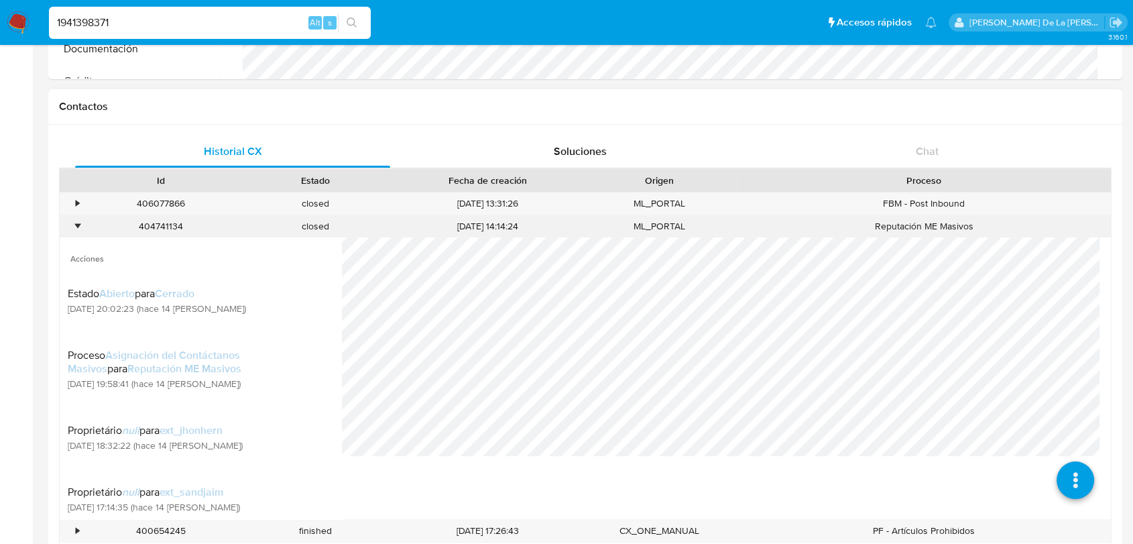
scroll to position [117, 0]
click at [72, 228] on div "•" at bounding box center [71, 226] width 23 height 22
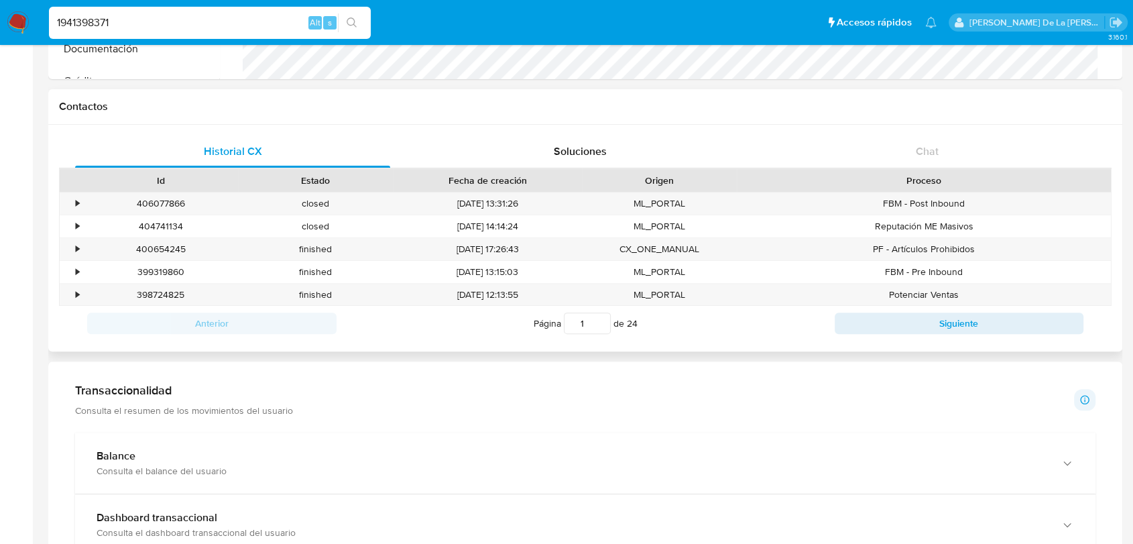
click at [970, 339] on div "Anterior Página 1 de 24 Siguiente" at bounding box center [585, 323] width 1053 height 35
click at [970, 334] on div "Anterior Página 1 de 24 Siguiente" at bounding box center [585, 323] width 1053 height 35
click at [78, 251] on div "•" at bounding box center [77, 249] width 3 height 13
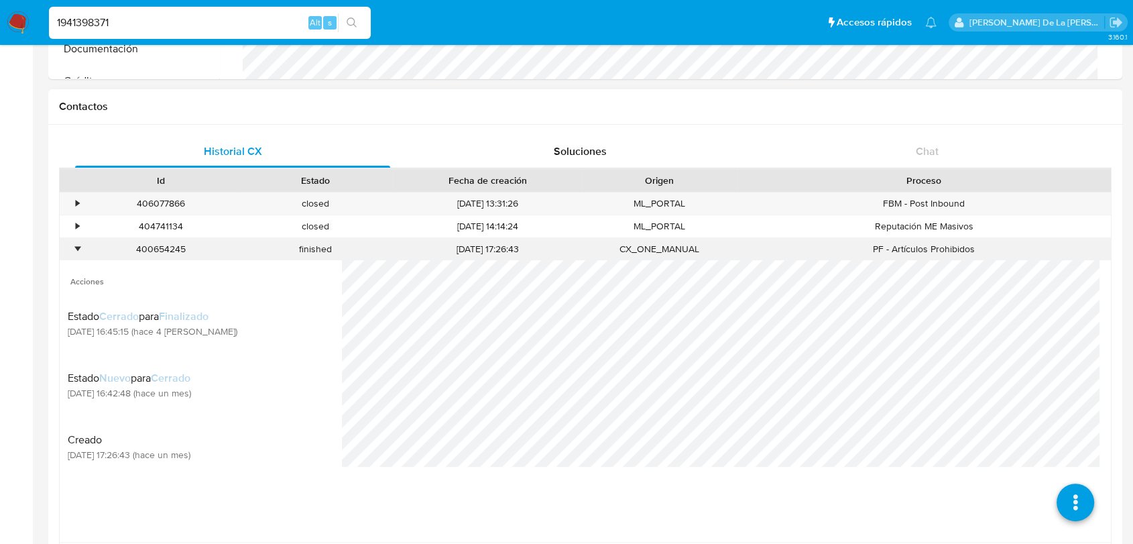
click at [76, 250] on div "•" at bounding box center [77, 249] width 3 height 13
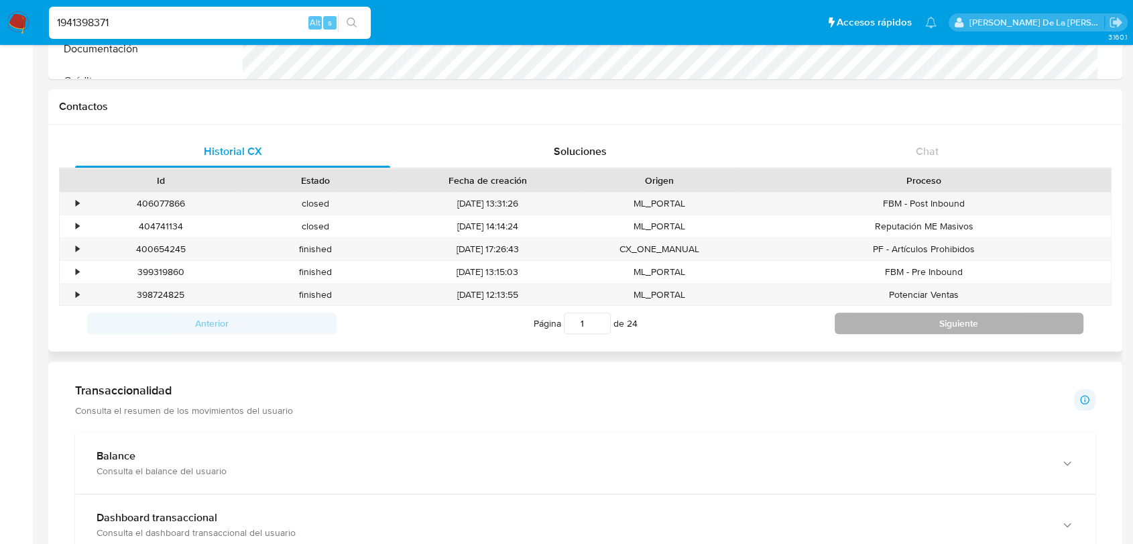
click at [952, 326] on button "Siguiente" at bounding box center [959, 323] width 249 height 21
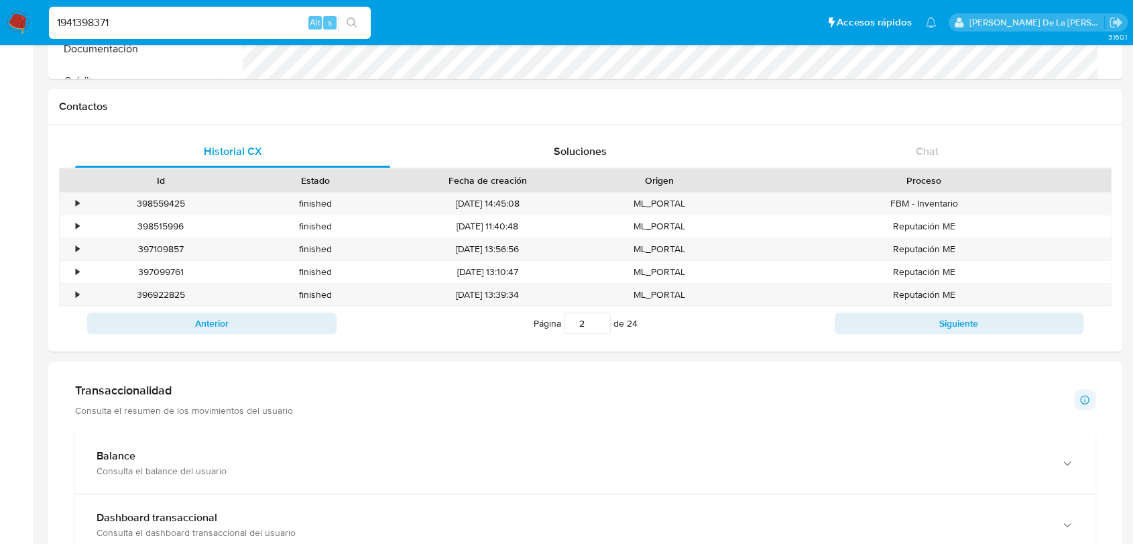
drag, startPoint x: 1078, startPoint y: 356, endPoint x: 1066, endPoint y: 356, distance: 12.7
click at [1078, 356] on div "Información de Usuario Ver mirada por persona Buscar Volver al orden por defect…" at bounding box center [585, 541] width 1074 height 1721
click at [982, 334] on div "Anterior Página 2 de 24 Siguiente" at bounding box center [585, 323] width 1053 height 35
click at [980, 331] on button "Siguiente" at bounding box center [959, 323] width 249 height 21
click at [982, 327] on button "Siguiente" at bounding box center [959, 323] width 249 height 21
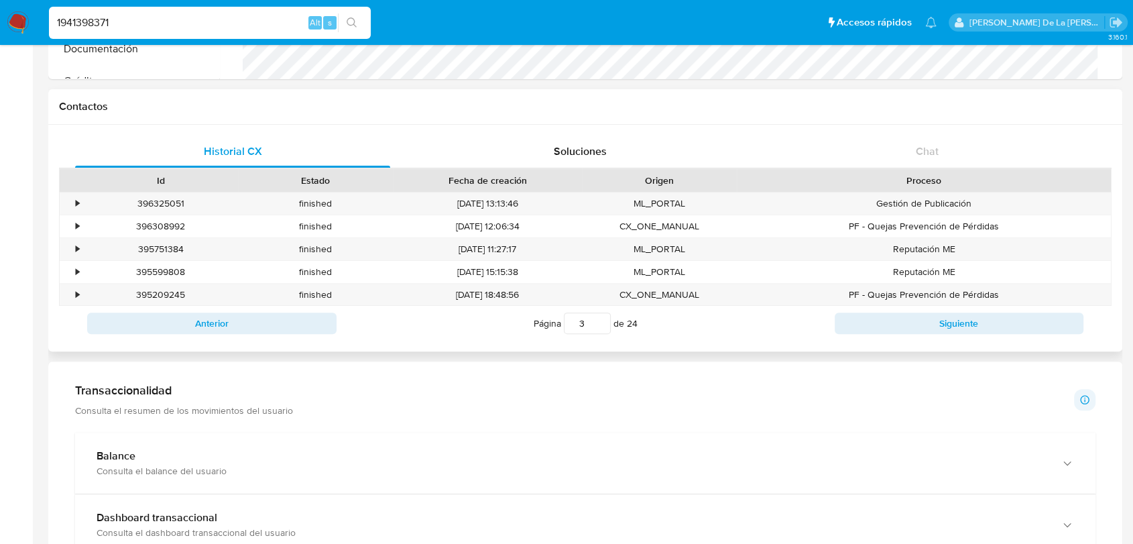
type input "4"
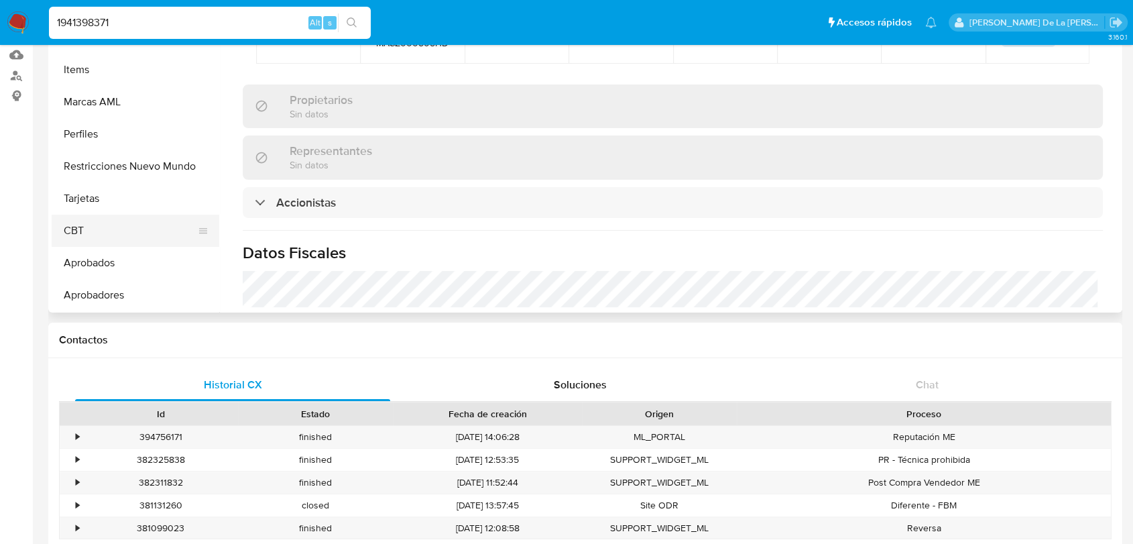
scroll to position [74, 0]
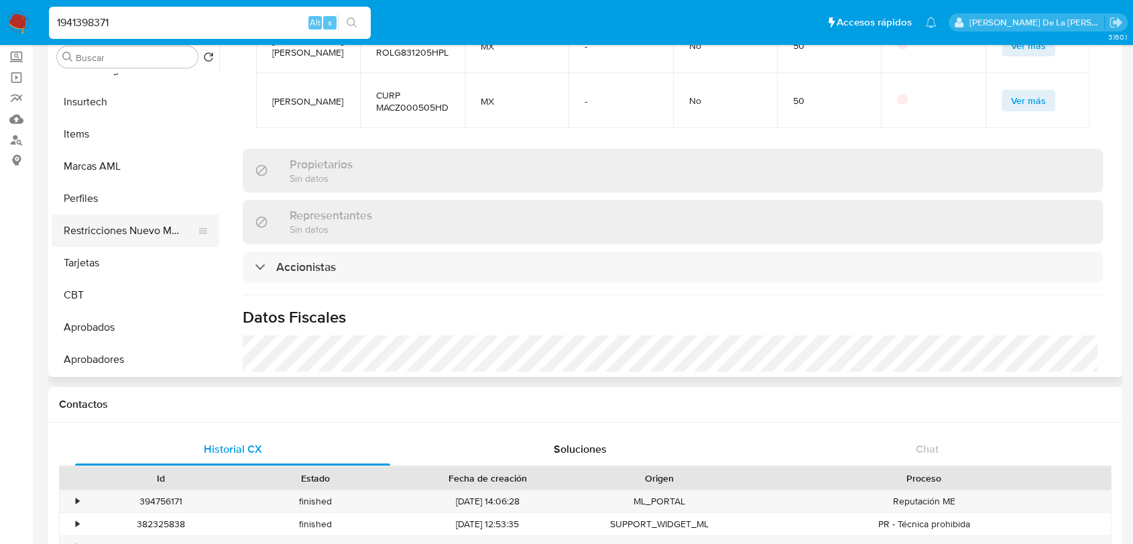
click at [129, 232] on button "Restricciones Nuevo Mundo" at bounding box center [130, 231] width 157 height 32
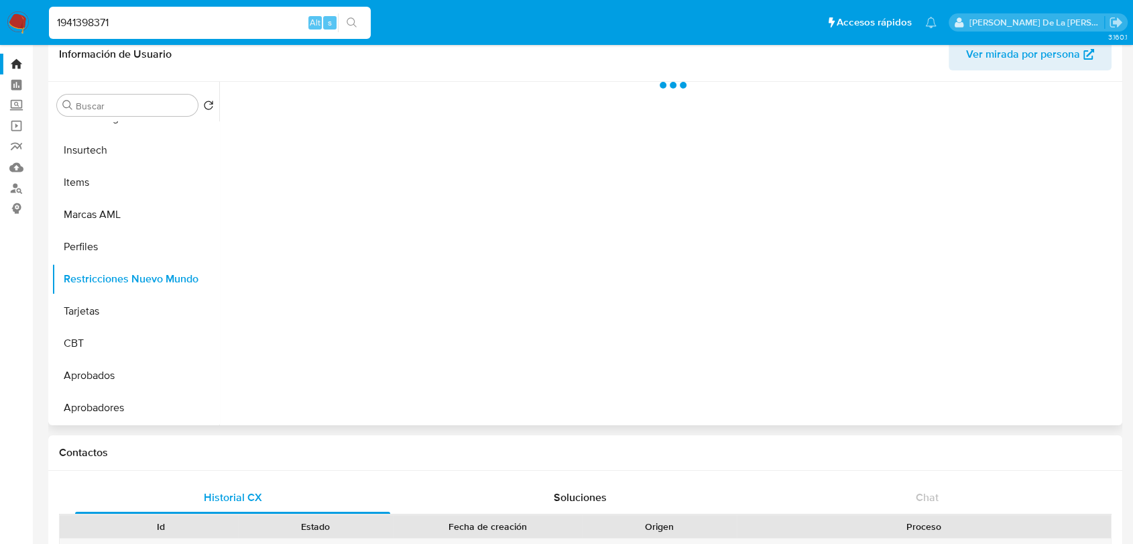
scroll to position [0, 0]
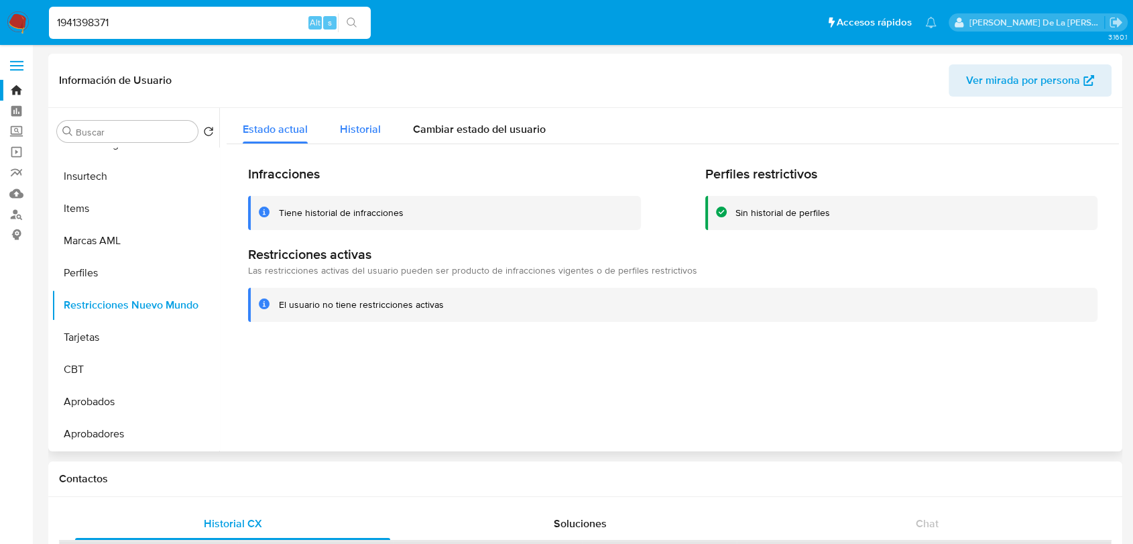
click at [355, 125] on span "Historial" at bounding box center [360, 128] width 41 height 15
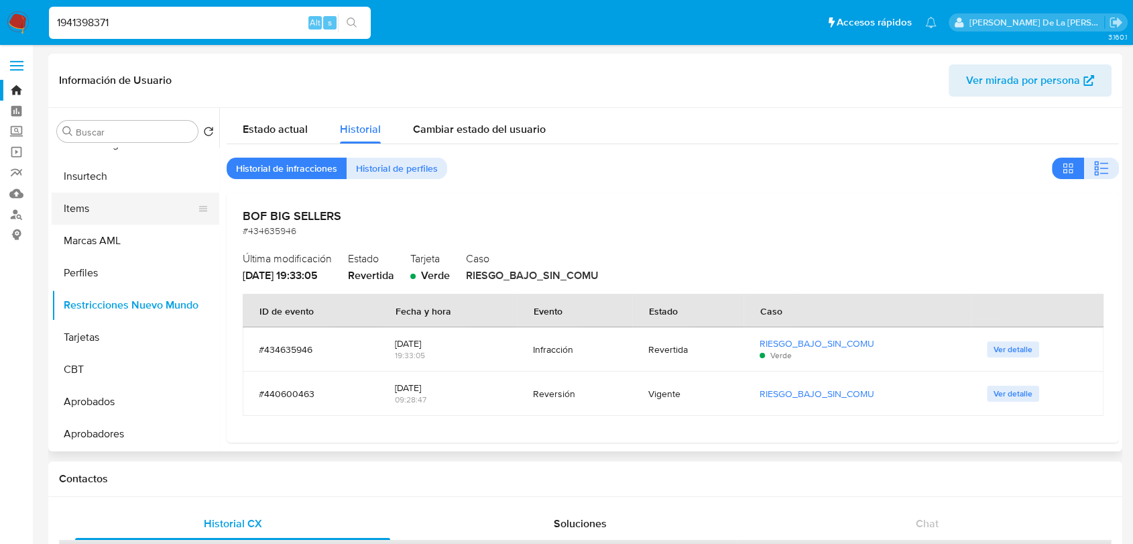
click at [103, 201] on button "Items" at bounding box center [130, 208] width 157 height 32
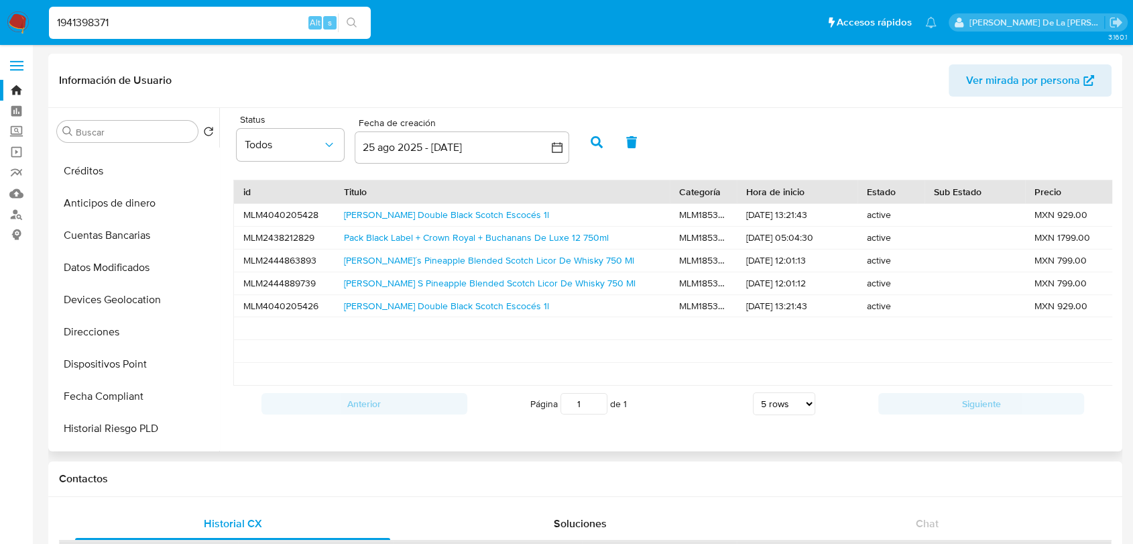
scroll to position [258, 0]
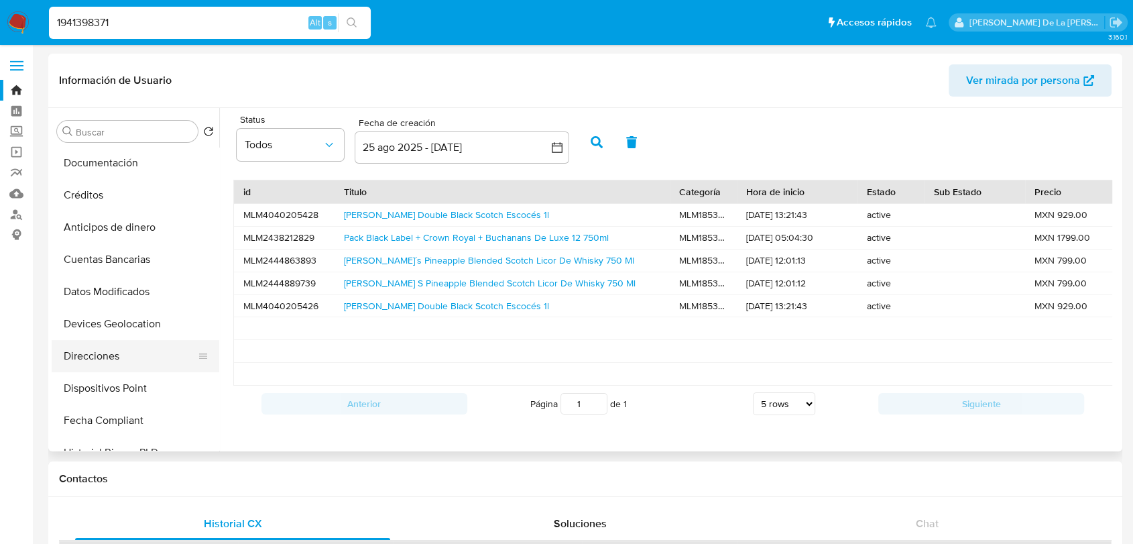
click at [113, 346] on button "Direcciones" at bounding box center [130, 356] width 157 height 32
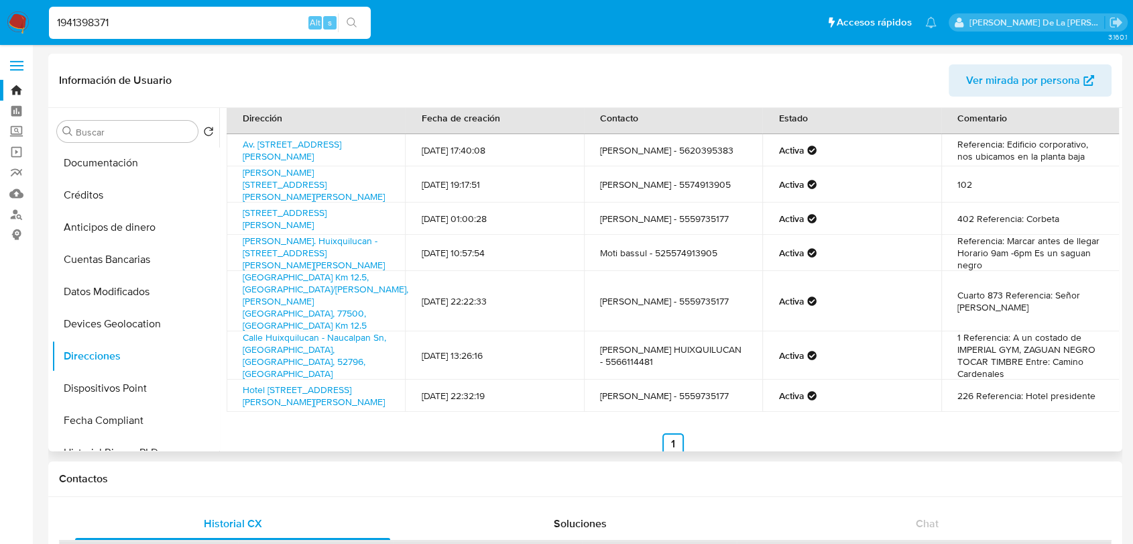
scroll to position [0, 0]
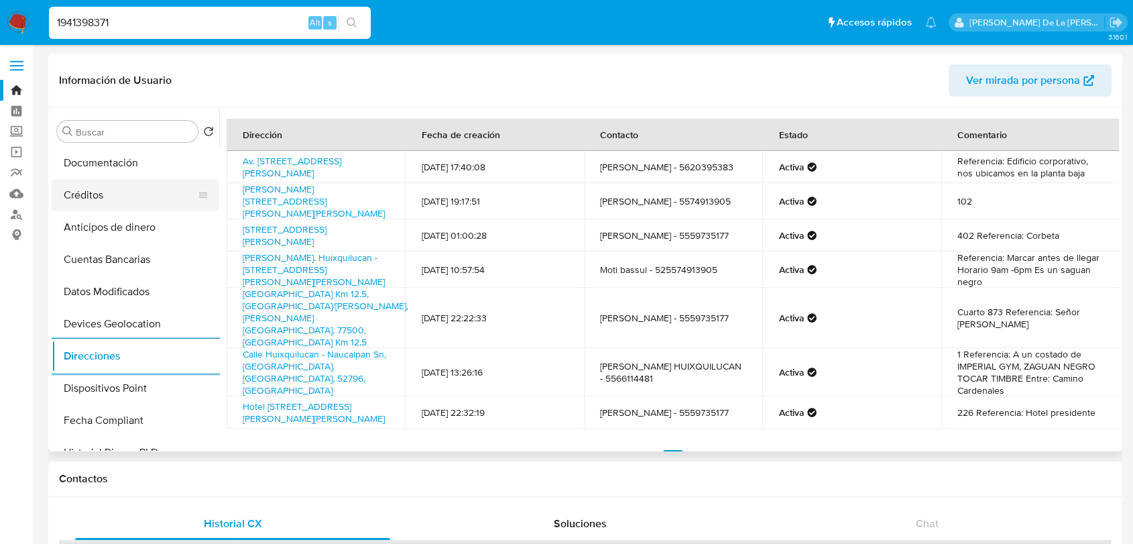
click at [125, 205] on button "Créditos" at bounding box center [130, 195] width 157 height 32
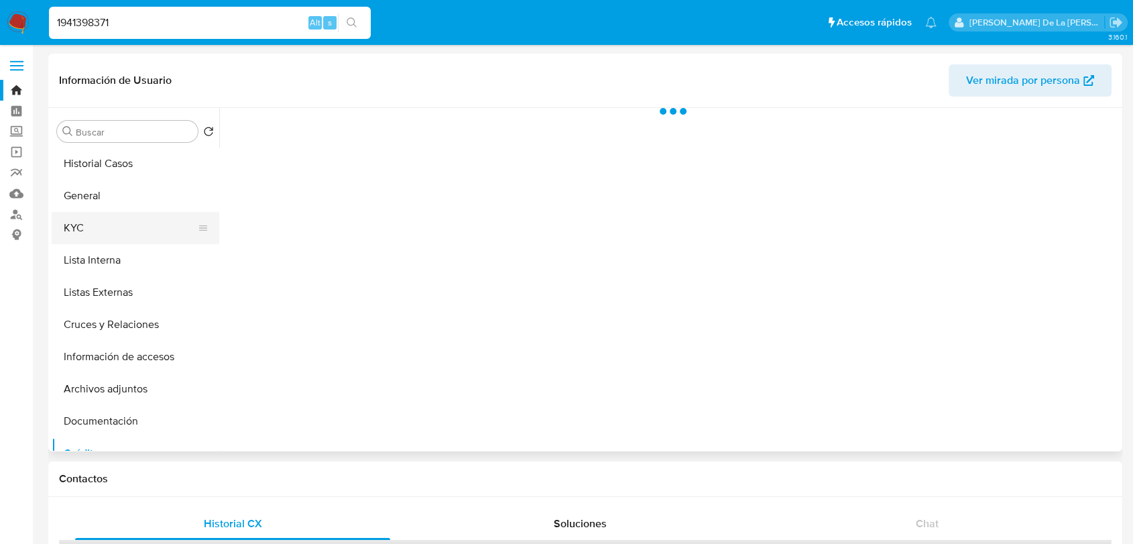
click at [107, 229] on button "KYC" at bounding box center [130, 228] width 157 height 32
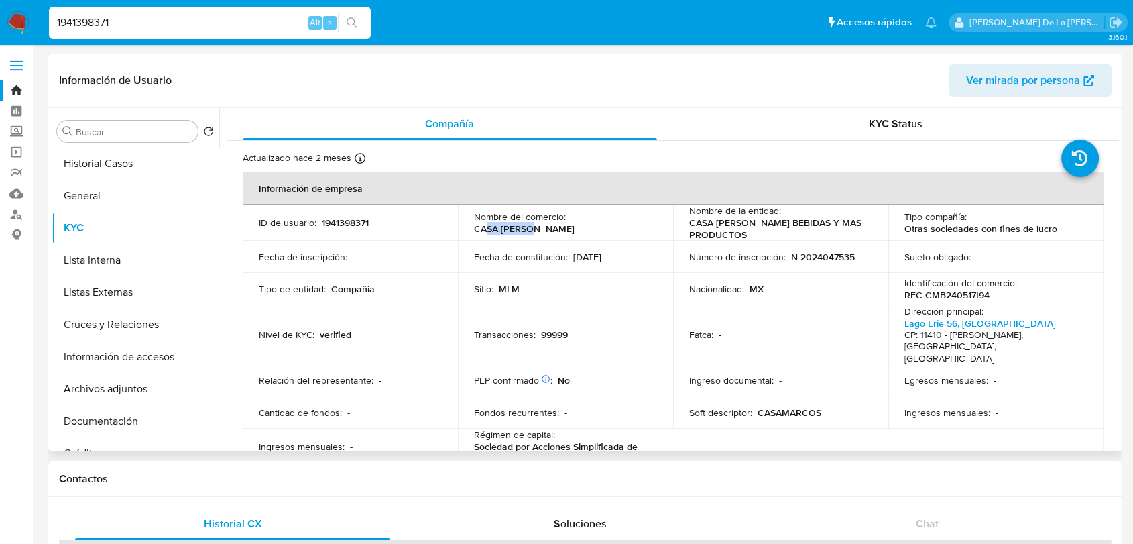
drag, startPoint x: 644, startPoint y: 225, endPoint x: 582, endPoint y: 225, distance: 62.4
click at [582, 225] on div "Nombre del comercio : CASA MARCOS" at bounding box center [565, 223] width 183 height 24
click at [759, 227] on p "CASA MARCOS BEBIDAS Y MAS PRODUCTOS" at bounding box center [778, 229] width 178 height 24
drag, startPoint x: 759, startPoint y: 230, endPoint x: 687, endPoint y: 225, distance: 71.9
click at [689, 225] on p "CASA MARCOS BEBIDAS Y MAS PRODUCTOS" at bounding box center [778, 229] width 178 height 24
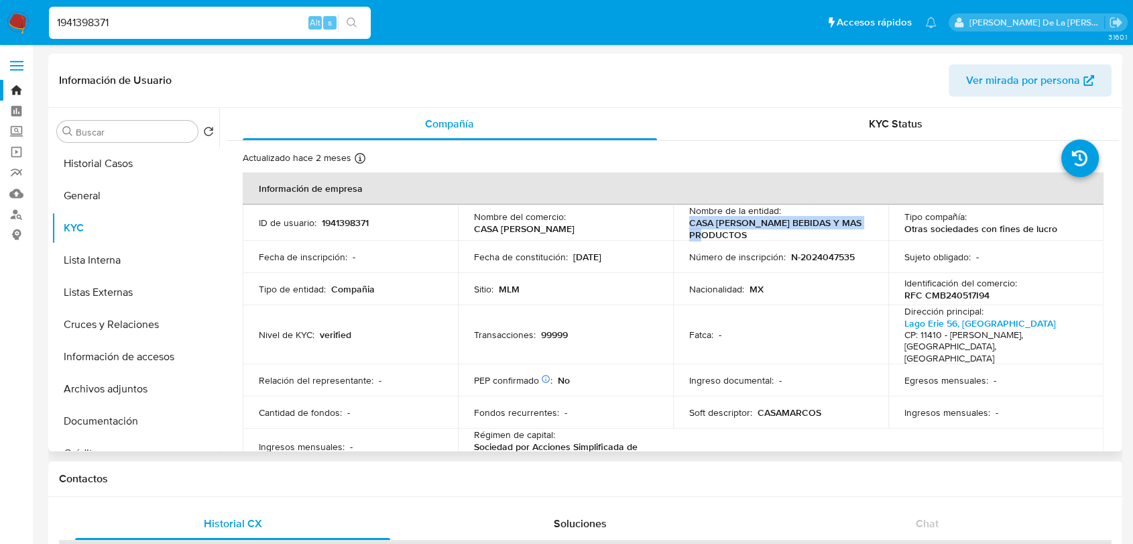
copy p "CASA MARCOS BEBIDAS Y MAS PRODUCTOS"
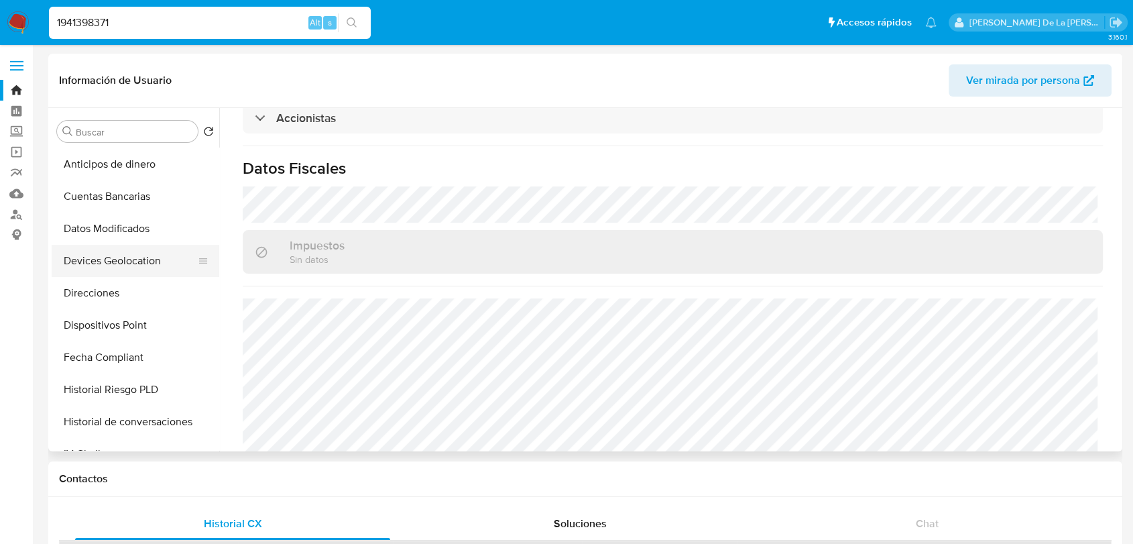
scroll to position [298, 0]
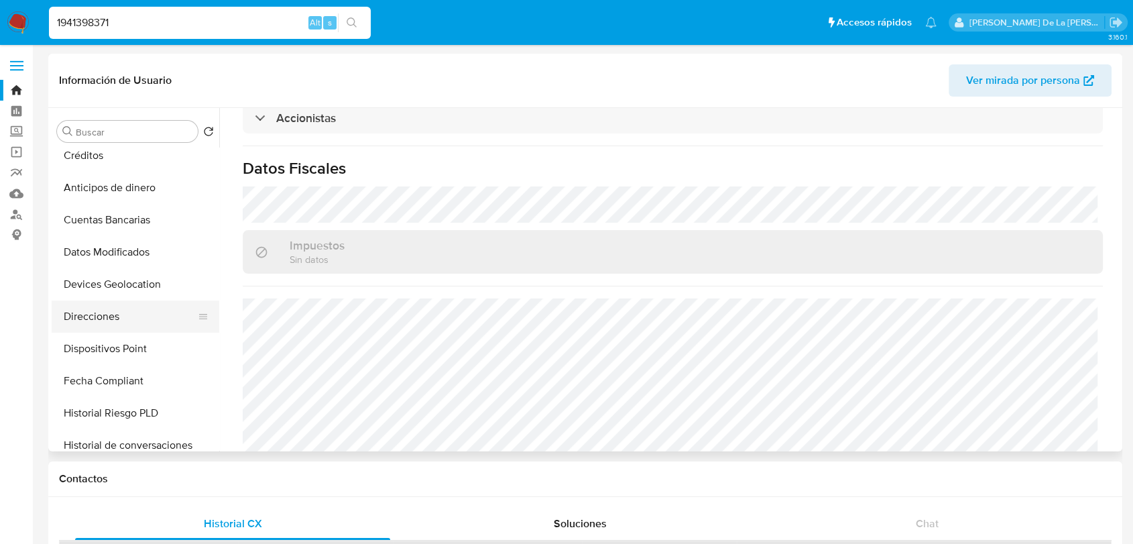
click at [117, 317] on button "Direcciones" at bounding box center [130, 316] width 157 height 32
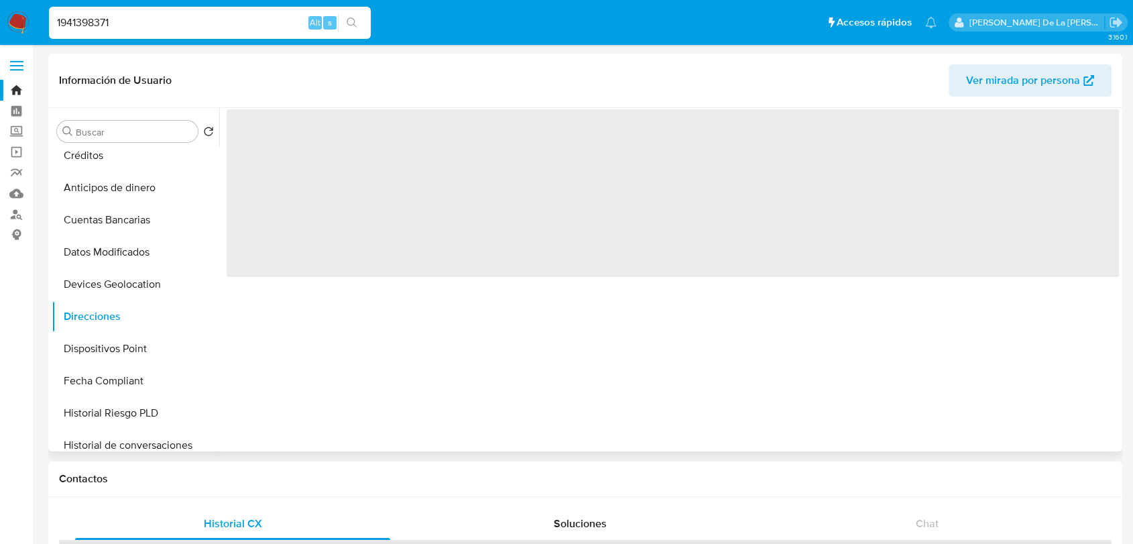
scroll to position [0, 0]
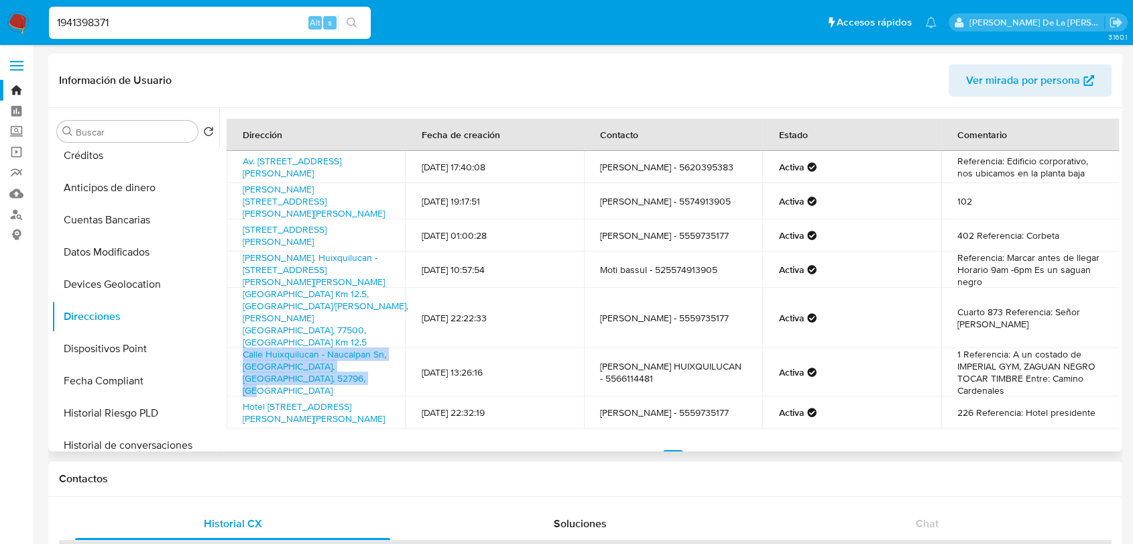
drag, startPoint x: 345, startPoint y: 395, endPoint x: 235, endPoint y: 368, distance: 113.2
click at [235, 368] on td "Calle Huixquilucan - Naucalpan Sn, Huixquilucan, Estado De México, 52796, Mexic…" at bounding box center [316, 372] width 178 height 48
copy link "Calle Huixquilucan - Naucalpan Sn, Huixquilucan, Estado De México, 52796, Mexic…"
drag, startPoint x: 374, startPoint y: 306, endPoint x: 258, endPoint y: 298, distance: 116.3
click at [258, 288] on td "Carr. Huixquilucan - Naucalpan 51 San Cristóbal Texcalucan 52796 Huixquilucan D…" at bounding box center [316, 269] width 178 height 36
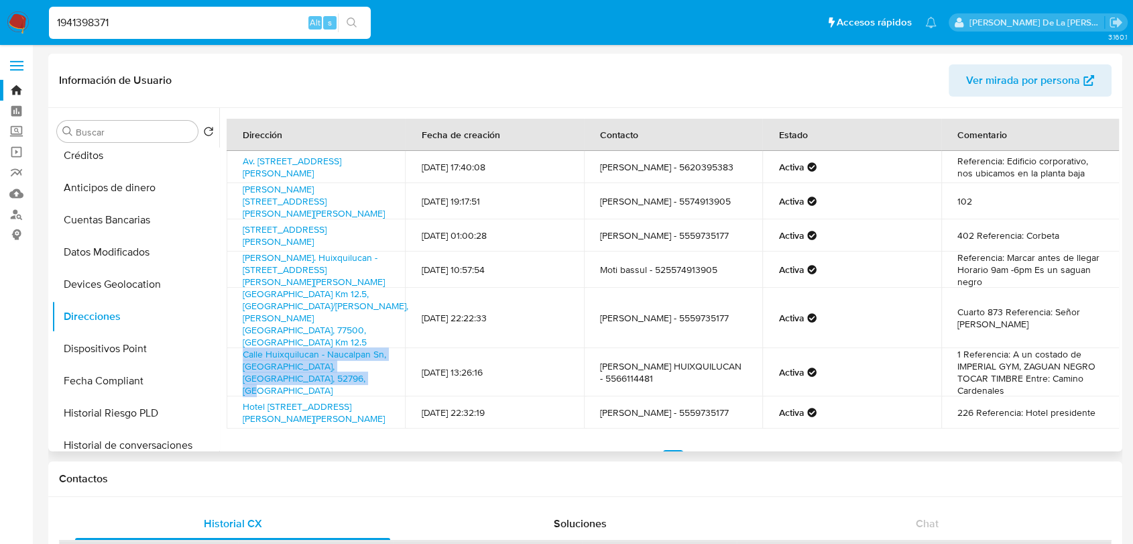
drag, startPoint x: 363, startPoint y: 314, endPoint x: 239, endPoint y: 268, distance: 132.2
click at [239, 268] on td "Carr. Huixquilucan - Naucalpan 51 San Cristóbal Texcalucan 52796 Huixquilucan D…" at bounding box center [316, 269] width 178 height 36
copy link "Carr. Huixquilucan - Naucalpan 51 San Cristóbal Texcalucan 52796 Huixquilucan D…"
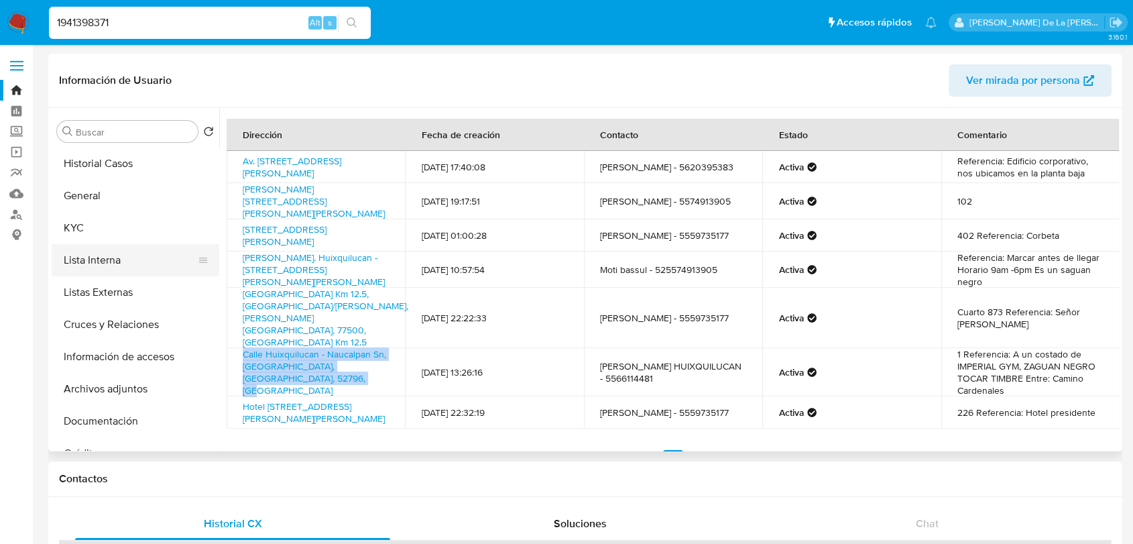
click at [123, 247] on button "Lista Interna" at bounding box center [130, 260] width 157 height 32
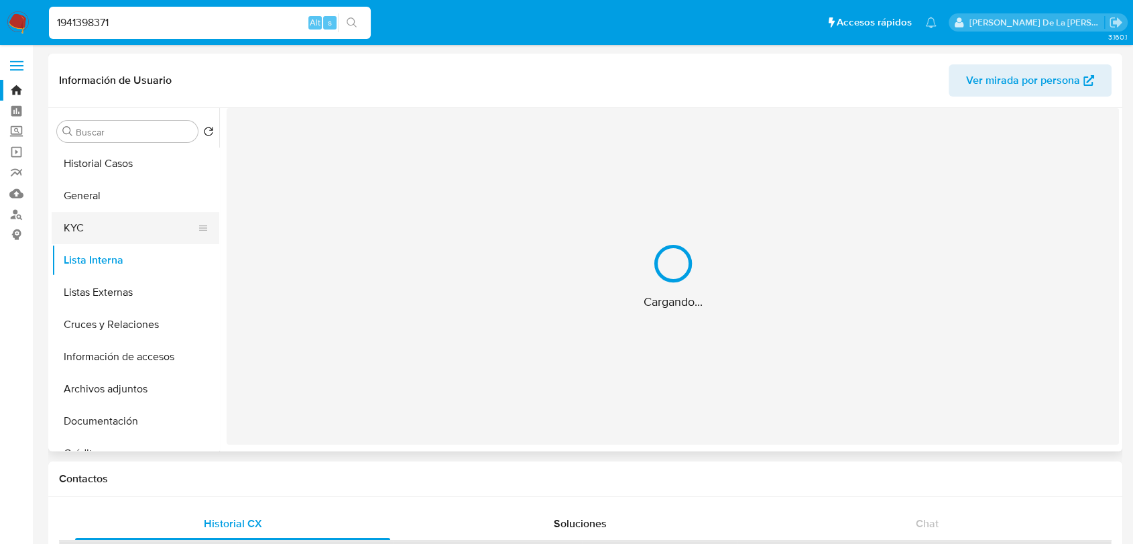
click at [125, 228] on button "KYC" at bounding box center [130, 228] width 157 height 32
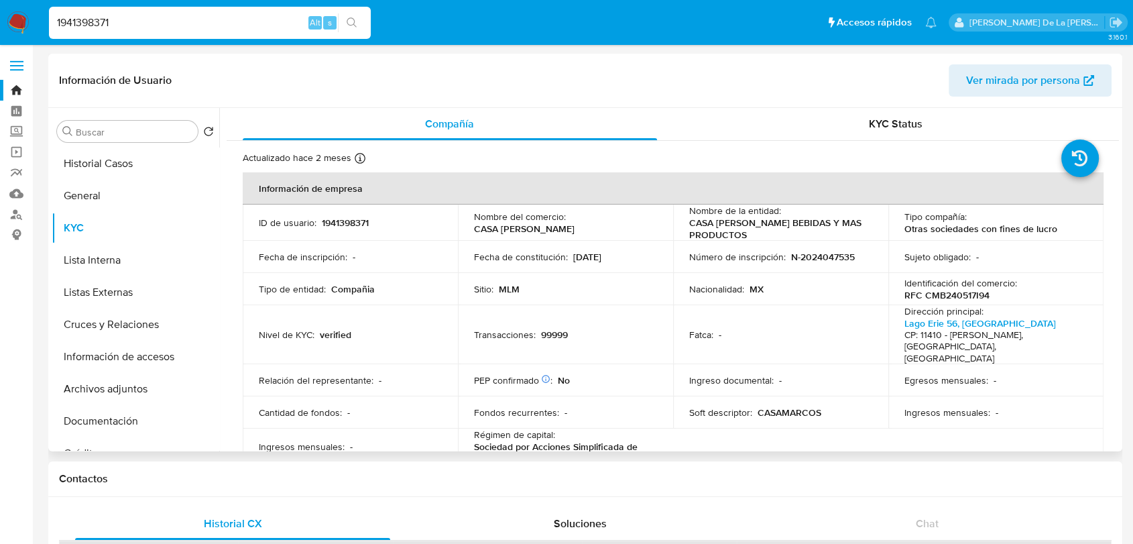
drag, startPoint x: 631, startPoint y: 254, endPoint x: 571, endPoint y: 263, distance: 61.0
click at [571, 263] on div "Fecha de constitución : 20/05/2024" at bounding box center [565, 257] width 183 height 12
copy p "20/05/2024"
click at [125, 196] on button "General" at bounding box center [130, 196] width 157 height 32
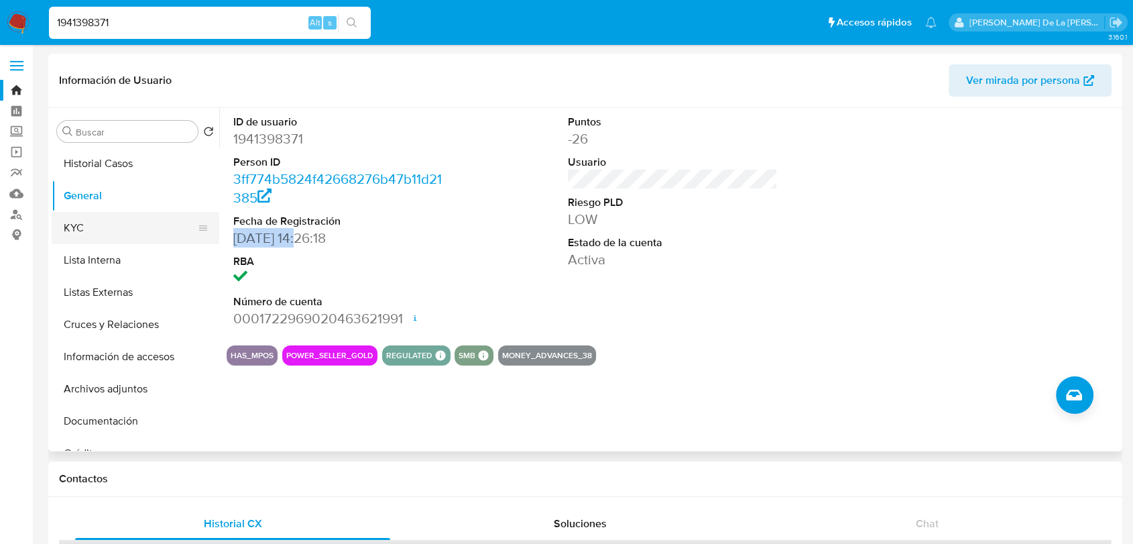
drag, startPoint x: 302, startPoint y: 241, endPoint x: 213, endPoint y: 240, distance: 89.2
click at [233, 241] on dd "12/08/2024 14:26:18" at bounding box center [338, 238] width 210 height 19
copy dd "12/08/2024"
click at [121, 392] on button "Archivos adjuntos" at bounding box center [130, 389] width 157 height 32
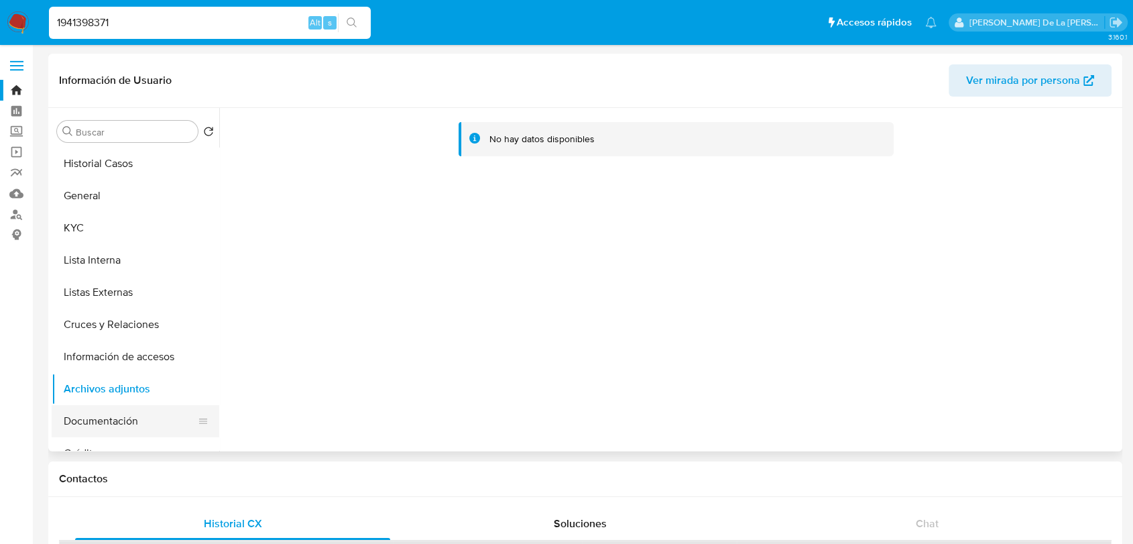
click at [75, 420] on button "Documentación" at bounding box center [130, 421] width 157 height 32
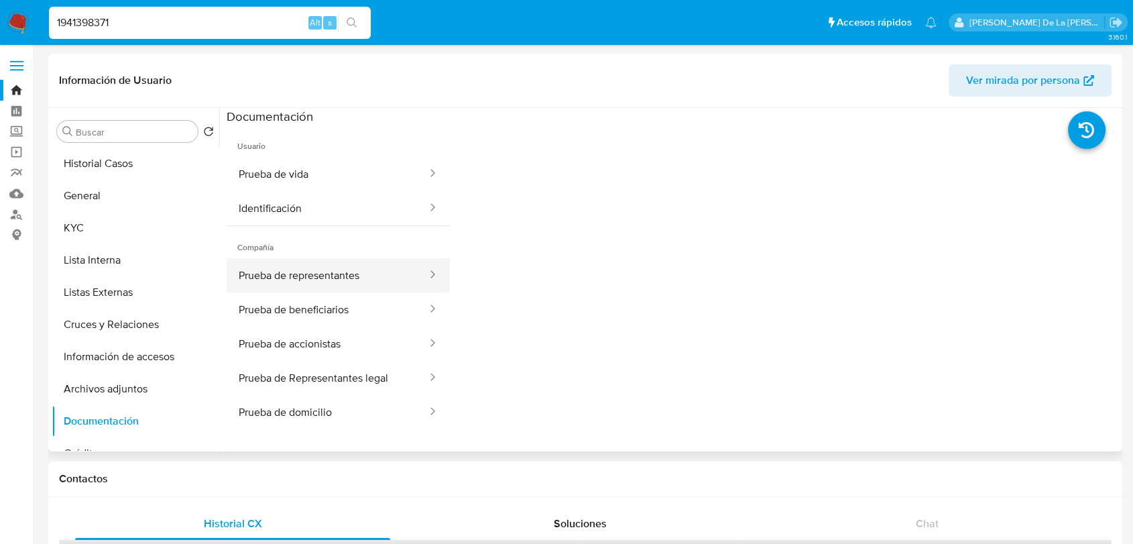
click at [336, 278] on button "Prueba de representantes" at bounding box center [328, 275] width 202 height 34
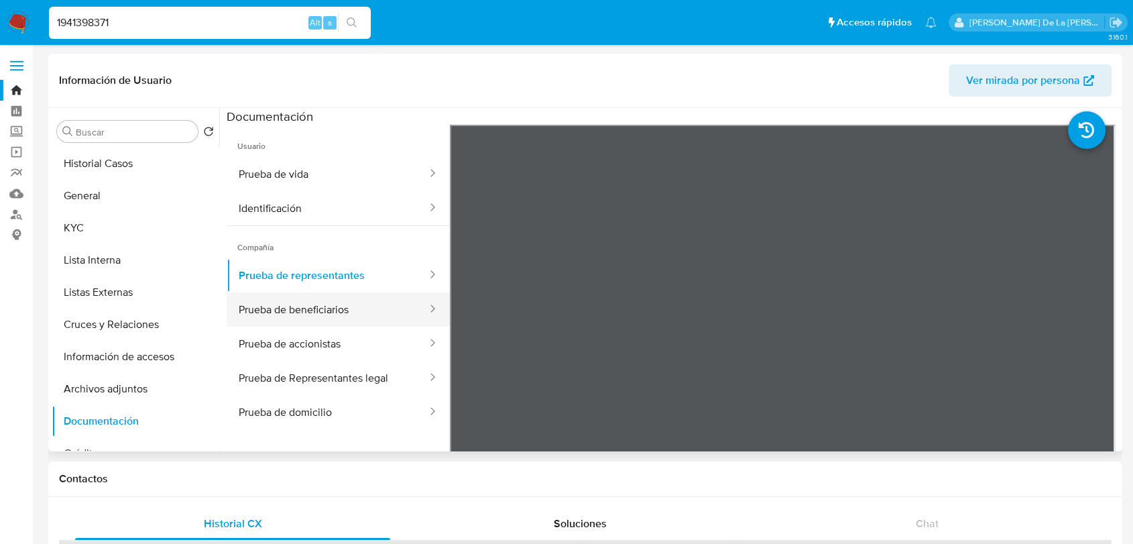
click at [365, 309] on button "Prueba de beneficiarios" at bounding box center [328, 309] width 202 height 34
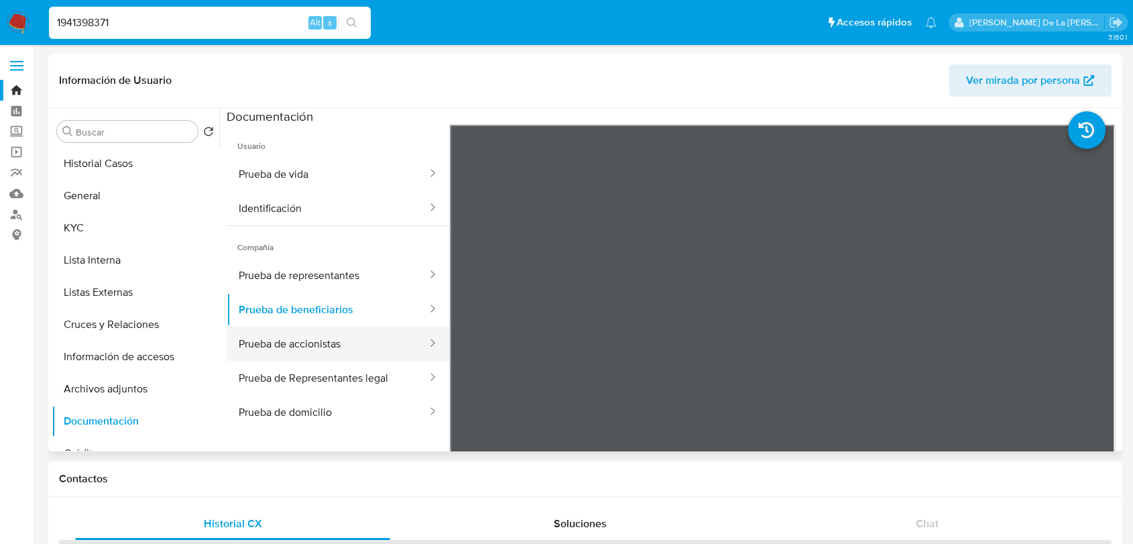
click at [321, 335] on button "Prueba de accionistas" at bounding box center [328, 344] width 202 height 34
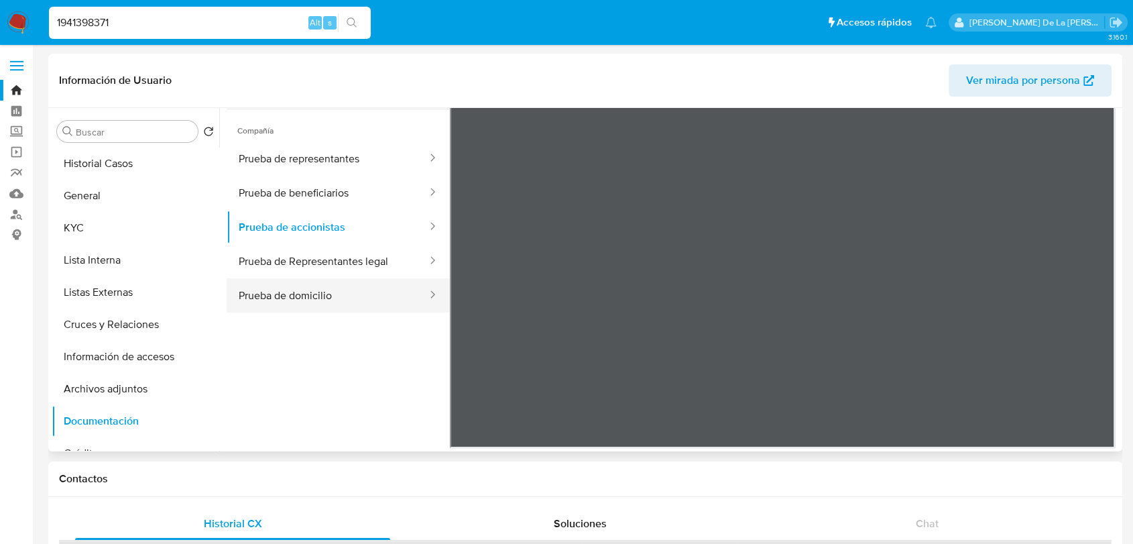
click at [346, 299] on button "Prueba de domicilio" at bounding box center [328, 295] width 202 height 34
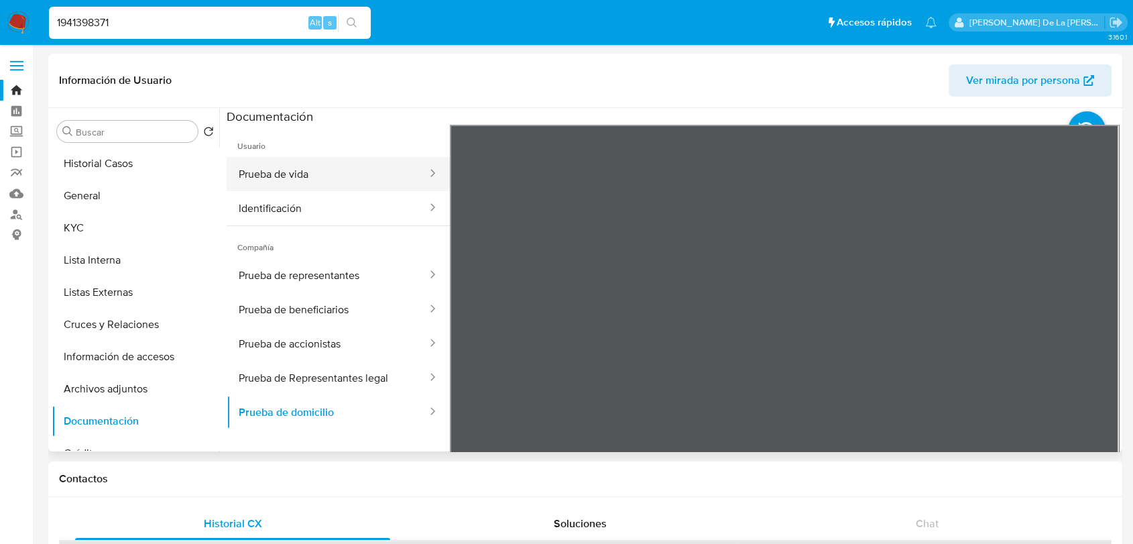
click at [330, 166] on button "Prueba de vida" at bounding box center [328, 174] width 202 height 34
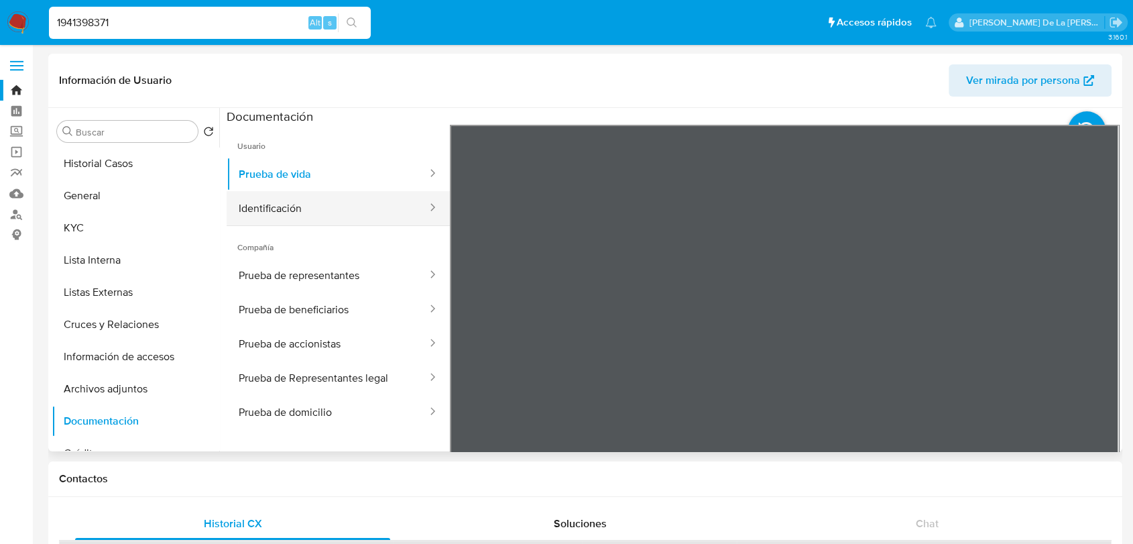
click at [308, 203] on button "Identificación" at bounding box center [328, 208] width 202 height 34
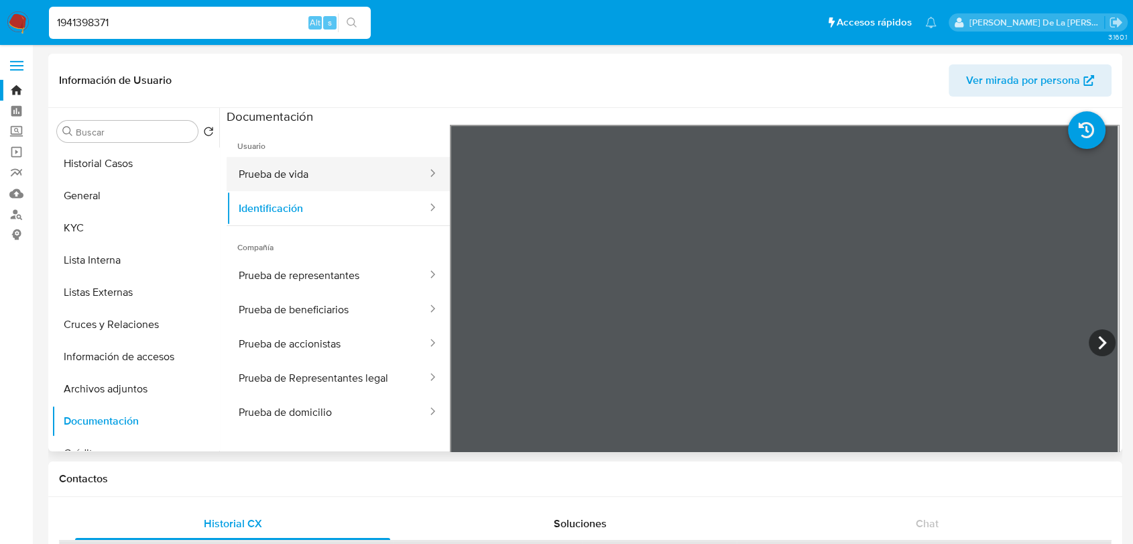
click at [317, 166] on button "Prueba de vida" at bounding box center [328, 174] width 202 height 34
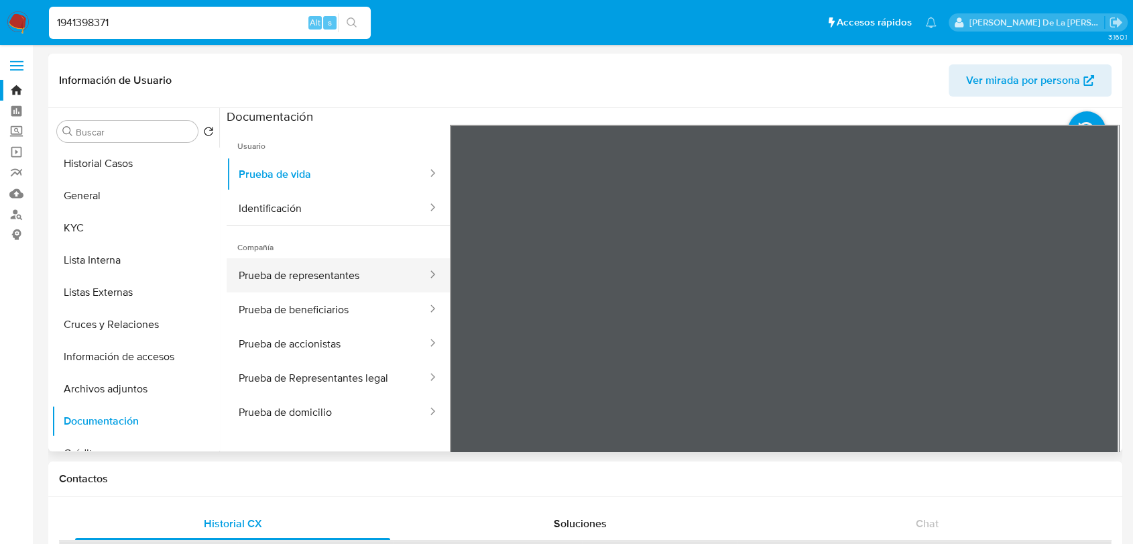
click at [337, 274] on button "Prueba de representantes" at bounding box center [328, 275] width 202 height 34
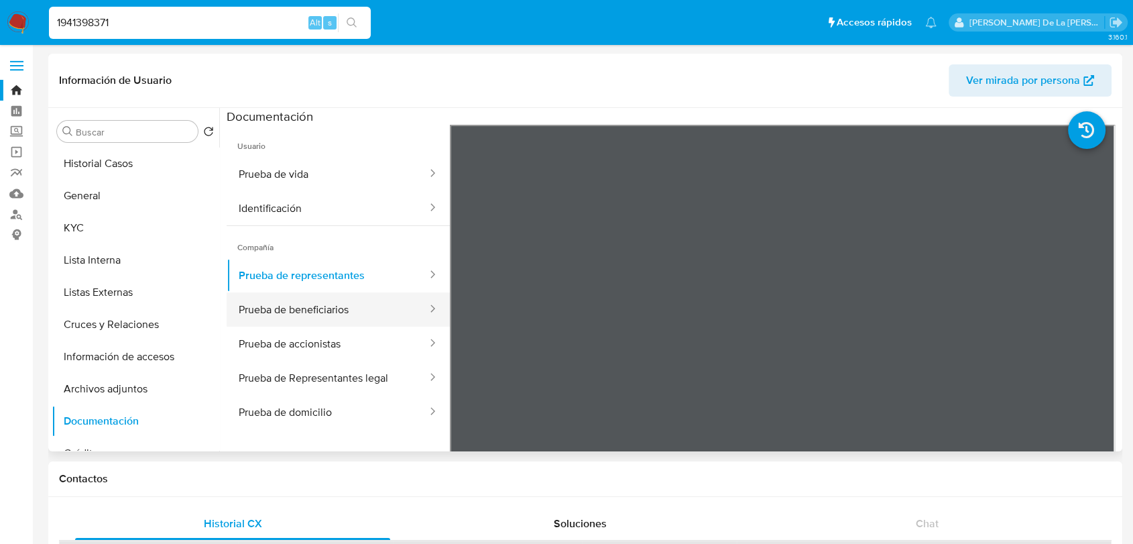
click at [327, 302] on button "Prueba de beneficiarios" at bounding box center [328, 309] width 202 height 34
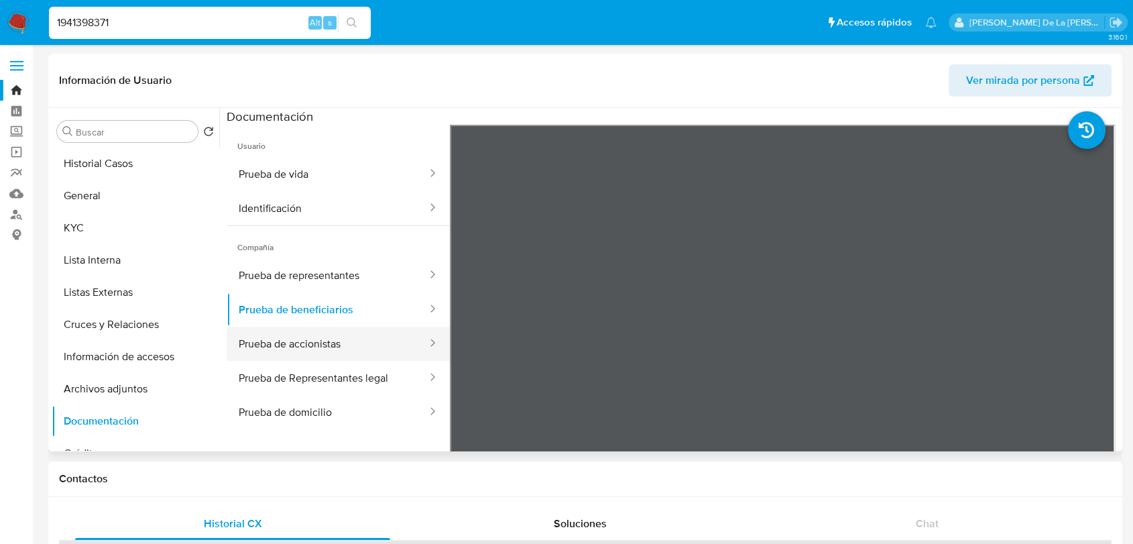
click at [279, 350] on button "Prueba de accionistas" at bounding box center [328, 344] width 202 height 34
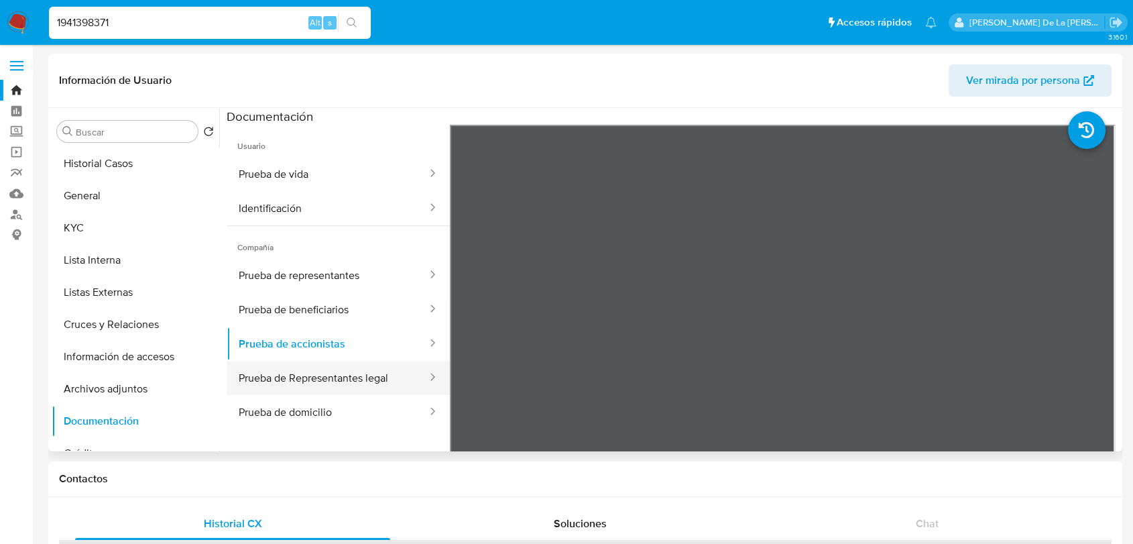
click at [343, 381] on button "Prueba de Representantes legal" at bounding box center [328, 378] width 202 height 34
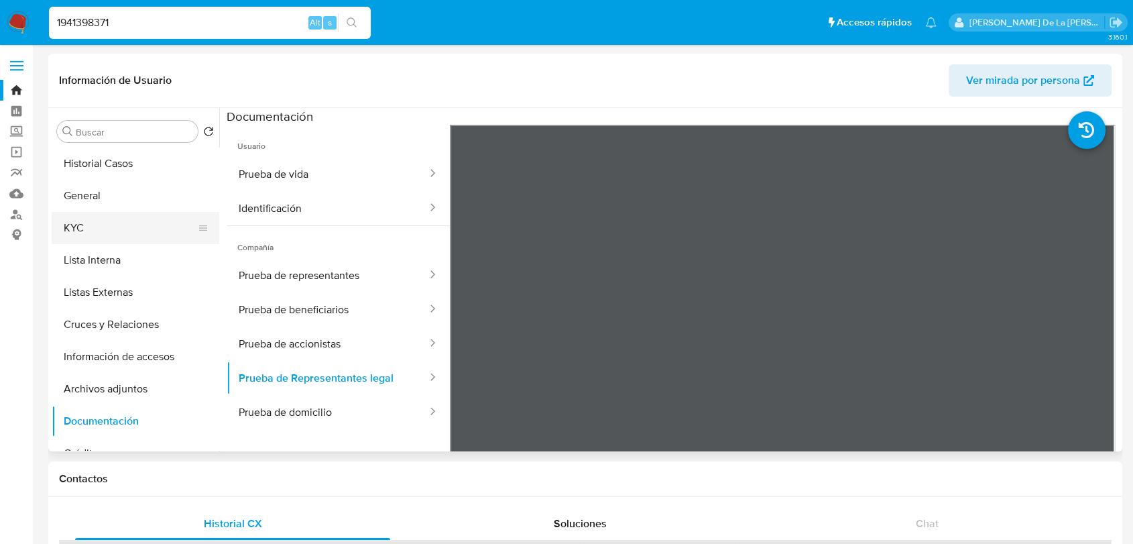
click at [91, 214] on button "KYC" at bounding box center [130, 228] width 157 height 32
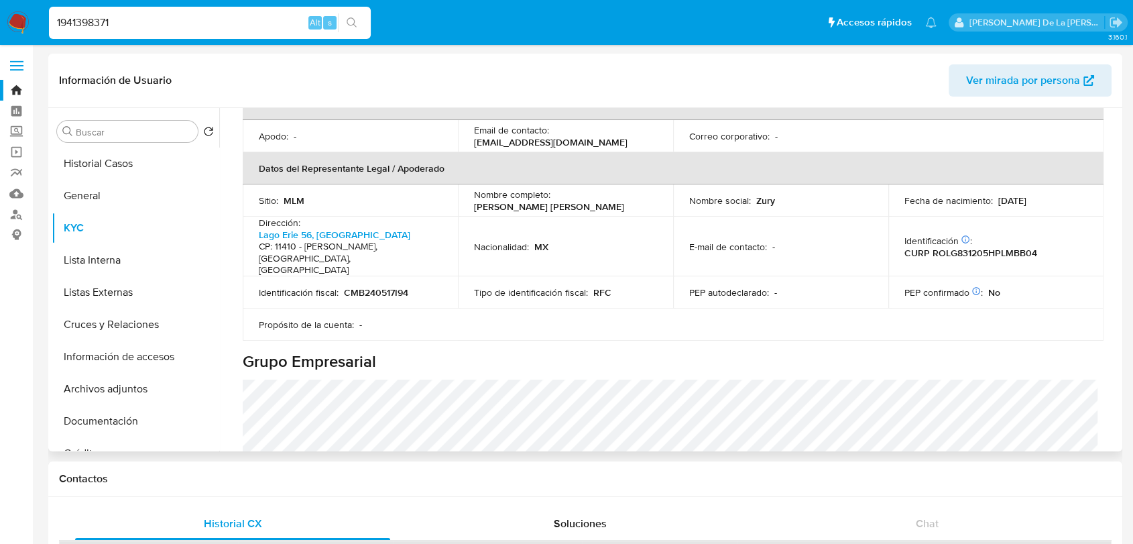
scroll to position [671, 0]
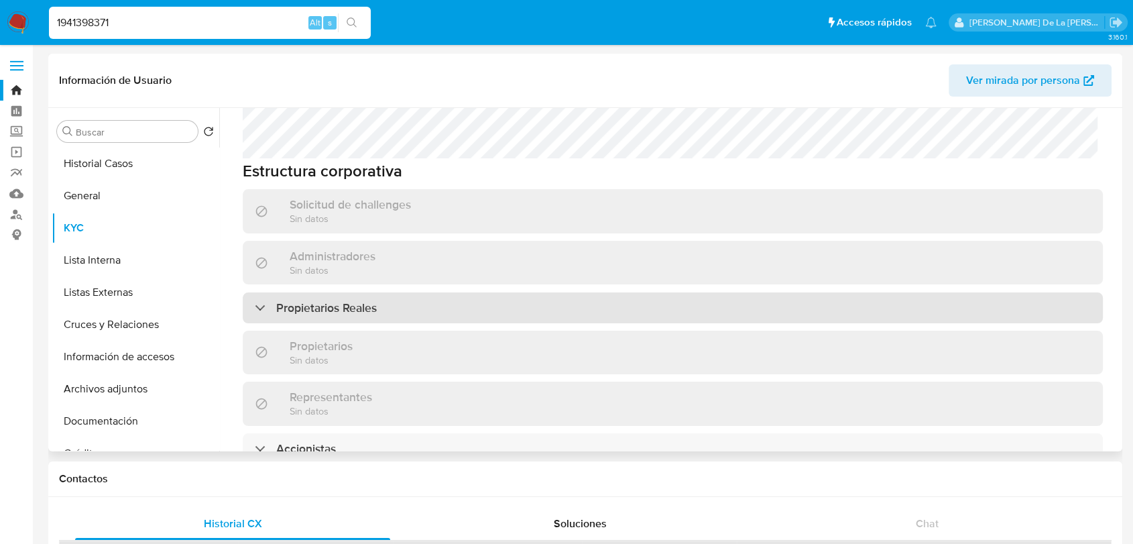
click at [330, 300] on h3 "Propietarios Reales" at bounding box center [326, 307] width 101 height 15
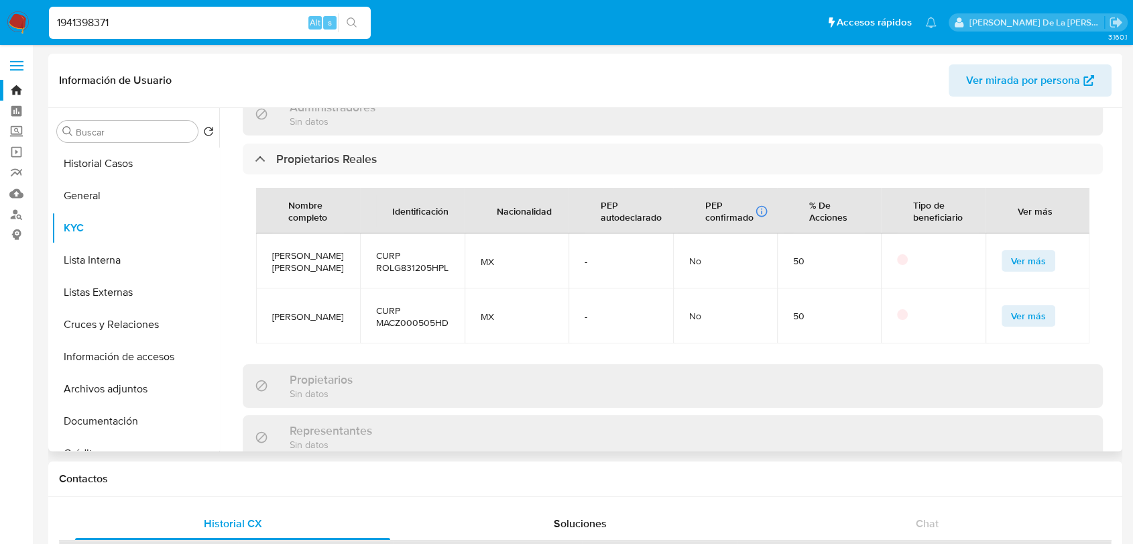
scroll to position [1117, 0]
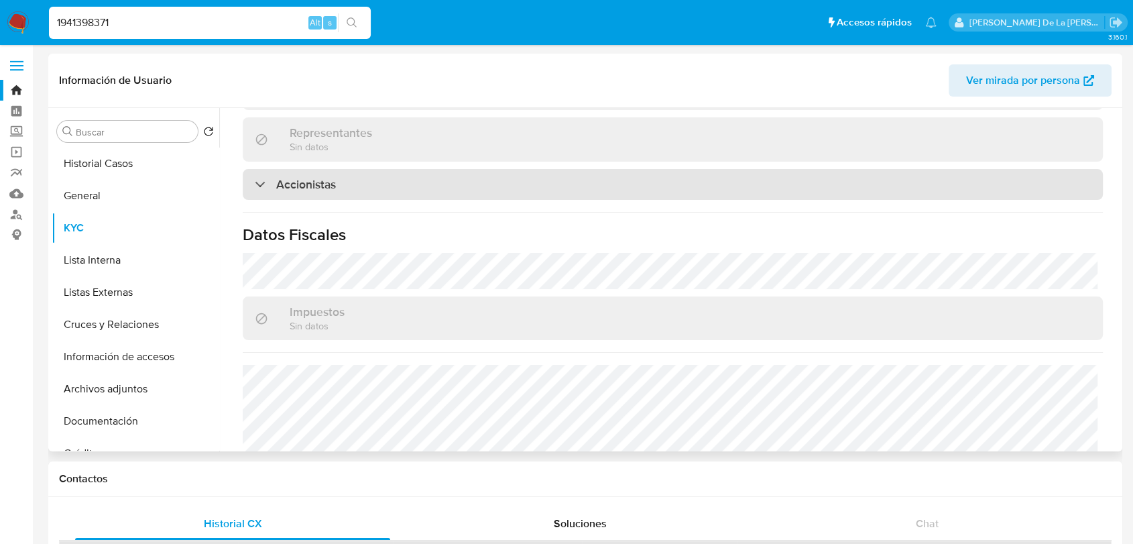
click at [287, 169] on div "Accionistas" at bounding box center [673, 184] width 860 height 31
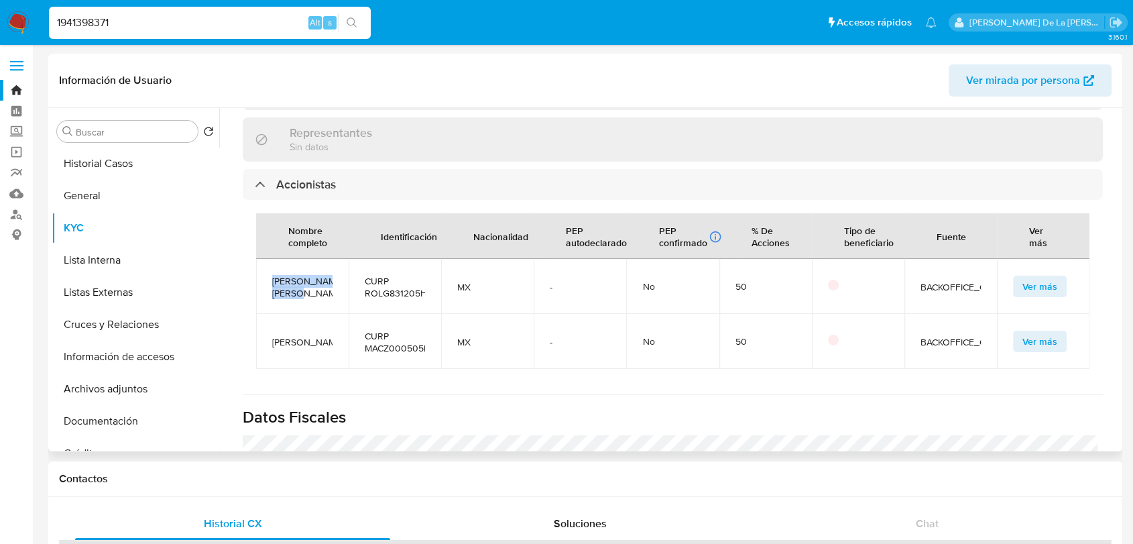
drag, startPoint x: 332, startPoint y: 269, endPoint x: 264, endPoint y: 261, distance: 68.9
click at [264, 261] on td "Gabriel Roman Lobato" at bounding box center [302, 286] width 93 height 55
copy span "Gabriel Roman Lobato"
drag, startPoint x: 299, startPoint y: 329, endPoint x: 260, endPoint y: 307, distance: 45.0
click at [260, 314] on td "[PERSON_NAME]" at bounding box center [302, 341] width 93 height 55
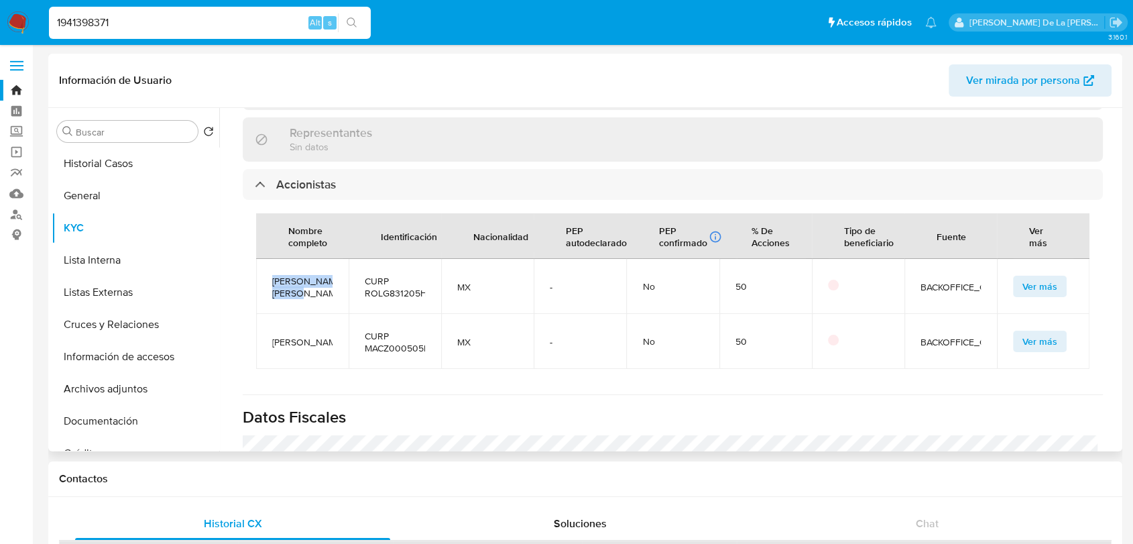
copy span "[PERSON_NAME]"
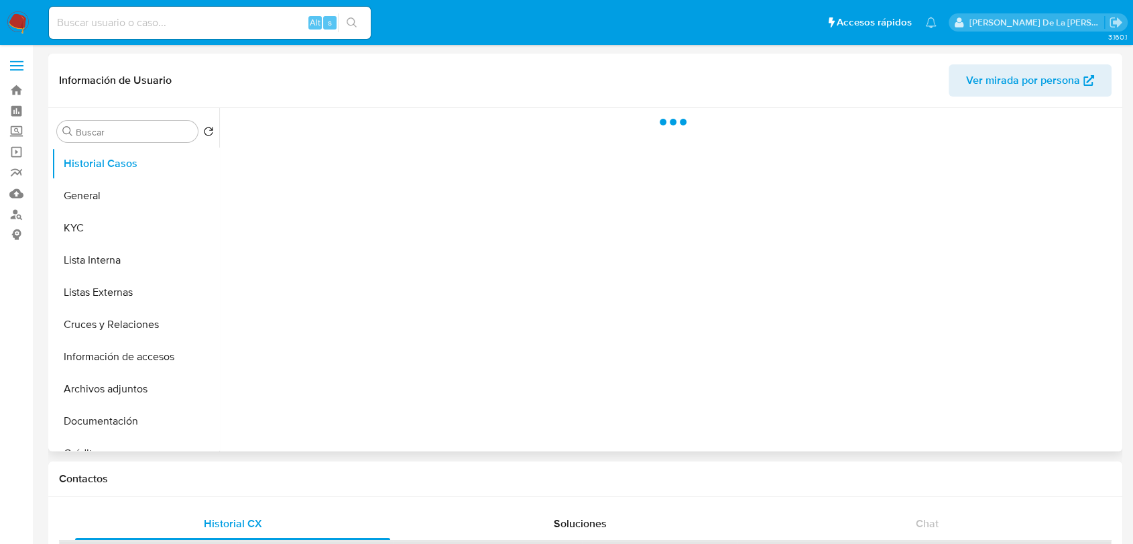
select select "10"
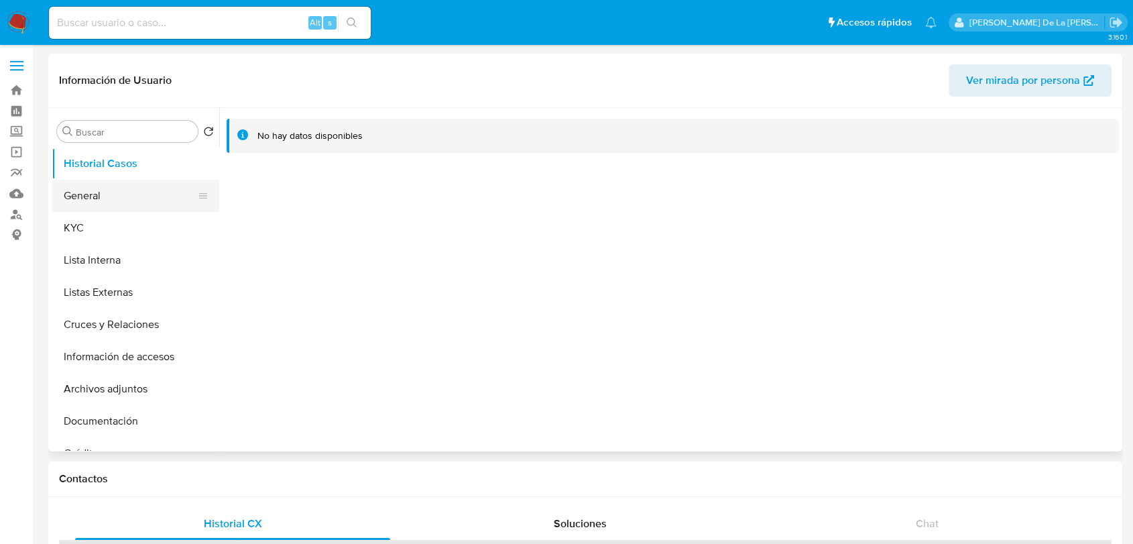
click at [153, 190] on button "General" at bounding box center [130, 196] width 157 height 32
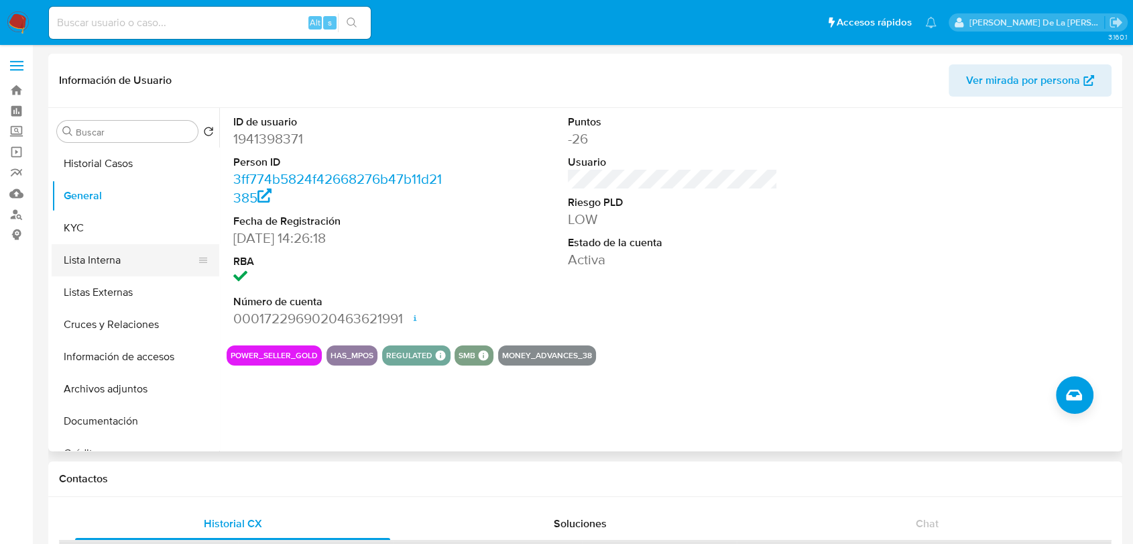
click at [117, 249] on button "Lista Interna" at bounding box center [130, 260] width 157 height 32
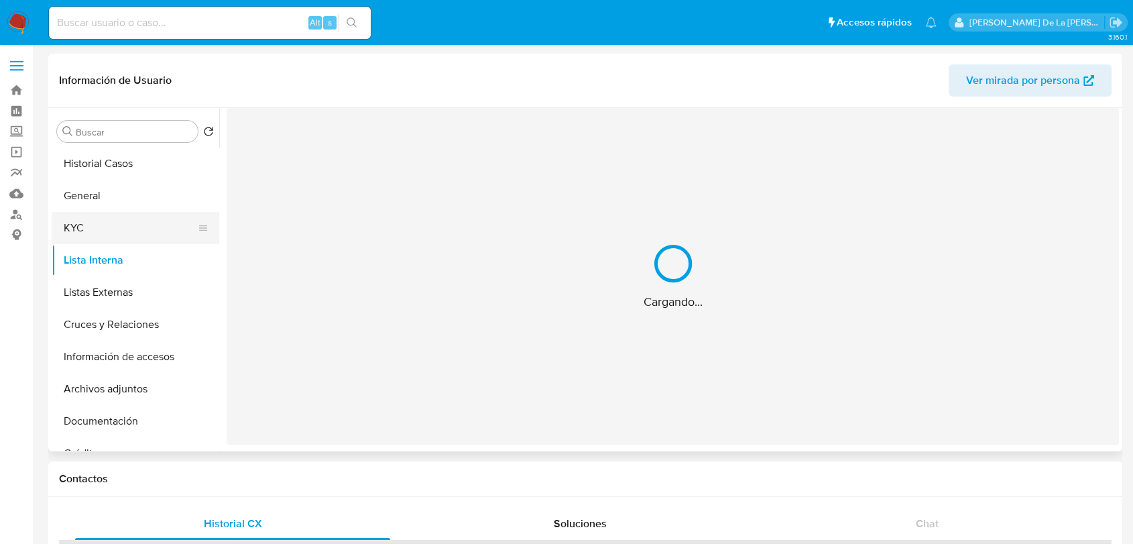
click at [124, 232] on button "KYC" at bounding box center [130, 228] width 157 height 32
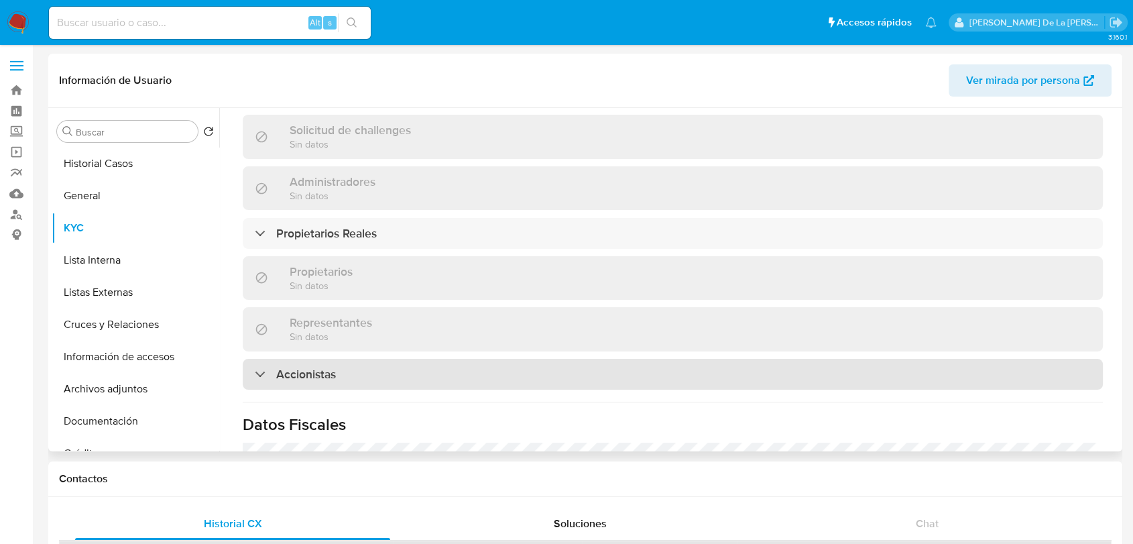
click at [272, 360] on div "Accionistas" at bounding box center [673, 374] width 860 height 31
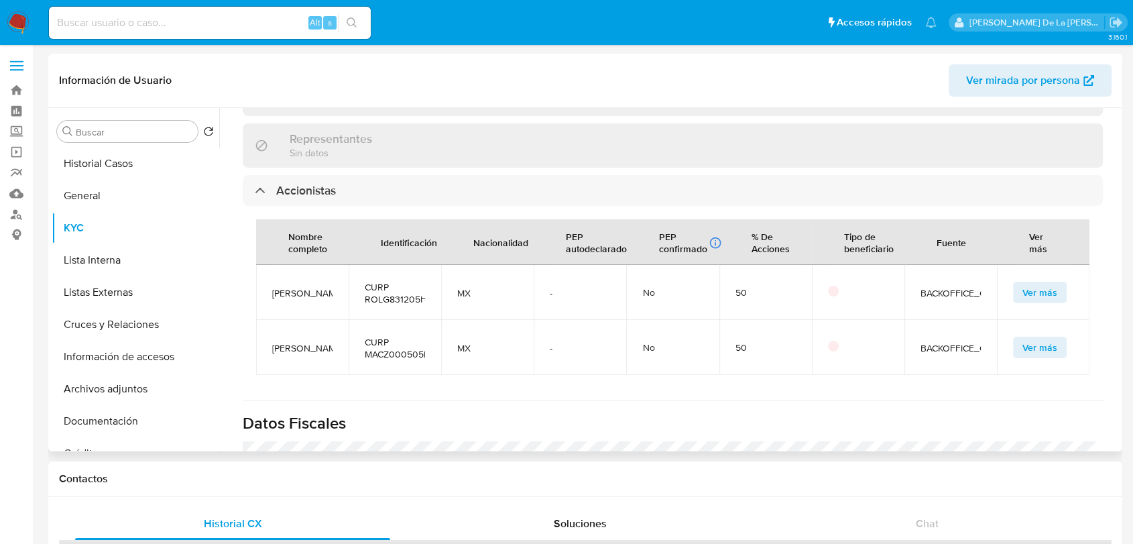
scroll to position [894, 0]
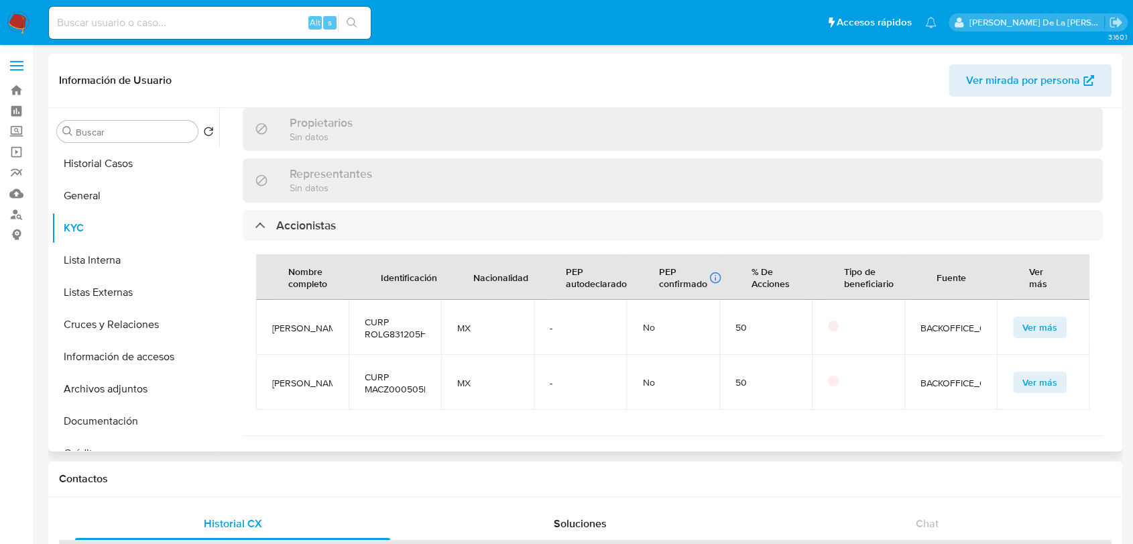
click at [1033, 318] on span "Ver más" at bounding box center [1040, 327] width 35 height 19
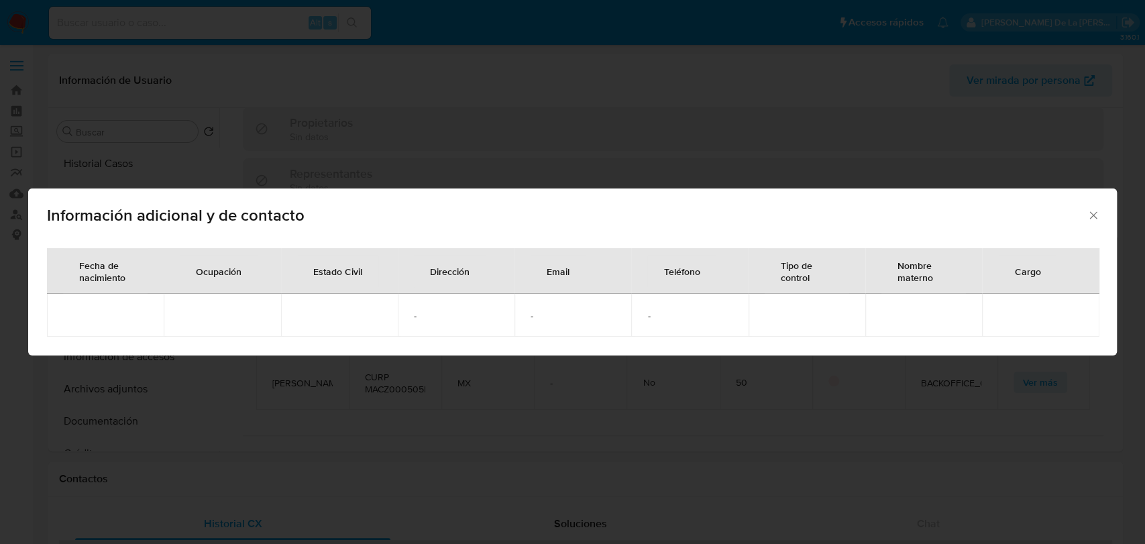
click at [725, 404] on div "Información adicional y de contacto Fecha de nacimiento Ocupación Estado Civil …" at bounding box center [572, 272] width 1145 height 544
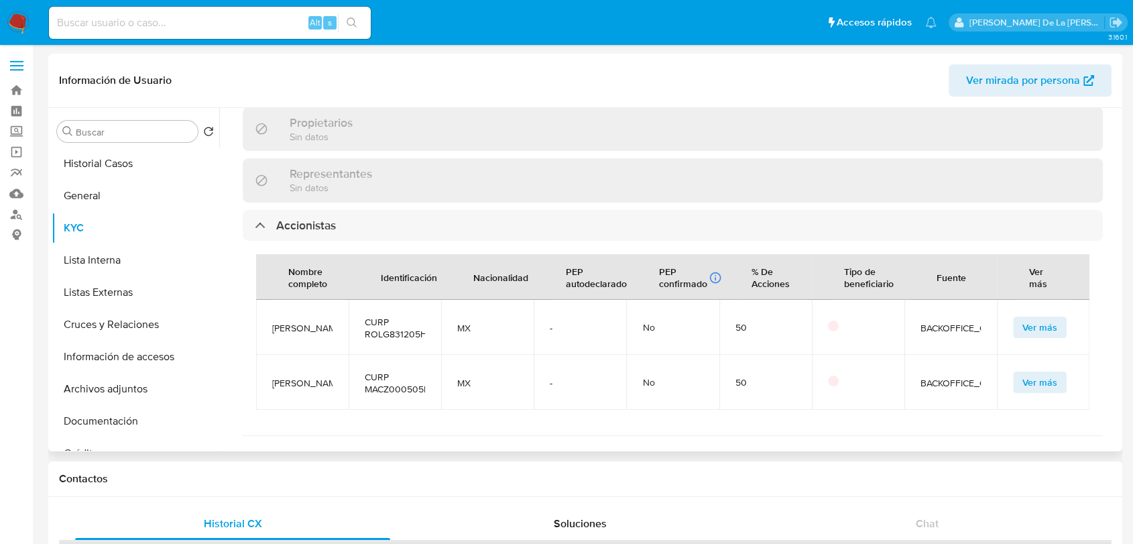
click at [1025, 373] on span "Ver más" at bounding box center [1040, 382] width 35 height 19
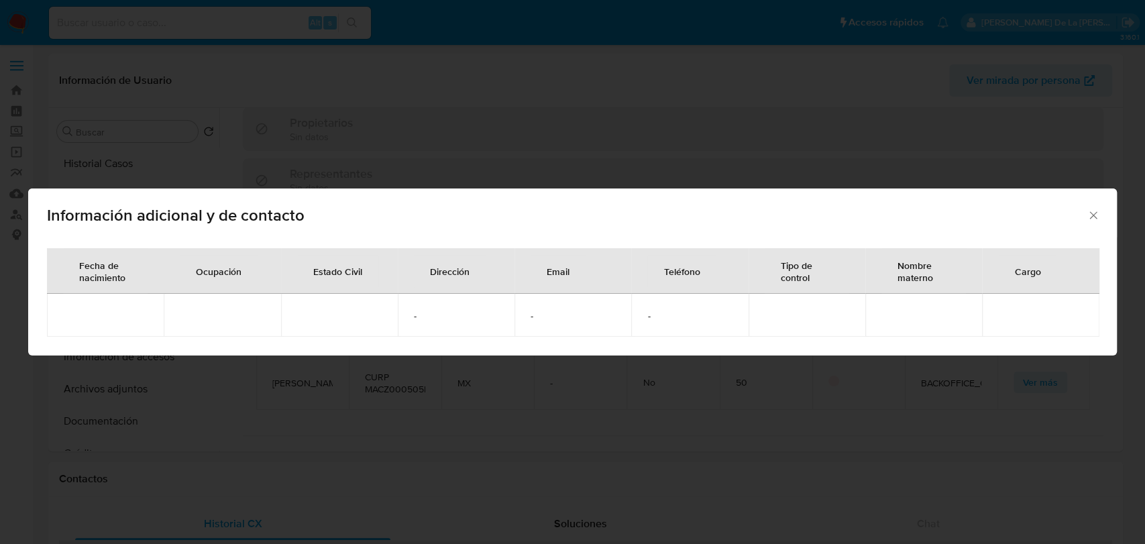
click at [570, 372] on div "Información adicional y de contacto Fecha de nacimiento Ocupación Estado Civil …" at bounding box center [572, 272] width 1145 height 544
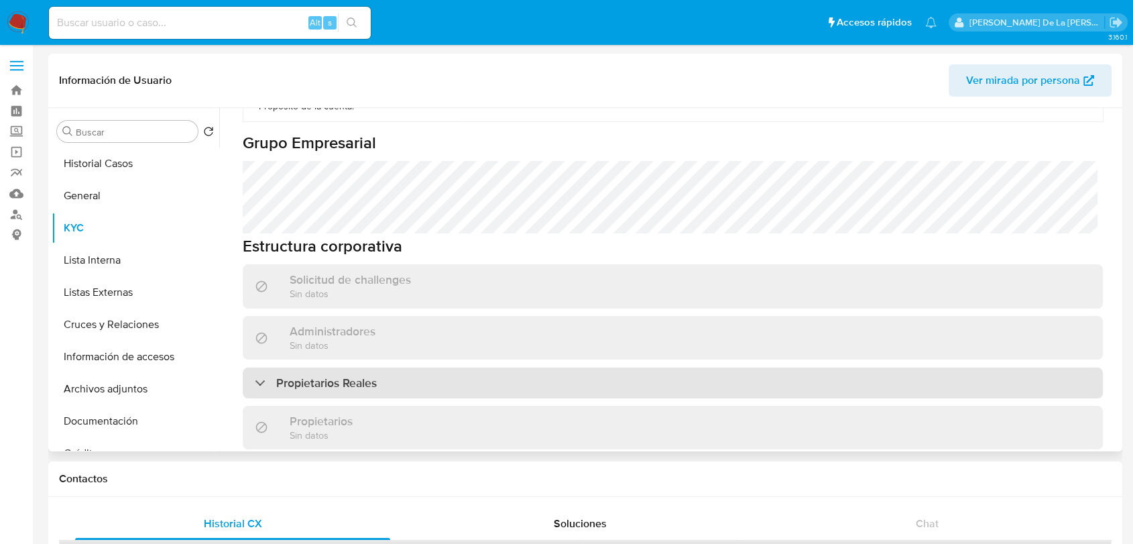
click at [278, 376] on h3 "Propietarios Reales" at bounding box center [326, 383] width 101 height 15
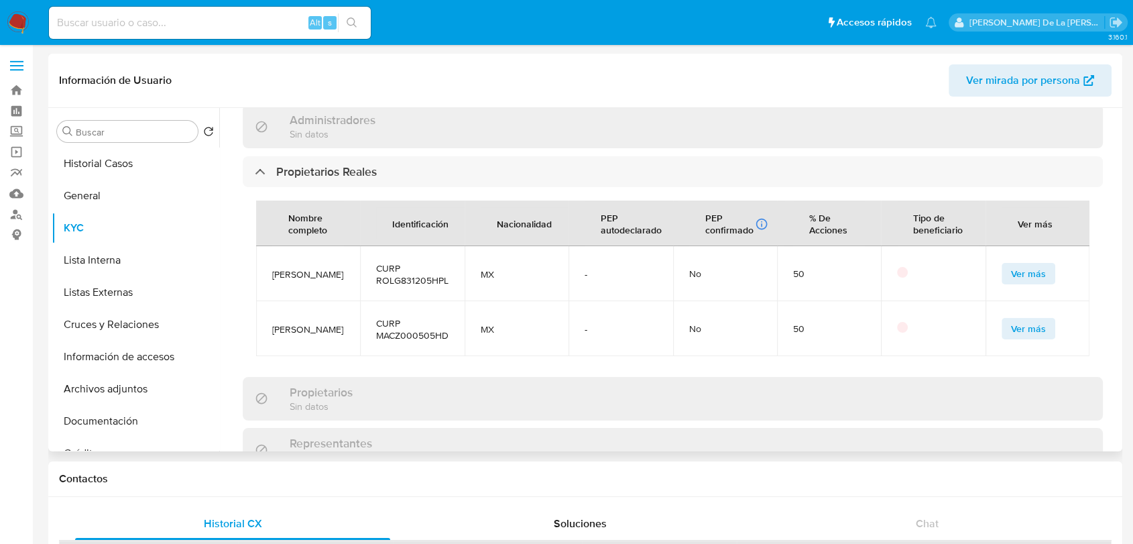
scroll to position [820, 0]
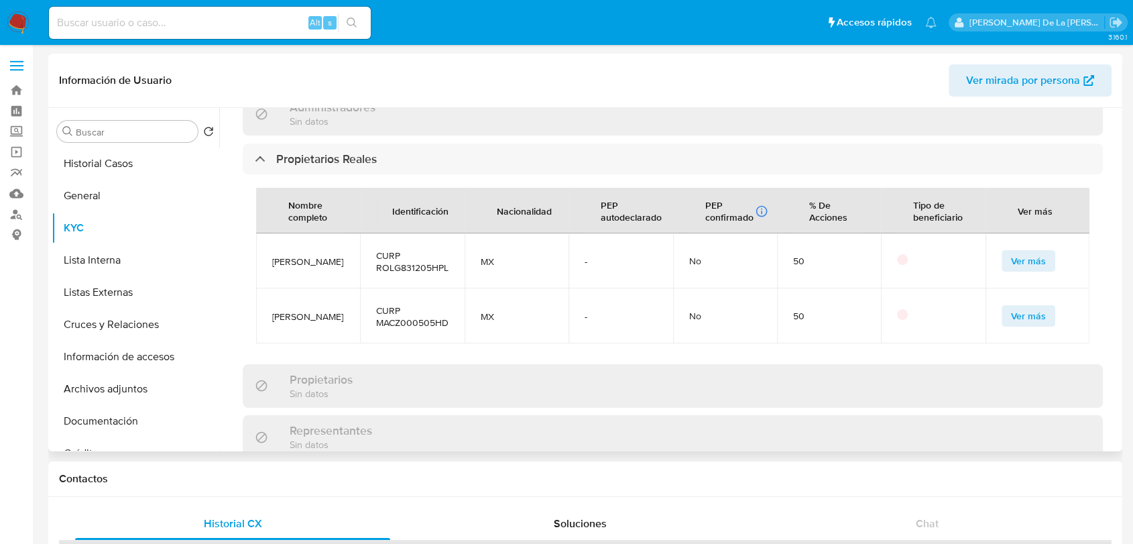
click at [1033, 251] on span "Ver más" at bounding box center [1028, 260] width 35 height 19
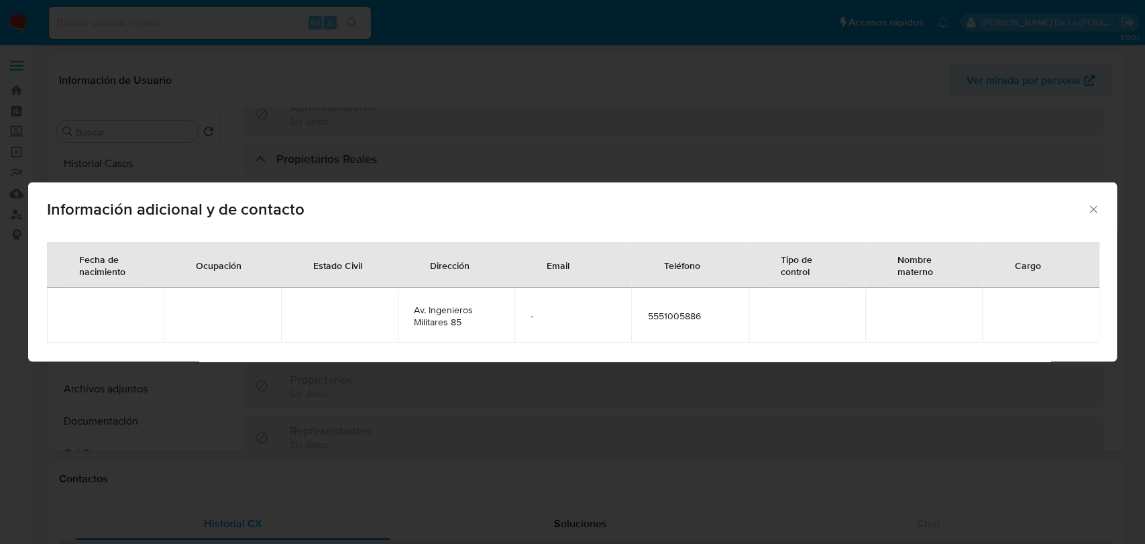
click at [436, 370] on div "Información adicional y de contacto Fecha de nacimiento Ocupación Estado Civil …" at bounding box center [572, 272] width 1145 height 544
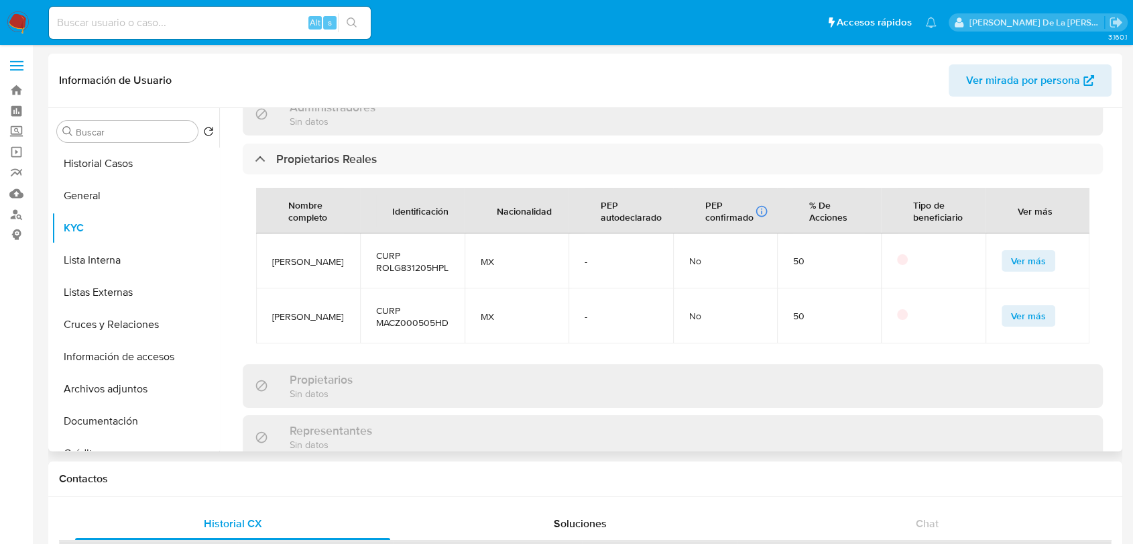
click at [1019, 306] on span "Ver más" at bounding box center [1028, 315] width 35 height 19
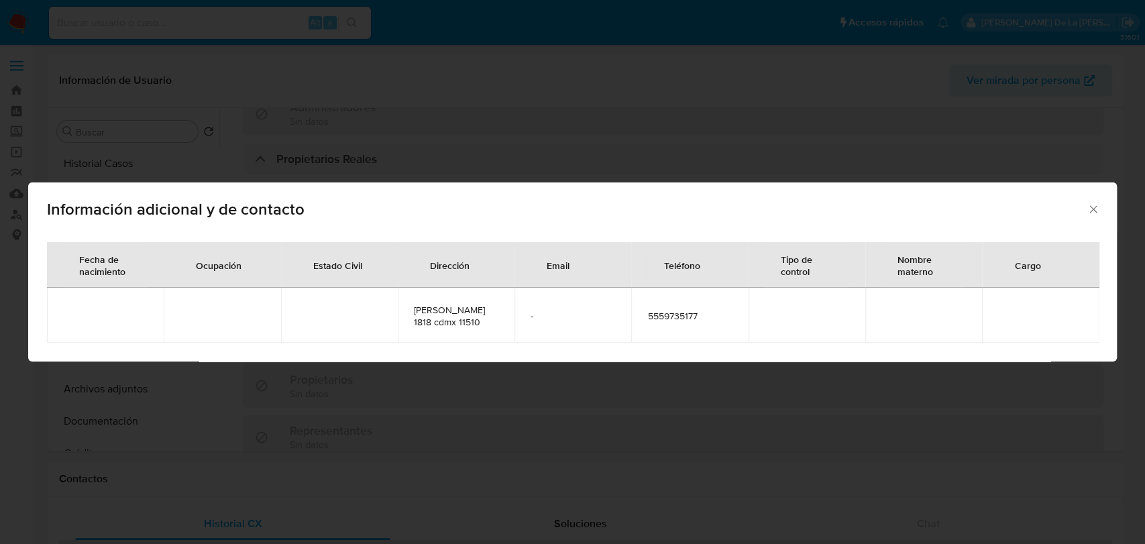
click at [500, 376] on div "Información adicional y de contacto Fecha de nacimiento Ocupación Estado Civil …" at bounding box center [572, 272] width 1145 height 544
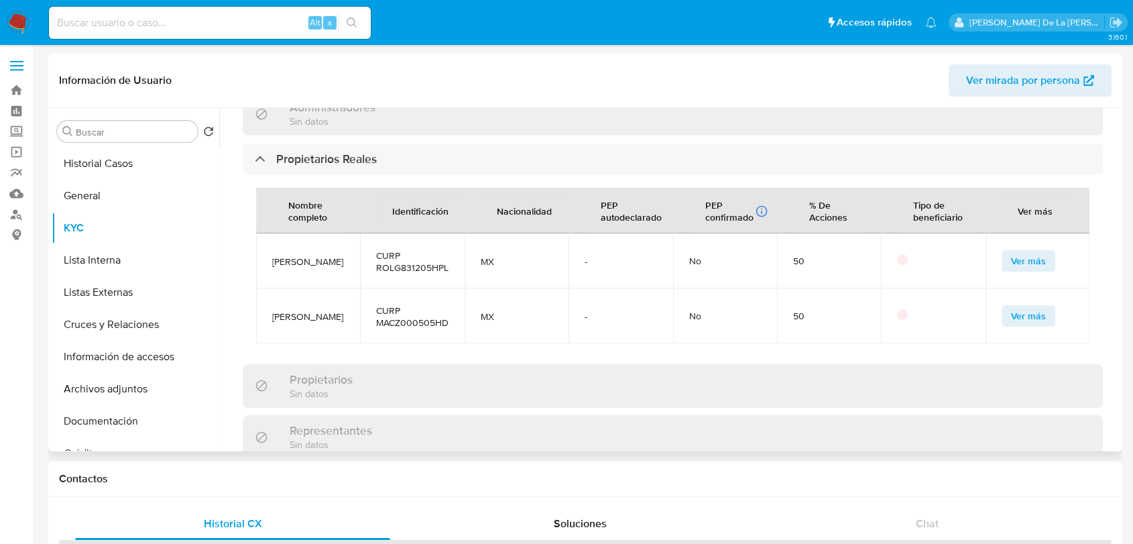
click at [1028, 251] on span "Ver más" at bounding box center [1028, 260] width 35 height 19
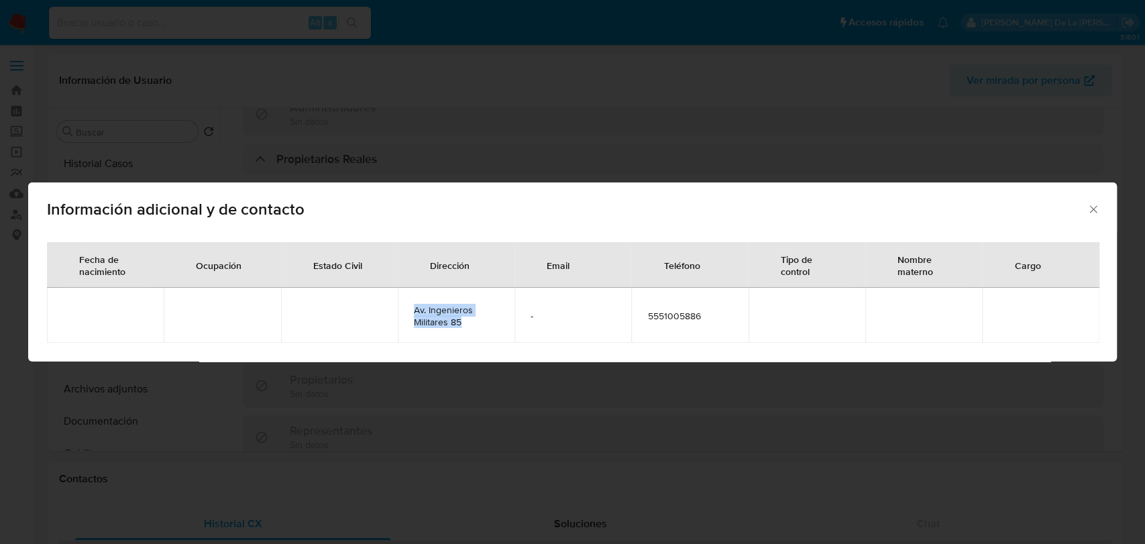
drag, startPoint x: 473, startPoint y: 319, endPoint x: 401, endPoint y: 313, distance: 72.0
click at [398, 311] on td "Av. Ingenieros Militares 85" at bounding box center [456, 315] width 117 height 55
click at [470, 362] on div "Información adicional y de contacto Fecha de nacimiento Ocupación Estado Civil …" at bounding box center [572, 272] width 1145 height 544
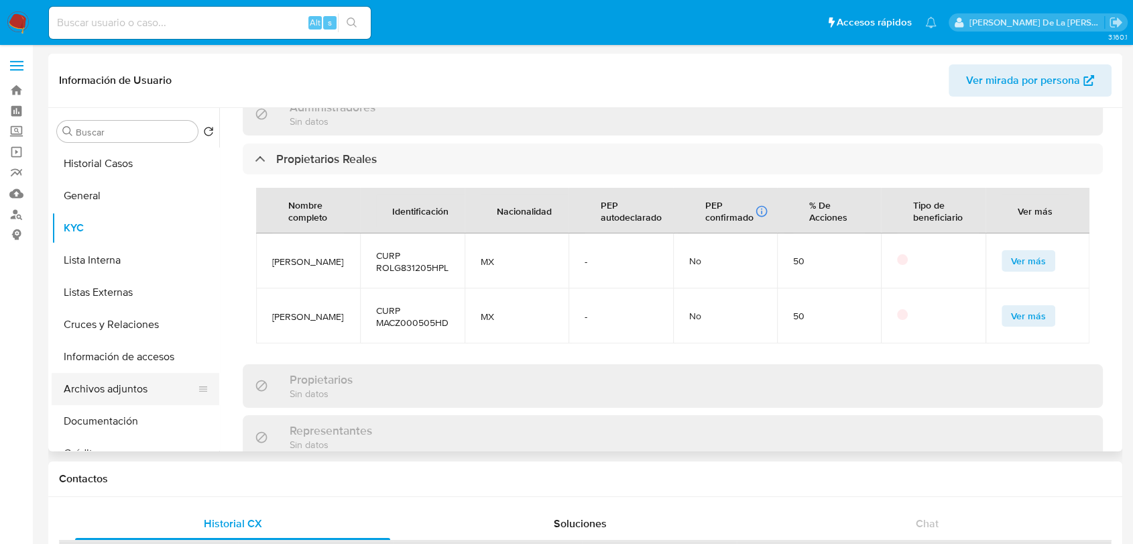
click at [112, 382] on button "Archivos adjuntos" at bounding box center [130, 389] width 157 height 32
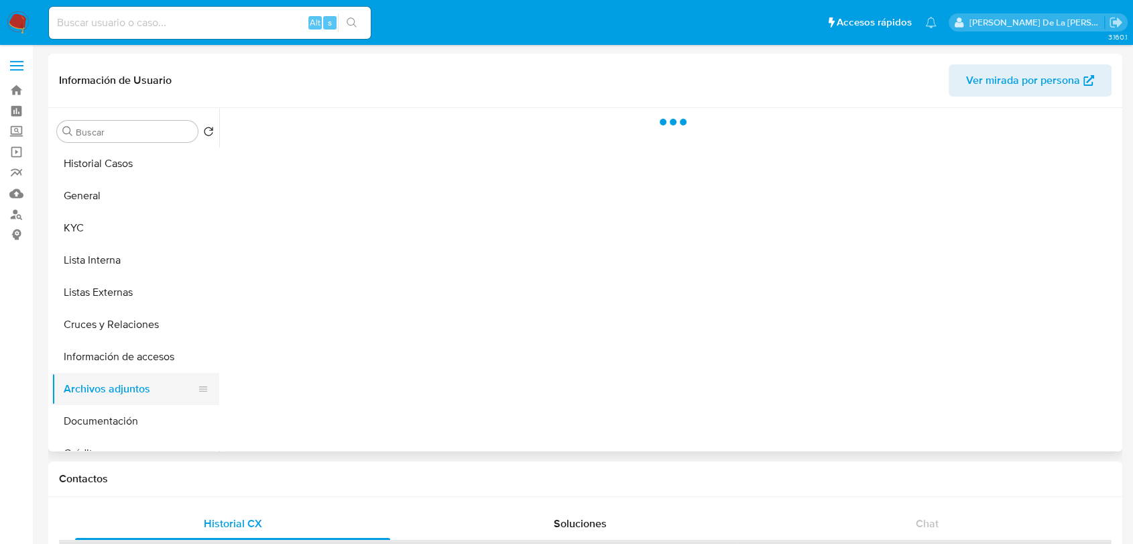
scroll to position [0, 0]
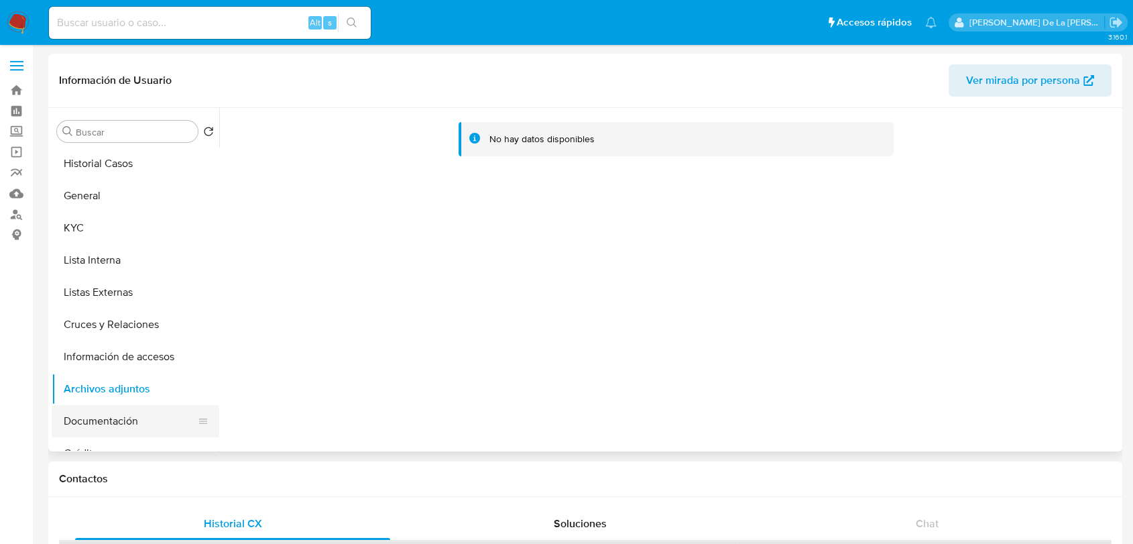
click at [123, 420] on button "Documentación" at bounding box center [130, 421] width 157 height 32
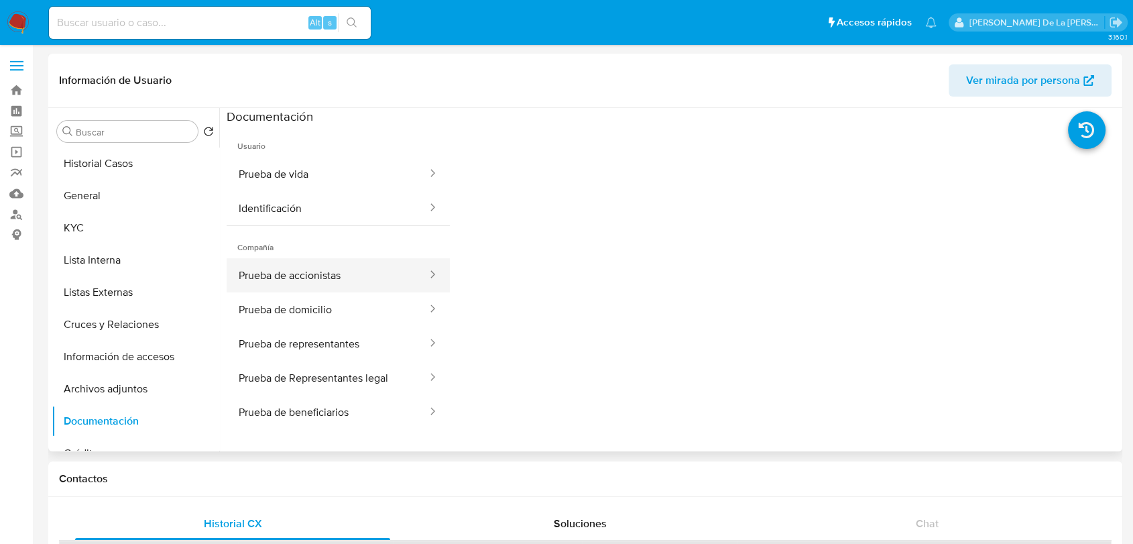
click at [343, 280] on button "Prueba de accionistas" at bounding box center [328, 275] width 202 height 34
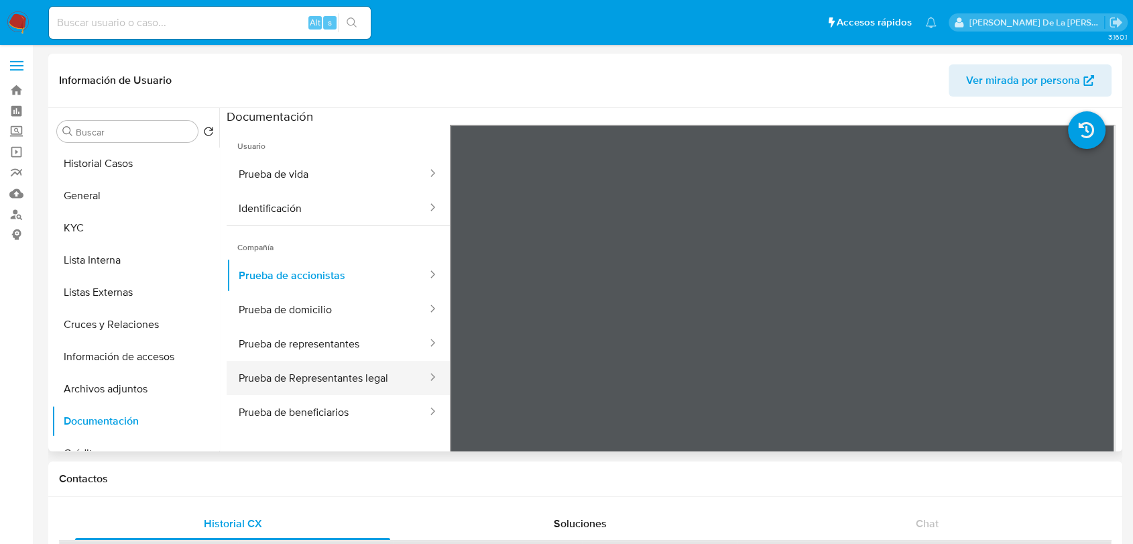
click at [341, 374] on button "Prueba de Representantes legal" at bounding box center [328, 378] width 202 height 34
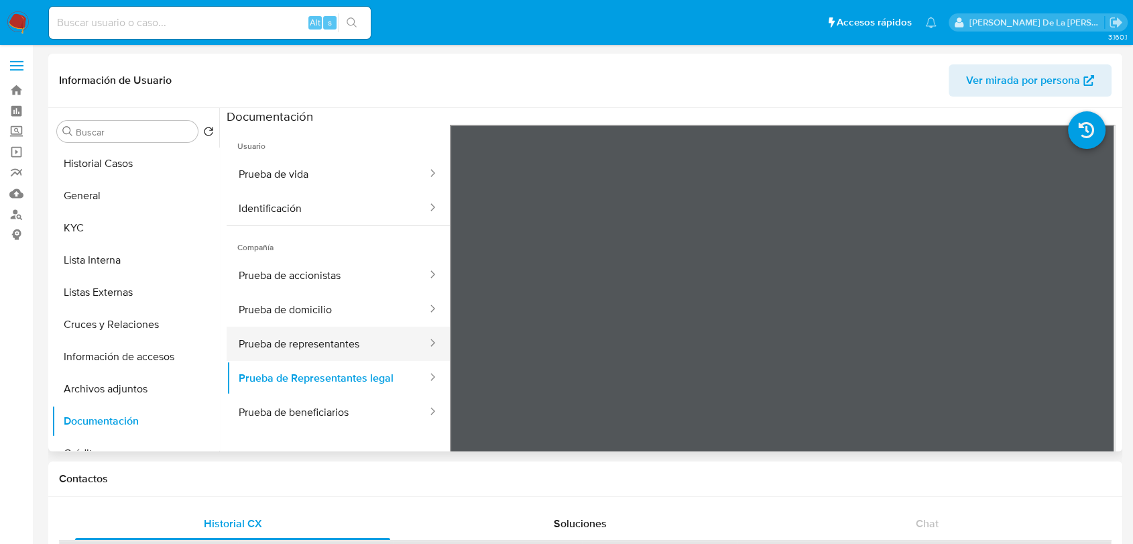
click at [363, 344] on button "Prueba de representantes" at bounding box center [328, 344] width 202 height 34
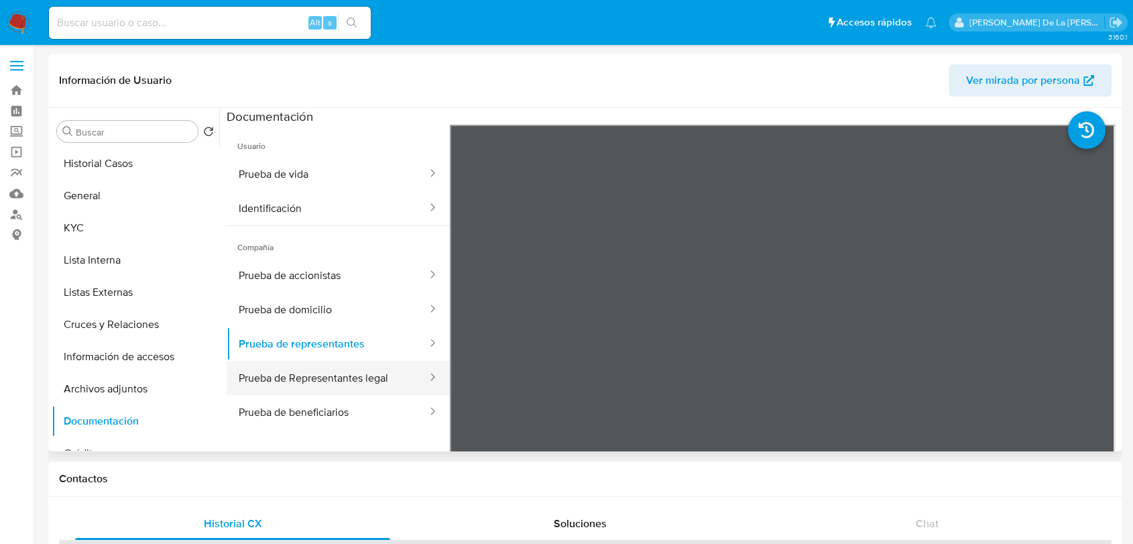
click at [326, 379] on button "Prueba de Representantes legal" at bounding box center [328, 378] width 202 height 34
click at [19, 152] on link "Operaciones masivas" at bounding box center [80, 152] width 160 height 21
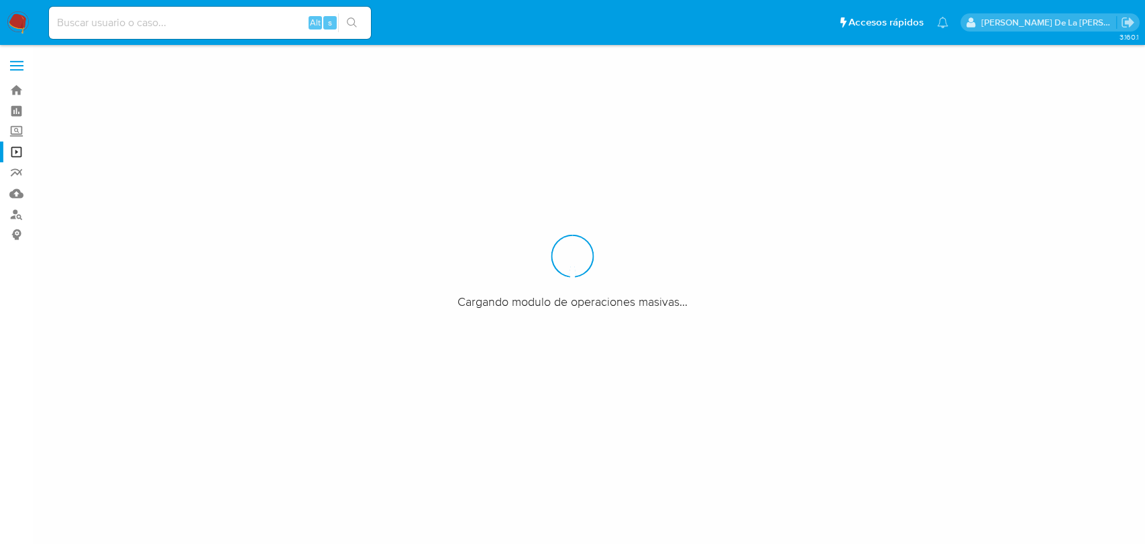
click at [16, 130] on label "Screening" at bounding box center [80, 131] width 160 height 21
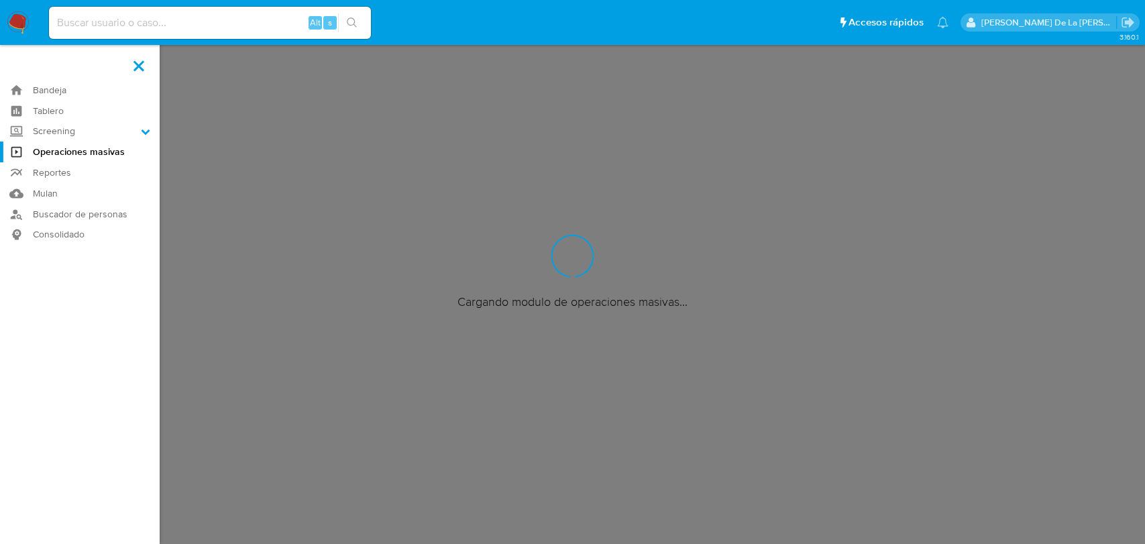
click at [0, 0] on input "Screening" at bounding box center [0, 0] width 0 height 0
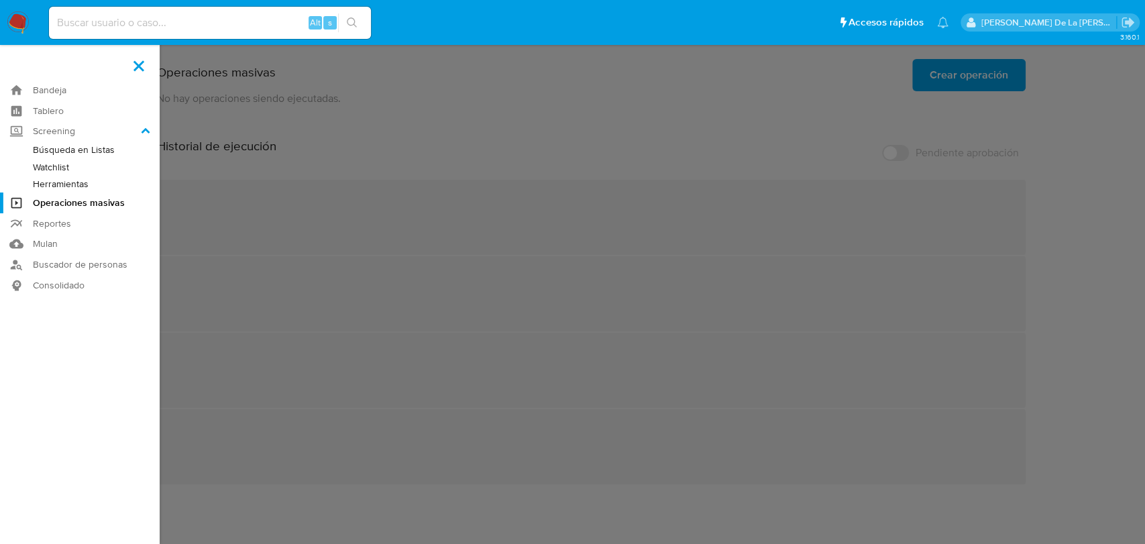
click at [58, 178] on link "Herramientas" at bounding box center [80, 184] width 160 height 17
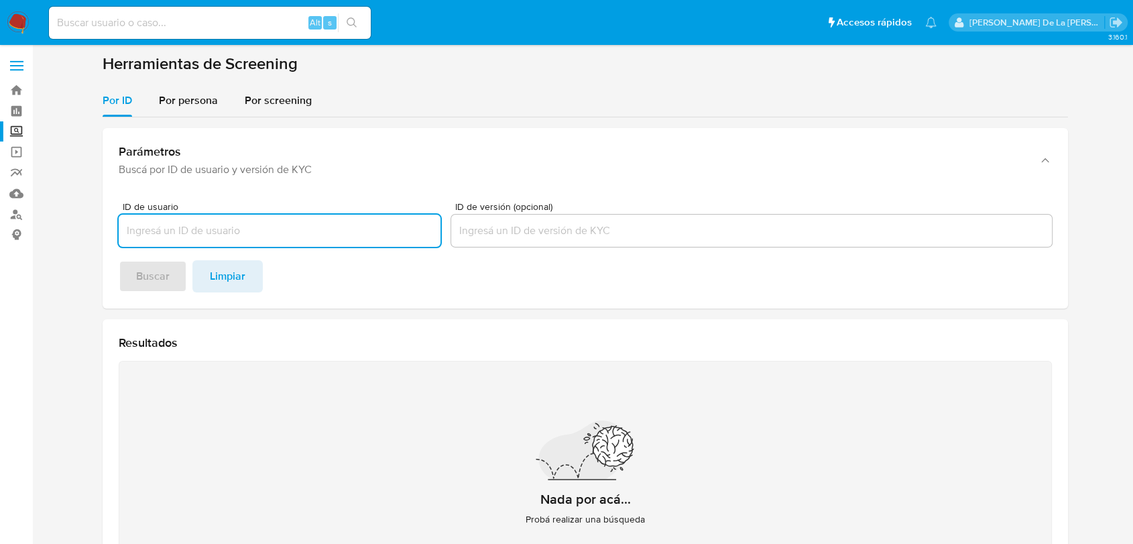
paste input "[PERSON_NAME] [PERSON_NAME]"
type input "[PERSON_NAME] [PERSON_NAME]"
click at [272, 109] on div "Por screening" at bounding box center [278, 101] width 67 height 32
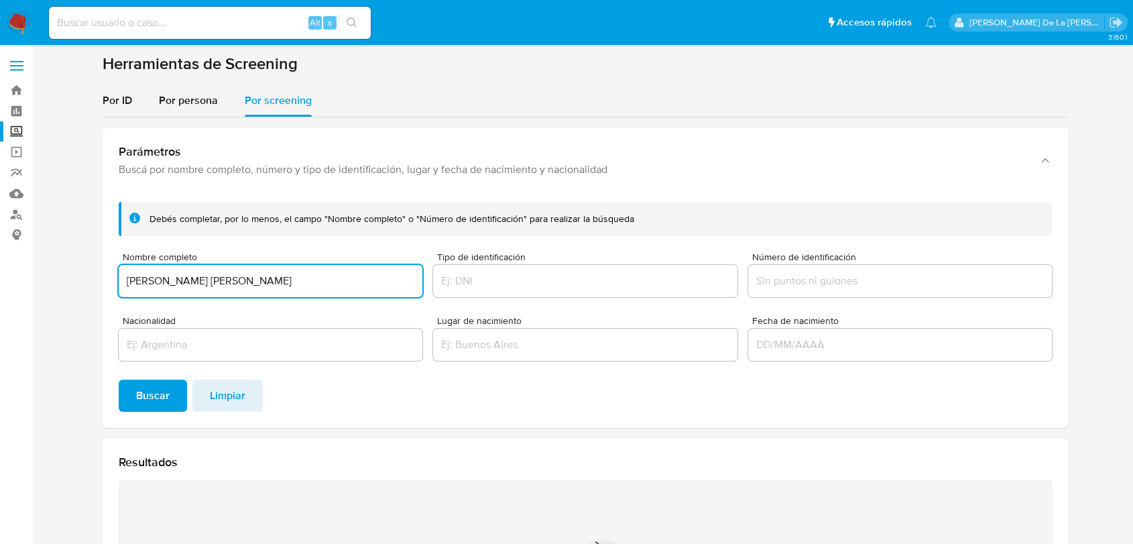
type input "[PERSON_NAME] [PERSON_NAME]"
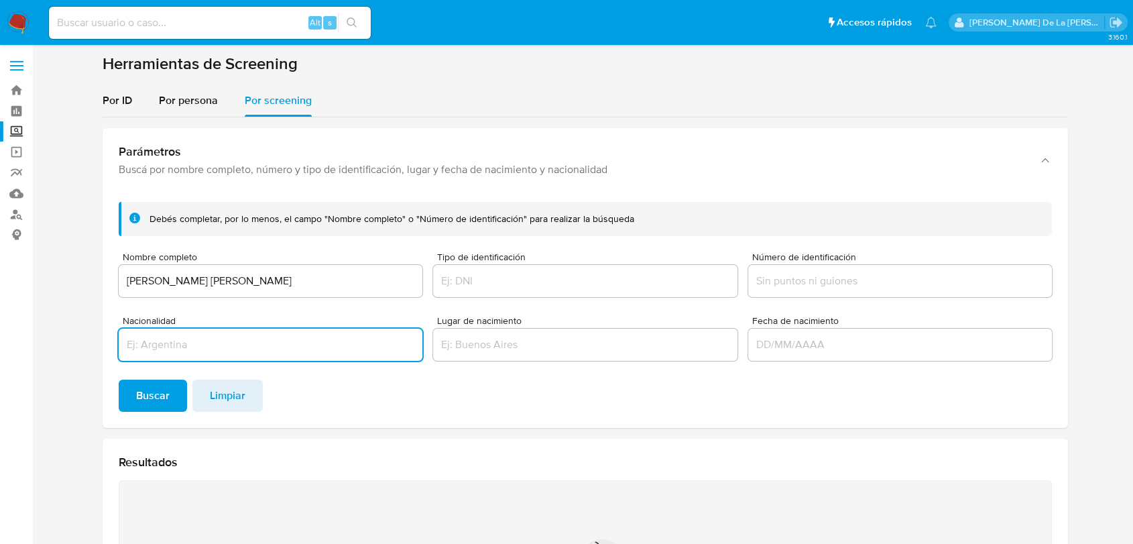
click at [209, 342] on input "Nacionalidad" at bounding box center [271, 344] width 304 height 17
click at [220, 112] on button "Por persona" at bounding box center [189, 101] width 86 height 32
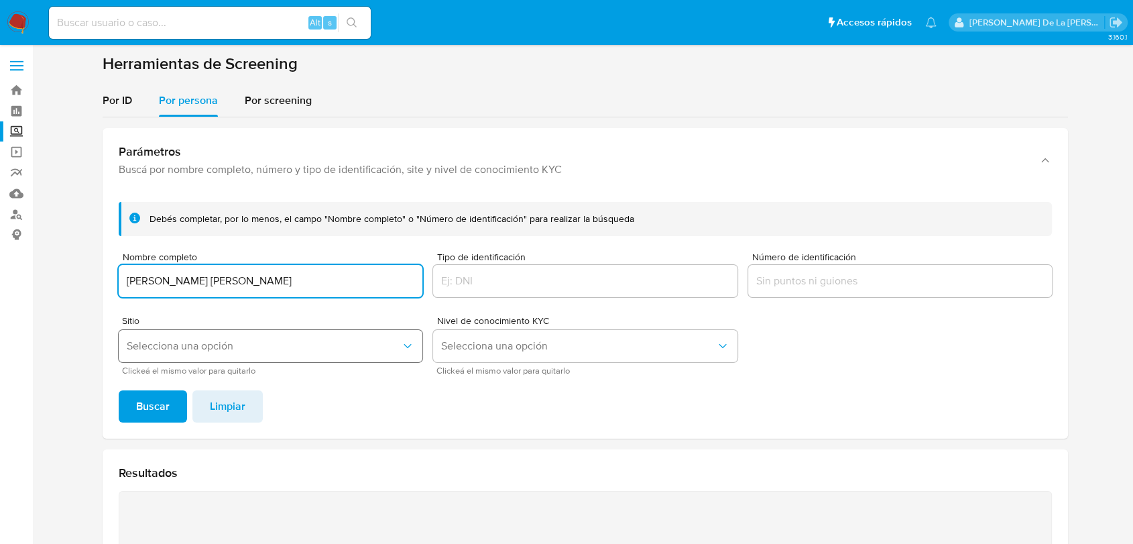
type input "[PERSON_NAME] [PERSON_NAME]"
click at [196, 343] on span "Selecciona una opción" at bounding box center [264, 345] width 274 height 13
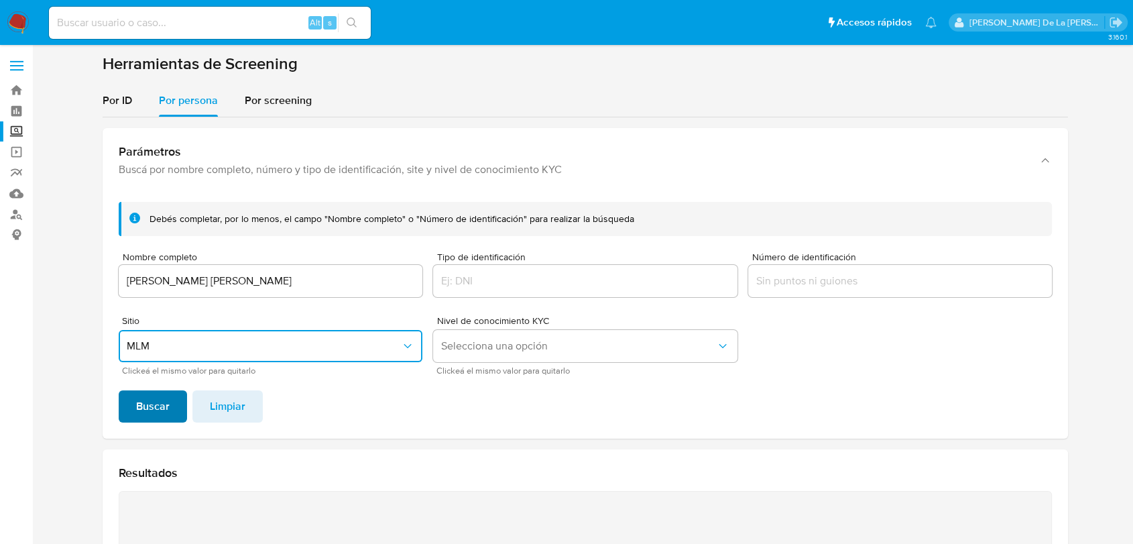
click at [162, 400] on span "Buscar" at bounding box center [153, 407] width 34 height 30
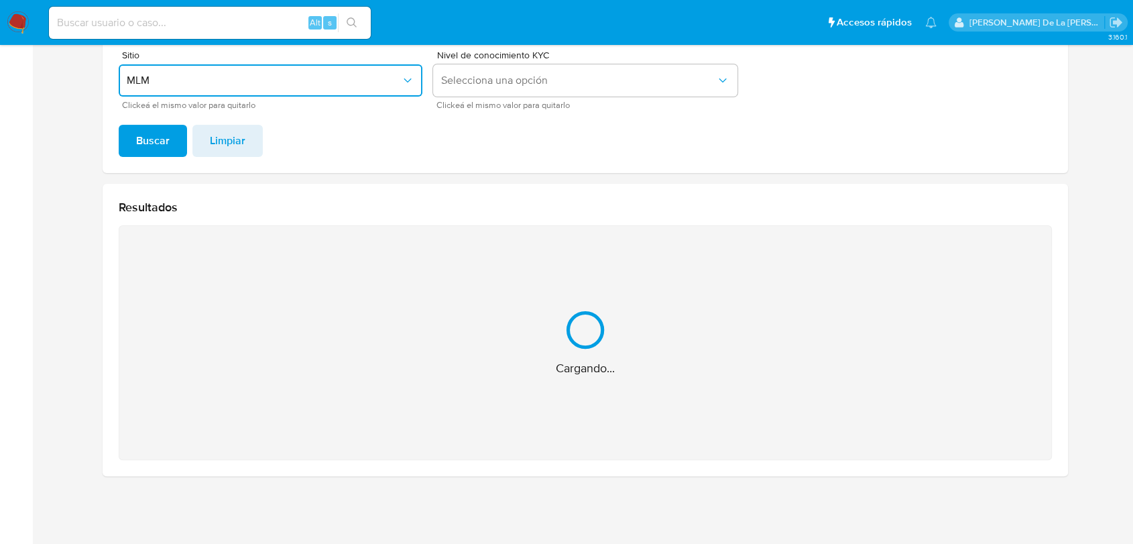
scroll to position [52, 0]
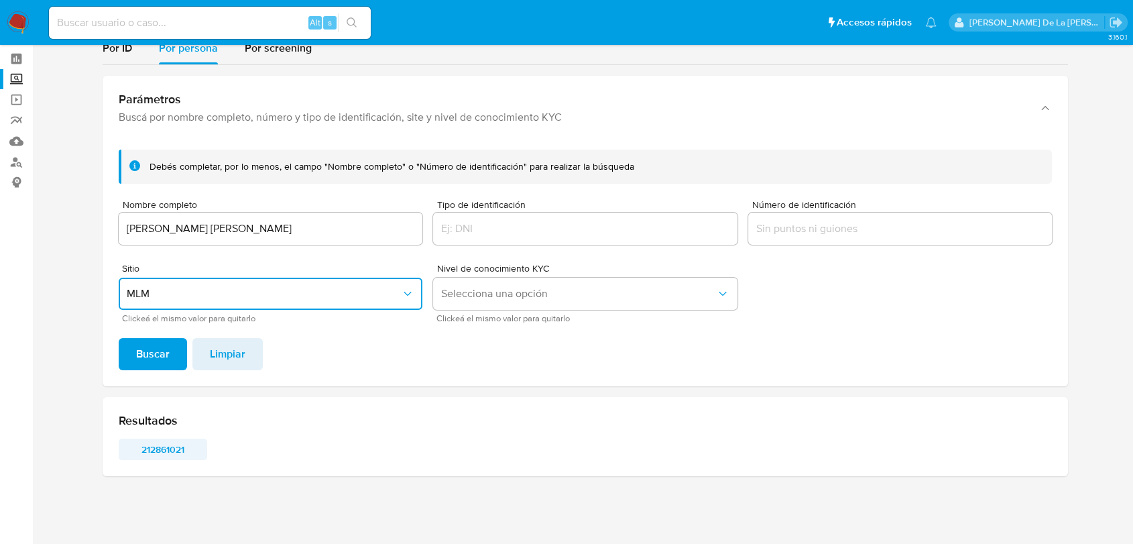
click at [181, 447] on span "212861021" at bounding box center [163, 449] width 70 height 19
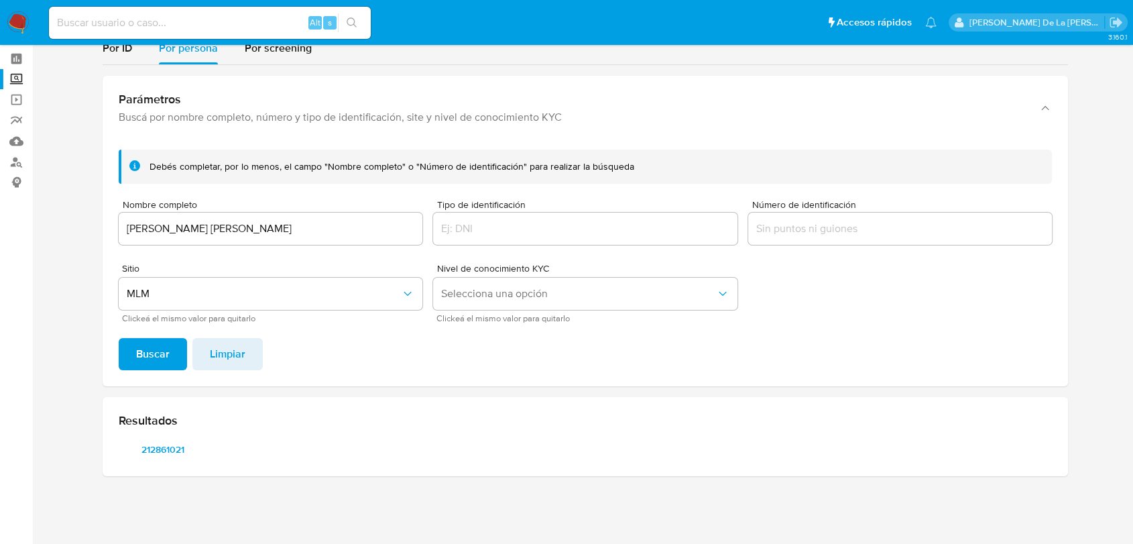
click at [229, 223] on input "[PERSON_NAME] [PERSON_NAME]" at bounding box center [271, 228] width 304 height 17
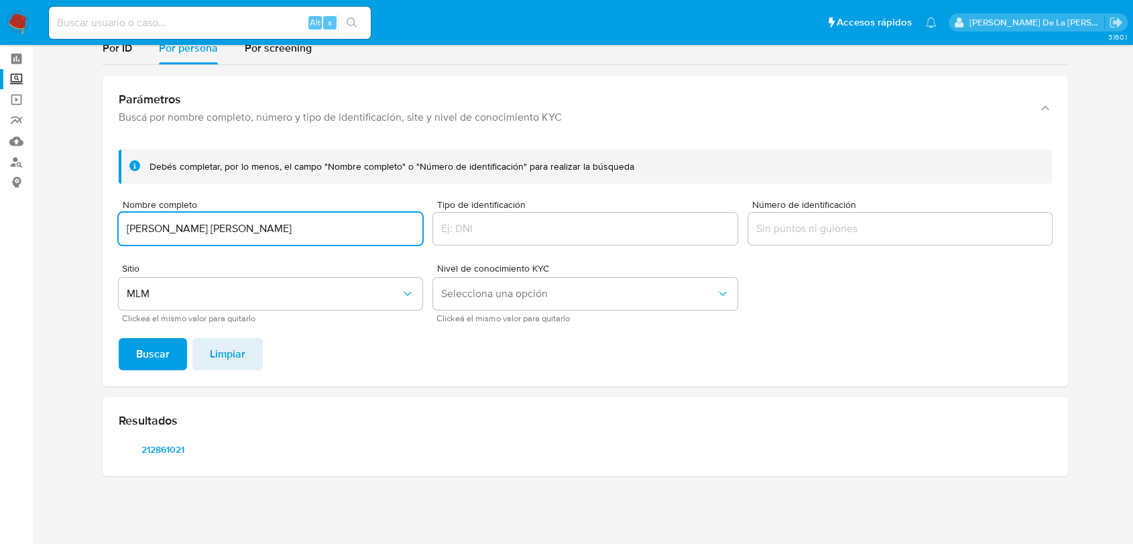
click at [229, 223] on input "[PERSON_NAME] [PERSON_NAME]" at bounding box center [271, 228] width 304 height 17
type input "[PERSON_NAME]"
click at [141, 355] on span "Buscar" at bounding box center [153, 354] width 34 height 30
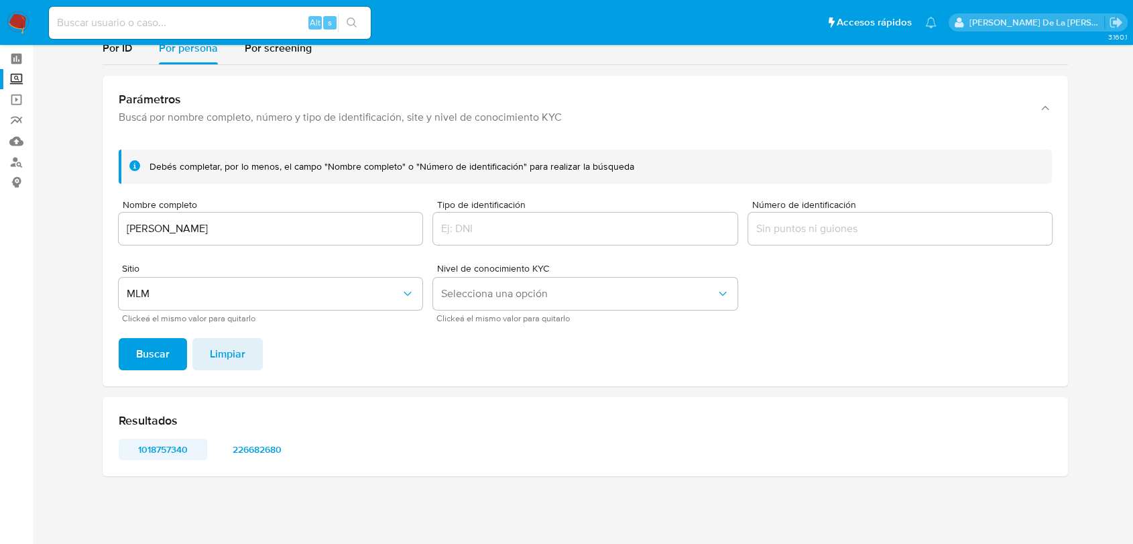
click at [152, 450] on span "1018757340" at bounding box center [163, 449] width 70 height 19
click at [258, 448] on span "226682680" at bounding box center [257, 449] width 70 height 19
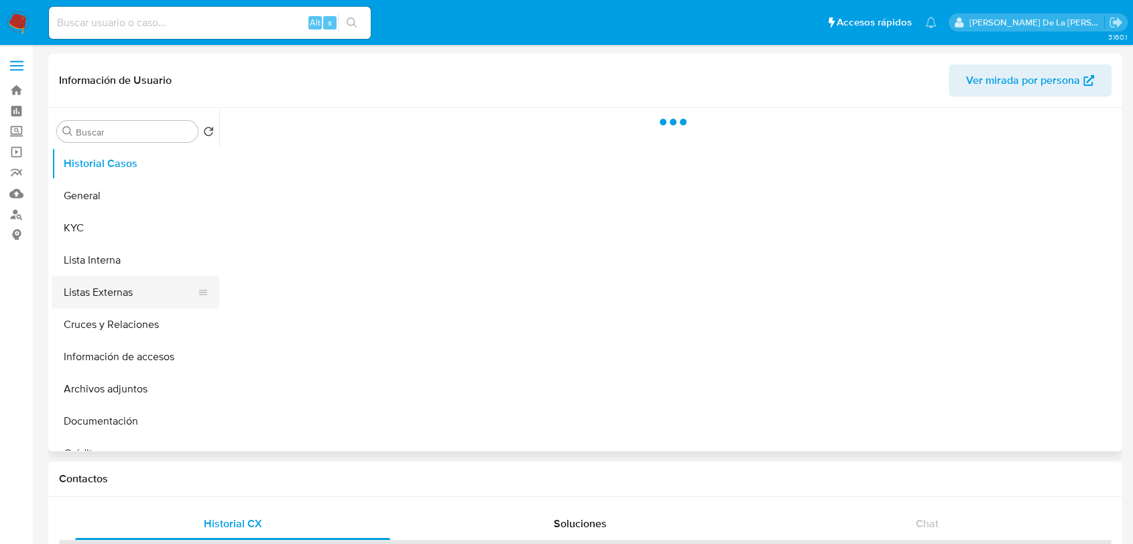
select select "10"
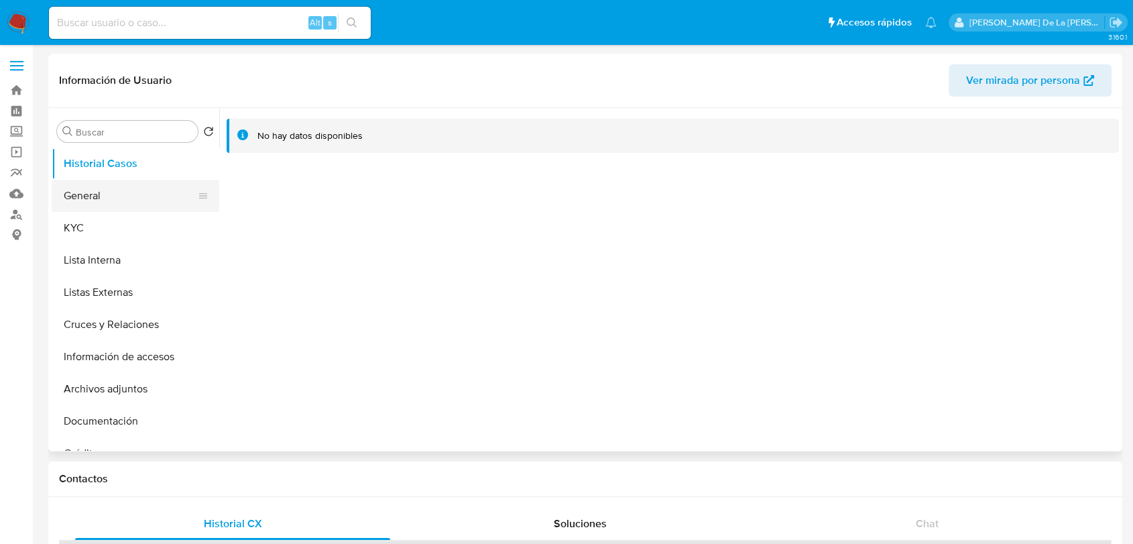
click at [123, 192] on button "General" at bounding box center [130, 196] width 157 height 32
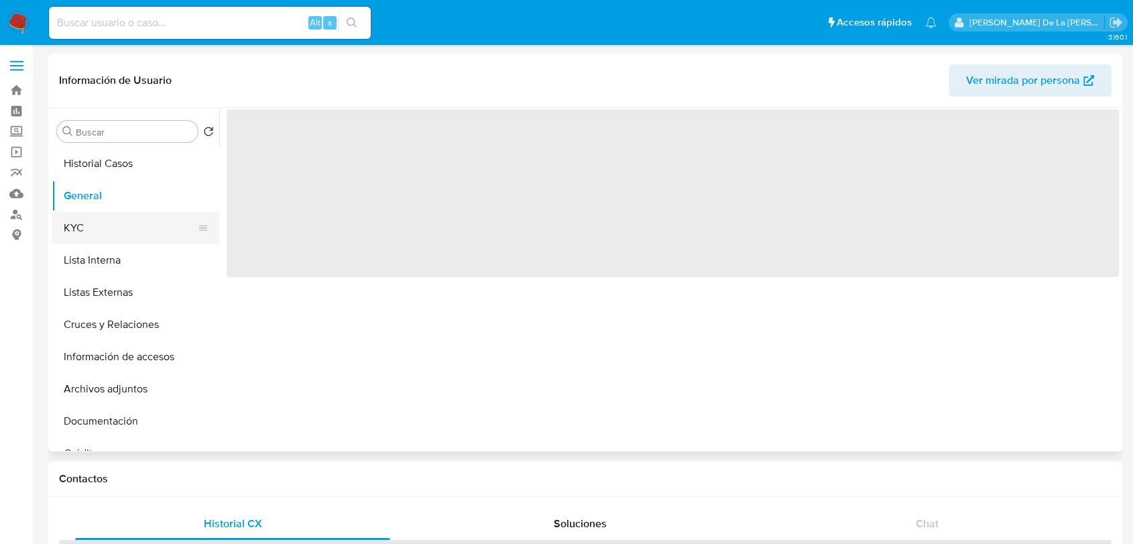
click at [112, 242] on button "KYC" at bounding box center [130, 228] width 157 height 32
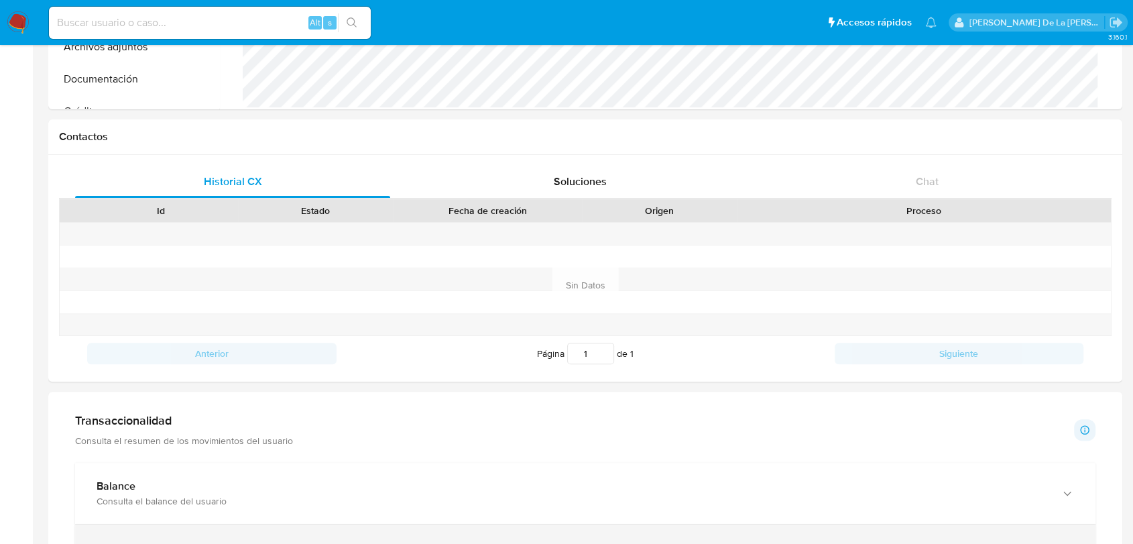
scroll to position [521, 0]
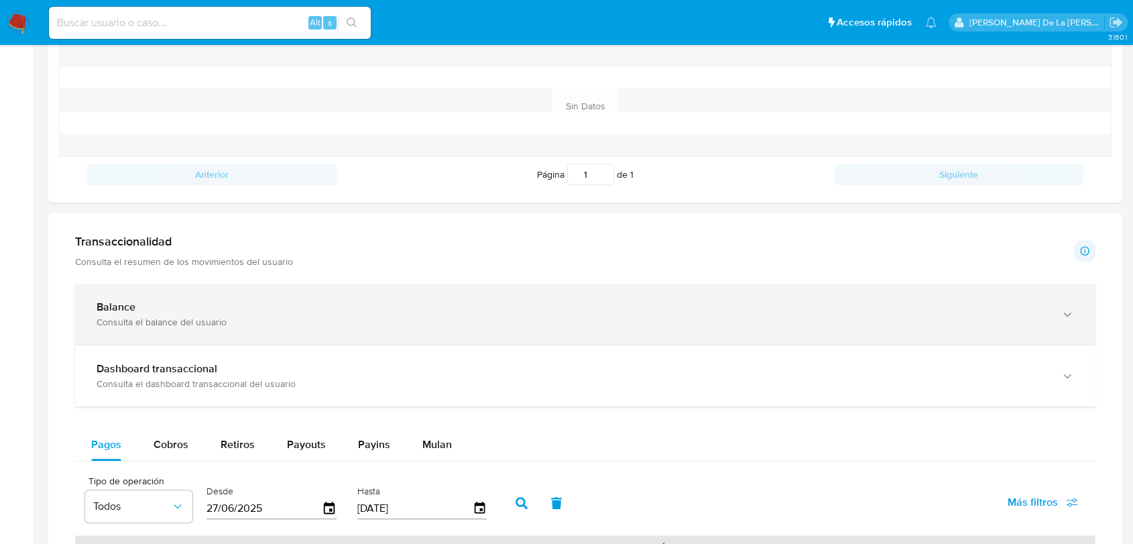
click at [268, 327] on div "Consulta el balance del usuario" at bounding box center [572, 322] width 951 height 12
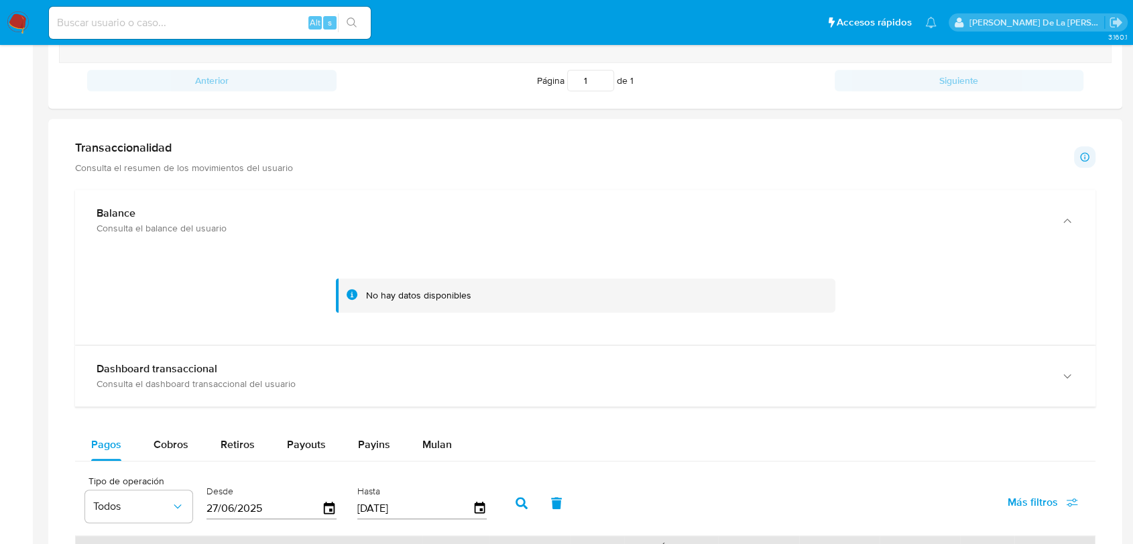
scroll to position [745, 0]
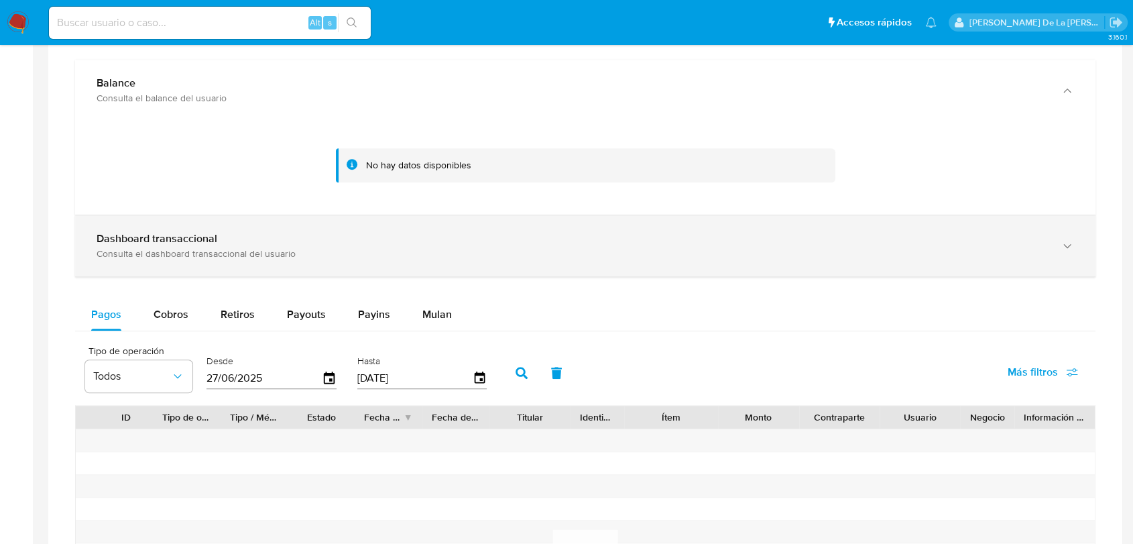
click at [217, 250] on div "Consulta el dashboard transaccional del usuario" at bounding box center [572, 253] width 951 height 12
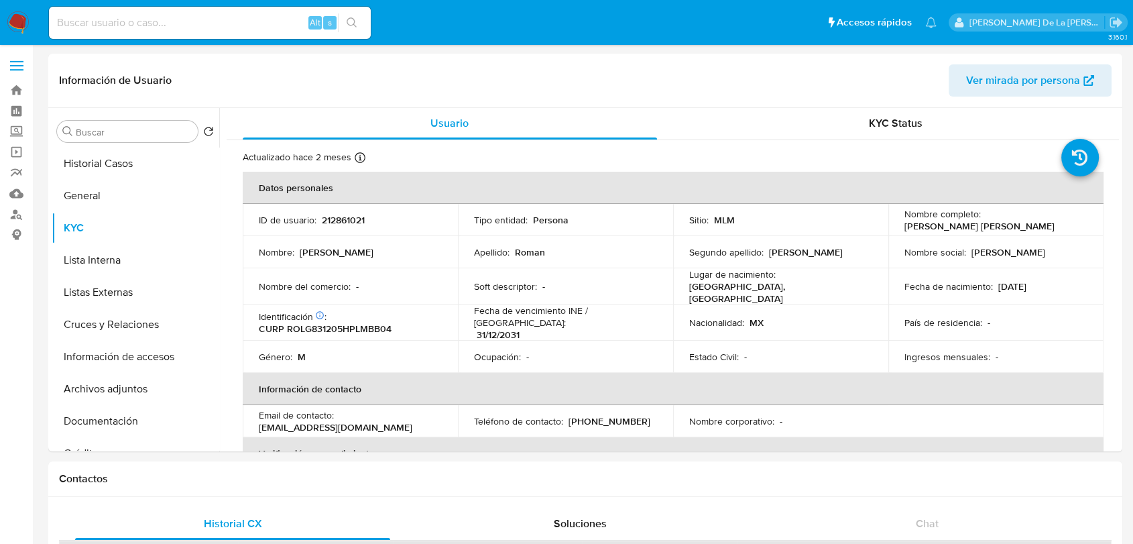
scroll to position [0, 0]
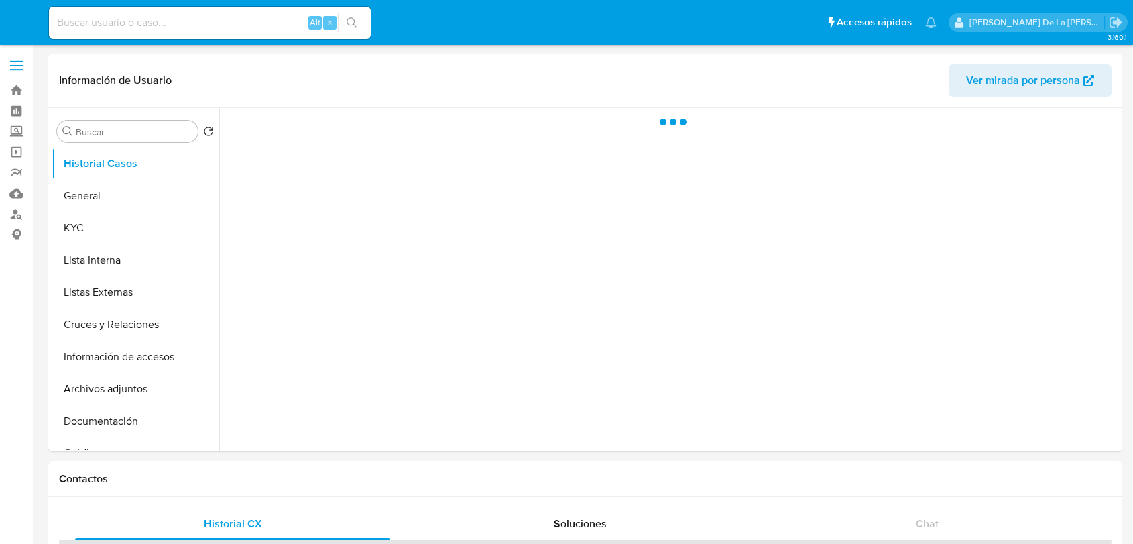
select select "10"
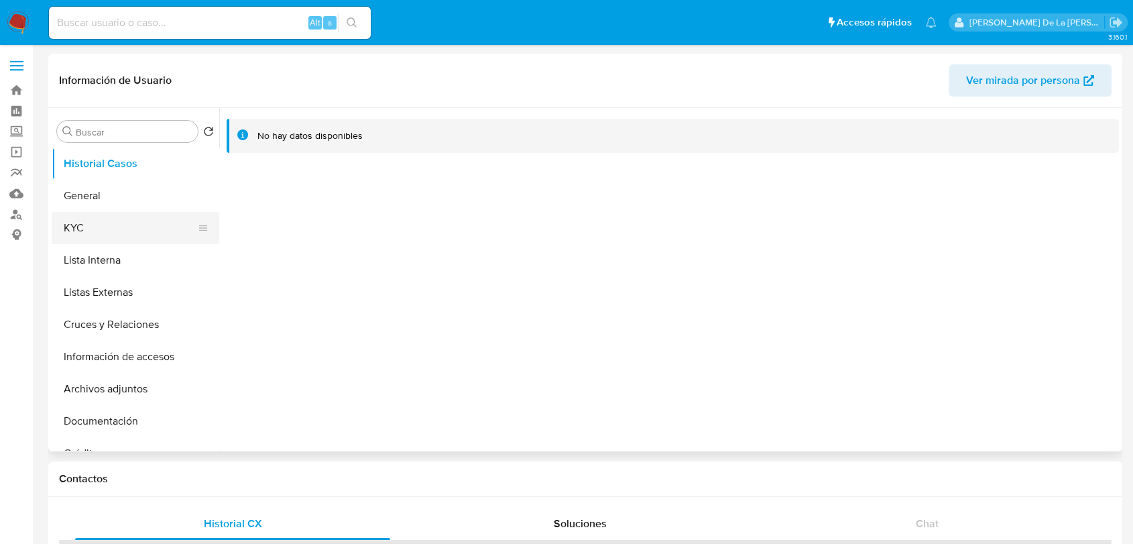
click at [97, 215] on button "KYC" at bounding box center [130, 228] width 157 height 32
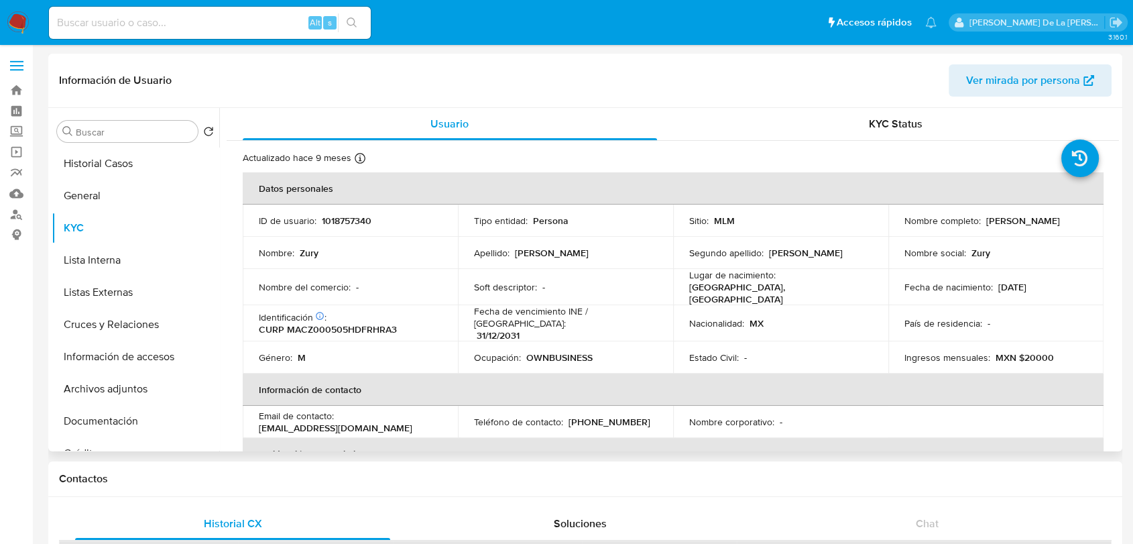
click at [335, 221] on p "1018757340" at bounding box center [347, 221] width 50 height 12
copy p "1018757340"
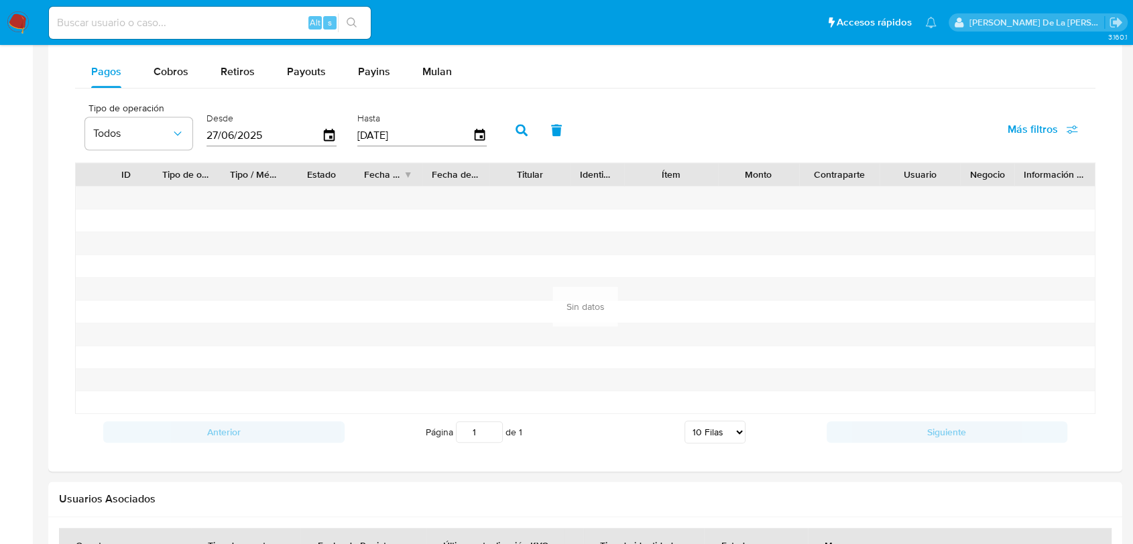
scroll to position [596, 0]
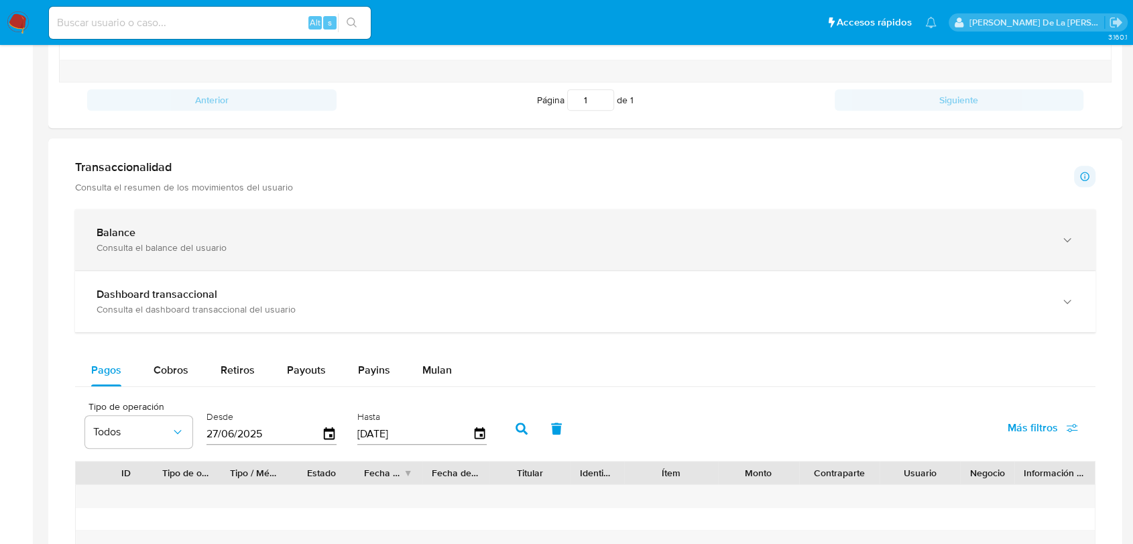
click at [219, 217] on div "Balance Consulta el balance del usuario" at bounding box center [585, 239] width 1021 height 61
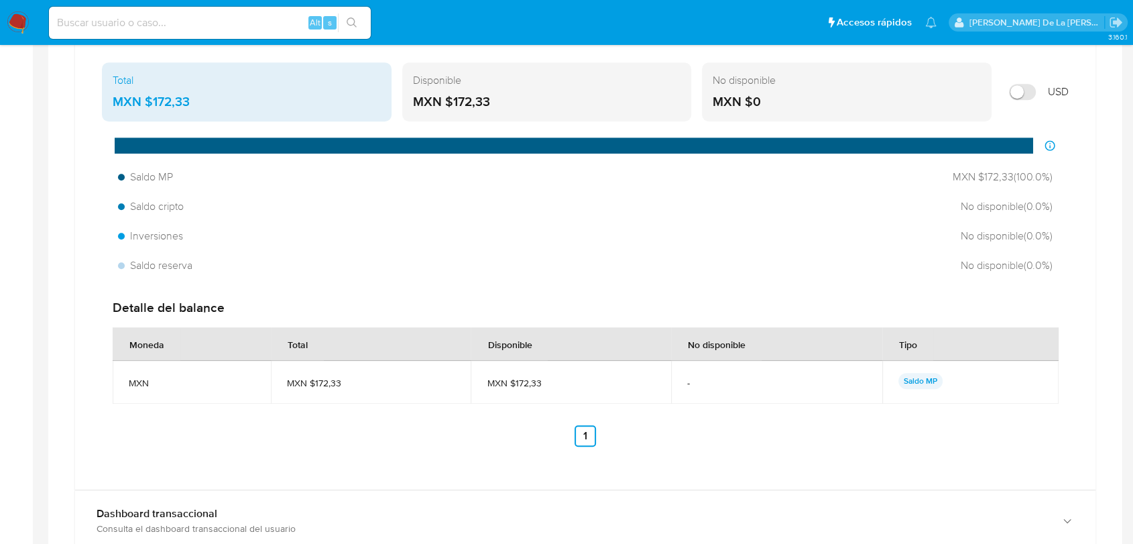
scroll to position [1117, 0]
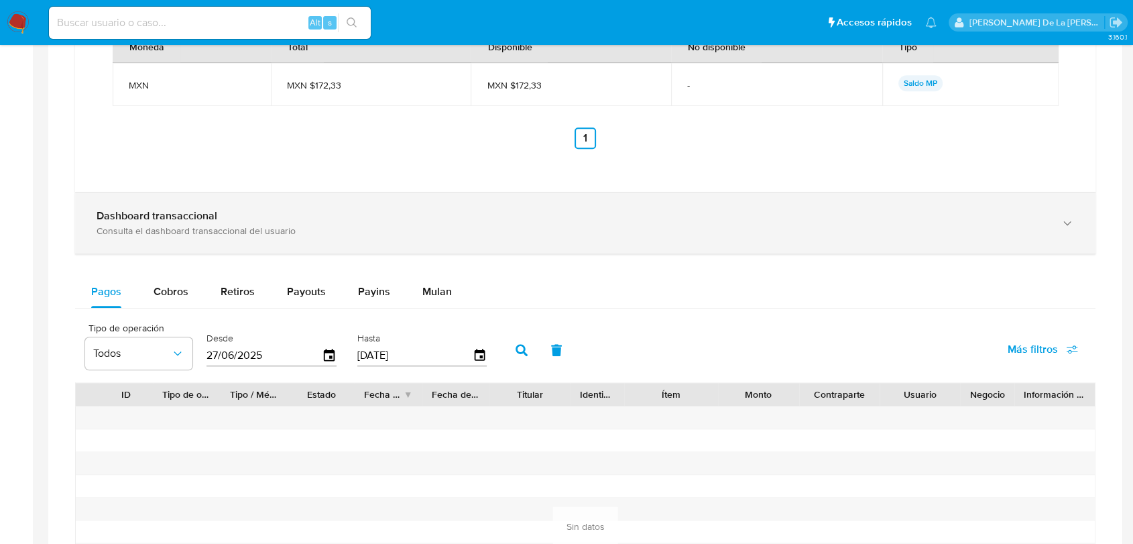
click at [221, 216] on div "Dashboard transaccional" at bounding box center [572, 215] width 951 height 13
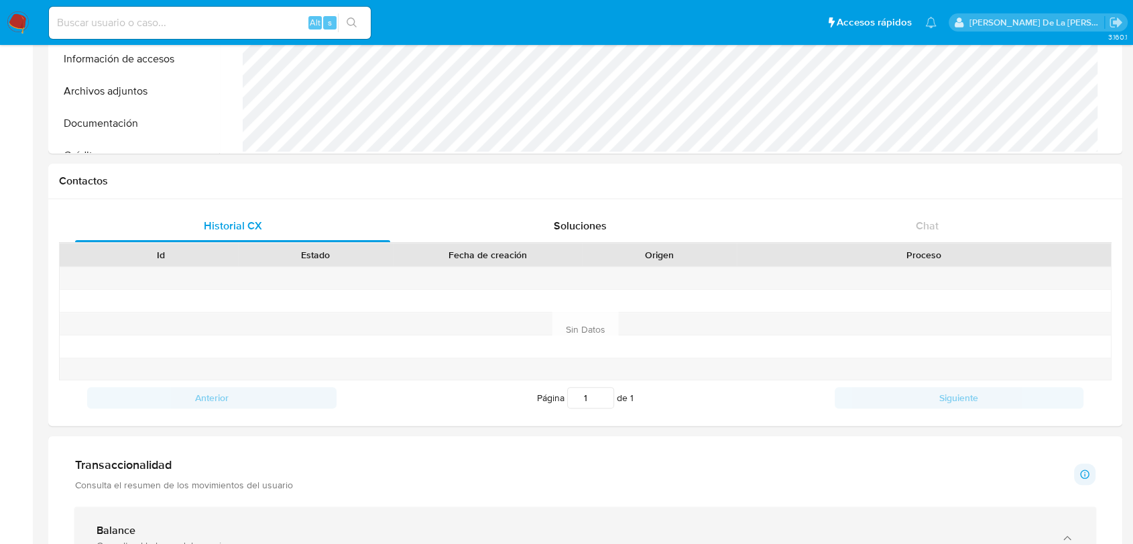
scroll to position [0, 0]
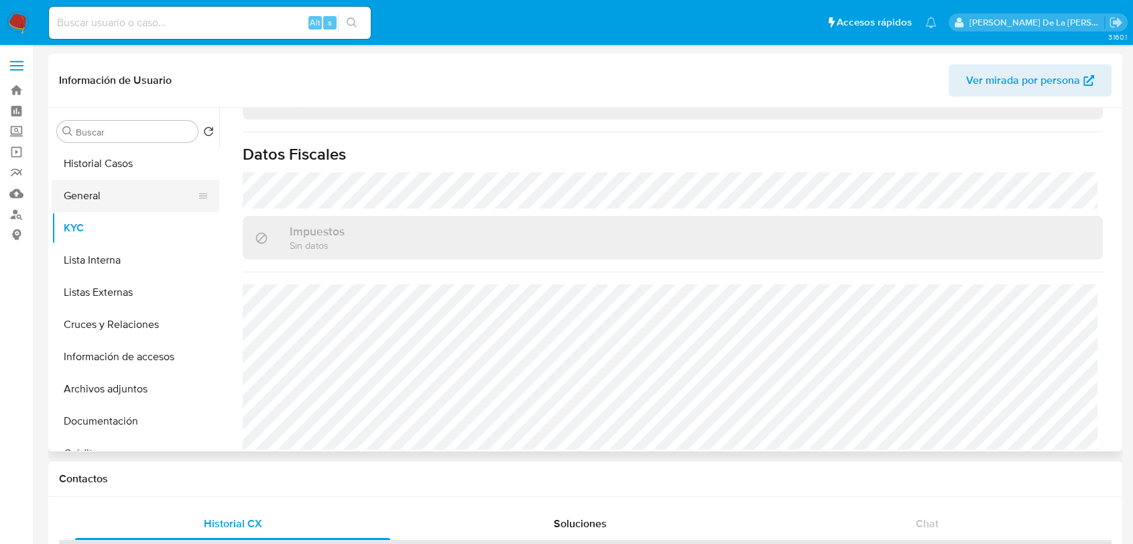
click at [119, 203] on button "General" at bounding box center [130, 196] width 157 height 32
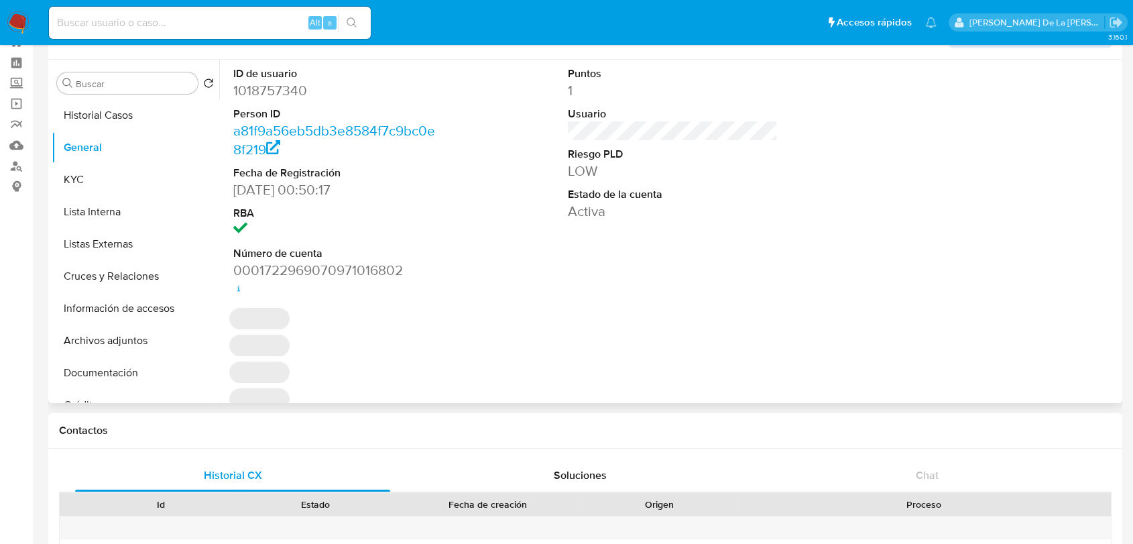
scroll to position [74, 0]
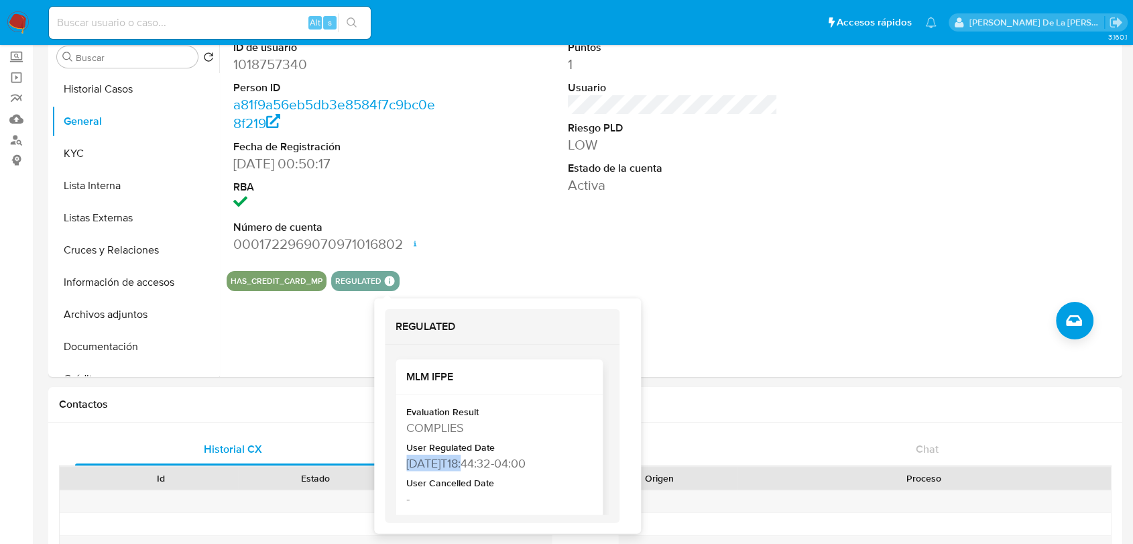
drag, startPoint x: 470, startPoint y: 461, endPoint x: 406, endPoint y: 461, distance: 64.4
click at [406, 461] on div "Evaluation Result COMPLIES User Regulated Date [DATE]T18:44:32-04:00 User Cance…" at bounding box center [499, 486] width 207 height 182
copy div "[DATE]"
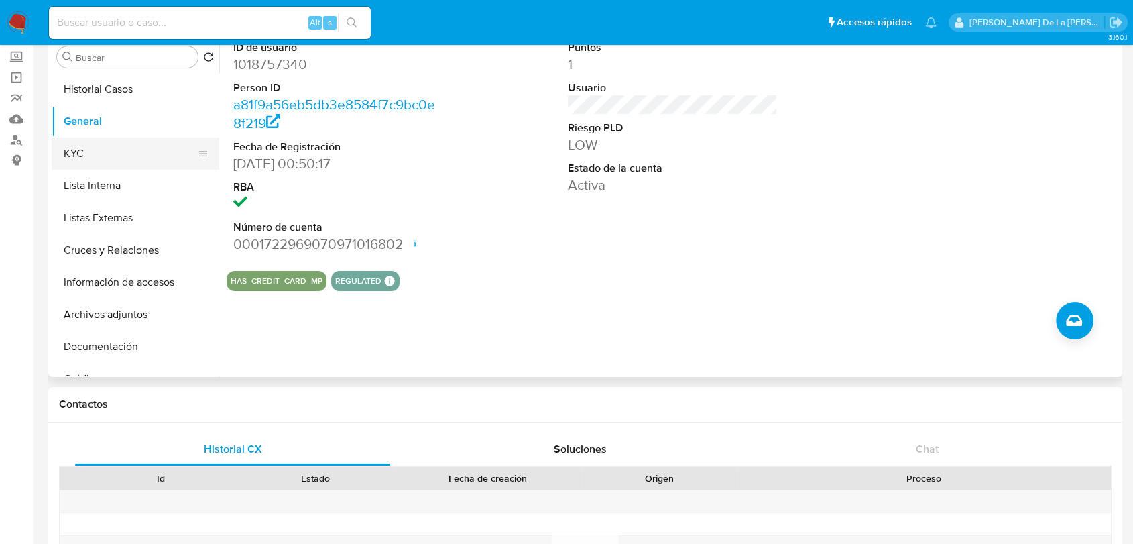
click at [127, 156] on button "KYC" at bounding box center [130, 153] width 157 height 32
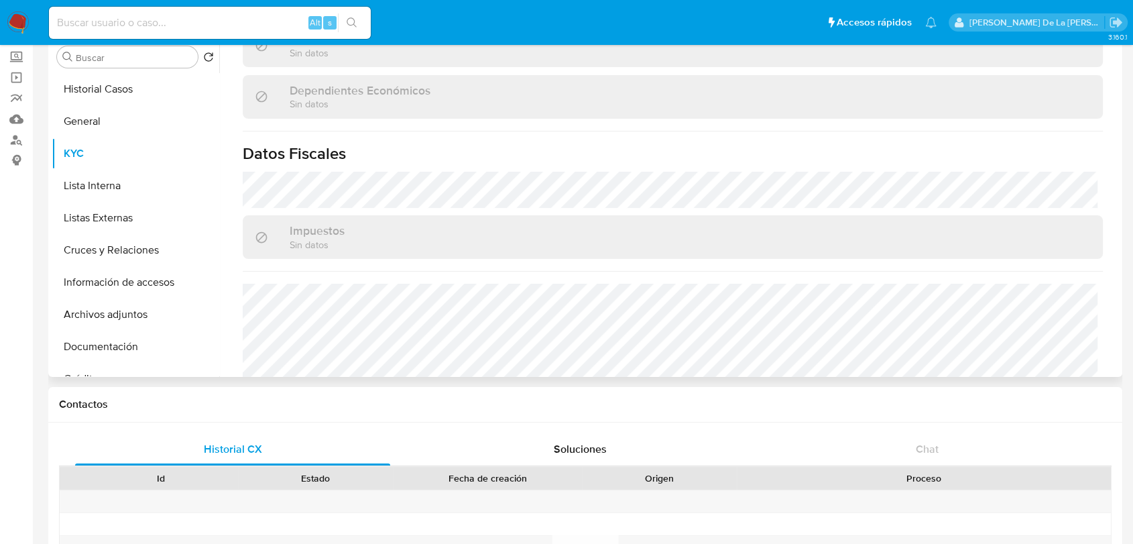
scroll to position [842, 0]
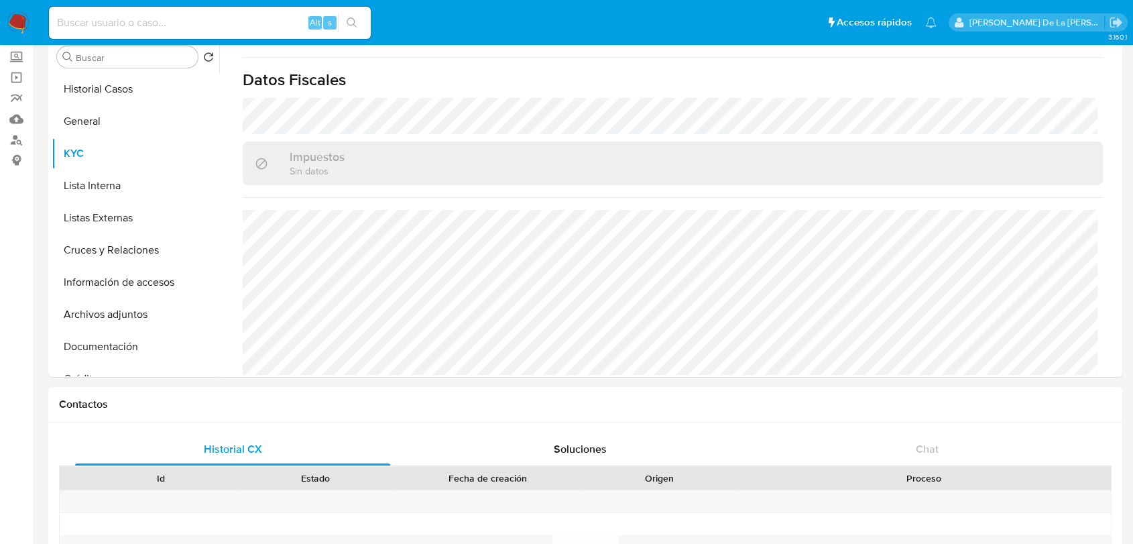
click at [182, 21] on input at bounding box center [210, 22] width 322 height 17
paste input "1304341493"
type input "1304341493"
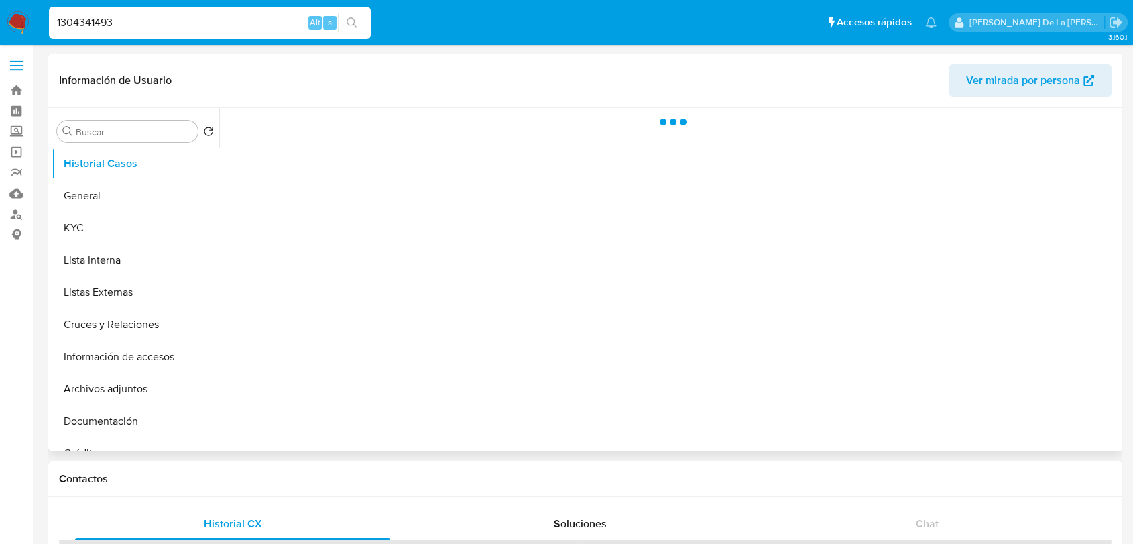
select select "10"
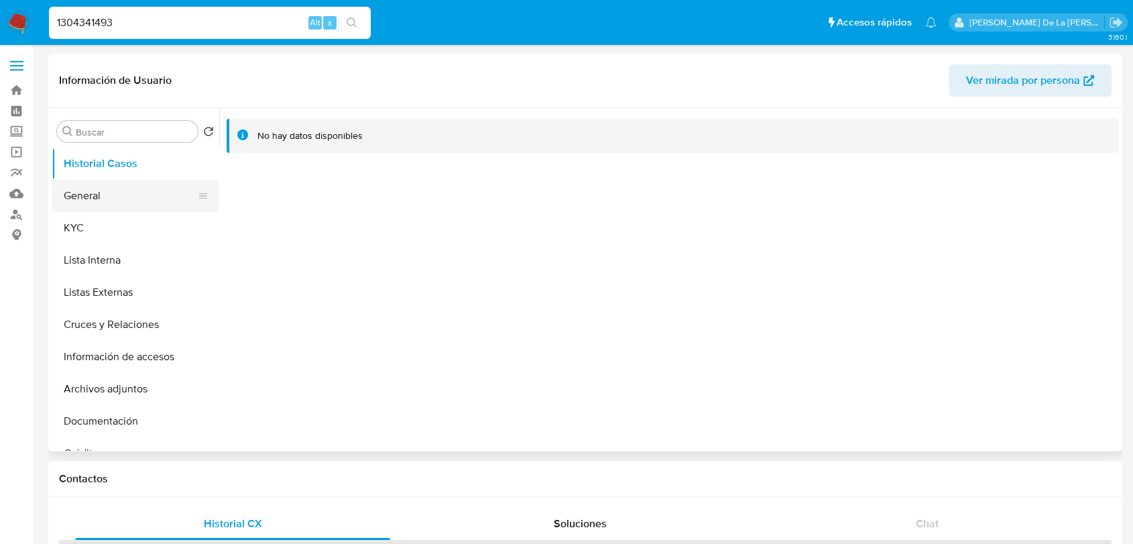
click at [140, 200] on button "General" at bounding box center [130, 196] width 157 height 32
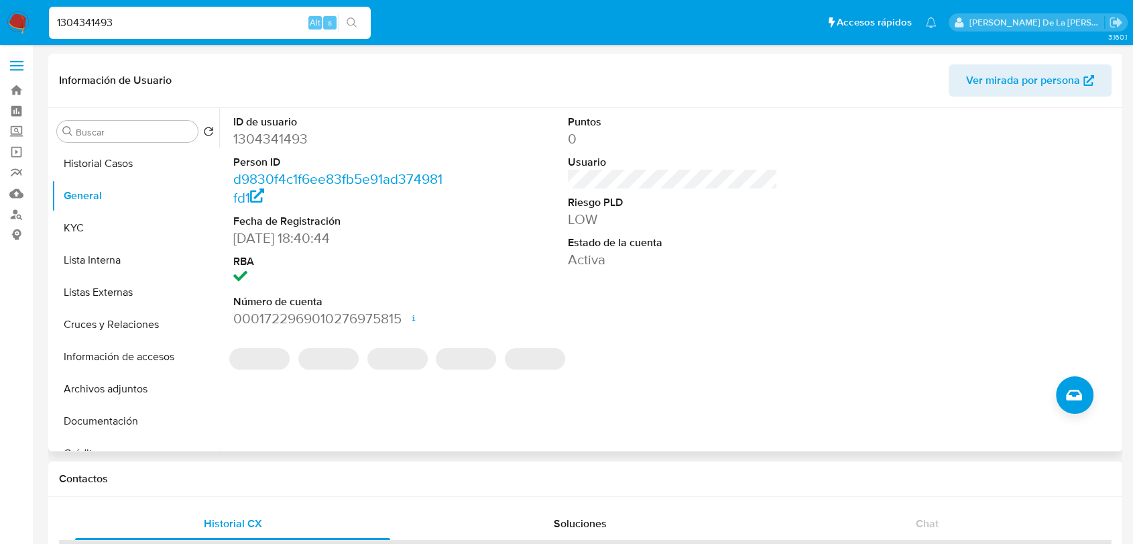
scroll to position [74, 0]
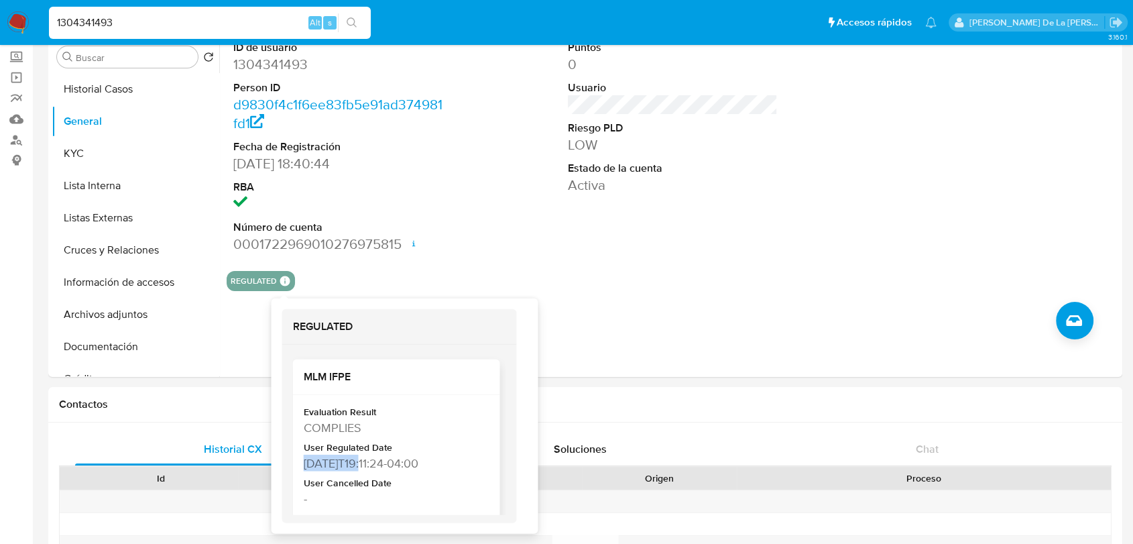
drag, startPoint x: 365, startPoint y: 463, endPoint x: 302, endPoint y: 467, distance: 62.5
click at [302, 467] on div "Evaluation Result COMPLIES User Regulated Date [DATE]T19:11:24-04:00 User Cance…" at bounding box center [395, 486] width 207 height 182
copy div "[DATE]"
drag, startPoint x: 366, startPoint y: 464, endPoint x: 301, endPoint y: 463, distance: 65.1
click at [301, 465] on div "Evaluation Result COMPLIES User Regulated Date [DATE]T19:11:24-04:00 User Cance…" at bounding box center [395, 486] width 207 height 182
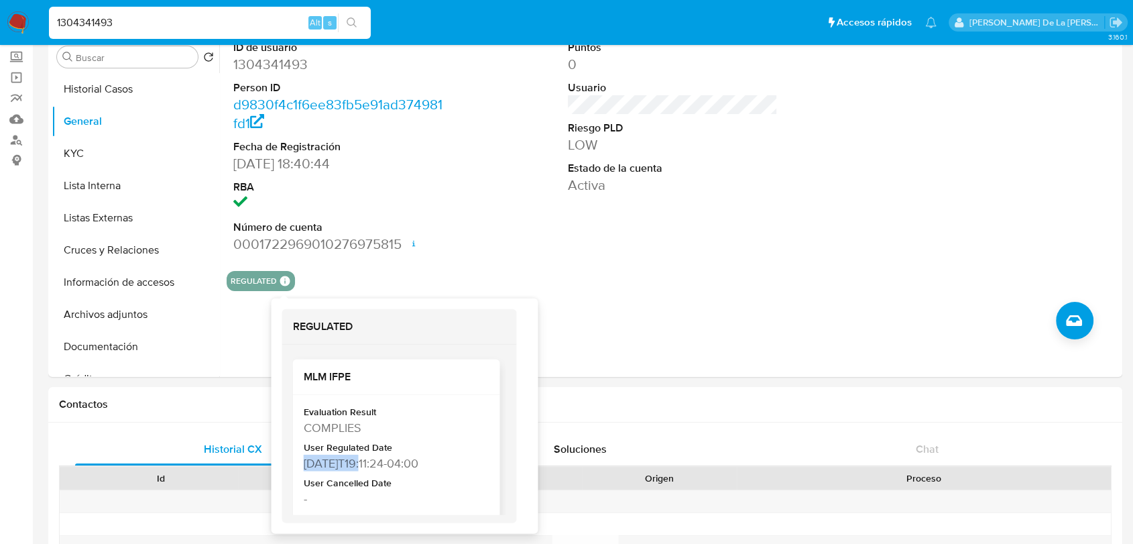
copy div "[DATE]"
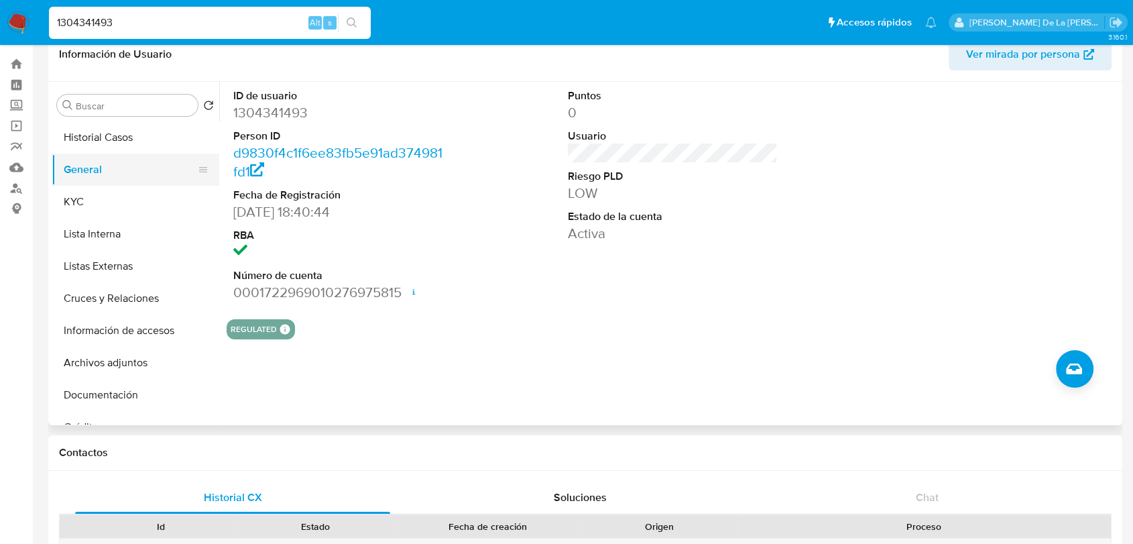
scroll to position [0, 0]
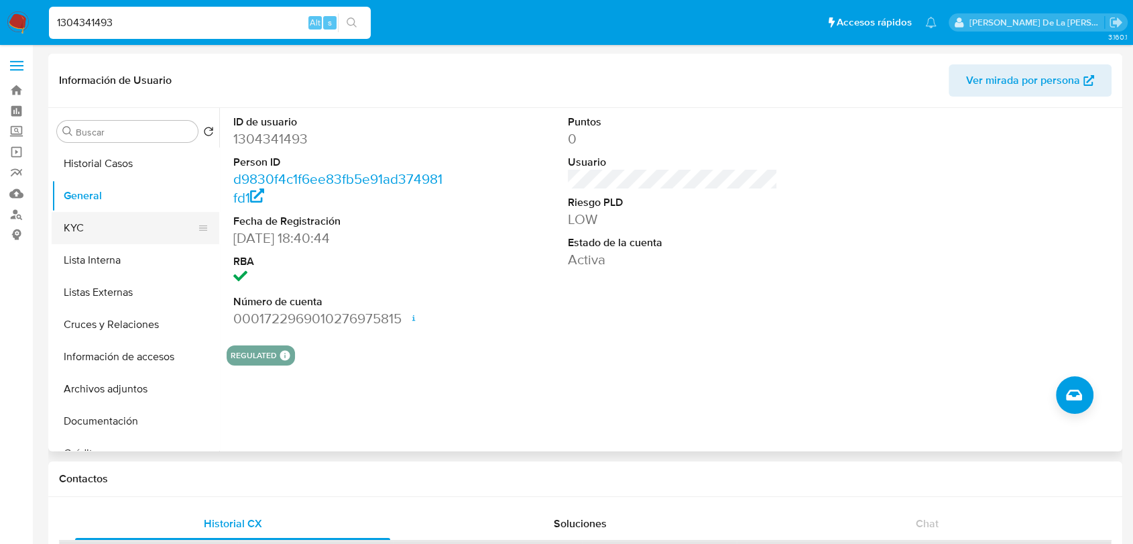
click at [129, 232] on button "KYC" at bounding box center [130, 228] width 157 height 32
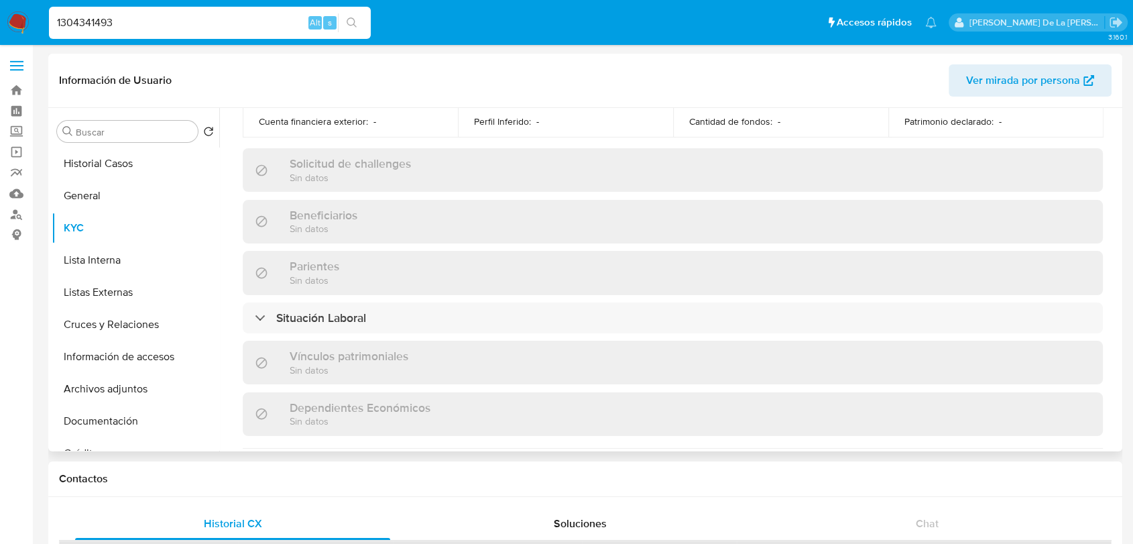
scroll to position [842, 0]
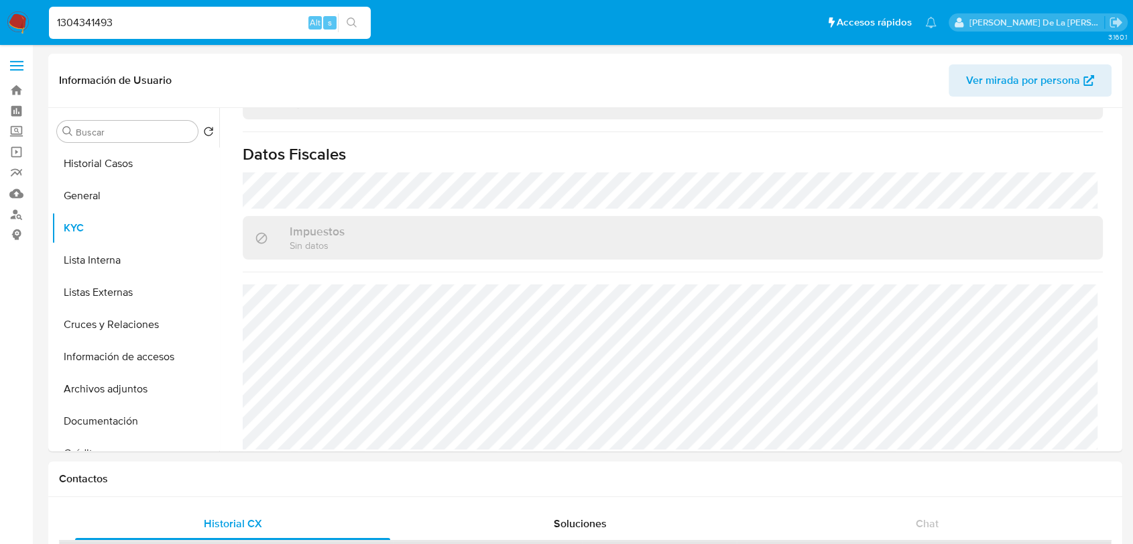
click at [134, 31] on div "1304341493 Alt s" at bounding box center [210, 23] width 322 height 32
click at [134, 24] on input "1304341493" at bounding box center [210, 22] width 322 height 17
paste input "588864697"
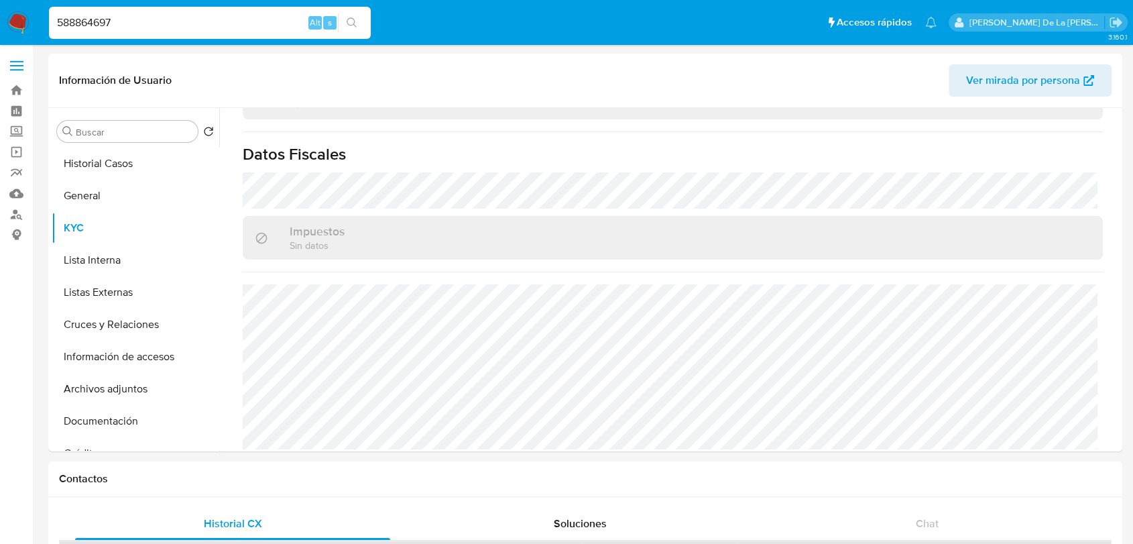
type input "588864697"
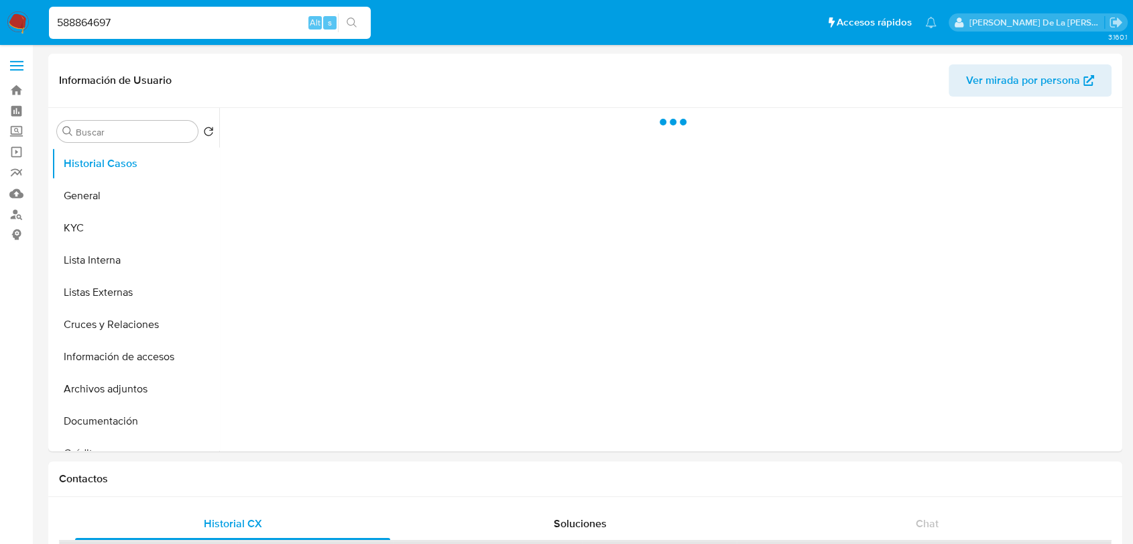
select select "10"
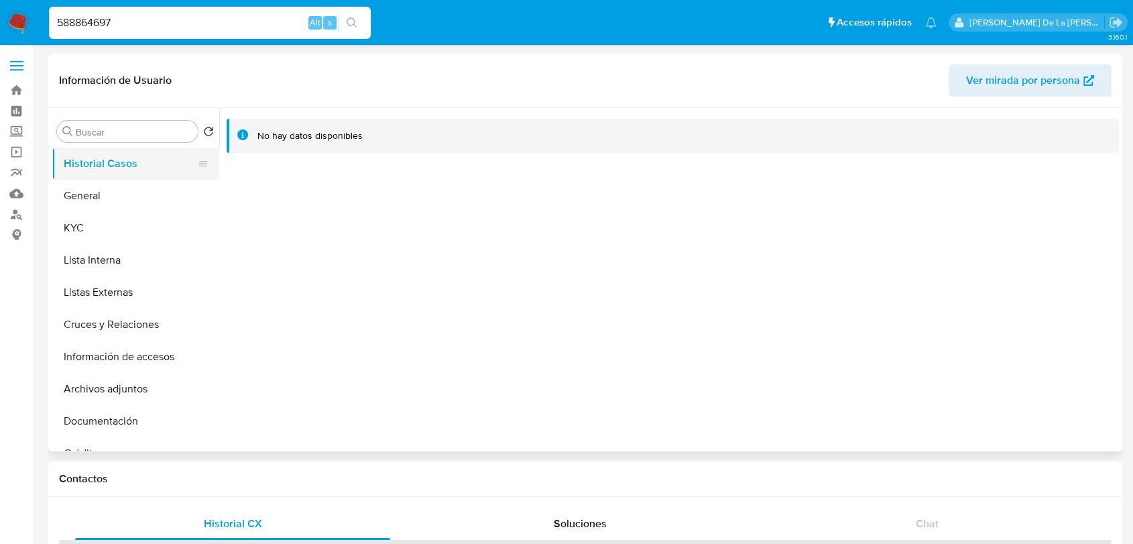
click at [93, 178] on button "Historial Casos" at bounding box center [130, 164] width 157 height 32
click at [97, 186] on button "General" at bounding box center [130, 196] width 157 height 32
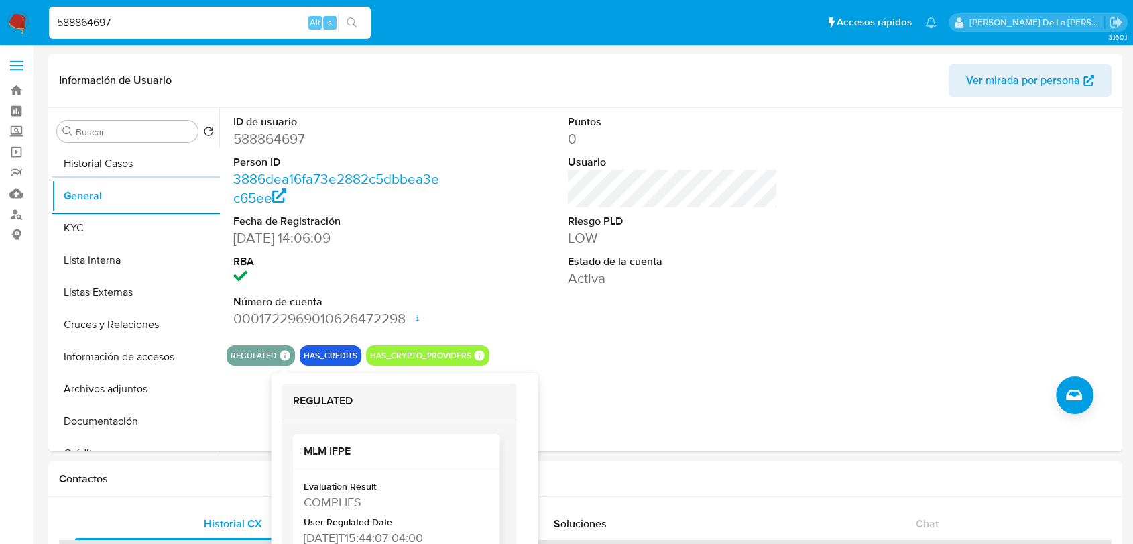
scroll to position [65, 0]
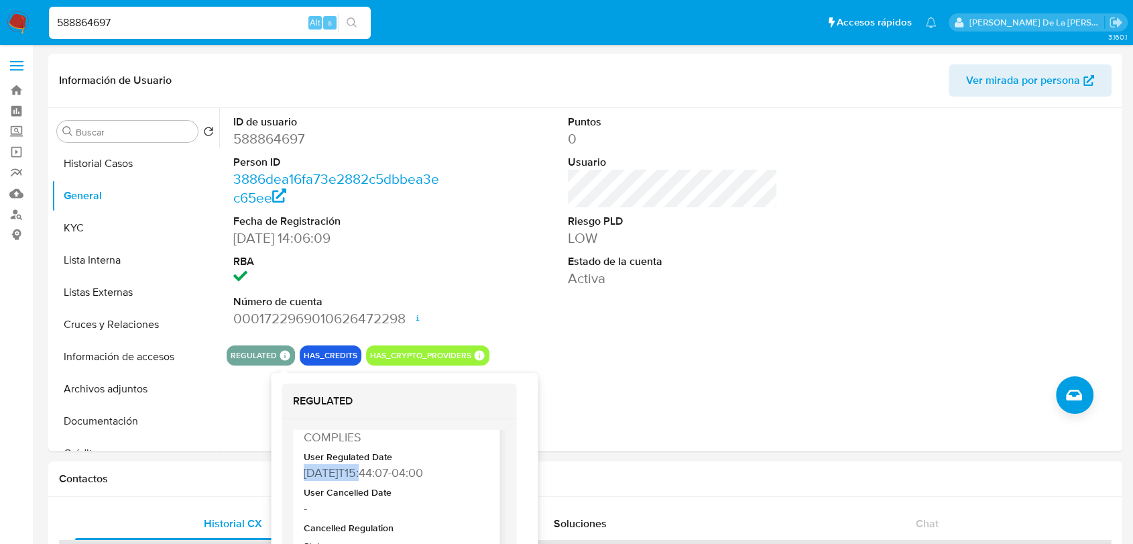
drag, startPoint x: 366, startPoint y: 474, endPoint x: 295, endPoint y: 463, distance: 71.9
click at [298, 468] on div "Evaluation Result COMPLIES User Regulated Date [DATE]T15:44:07-04:00 User Cance…" at bounding box center [395, 495] width 207 height 182
copy div "[DATE]"
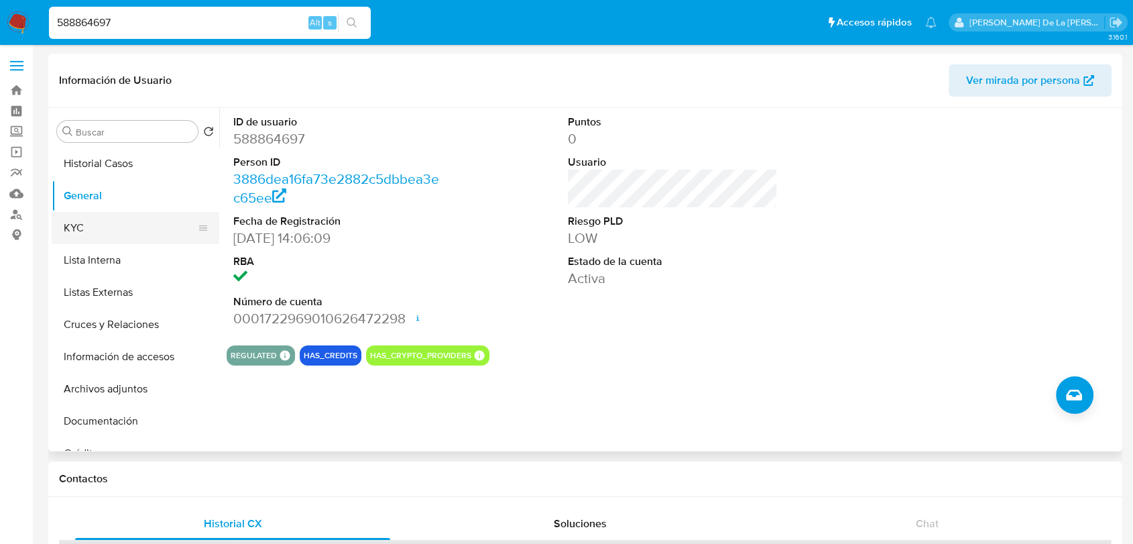
click at [111, 229] on button "KYC" at bounding box center [130, 228] width 157 height 32
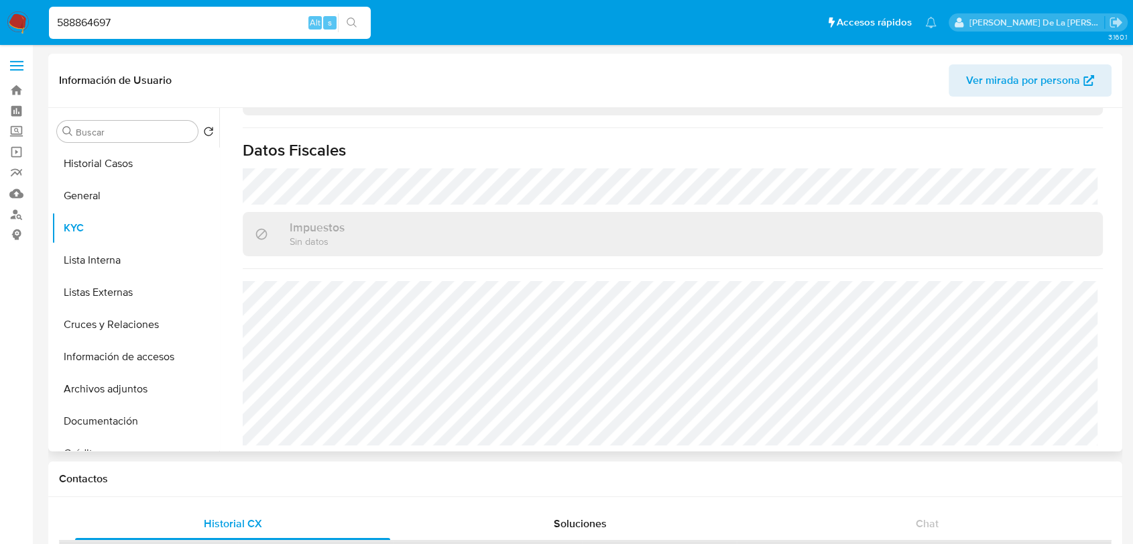
scroll to position [838, 0]
click at [123, 18] on input "588864697" at bounding box center [210, 22] width 322 height 17
paste input "1435262110"
type input "1435262110"
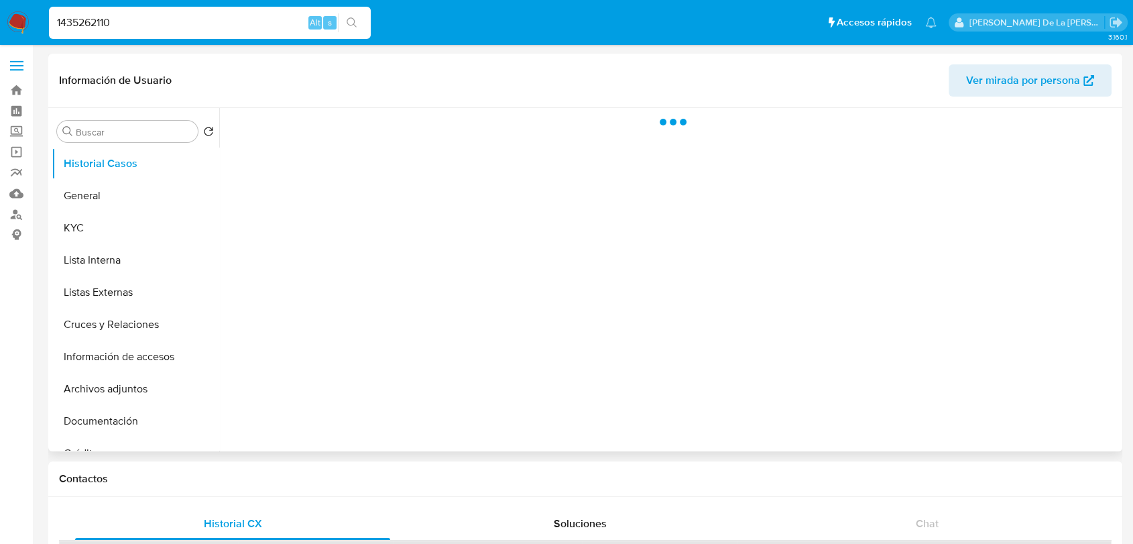
select select "10"
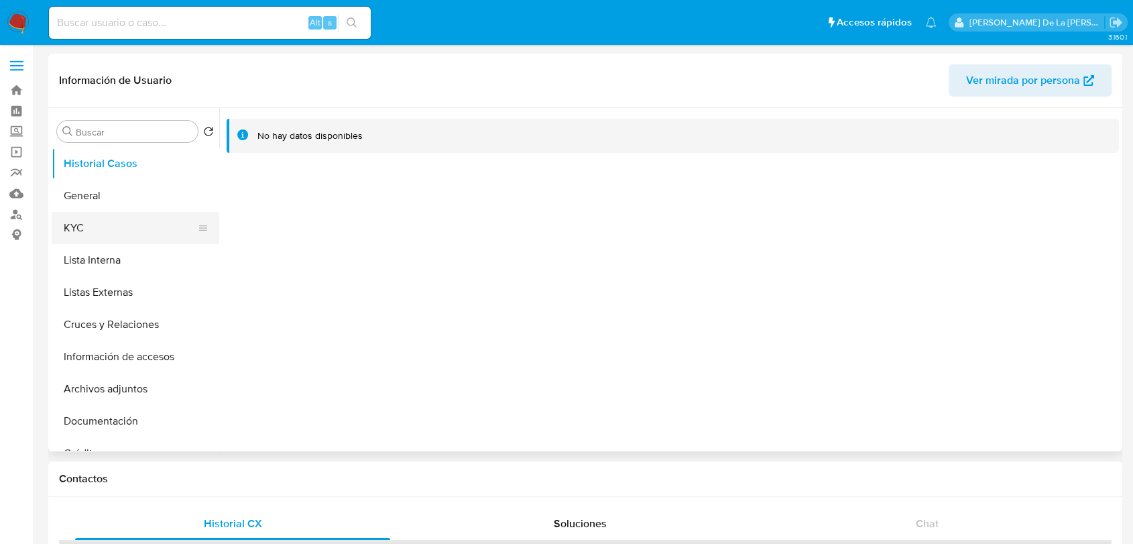
click at [85, 215] on button "KYC" at bounding box center [130, 228] width 157 height 32
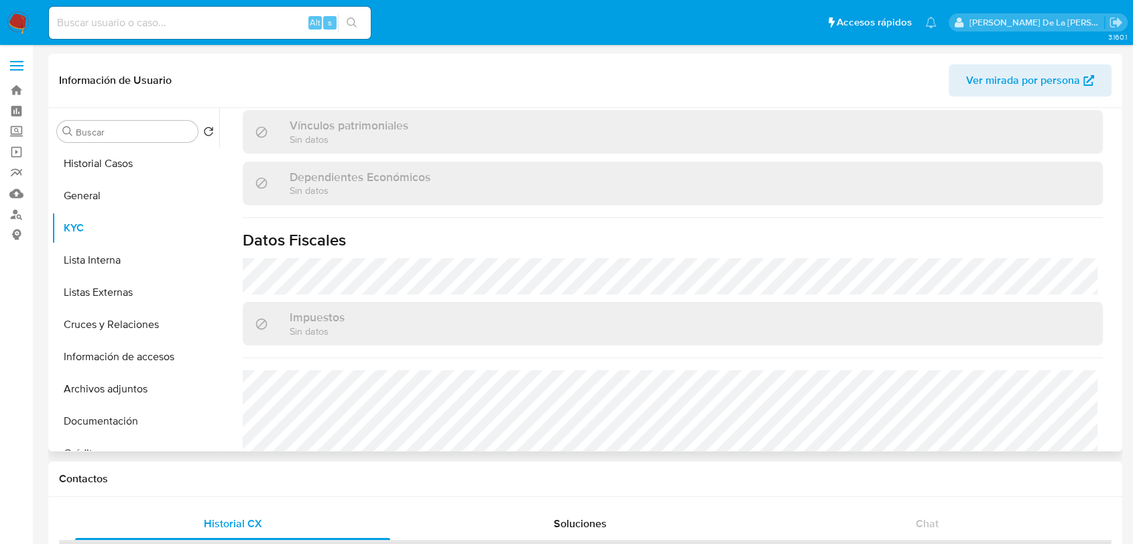
scroll to position [829, 0]
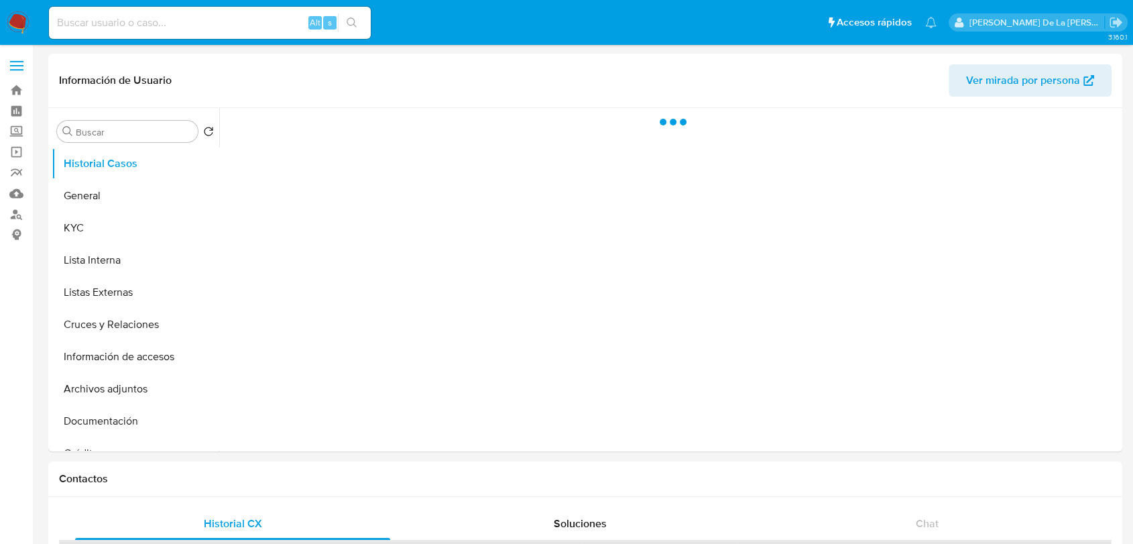
select select "10"
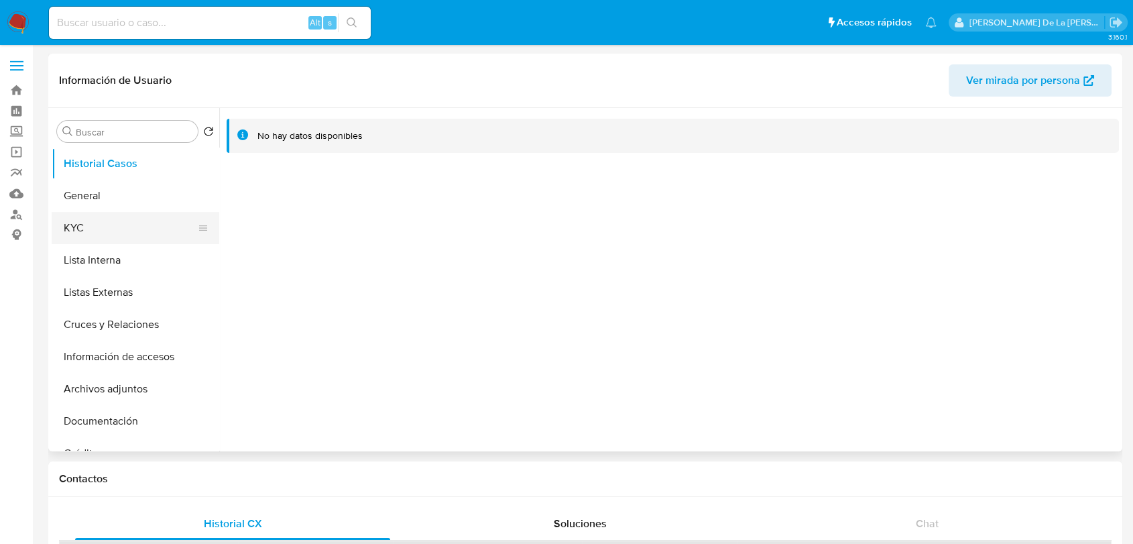
click at [118, 237] on button "KYC" at bounding box center [130, 228] width 157 height 32
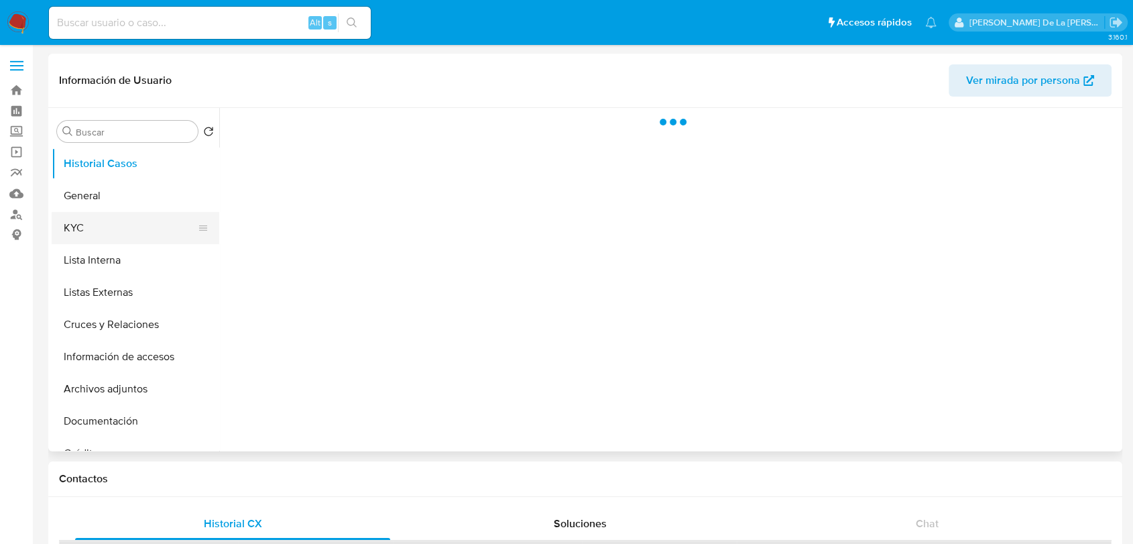
click at [135, 227] on button "KYC" at bounding box center [130, 228] width 157 height 32
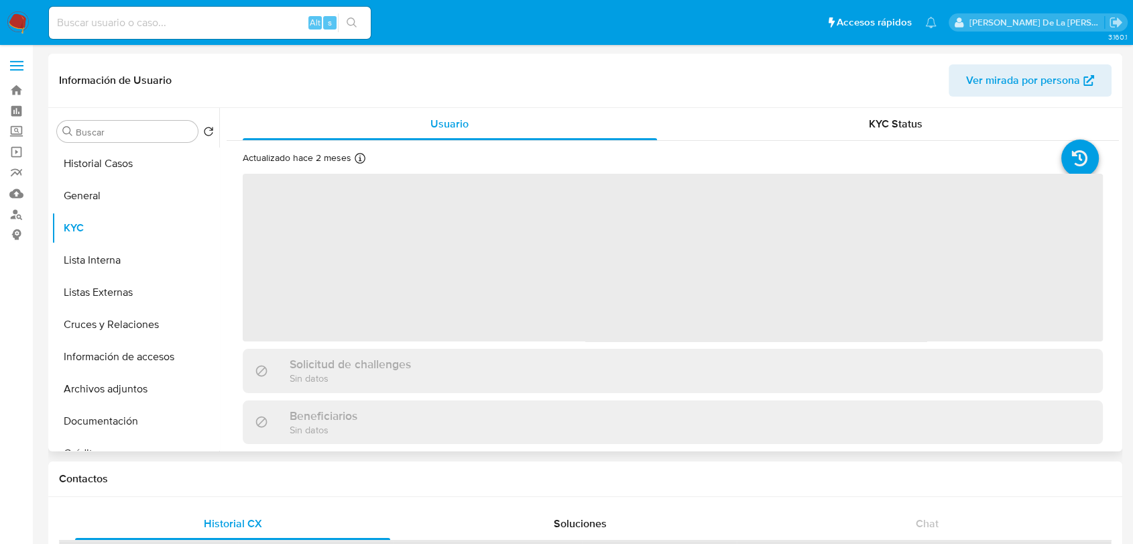
select select "10"
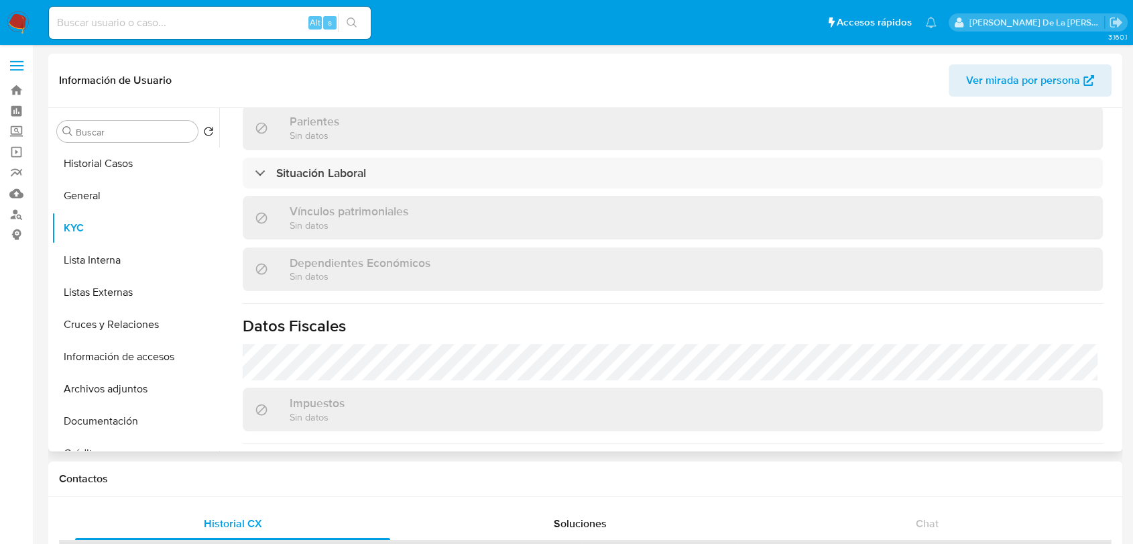
scroll to position [842, 0]
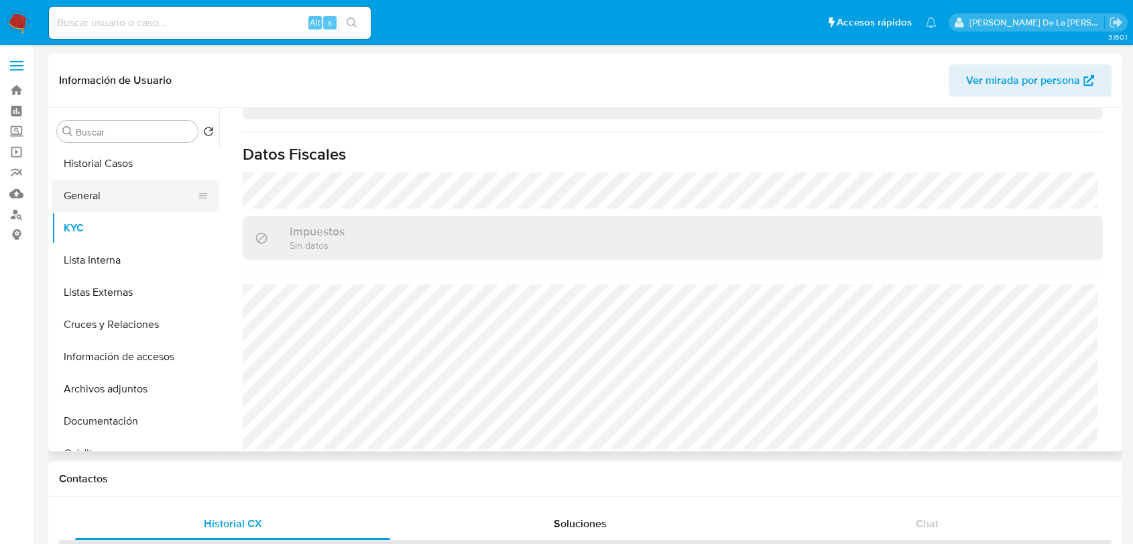
click at [101, 192] on button "General" at bounding box center [130, 196] width 157 height 32
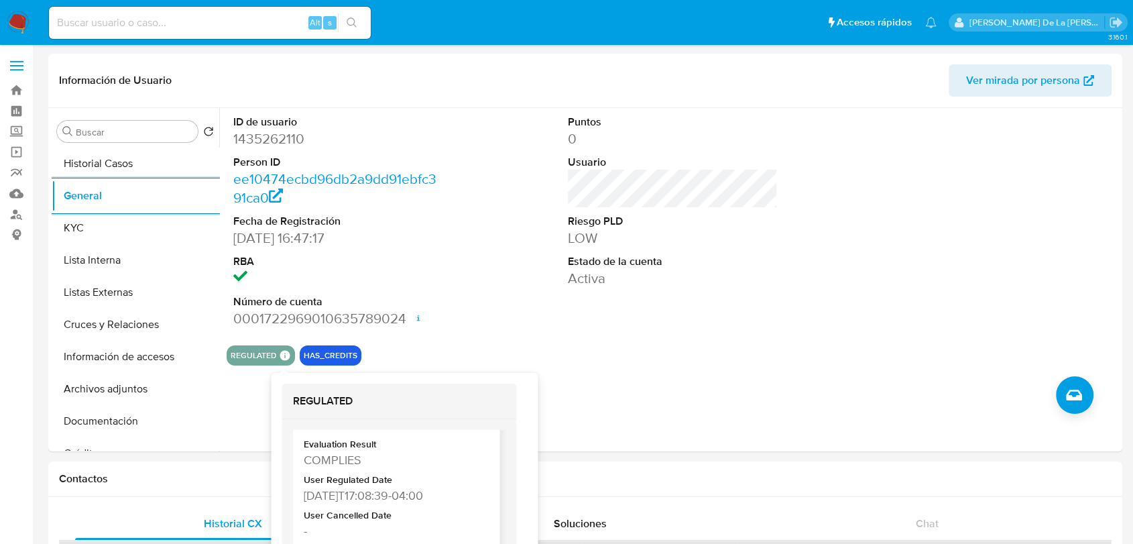
scroll to position [65, 0]
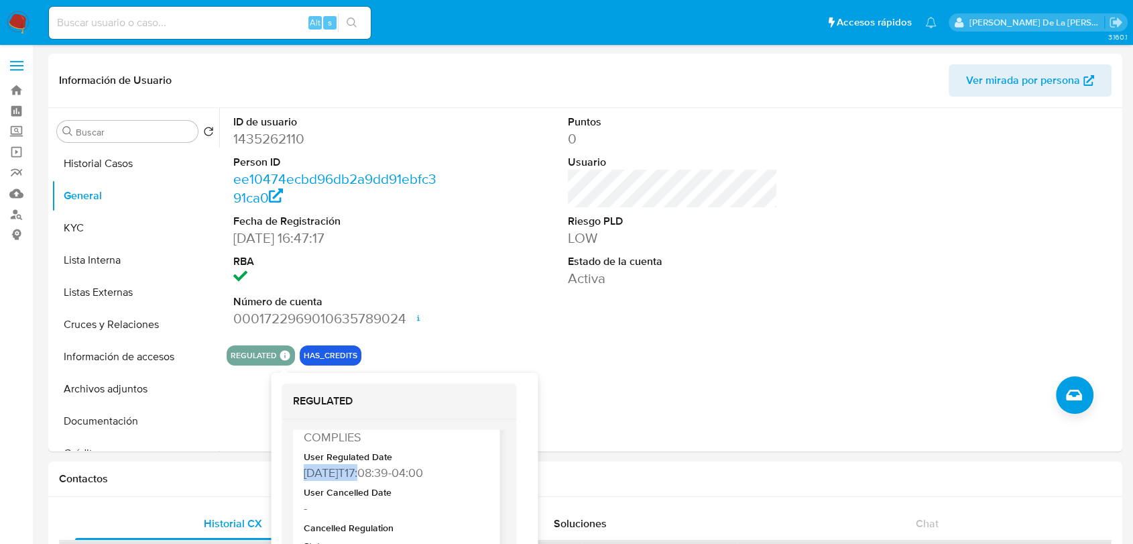
drag, startPoint x: 366, startPoint y: 473, endPoint x: 294, endPoint y: 465, distance: 72.2
click at [293, 468] on div "Evaluation Result COMPLIES User Regulated Date 2023-07-27T17:08:39-04:00 User C…" at bounding box center [395, 495] width 207 height 182
copy div "2023-07-27"
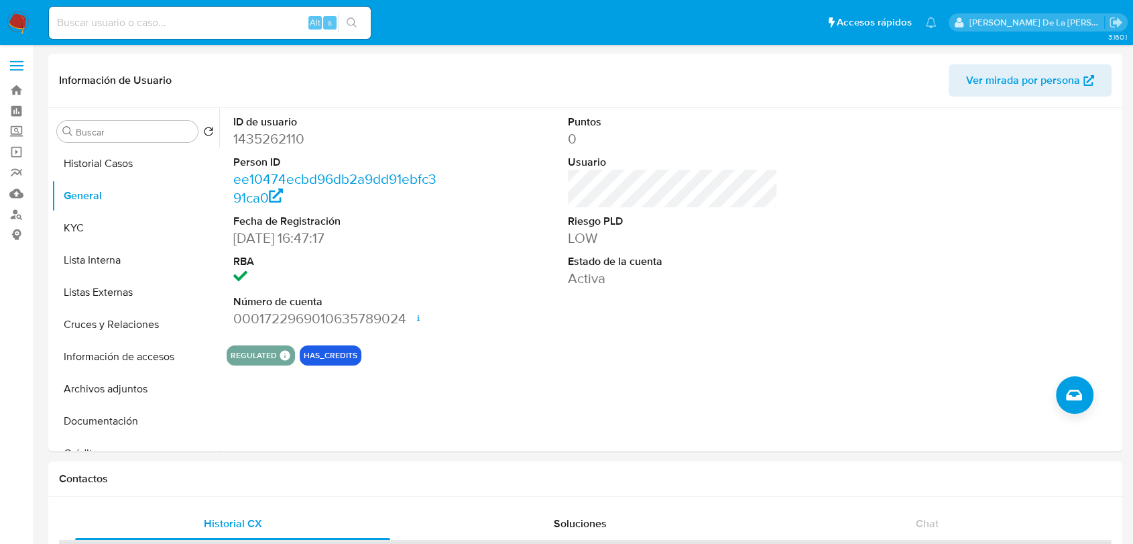
click at [97, 17] on input at bounding box center [210, 22] width 322 height 17
paste input "1241561021"
type input "1241561021"
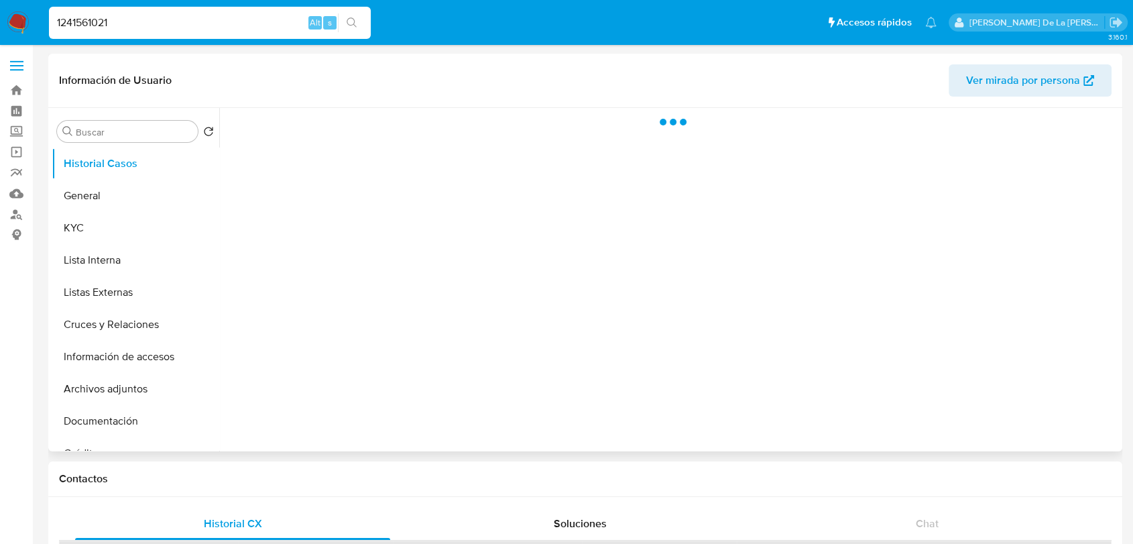
select select "10"
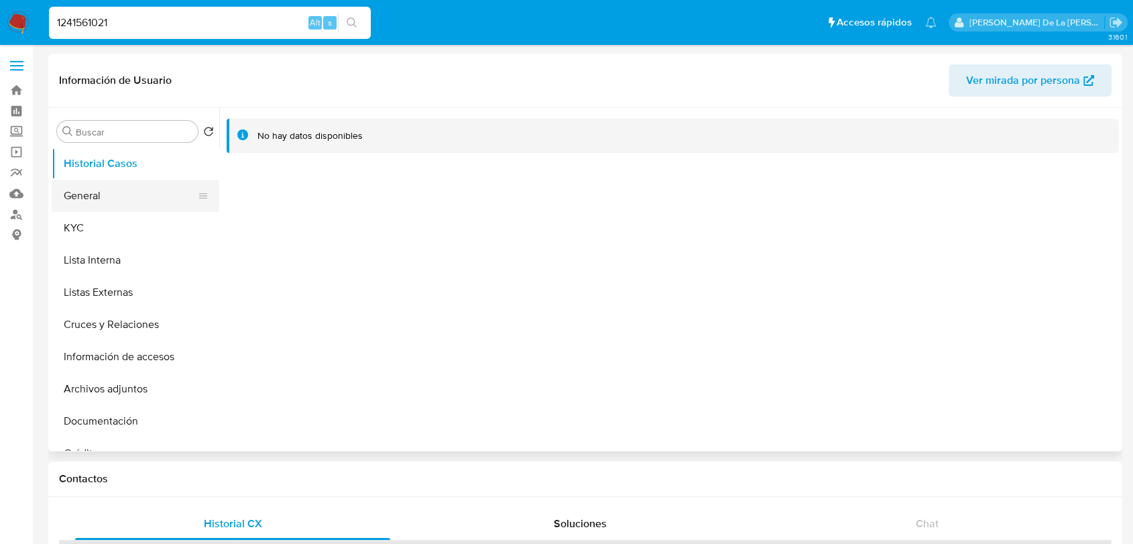
click at [100, 189] on button "General" at bounding box center [130, 196] width 157 height 32
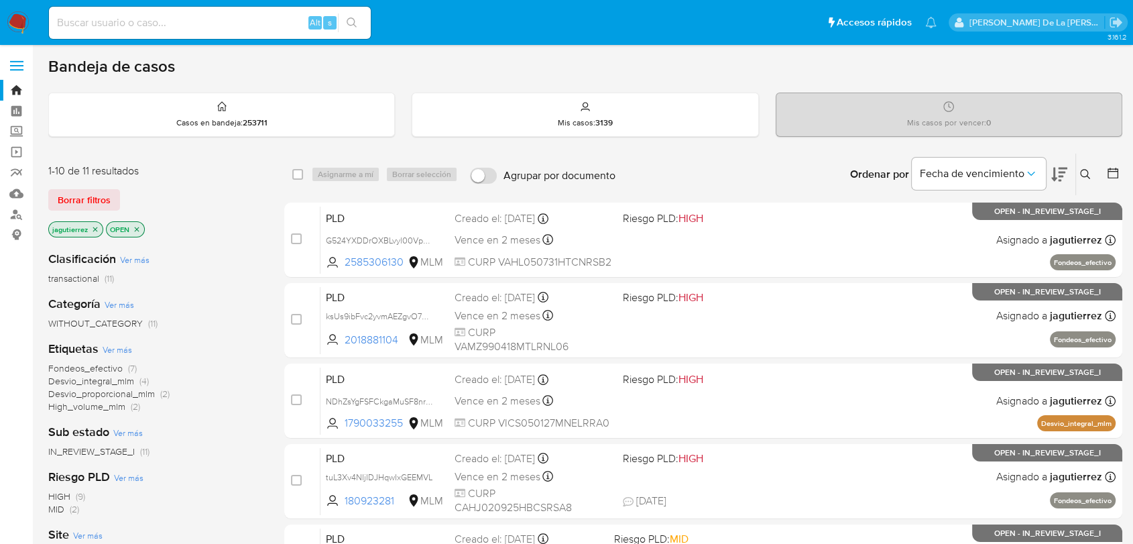
click at [98, 370] on span "Fondeos_efectivo" at bounding box center [85, 367] width 74 height 13
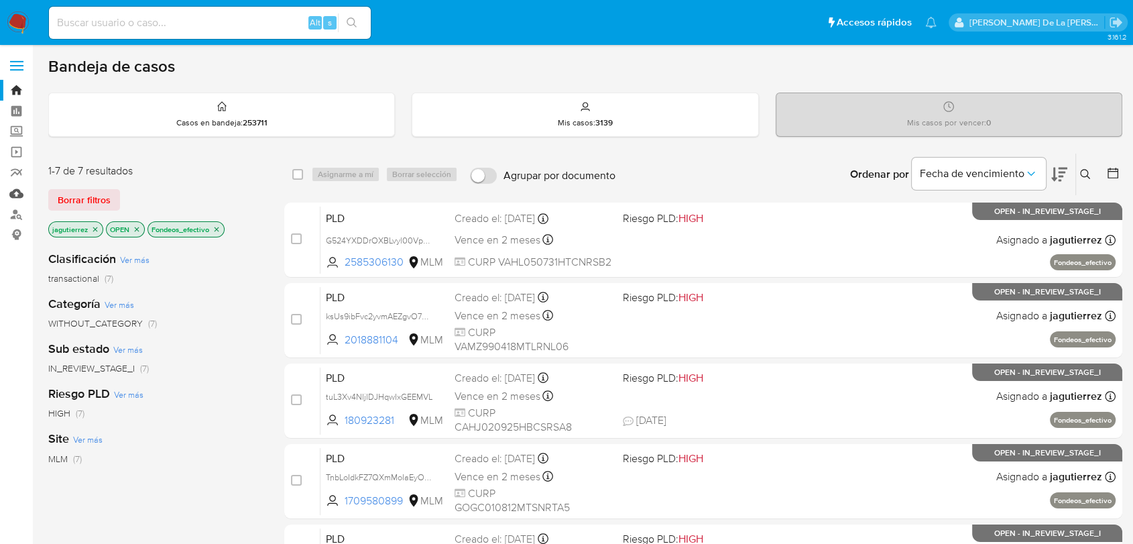
click at [21, 196] on link "Mulan" at bounding box center [80, 193] width 160 height 21
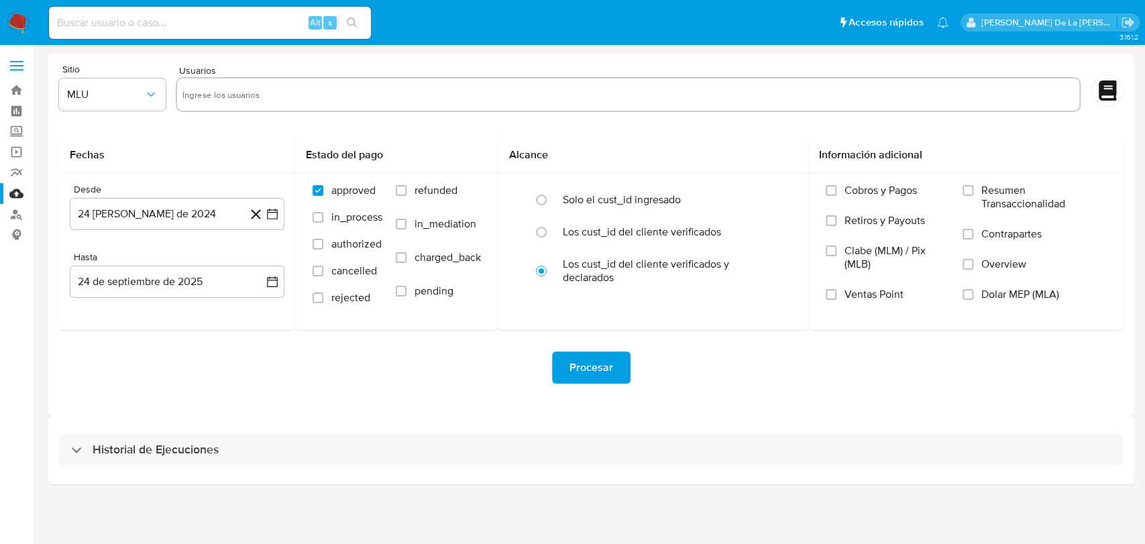
click at [131, 467] on div "Historial de Ejecuciones" at bounding box center [591, 450] width 1086 height 68
click at [111, 102] on button "MLU" at bounding box center [112, 94] width 107 height 32
click at [152, 473] on div "Historial de Ejecuciones" at bounding box center [591, 450] width 1086 height 68
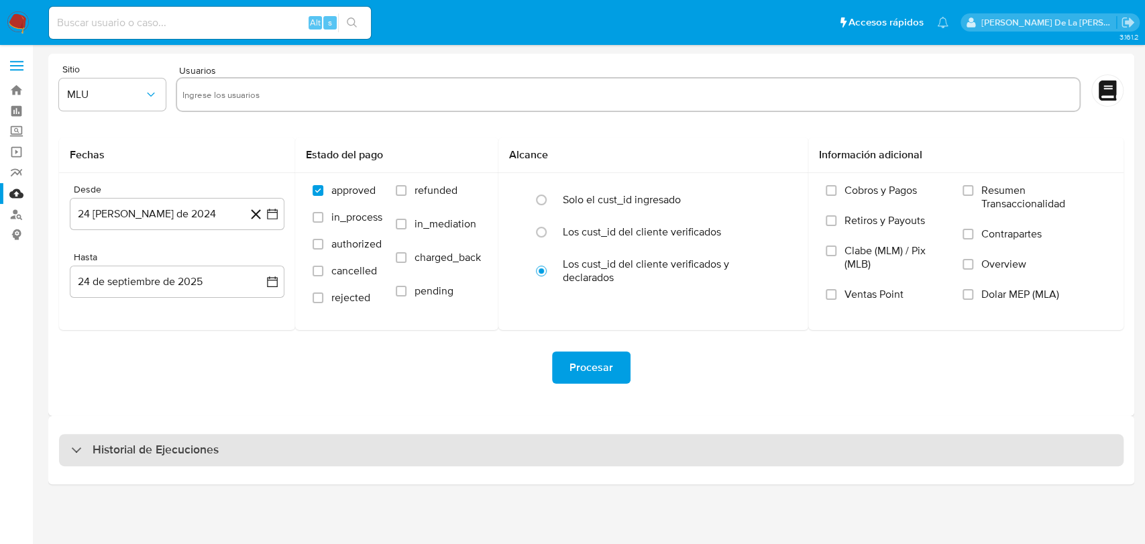
click at [155, 462] on div "Historial de Ejecuciones" at bounding box center [591, 450] width 1064 height 32
select select "10"
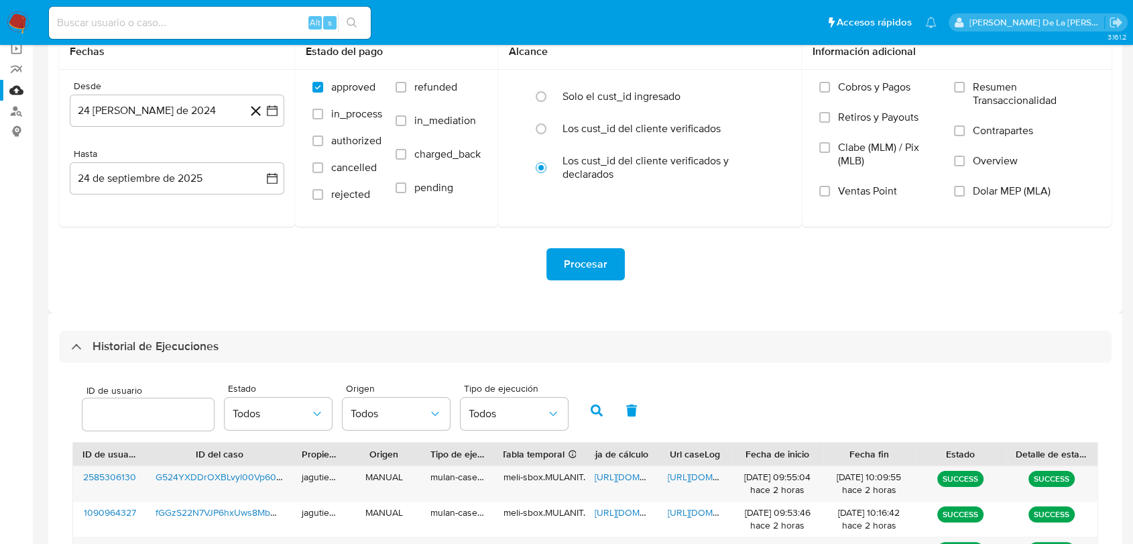
scroll to position [298, 0]
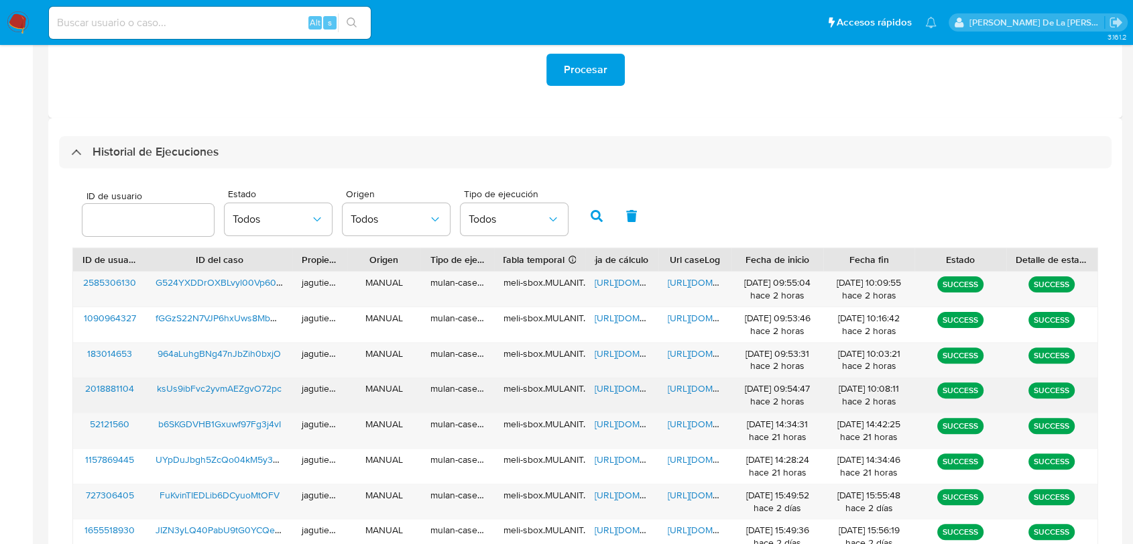
click at [208, 388] on span "ksUs9ibFvc2yvmAEZgvO72pc" at bounding box center [219, 388] width 125 height 13
click at [634, 391] on span "[URL][DOMAIN_NAME]" at bounding box center [641, 388] width 93 height 13
click at [697, 394] on span "[URL][DOMAIN_NAME]" at bounding box center [714, 388] width 93 height 13
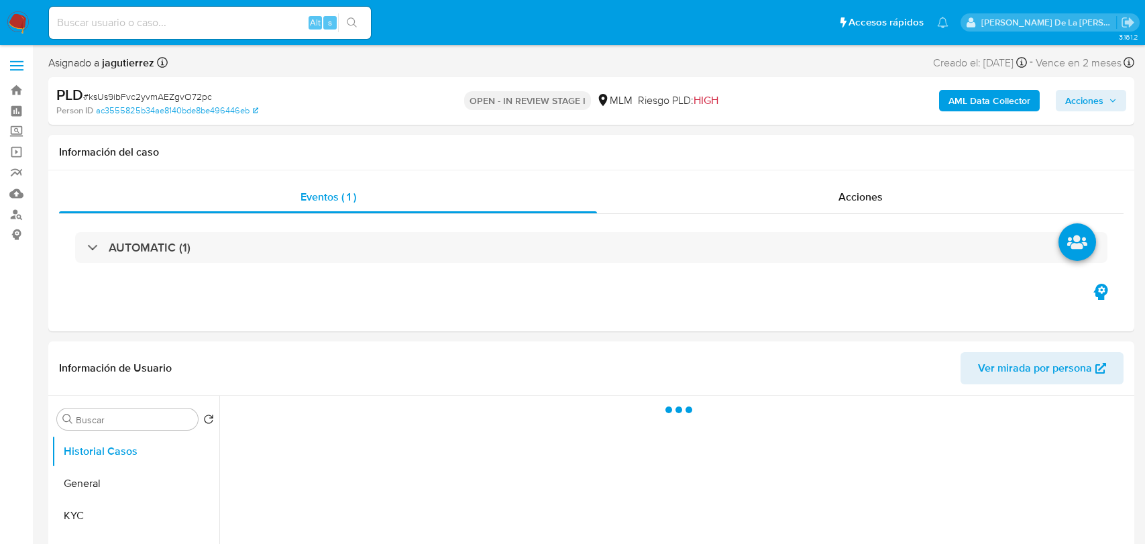
select select "10"
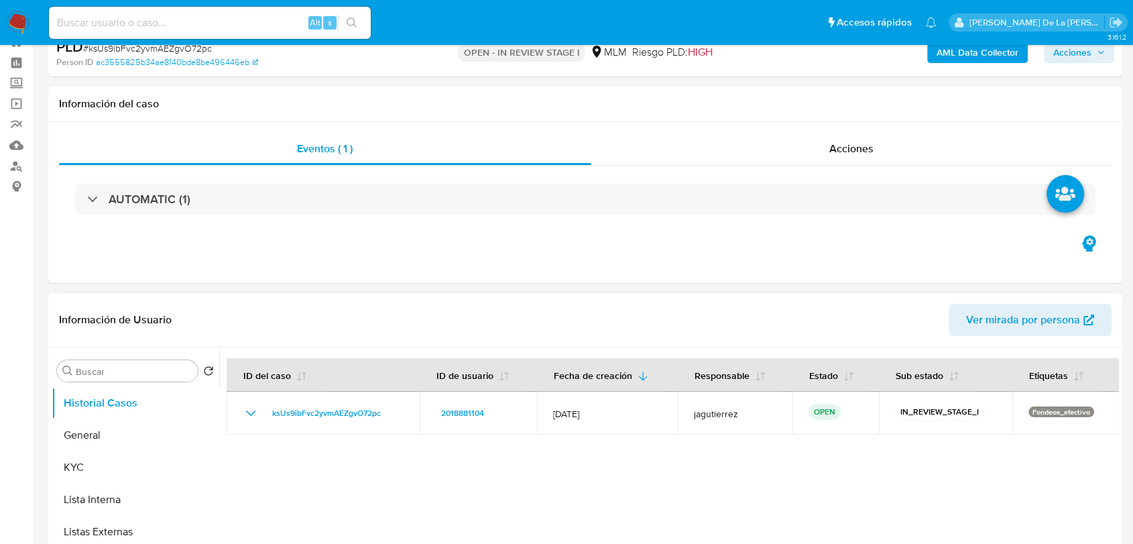
scroll to position [74, 0]
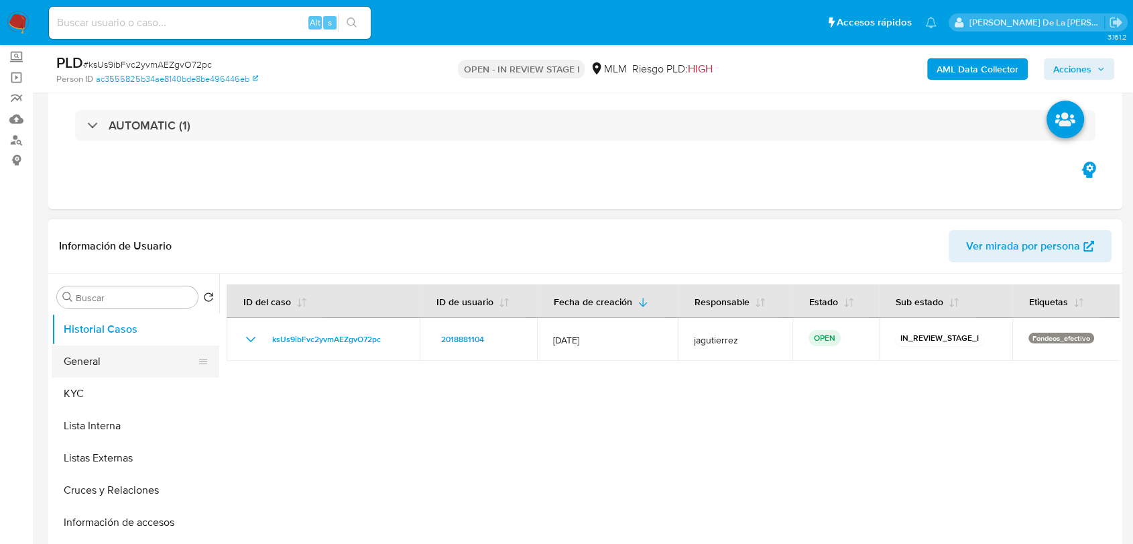
click at [101, 345] on button "General" at bounding box center [130, 361] width 157 height 32
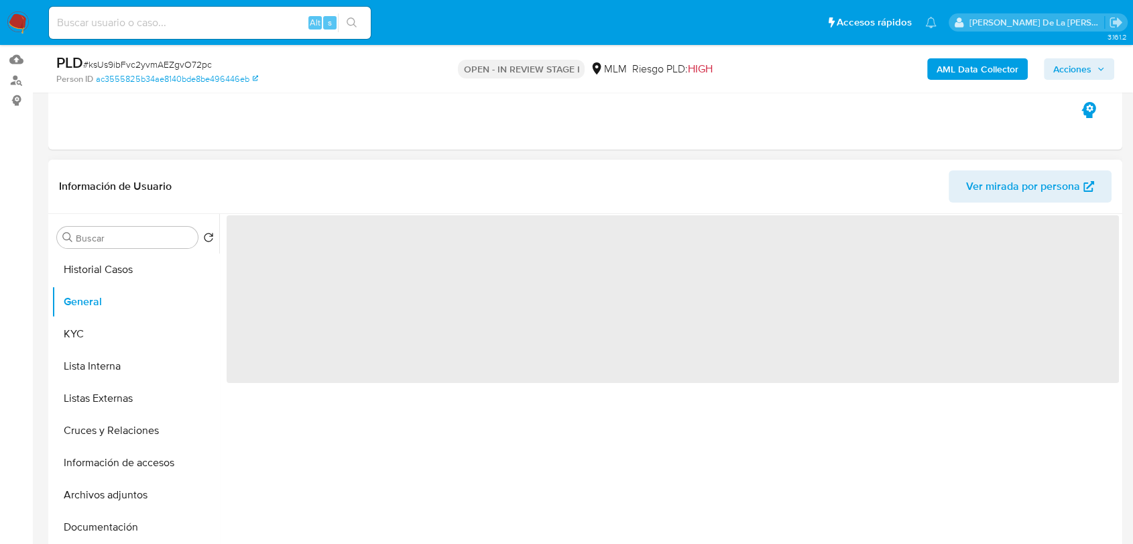
scroll to position [223, 0]
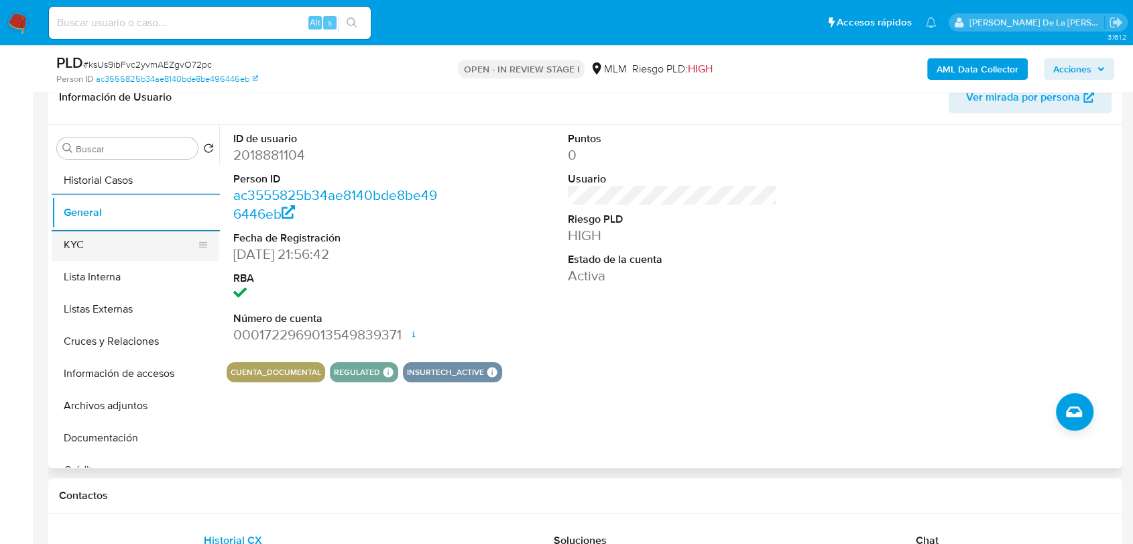
click at [125, 257] on button "KYC" at bounding box center [130, 245] width 157 height 32
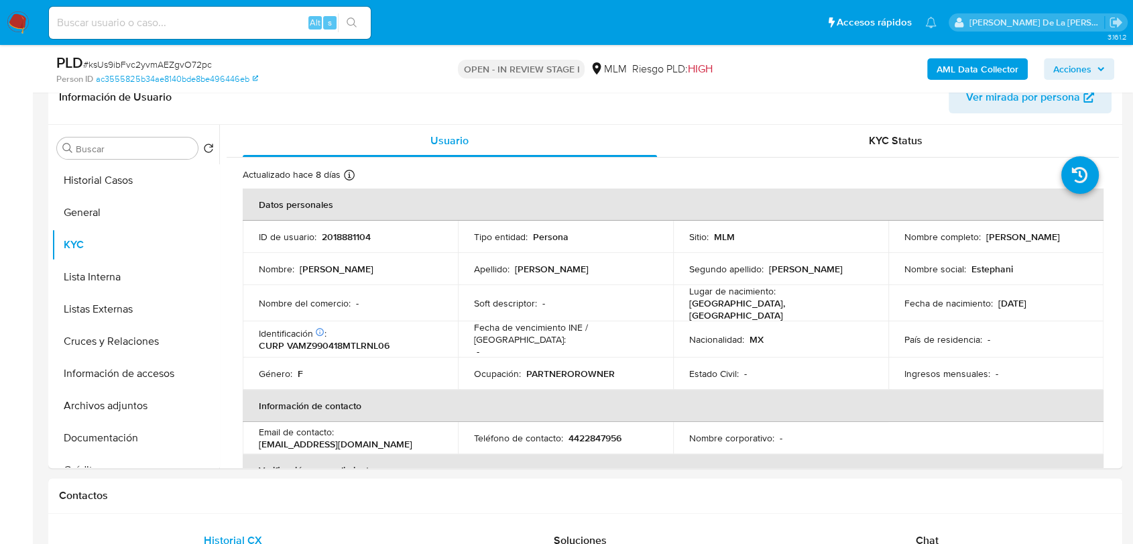
drag, startPoint x: 899, startPoint y: 247, endPoint x: 1032, endPoint y: 249, distance: 132.8
click at [1032, 249] on td "Nombre completo : Zuli Estephani Vargas Montes" at bounding box center [996, 237] width 215 height 32
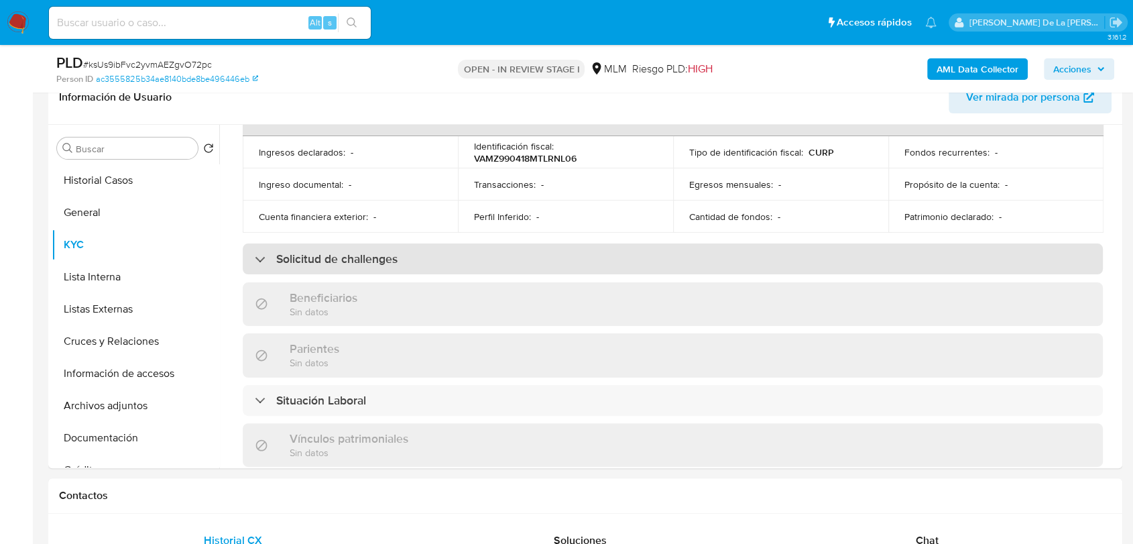
click at [283, 258] on h3 "Solicitud de challenges" at bounding box center [336, 258] width 121 height 15
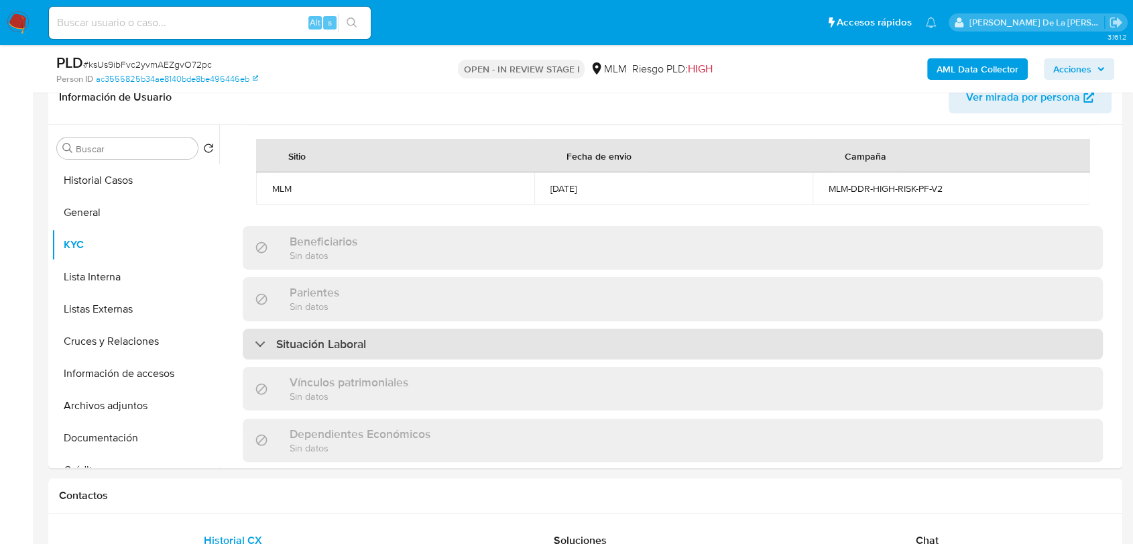
click at [300, 359] on div "Situación Laboral" at bounding box center [673, 344] width 860 height 31
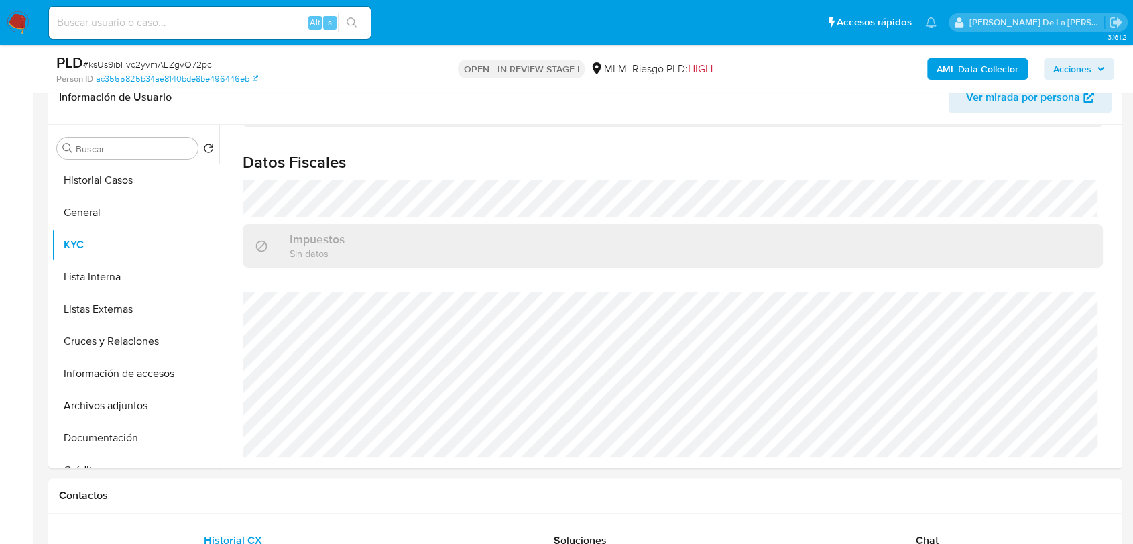
scroll to position [1128, 0]
click at [92, 194] on button "Historial Casos" at bounding box center [130, 180] width 157 height 32
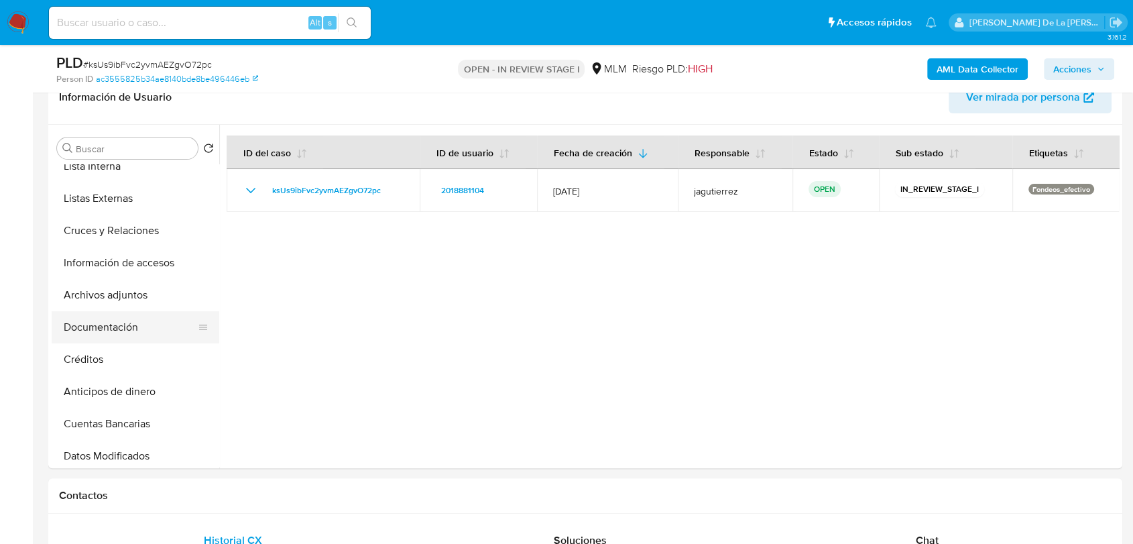
scroll to position [149, 0]
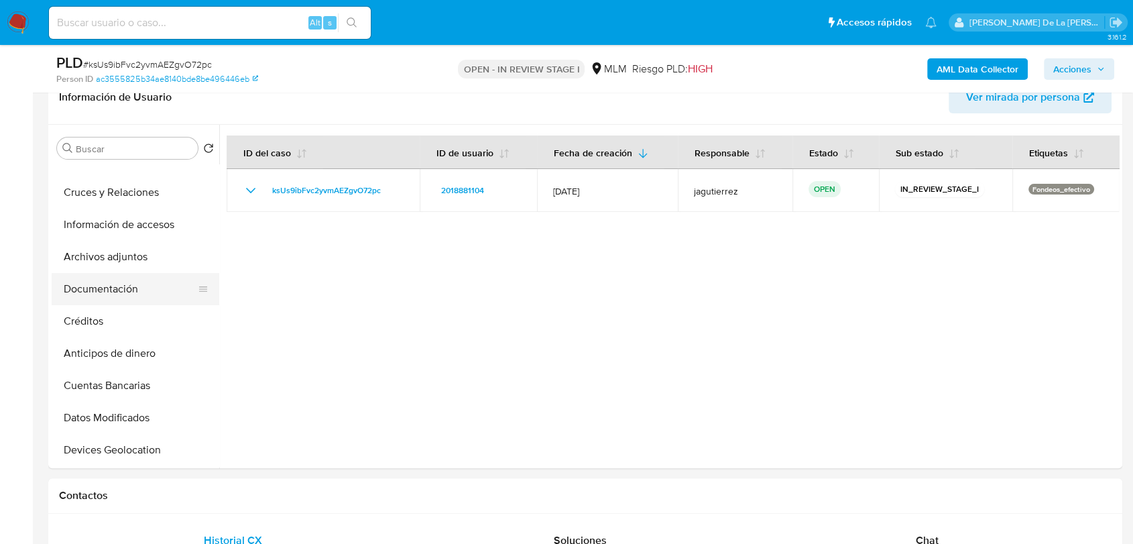
click at [134, 282] on button "Documentación" at bounding box center [130, 289] width 157 height 32
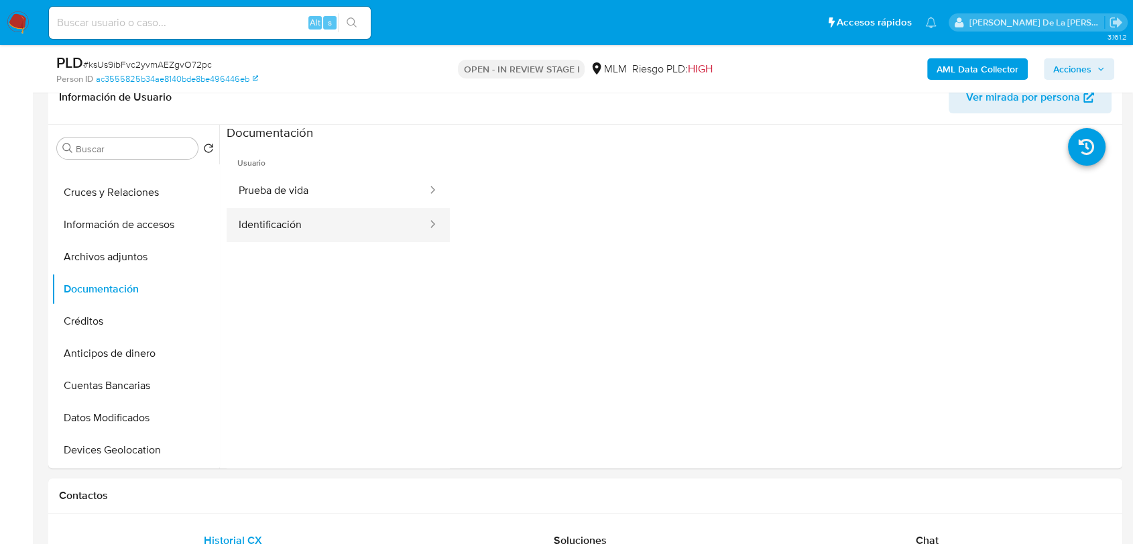
click at [333, 209] on button "Identificación" at bounding box center [328, 225] width 202 height 34
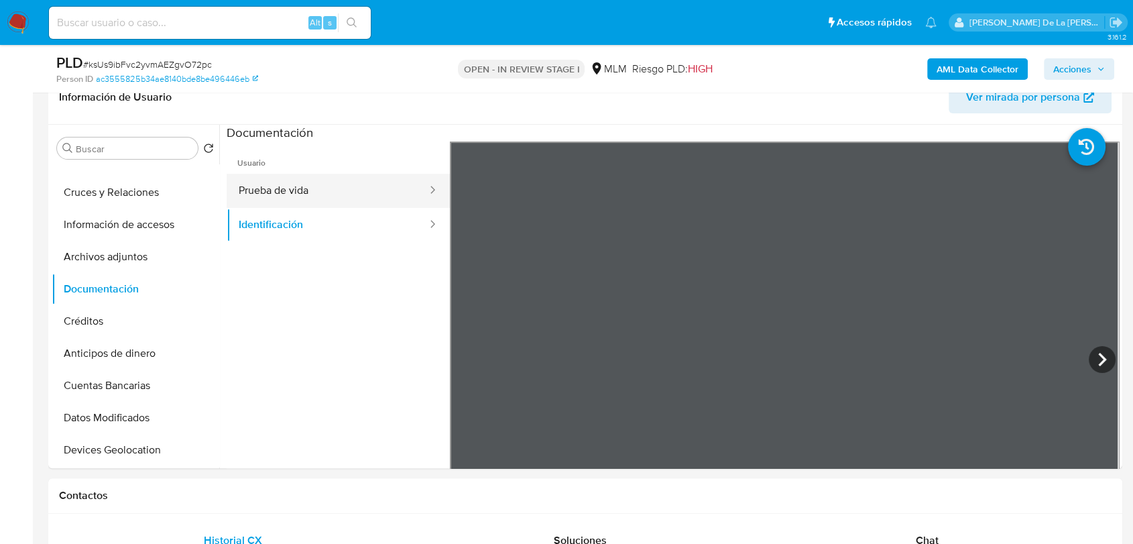
click at [348, 186] on button "Prueba de vida" at bounding box center [328, 191] width 202 height 34
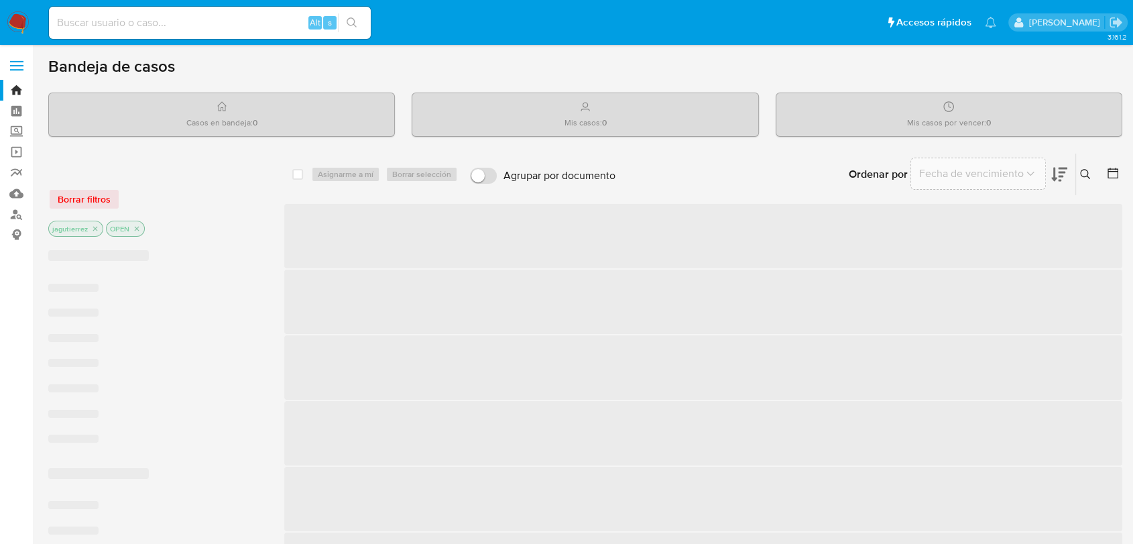
click at [162, 23] on input at bounding box center [210, 22] width 322 height 17
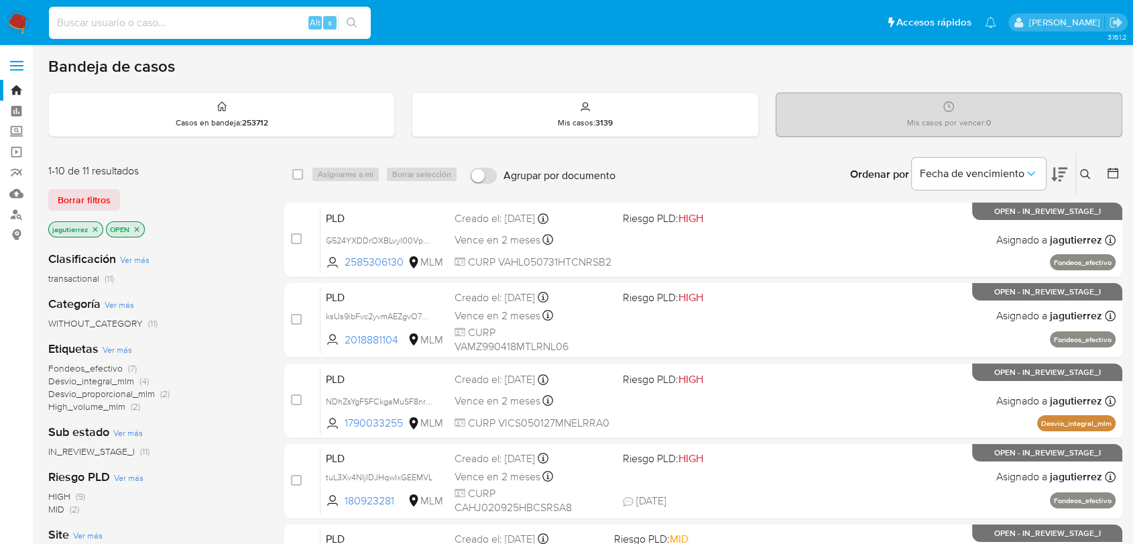
click at [162, 23] on input at bounding box center [210, 22] width 322 height 17
paste input "2264632888"
type input "2264632888"
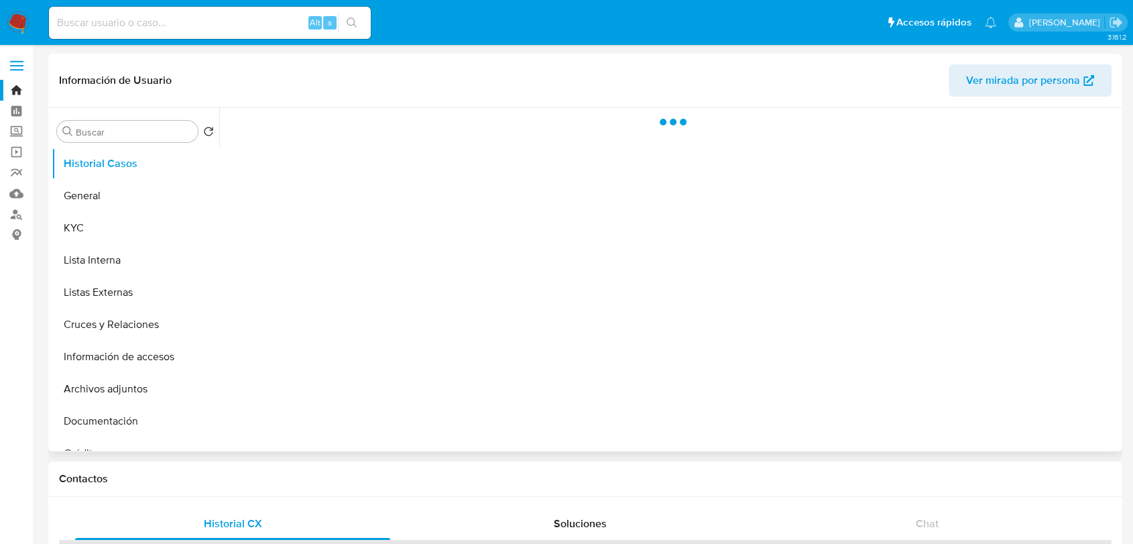
select select "10"
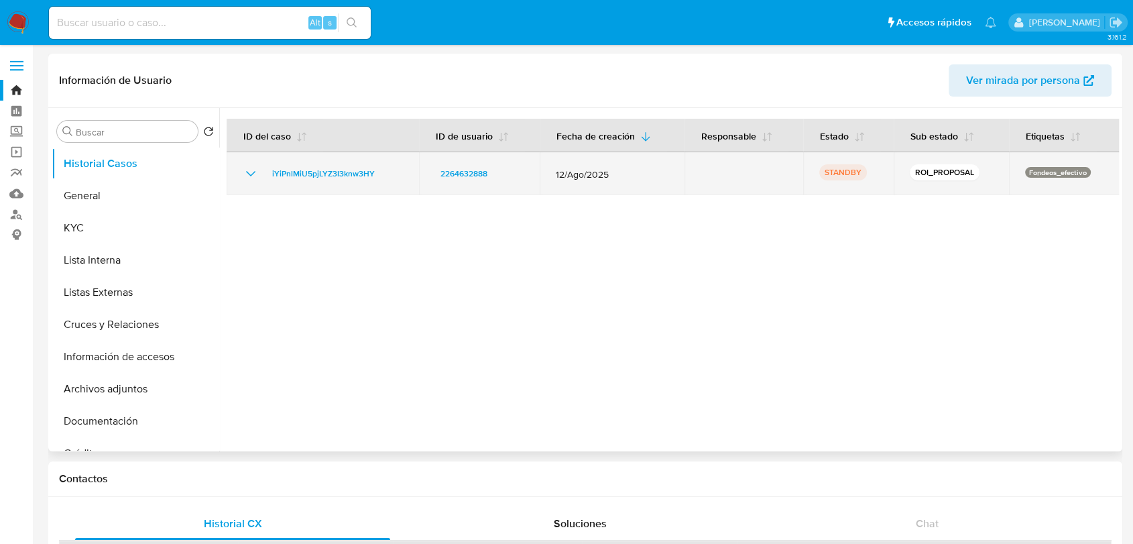
click at [243, 166] on icon "Mostrar/Ocultar" at bounding box center [251, 174] width 16 height 16
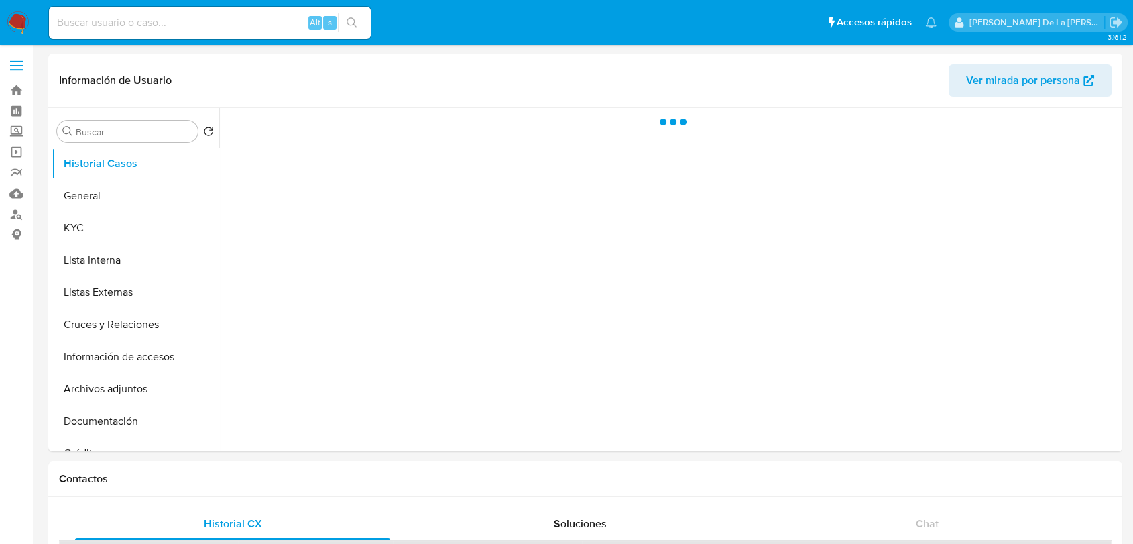
select select "10"
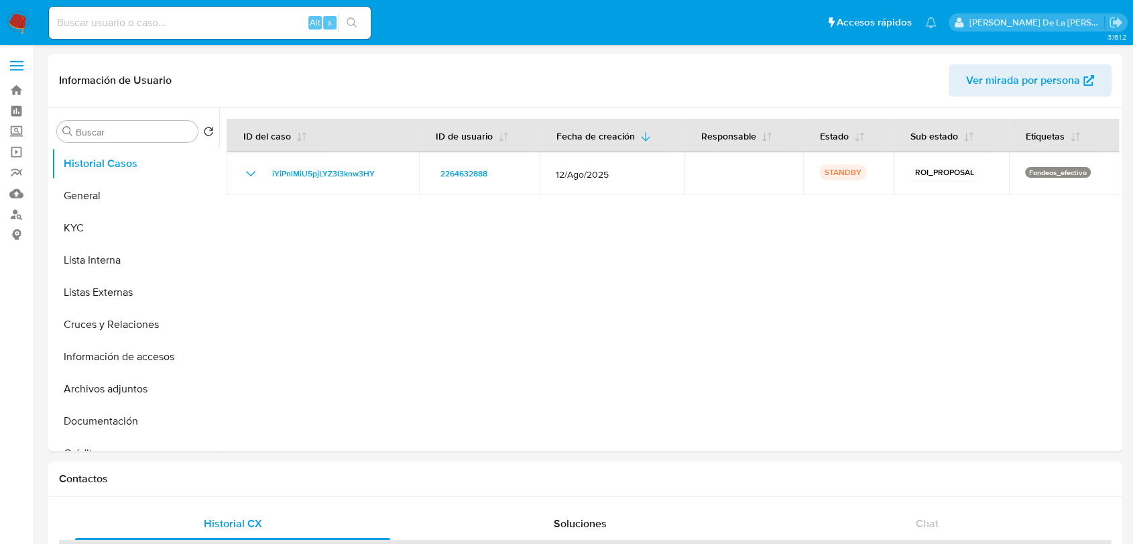
click at [11, 20] on img at bounding box center [18, 22] width 23 height 23
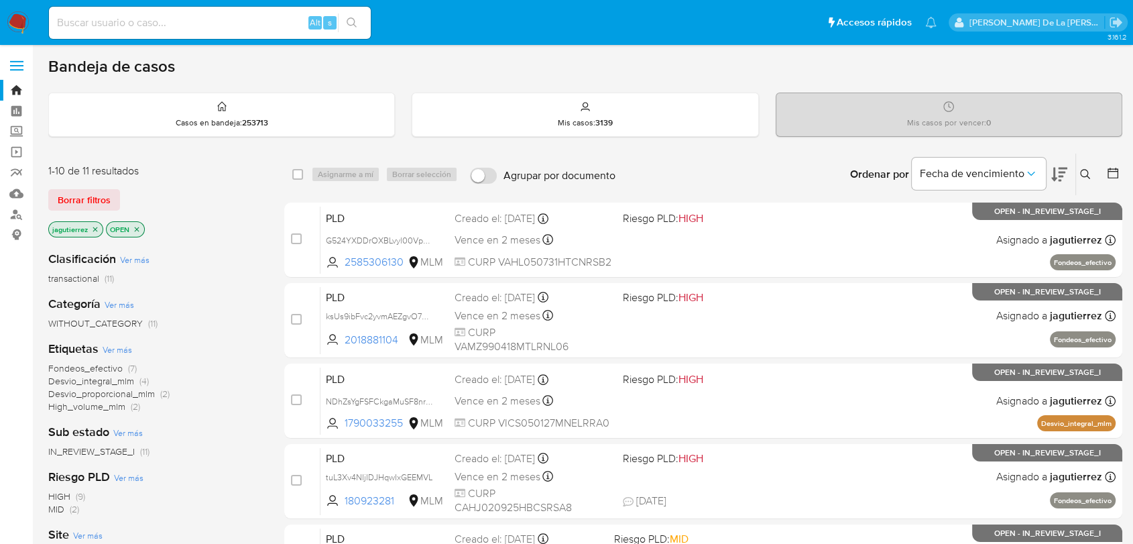
click at [88, 365] on span "Fondeos_efectivo" at bounding box center [85, 367] width 74 height 13
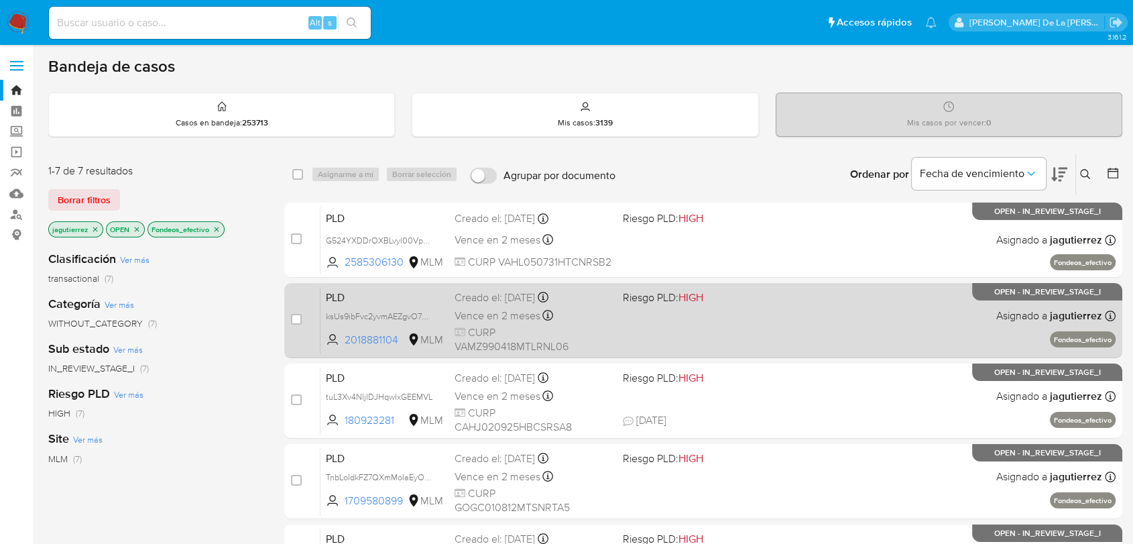
click at [864, 313] on div "PLD ksUs9ibFvc2yvmAEZgvO72pc 2018881104 MLM Riesgo PLD: HIGH Creado el: [DATE] …" at bounding box center [718, 320] width 795 height 68
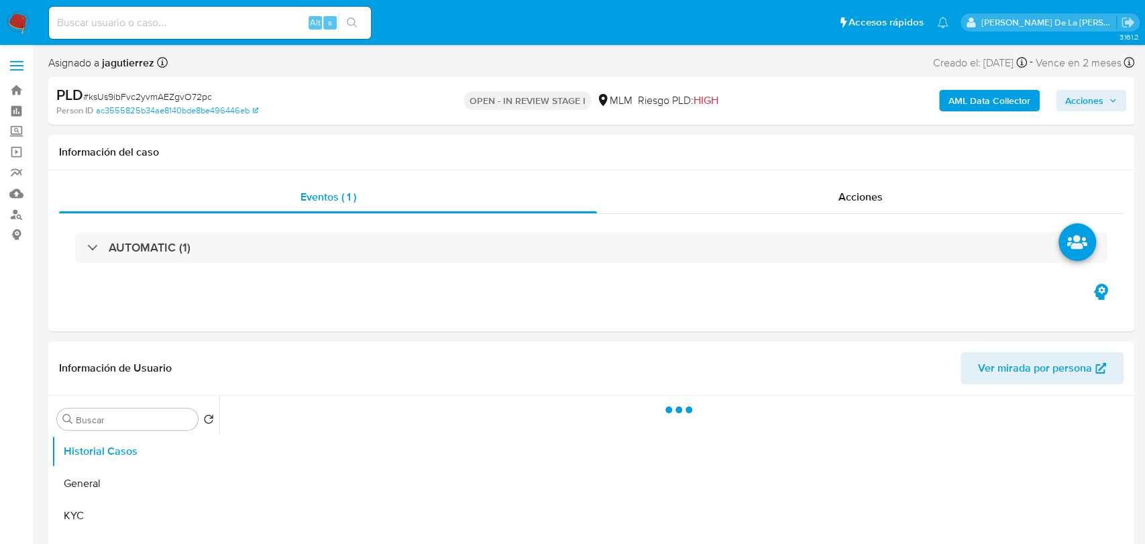
select select "10"
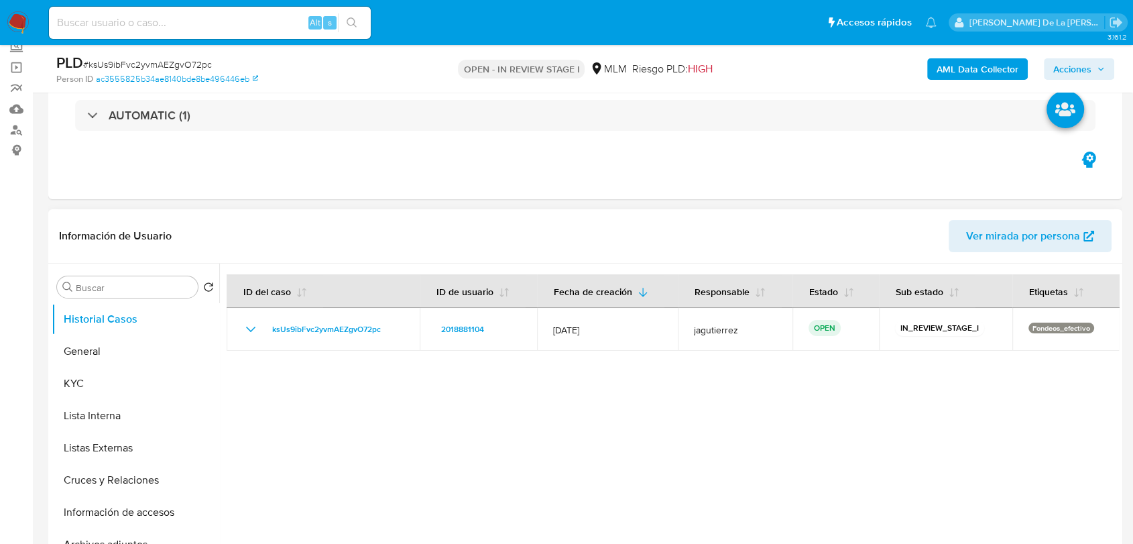
scroll to position [149, 0]
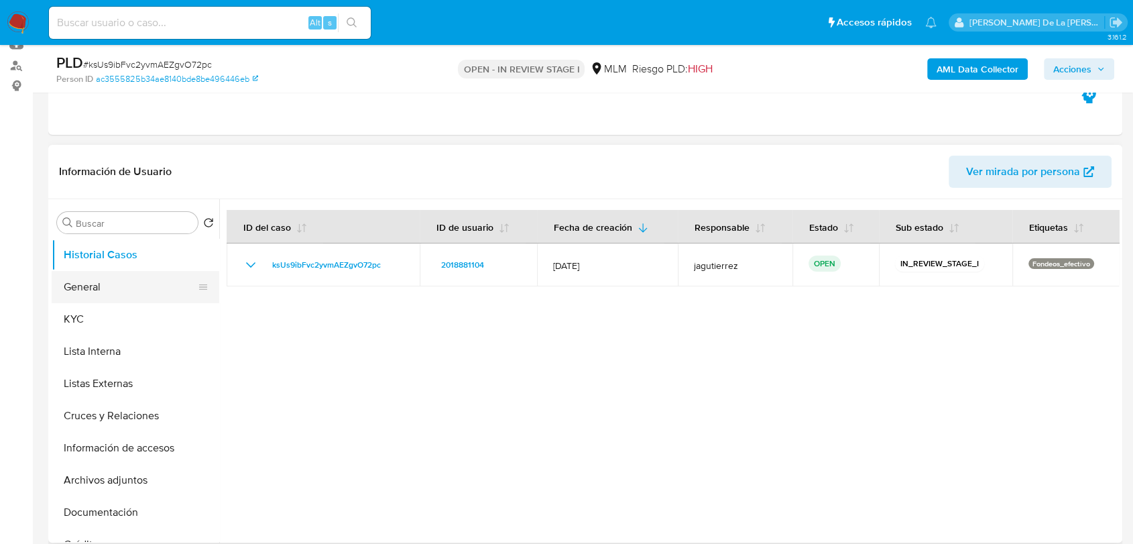
click at [120, 296] on button "General" at bounding box center [130, 287] width 157 height 32
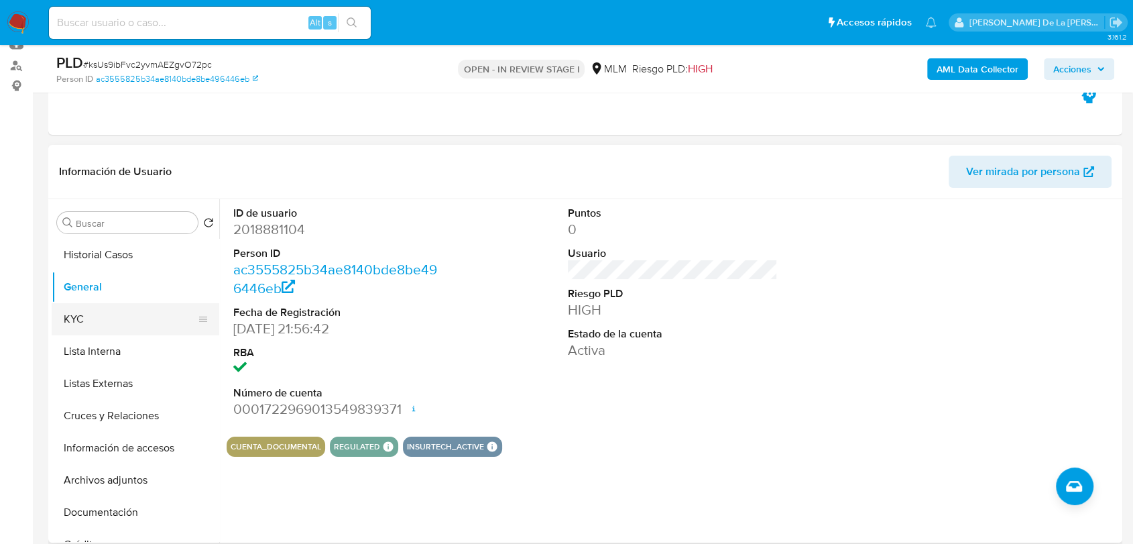
click at [101, 324] on button "KYC" at bounding box center [130, 319] width 157 height 32
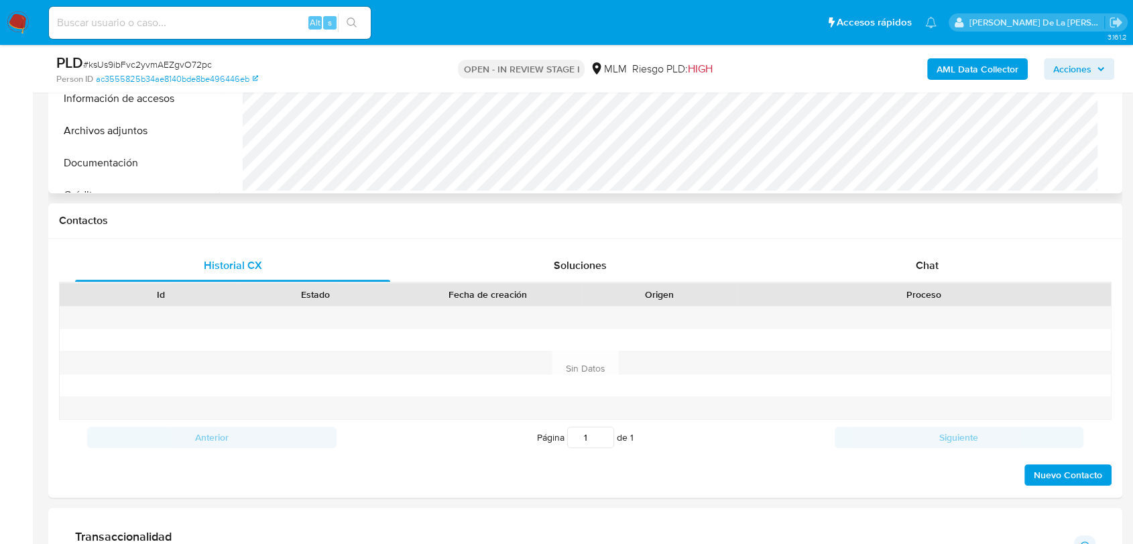
scroll to position [771, 0]
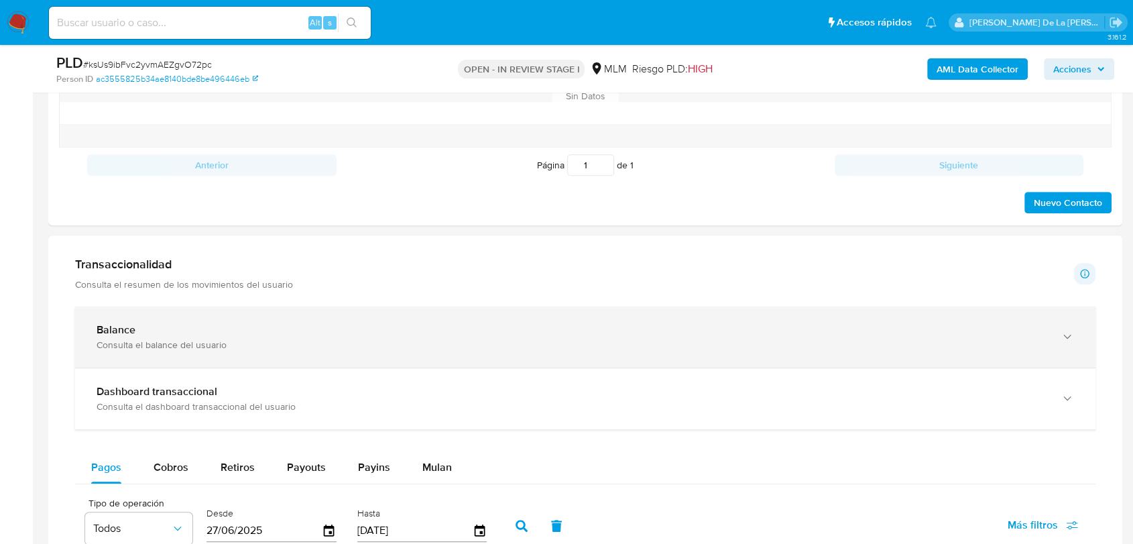
click at [499, 359] on div "Balance Consulta el balance del usuario" at bounding box center [585, 336] width 1021 height 61
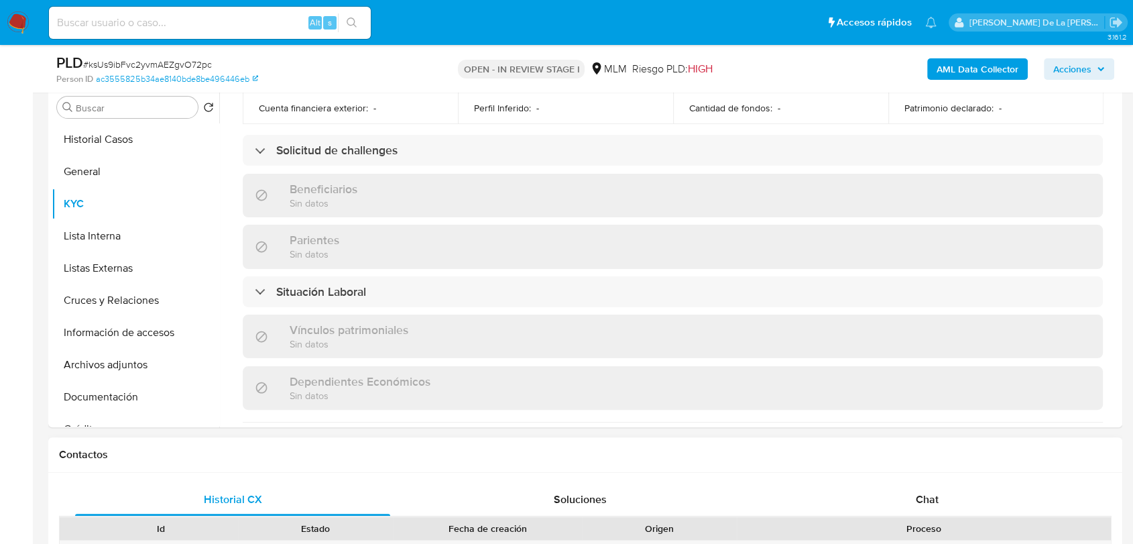
scroll to position [262, 0]
click at [126, 225] on button "Lista Interna" at bounding box center [130, 238] width 157 height 32
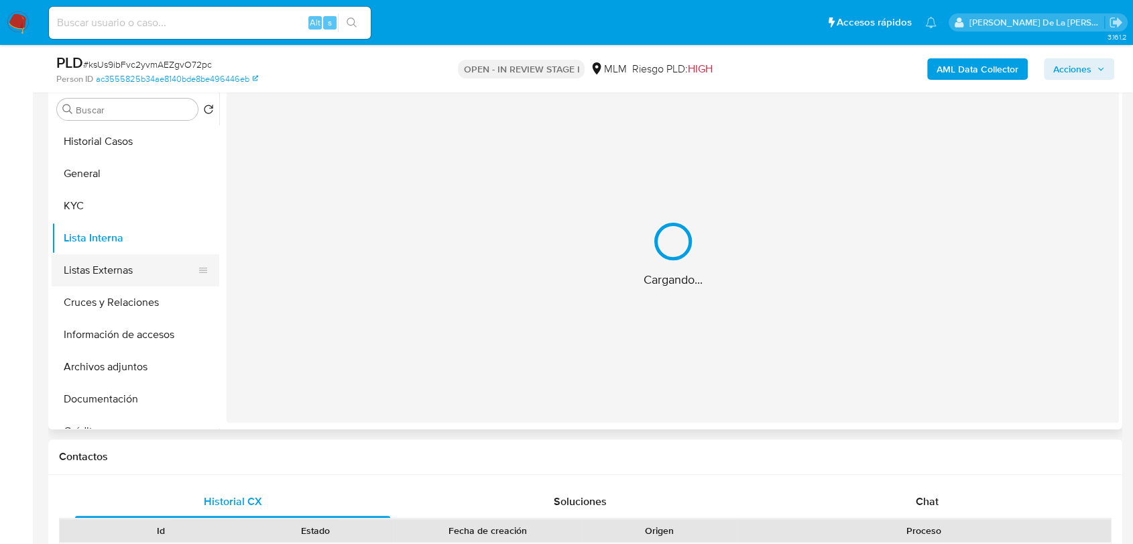
click at [107, 280] on button "Listas Externas" at bounding box center [130, 270] width 157 height 32
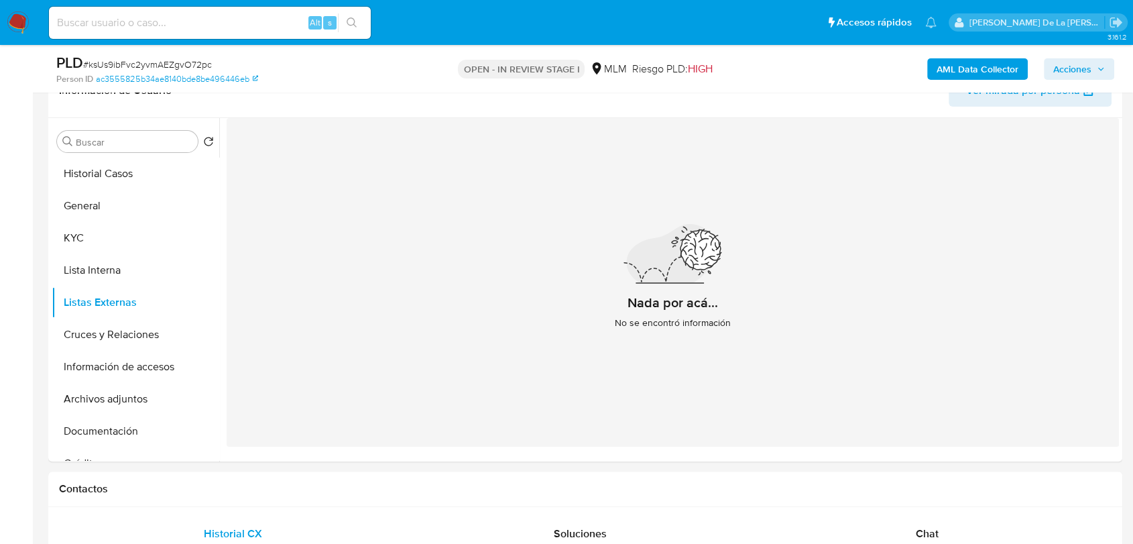
scroll to position [228, 0]
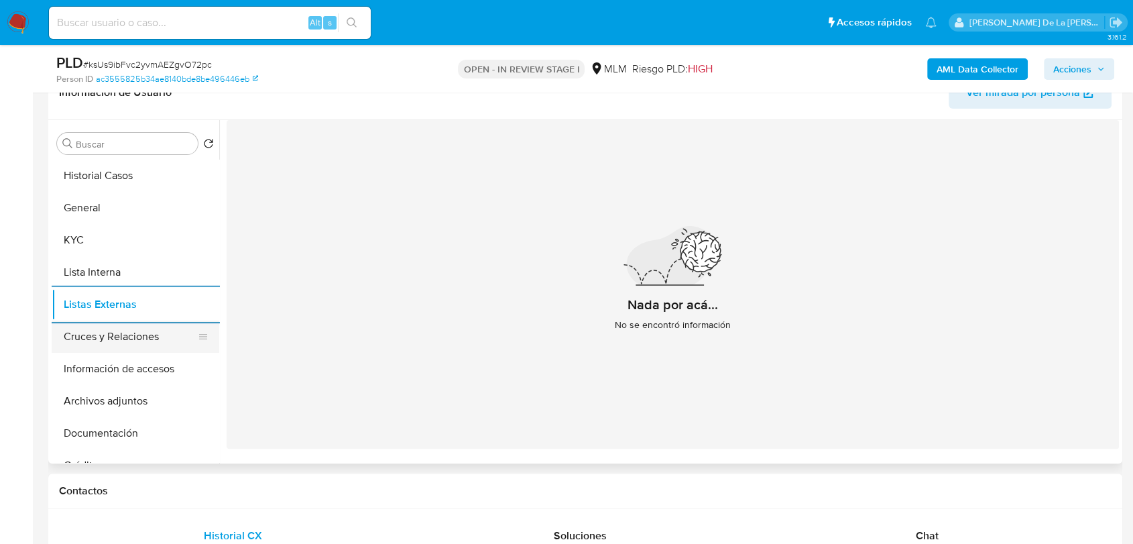
click at [137, 345] on button "Cruces y Relaciones" at bounding box center [130, 337] width 157 height 32
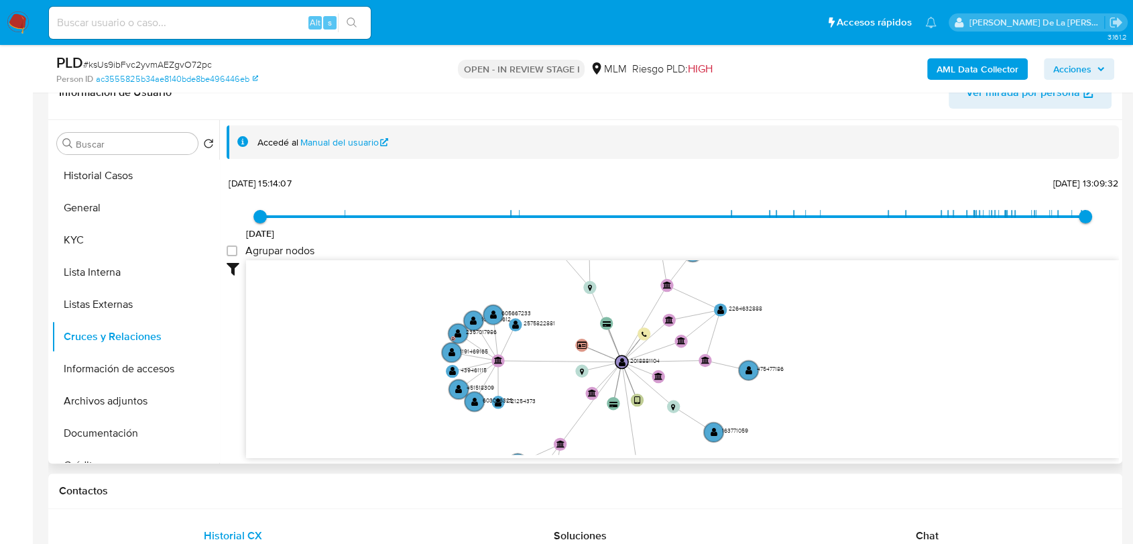
drag, startPoint x: 554, startPoint y: 302, endPoint x: 523, endPoint y: 382, distance: 86.2
click at [523, 382] on icon "device-66fdf9dba921c18ba287663a  user-2018881104  2018881104 card-OUXAAWVMUGY…" at bounding box center [682, 357] width 873 height 194
click at [129, 368] on button "Información de accesos" at bounding box center [130, 369] width 157 height 32
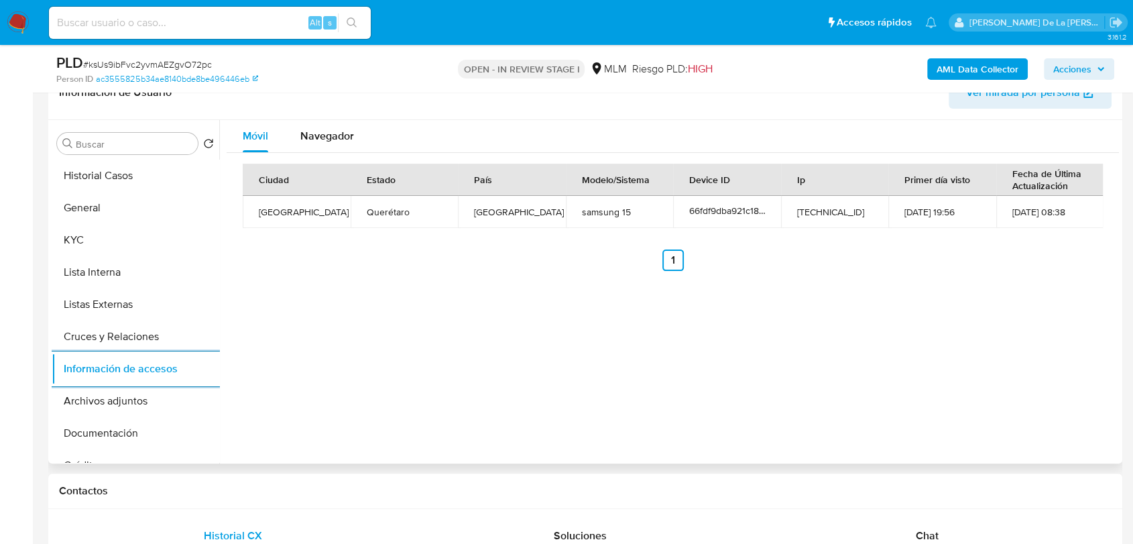
scroll to position [215, 0]
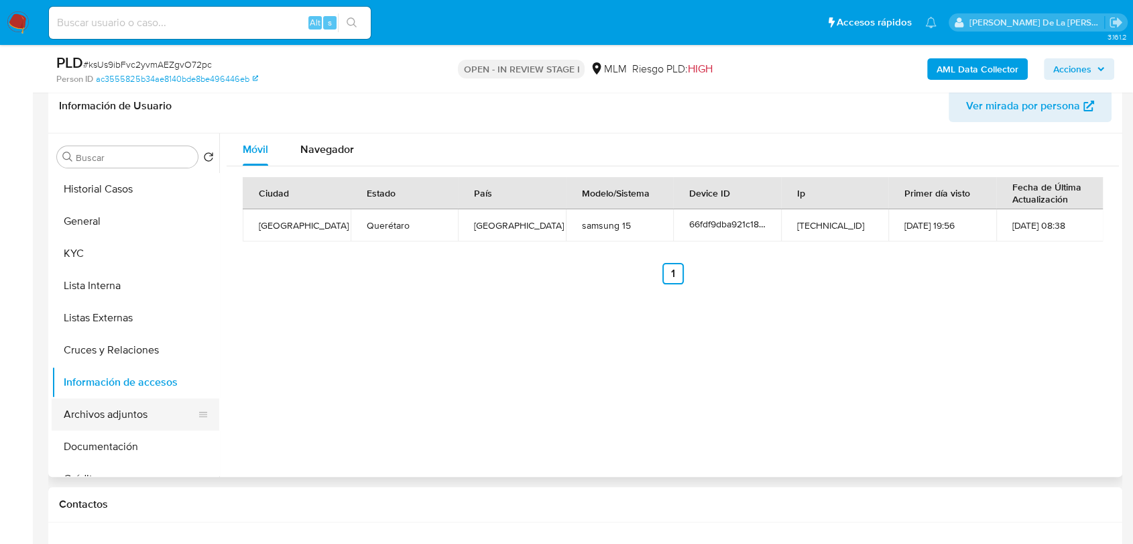
click at [129, 416] on button "Archivos adjuntos" at bounding box center [130, 414] width 157 height 32
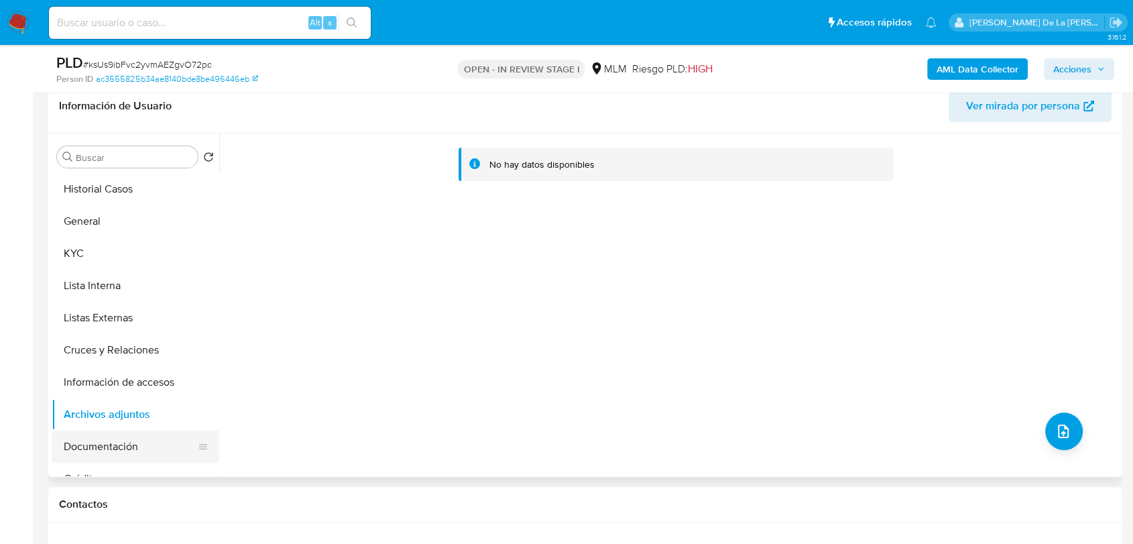
click at [139, 455] on button "Documentación" at bounding box center [130, 447] width 157 height 32
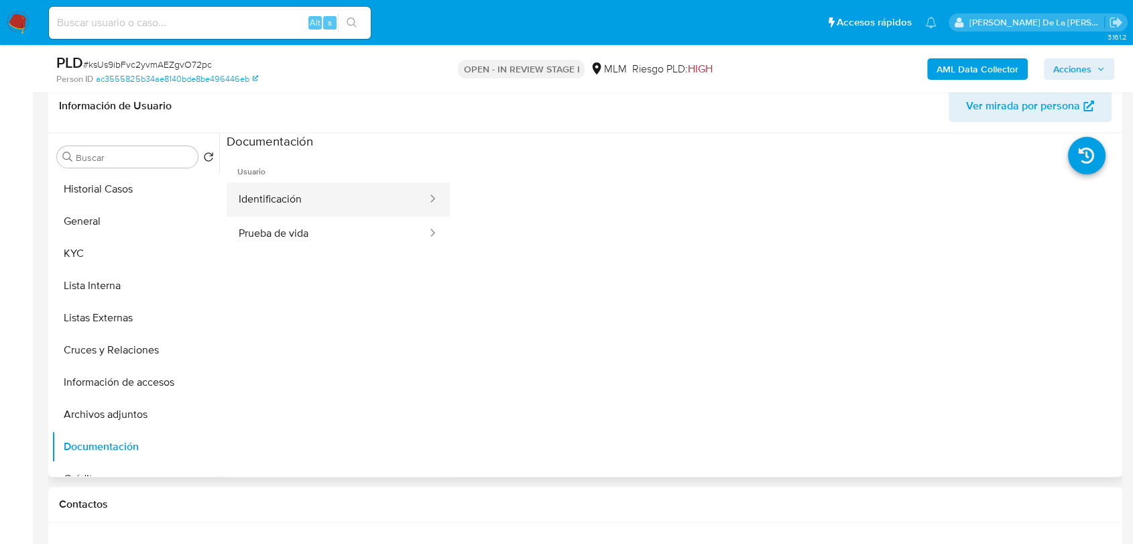
click at [308, 192] on button "Identificación" at bounding box center [328, 199] width 202 height 34
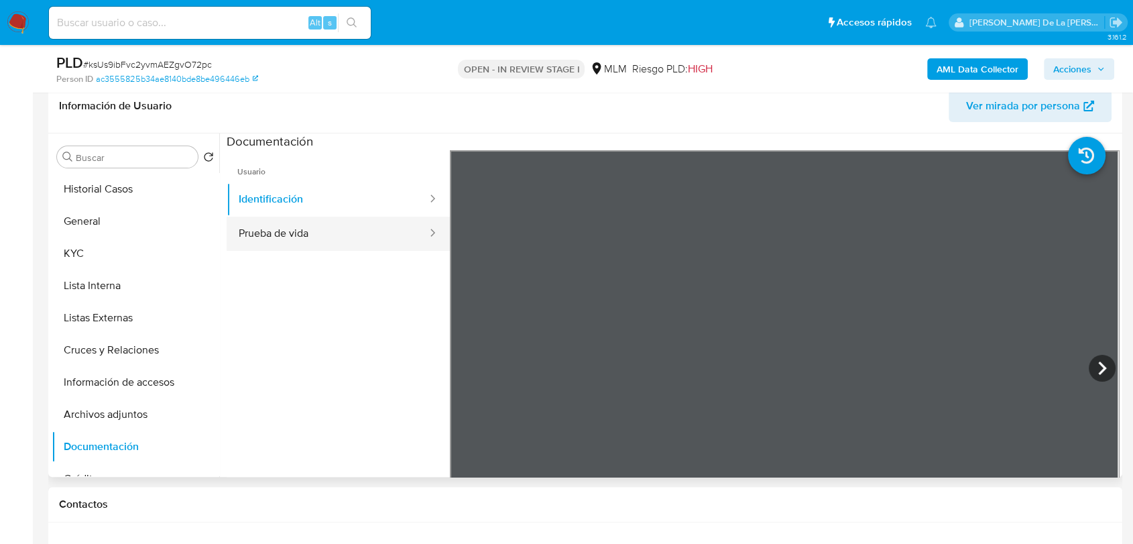
click at [418, 233] on div at bounding box center [428, 233] width 21 height 15
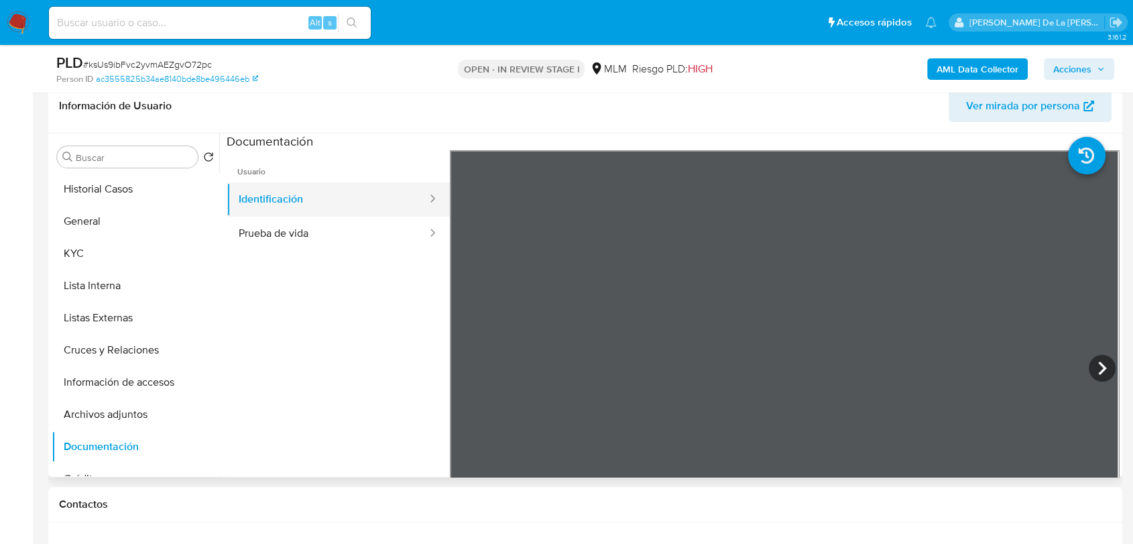
click at [284, 214] on button "Identificación" at bounding box center [328, 199] width 202 height 34
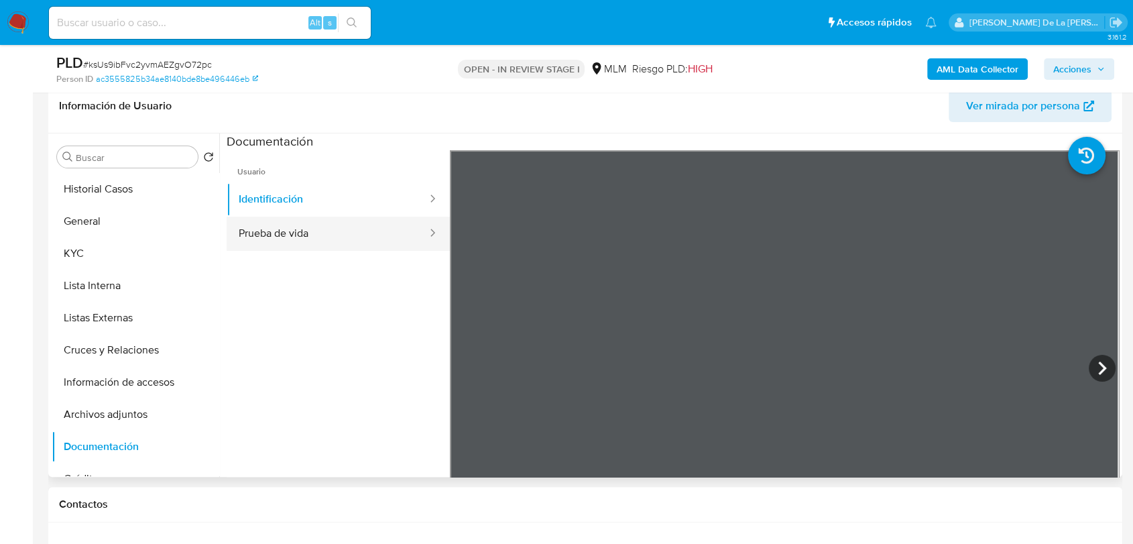
click at [263, 232] on button "Prueba de vida" at bounding box center [328, 234] width 202 height 34
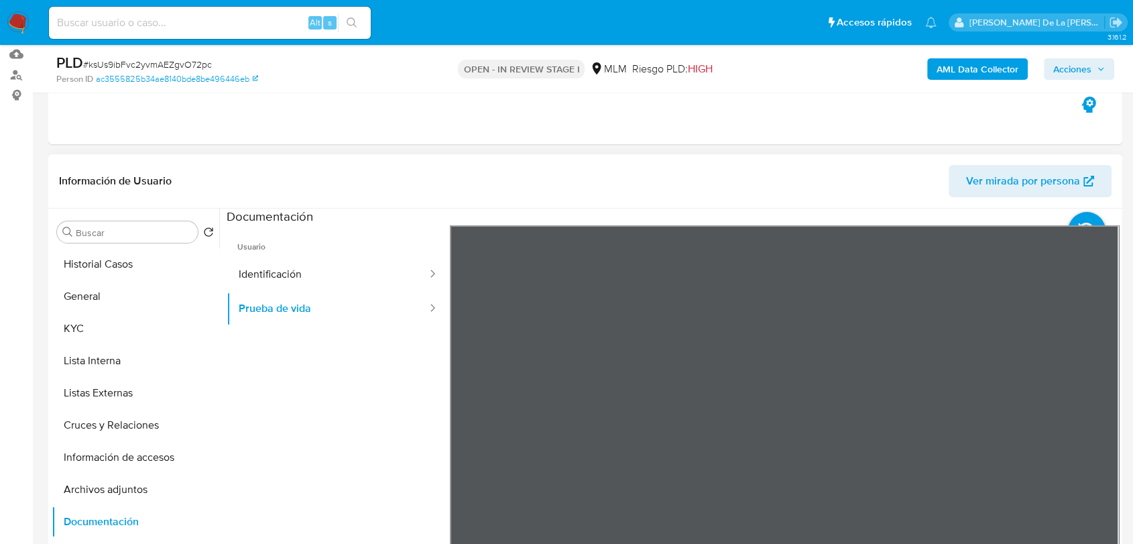
scroll to position [113, 0]
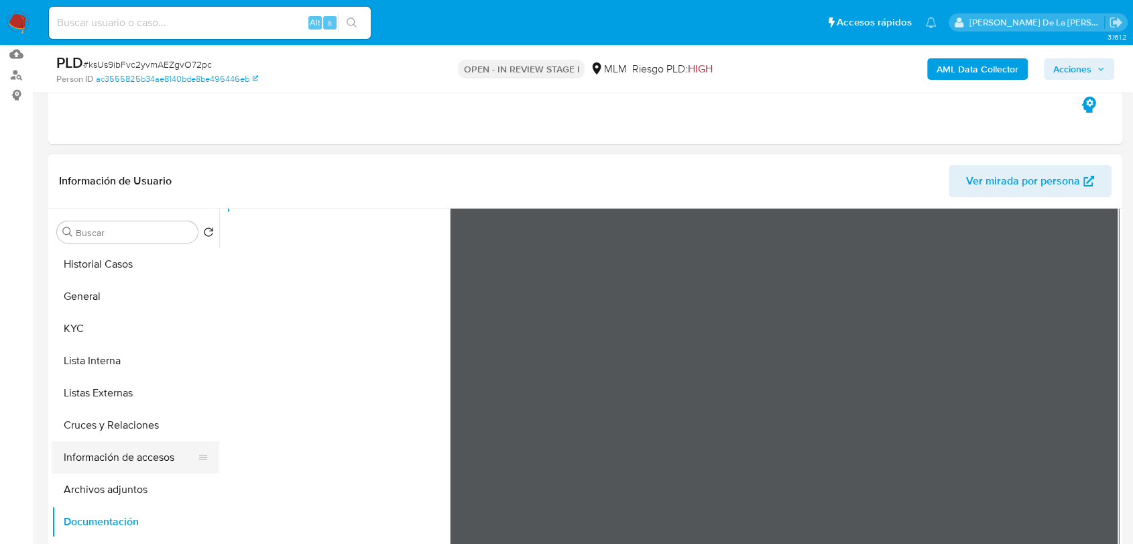
click at [162, 455] on button "Información de accesos" at bounding box center [130, 457] width 157 height 32
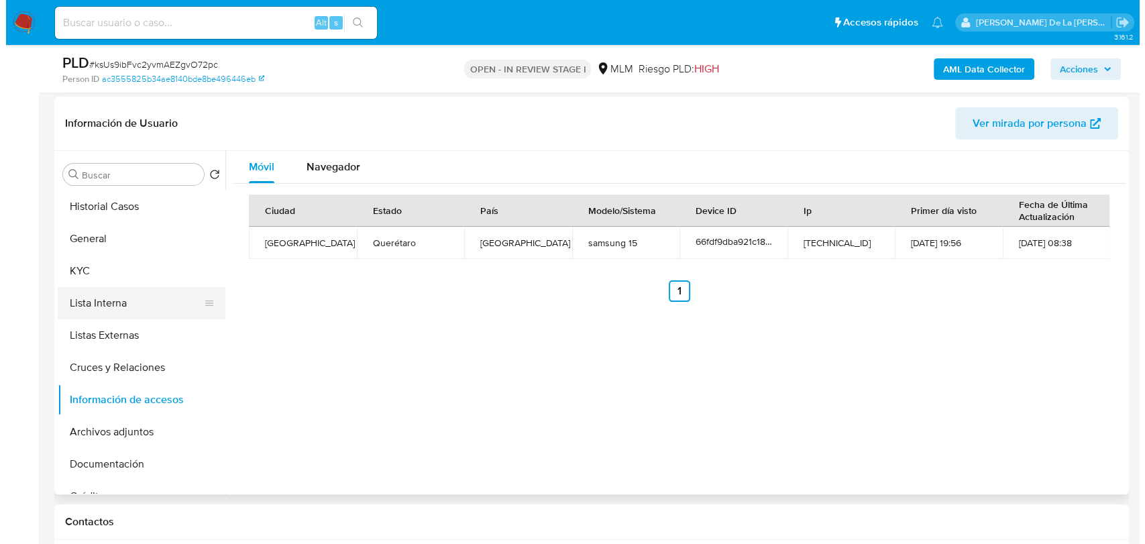
scroll to position [199, 0]
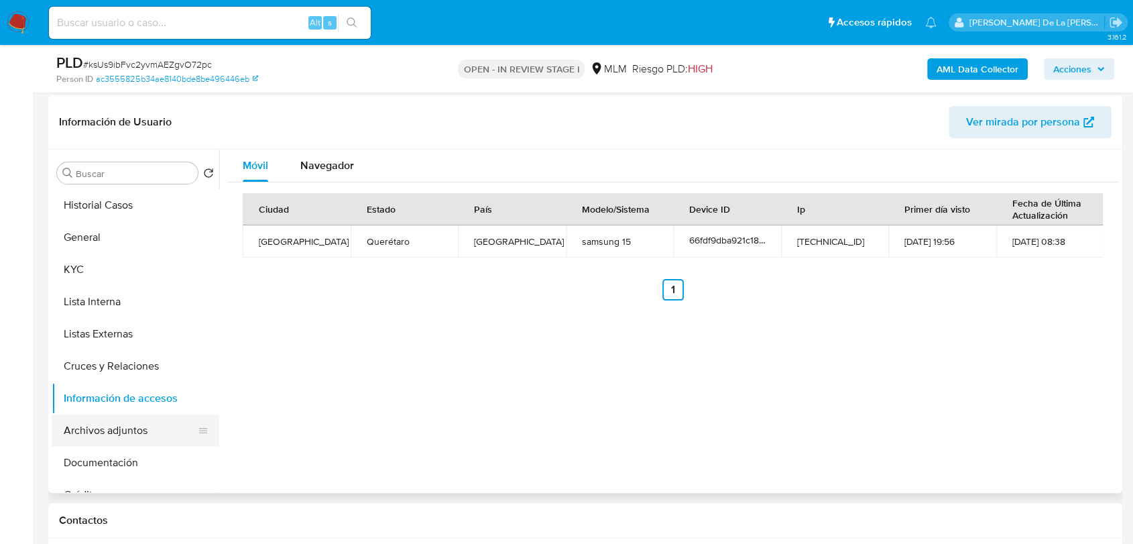
click at [134, 431] on button "Archivos adjuntos" at bounding box center [130, 430] width 157 height 32
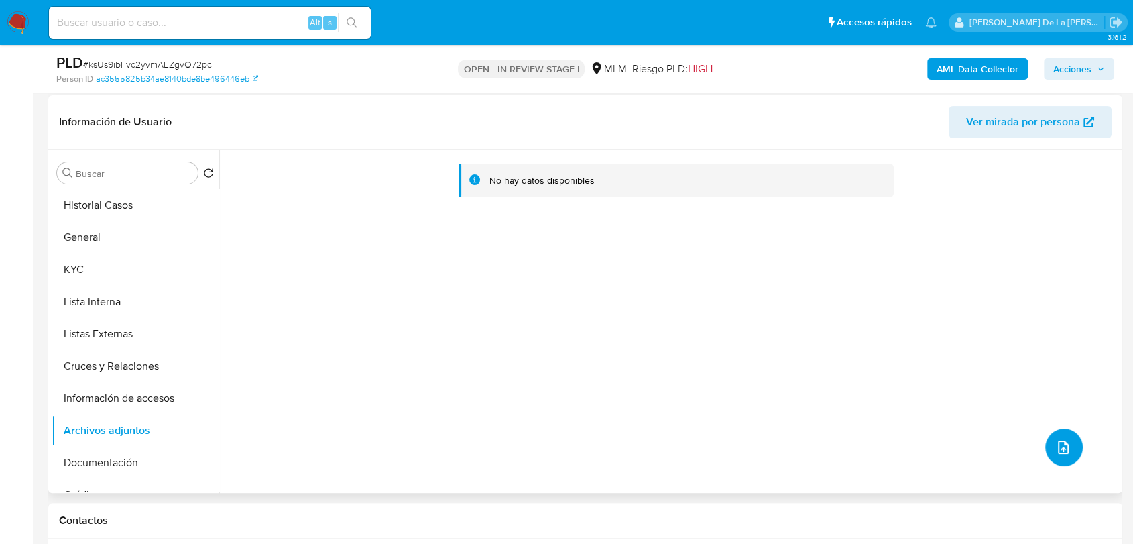
click at [1067, 445] on button "upload-file" at bounding box center [1065, 448] width 38 height 38
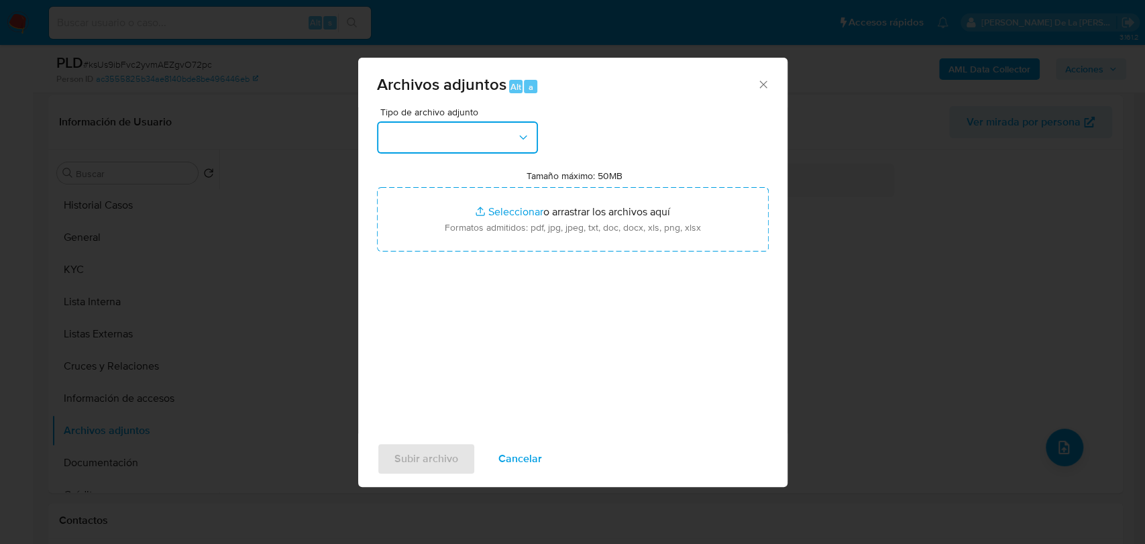
click at [482, 133] on button "button" at bounding box center [457, 137] width 161 height 32
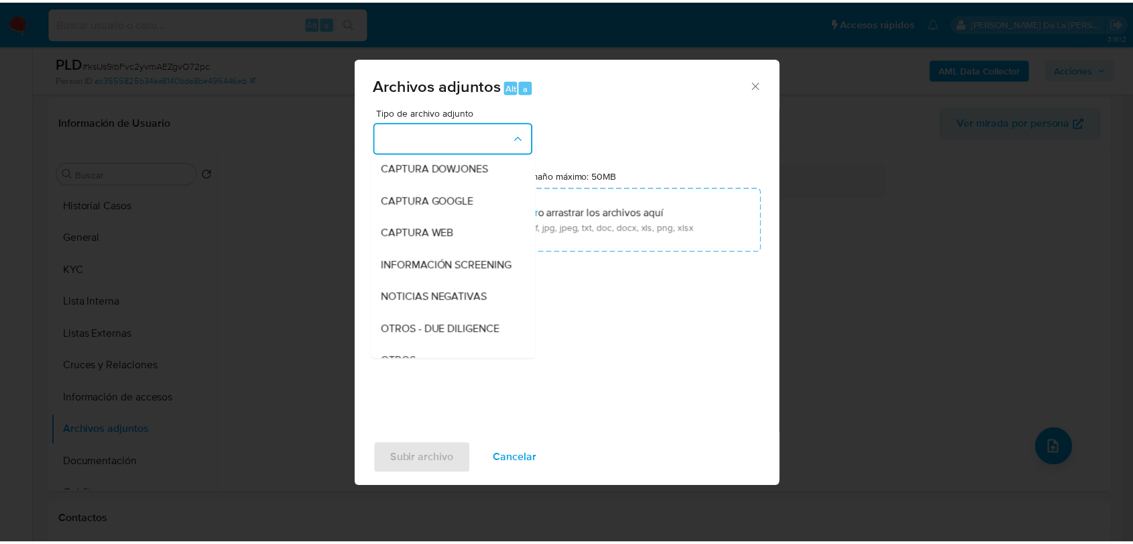
scroll to position [70, 0]
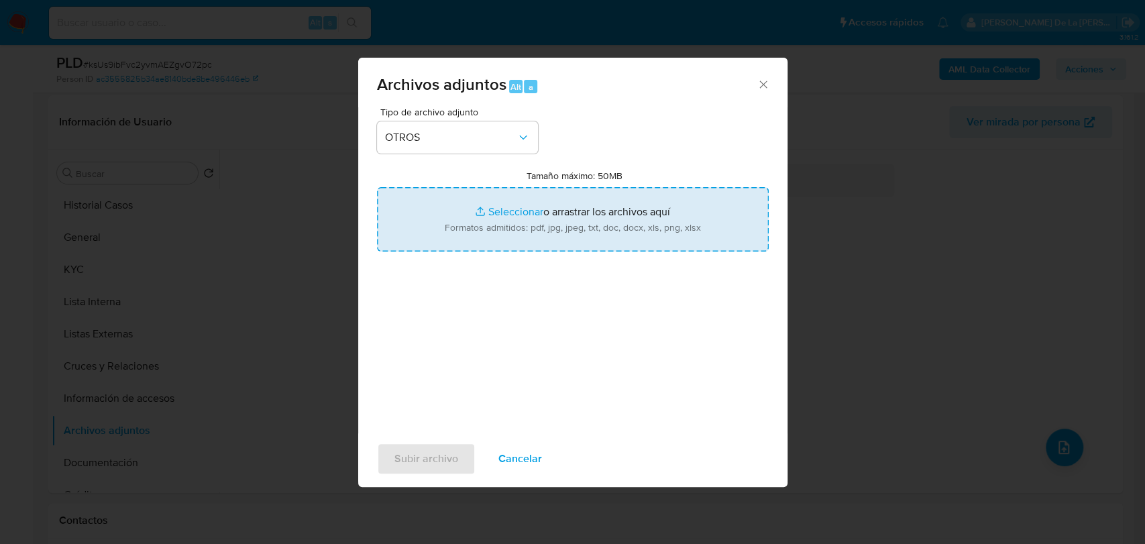
type input "C:\fakepath\2018881104_ZULI [PERSON_NAME] MONTES_SEP2025.pdf"
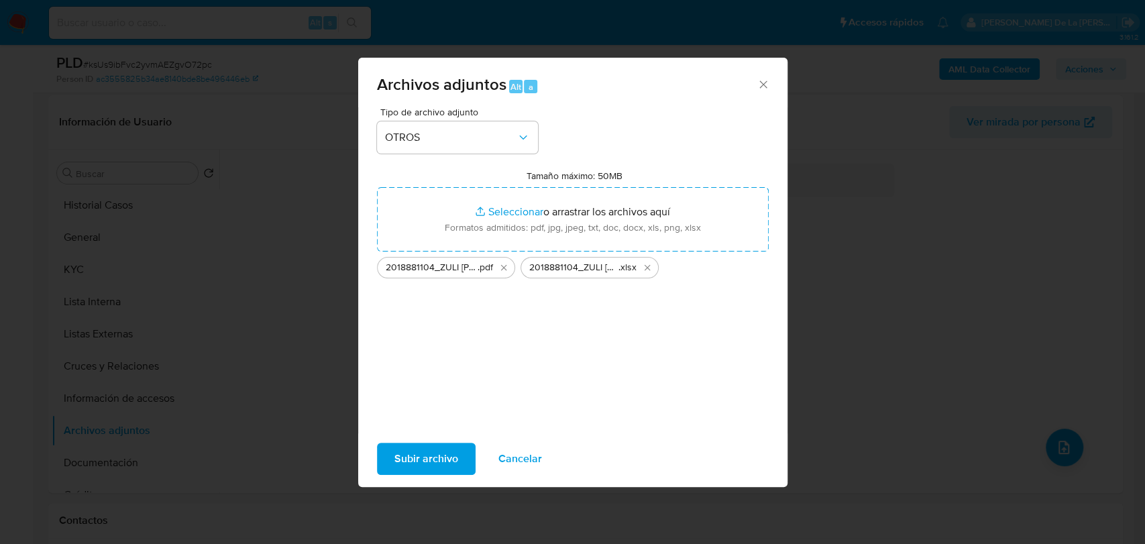
click at [412, 448] on span "Subir archivo" at bounding box center [426, 459] width 64 height 30
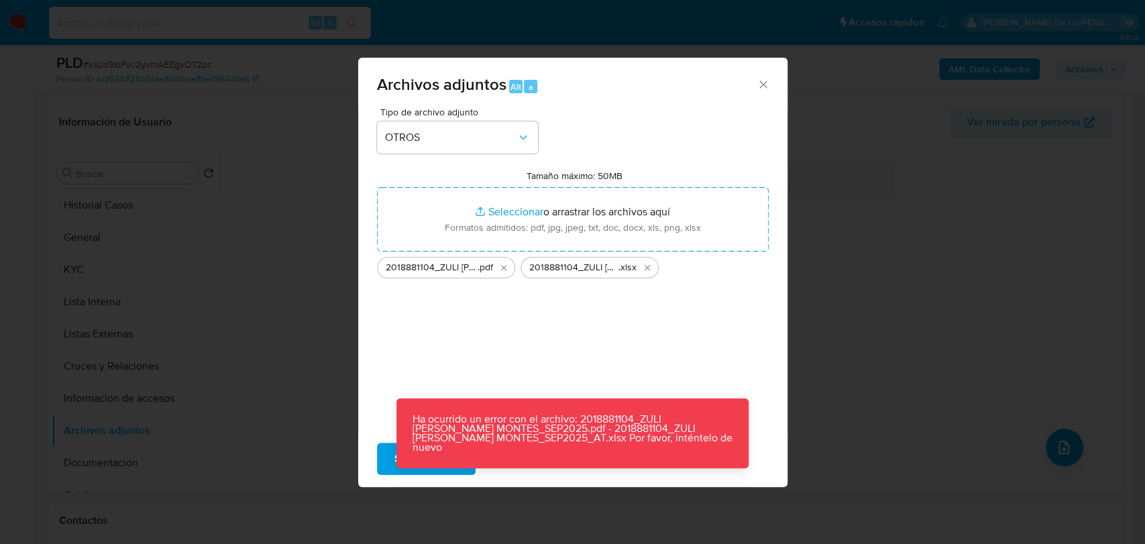
click at [542, 355] on div "Tipo de archivo adjunto OTROS Tamaño máximo: 50MB Seleccionar archivos Seleccio…" at bounding box center [573, 265] width 392 height 317
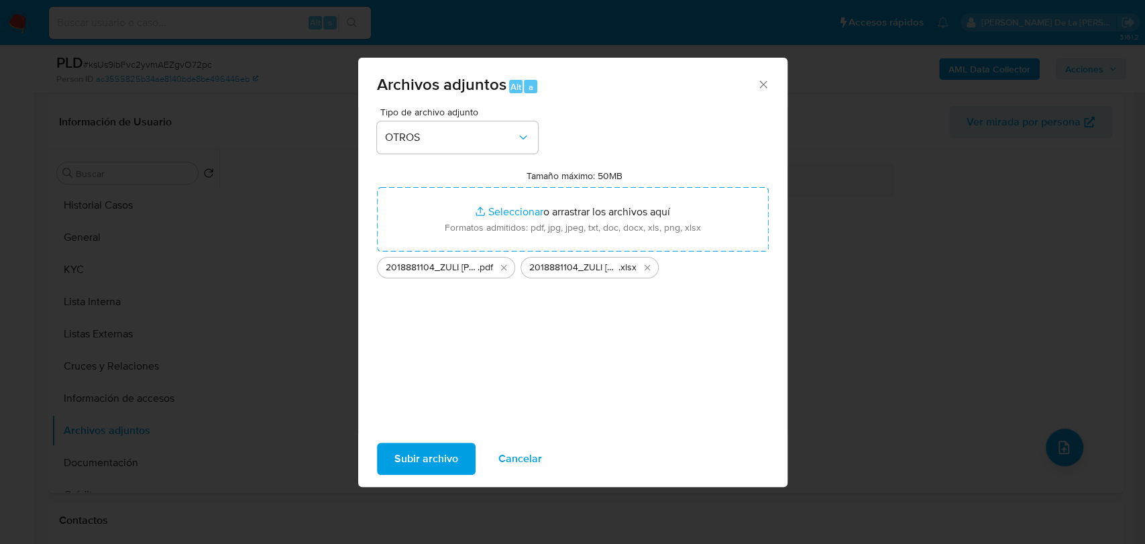
click at [765, 87] on icon "Cerrar" at bounding box center [762, 84] width 13 height 13
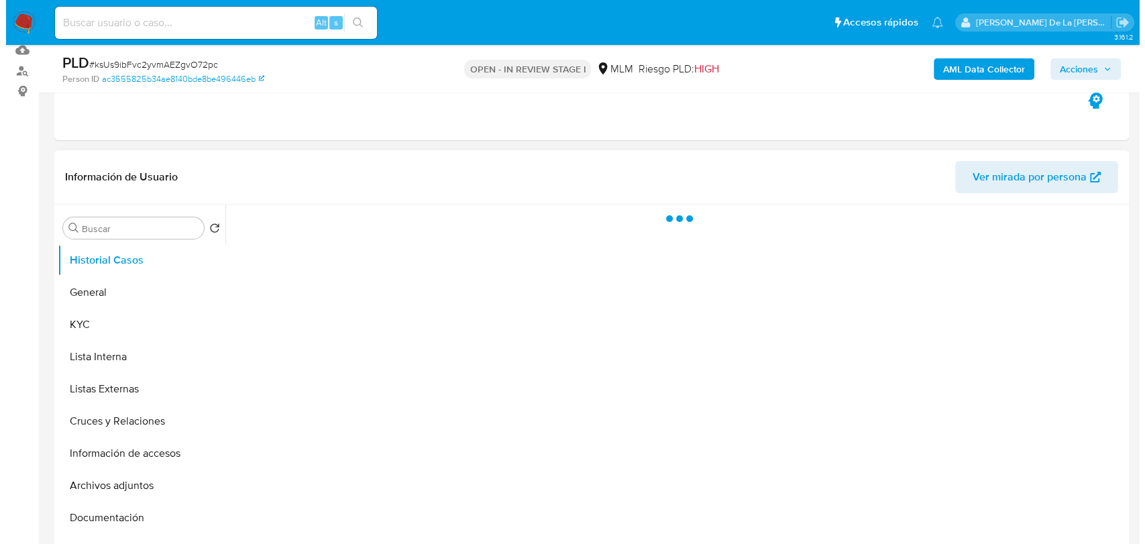
scroll to position [149, 0]
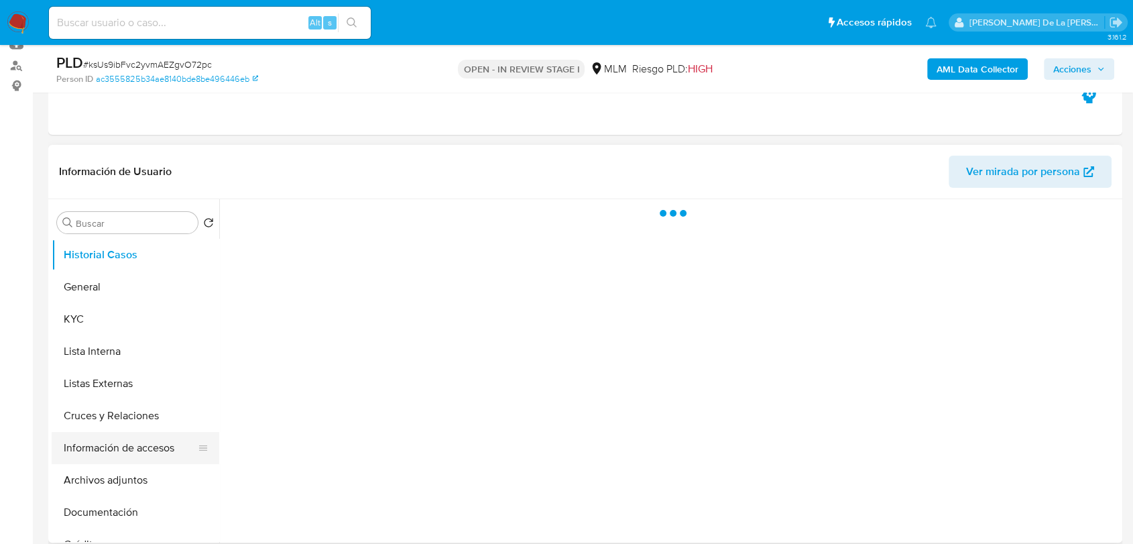
select select "10"
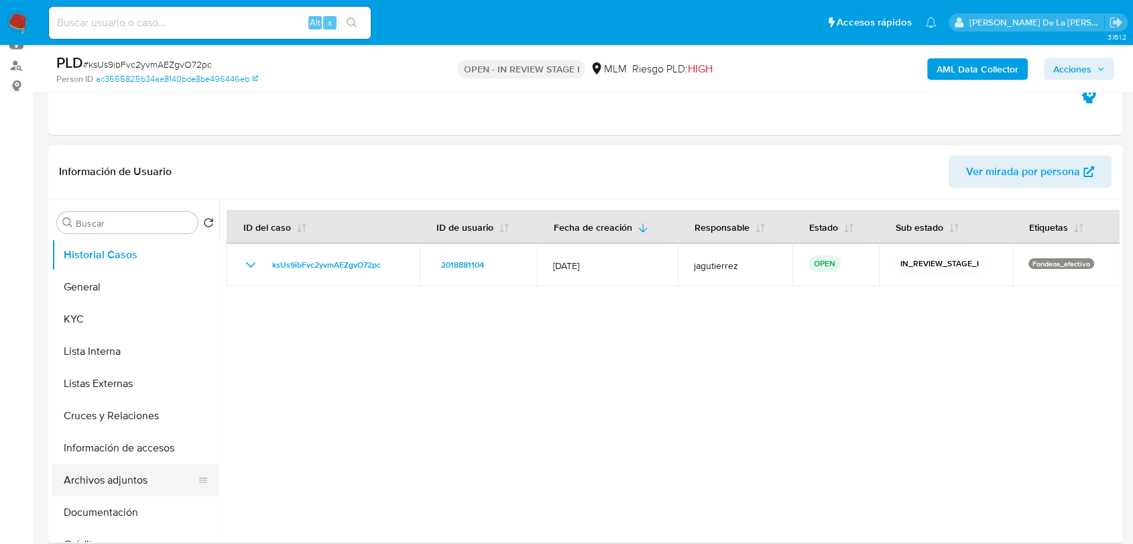
drag, startPoint x: 123, startPoint y: 479, endPoint x: 131, endPoint y: 478, distance: 7.4
click at [124, 479] on button "Archivos adjuntos" at bounding box center [130, 480] width 157 height 32
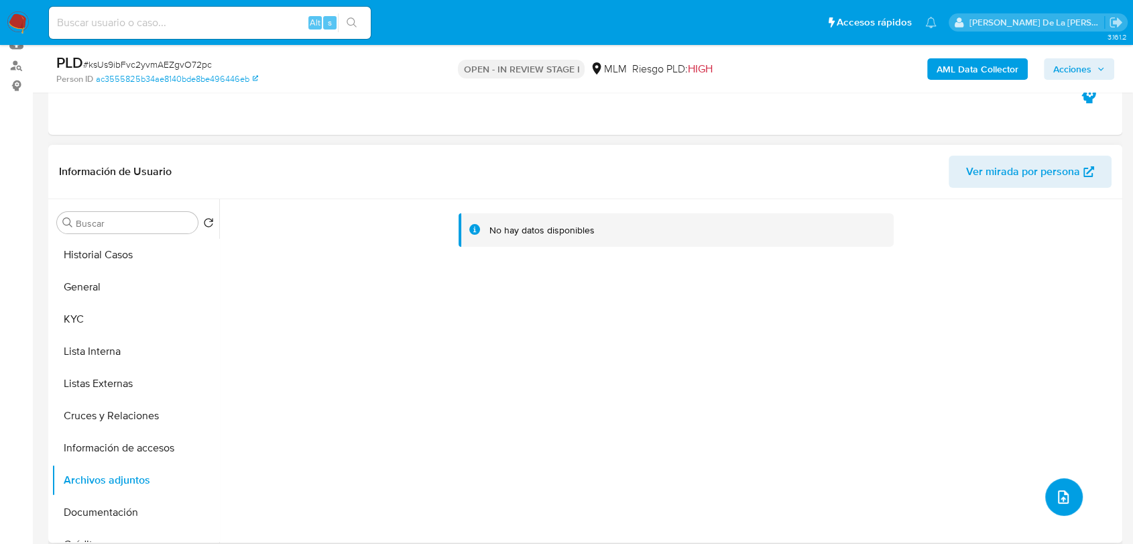
click at [1056, 489] on icon "upload-file" at bounding box center [1064, 497] width 16 height 16
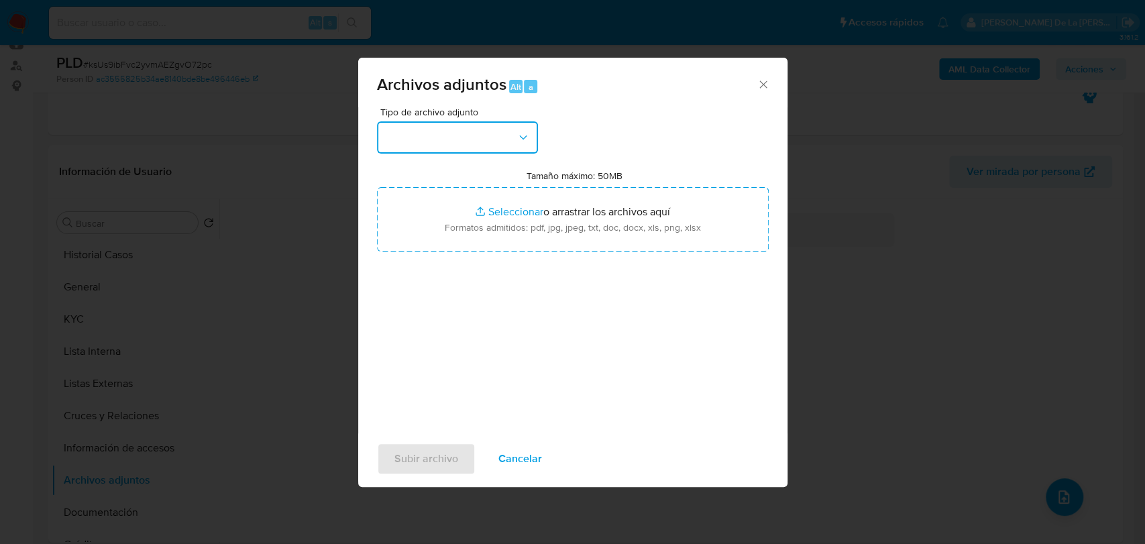
click at [448, 141] on button "button" at bounding box center [457, 137] width 161 height 32
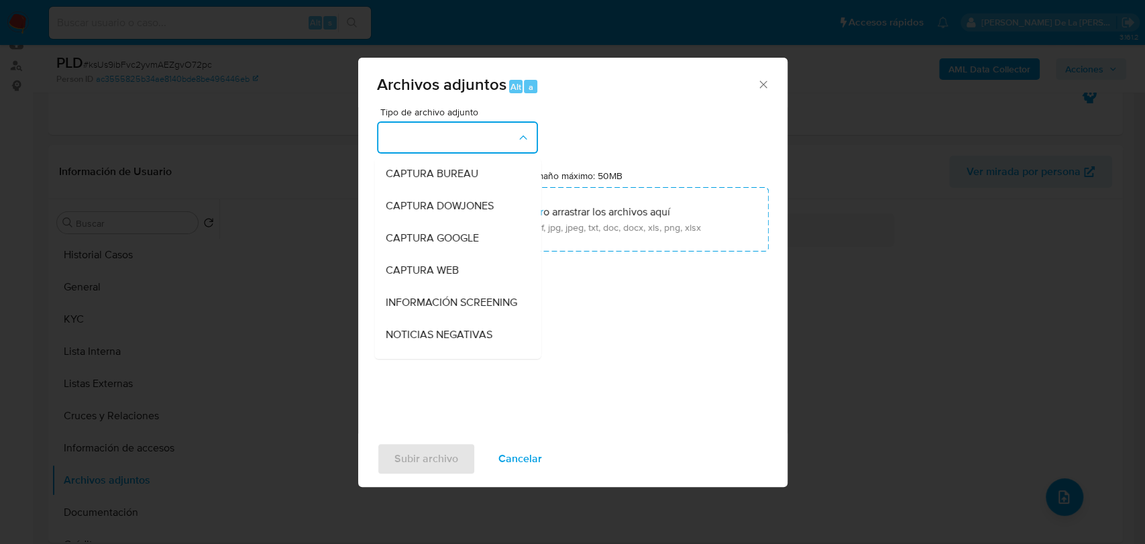
scroll to position [38, 0]
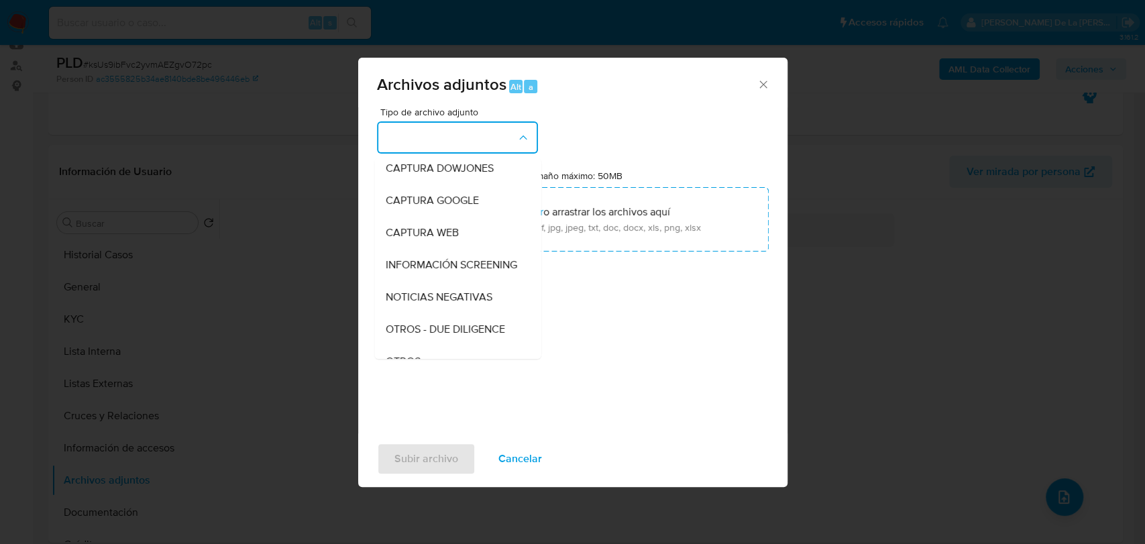
click at [1143, 502] on div "Archivos adjuntos Alt a Tipo de archivo adjunto CAPTURA BUREAU CAPTURA DOWJONES…" at bounding box center [572, 272] width 1145 height 544
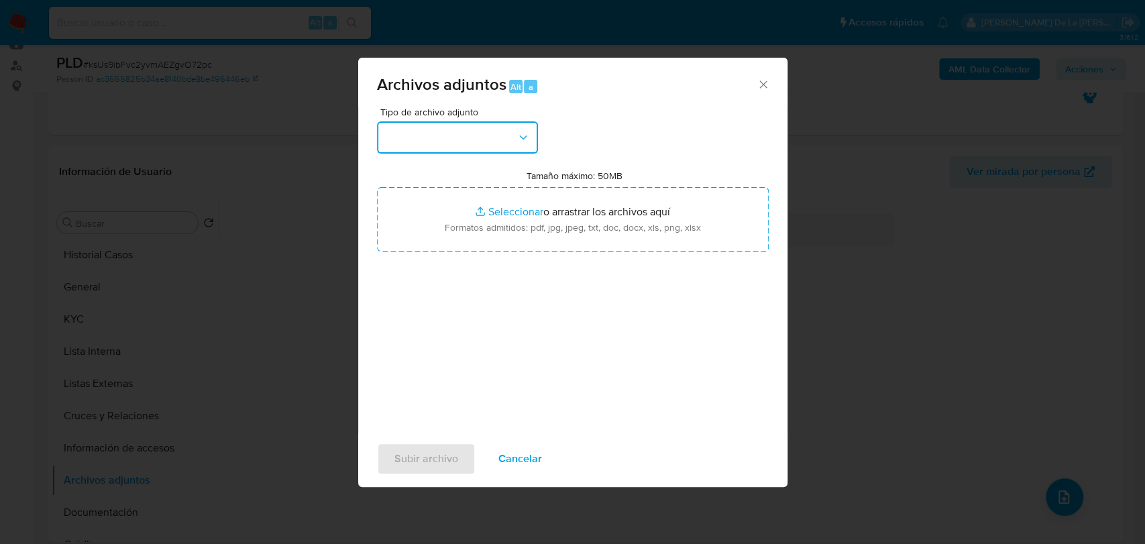
click at [470, 137] on button "button" at bounding box center [457, 137] width 161 height 32
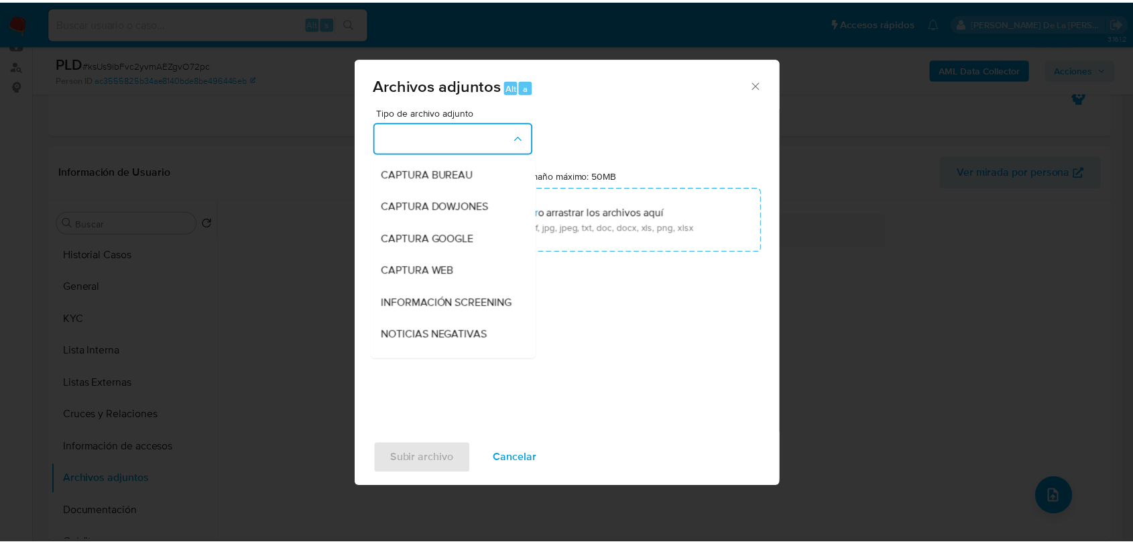
scroll to position [122, 0]
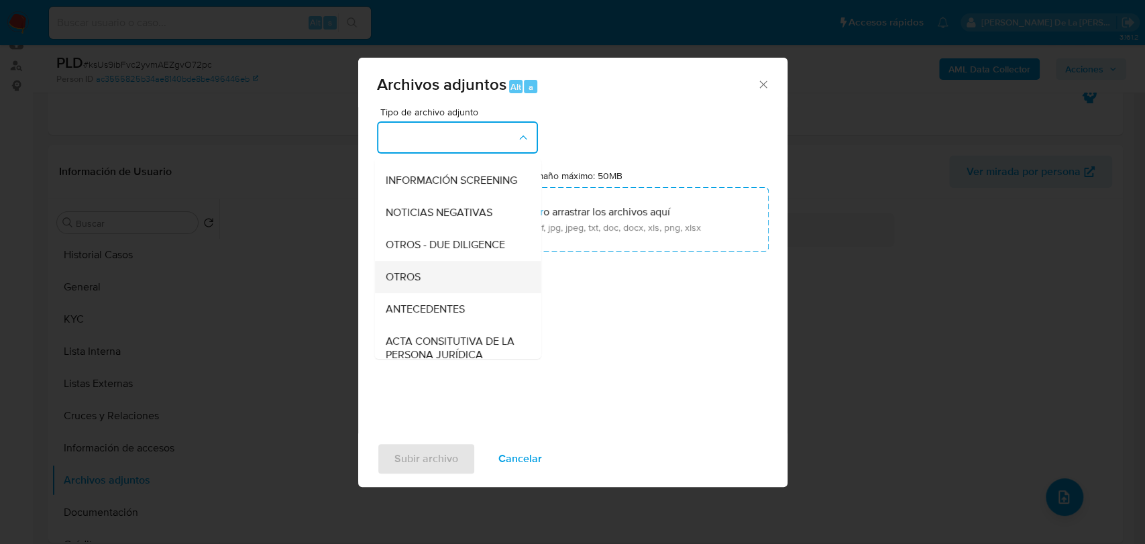
click at [471, 282] on div "OTROS" at bounding box center [453, 277] width 137 height 32
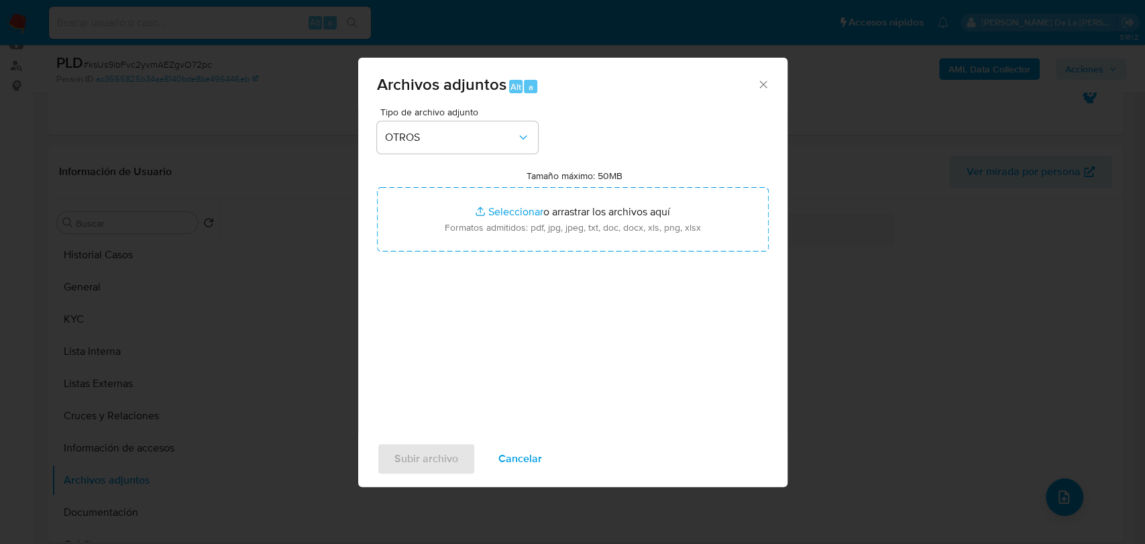
click at [471, 282] on div "Tipo de archivo adjunto OTROS Tamaño máximo: 50MB Seleccionar archivos Seleccio…" at bounding box center [573, 265] width 392 height 317
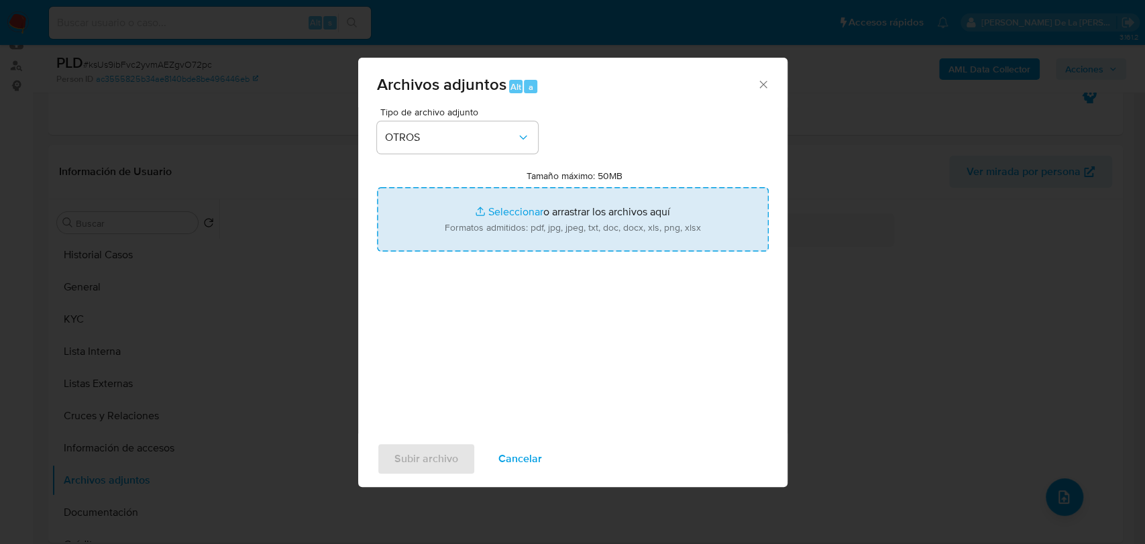
type input "C:\fakepath\2018881104_ZULI [PERSON_NAME] MONTES_SEP2025.pdf"
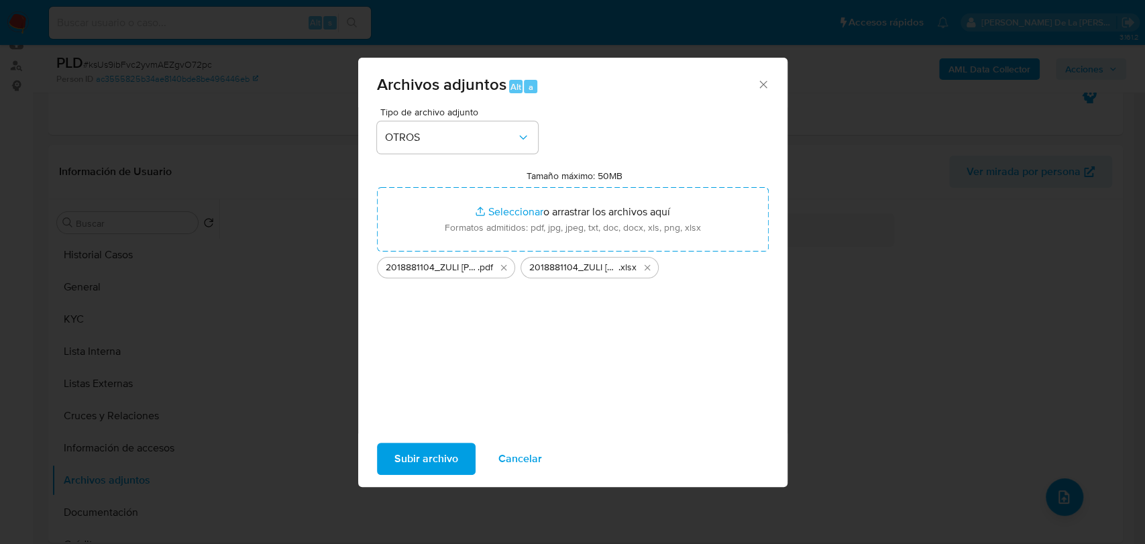
drag, startPoint x: 553, startPoint y: 204, endPoint x: 433, endPoint y: 454, distance: 277.5
click at [433, 454] on span "Subir archivo" at bounding box center [426, 459] width 64 height 30
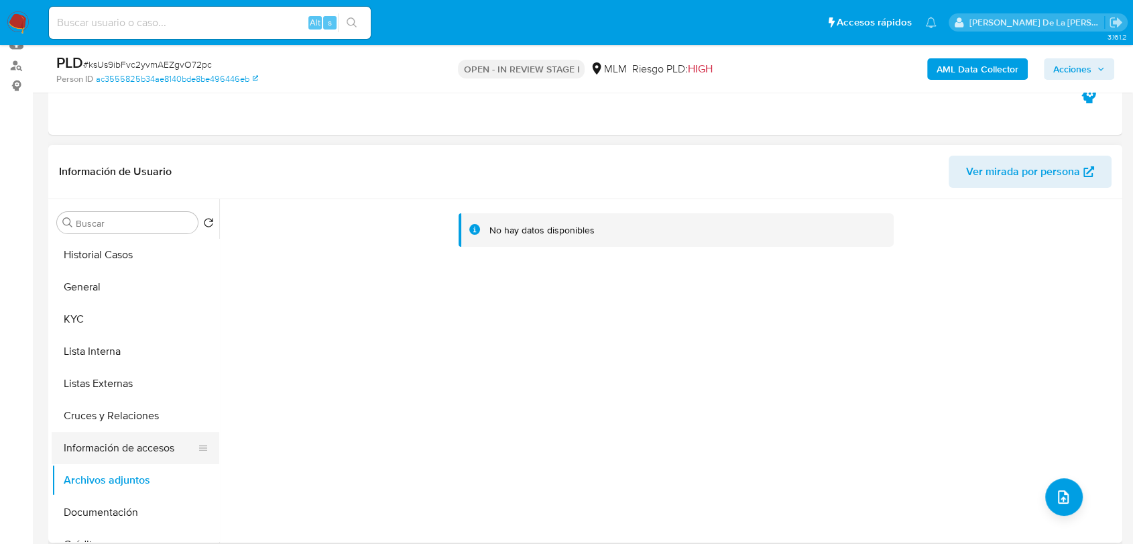
click at [127, 457] on button "Información de accesos" at bounding box center [130, 448] width 157 height 32
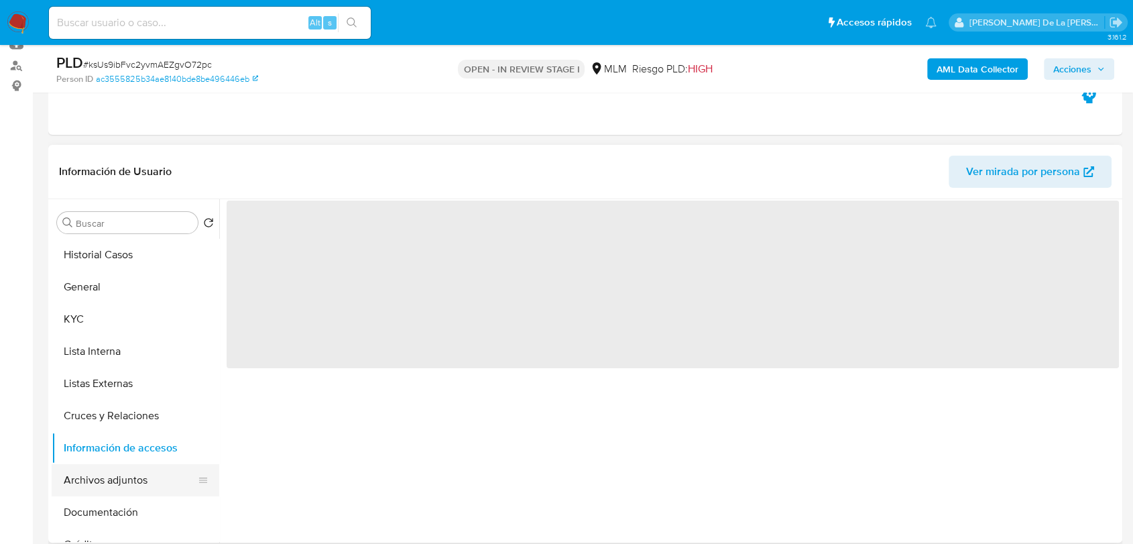
click at [72, 483] on button "Archivos adjuntos" at bounding box center [130, 480] width 157 height 32
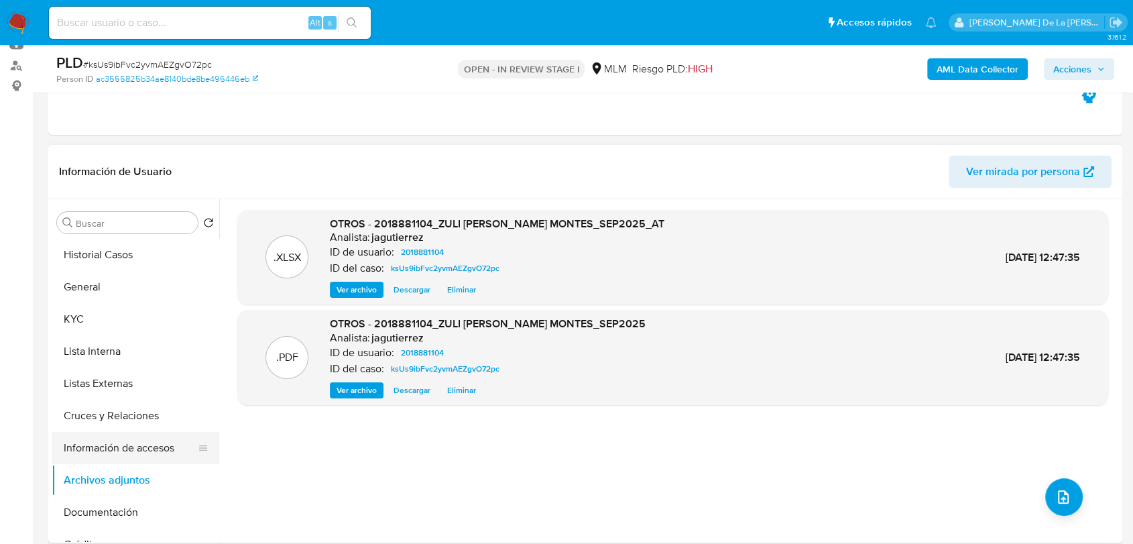
click at [102, 444] on button "Información de accesos" at bounding box center [130, 448] width 157 height 32
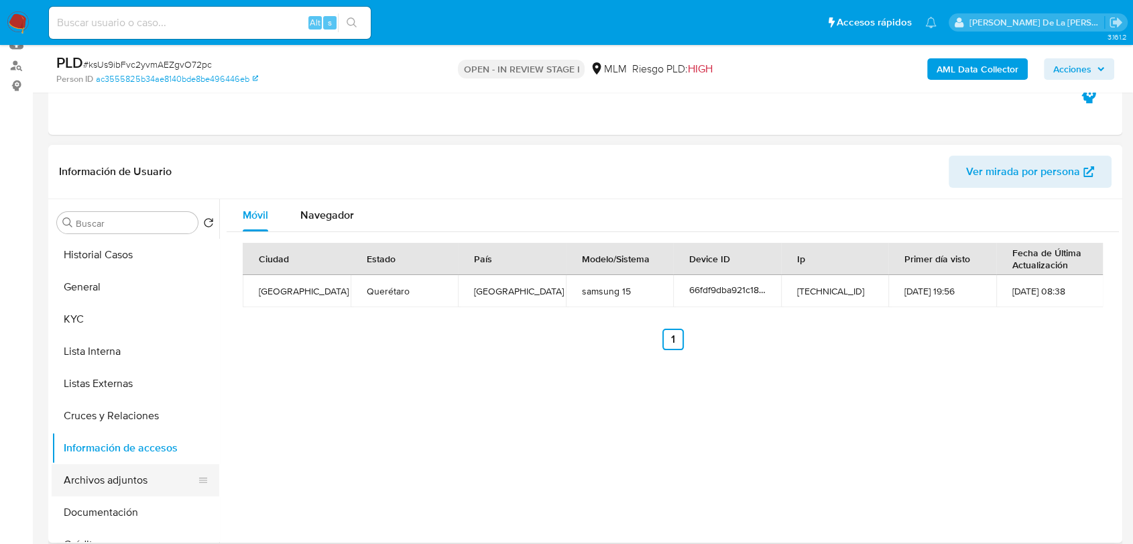
click at [86, 482] on button "Archivos adjuntos" at bounding box center [130, 480] width 157 height 32
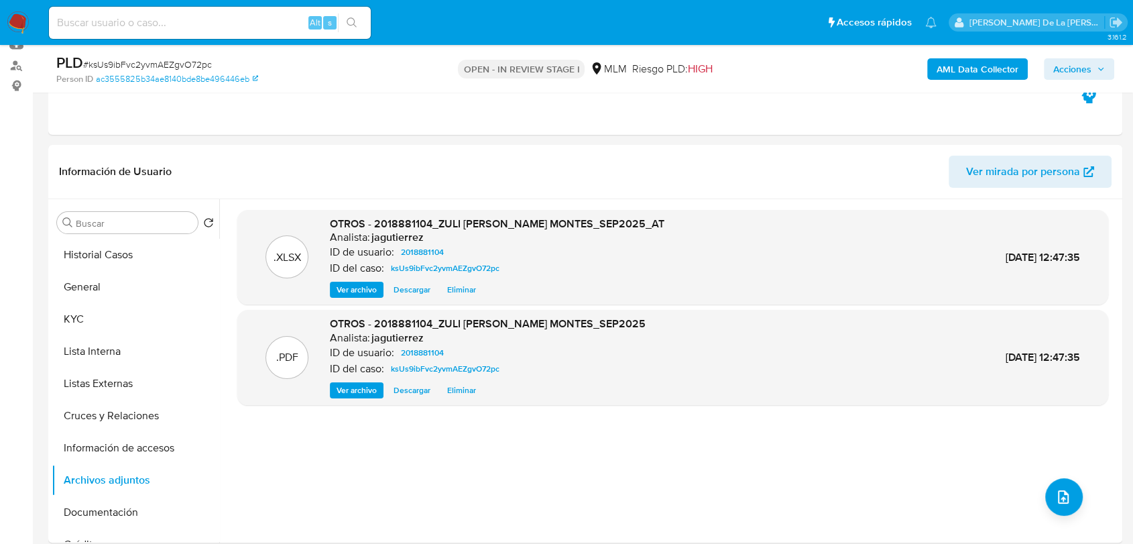
click at [1074, 68] on span "Acciones" at bounding box center [1073, 68] width 38 height 21
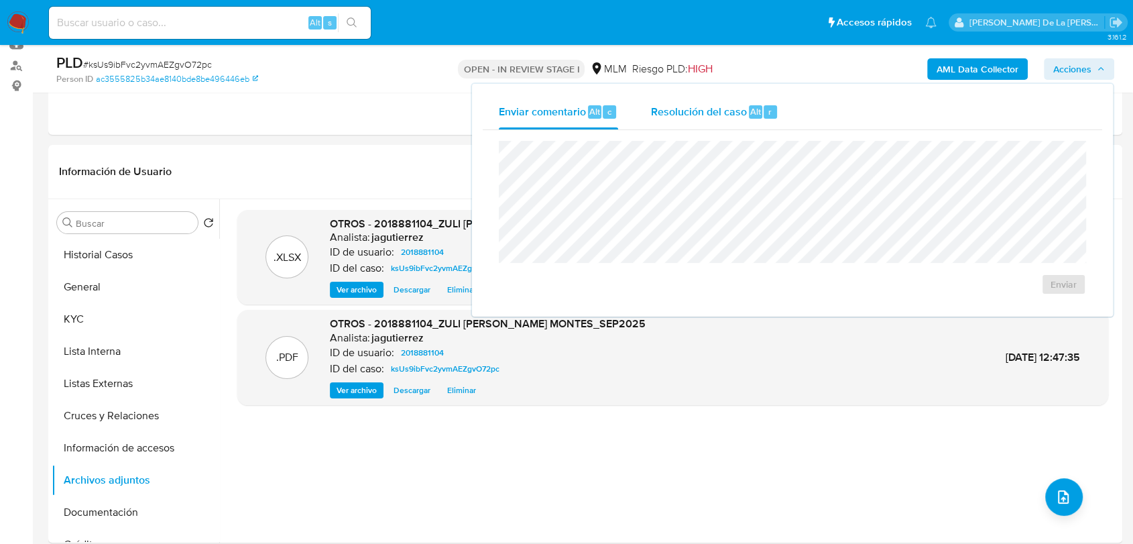
click at [688, 102] on div "Resolución del caso Alt r" at bounding box center [715, 112] width 128 height 35
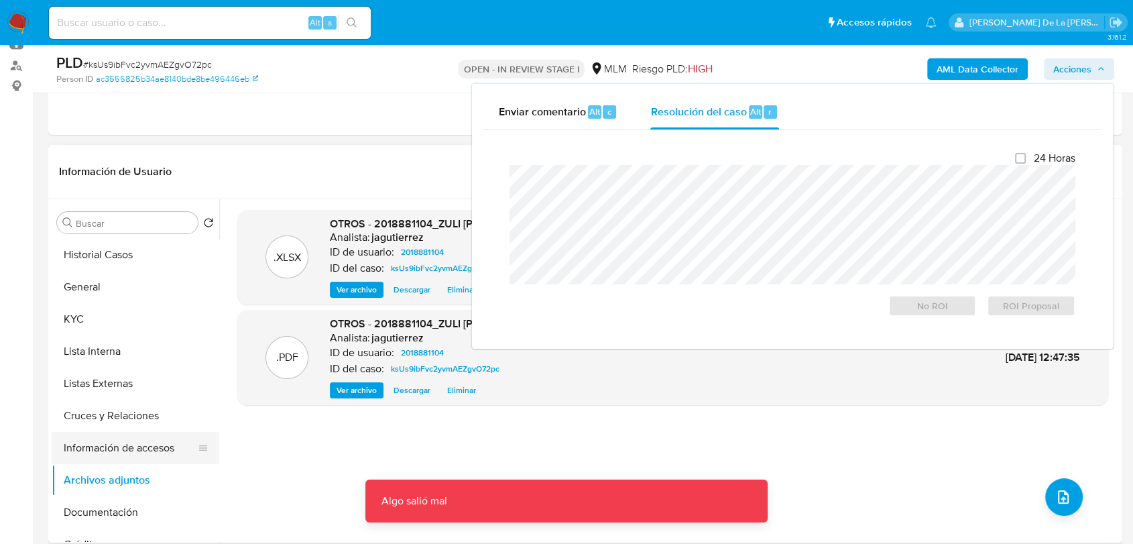
click at [139, 454] on button "Información de accesos" at bounding box center [130, 448] width 157 height 32
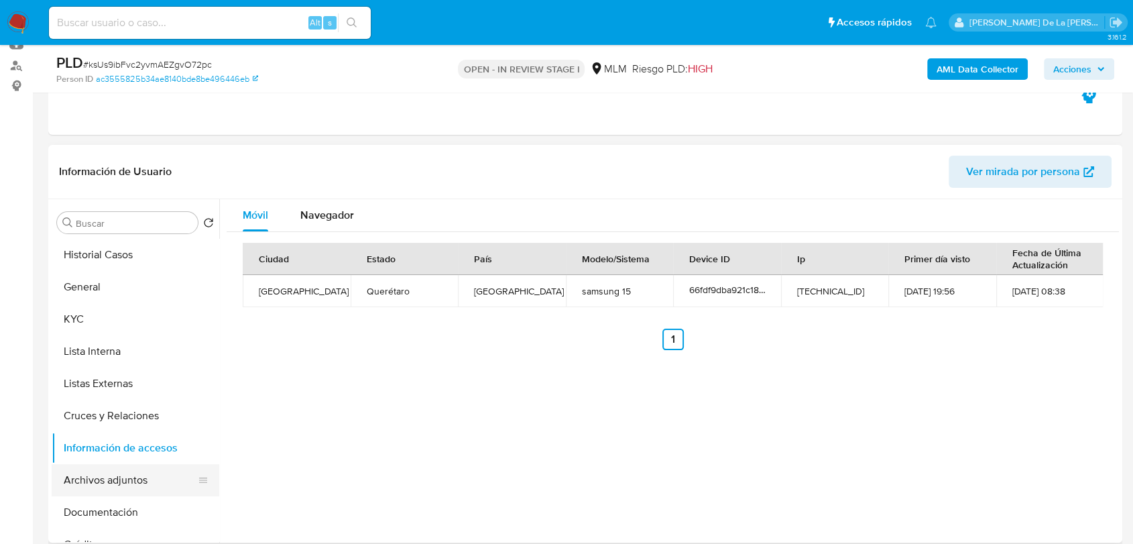
click at [93, 482] on button "Archivos adjuntos" at bounding box center [130, 480] width 157 height 32
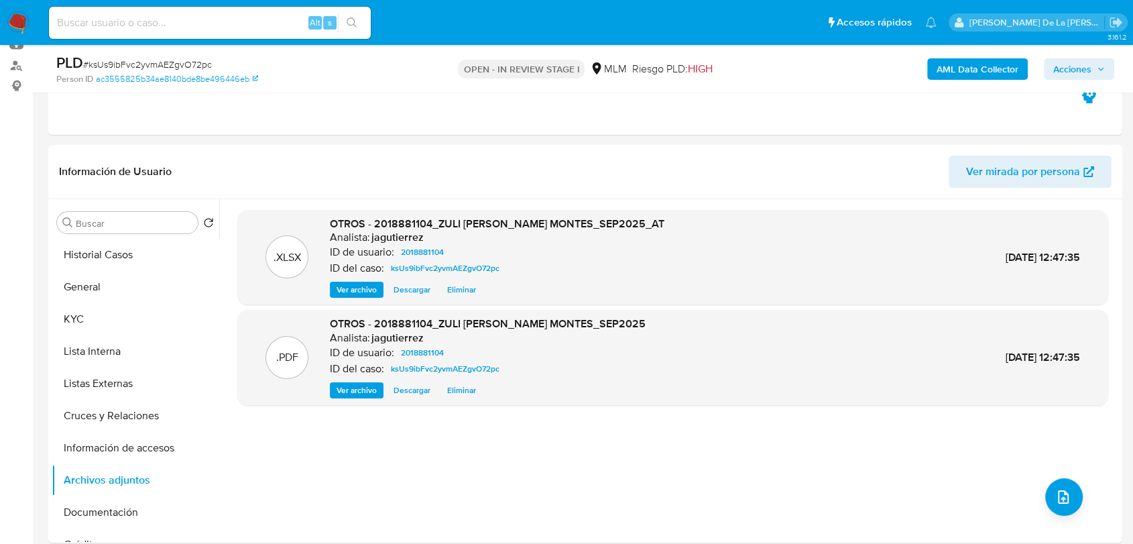
click at [1066, 70] on span "Acciones" at bounding box center [1073, 68] width 38 height 21
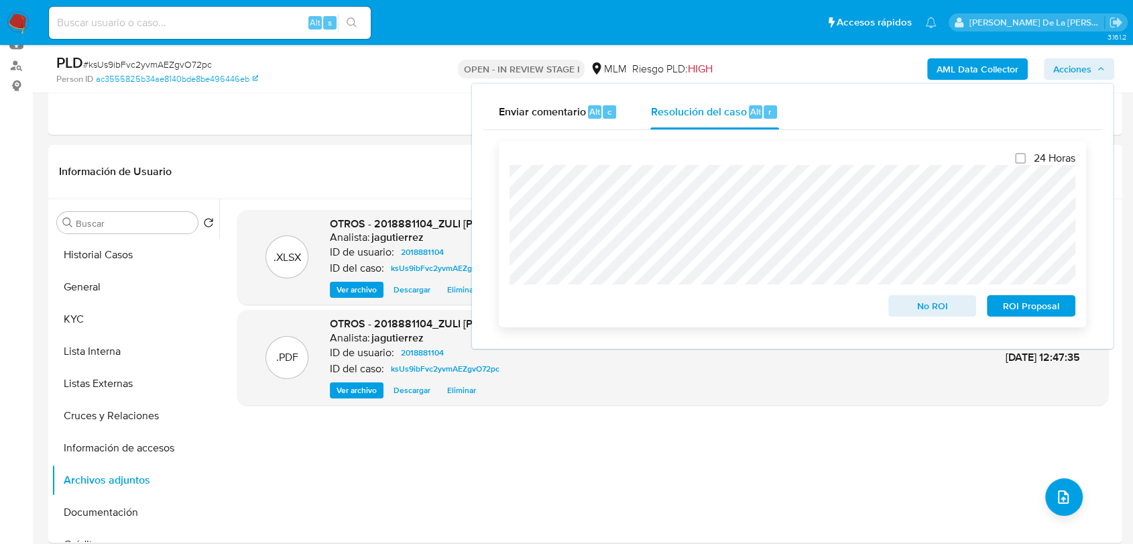
click at [1007, 306] on span "ROI Proposal" at bounding box center [1032, 305] width 70 height 19
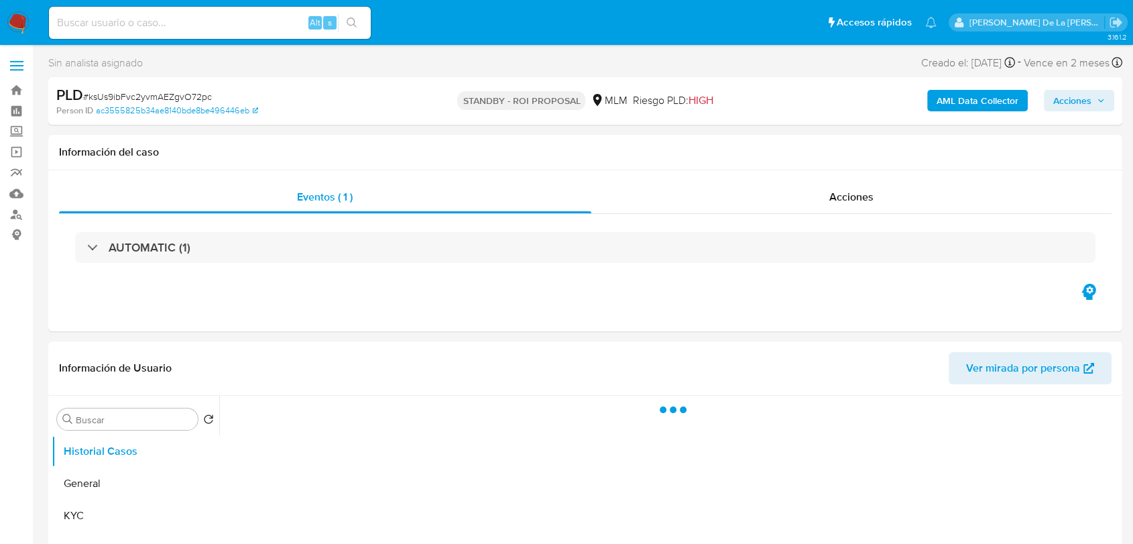
select select "10"
